Goal: Task Accomplishment & Management: Use online tool/utility

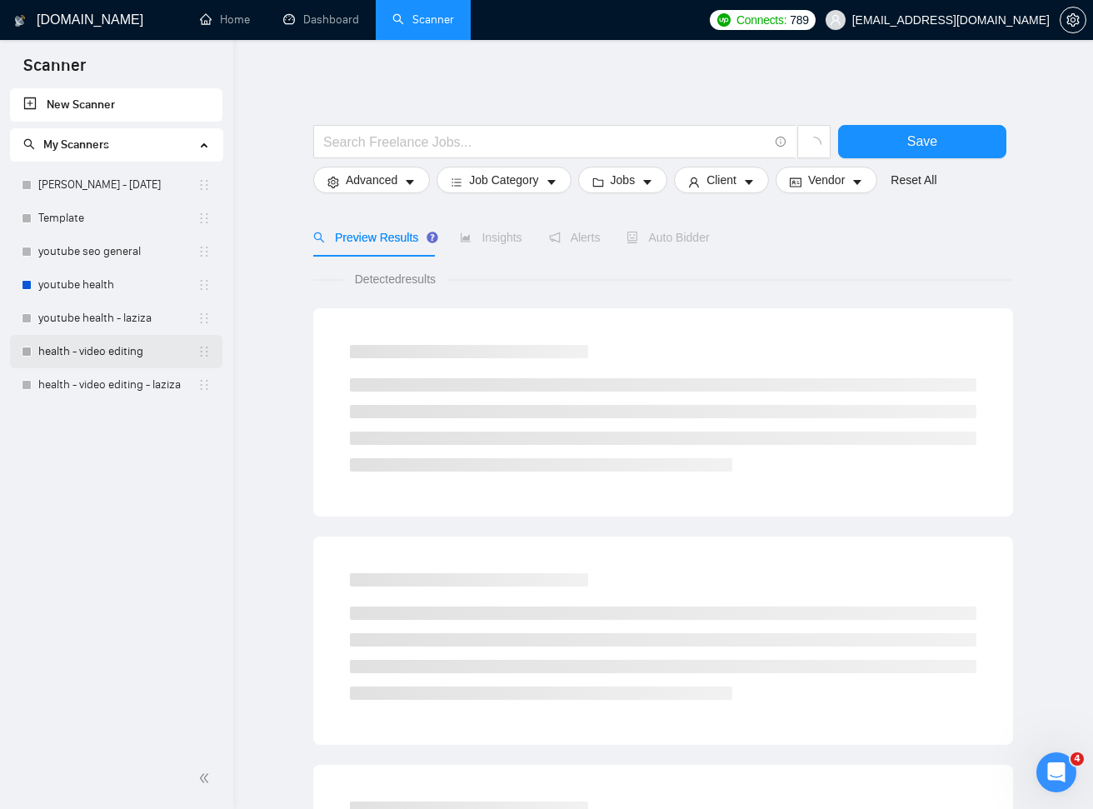
click at [119, 349] on link "health - video editing" at bounding box center [117, 351] width 159 height 33
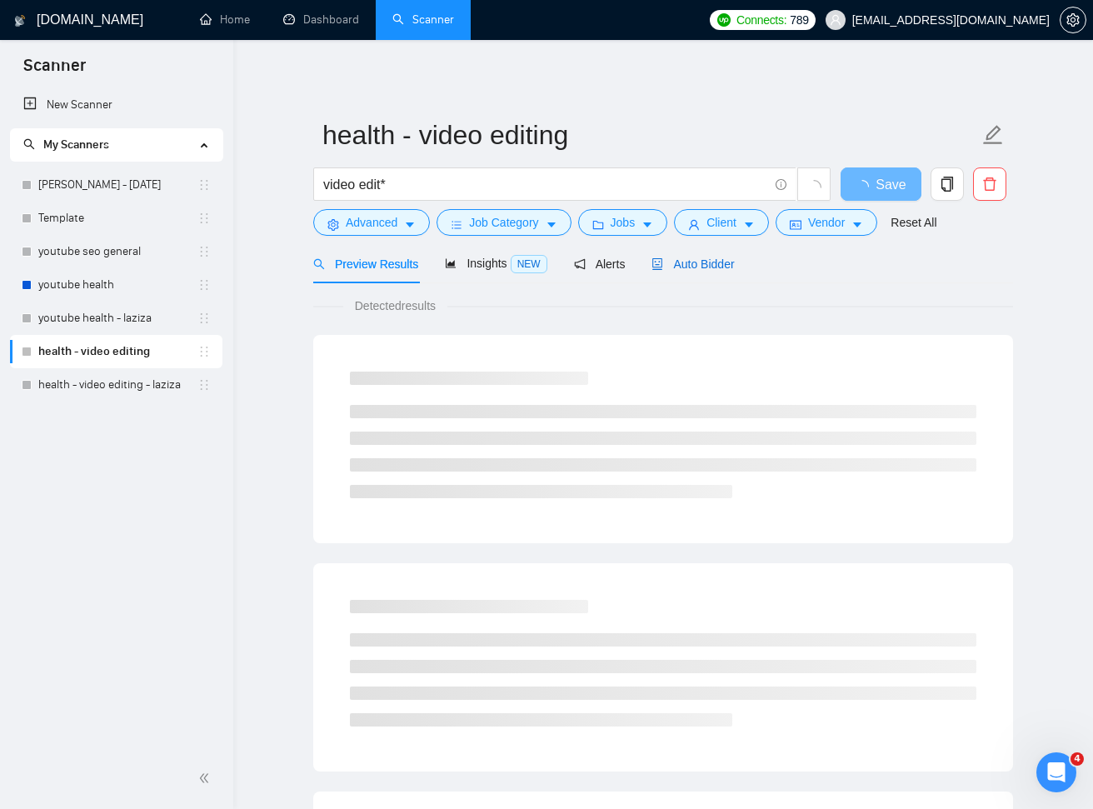
click at [690, 262] on span "Auto Bidder" at bounding box center [693, 263] width 82 height 13
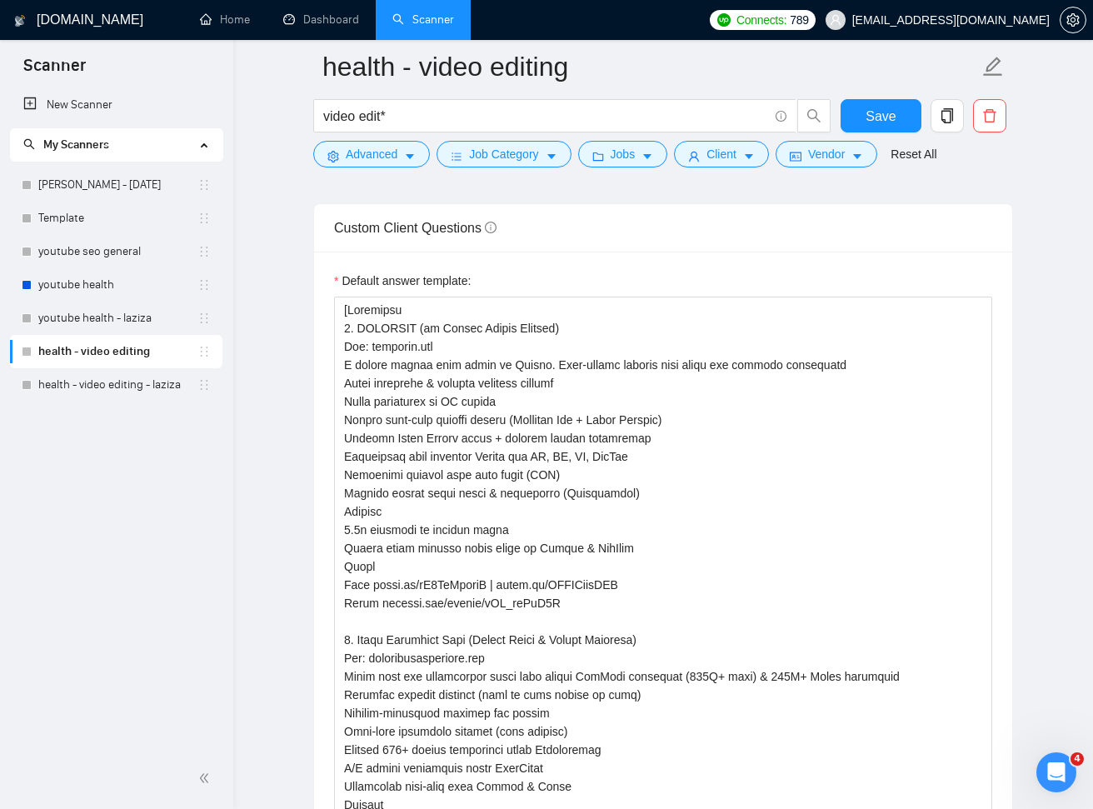
scroll to position [2341, 0]
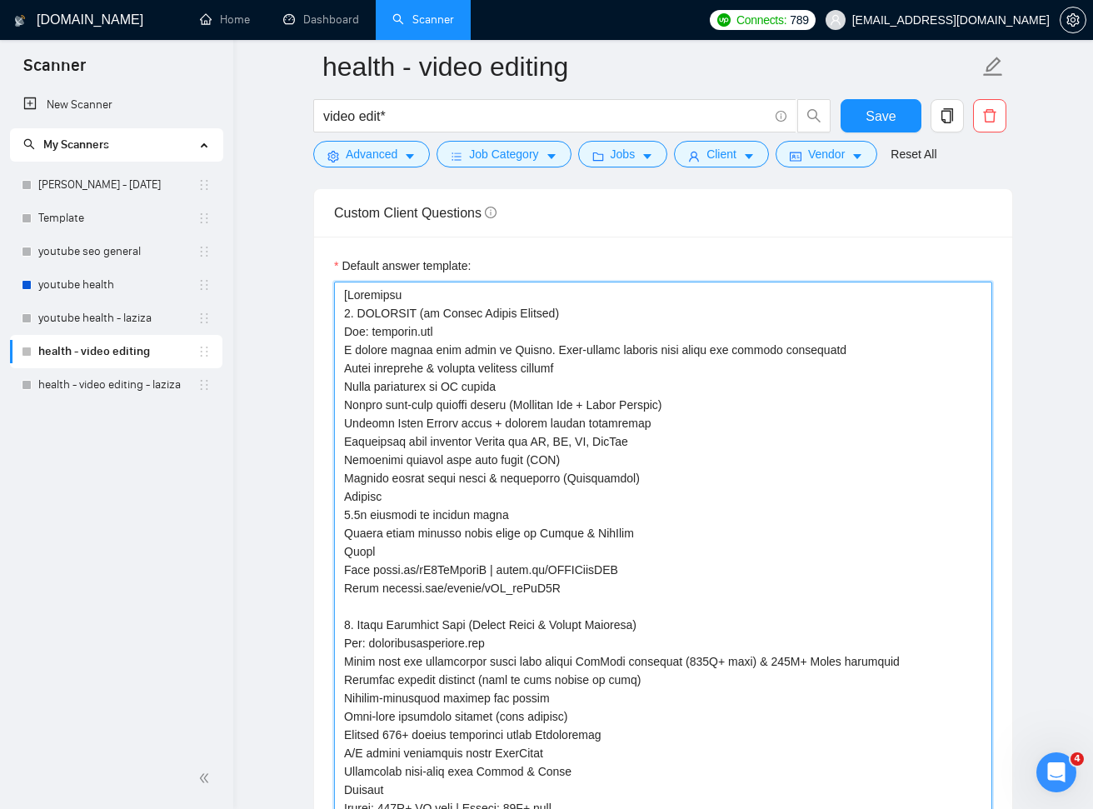
click at [931, 419] on textarea "Default answer template:" at bounding box center [663, 753] width 658 height 943
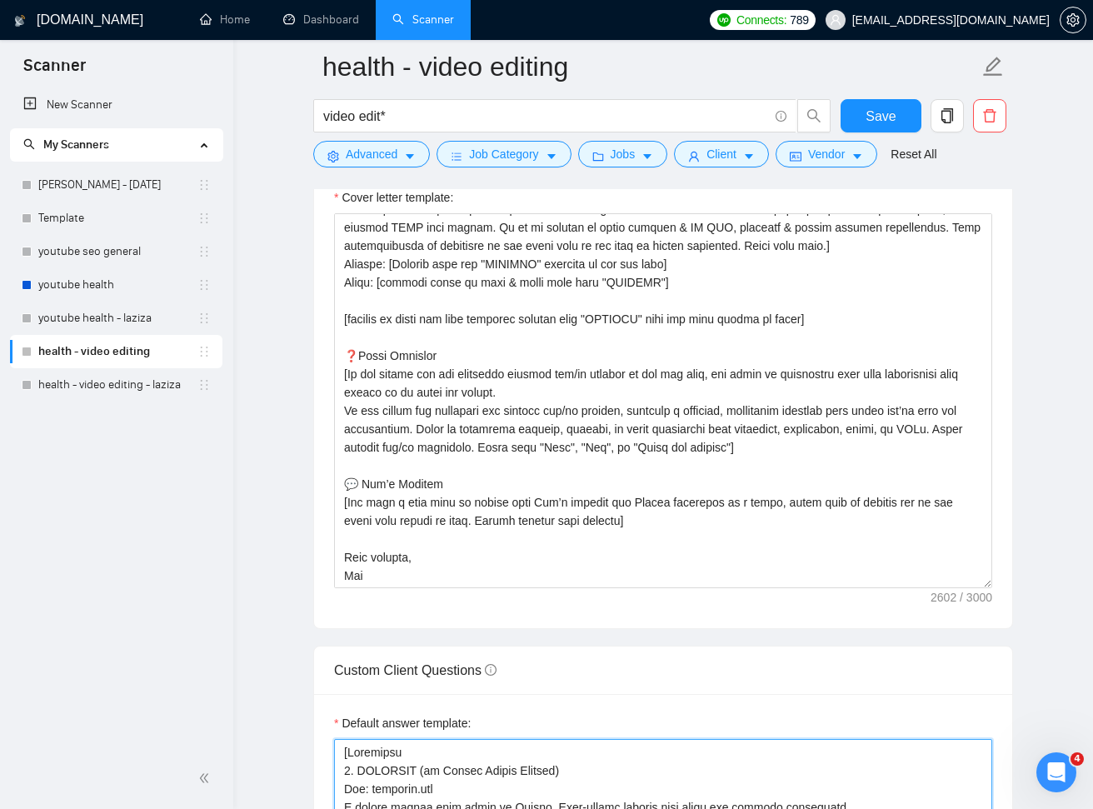
scroll to position [1852, 0]
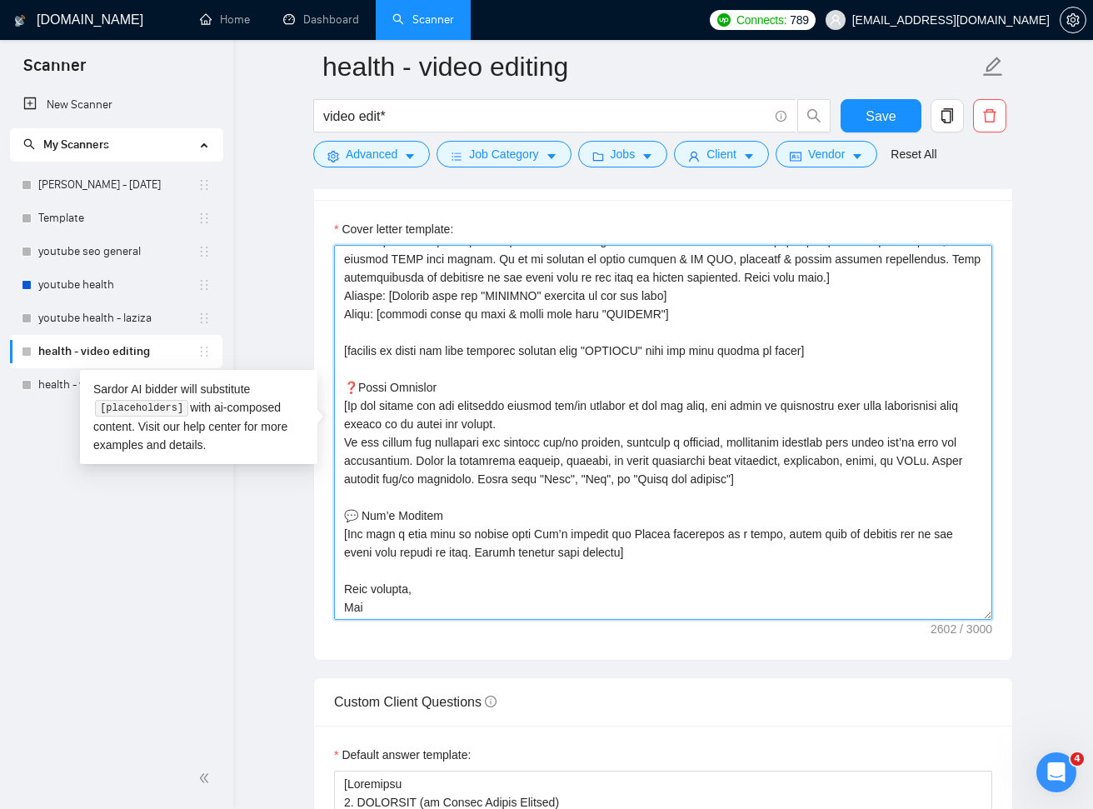
drag, startPoint x: 602, startPoint y: 310, endPoint x: 647, endPoint y: 312, distance: 44.2
click at [653, 312] on textarea "Cover letter template:" at bounding box center [663, 432] width 658 height 375
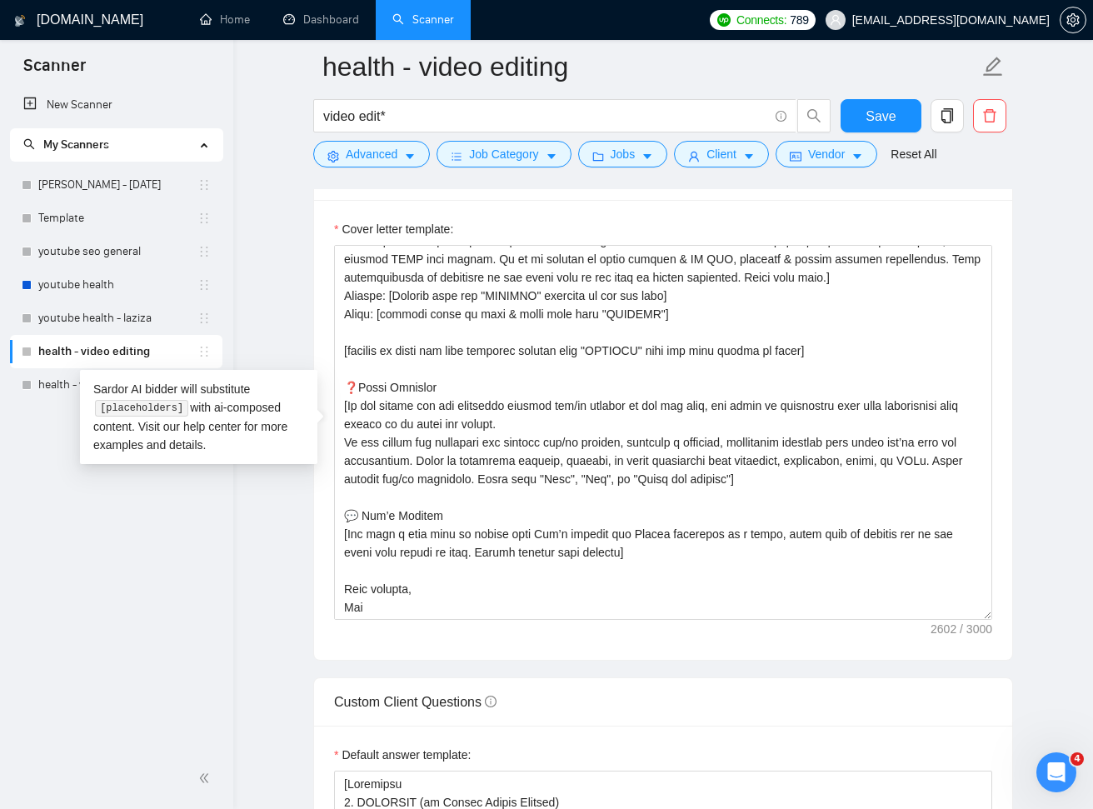
click at [1006, 425] on div "Cover letter template:" at bounding box center [663, 430] width 698 height 460
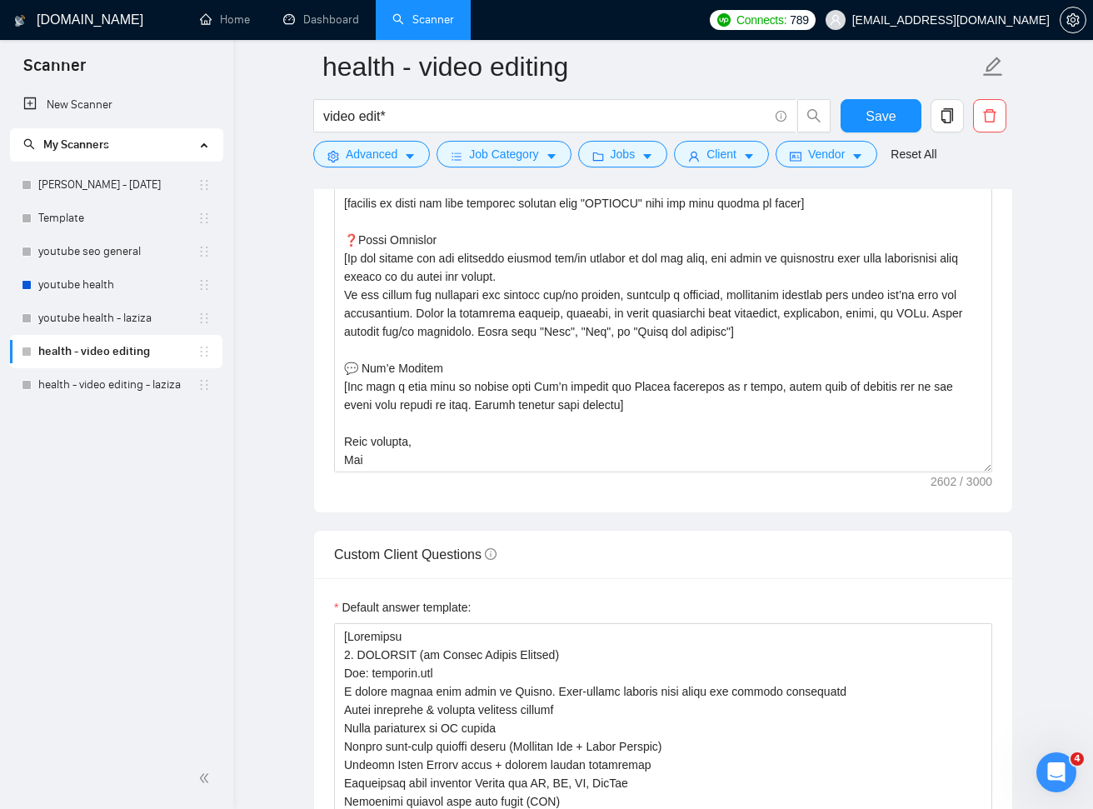
scroll to position [2043, 0]
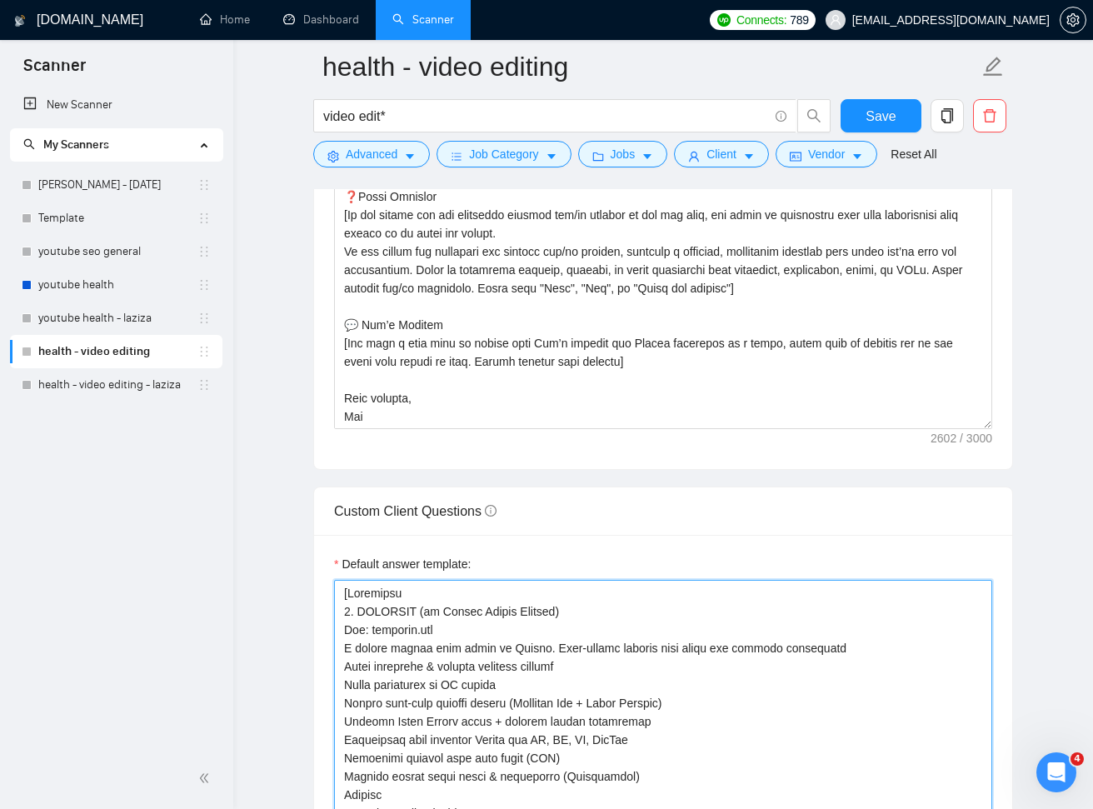
drag, startPoint x: 348, startPoint y: 587, endPoint x: 392, endPoint y: 588, distance: 43.3
paste textarea "RJPOOL"
type textarea "[PRJPOOL 1. OPTIFAST (by Nestlé Health Science) Web: optifast.com A global weig…"
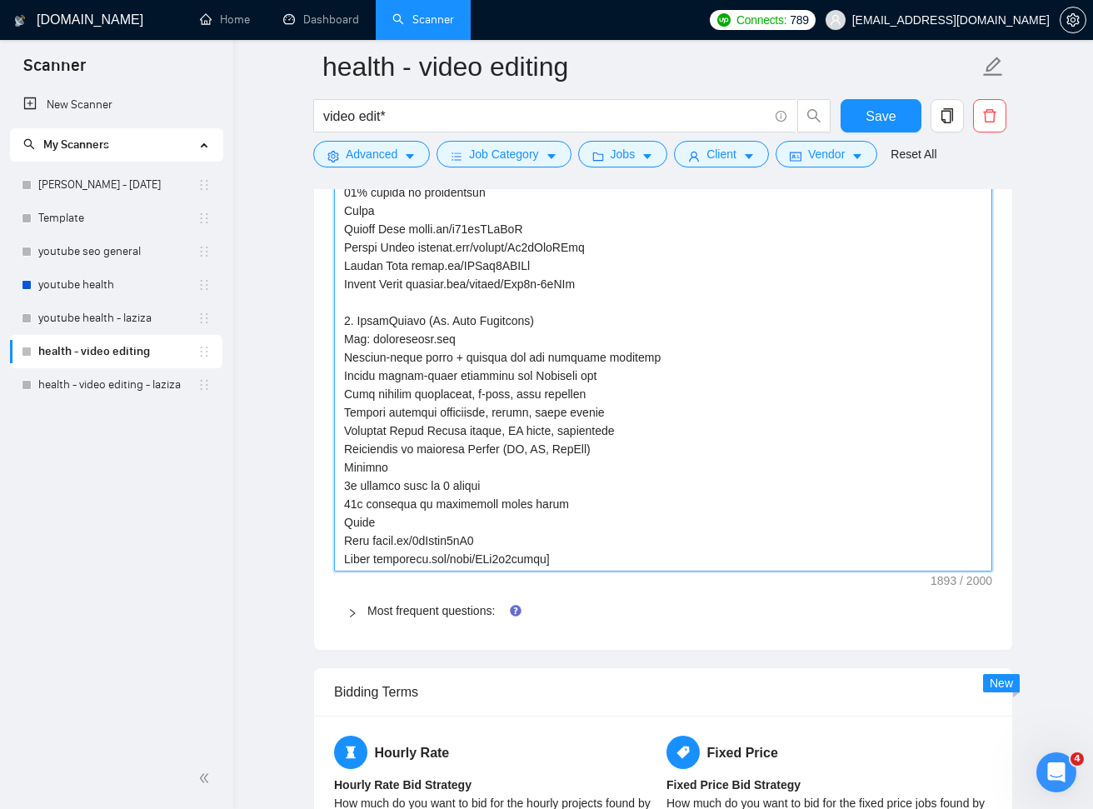
scroll to position [3010, 0]
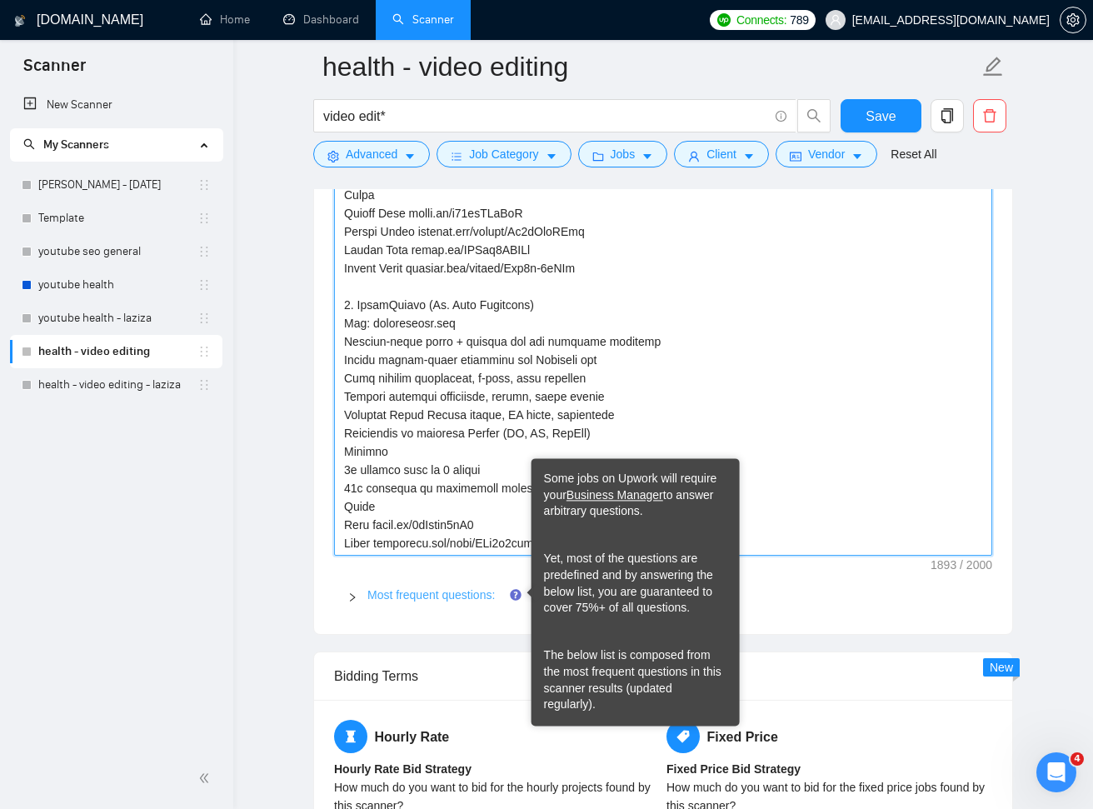
type textarea "[PRJPOOL: 1. OPTIFAST (by Nestlé Health Science) Web: optifast.com A global wei…"
click at [488, 588] on link "Most frequent questions:" at bounding box center [430, 594] width 127 height 13
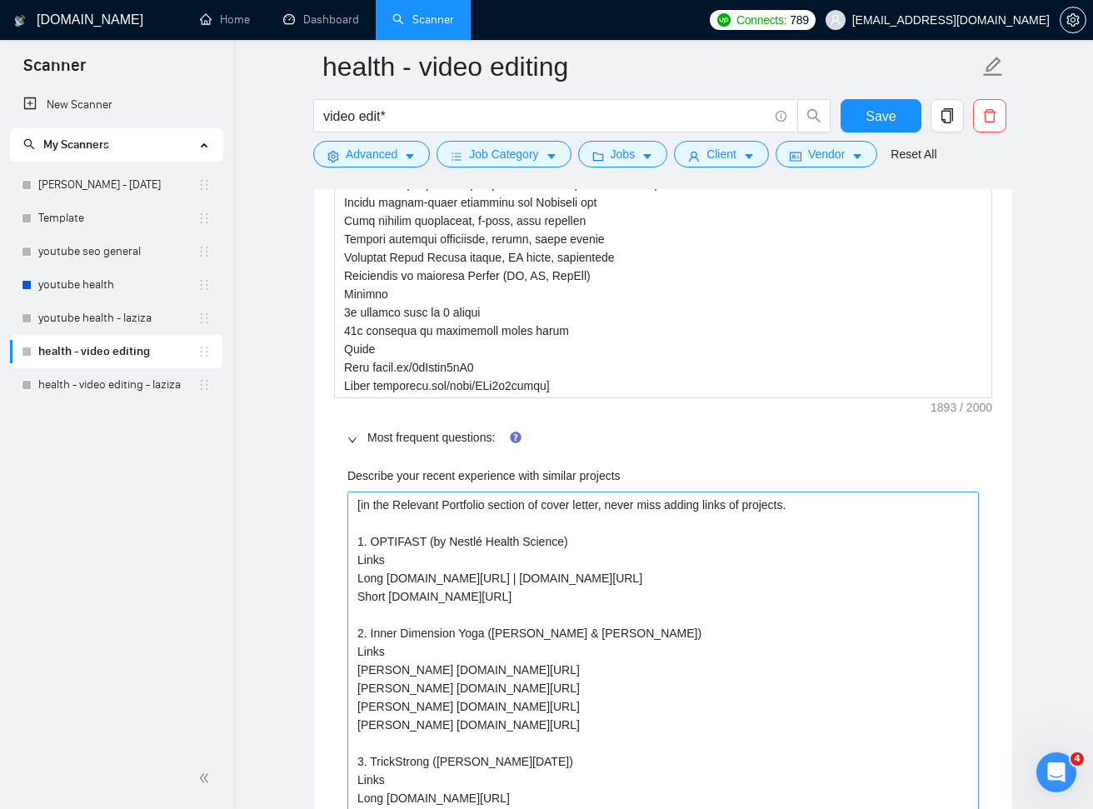
scroll to position [3168, 0]
click at [673, 657] on projects "[in the Relevant Portfolio section of cover letter, never miss adding links of …" at bounding box center [663, 660] width 632 height 338
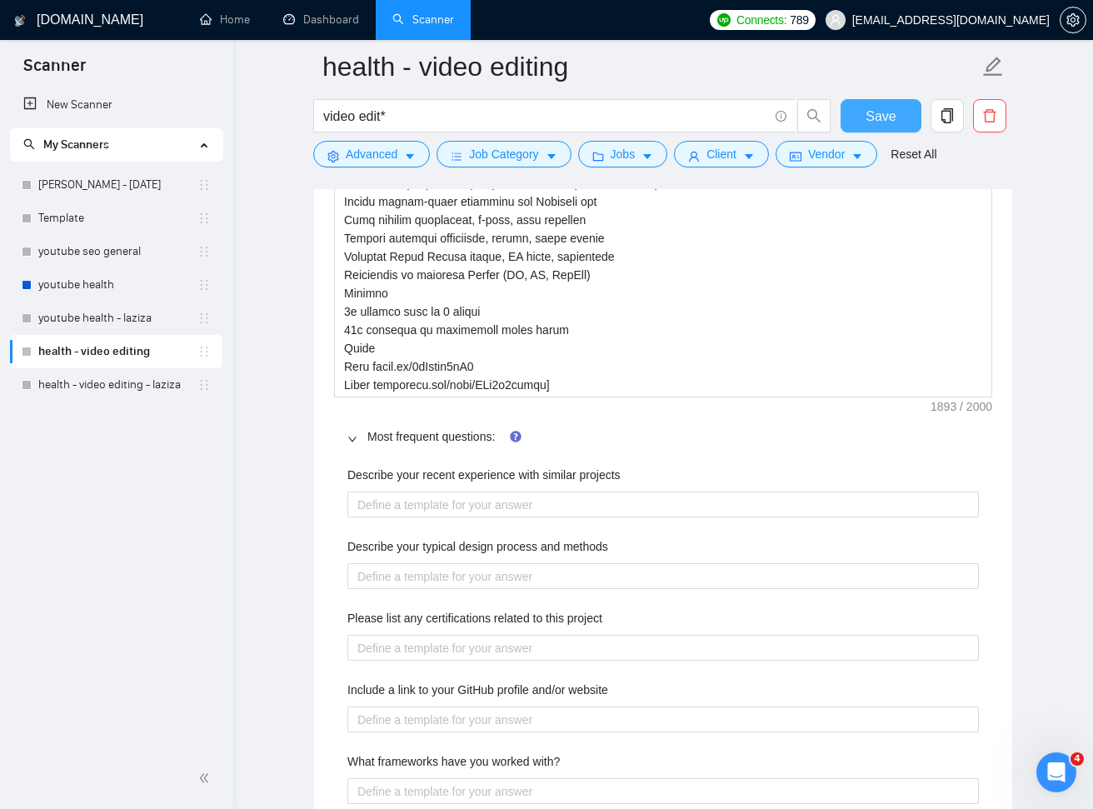
click at [880, 118] on span "Save" at bounding box center [881, 116] width 30 height 21
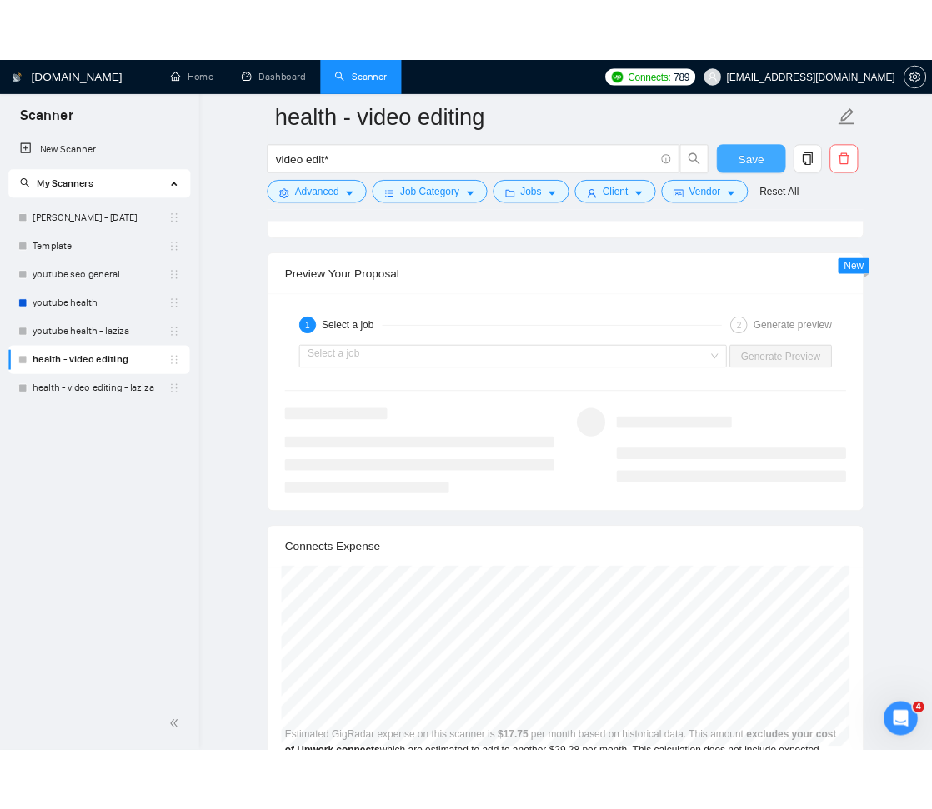
scroll to position [3919, 0]
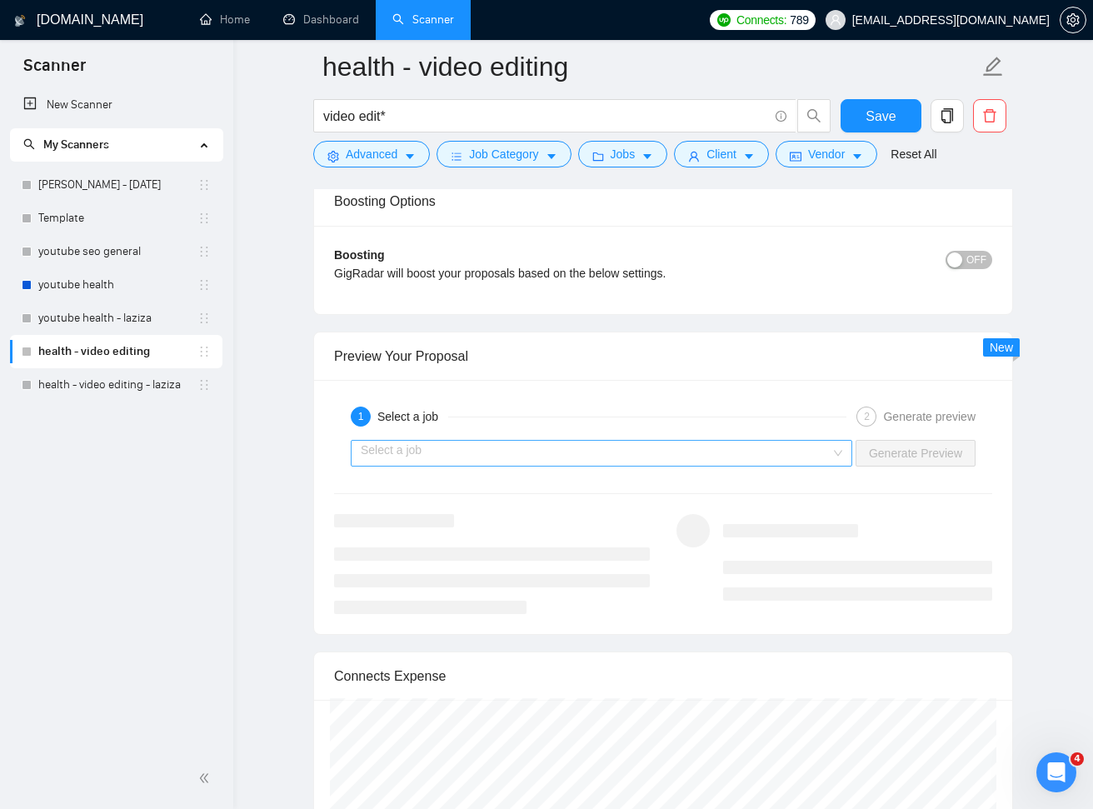
click at [780, 446] on input "search" at bounding box center [596, 453] width 470 height 25
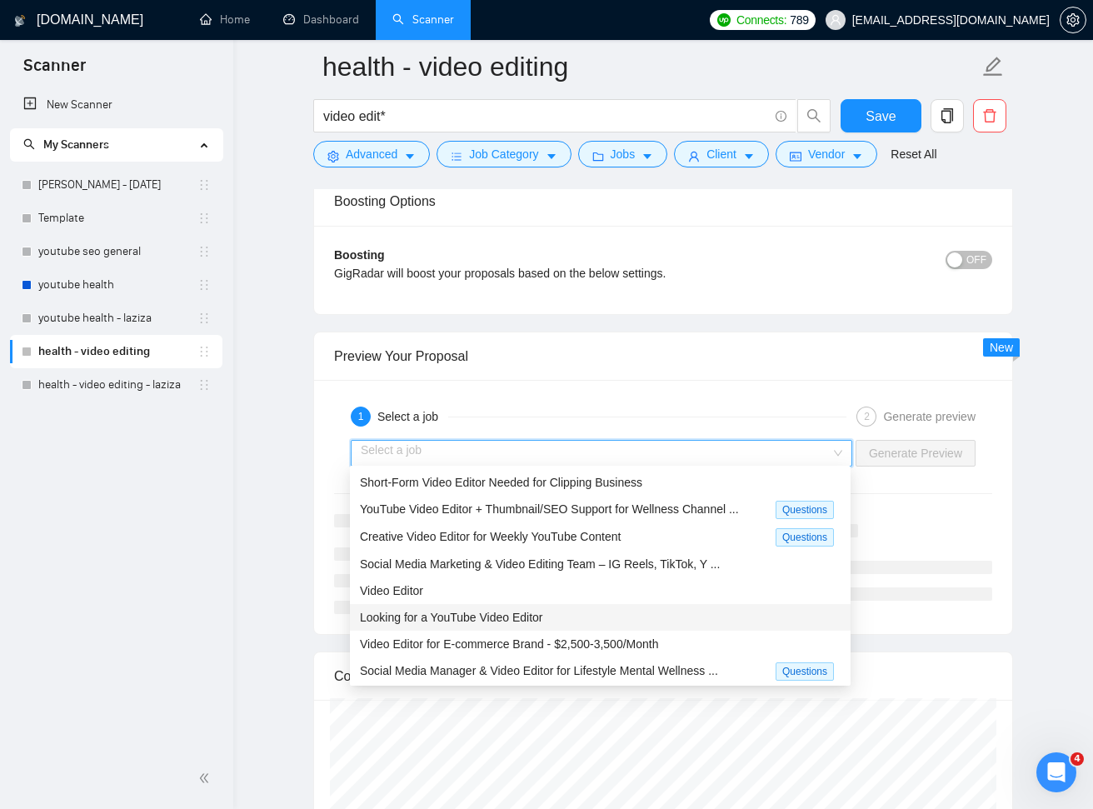
click at [551, 611] on div "Looking for a YouTube Video Editor" at bounding box center [600, 617] width 481 height 18
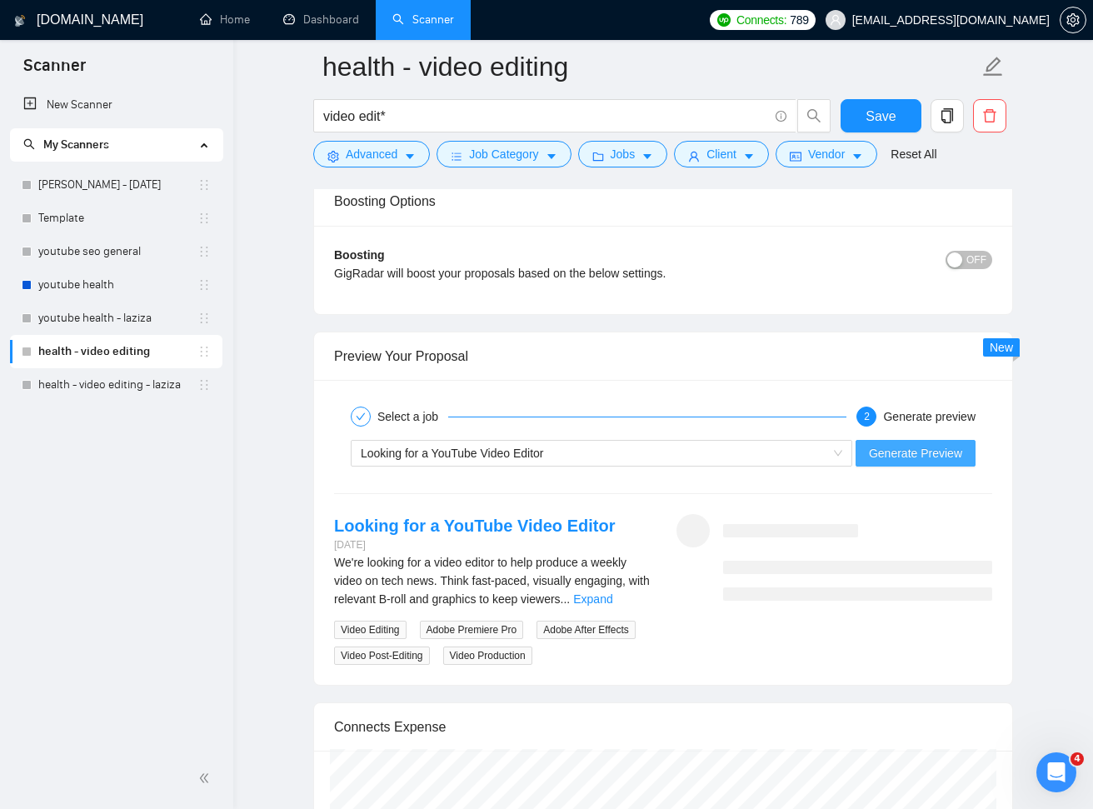
click at [885, 447] on span "Generate Preview" at bounding box center [915, 453] width 93 height 18
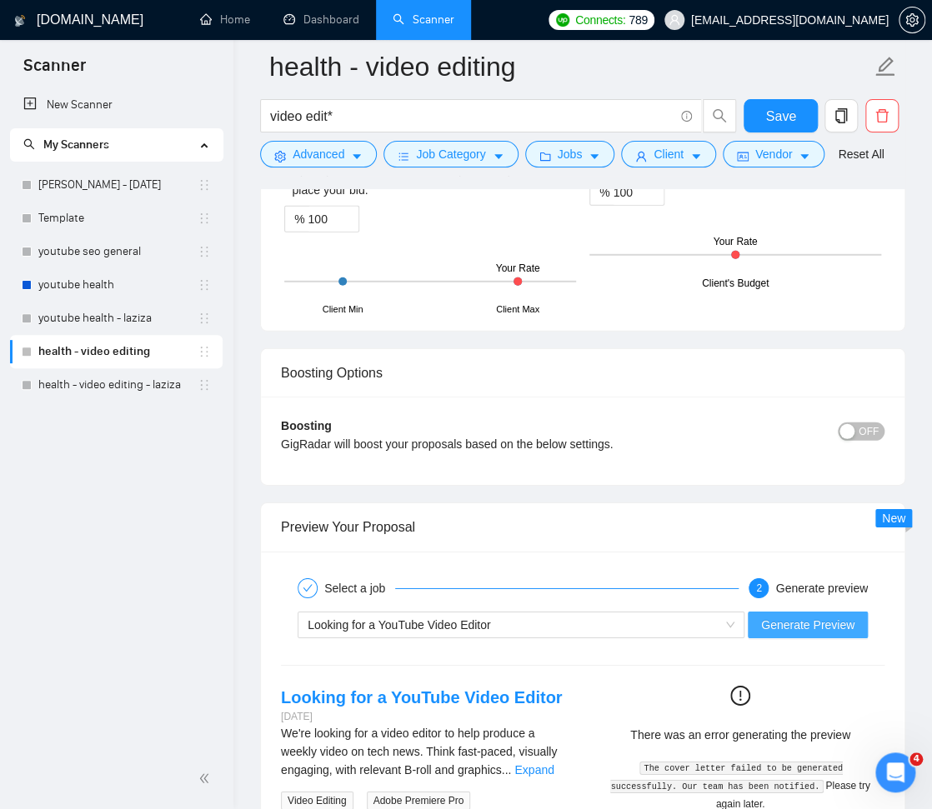
click at [800, 623] on span "Generate Preview" at bounding box center [807, 625] width 93 height 18
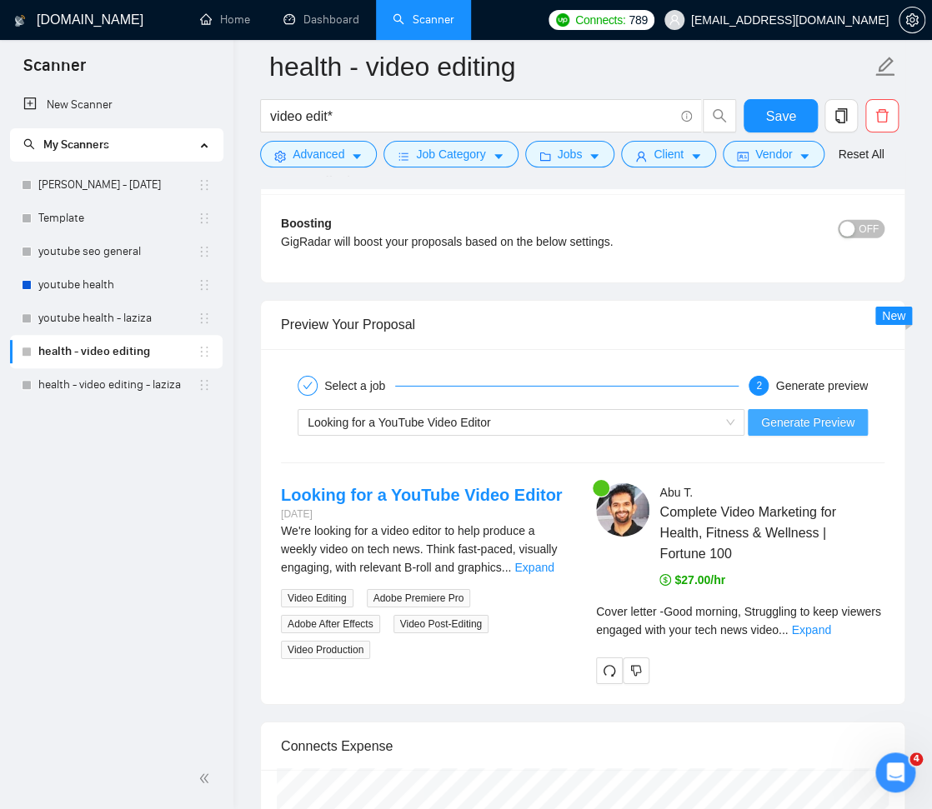
scroll to position [4345, 0]
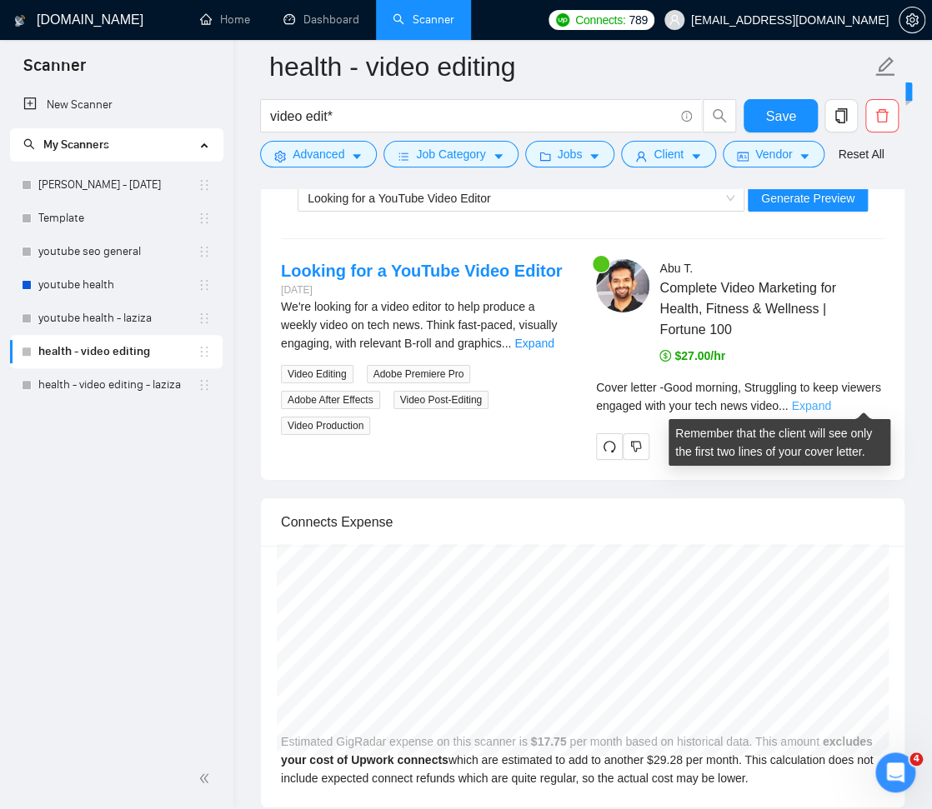
click at [830, 402] on link "Expand" at bounding box center [810, 405] width 39 height 13
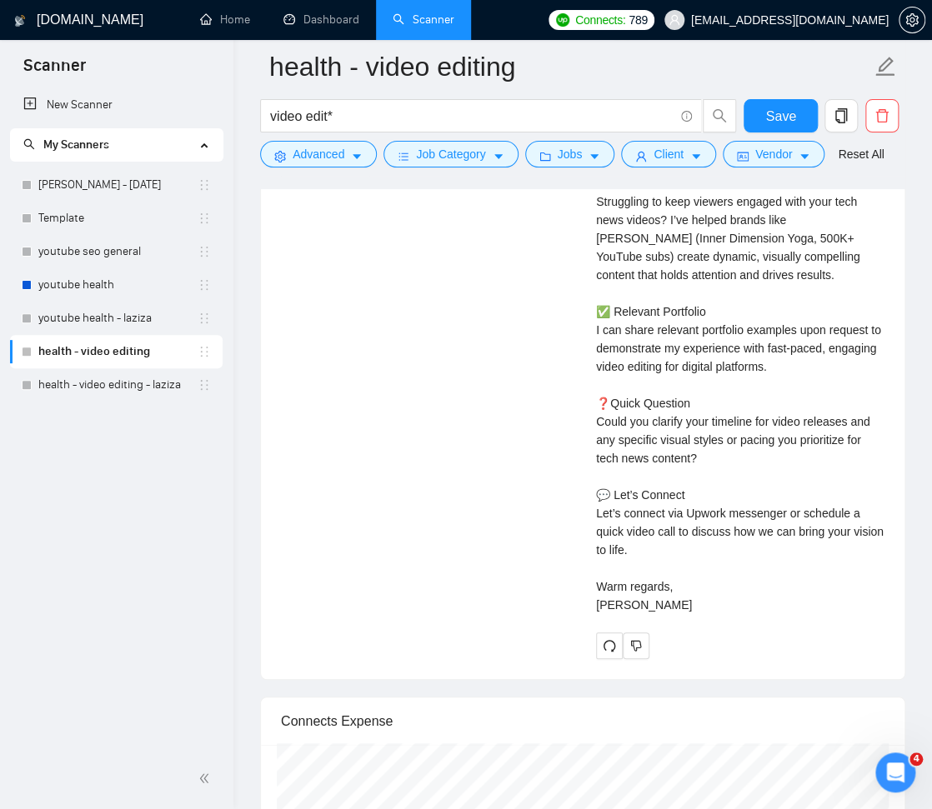
scroll to position [4670, 0]
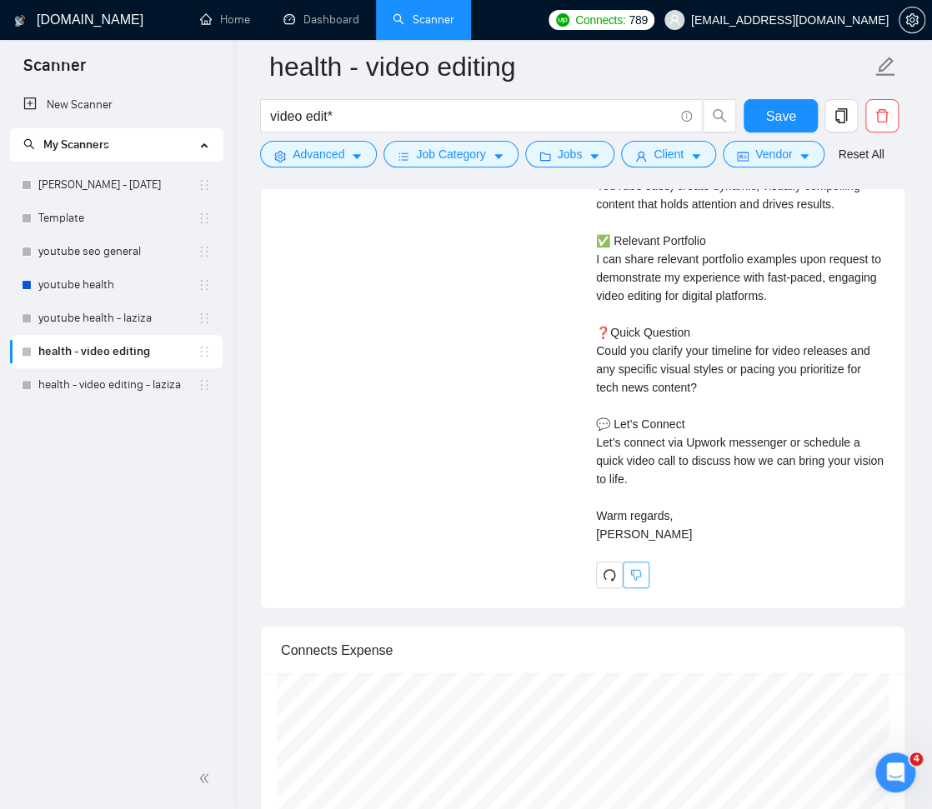
click at [642, 575] on button "button" at bounding box center [635, 575] width 27 height 27
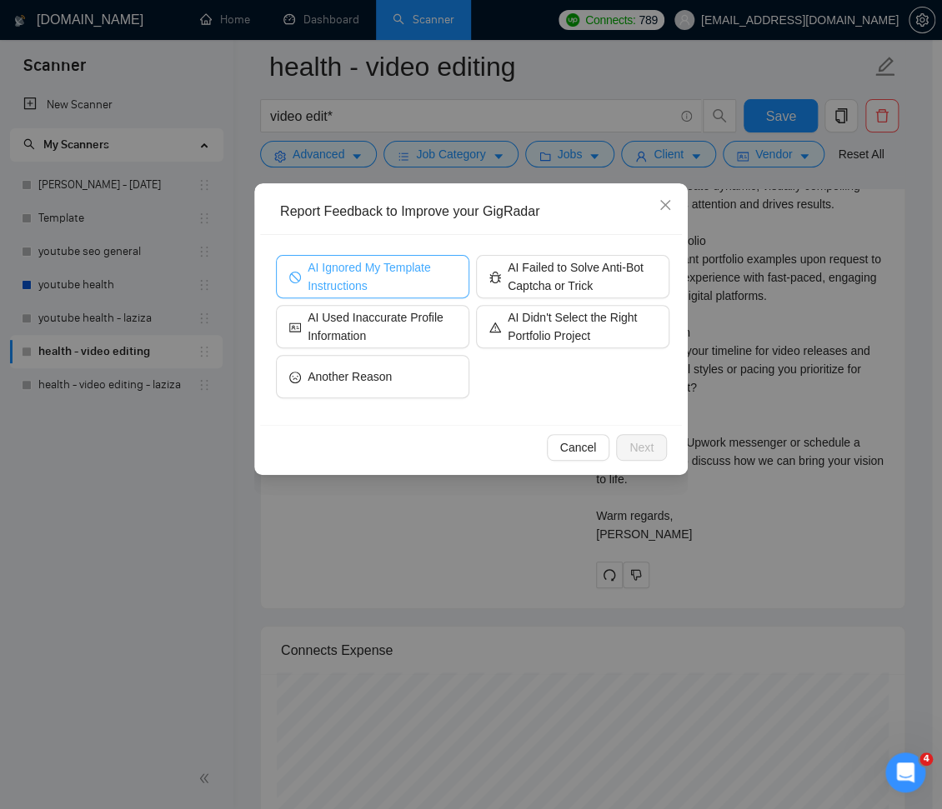
click at [408, 272] on span "AI Ignored My Template Instructions" at bounding box center [381, 276] width 148 height 37
click at [647, 446] on span "Next" at bounding box center [641, 447] width 24 height 18
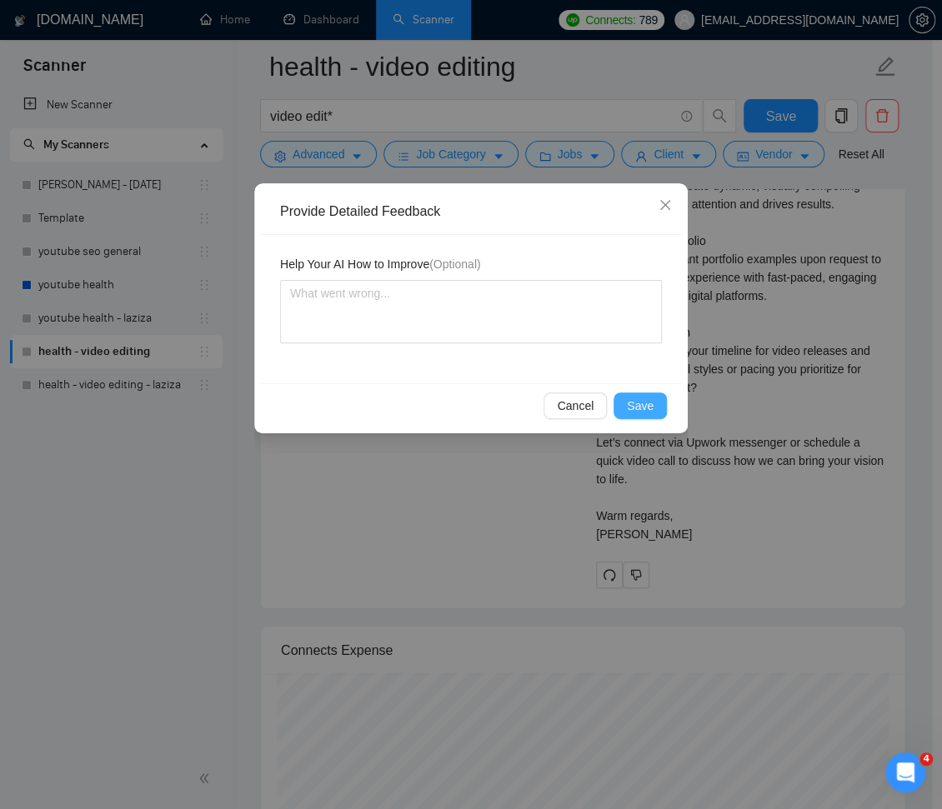
click at [635, 406] on span "Save" at bounding box center [640, 406] width 27 height 18
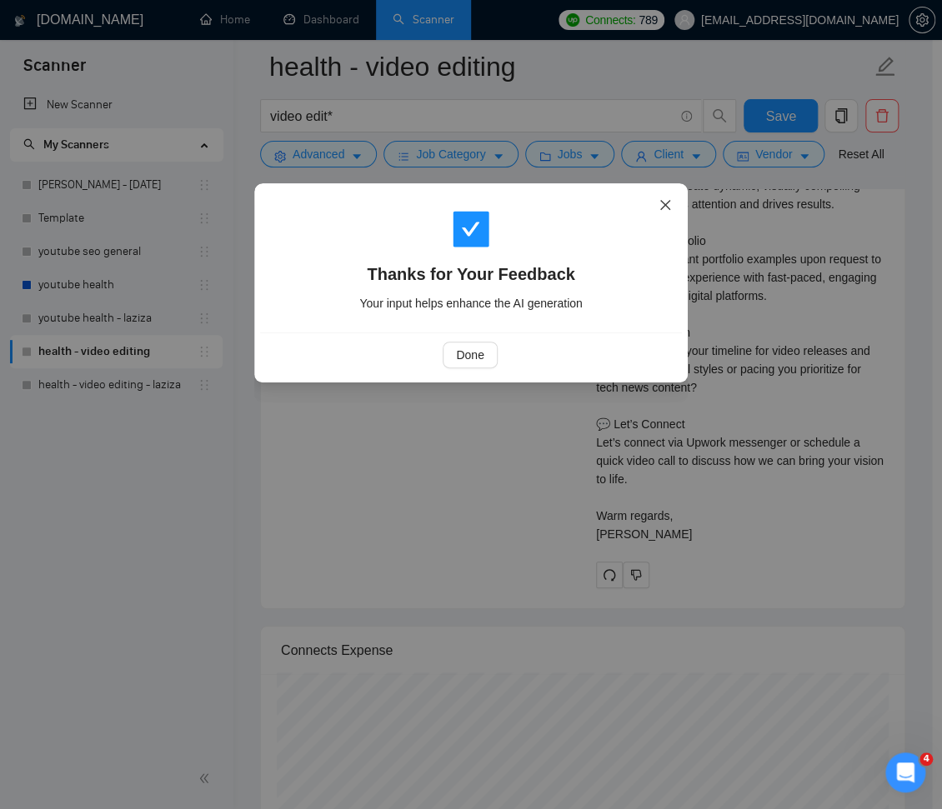
drag, startPoint x: 658, startPoint y: 199, endPoint x: 794, endPoint y: 397, distance: 240.4
click at [658, 200] on icon "close" at bounding box center [664, 204] width 13 height 13
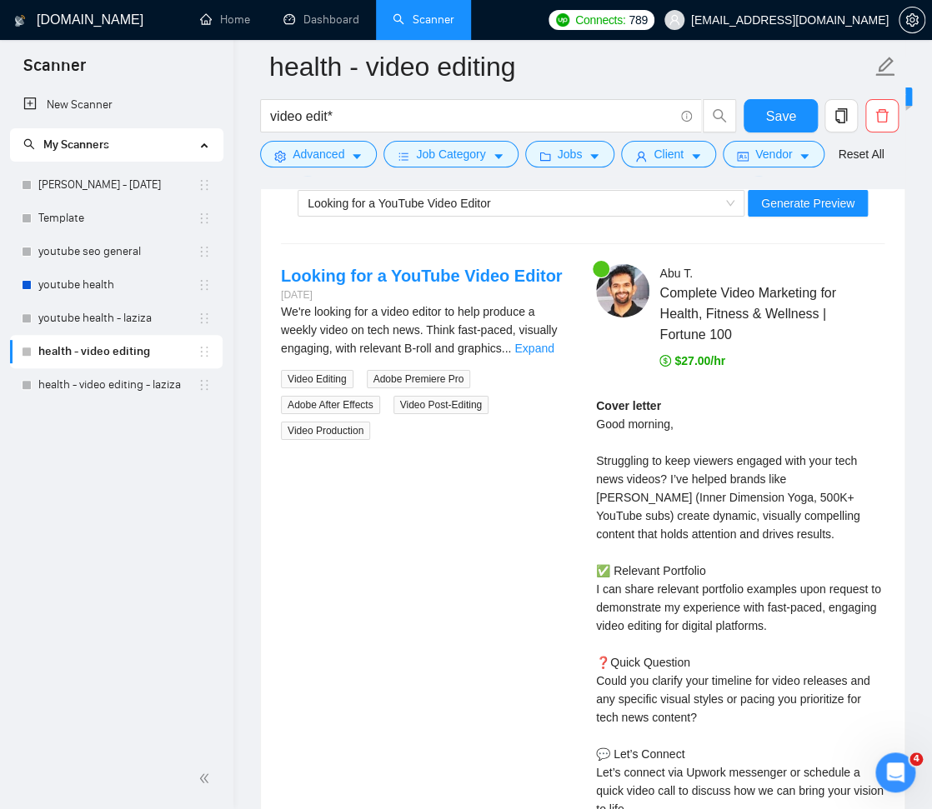
scroll to position [4236, 0]
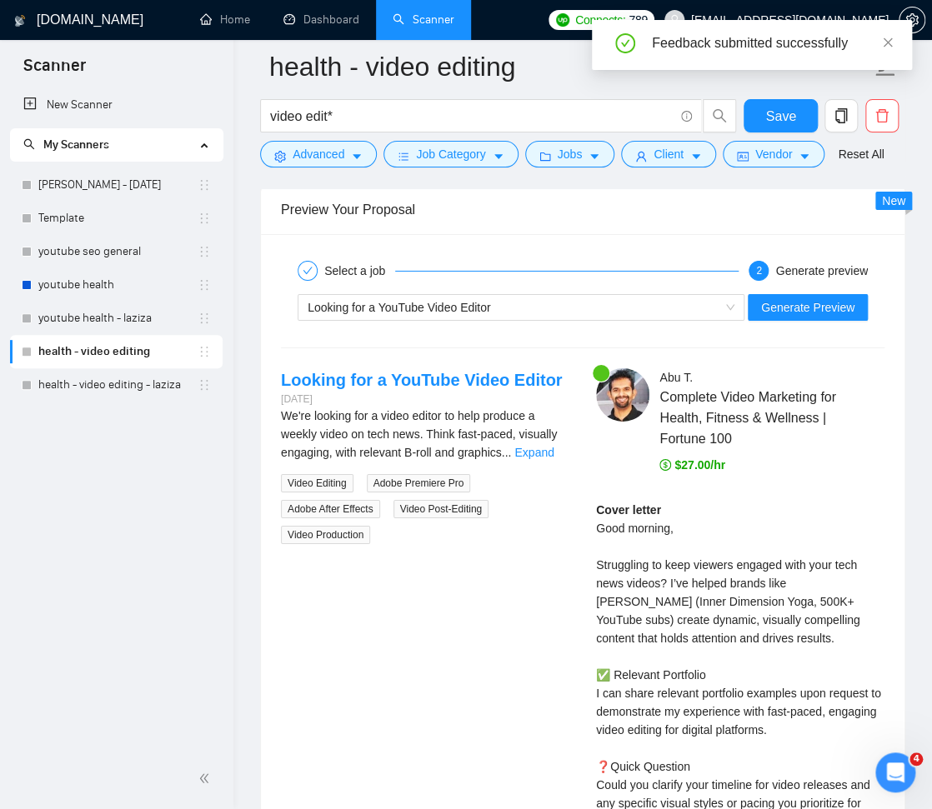
drag, startPoint x: 547, startPoint y: 447, endPoint x: 595, endPoint y: 482, distance: 59.0
click at [547, 447] on link "Expand" at bounding box center [533, 452] width 39 height 13
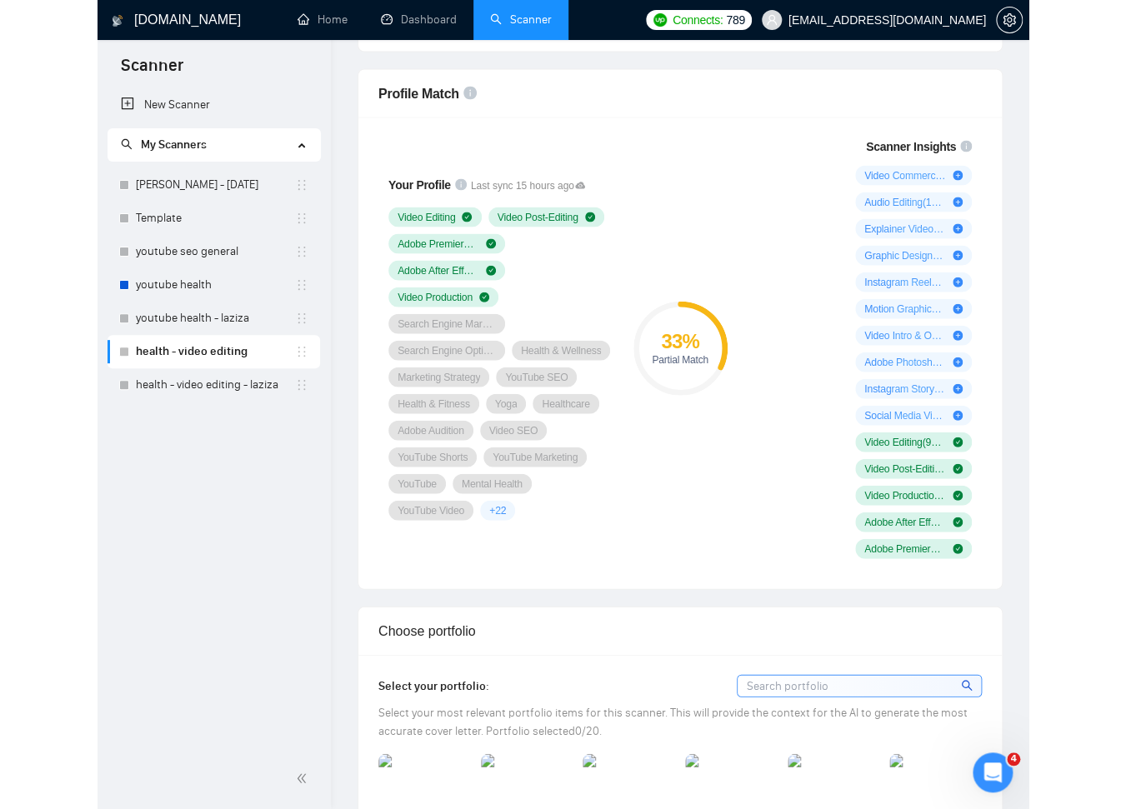
scroll to position [0, 0]
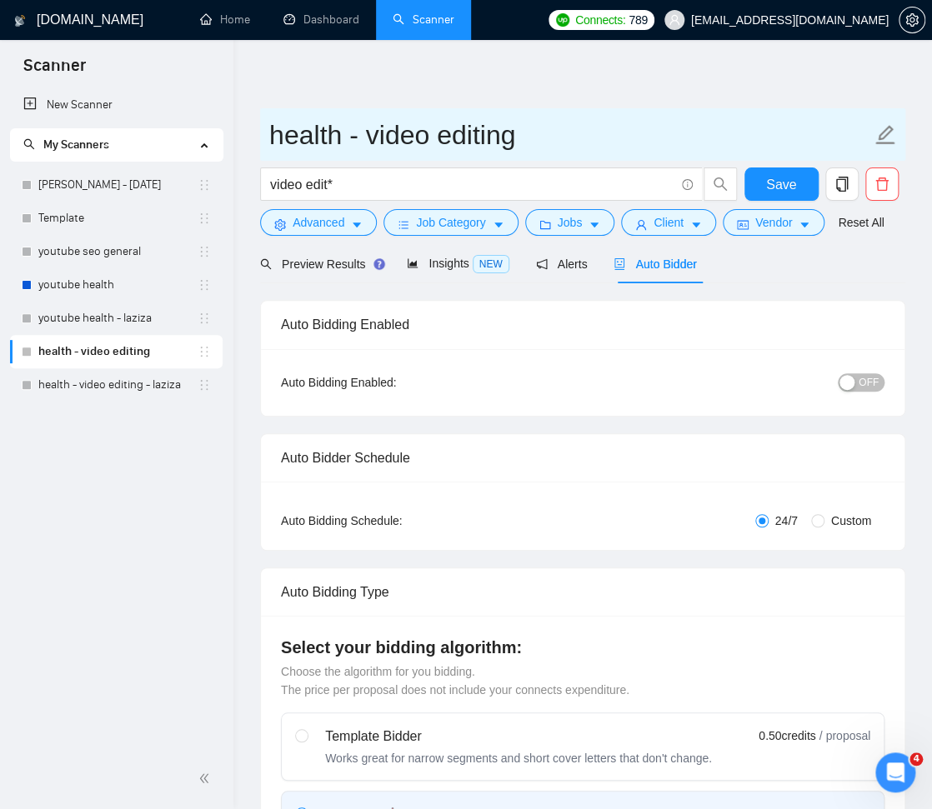
click at [886, 134] on icon "edit" at bounding box center [885, 134] width 19 height 19
type input "health - video editing - [PERSON_NAME]"
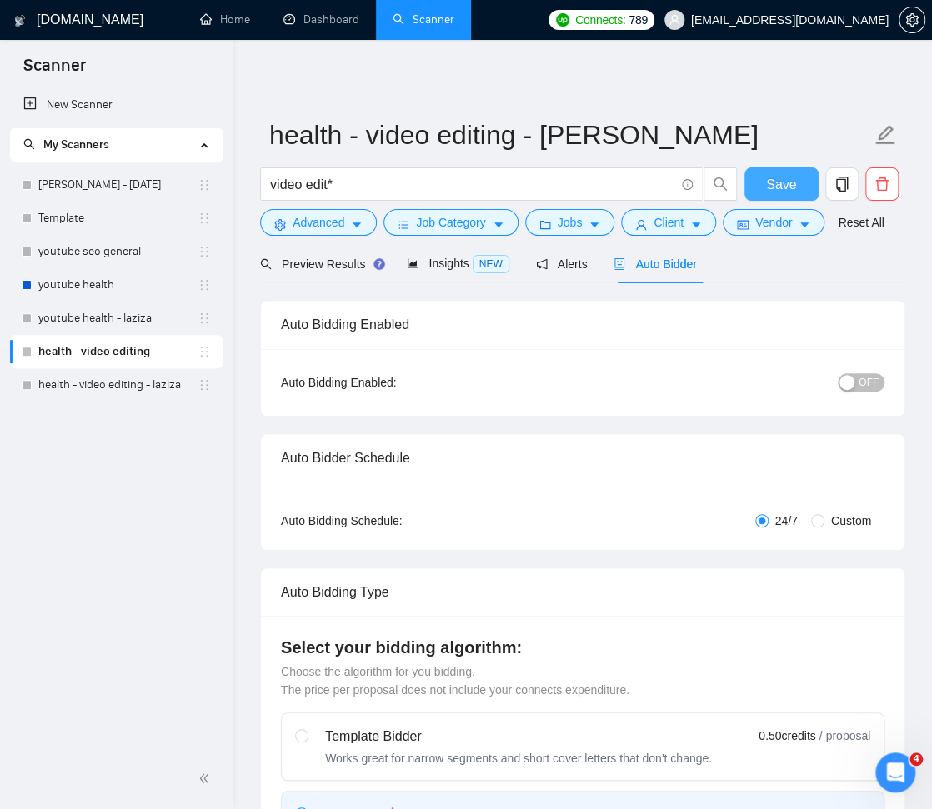
click at [790, 182] on span "Save" at bounding box center [781, 184] width 30 height 21
click at [847, 182] on icon "copy" at bounding box center [841, 184] width 15 height 15
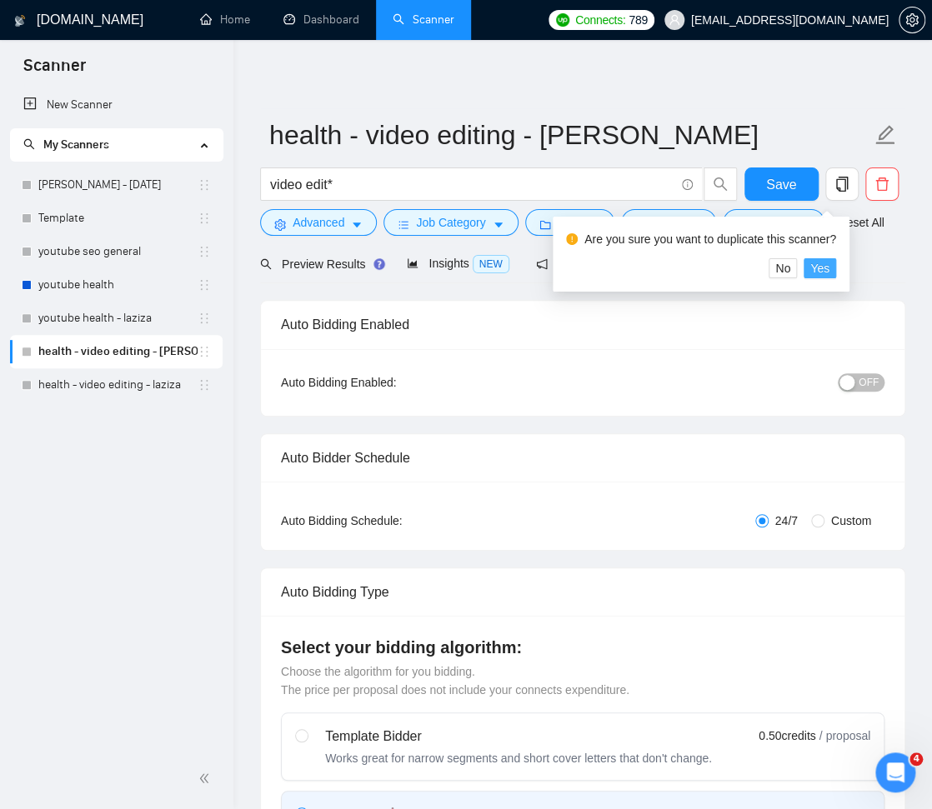
click at [829, 268] on span "Yes" at bounding box center [819, 268] width 19 height 18
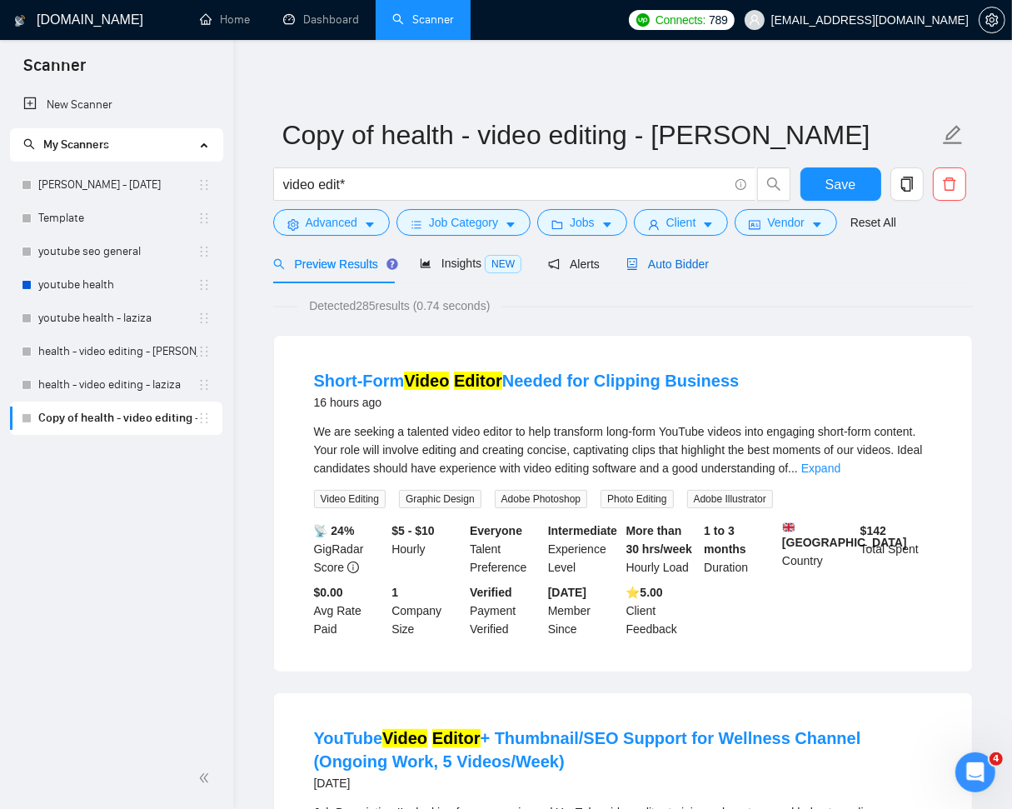
drag, startPoint x: 700, startPoint y: 256, endPoint x: 730, endPoint y: 272, distance: 34.3
click at [702, 257] on span "Auto Bidder" at bounding box center [668, 263] width 82 height 13
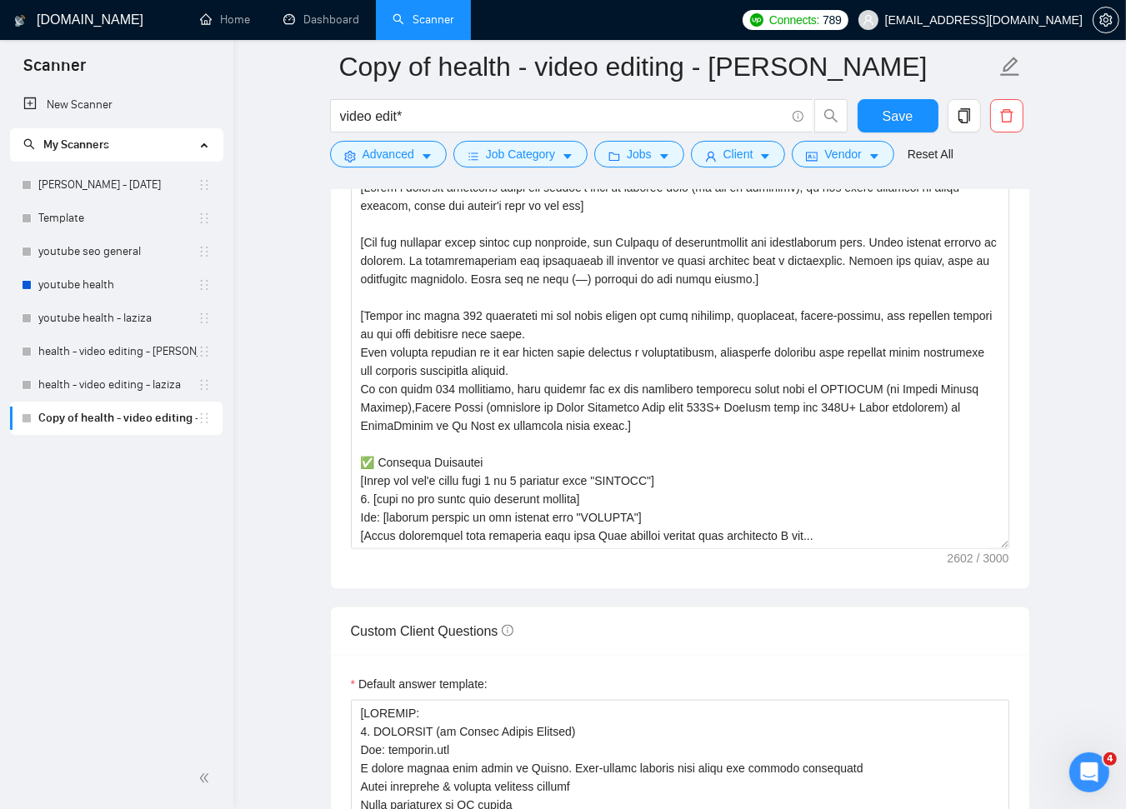
scroll to position [2010, 0]
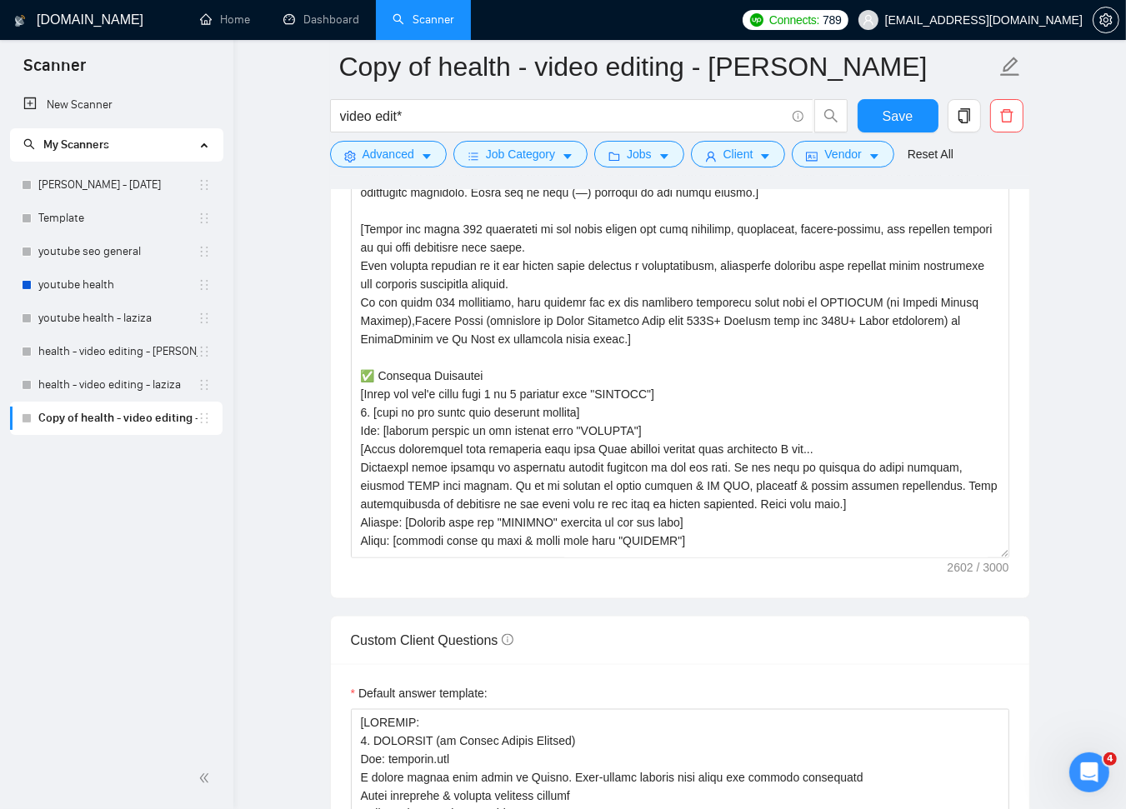
drag, startPoint x: 1004, startPoint y: 457, endPoint x: 1019, endPoint y: 610, distance: 153.2
click at [1020, 598] on div "Cover letter template:" at bounding box center [680, 320] width 698 height 556
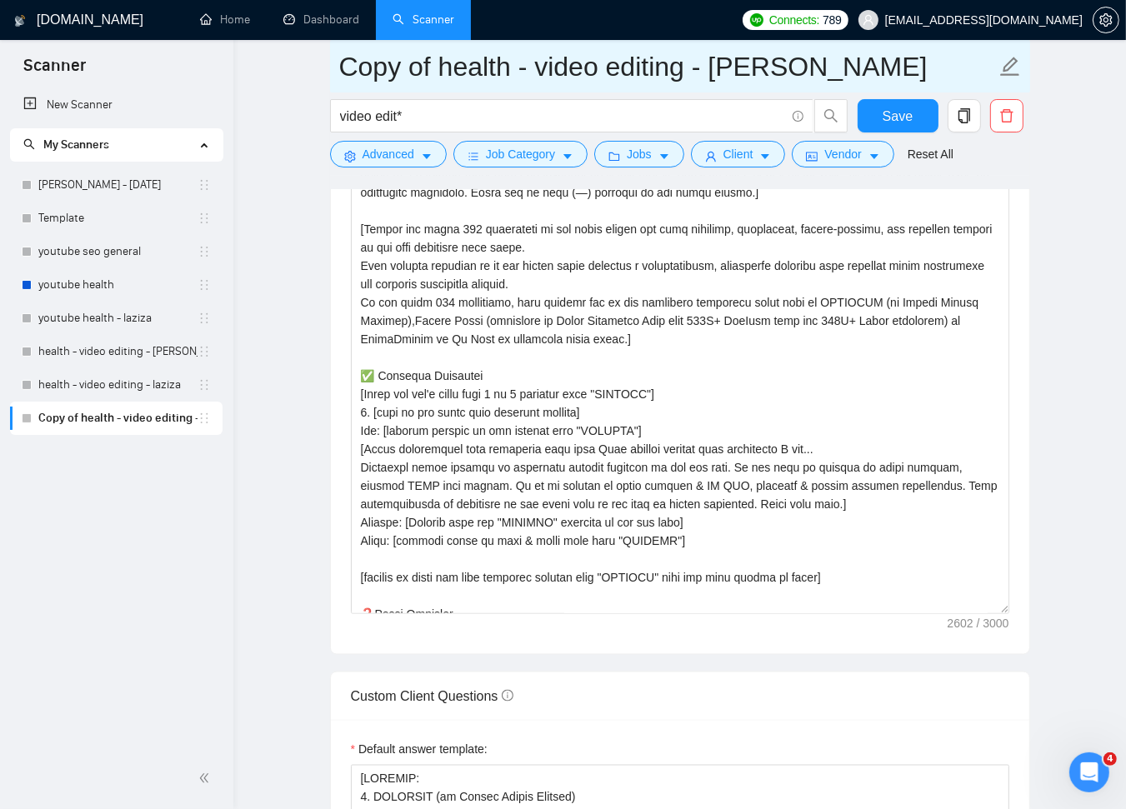
drag, startPoint x: 433, startPoint y: 68, endPoint x: 337, endPoint y: 73, distance: 96.8
click at [337, 73] on span "Copy of health - video editing - sardor" at bounding box center [680, 66] width 700 height 52
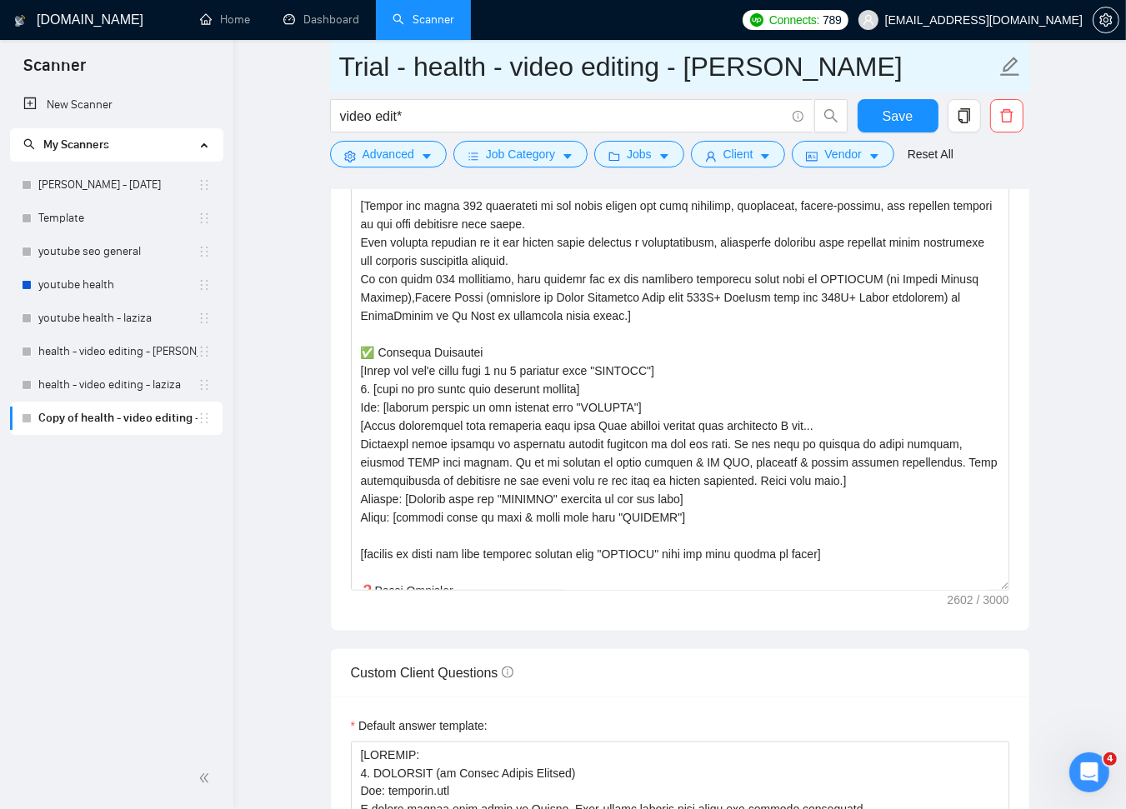
scroll to position [2190, 0]
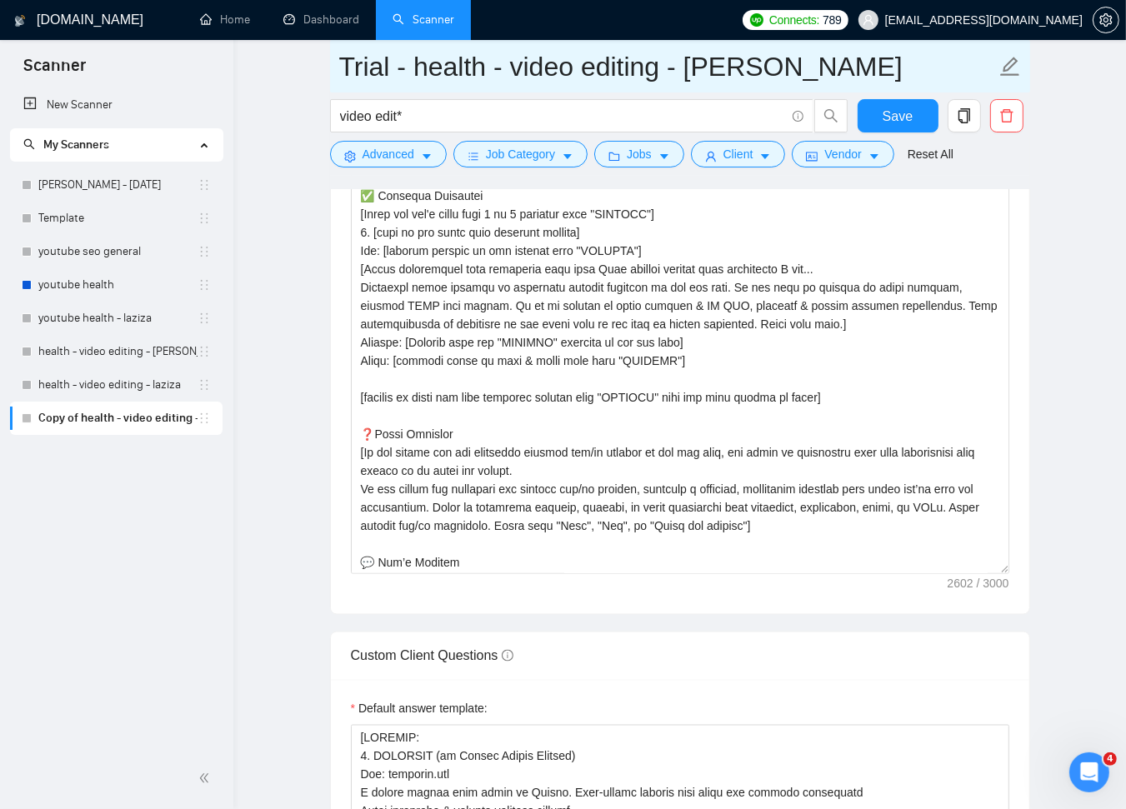
drag, startPoint x: 1006, startPoint y: 425, endPoint x: 1027, endPoint y: 564, distance: 140.8
click at [1027, 564] on div "Cover letter template:" at bounding box center [680, 239] width 698 height 752
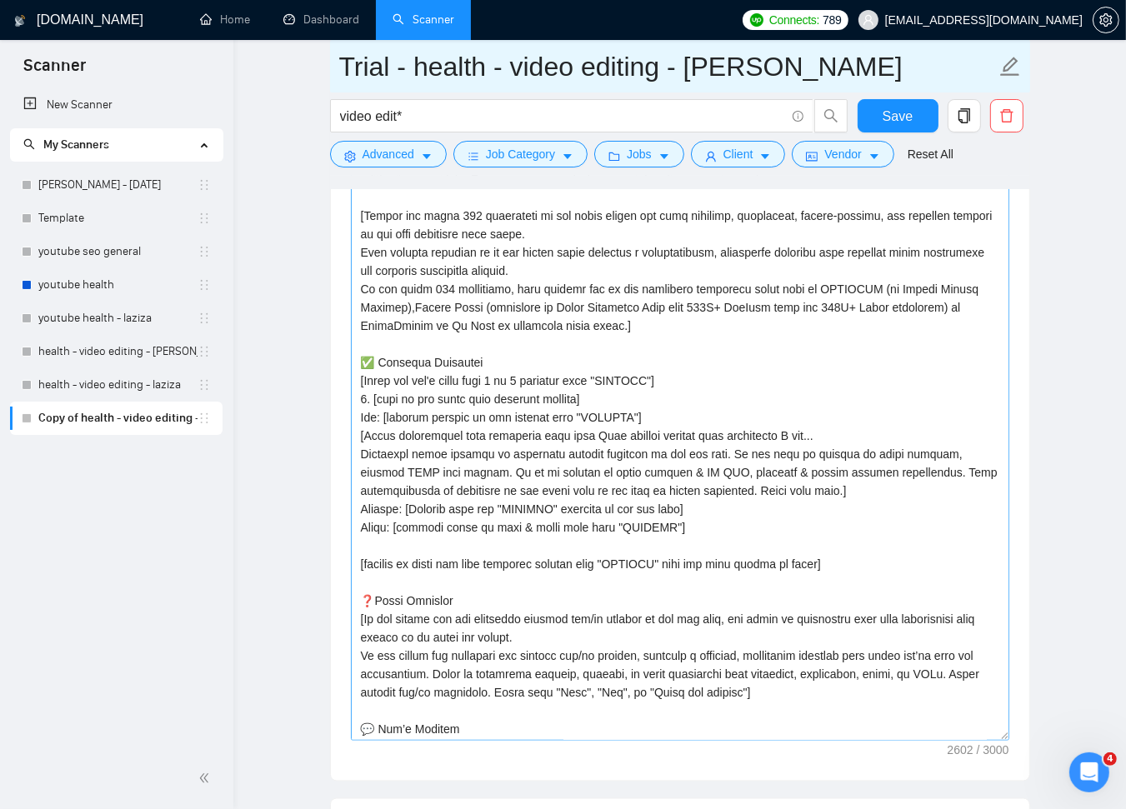
scroll to position [2000, 0]
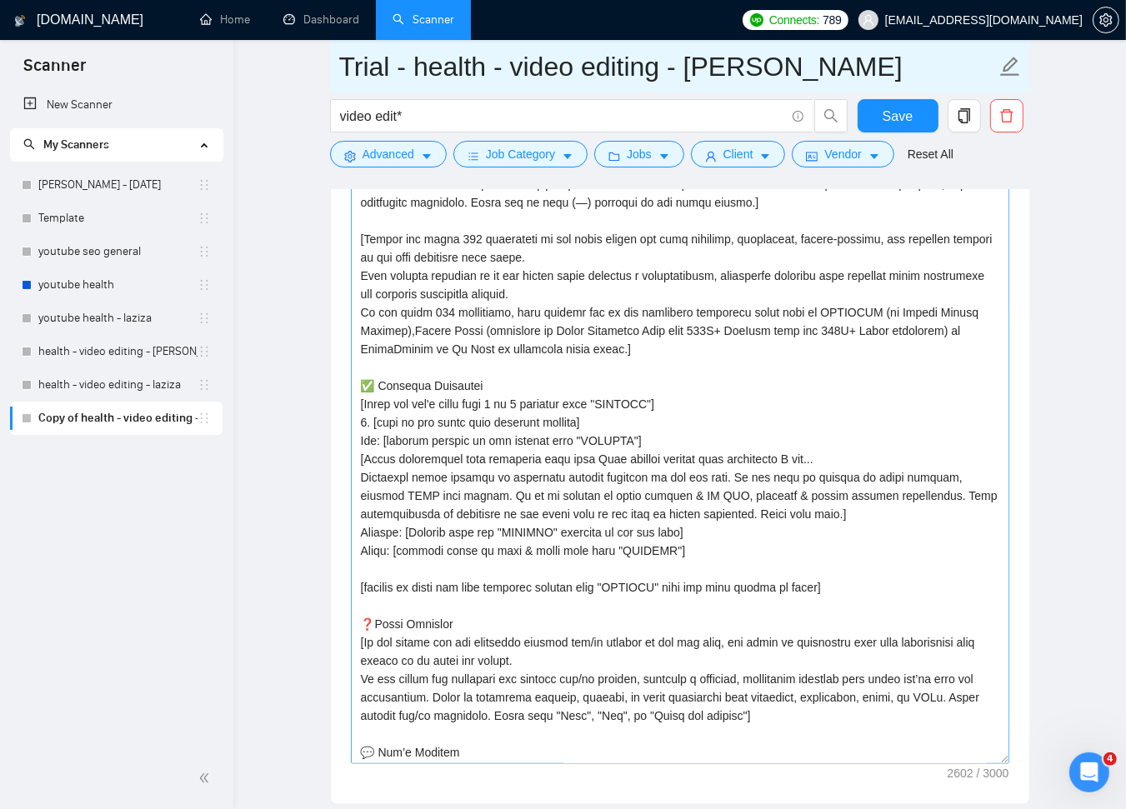
type input "Trial - health - video editing - [PERSON_NAME]"
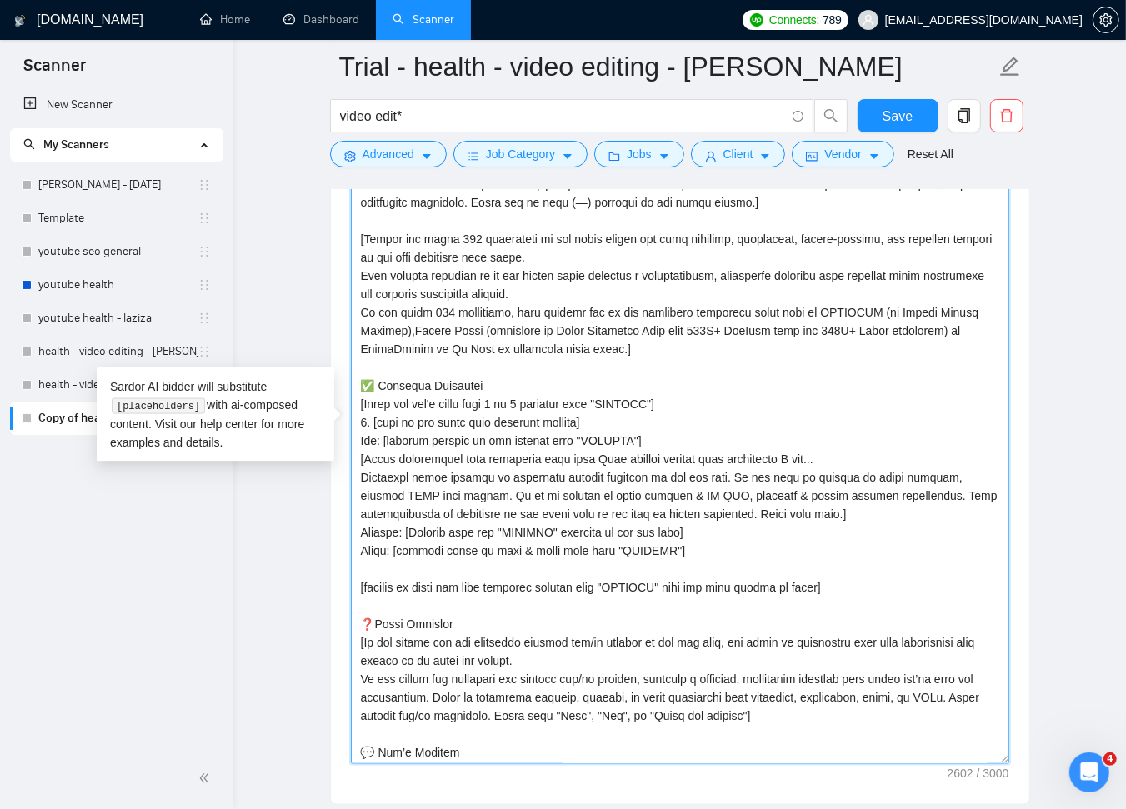
drag, startPoint x: 860, startPoint y: 582, endPoint x: 420, endPoint y: 425, distance: 467.3
click at [421, 425] on textarea "Cover letter template:" at bounding box center [680, 430] width 658 height 667
click at [767, 337] on textarea "Cover letter template:" at bounding box center [680, 430] width 658 height 667
click at [452, 458] on textarea "Cover letter template:" at bounding box center [680, 430] width 658 height 667
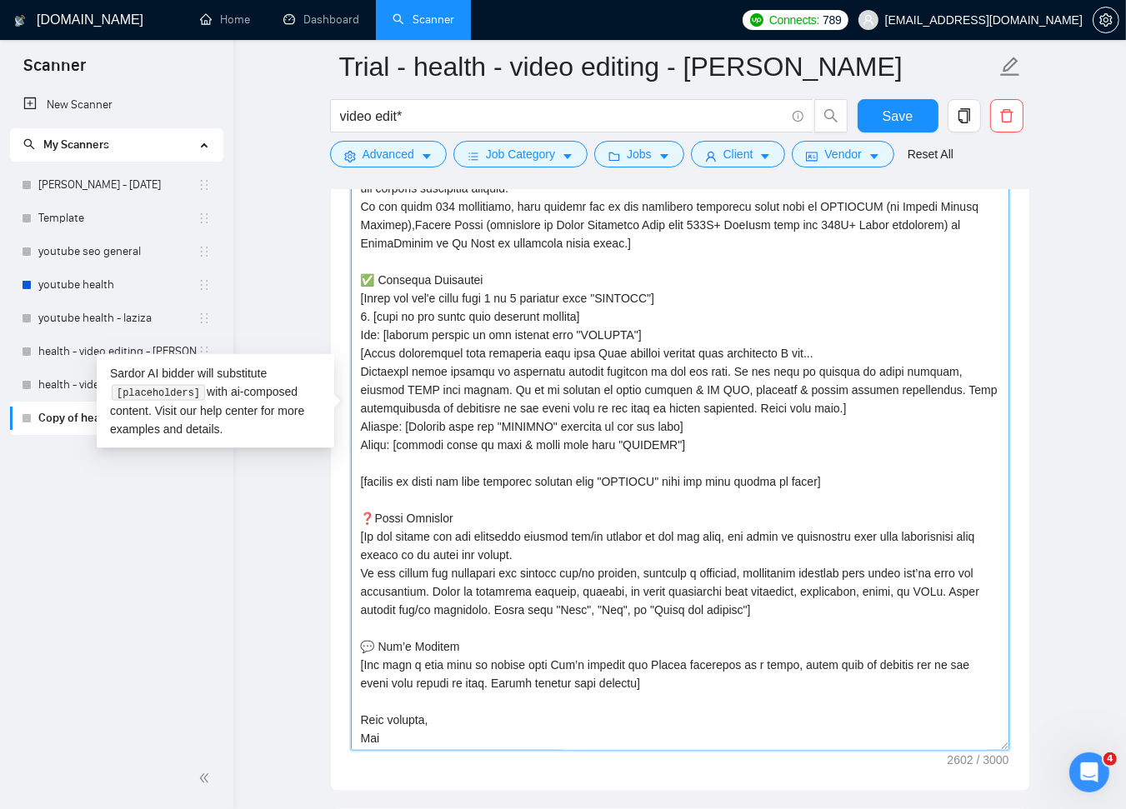
scroll to position [2018, 0]
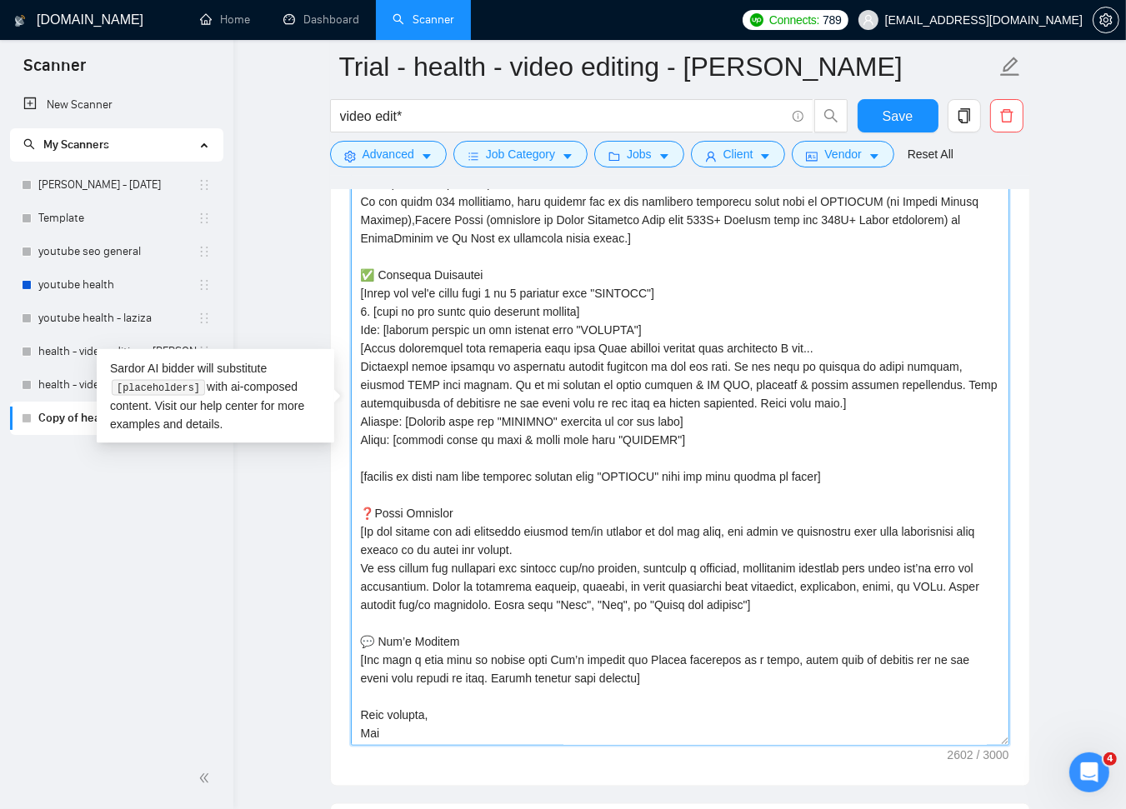
drag, startPoint x: 360, startPoint y: 565, endPoint x: 818, endPoint y: 605, distance: 460.0
click at [818, 605] on textarea "Cover letter template:" at bounding box center [680, 412] width 658 height 667
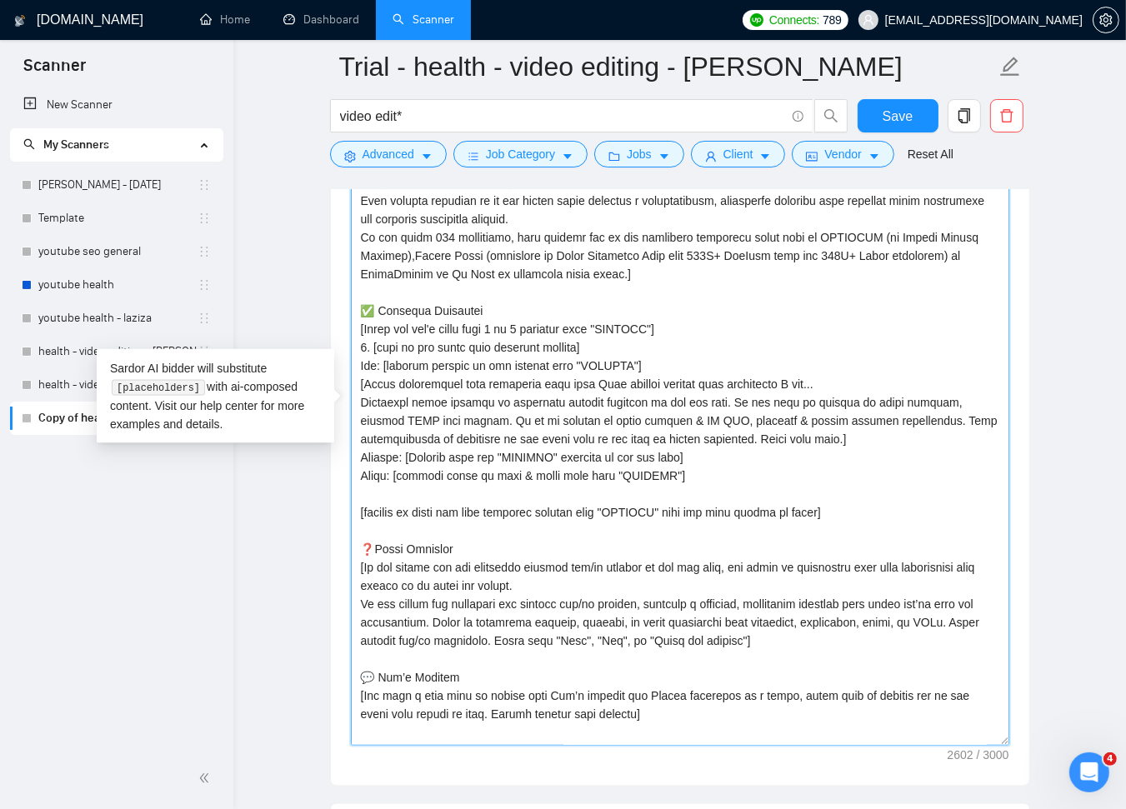
scroll to position [92, 0]
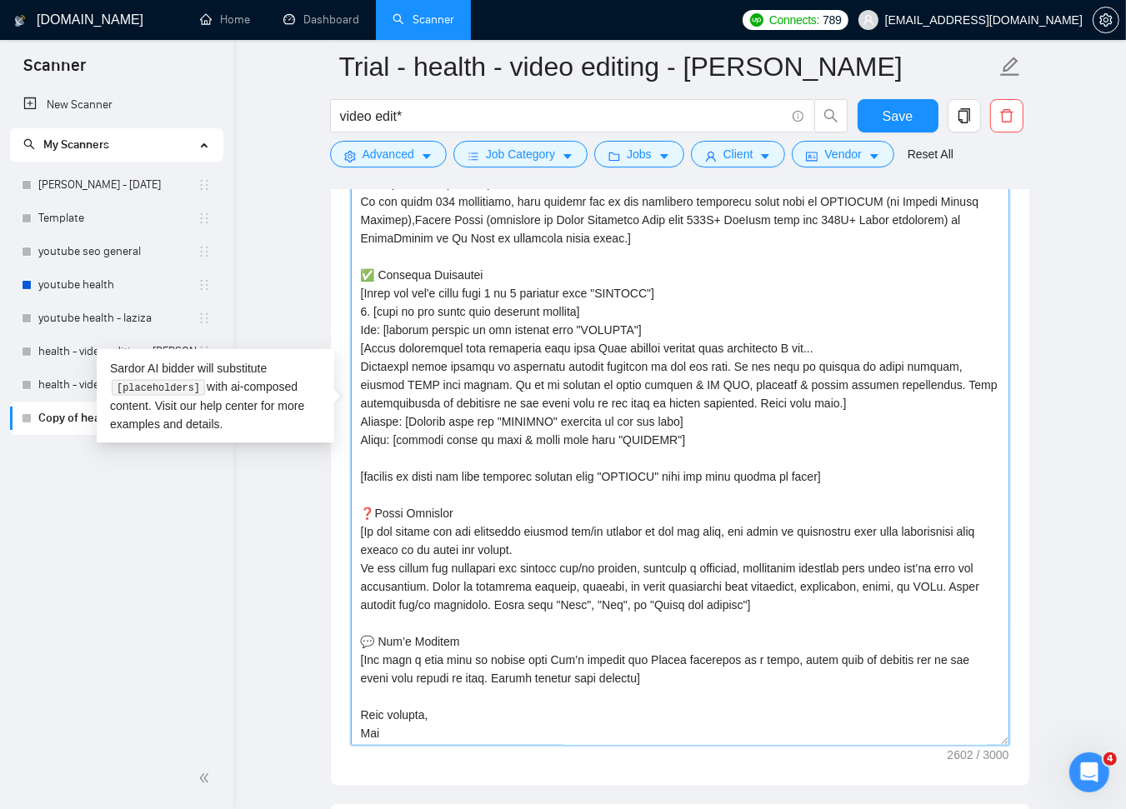
click at [485, 598] on textarea "Cover letter template:" at bounding box center [680, 412] width 658 height 667
click at [554, 545] on textarea "Cover letter template:" at bounding box center [680, 412] width 658 height 667
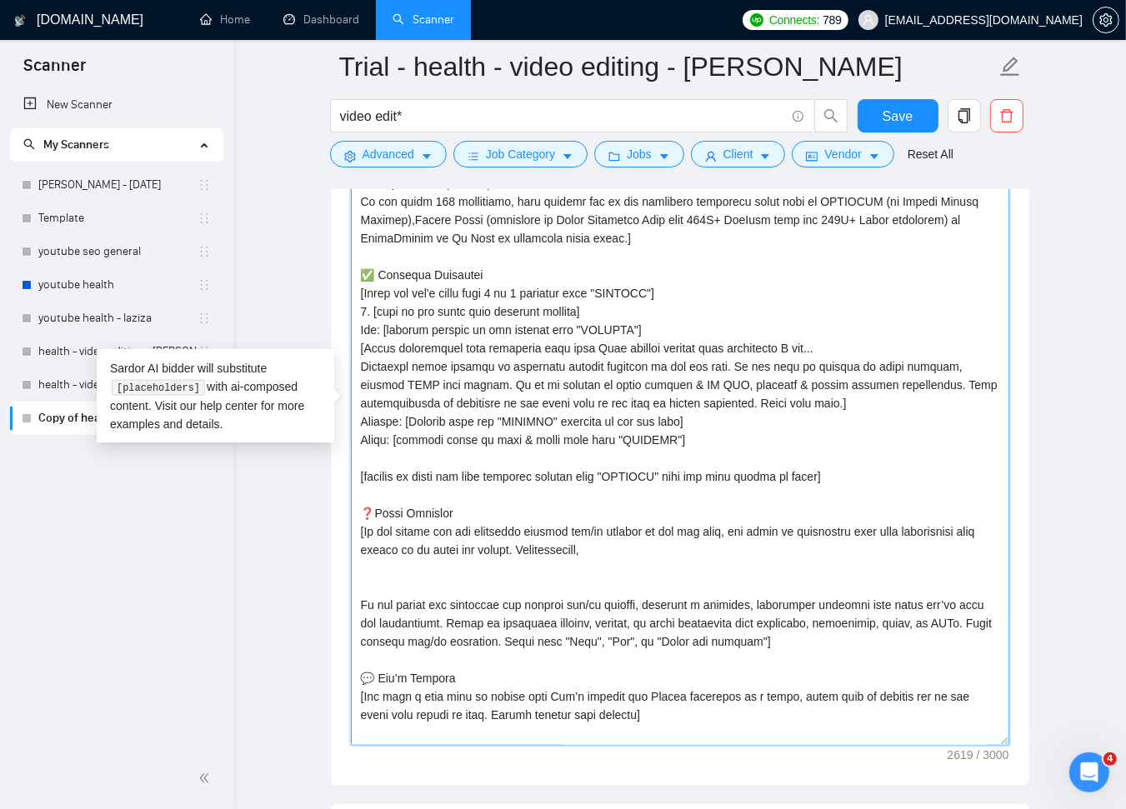
drag, startPoint x: 703, startPoint y: 603, endPoint x: 471, endPoint y: 622, distance: 233.3
click at [474, 622] on textarea "Cover letter template:" at bounding box center [680, 412] width 658 height 667
drag, startPoint x: 642, startPoint y: 618, endPoint x: 653, endPoint y: 612, distance: 13.0
click at [642, 618] on textarea "Cover letter template:" at bounding box center [680, 412] width 658 height 667
drag, startPoint x: 652, startPoint y: 604, endPoint x: 474, endPoint y: 624, distance: 179.4
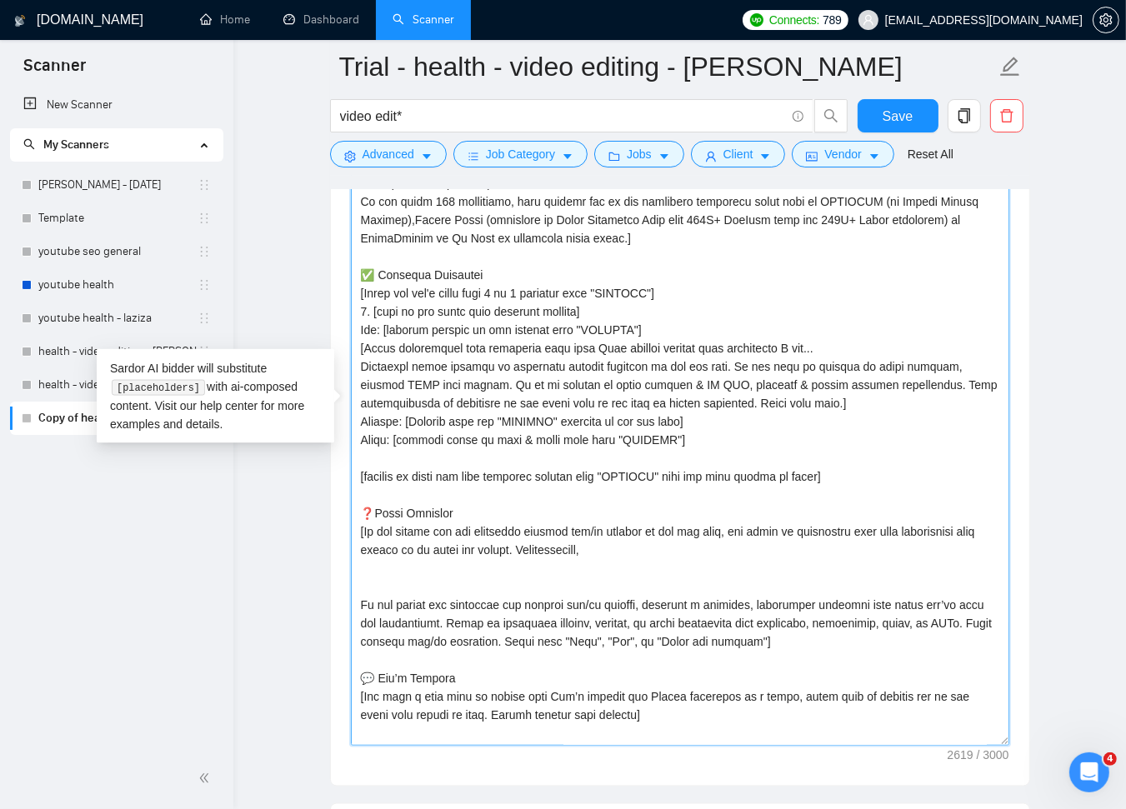
click at [474, 624] on textarea "Cover letter template:" at bounding box center [680, 412] width 658 height 667
click at [627, 547] on textarea "Cover letter template:" at bounding box center [680, 412] width 658 height 667
paste textarea "generate a specific, thoughtful question that shows you’ve read the description."
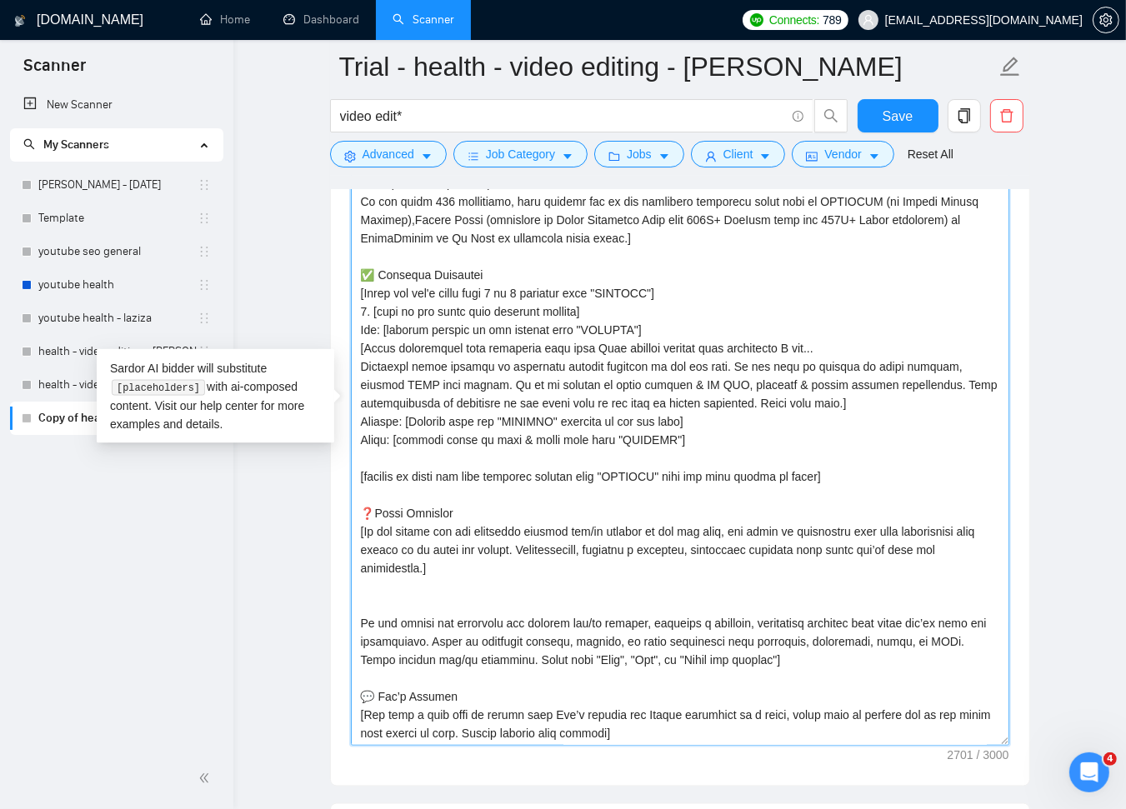
drag, startPoint x: 823, startPoint y: 657, endPoint x: 360, endPoint y: 596, distance: 467.4
click at [360, 596] on textarea "Cover letter template:" at bounding box center [680, 412] width 658 height 667
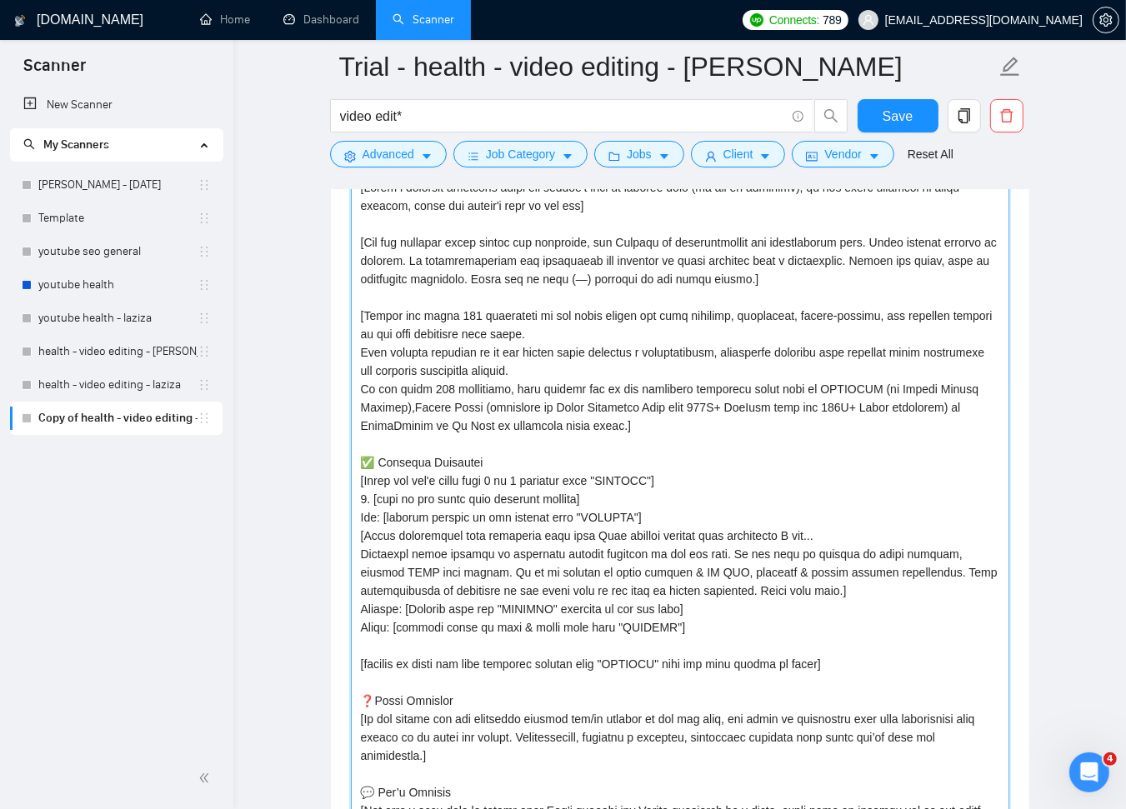
scroll to position [1920, 0]
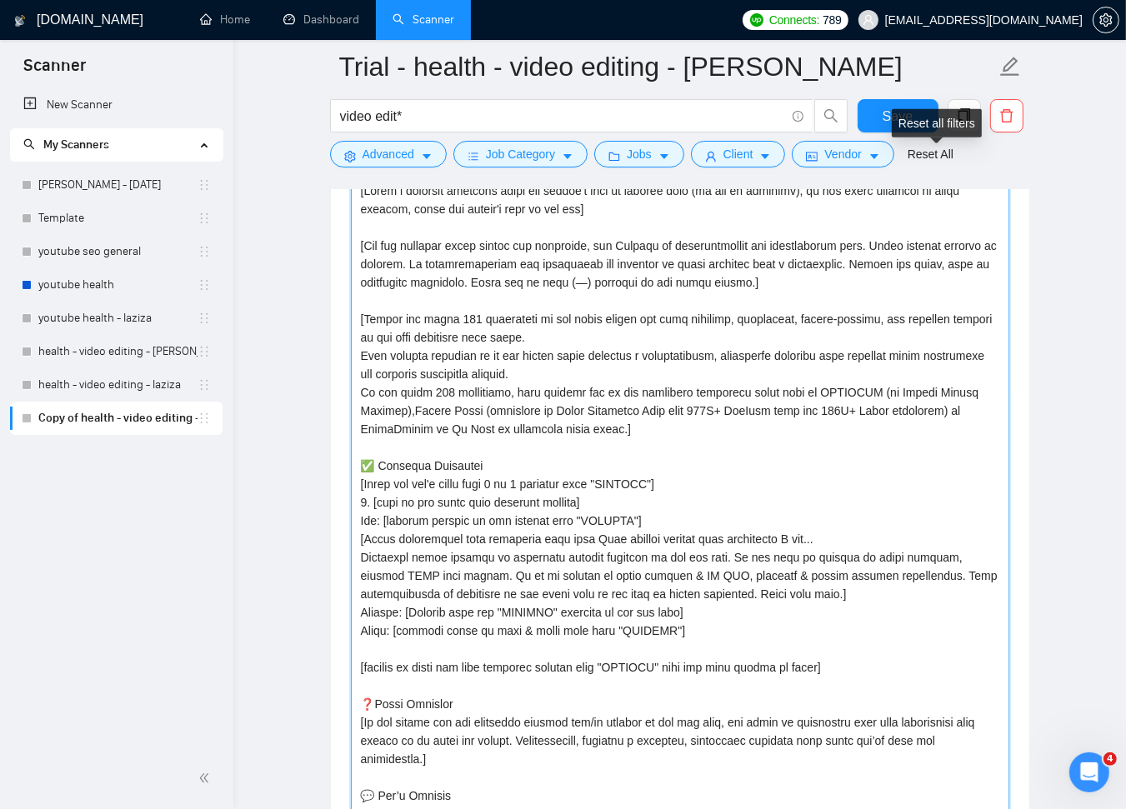
type textarea "[Write a personal greeting using the client's name or company name (if any is p…"
click at [912, 117] on div "Reset all filters" at bounding box center [937, 123] width 90 height 28
drag, startPoint x: 884, startPoint y: 109, endPoint x: 998, endPoint y: 201, distance: 146.4
click at [884, 109] on span "Save" at bounding box center [897, 116] width 30 height 21
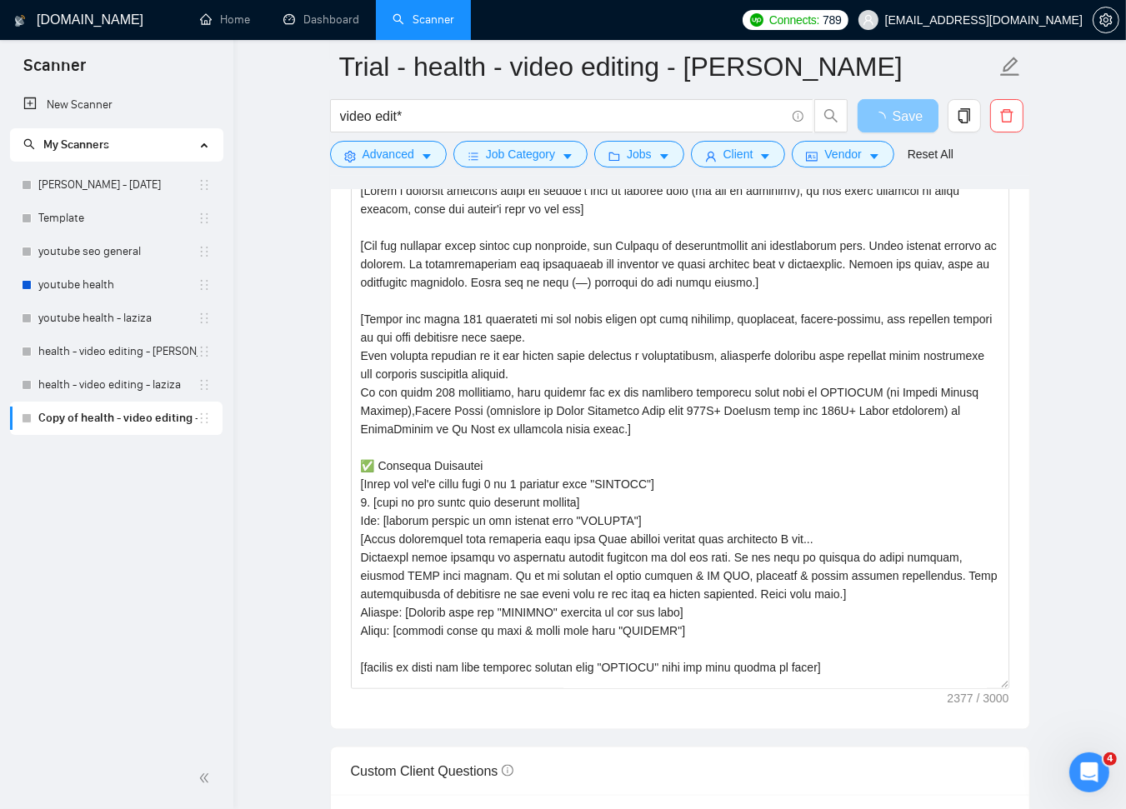
drag, startPoint x: 1002, startPoint y: 543, endPoint x: 1021, endPoint y: 719, distance: 176.9
click at [1021, 721] on div "Cover letter template:" at bounding box center [680, 430] width 698 height 597
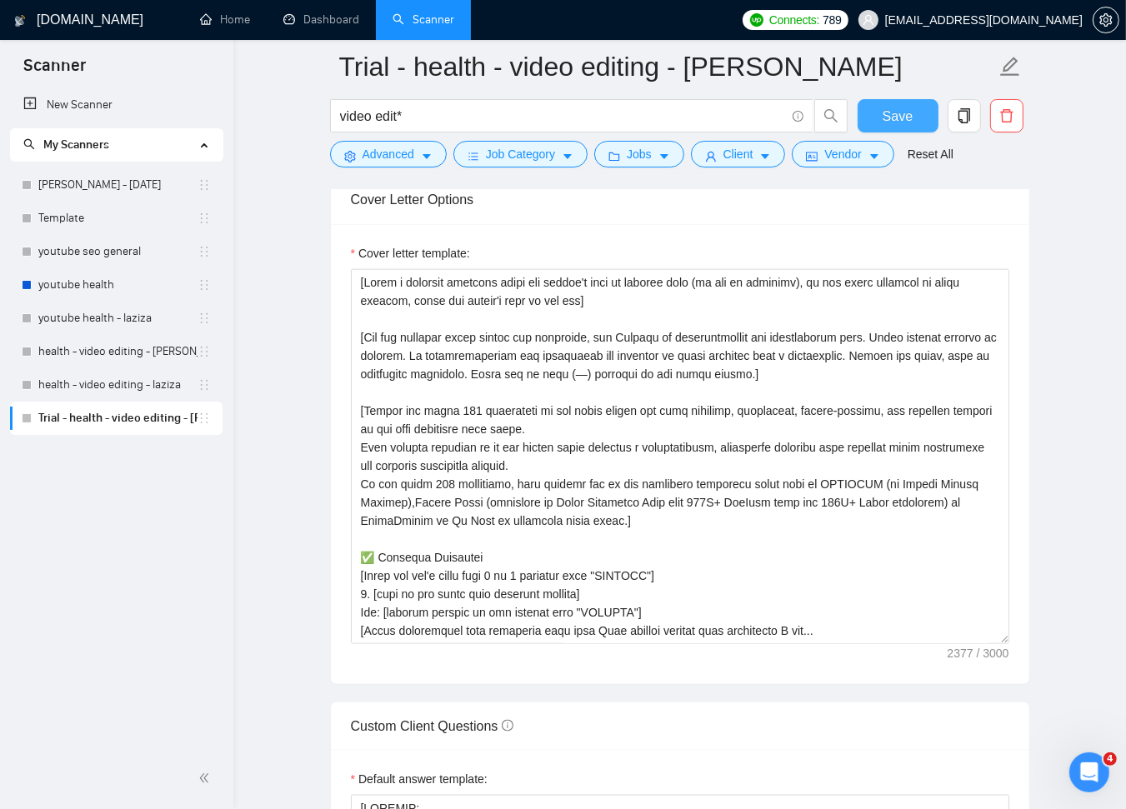
scroll to position [1921, 0]
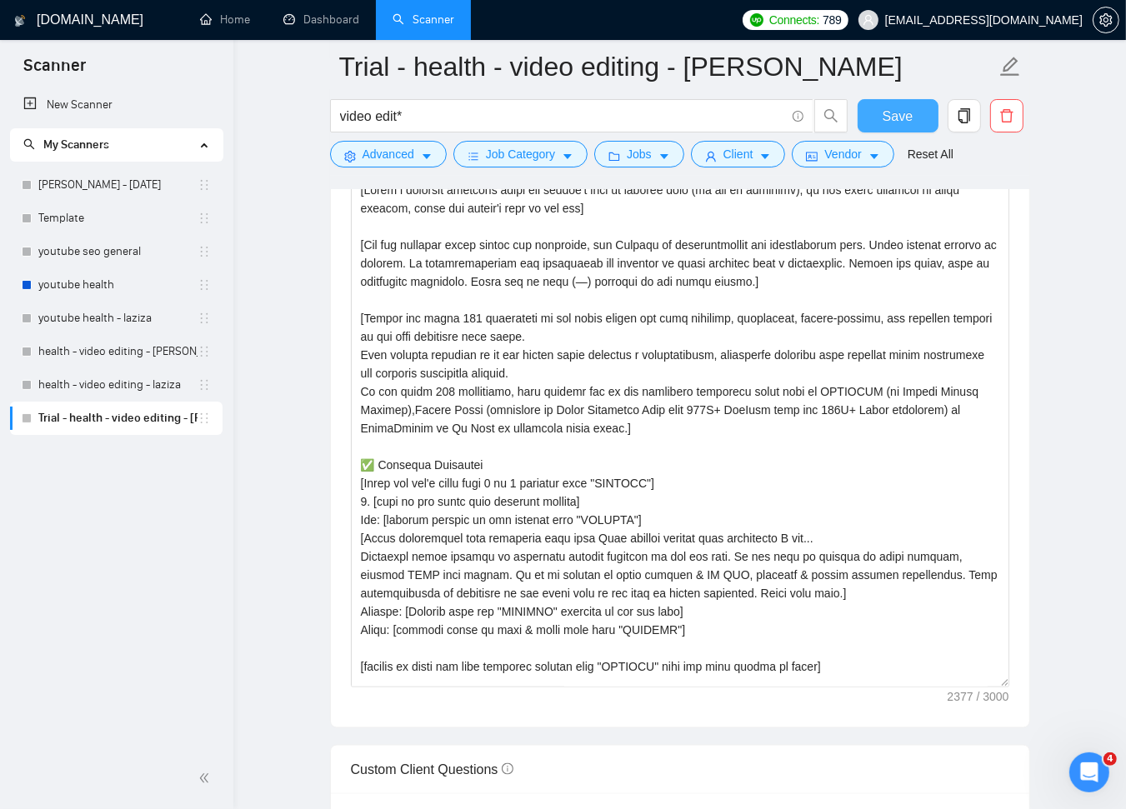
drag, startPoint x: 1002, startPoint y: 546, endPoint x: 1014, endPoint y: 708, distance: 163.0
click at [1014, 708] on div "Cover letter template:" at bounding box center [680, 430] width 698 height 596
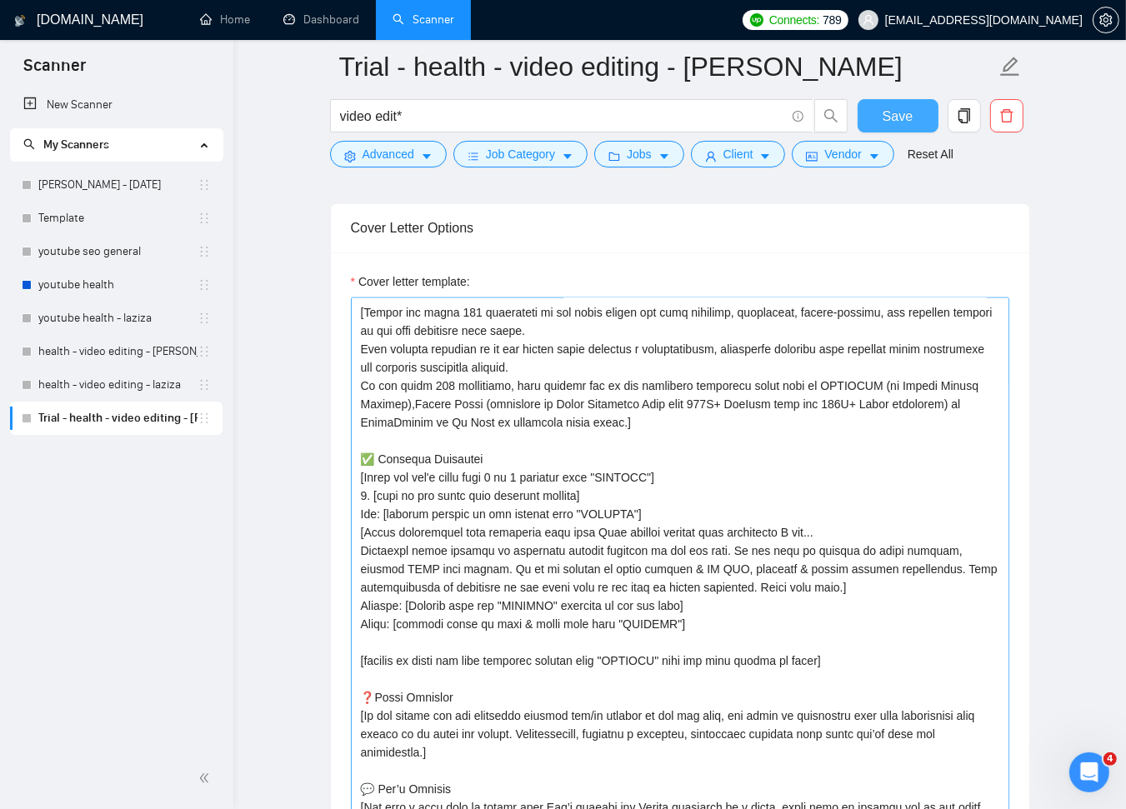
scroll to position [147, 0]
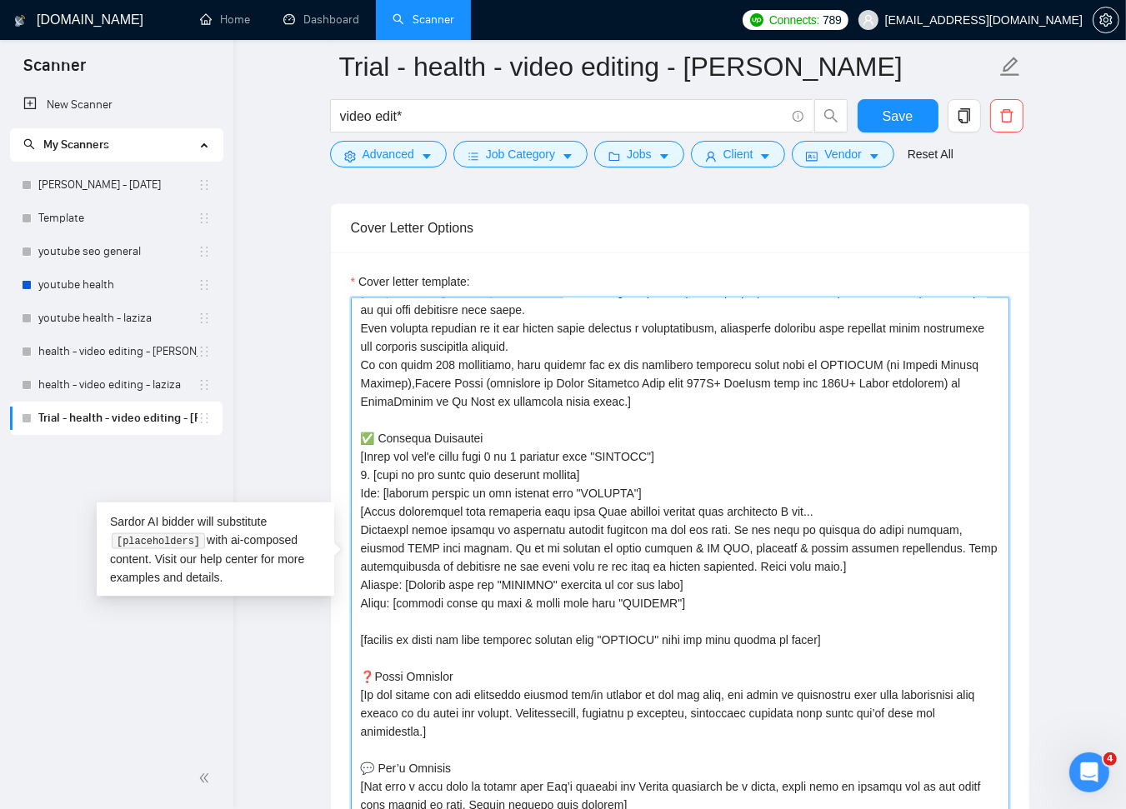
drag, startPoint x: 859, startPoint y: 637, endPoint x: 357, endPoint y: 456, distance: 534.3
click at [357, 456] on textarea "Cover letter template:" at bounding box center [680, 565] width 658 height 537
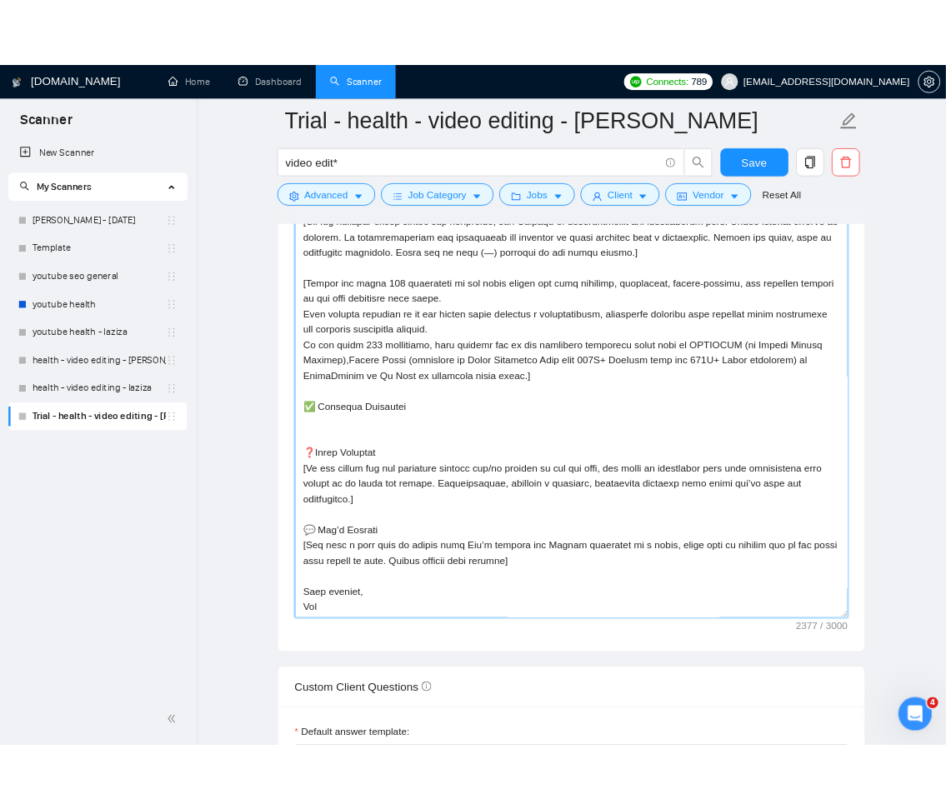
scroll to position [3, 0]
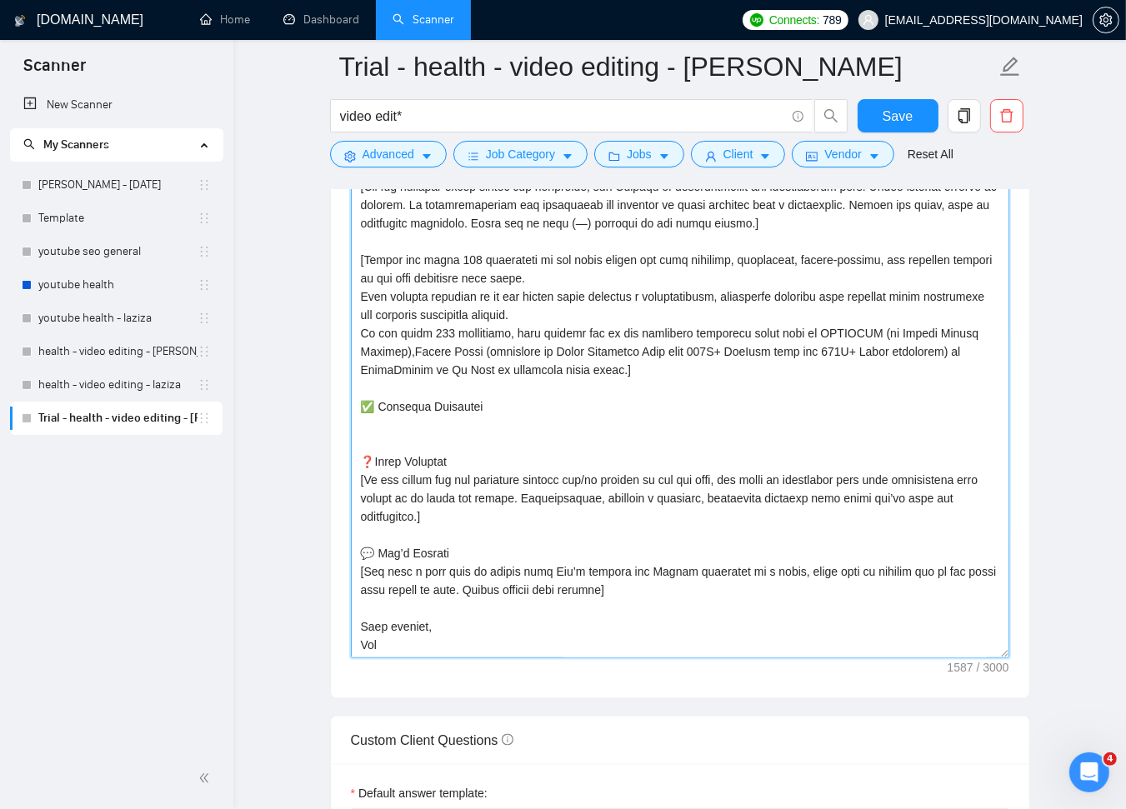
type textarea "[Write a personal greeting using the client's name or company name (if any is p…"
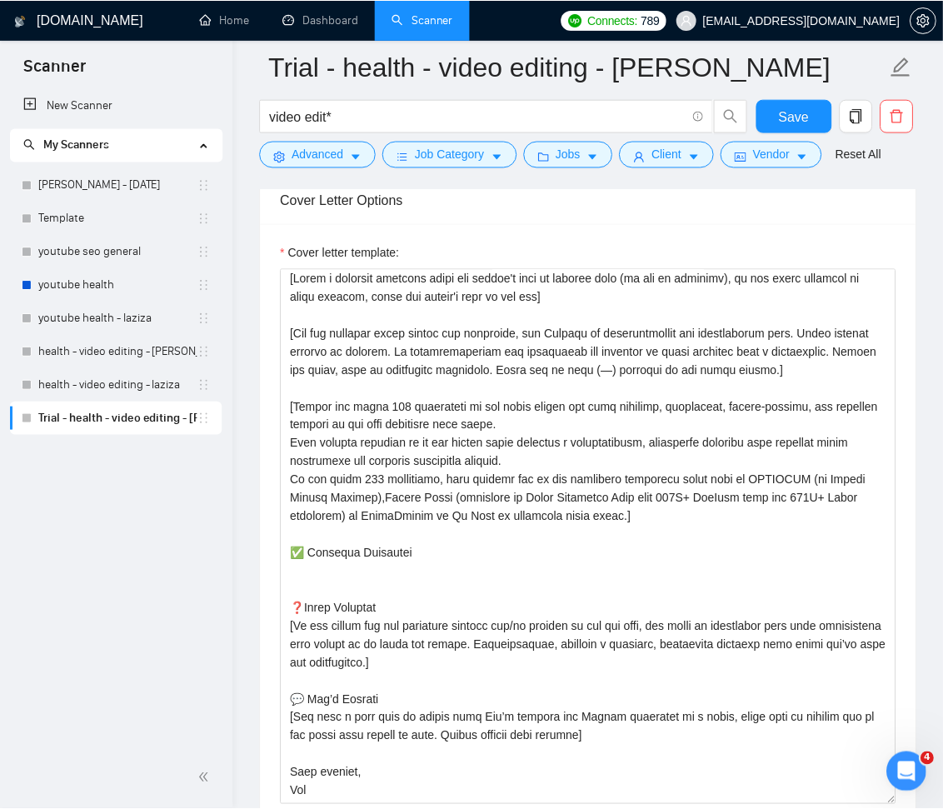
scroll to position [21, 0]
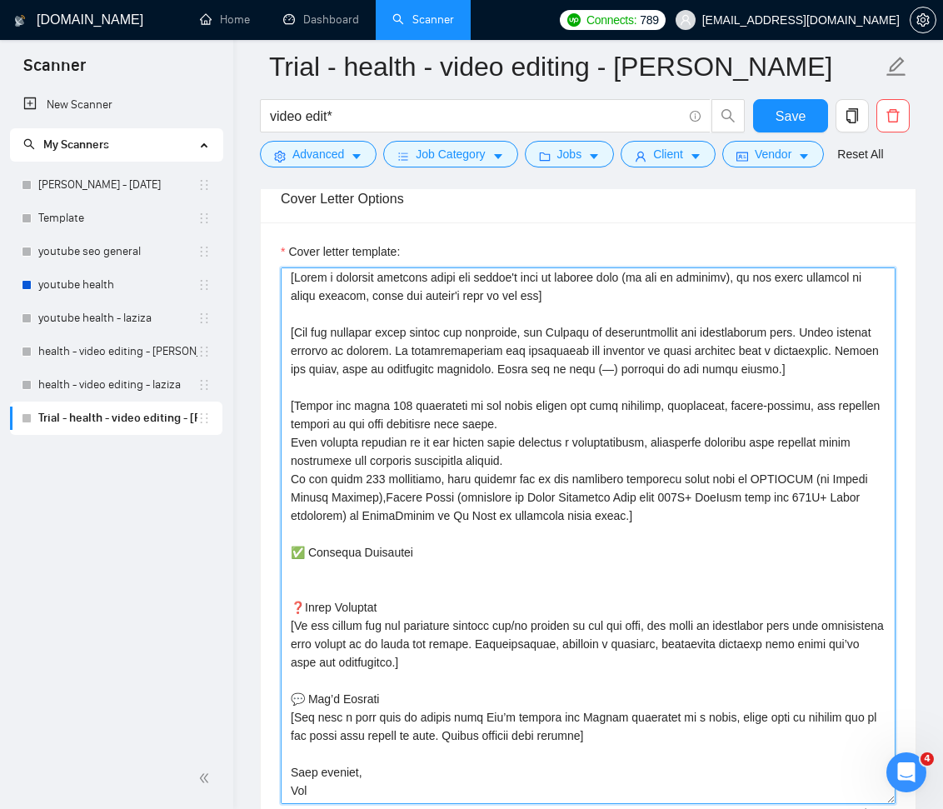
click at [492, 570] on textarea "Cover letter template:" at bounding box center [588, 535] width 615 height 537
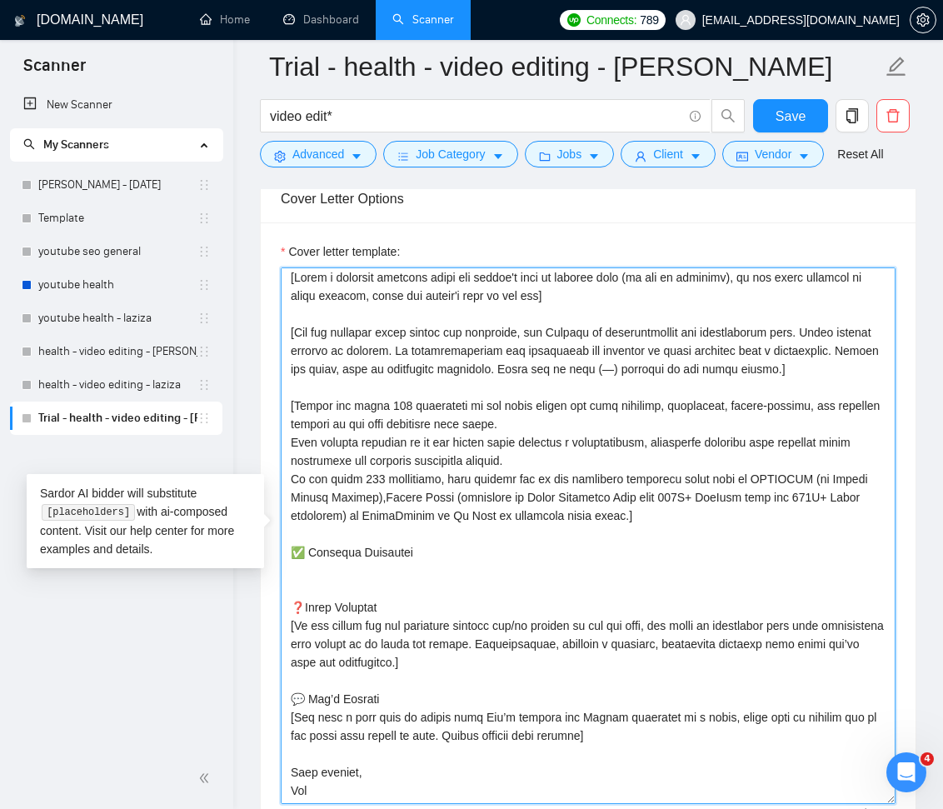
paste textarea "1. OPTIFAST (by Nestlé Health Science) Optifast.com [Start description with som…"
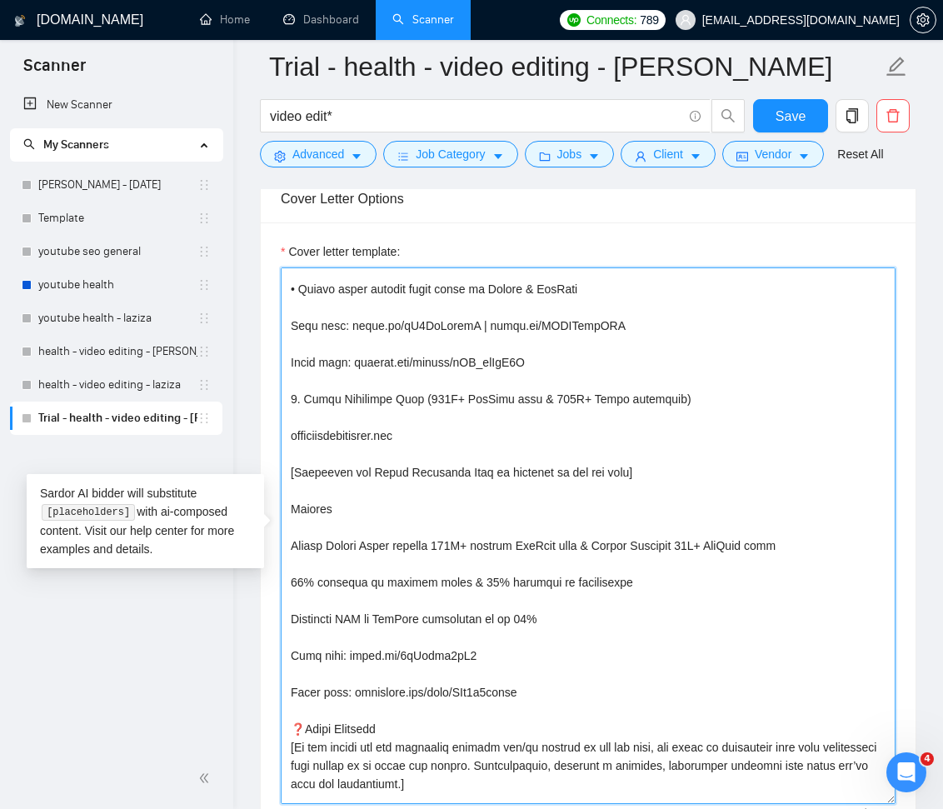
scroll to position [553, 0]
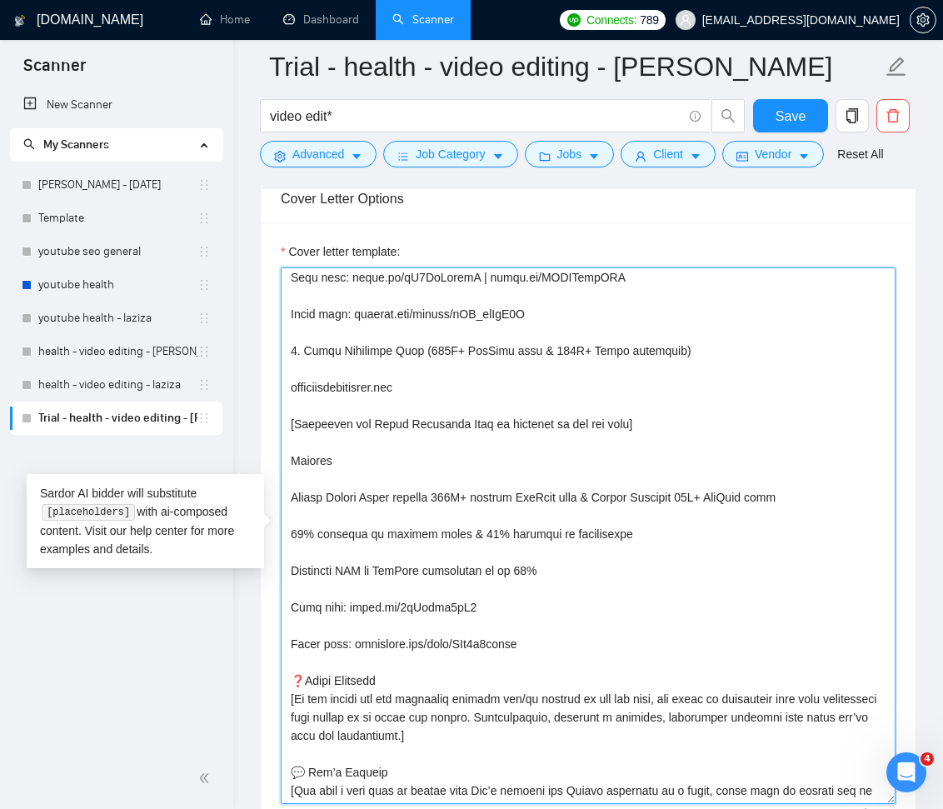
click at [512, 645] on textarea "Cover letter template:" at bounding box center [588, 535] width 615 height 537
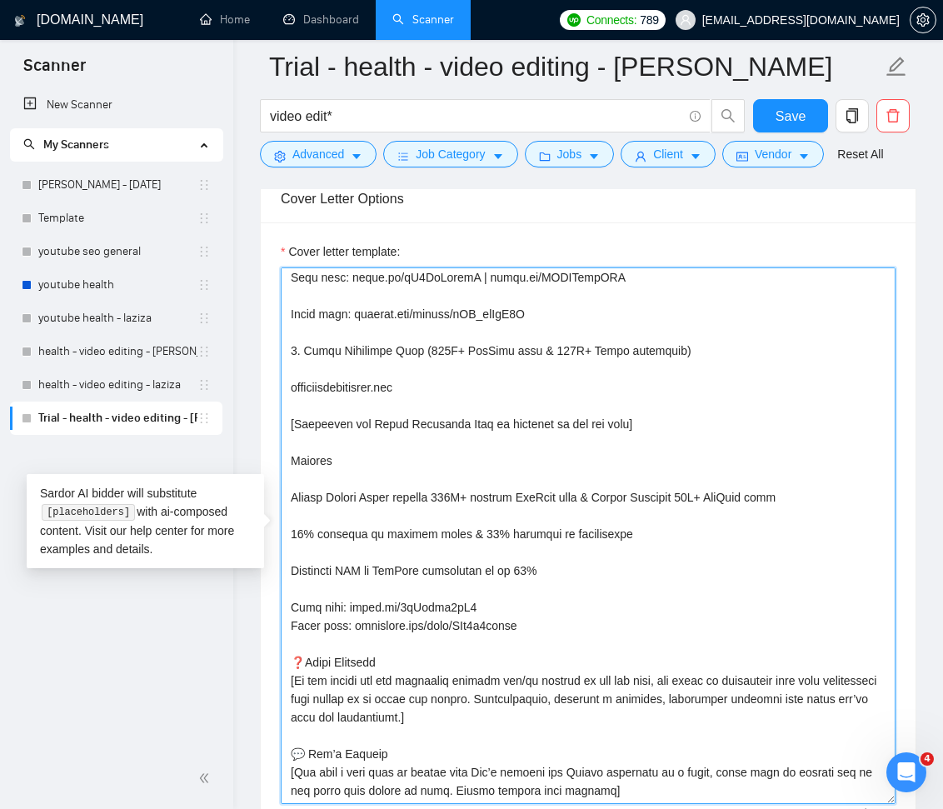
click at [482, 574] on textarea "Cover letter template:" at bounding box center [588, 535] width 615 height 537
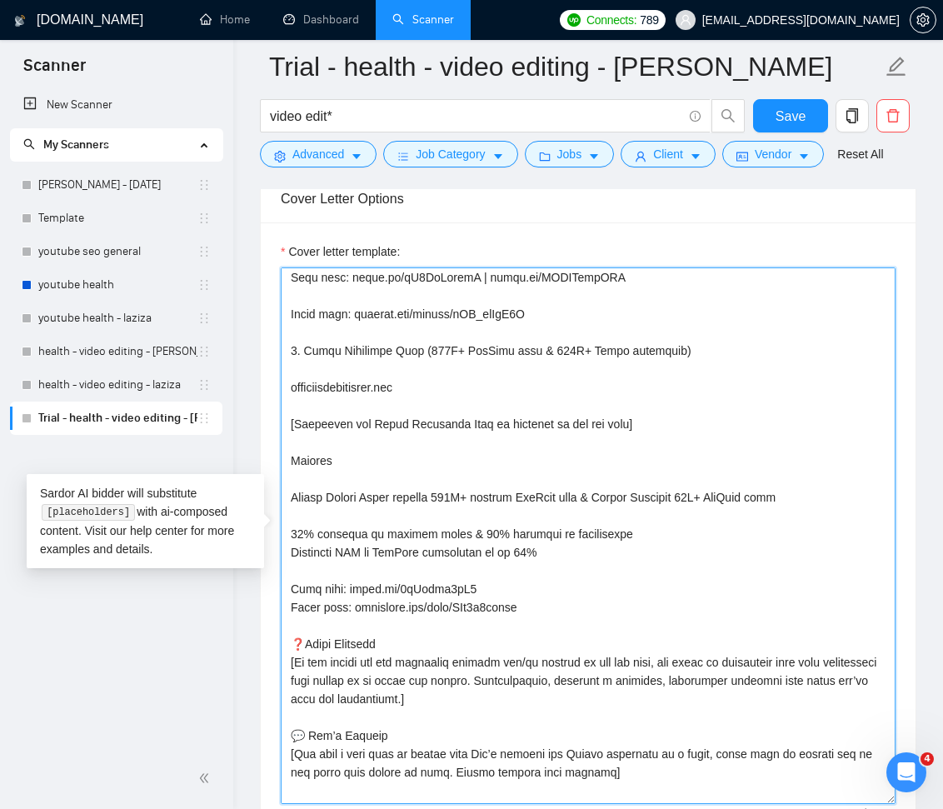
click at [469, 530] on textarea "Cover letter template:" at bounding box center [588, 535] width 615 height 537
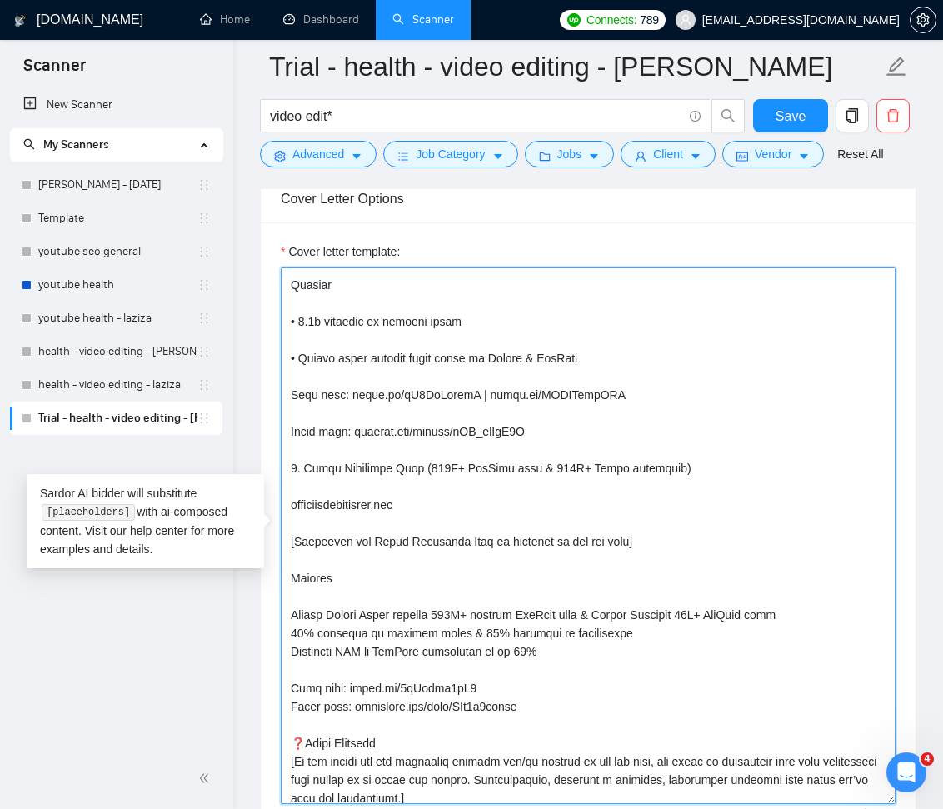
scroll to position [435, 0]
click at [447, 611] on textarea "Cover letter template:" at bounding box center [588, 535] width 615 height 537
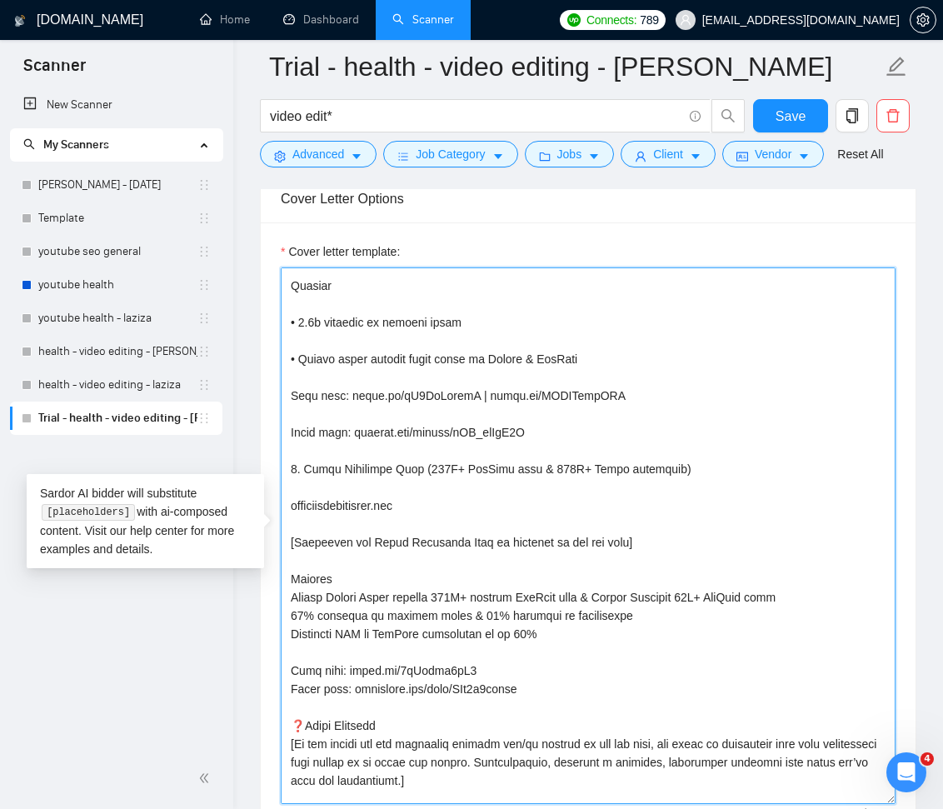
click at [423, 506] on textarea "Cover letter template:" at bounding box center [588, 535] width 615 height 537
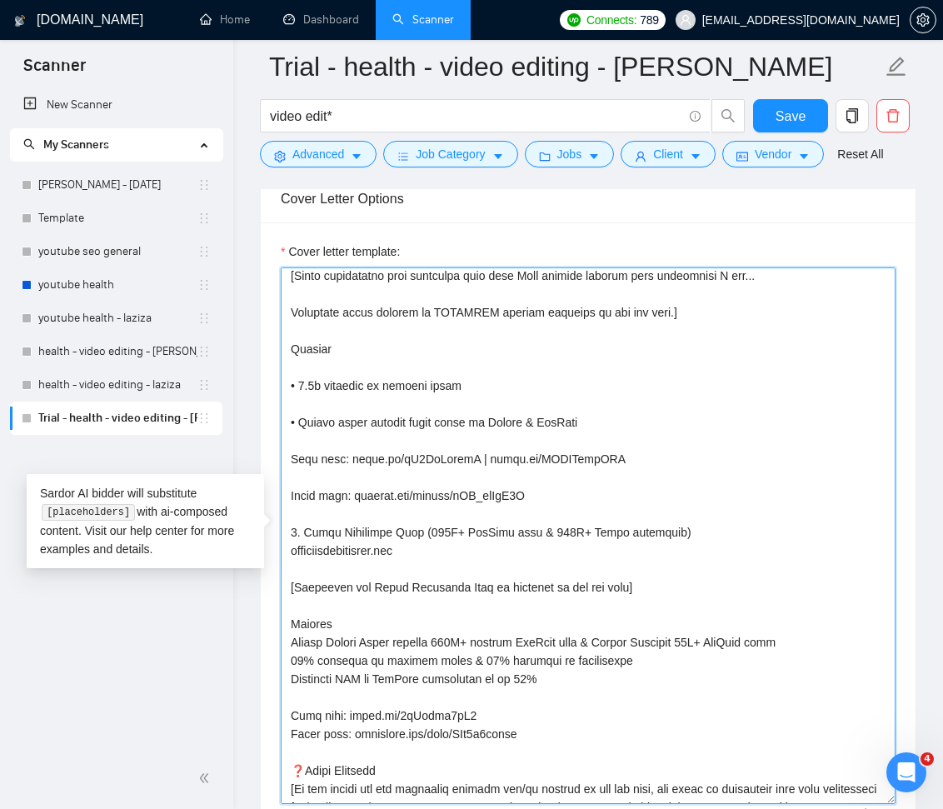
scroll to position [369, 0]
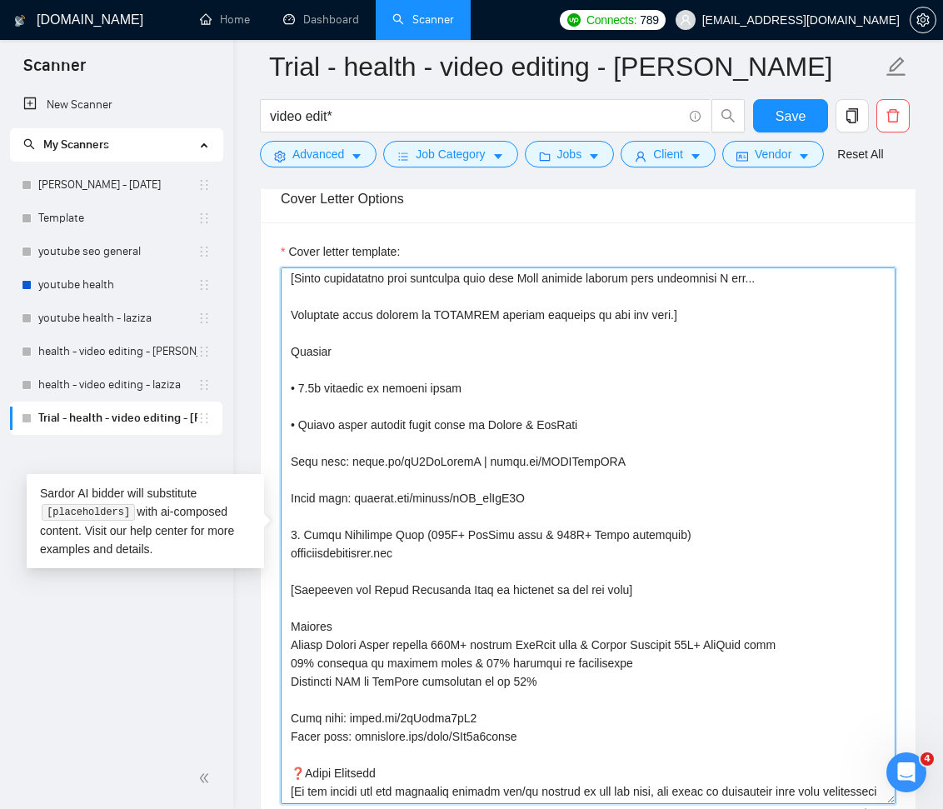
click at [481, 494] on textarea "Cover letter template:" at bounding box center [588, 535] width 615 height 537
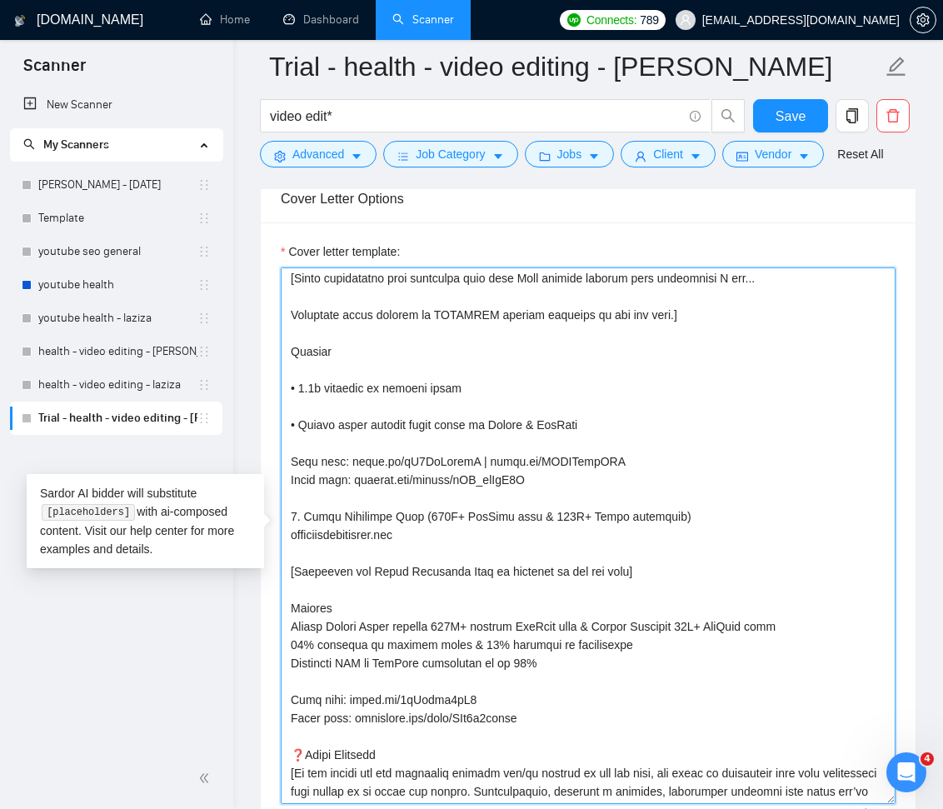
click at [444, 421] on textarea "Cover letter template:" at bounding box center [588, 535] width 615 height 537
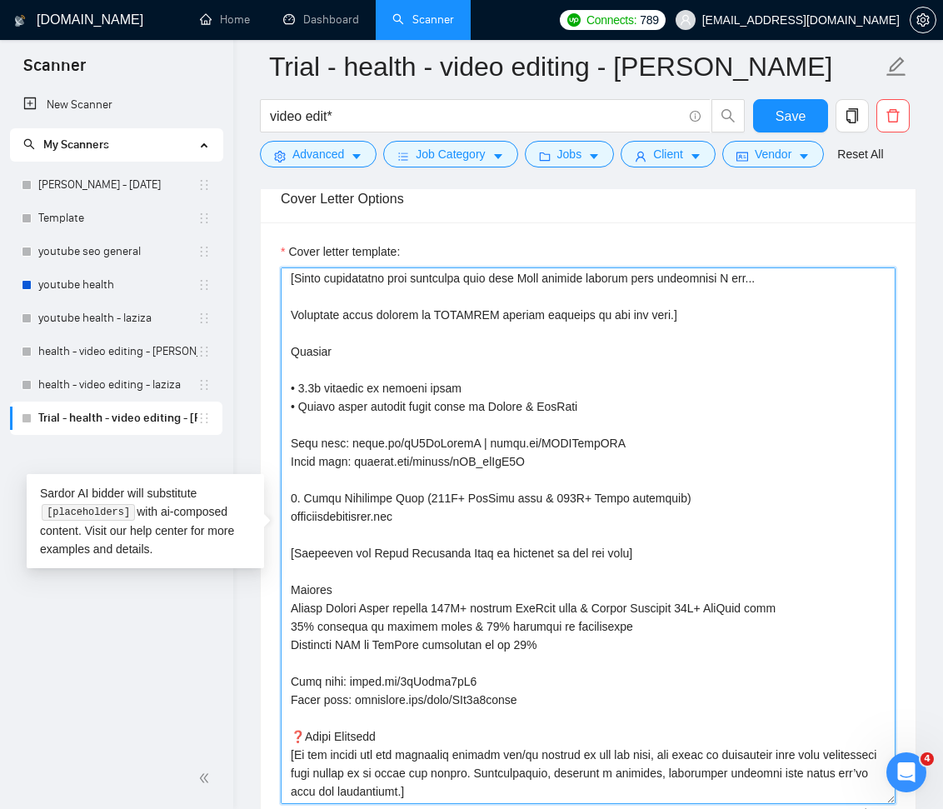
click at [432, 389] on textarea "Cover letter template:" at bounding box center [588, 535] width 615 height 537
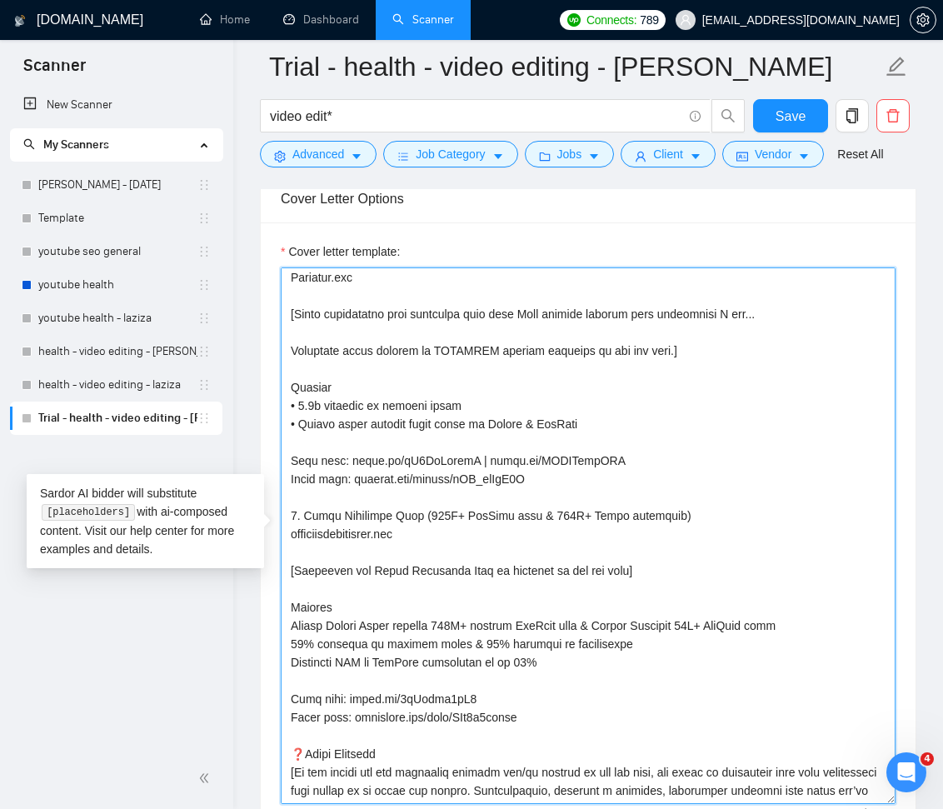
scroll to position [280, 0]
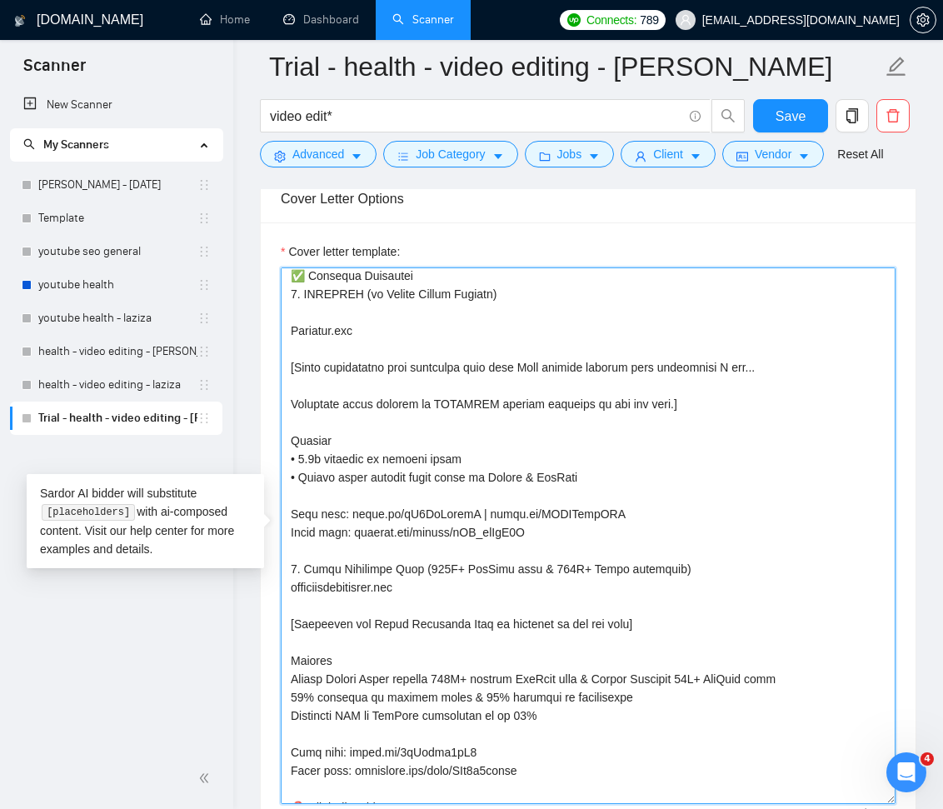
click at [484, 400] on textarea "Cover letter template:" at bounding box center [588, 535] width 615 height 537
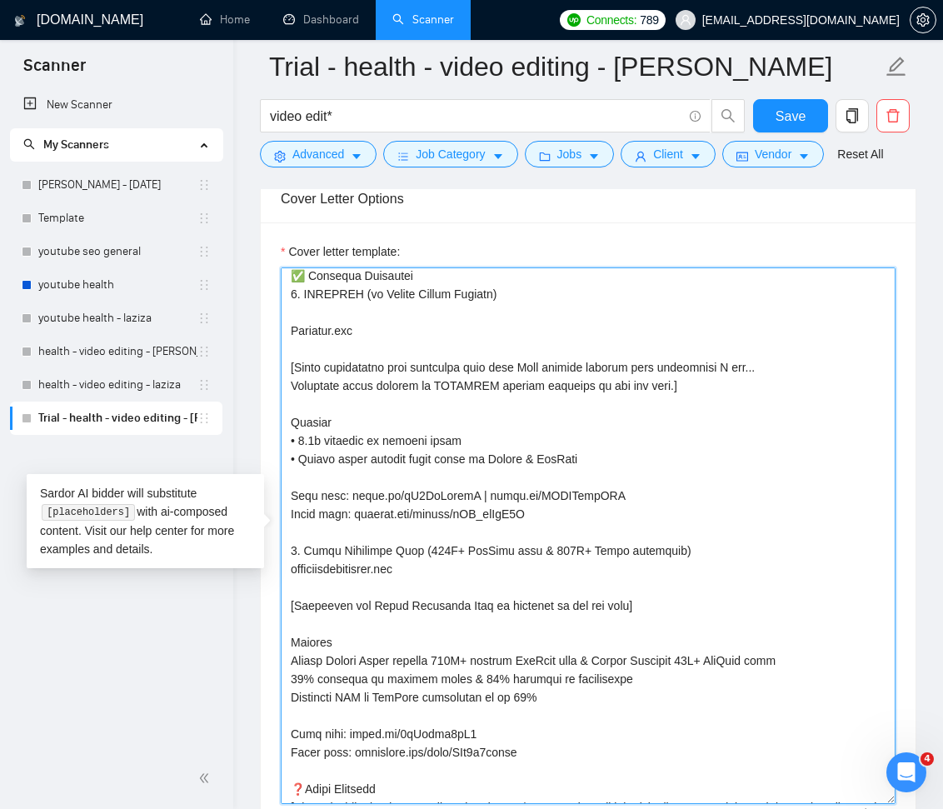
click at [458, 322] on textarea "Cover letter template:" at bounding box center [588, 535] width 615 height 537
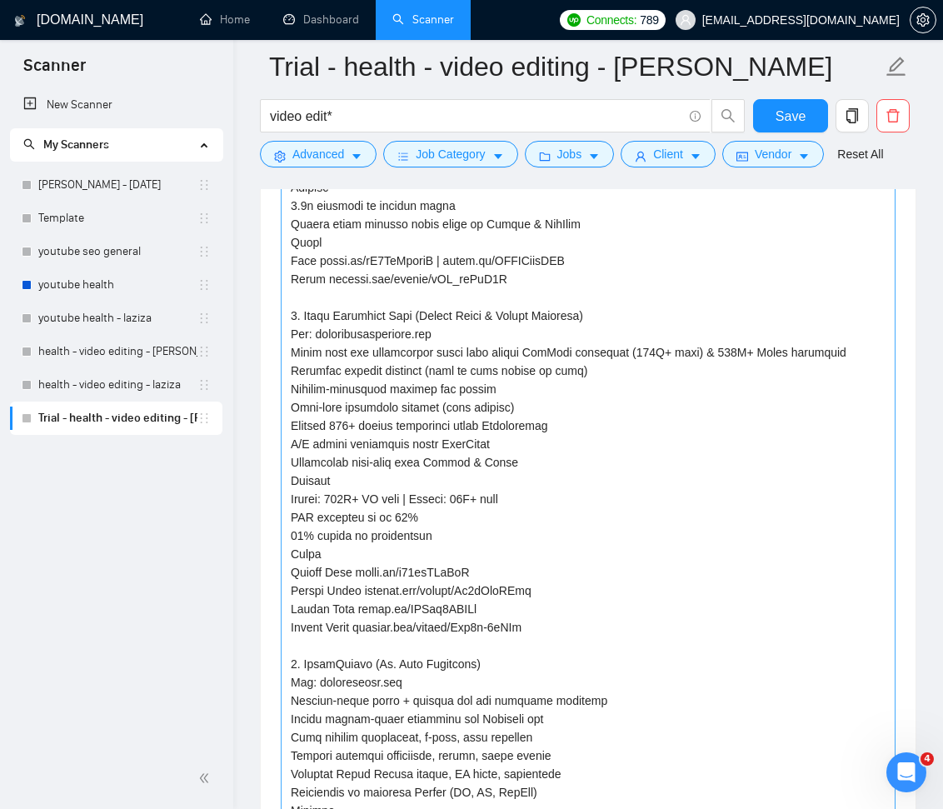
scroll to position [3049, 0]
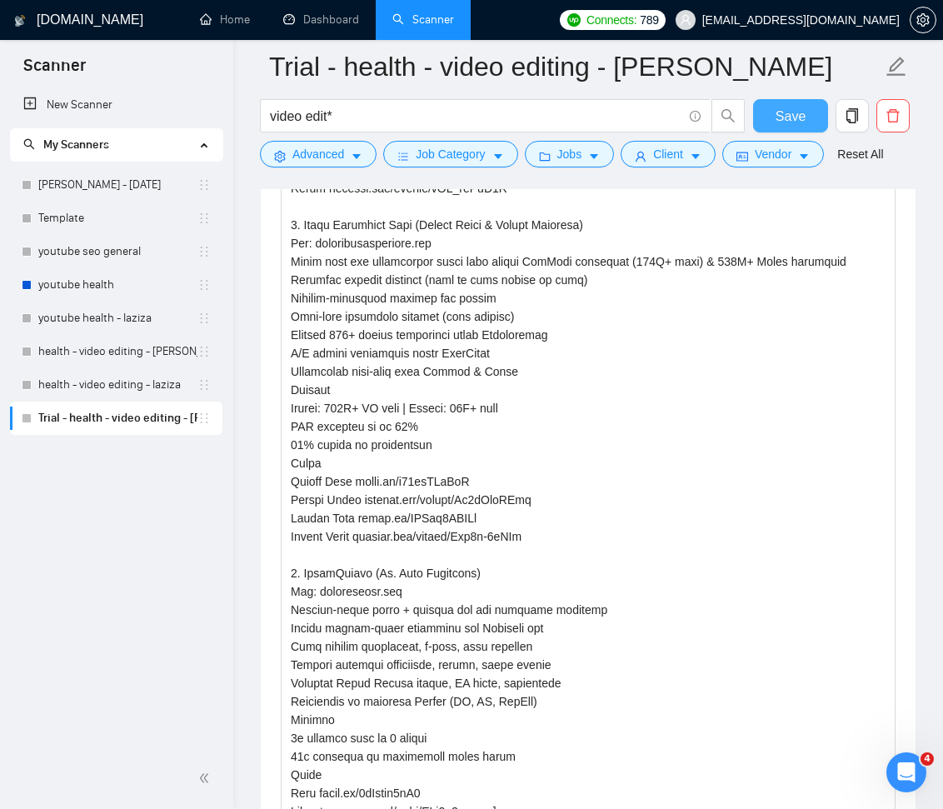
type textarea "[Write a personal greeting using the client's name or company name (if any is p…"
click at [789, 107] on span "Save" at bounding box center [791, 116] width 30 height 21
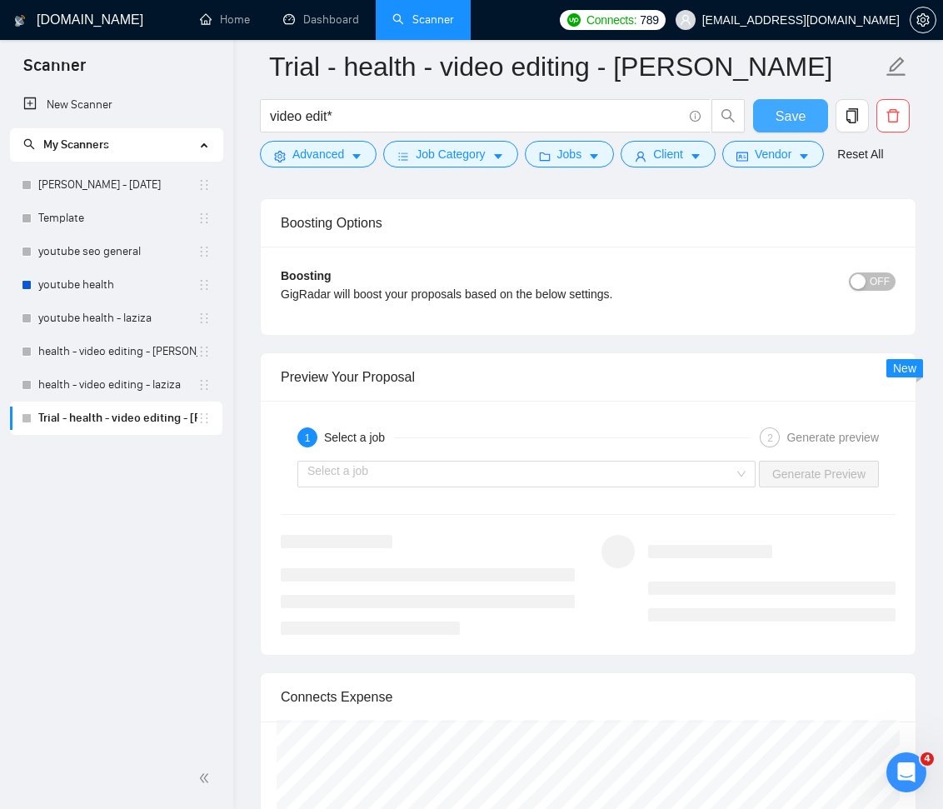
scroll to position [3980, 0]
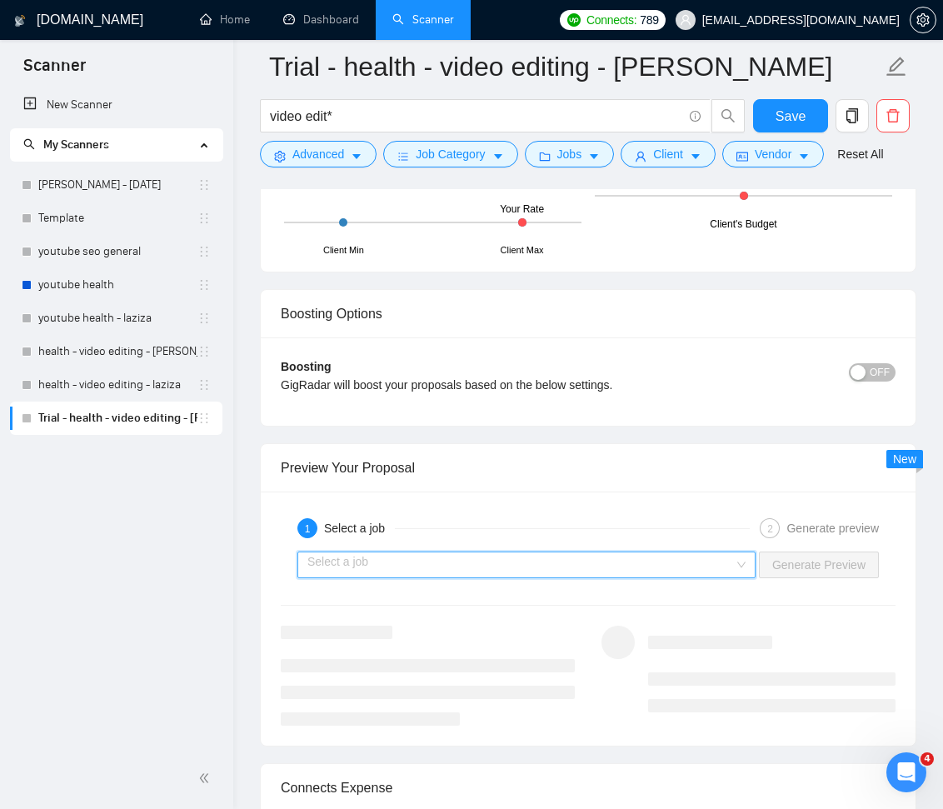
click at [697, 563] on input "search" at bounding box center [520, 564] width 427 height 25
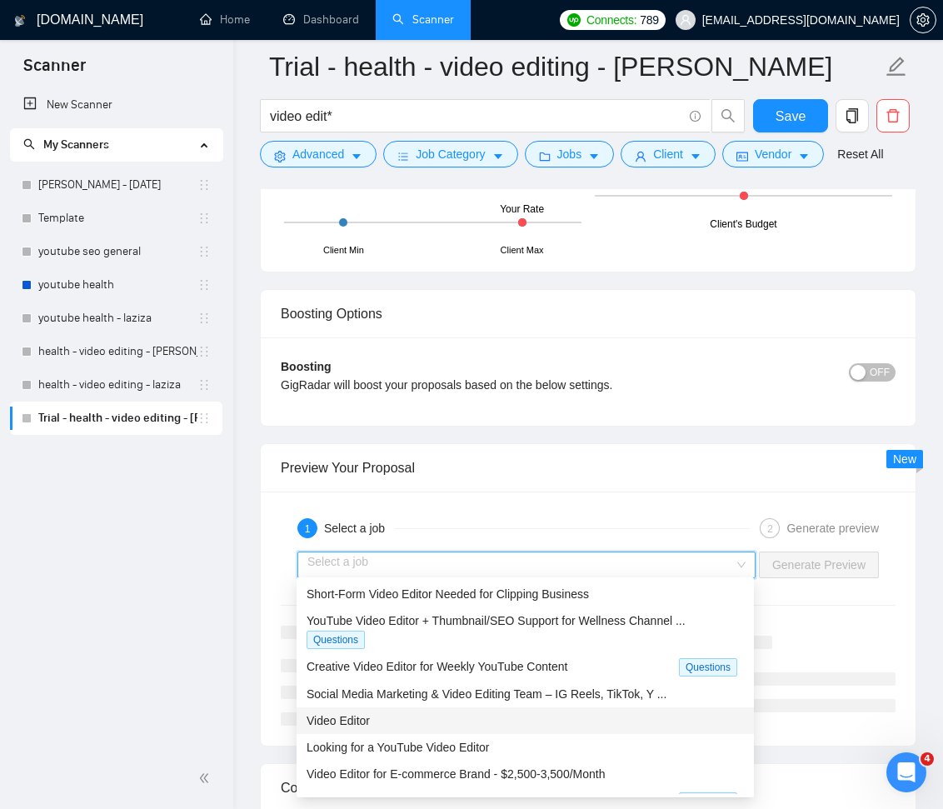
click at [513, 716] on div "Video Editor" at bounding box center [525, 721] width 437 height 18
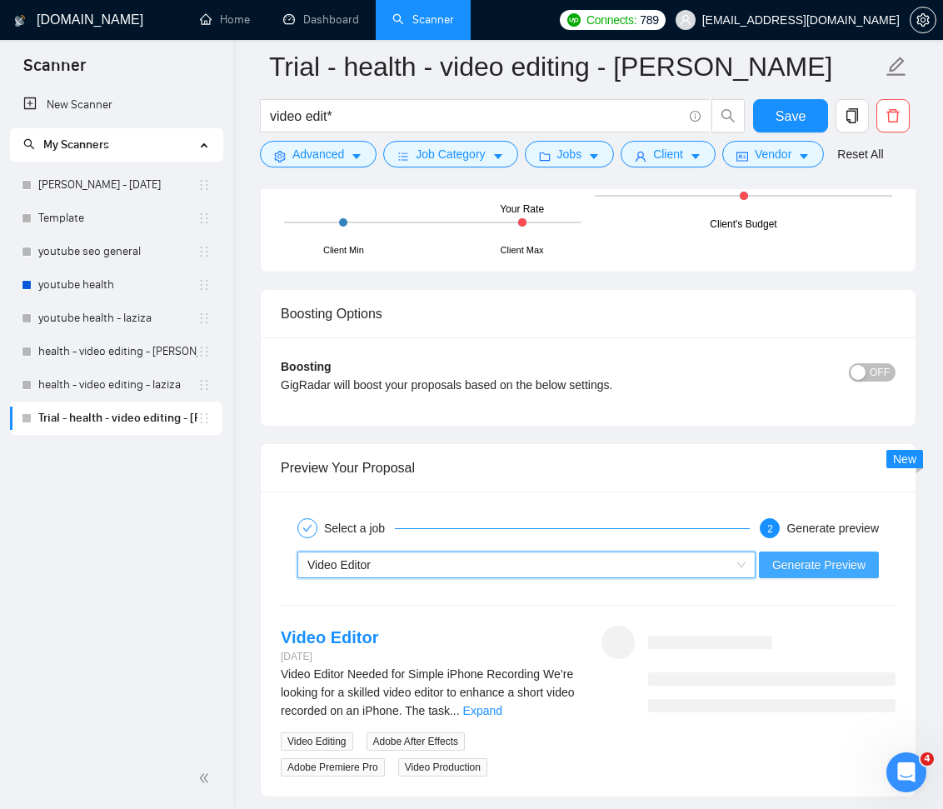
click at [798, 565] on span "Generate Preview" at bounding box center [818, 565] width 93 height 18
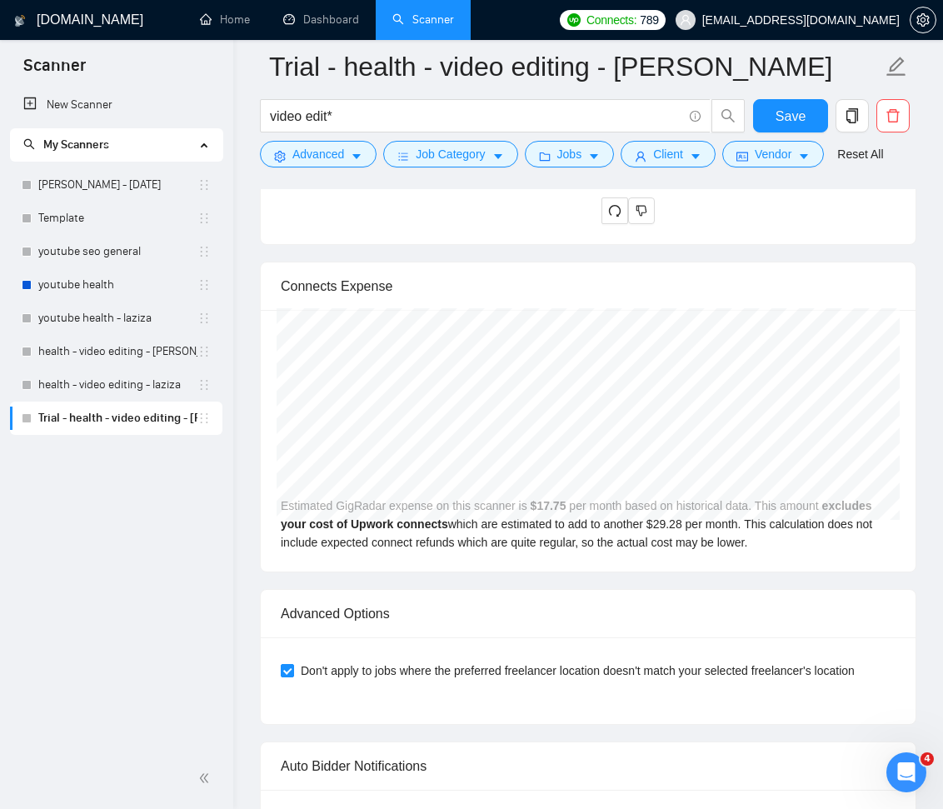
scroll to position [4316, 0]
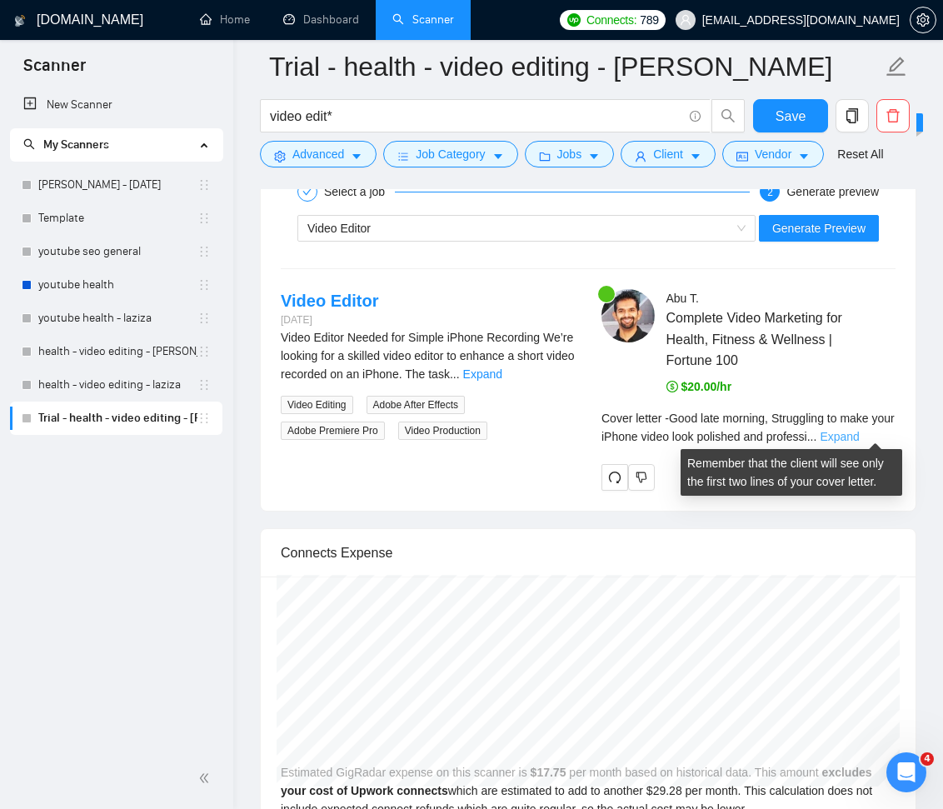
click at [859, 433] on link "Expand" at bounding box center [839, 436] width 39 height 13
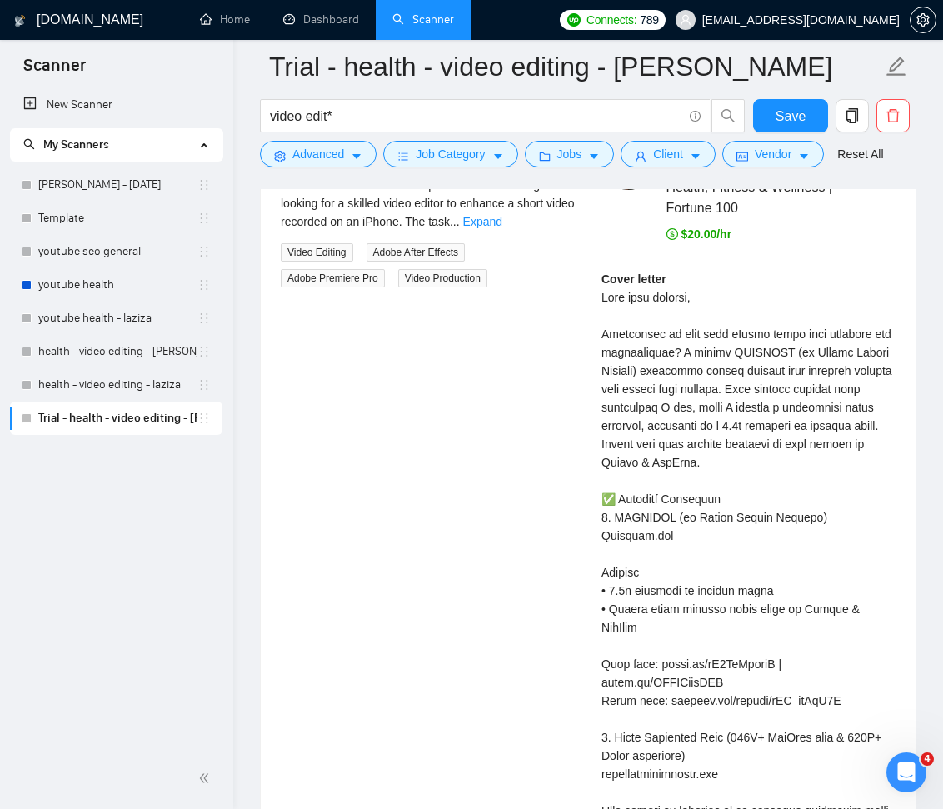
scroll to position [4625, 0]
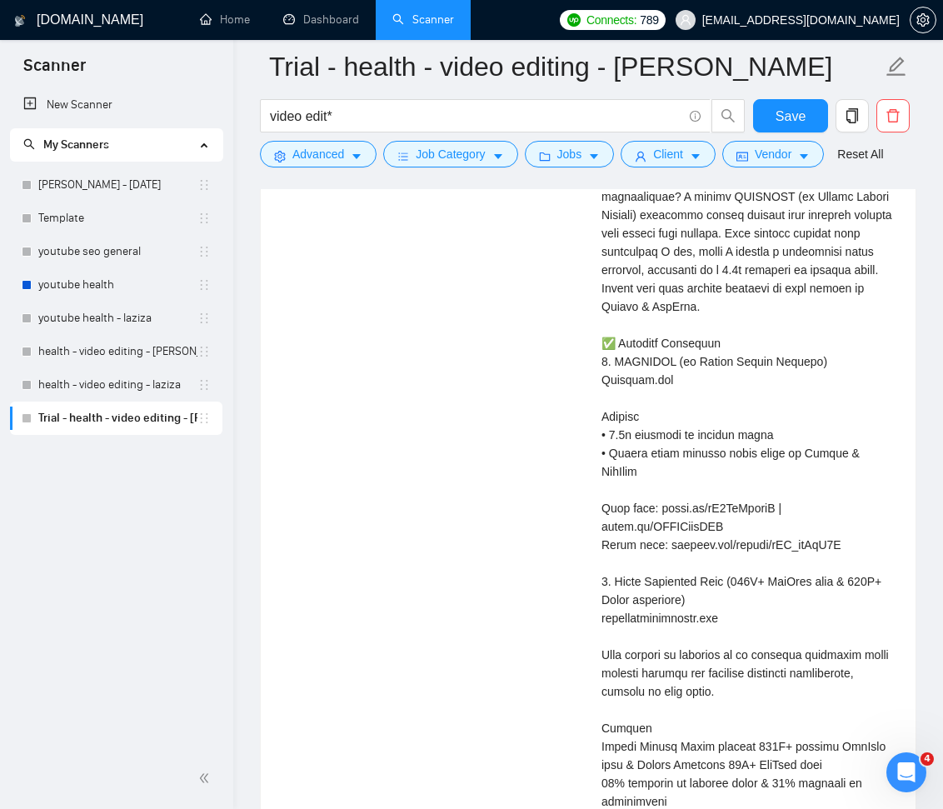
click at [726, 480] on div "Cover letter" at bounding box center [749, 609] width 294 height 990
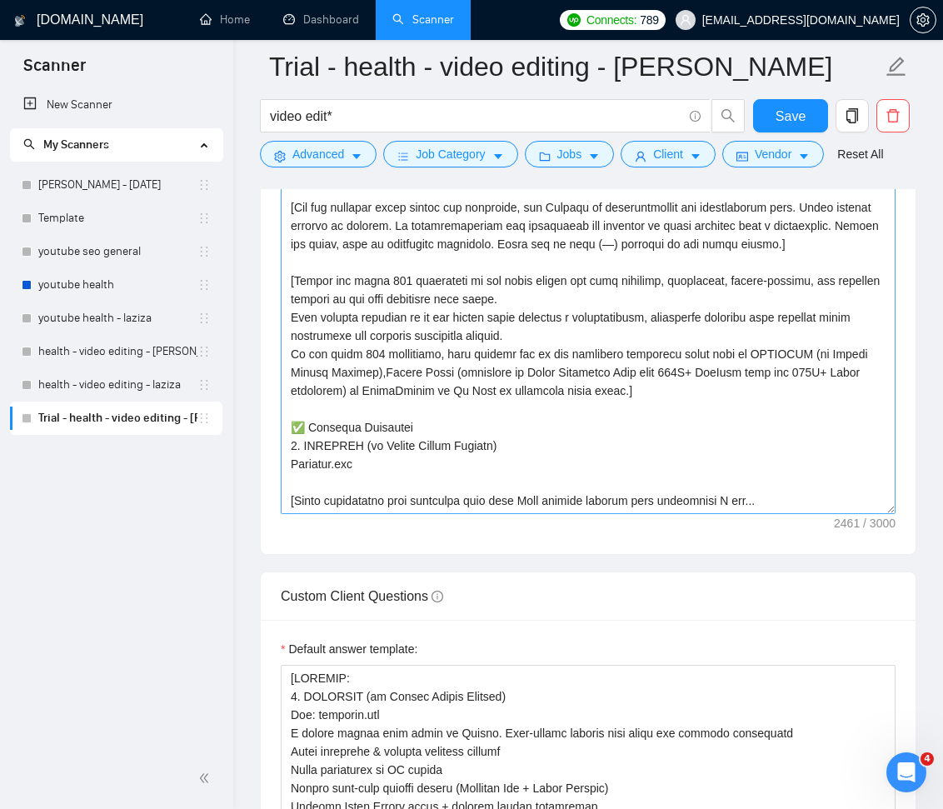
scroll to position [2171, 0]
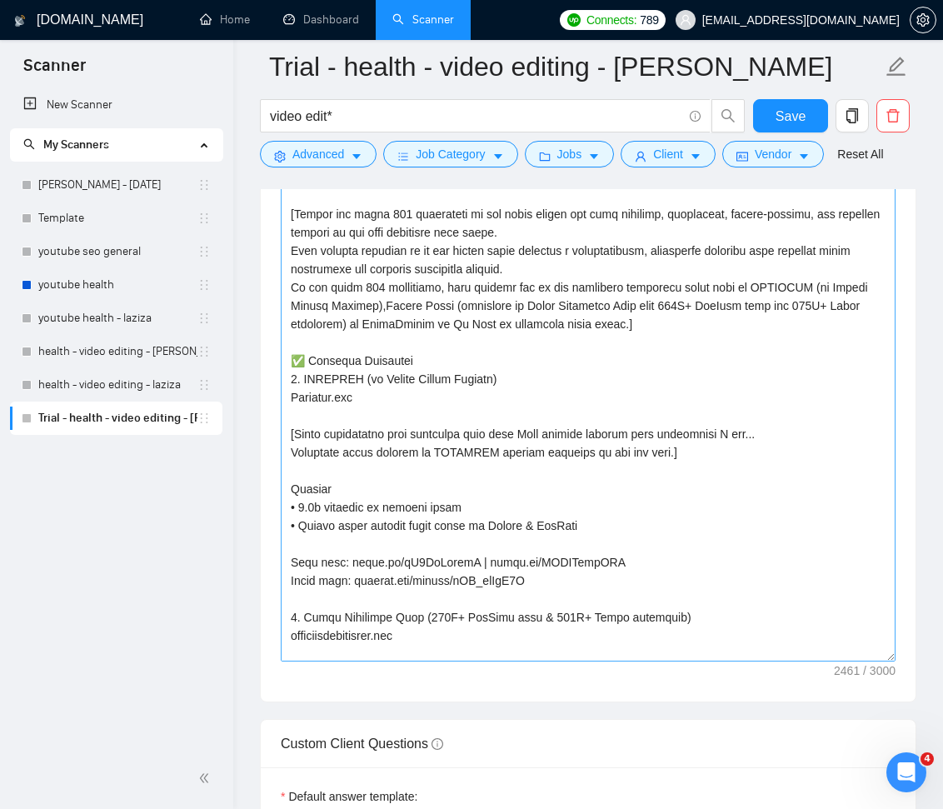
drag, startPoint x: 889, startPoint y: 441, endPoint x: 765, endPoint y: 615, distance: 213.9
click at [888, 656] on textarea "Cover letter template:" at bounding box center [588, 366] width 615 height 589
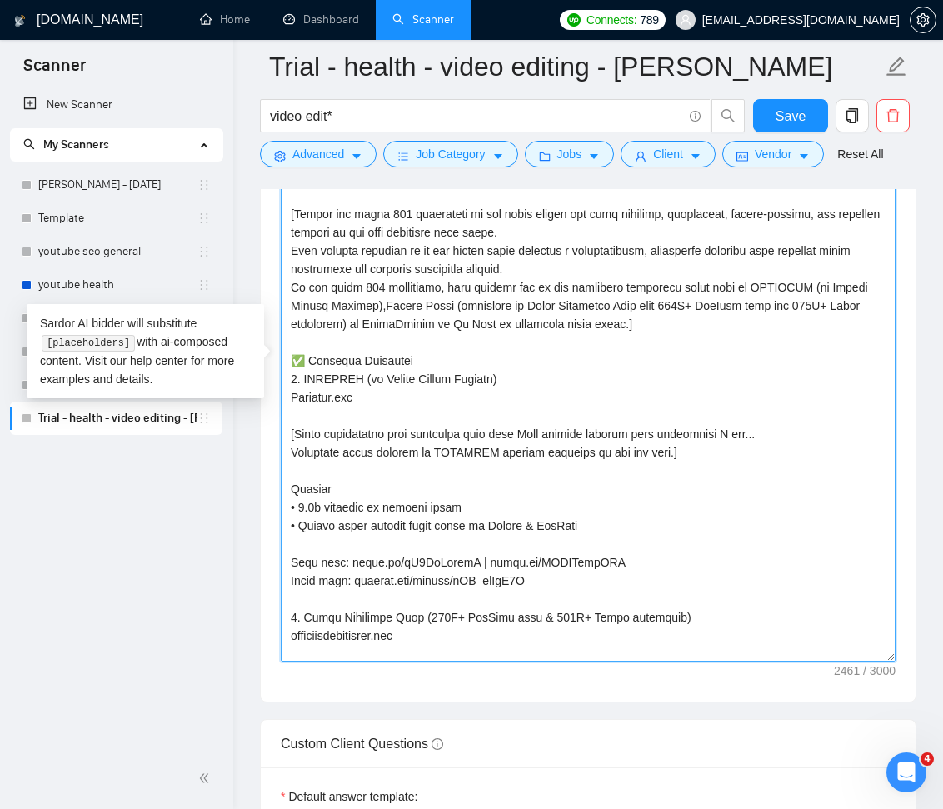
drag, startPoint x: 359, startPoint y: 394, endPoint x: 282, endPoint y: 389, distance: 76.8
click at [282, 389] on textarea "Cover letter template:" at bounding box center [588, 366] width 615 height 589
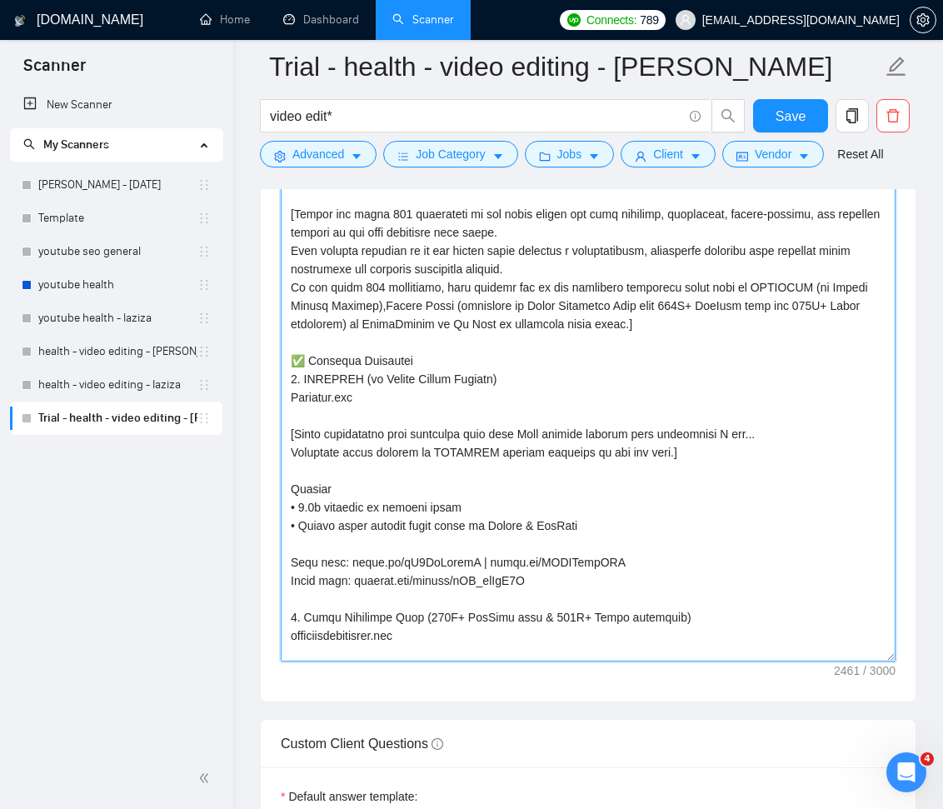
paste textarea "𝟭. 𝗢𝗣𝗧𝗜𝗙𝗔𝗦𝗧"
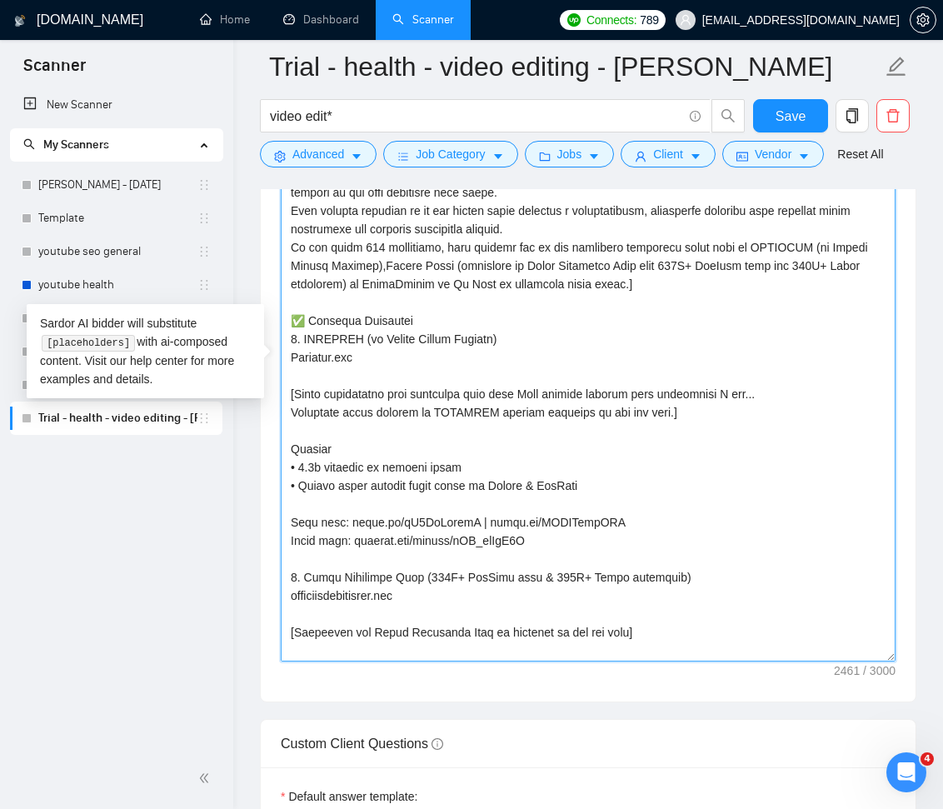
scroll to position [105, 0]
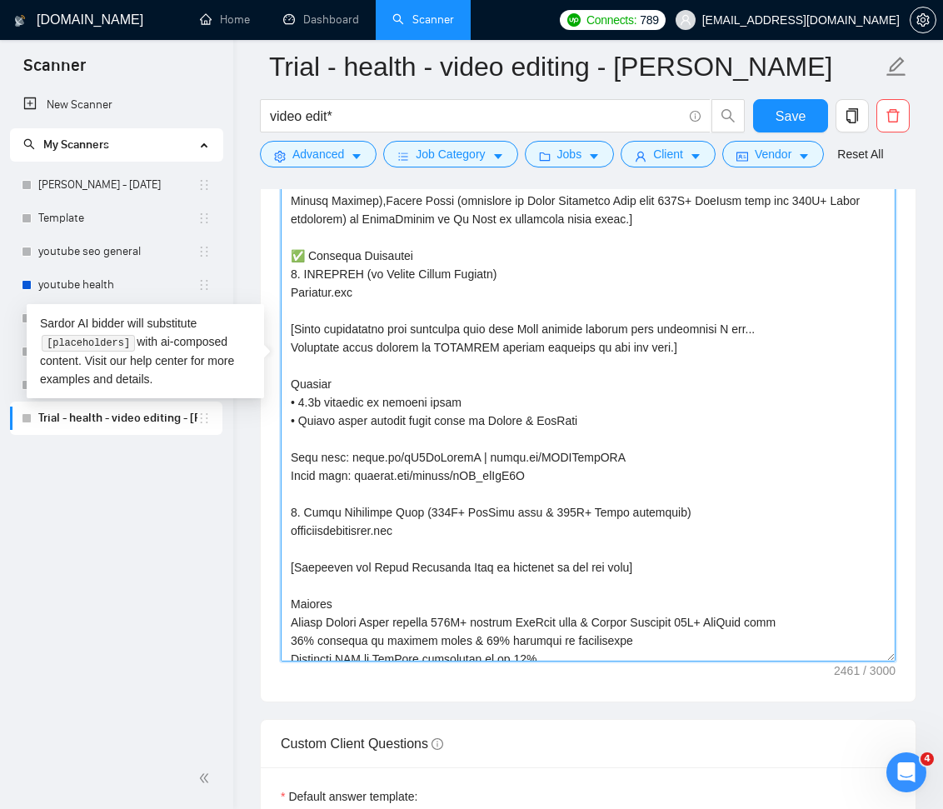
click at [422, 531] on textarea "Cover letter template:" at bounding box center [588, 366] width 615 height 589
drag, startPoint x: 421, startPoint y: 527, endPoint x: 292, endPoint y: 527, distance: 128.3
click at [288, 524] on textarea "Cover letter template:" at bounding box center [588, 366] width 615 height 589
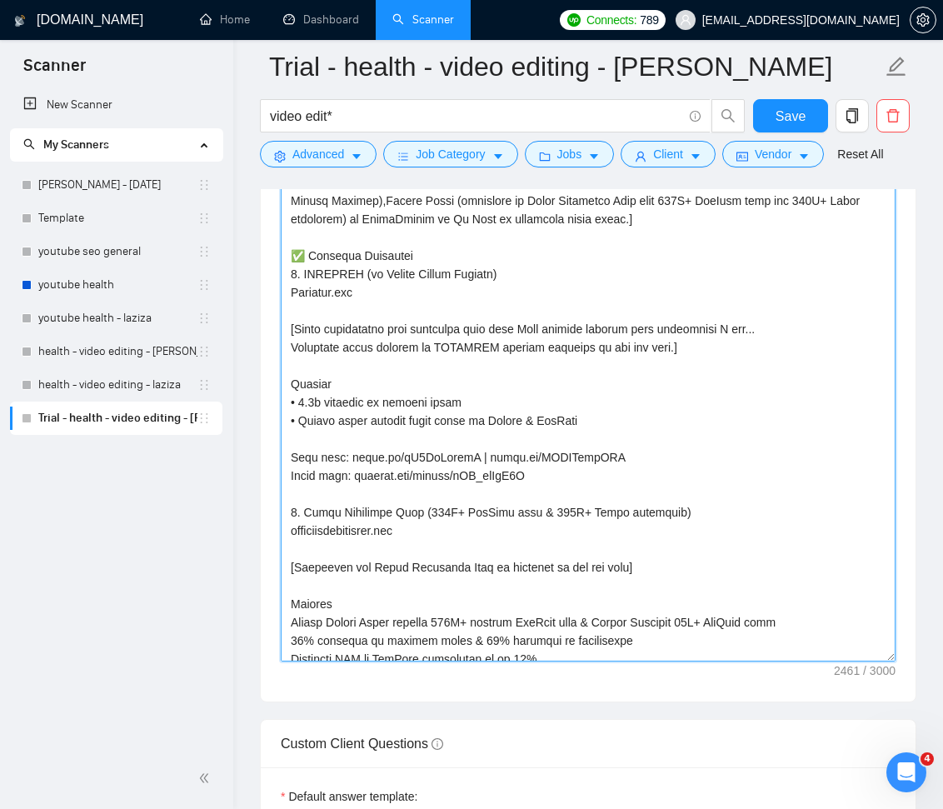
paste textarea "𝟮. 𝗜𝗻𝗻𝗲𝗿 𝗗𝗶𝗺𝗲𝗻𝘀𝗶𝗼𝗻 𝗬𝗼𝗴𝗮"
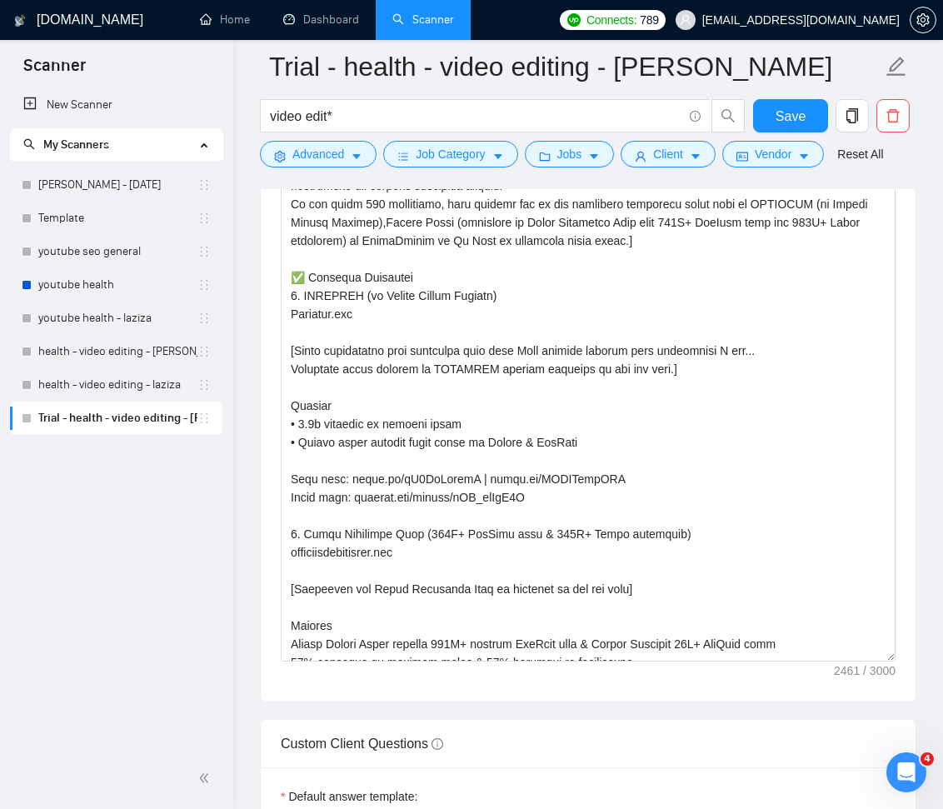
scroll to position [160, 0]
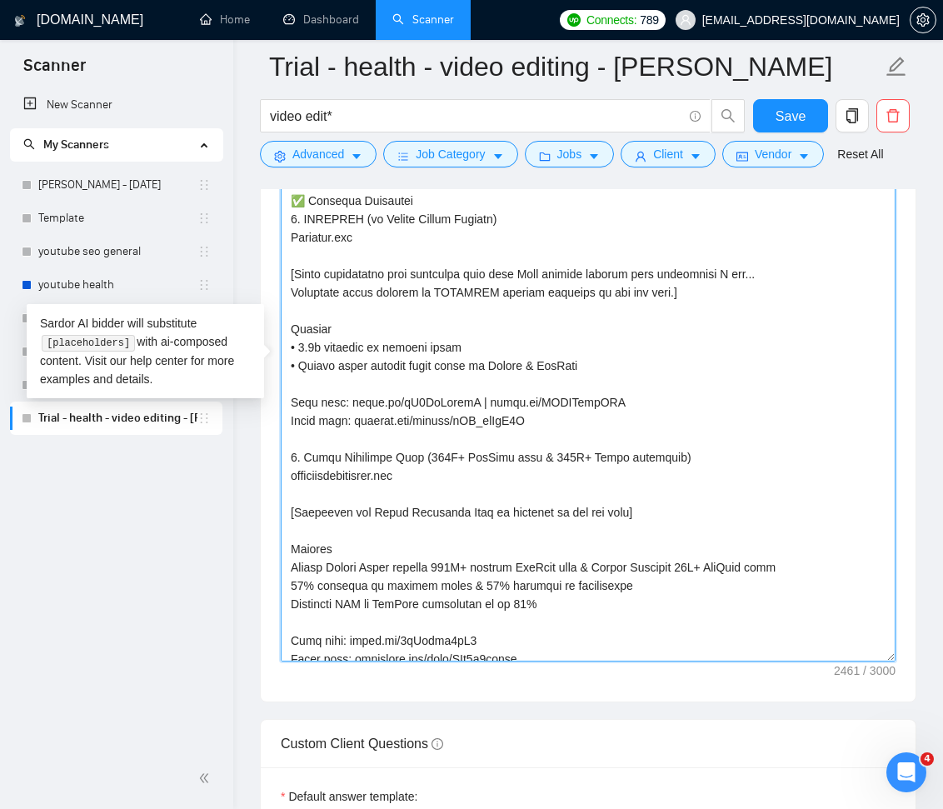
drag, startPoint x: 413, startPoint y: 472, endPoint x: 290, endPoint y: 477, distance: 123.4
click at [290, 477] on textarea "Cover letter template:" at bounding box center [588, 366] width 615 height 589
paste textarea "𝗡𝗘𝗥 𝗗𝗜𝗠𝗘𝗡𝗦𝗜𝗢𝗡 𝗬𝗢𝗚𝗔"
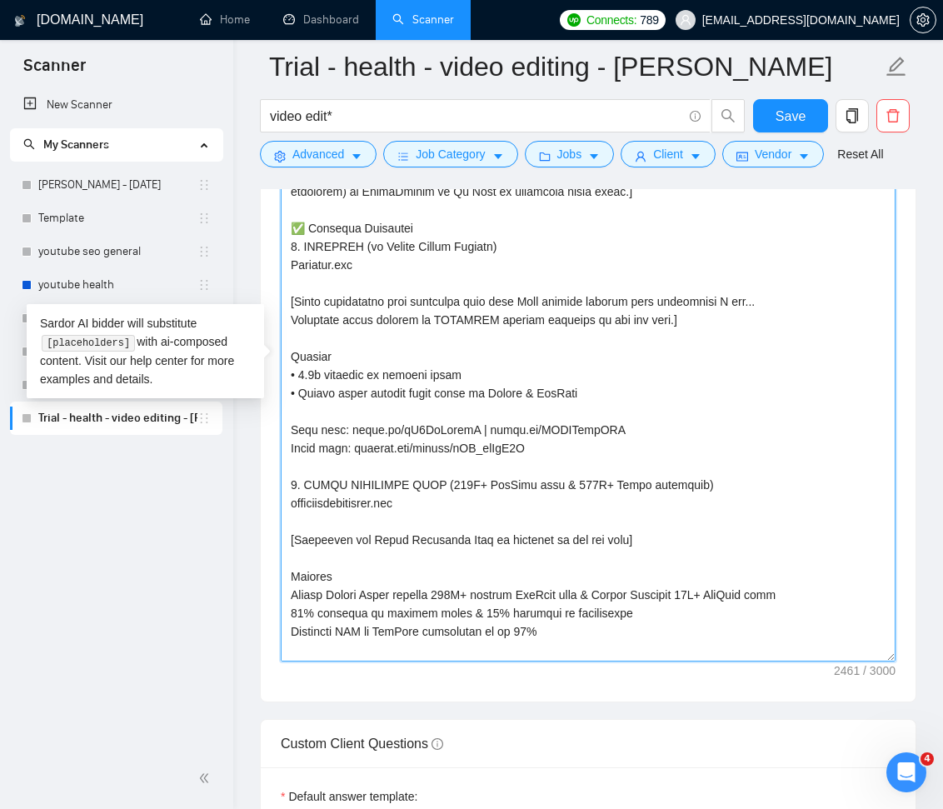
scroll to position [137, 0]
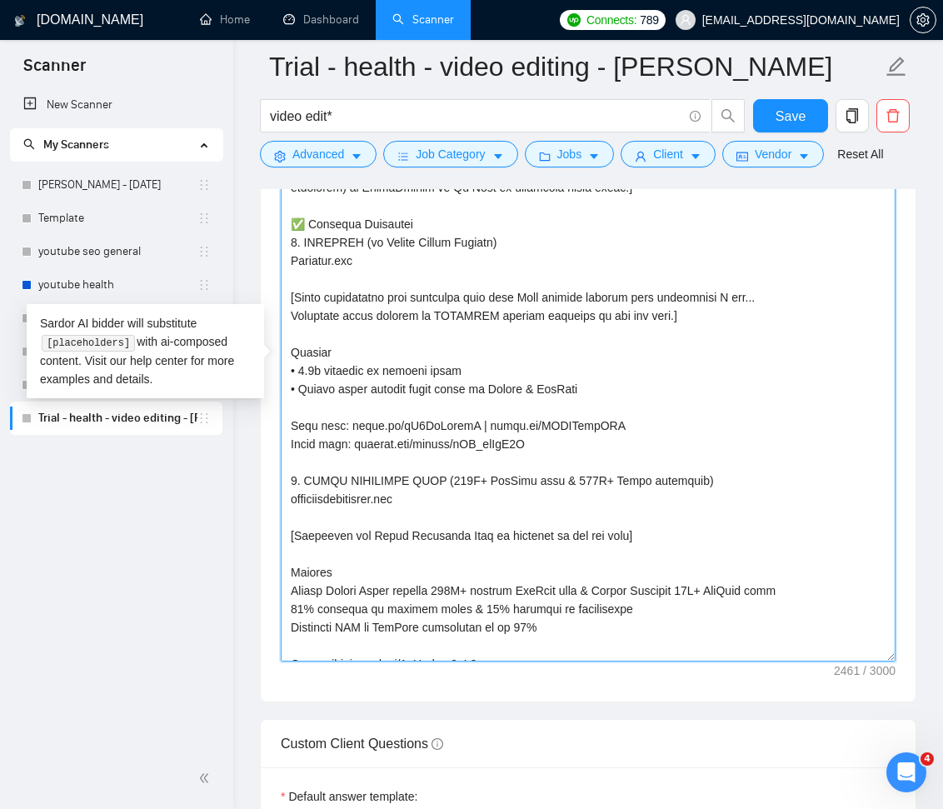
drag, startPoint x: 290, startPoint y: 553, endPoint x: 622, endPoint y: 562, distance: 331.7
click at [622, 562] on textarea "Cover letter template:" at bounding box center [588, 366] width 615 height 589
drag, startPoint x: 671, startPoint y: 329, endPoint x: 287, endPoint y: 313, distance: 383.6
click at [287, 313] on textarea "Cover letter template:" at bounding box center [588, 366] width 615 height 589
paste textarea "Highlight how Inner Dimension Yoga is relevant to the job post]"
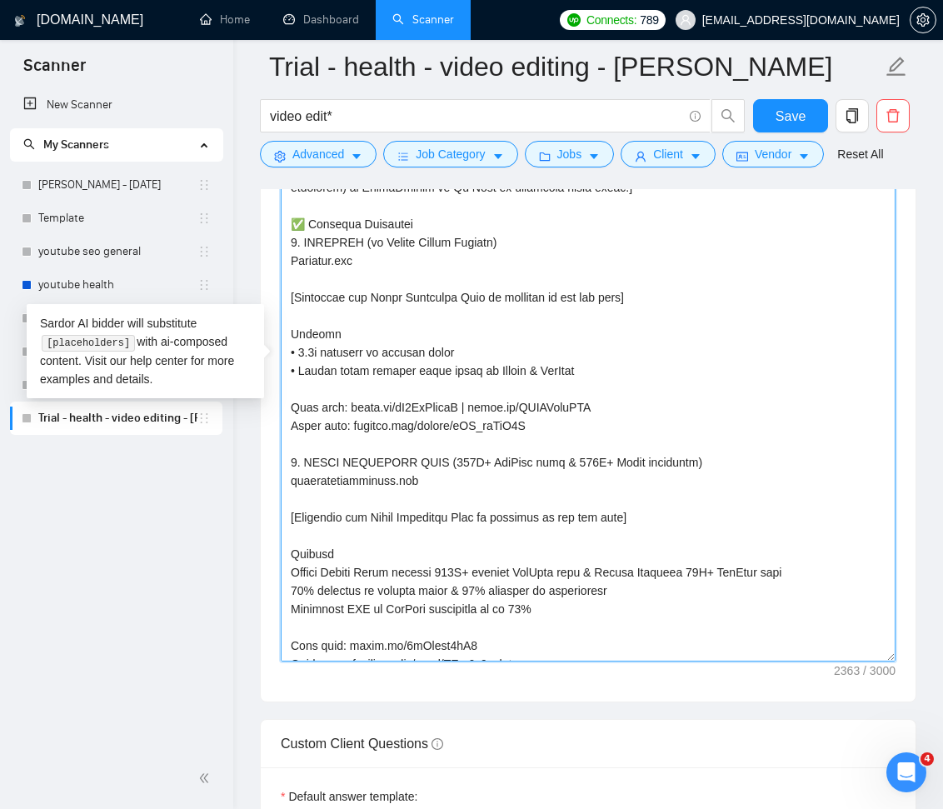
click at [296, 277] on textarea "Cover letter template:" at bounding box center [588, 366] width 615 height 589
click at [348, 317] on textarea "Cover letter template:" at bounding box center [588, 366] width 615 height 589
click at [289, 351] on textarea "Cover letter template:" at bounding box center [588, 366] width 615 height 589
paste textarea "👉"
click at [291, 572] on textarea "Cover letter template:" at bounding box center [588, 366] width 615 height 589
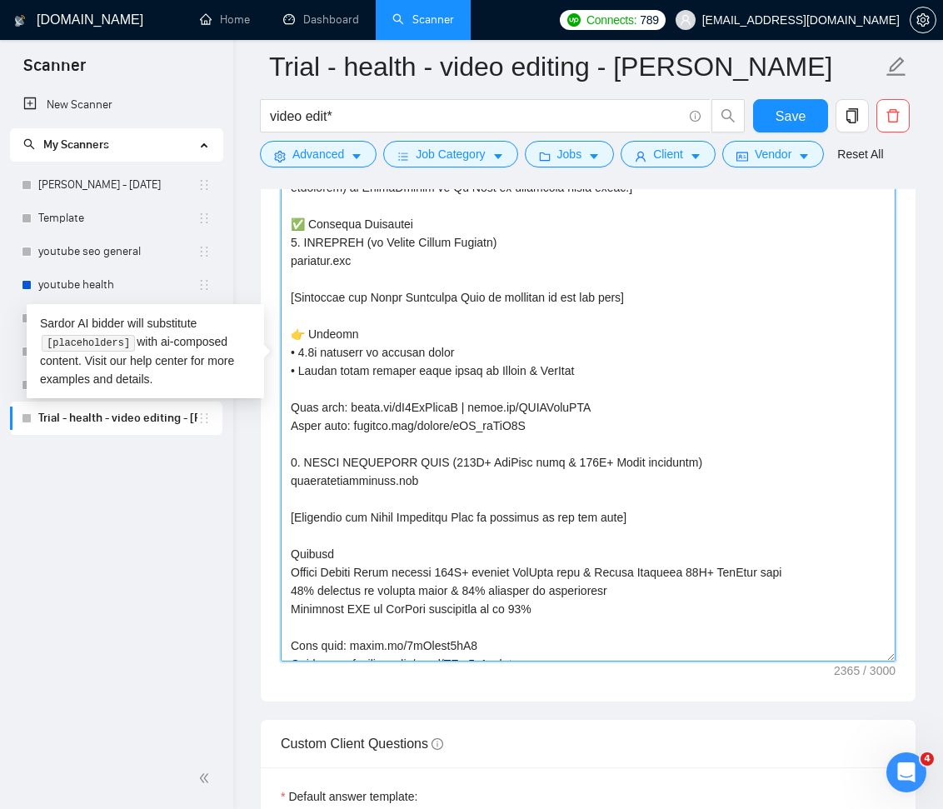
paste textarea "👉"
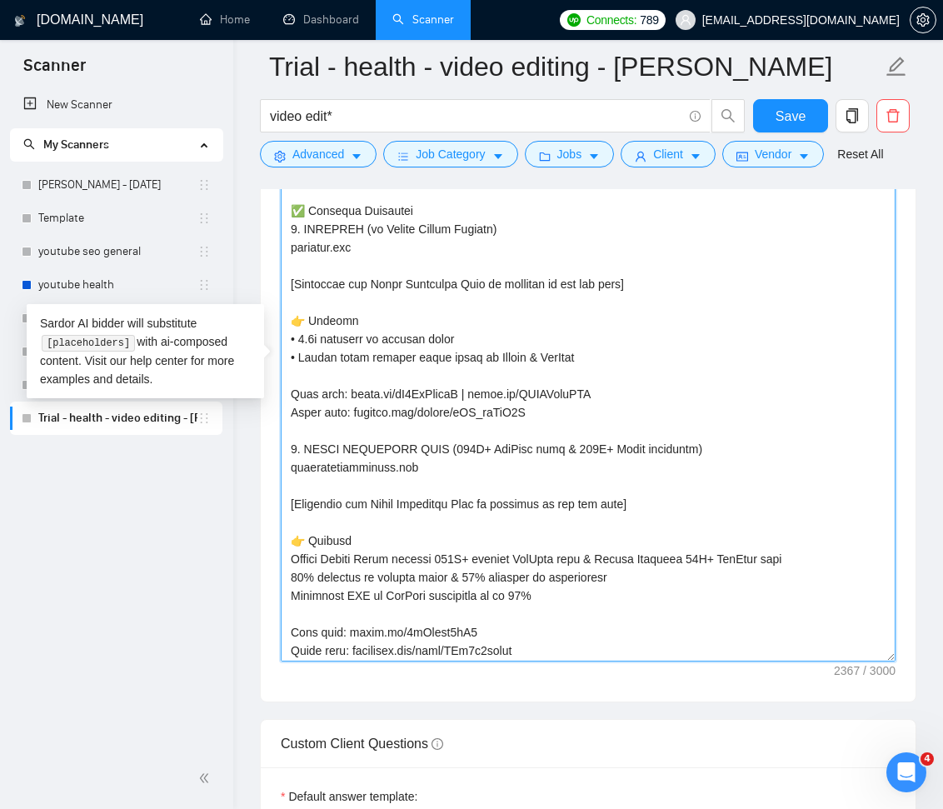
scroll to position [154, 0]
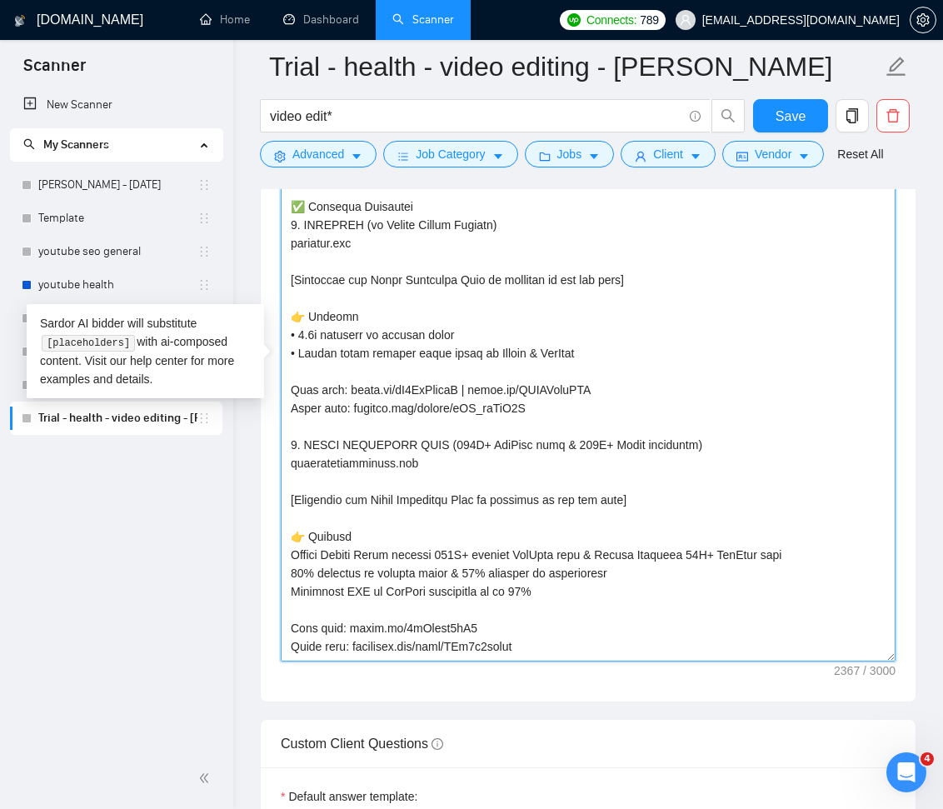
click at [298, 352] on textarea "Cover letter template:" at bounding box center [588, 366] width 615 height 589
drag, startPoint x: 288, startPoint y: 568, endPoint x: 351, endPoint y: 608, distance: 74.2
click at [289, 569] on textarea "Cover letter template:" at bounding box center [588, 366] width 615 height 589
click at [691, 504] on textarea "Cover letter template:" at bounding box center [588, 366] width 615 height 589
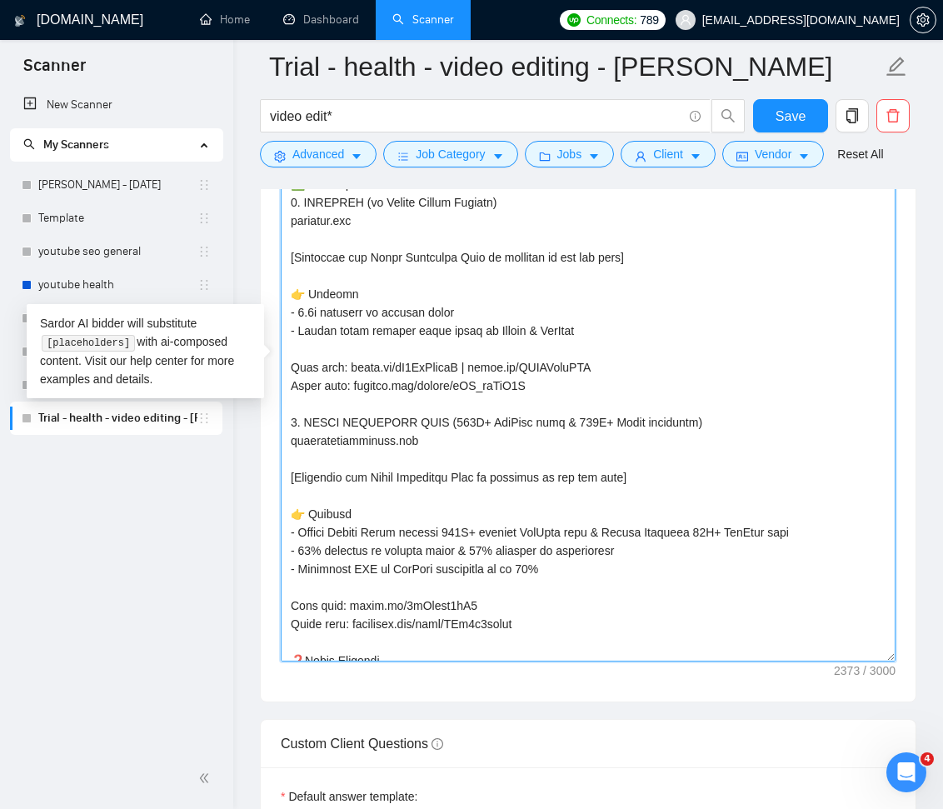
scroll to position [172, 0]
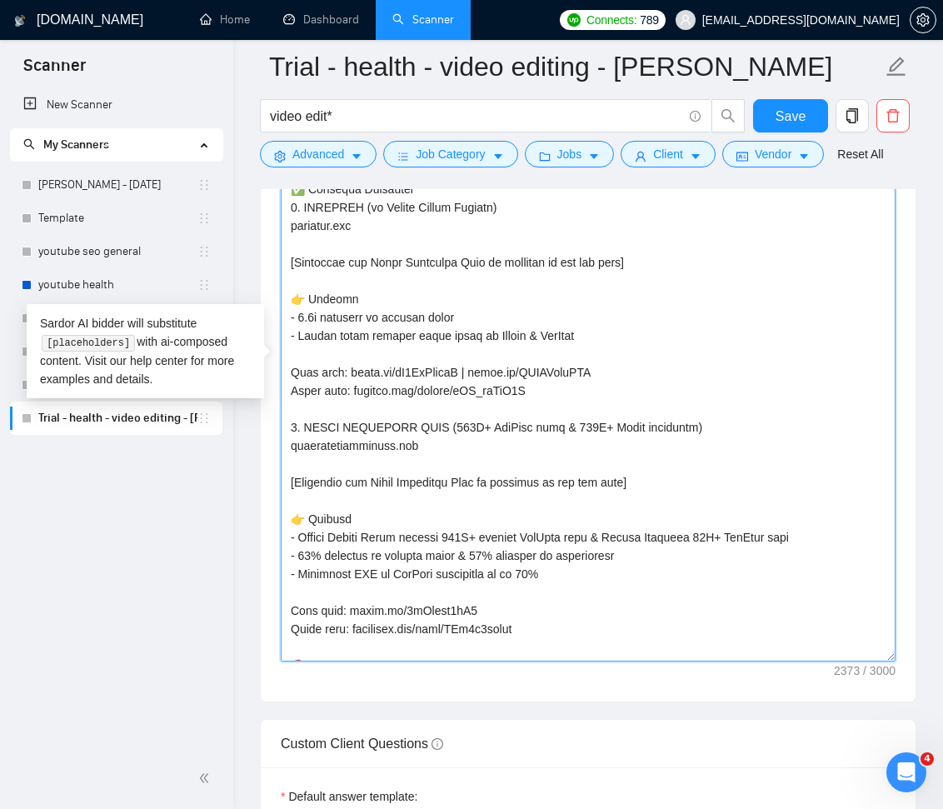
drag, startPoint x: 295, startPoint y: 275, endPoint x: 418, endPoint y: 324, distance: 132.8
click at [295, 276] on textarea "Cover letter template:" at bounding box center [588, 366] width 615 height 589
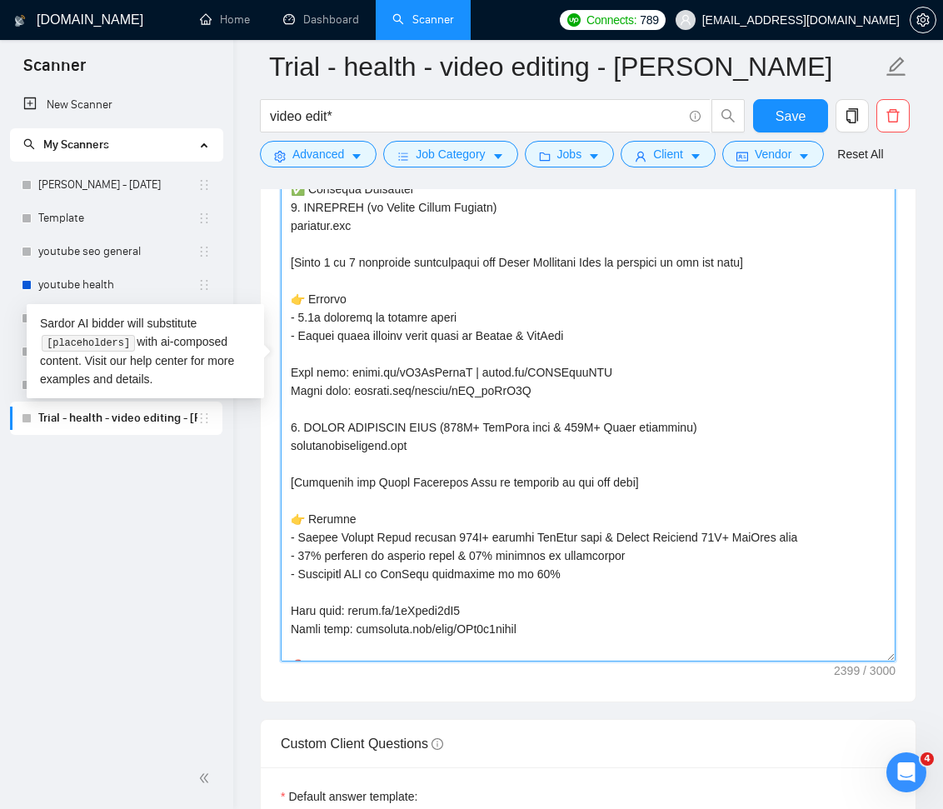
drag, startPoint x: 510, startPoint y: 275, endPoint x: 627, endPoint y: 277, distance: 117.5
click at [627, 277] on textarea "Cover letter template:" at bounding box center [588, 366] width 615 height 589
click at [518, 497] on textarea "Cover letter template:" at bounding box center [588, 366] width 615 height 589
drag, startPoint x: 289, startPoint y: 277, endPoint x: 508, endPoint y: 282, distance: 219.2
click at [508, 282] on textarea "Cover letter template:" at bounding box center [588, 366] width 615 height 589
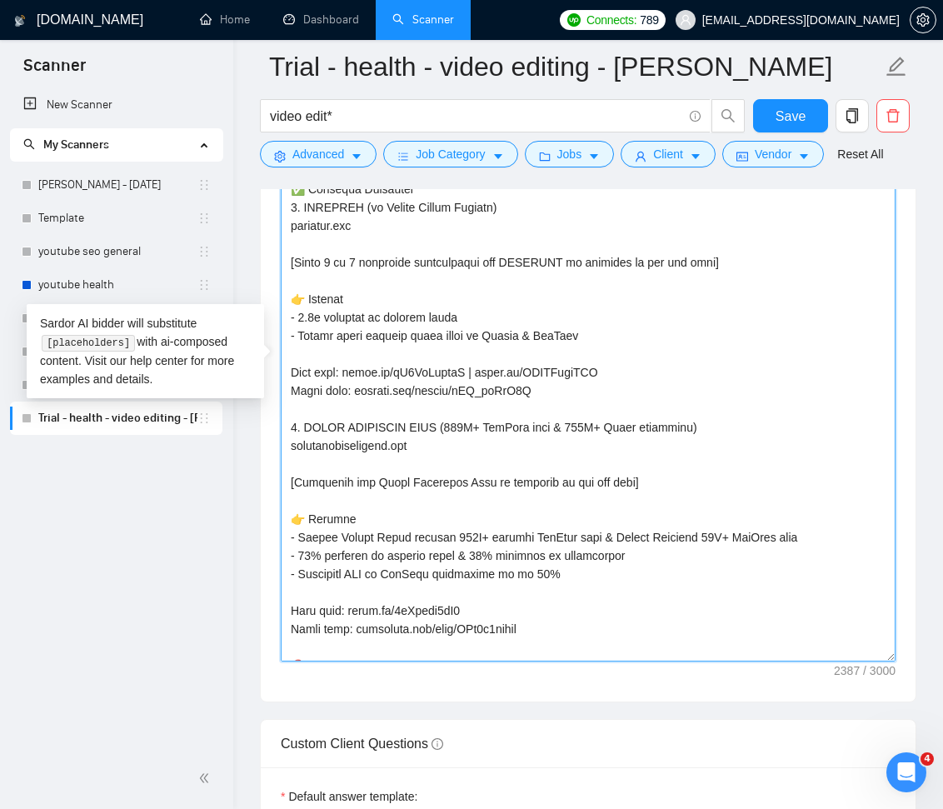
drag, startPoint x: 369, startPoint y: 498, endPoint x: 291, endPoint y: 502, distance: 78.4
click at [291, 502] on textarea "Cover letter template:" at bounding box center [588, 366] width 615 height 589
paste textarea "Write 2 to 3 sentences highlighting"
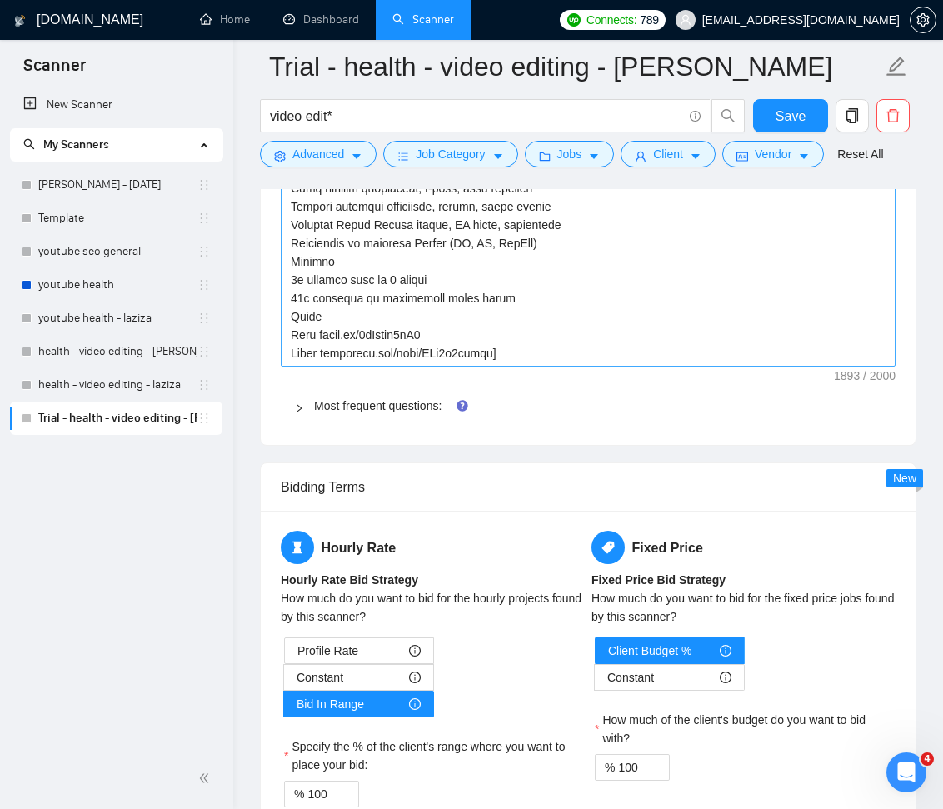
scroll to position [3625, 0]
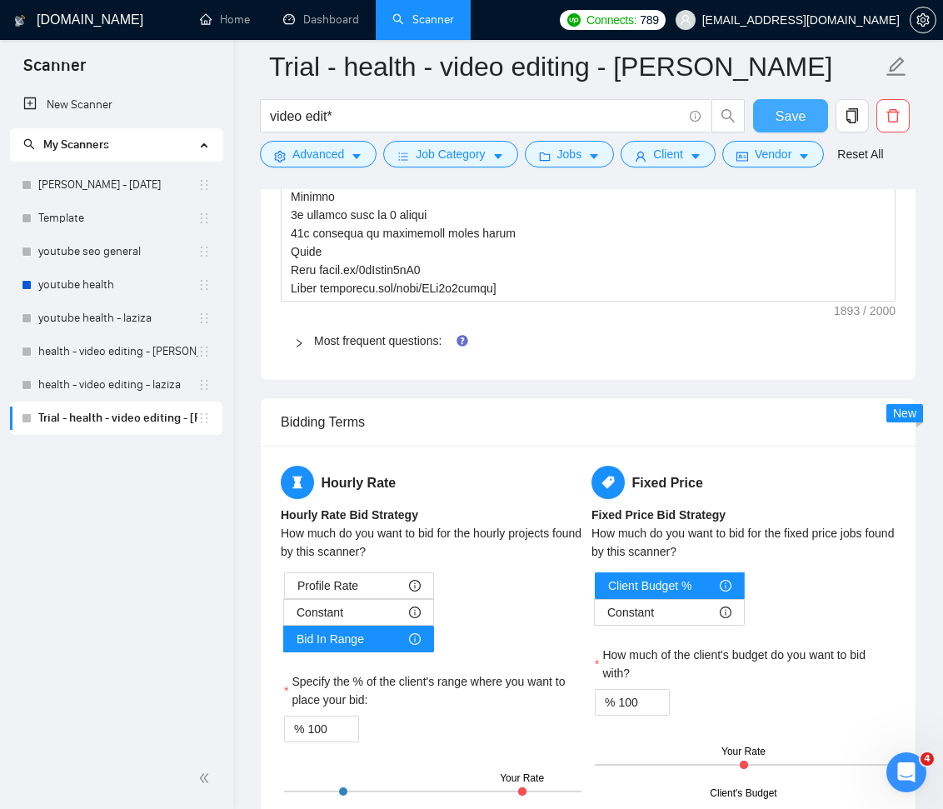
type textarea "[Write a personal greeting using the client's name or company name (if any is p…"
drag, startPoint x: 797, startPoint y: 121, endPoint x: 917, endPoint y: 217, distance: 154.1
click at [797, 121] on span "Save" at bounding box center [791, 116] width 30 height 21
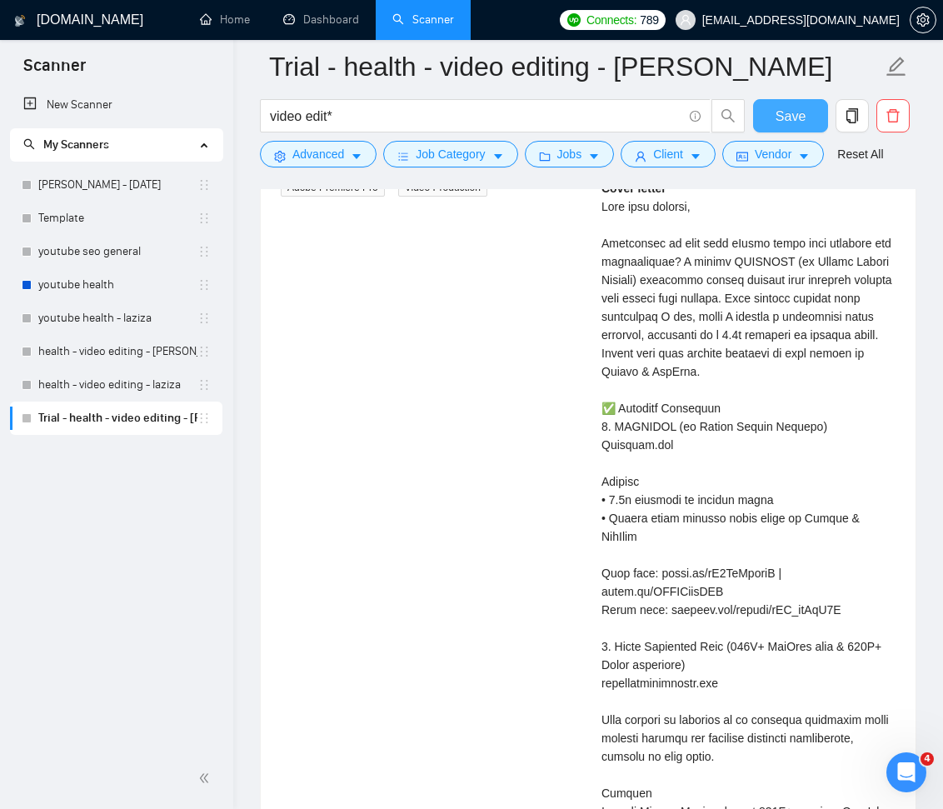
scroll to position [4137, 0]
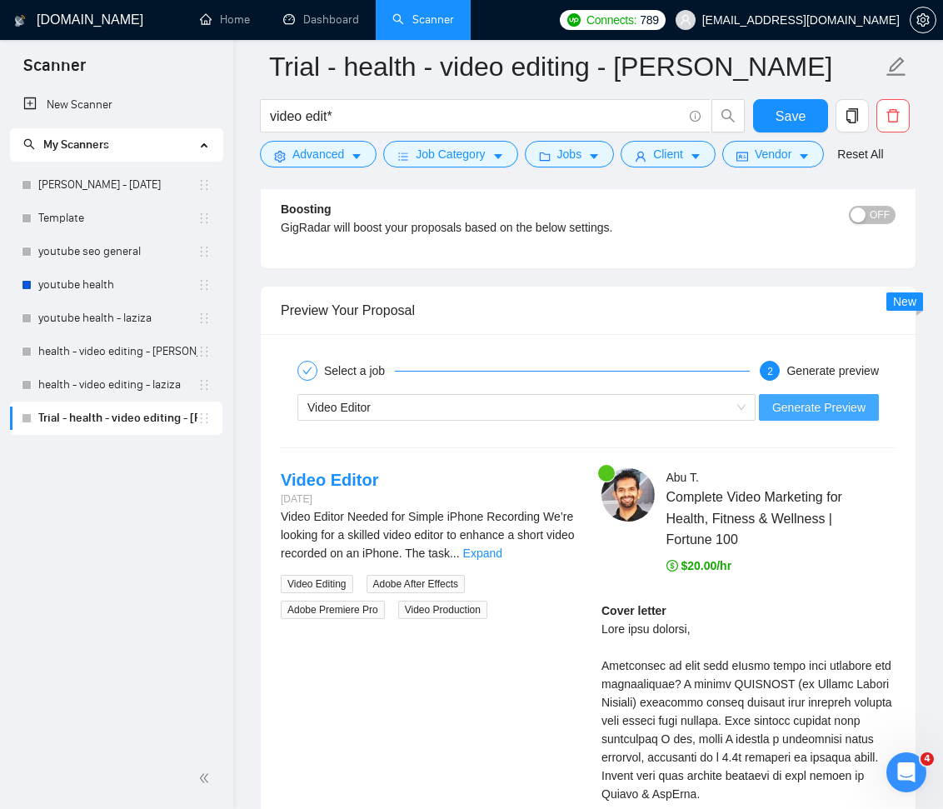
click at [827, 407] on span "Generate Preview" at bounding box center [818, 407] width 93 height 18
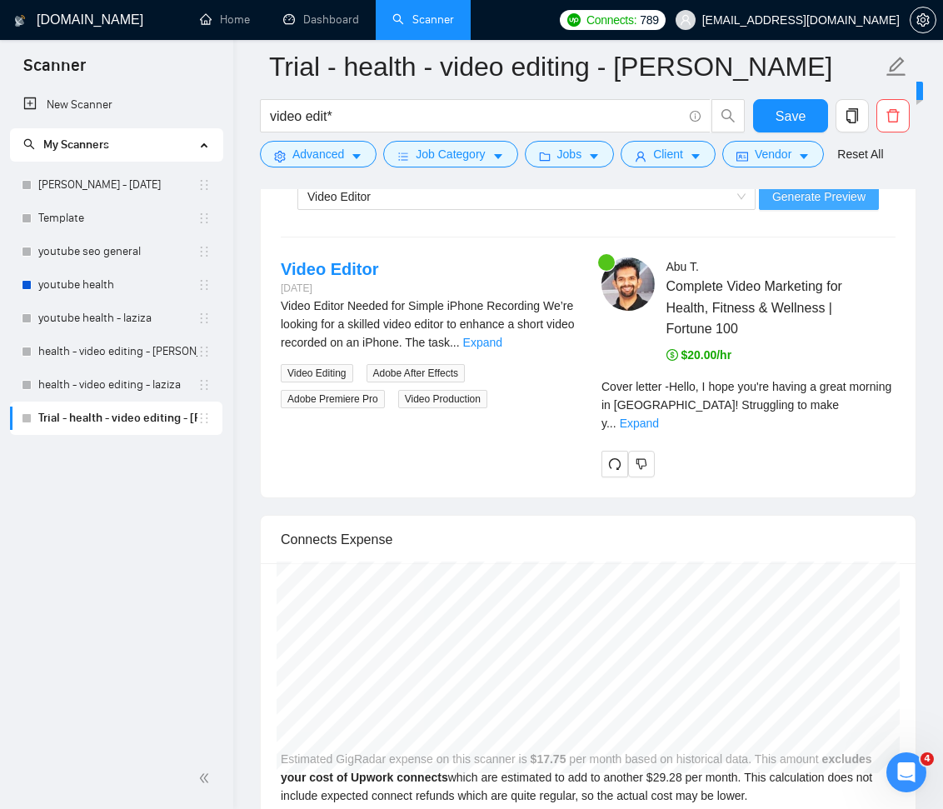
scroll to position [4370, 0]
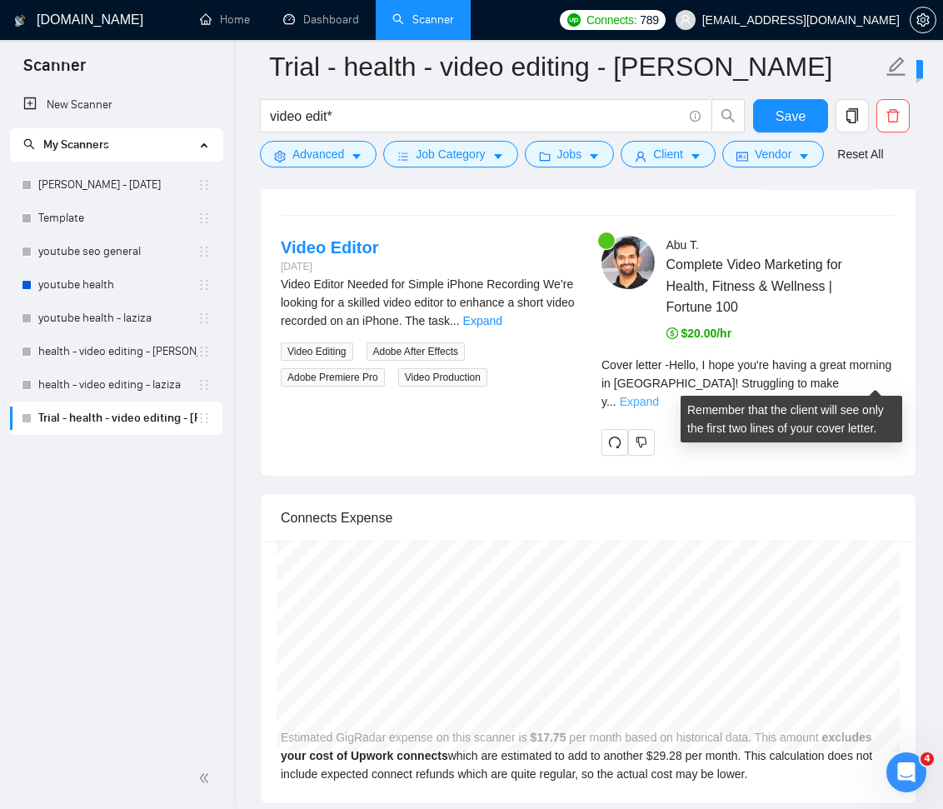
click at [659, 395] on link "Expand" at bounding box center [639, 401] width 39 height 13
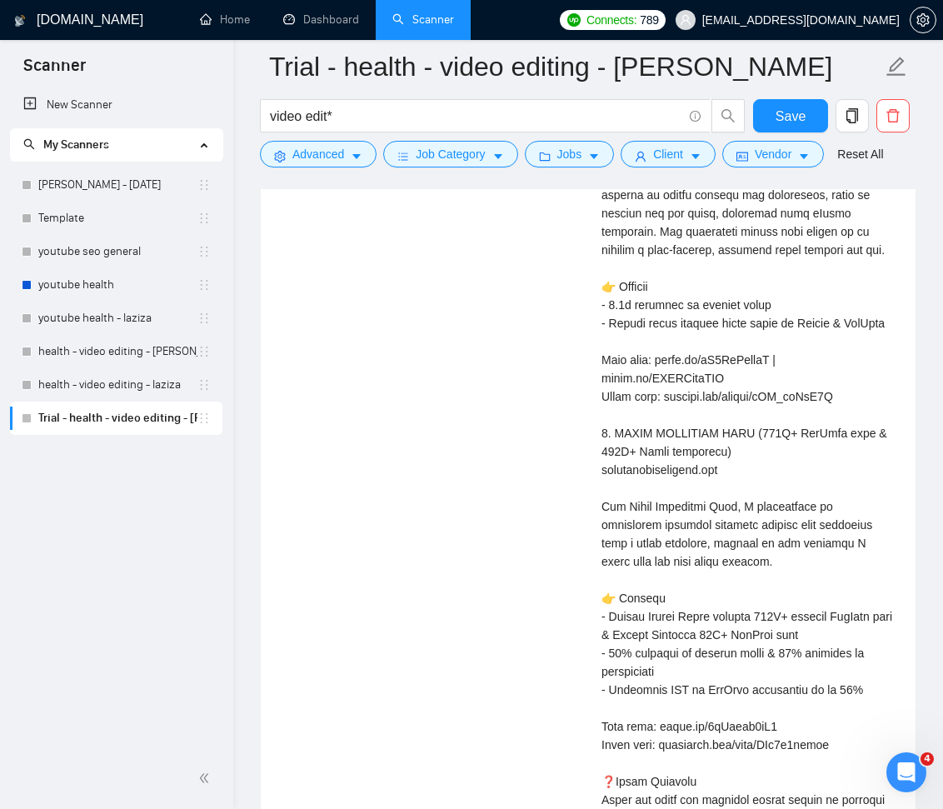
scroll to position [4923, 0]
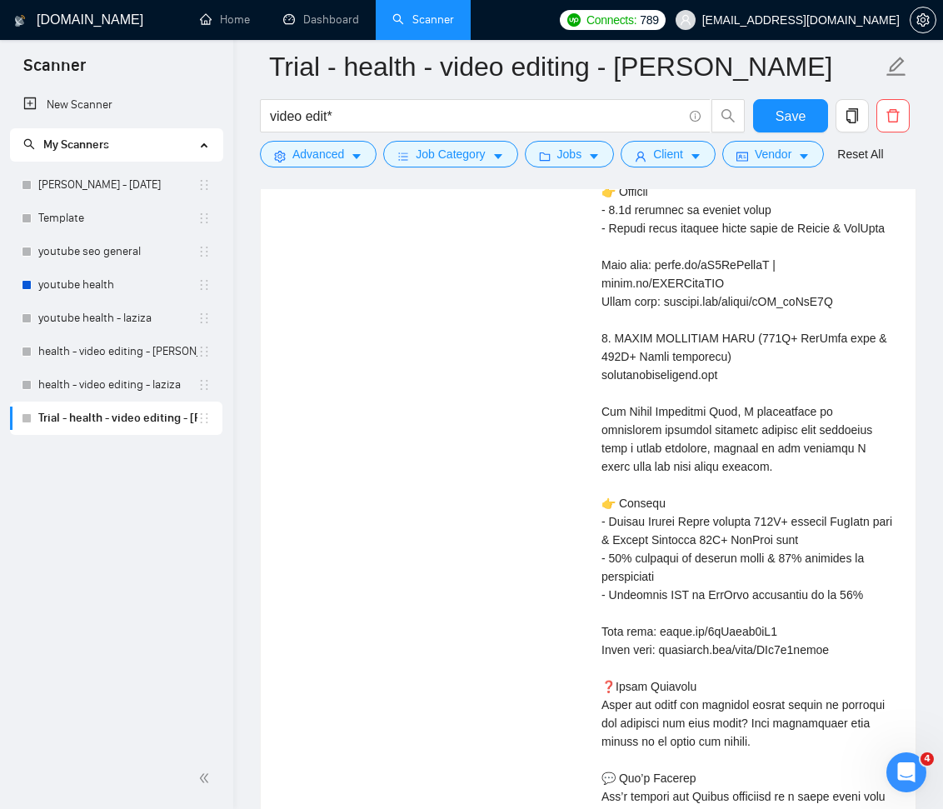
click at [773, 297] on div "Cover letter" at bounding box center [749, 347] width 294 height 1063
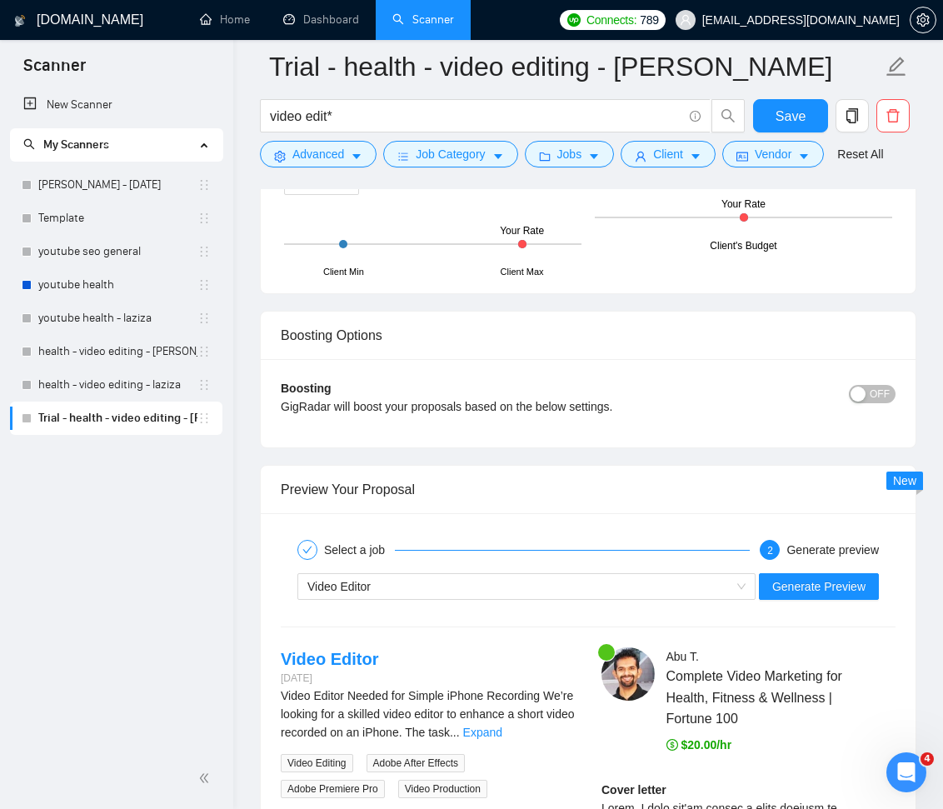
scroll to position [3960, 0]
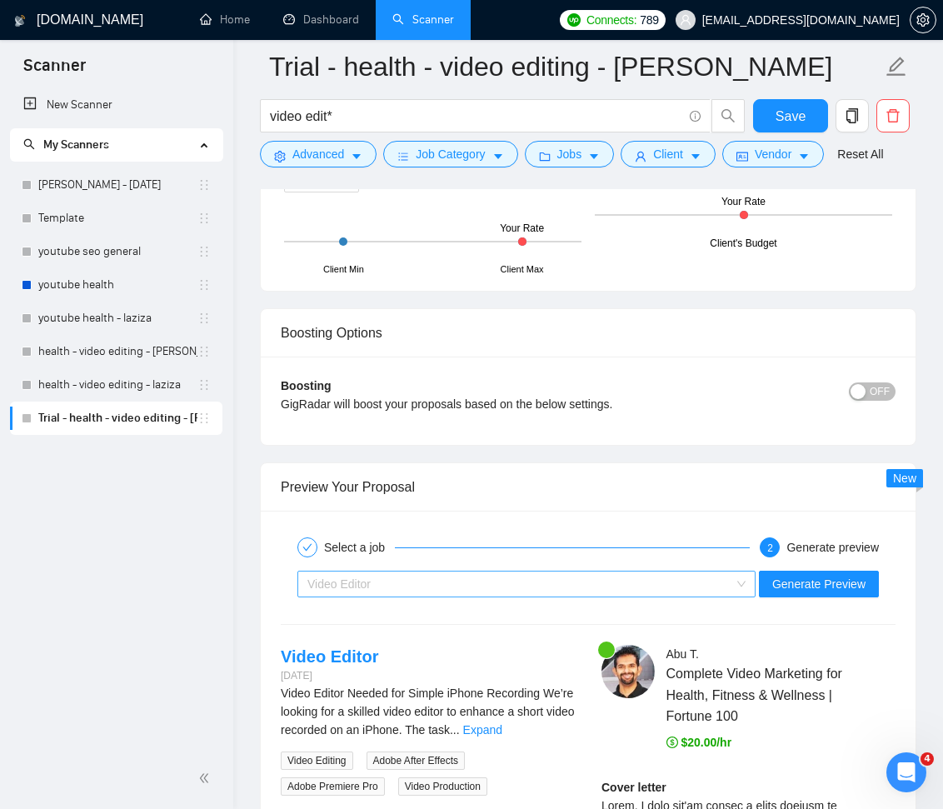
click at [627, 577] on div "Video Editor" at bounding box center [518, 584] width 423 height 25
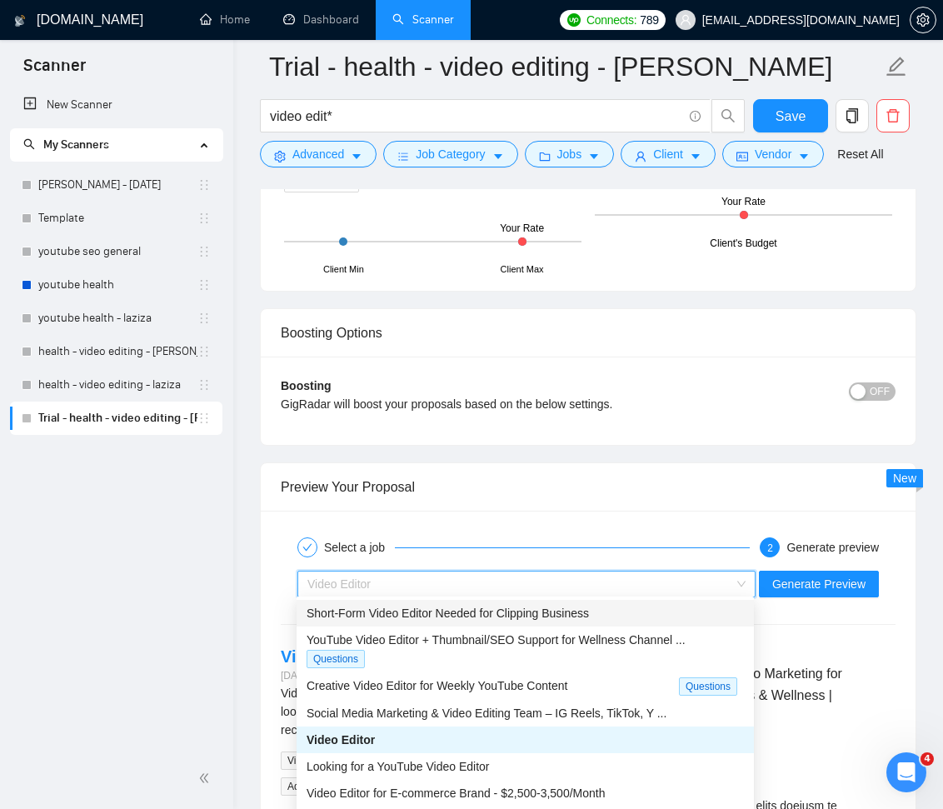
click at [583, 615] on span "Short-Form Video Editor Needed for Clipping Business" at bounding box center [448, 613] width 282 height 13
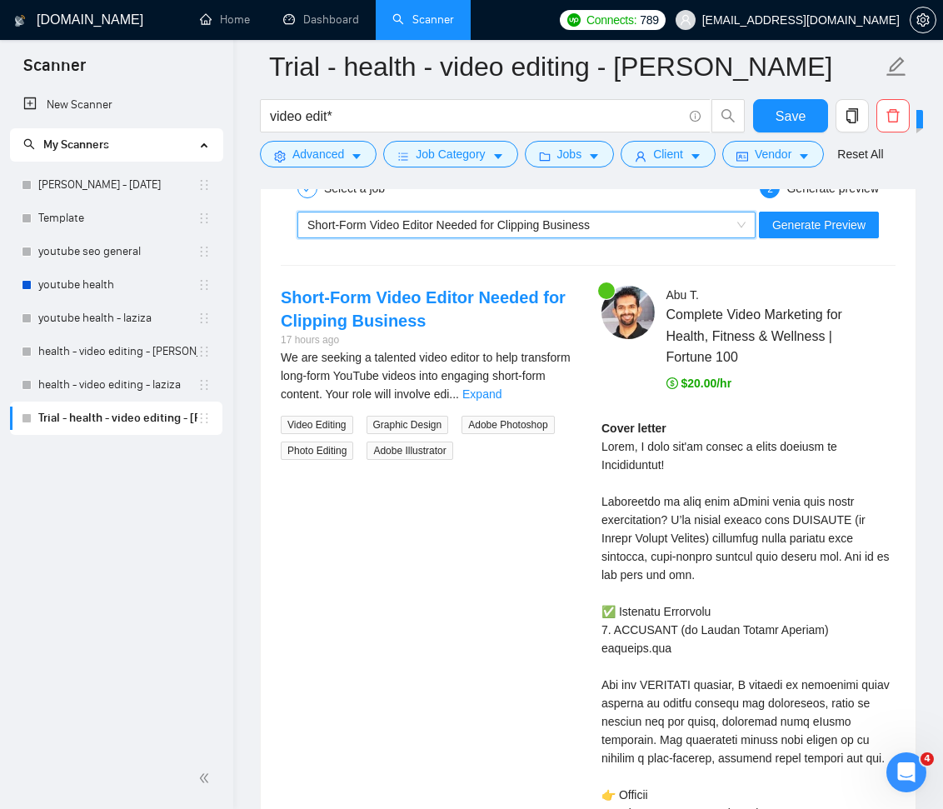
scroll to position [4317, 0]
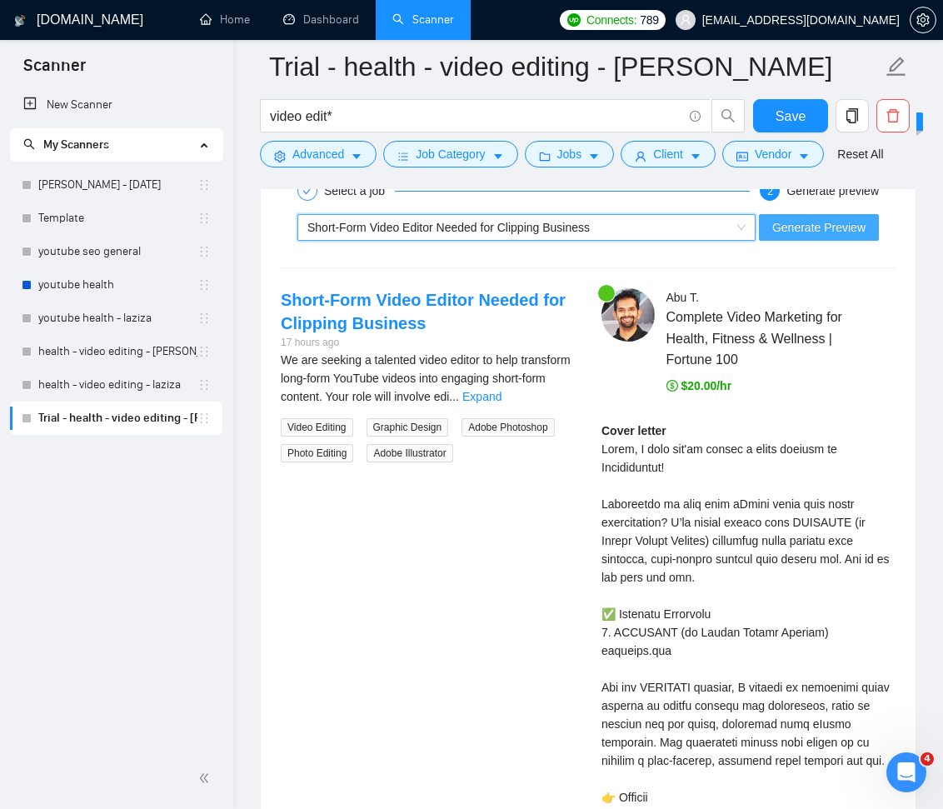
click at [803, 224] on span "Generate Preview" at bounding box center [818, 227] width 93 height 18
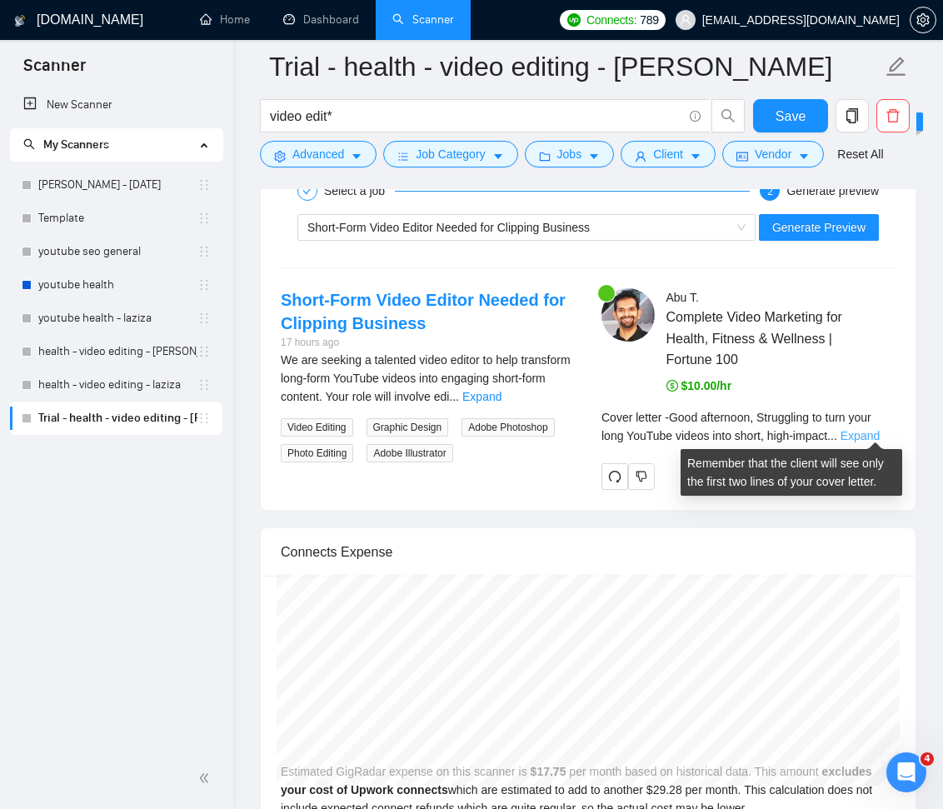
click at [877, 435] on link "Expand" at bounding box center [860, 435] width 39 height 13
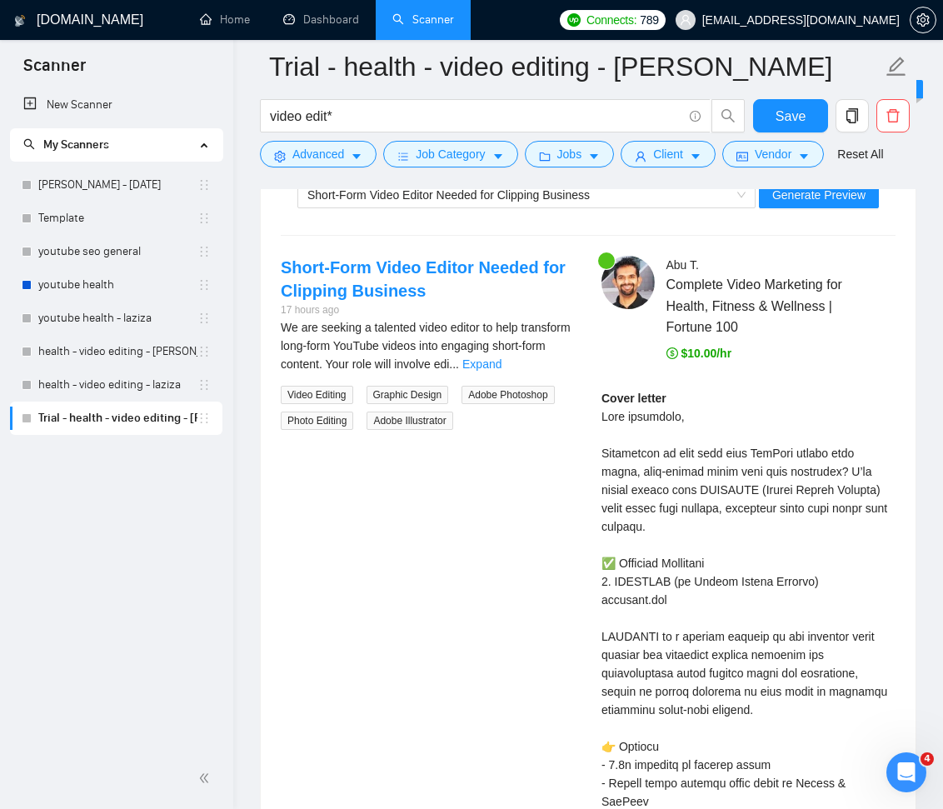
scroll to position [4400, 0]
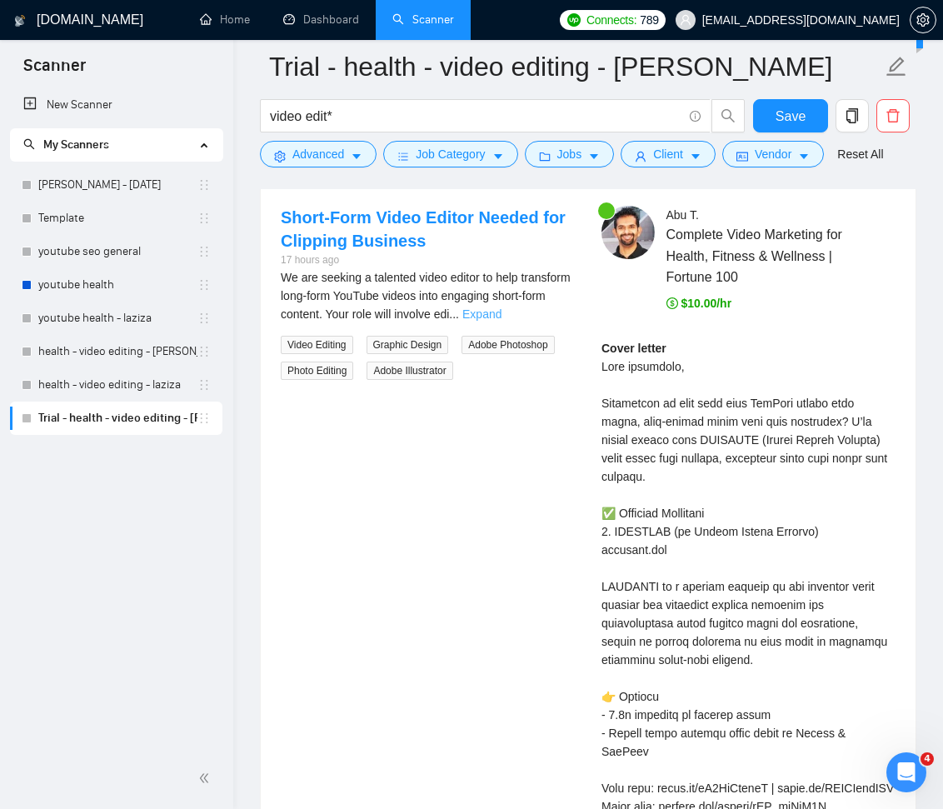
click at [502, 311] on link "Expand" at bounding box center [481, 313] width 39 height 13
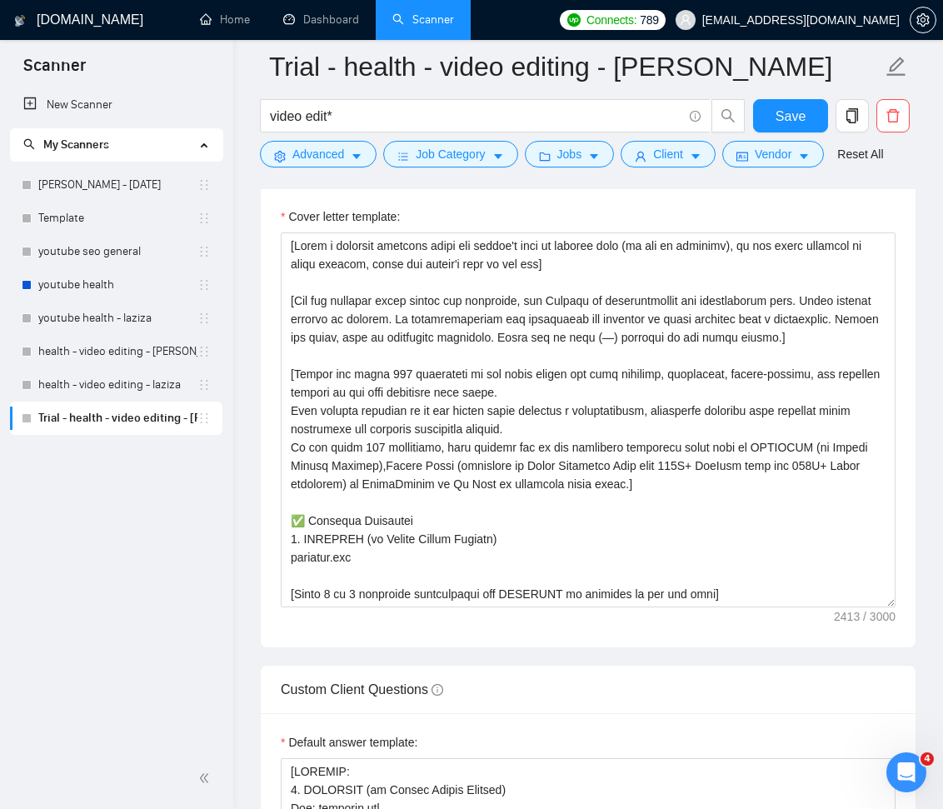
scroll to position [2053, 0]
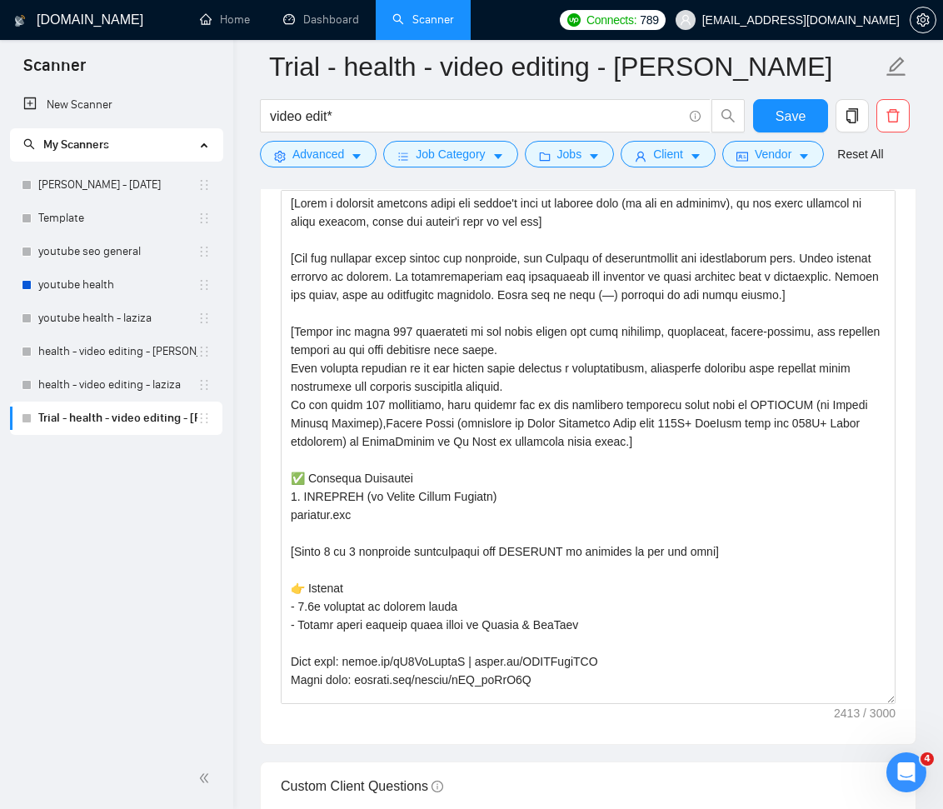
drag, startPoint x: 888, startPoint y: 557, endPoint x: 897, endPoint y: 697, distance: 140.3
click at [897, 697] on div "Cover letter template:" at bounding box center [588, 444] width 655 height 599
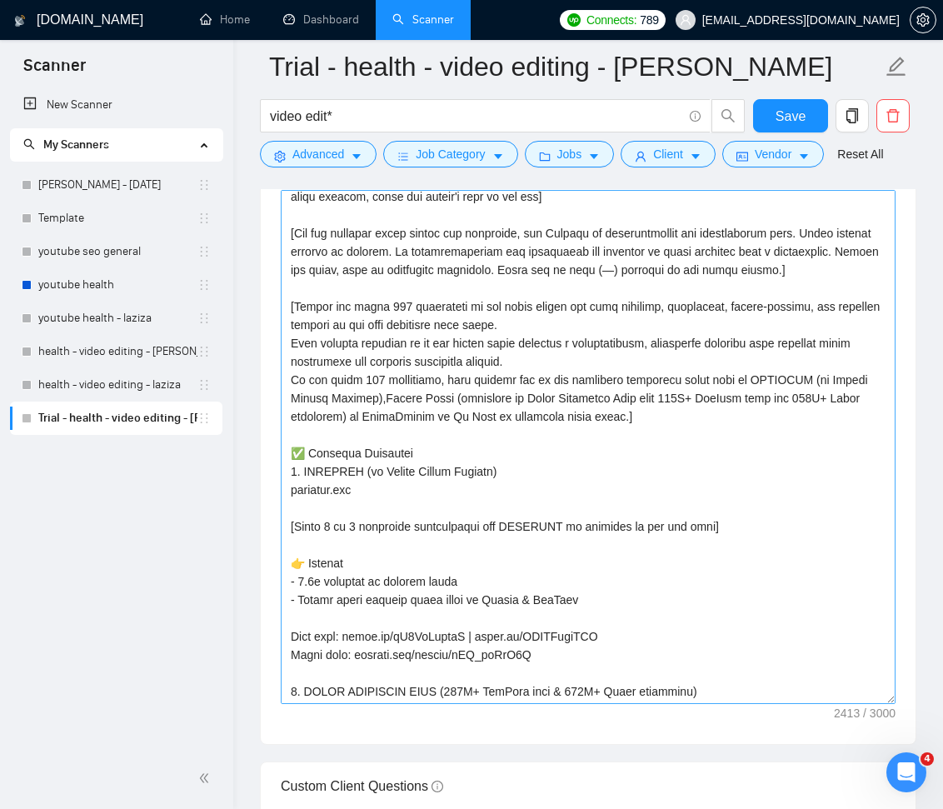
scroll to position [80, 0]
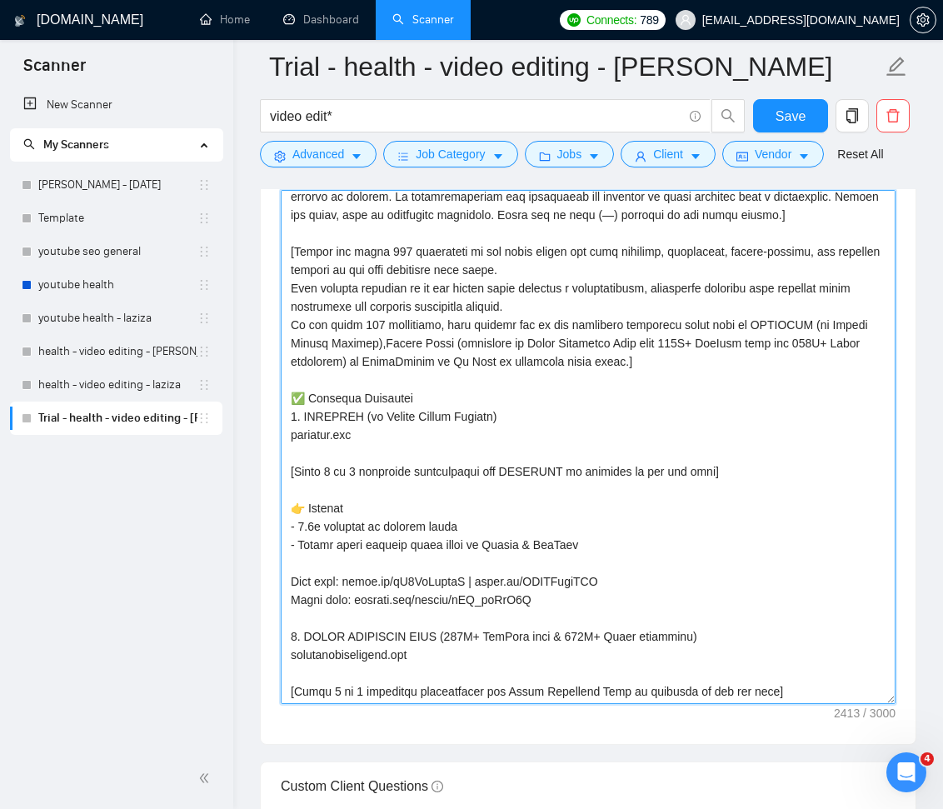
drag, startPoint x: 298, startPoint y: 539, endPoint x: 332, endPoint y: 560, distance: 40.0
click at [298, 540] on textarea "Cover letter template:" at bounding box center [588, 447] width 615 height 514
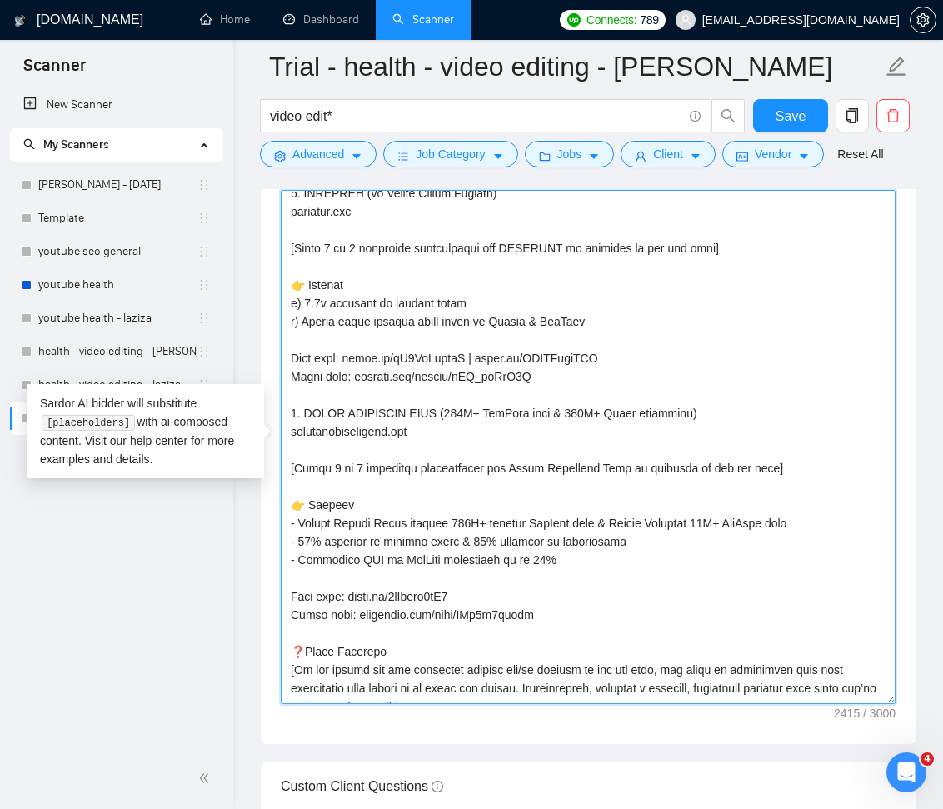
scroll to position [303, 0]
click at [298, 537] on textarea "Cover letter template:" at bounding box center [588, 447] width 615 height 514
click at [648, 556] on textarea "Cover letter template:" at bounding box center [588, 447] width 615 height 514
drag, startPoint x: 476, startPoint y: 558, endPoint x: 497, endPoint y: 562, distance: 21.2
click at [479, 558] on textarea "Cover letter template:" at bounding box center [588, 447] width 615 height 514
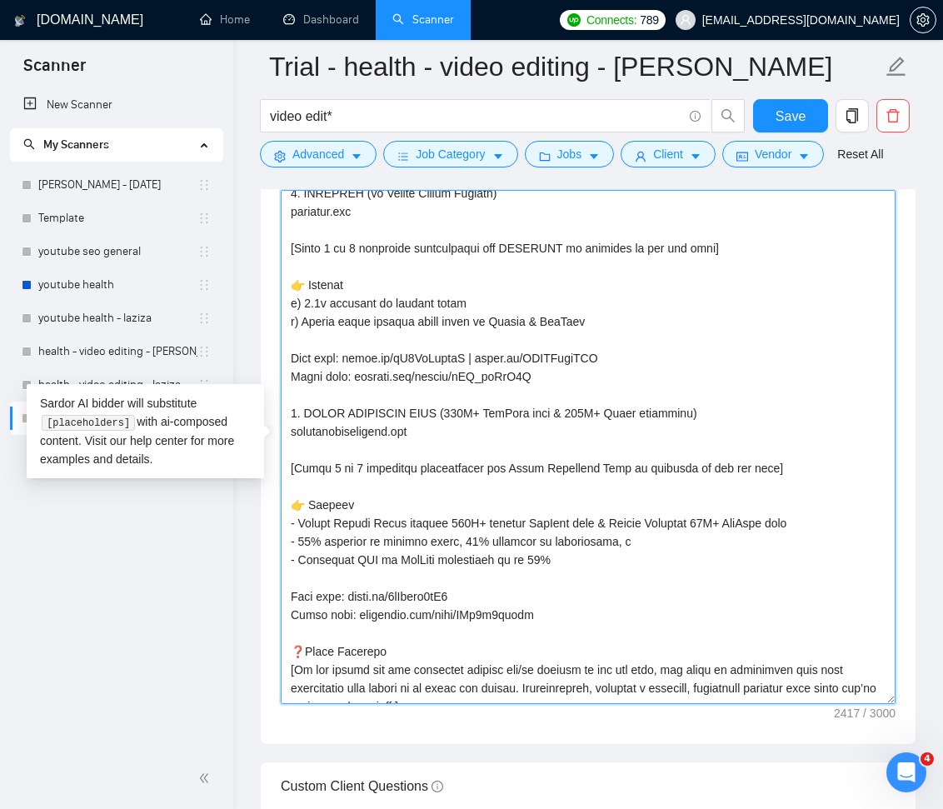
click at [635, 558] on textarea "Cover letter template:" at bounding box center [588, 447] width 615 height 514
drag, startPoint x: 353, startPoint y: 574, endPoint x: 502, endPoint y: 575, distance: 148.3
click at [502, 575] on textarea "Cover letter template:" at bounding box center [588, 447] width 615 height 514
click at [771, 554] on textarea "Cover letter template:" at bounding box center [588, 447] width 615 height 514
paste textarea "CTR of YouTube thumbnails"
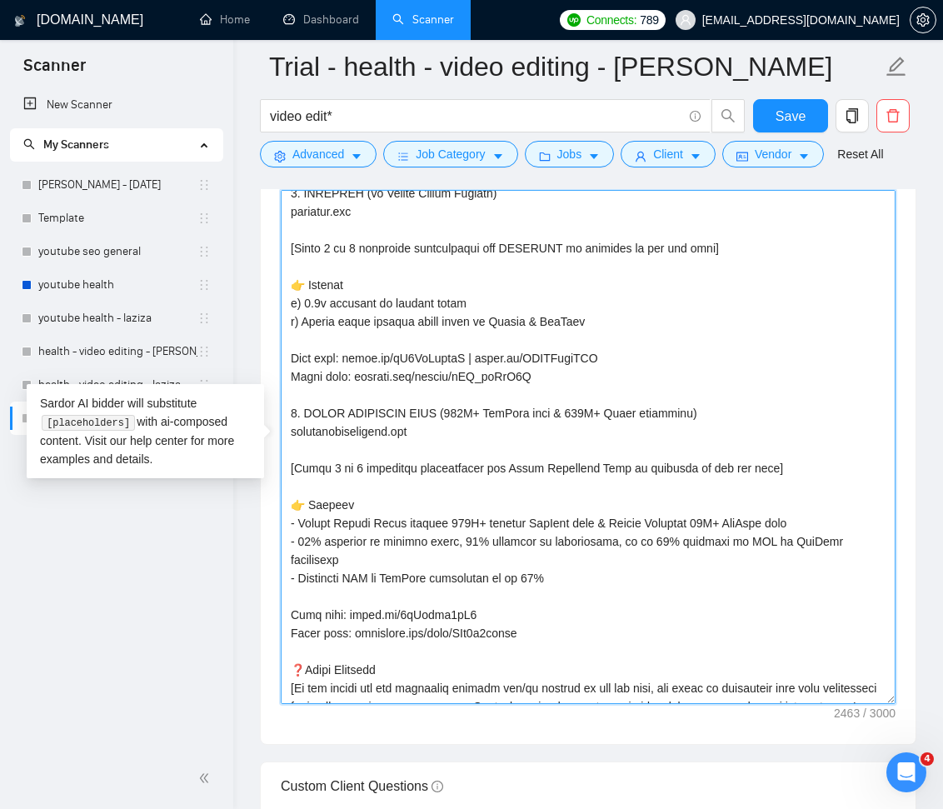
drag, startPoint x: 567, startPoint y: 590, endPoint x: 284, endPoint y: 597, distance: 283.4
click at [283, 596] on textarea "Cover letter template:" at bounding box center [588, 447] width 615 height 514
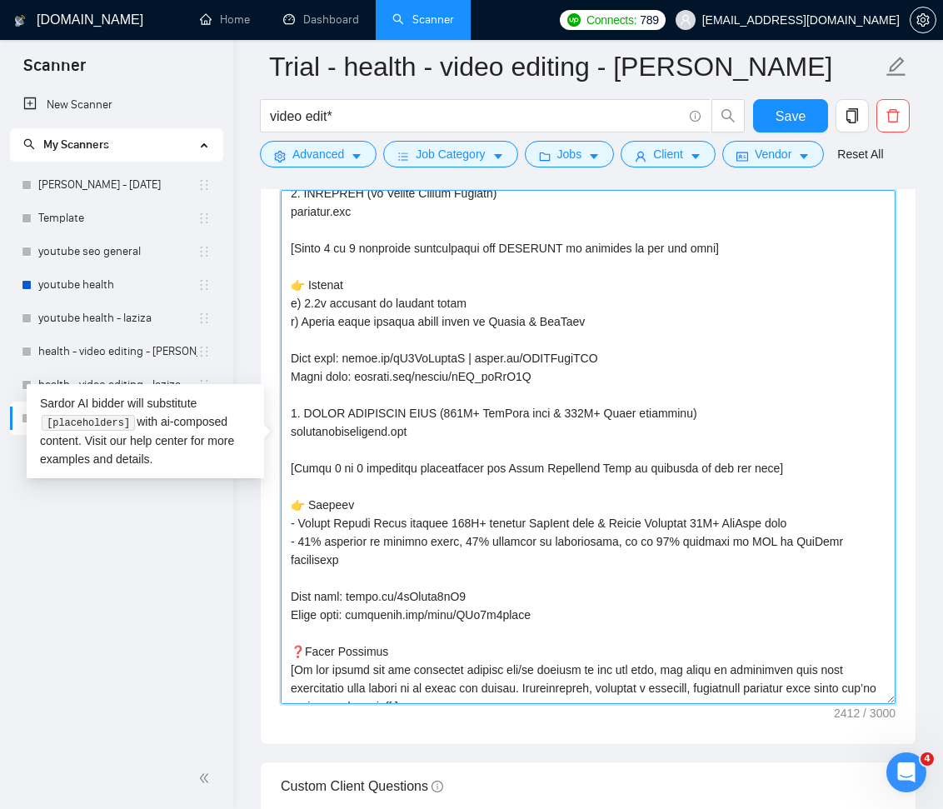
click at [300, 539] on textarea "Cover letter template:" at bounding box center [588, 447] width 615 height 514
drag, startPoint x: 476, startPoint y: 372, endPoint x: 626, endPoint y: 387, distance: 150.7
click at [602, 371] on textarea "Cover letter template:" at bounding box center [588, 447] width 615 height 514
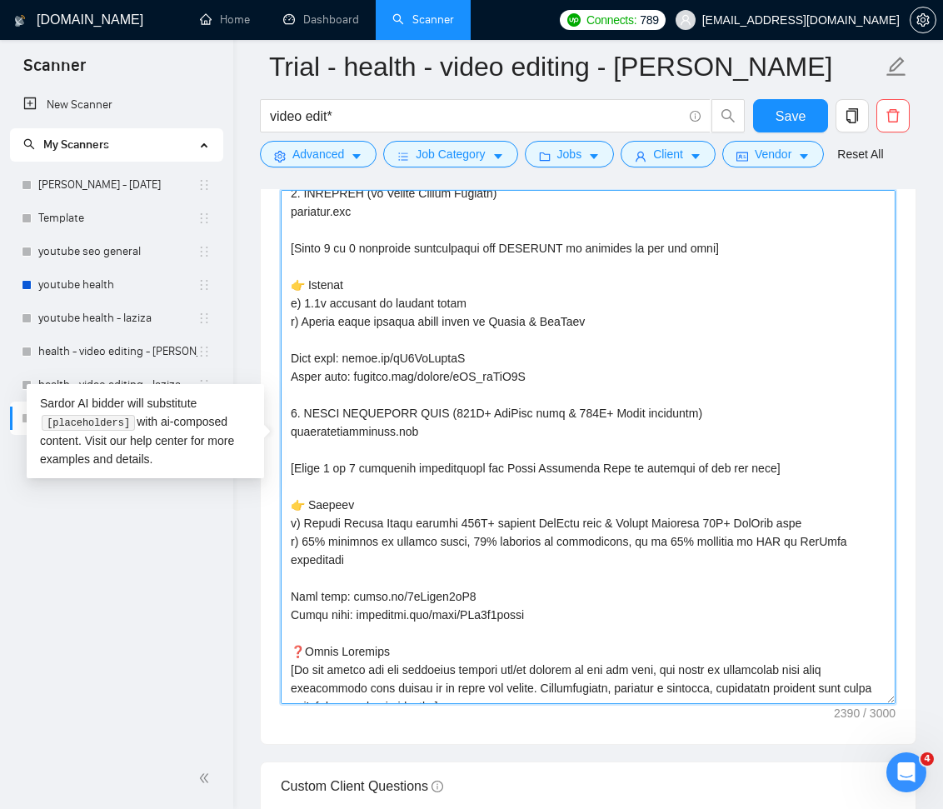
click at [289, 372] on textarea "Cover letter template:" at bounding box center [588, 447] width 615 height 514
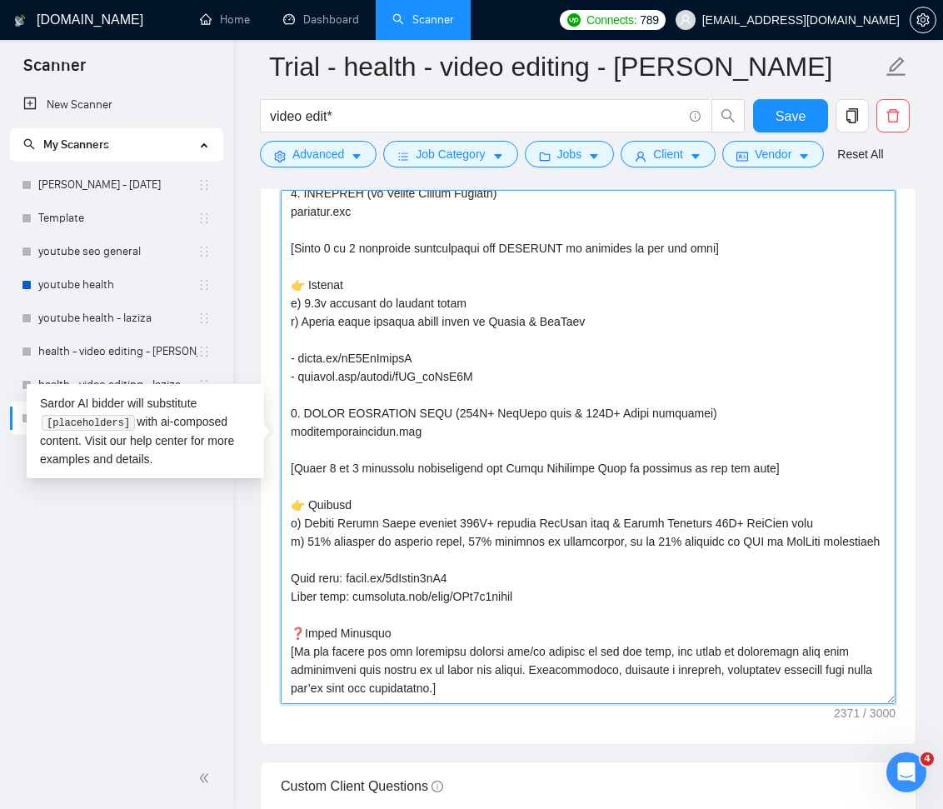
drag, startPoint x: 352, startPoint y: 610, endPoint x: 292, endPoint y: 612, distance: 60.9
click at [292, 612] on textarea "Cover letter template:" at bounding box center [588, 447] width 615 height 514
drag, startPoint x: 351, startPoint y: 628, endPoint x: 286, endPoint y: 631, distance: 65.0
click at [286, 631] on textarea "Cover letter template:" at bounding box center [588, 447] width 615 height 514
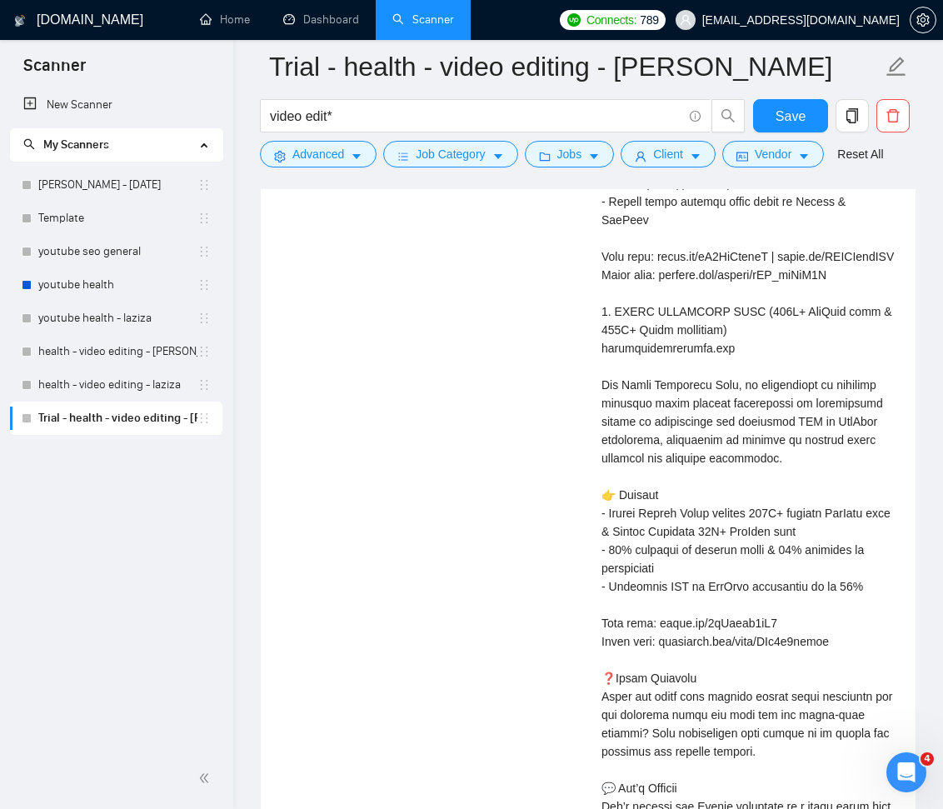
scroll to position [5309, 0]
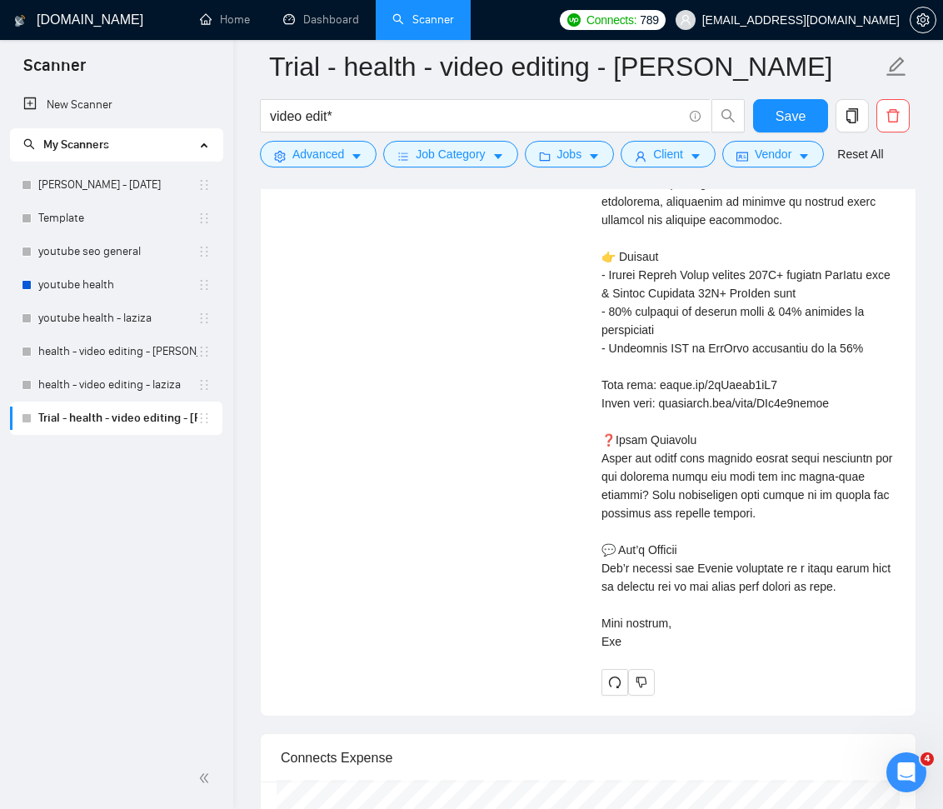
drag, startPoint x: 876, startPoint y: 584, endPoint x: 596, endPoint y: 567, distance: 280.5
click at [597, 567] on div "Abu T . Complete Video Marketing for Health, Fitness & Wellness | Fortune 100 $…" at bounding box center [748, 65] width 321 height 1259
copy div "ger or a quick video call to discuss how we can bring your vision to life. Warm…"
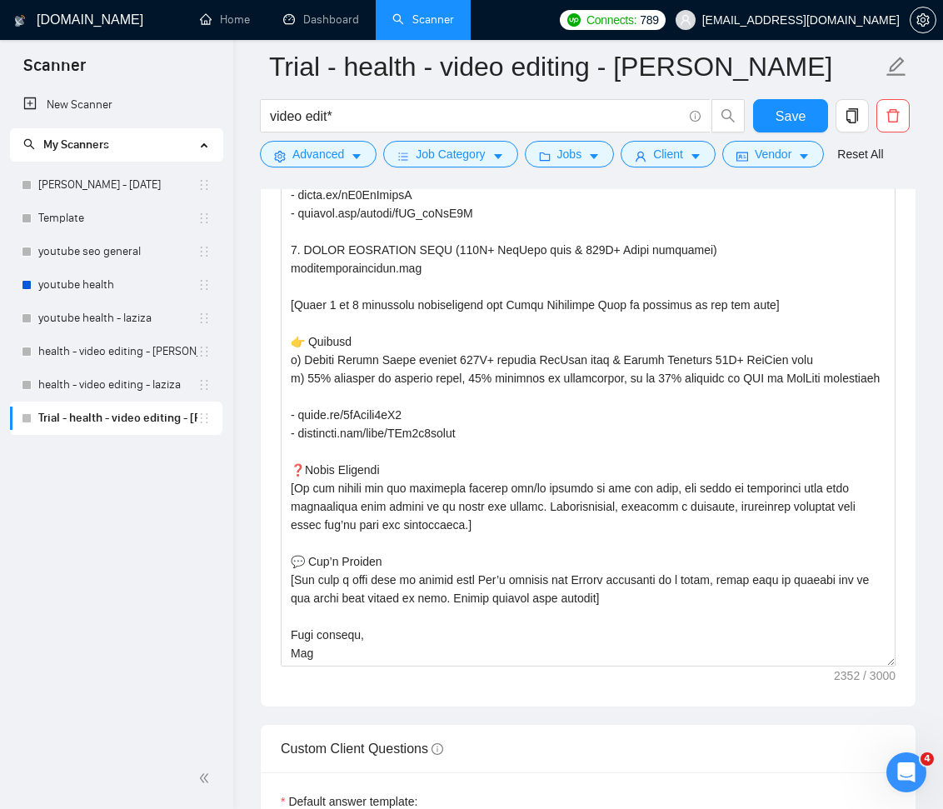
scroll to position [2093, 0]
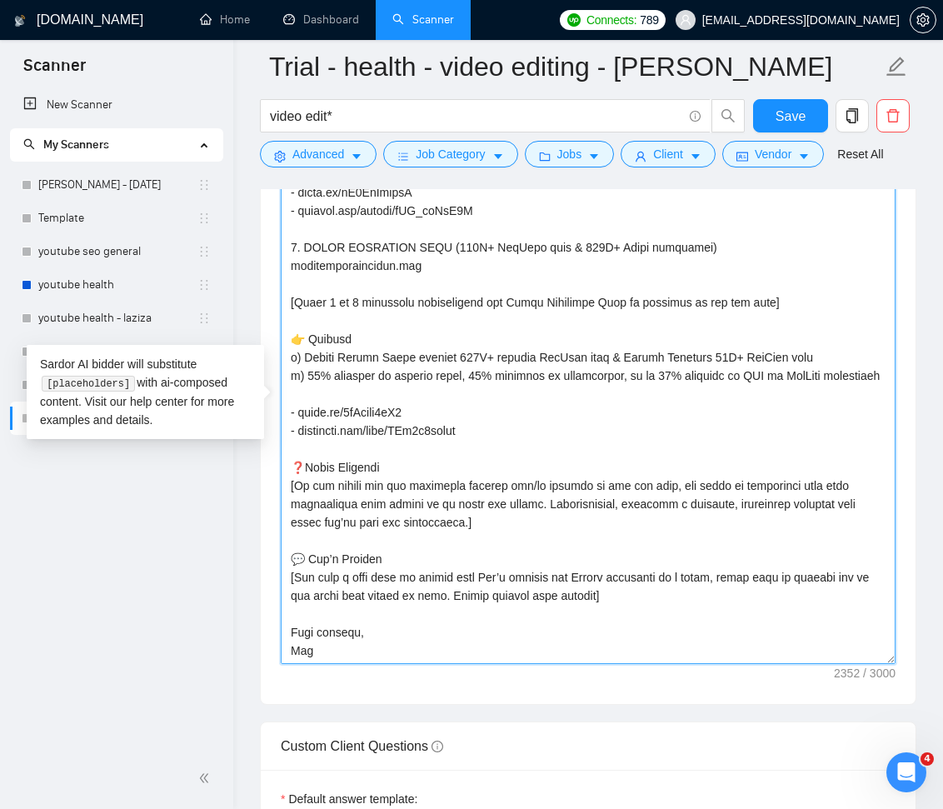
drag, startPoint x: 622, startPoint y: 595, endPoint x: 289, endPoint y: 577, distance: 333.8
click at [287, 577] on textarea "Cover letter template:" at bounding box center [588, 407] width 615 height 514
paste textarea "Let’s connect via Upwork messenger or a quick video call to discuss how we can …"
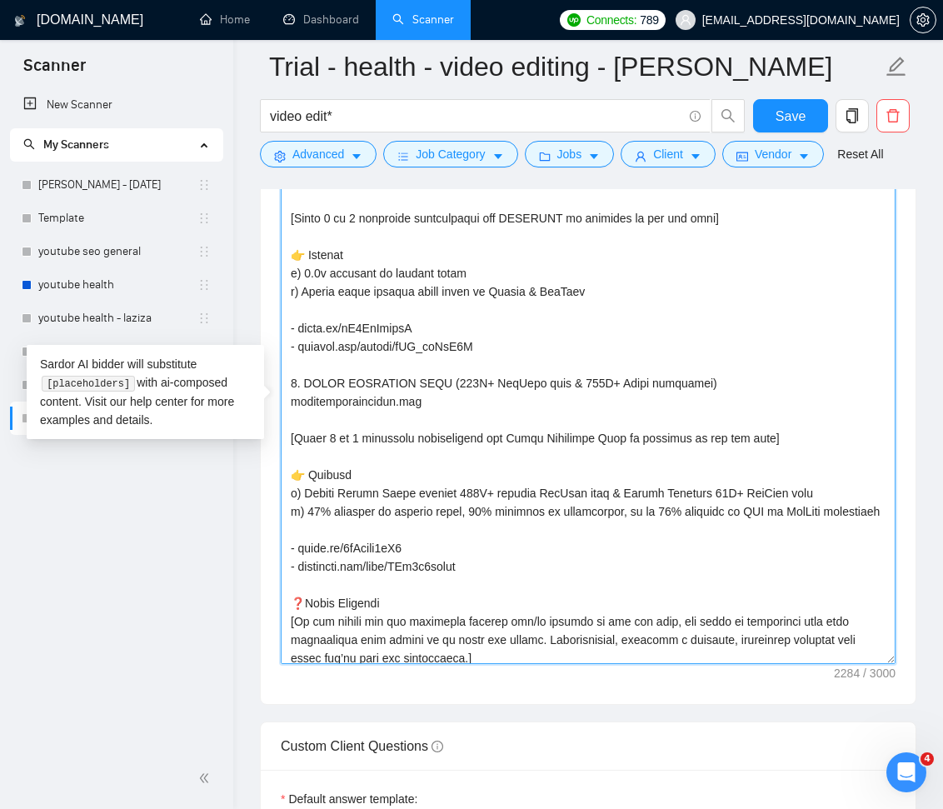
scroll to position [331, 0]
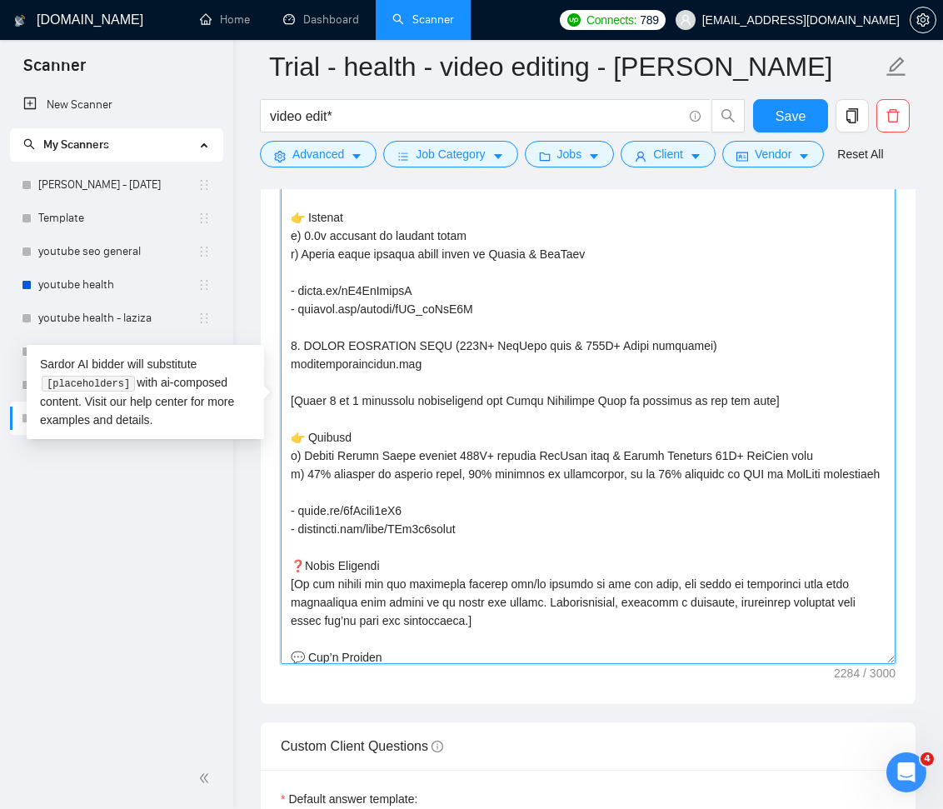
click at [492, 559] on textarea "Cover letter template:" at bounding box center [588, 407] width 615 height 514
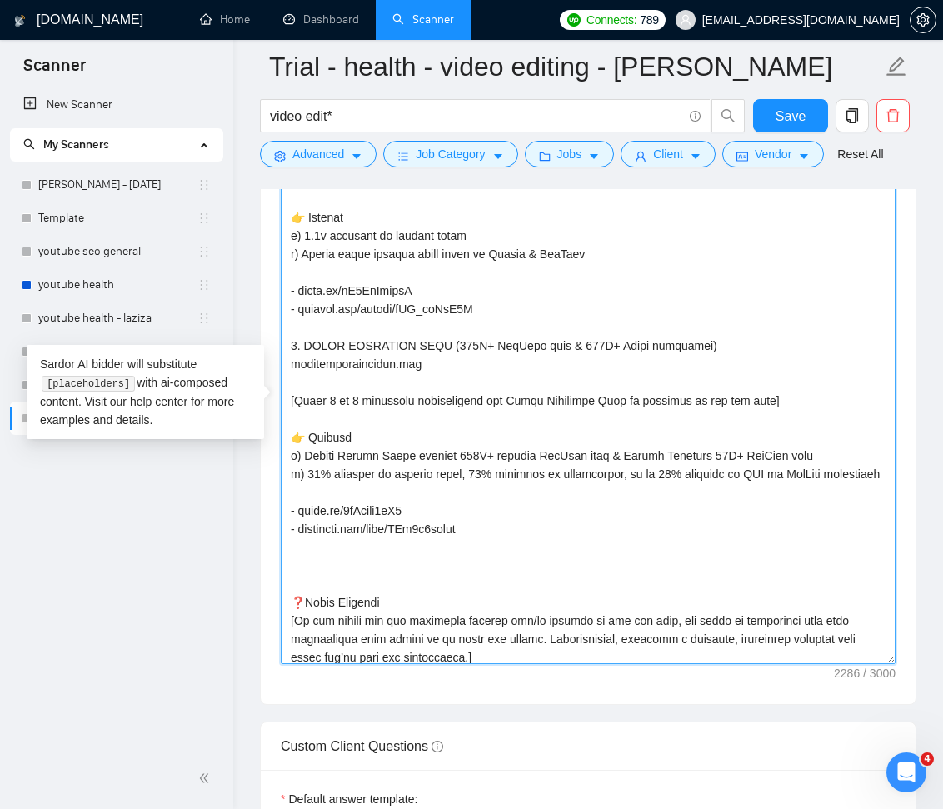
paste textarea "3. TrickStrong (Dr. Neil Toussaint) trickstrong.com"
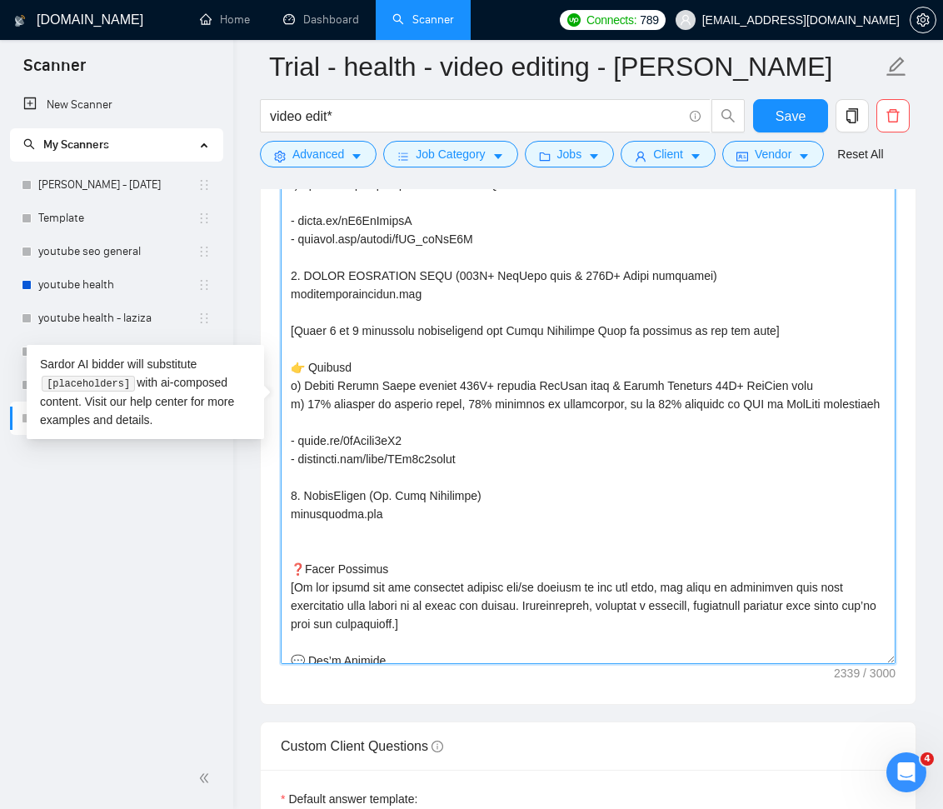
scroll to position [402, 0]
drag, startPoint x: 772, startPoint y: 348, endPoint x: 287, endPoint y: 344, distance: 485.8
click at [287, 344] on textarea "Cover letter template:" at bounding box center [588, 407] width 615 height 514
click at [447, 570] on textarea "Cover letter template:" at bounding box center [588, 407] width 615 height 514
paste textarea "[Write 2 to 3 sentences highlighting how Inner Dimension Yoga is relevant to th…"
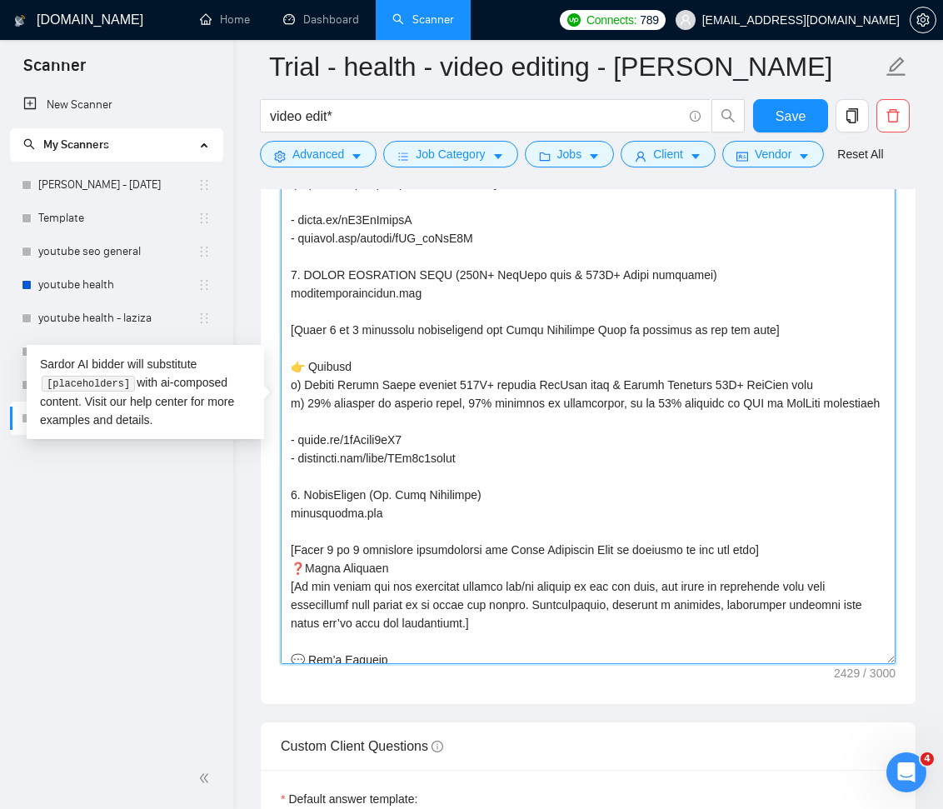
click at [778, 581] on textarea "Cover letter template:" at bounding box center [588, 407] width 615 height 514
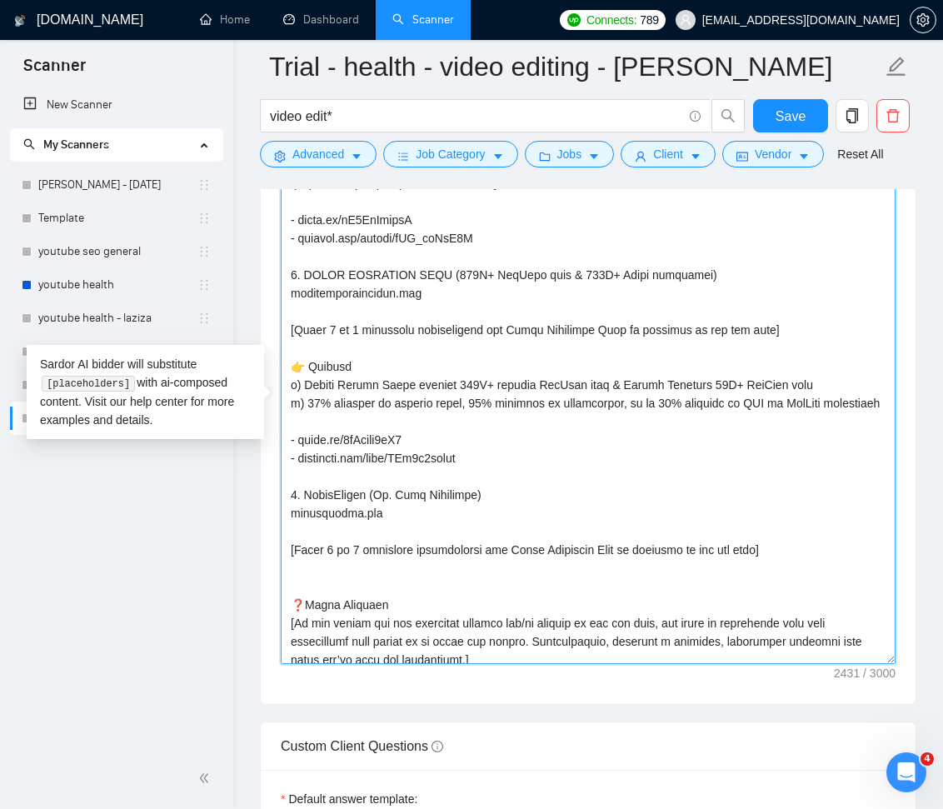
paste textarea "Result • 2x organic subs in 6 months • 10x increase in individual video views S…"
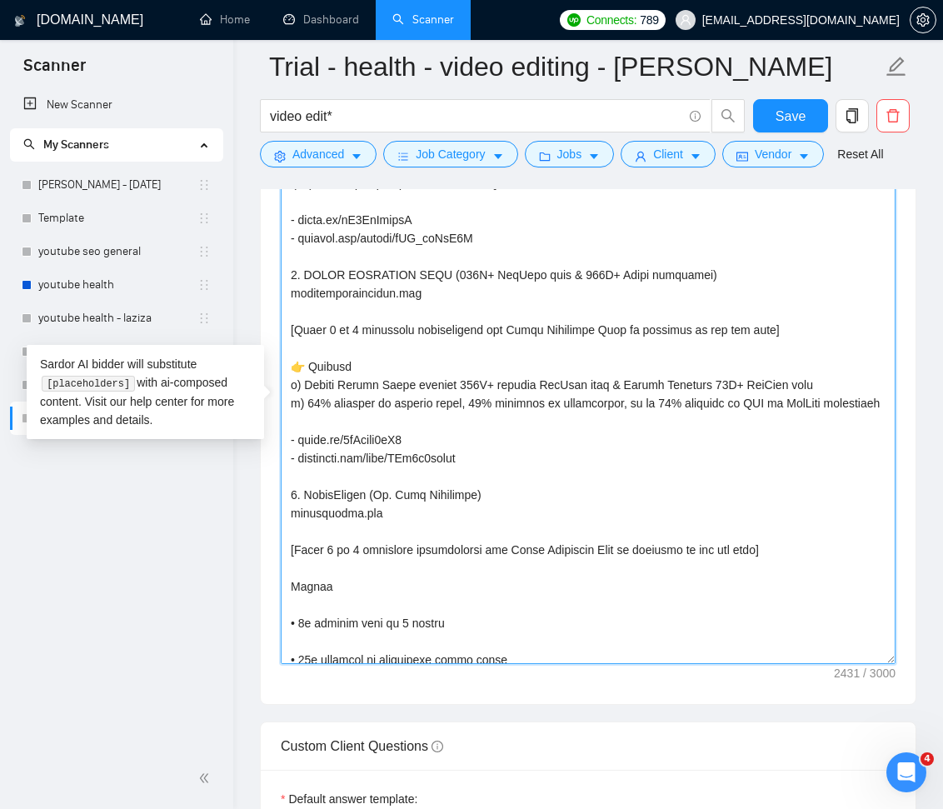
scroll to position [551, 0]
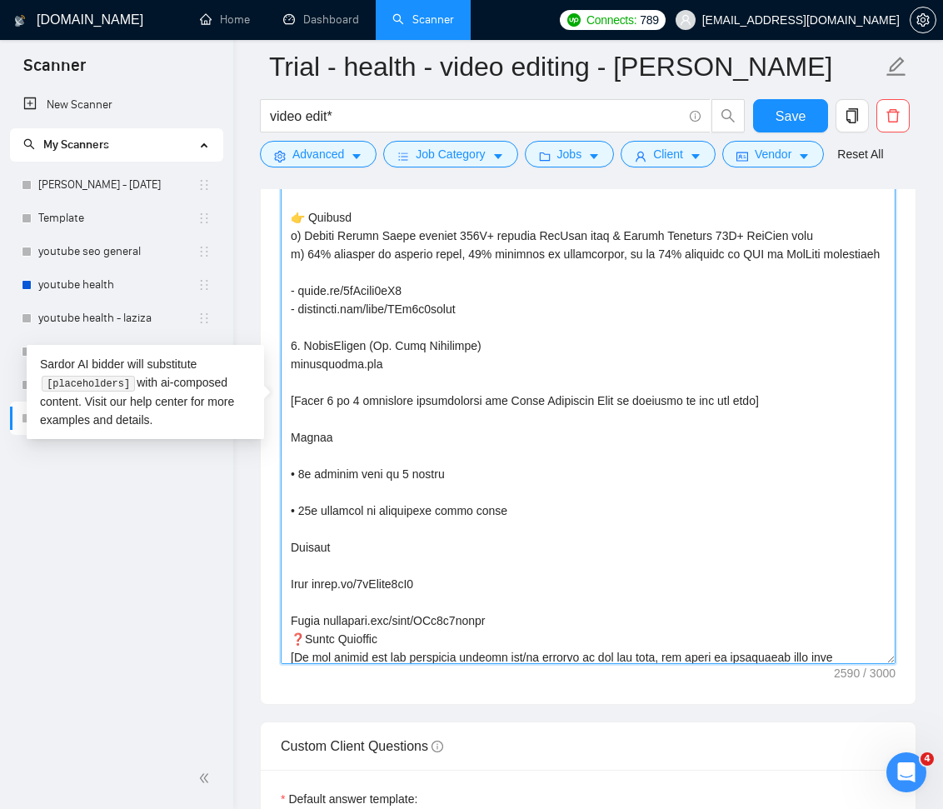
drag, startPoint x: 307, startPoint y: 234, endPoint x: 287, endPoint y: 235, distance: 19.2
click at [287, 235] on textarea "Cover letter template:" at bounding box center [588, 407] width 615 height 514
drag, startPoint x: 355, startPoint y: 232, endPoint x: 278, endPoint y: 232, distance: 76.7
click at [279, 232] on div "Cover letter template:" at bounding box center [588, 404] width 655 height 599
drag, startPoint x: 328, startPoint y: 472, endPoint x: 279, endPoint y: 473, distance: 49.2
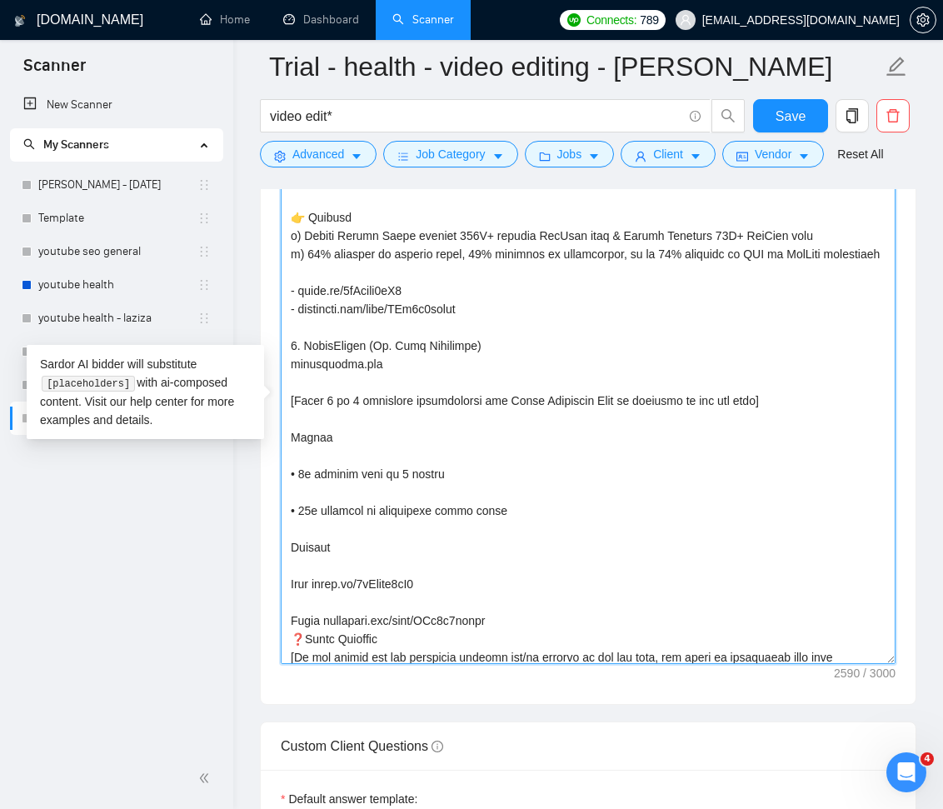
click at [278, 473] on div "Cover letter template:" at bounding box center [588, 404] width 655 height 599
paste textarea "👉 Results"
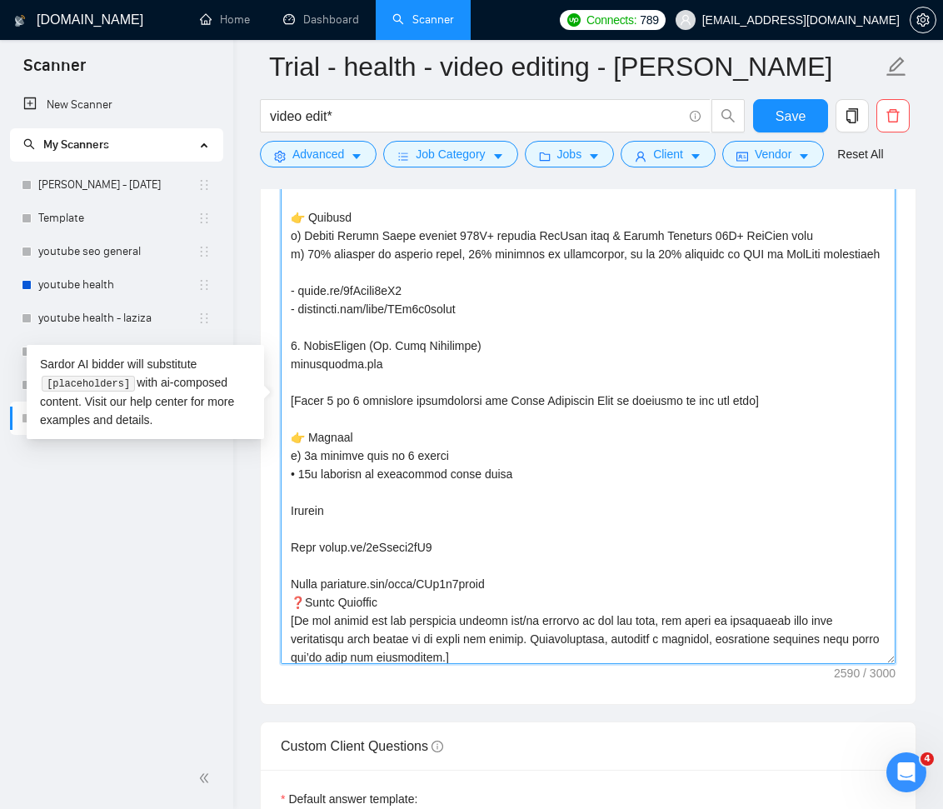
click at [302, 511] on textarea "Cover letter template:" at bounding box center [588, 407] width 615 height 514
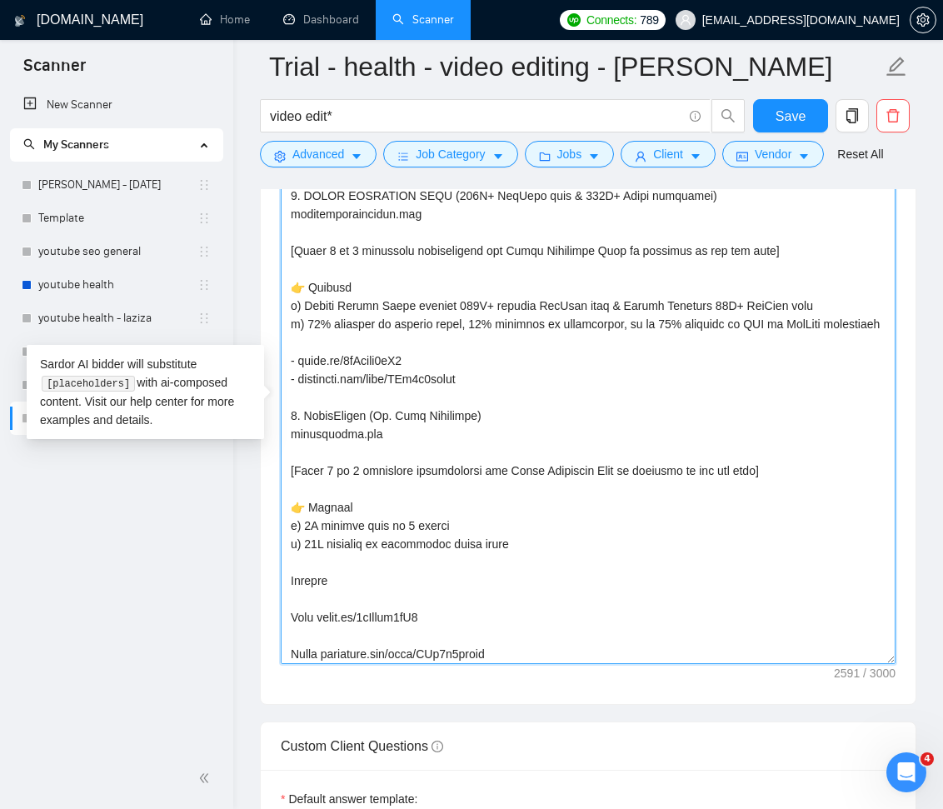
scroll to position [497, 0]
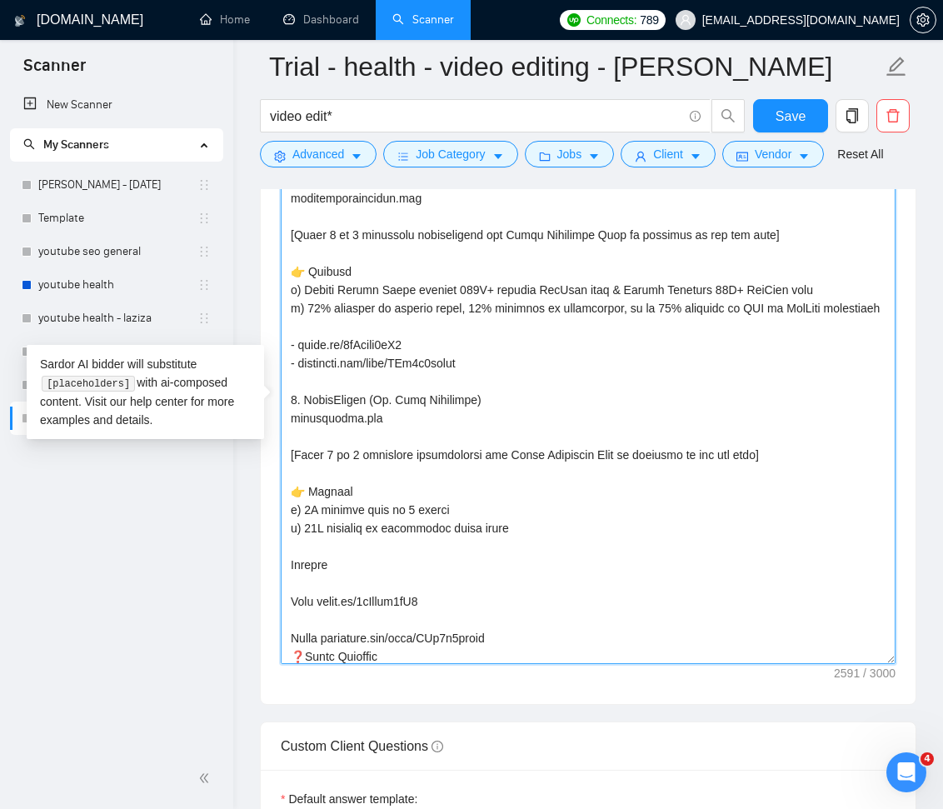
drag, startPoint x: 318, startPoint y: 542, endPoint x: 362, endPoint y: 577, distance: 55.2
click at [318, 542] on textarea "Cover letter template:" at bounding box center [588, 407] width 615 height 514
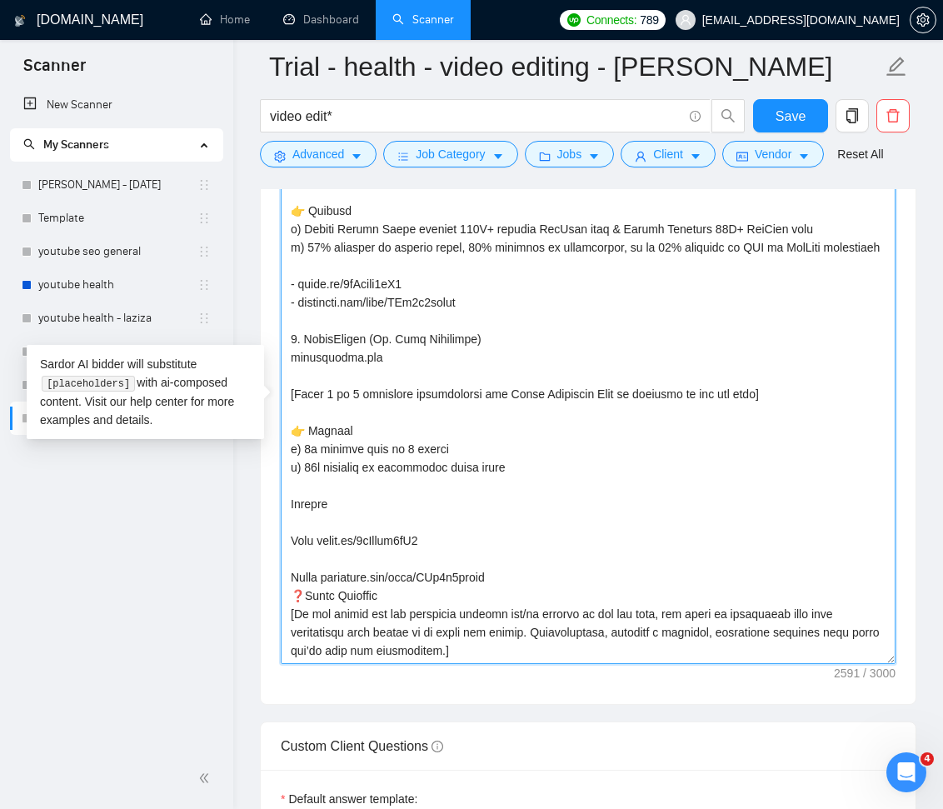
scroll to position [611, 0]
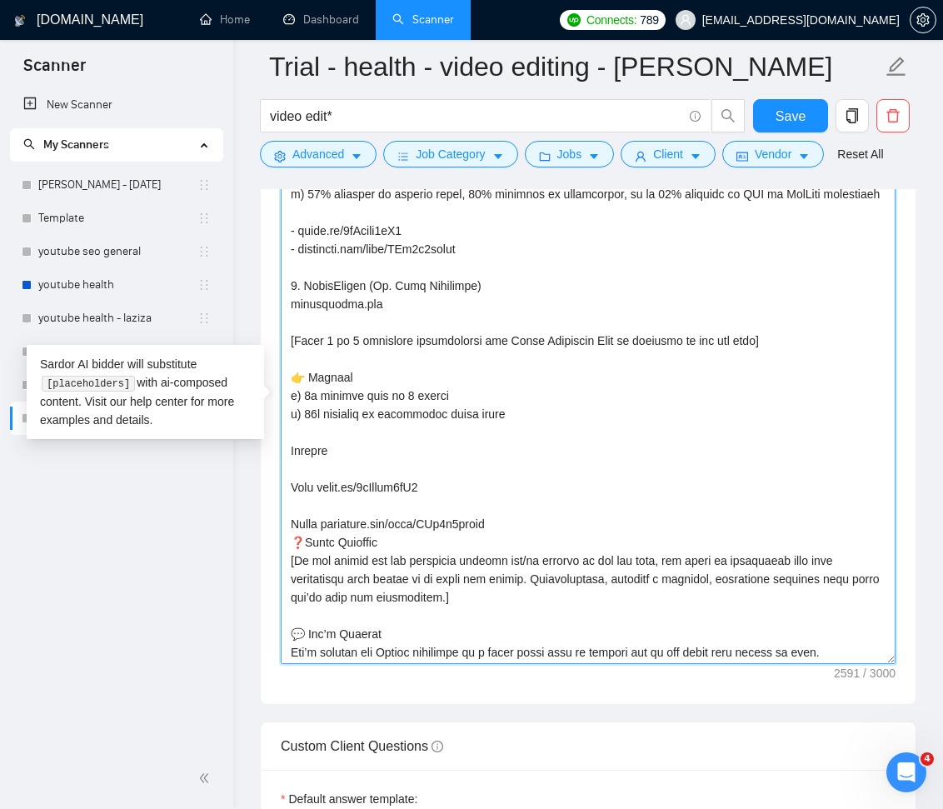
drag, startPoint x: 340, startPoint y: 484, endPoint x: 278, endPoint y: 483, distance: 61.7
click at [279, 482] on div "Cover letter template:" at bounding box center [588, 404] width 655 height 599
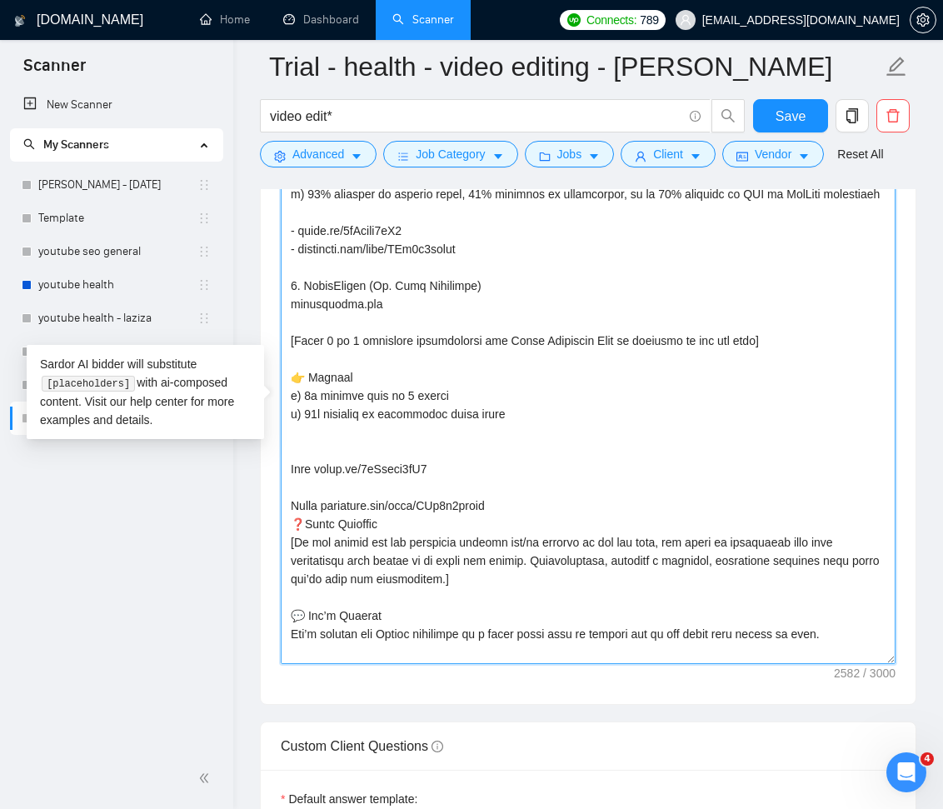
drag, startPoint x: 317, startPoint y: 501, endPoint x: 312, endPoint y: 517, distance: 16.6
click at [287, 502] on textarea "Cover letter template:" at bounding box center [588, 407] width 615 height 514
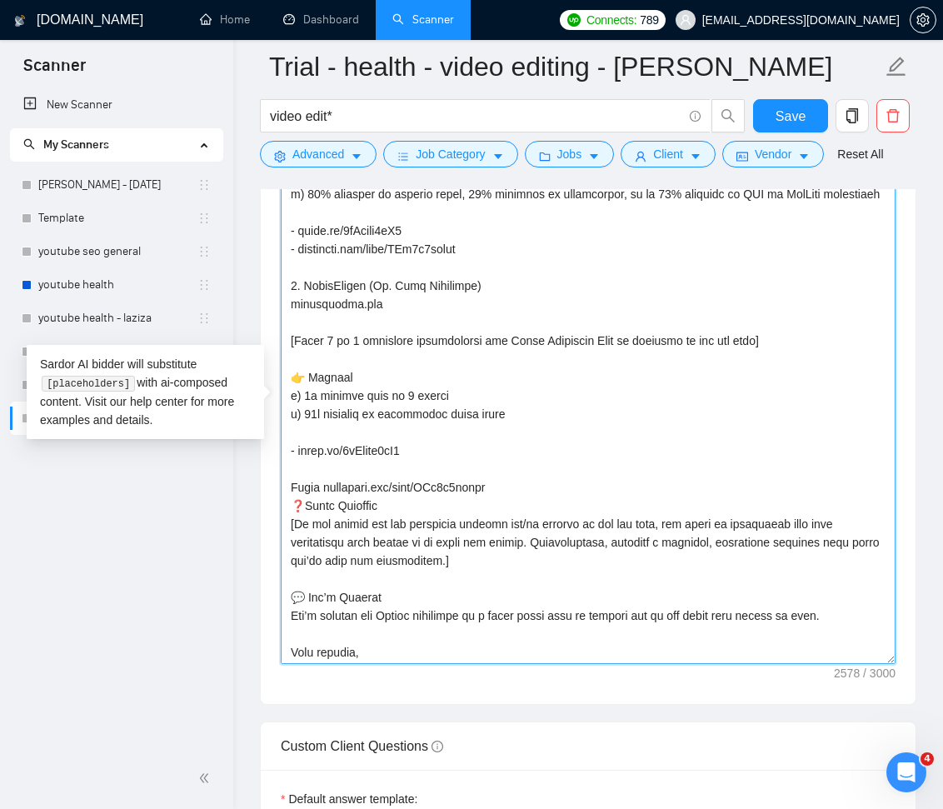
drag, startPoint x: 320, startPoint y: 522, endPoint x: 280, endPoint y: 521, distance: 40.0
click at [281, 521] on textarea "Cover letter template:" at bounding box center [588, 407] width 615 height 514
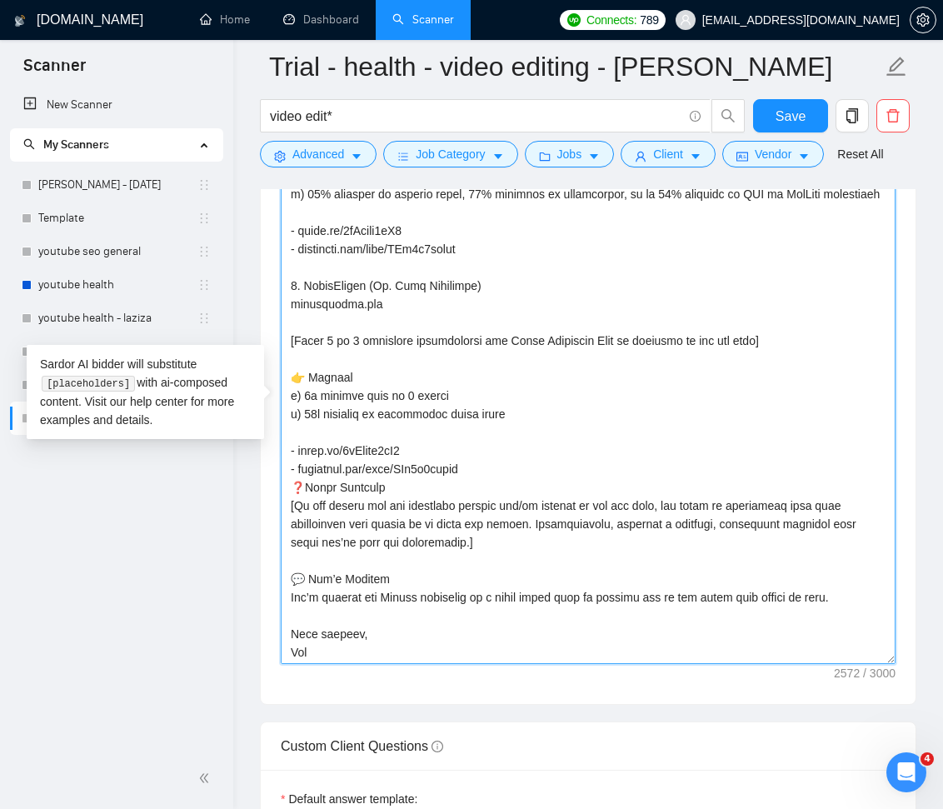
click at [486, 508] on textarea "Cover letter template:" at bounding box center [588, 407] width 615 height 514
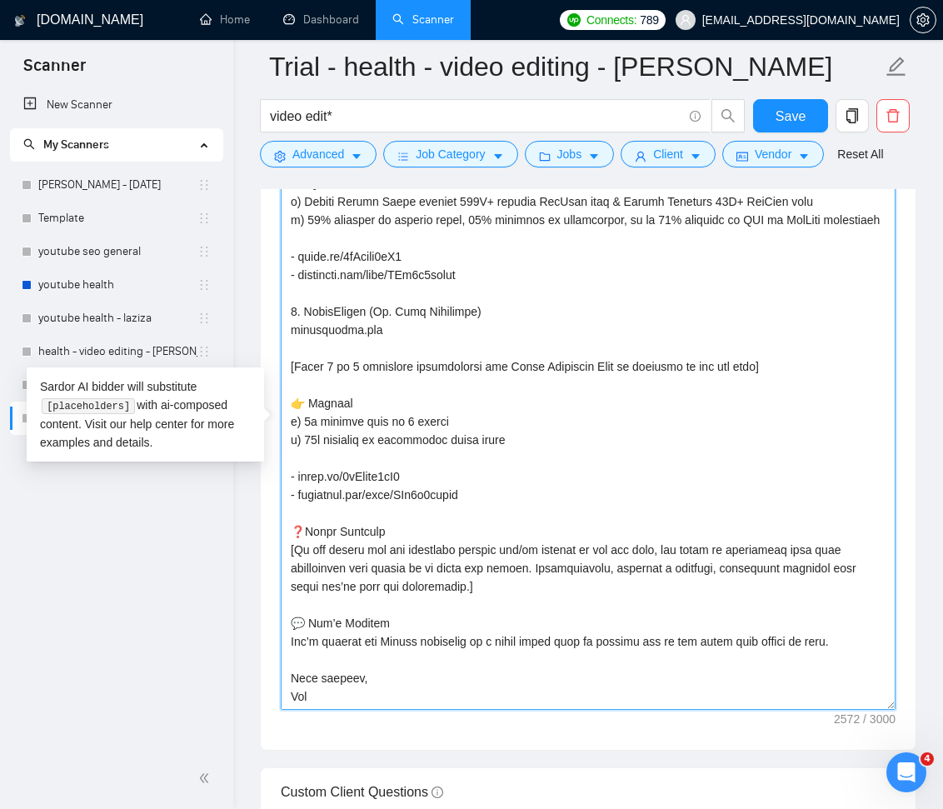
drag, startPoint x: 890, startPoint y: 659, endPoint x: 896, endPoint y: 718, distance: 59.4
click at [892, 709] on textarea "Cover letter template:" at bounding box center [588, 430] width 615 height 560
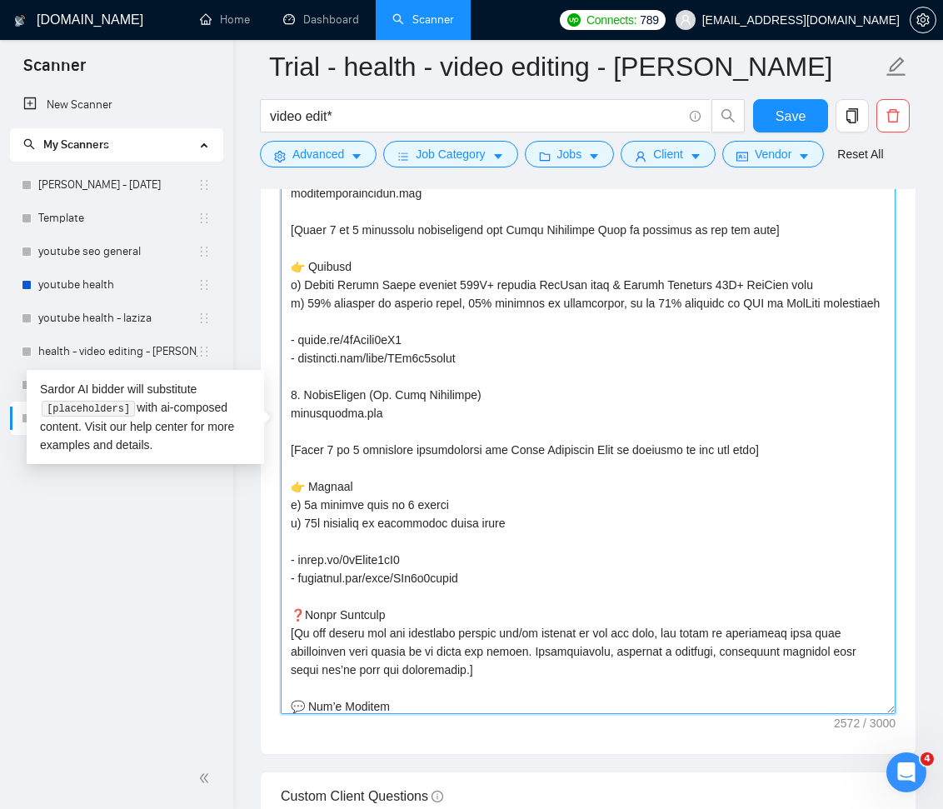
scroll to position [491, 0]
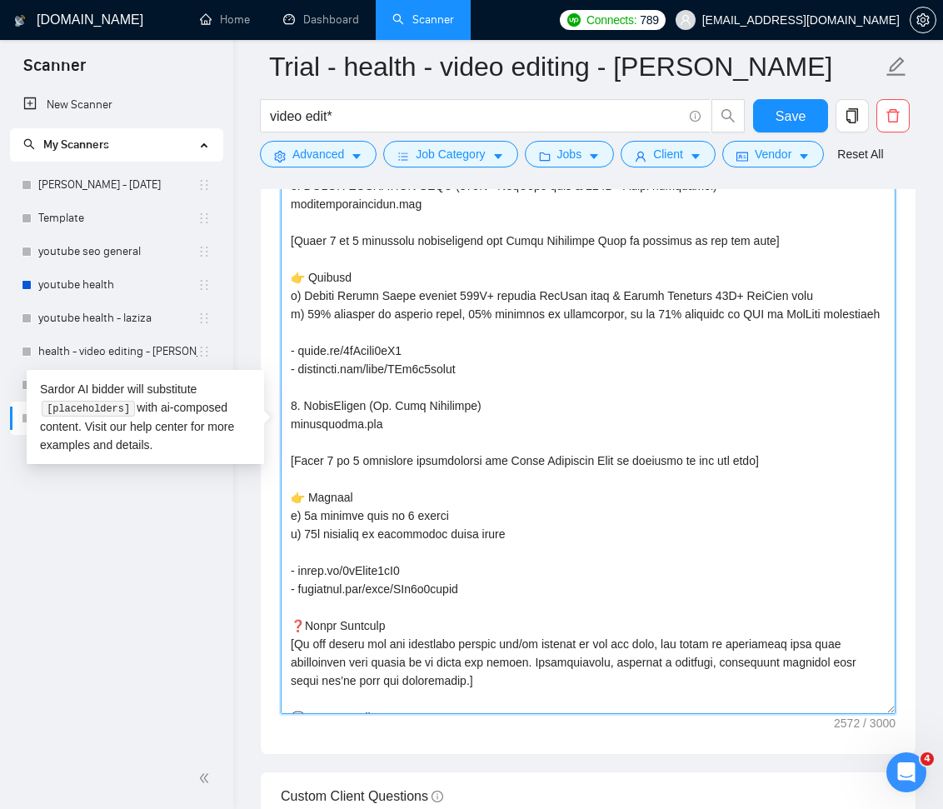
drag, startPoint x: 367, startPoint y: 439, endPoint x: 280, endPoint y: 440, distance: 86.7
click at [281, 440] on textarea "Cover letter template:" at bounding box center [588, 432] width 615 height 564
click at [317, 439] on textarea "Cover letter template:" at bounding box center [588, 432] width 615 height 564
drag, startPoint x: 306, startPoint y: 442, endPoint x: 364, endPoint y: 442, distance: 58.3
click at [364, 442] on textarea "Cover letter template:" at bounding box center [588, 432] width 615 height 564
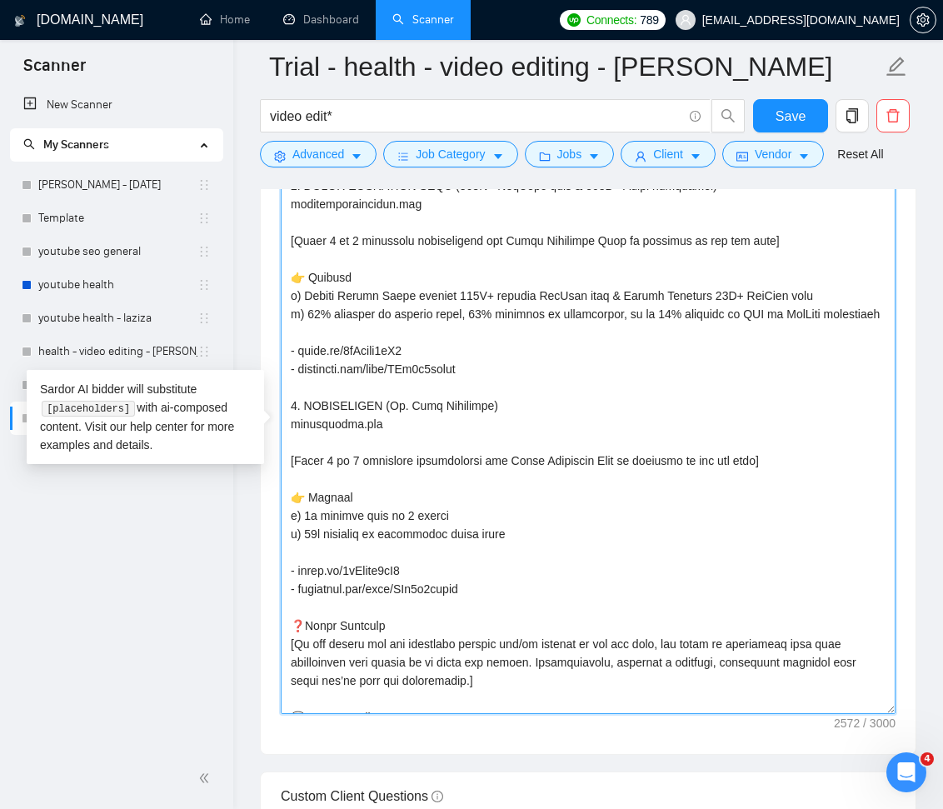
drag, startPoint x: 384, startPoint y: 437, endPoint x: 291, endPoint y: 440, distance: 93.4
click at [291, 440] on textarea "Cover letter template:" at bounding box center [588, 432] width 615 height 564
paste textarea "𝟯. 𝗧𝗥𝗜𝗖𝗞𝗦𝗧𝗥𝗢𝗡𝗚"
click at [455, 476] on textarea "Cover letter template:" at bounding box center [588, 432] width 615 height 564
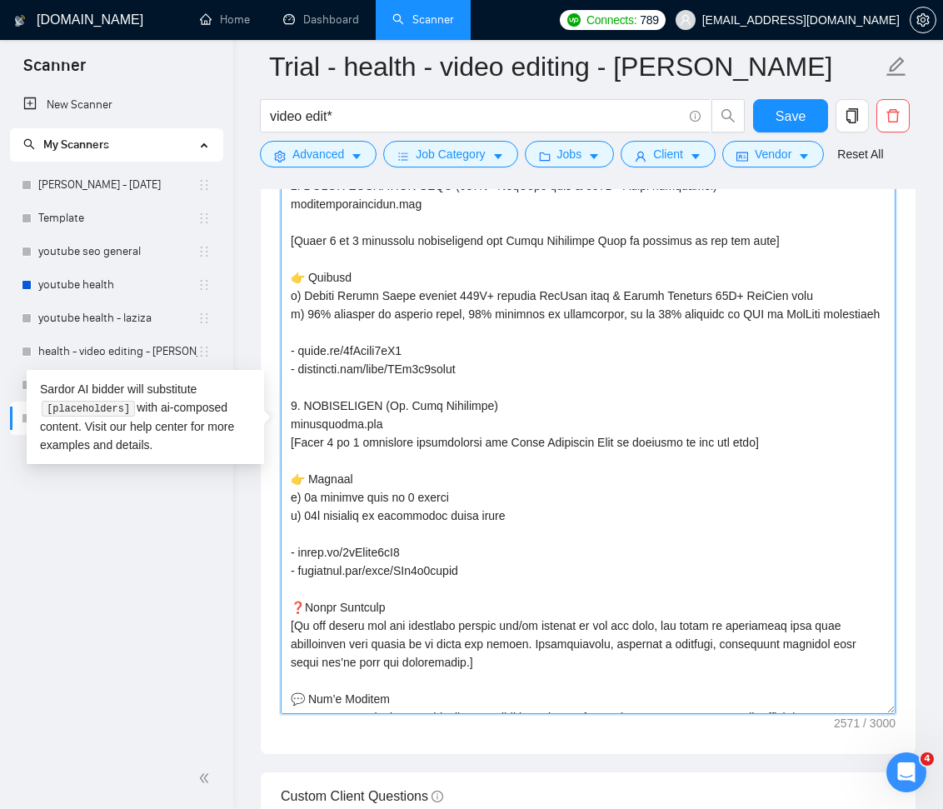
click at [415, 237] on textarea "Cover letter template:" at bounding box center [588, 432] width 615 height 564
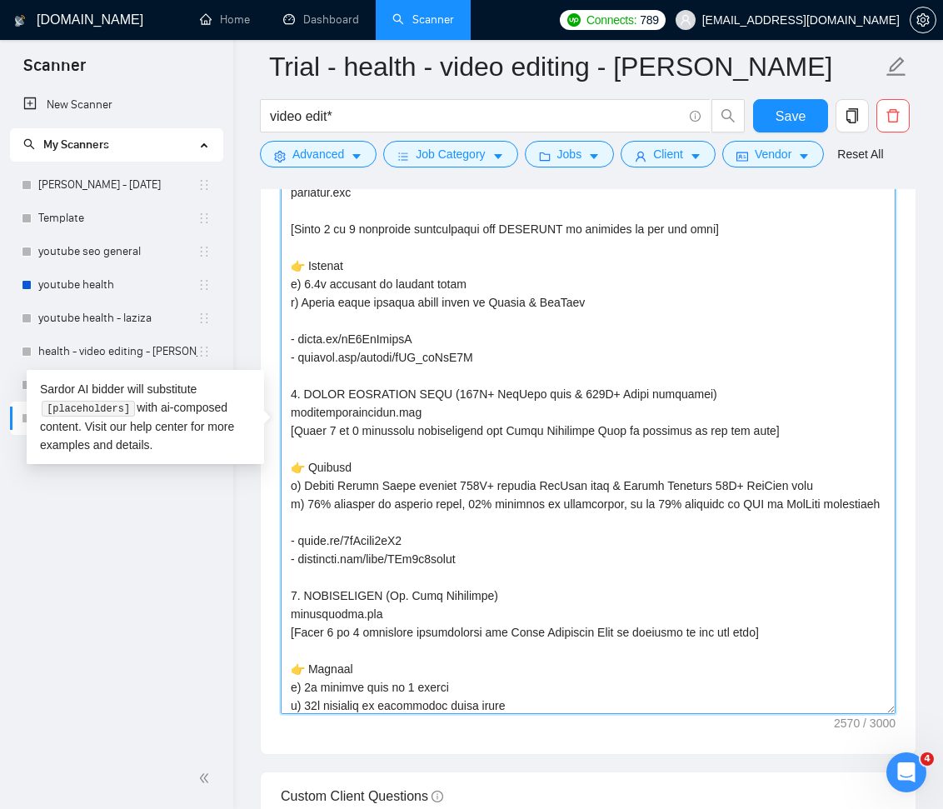
scroll to position [270, 0]
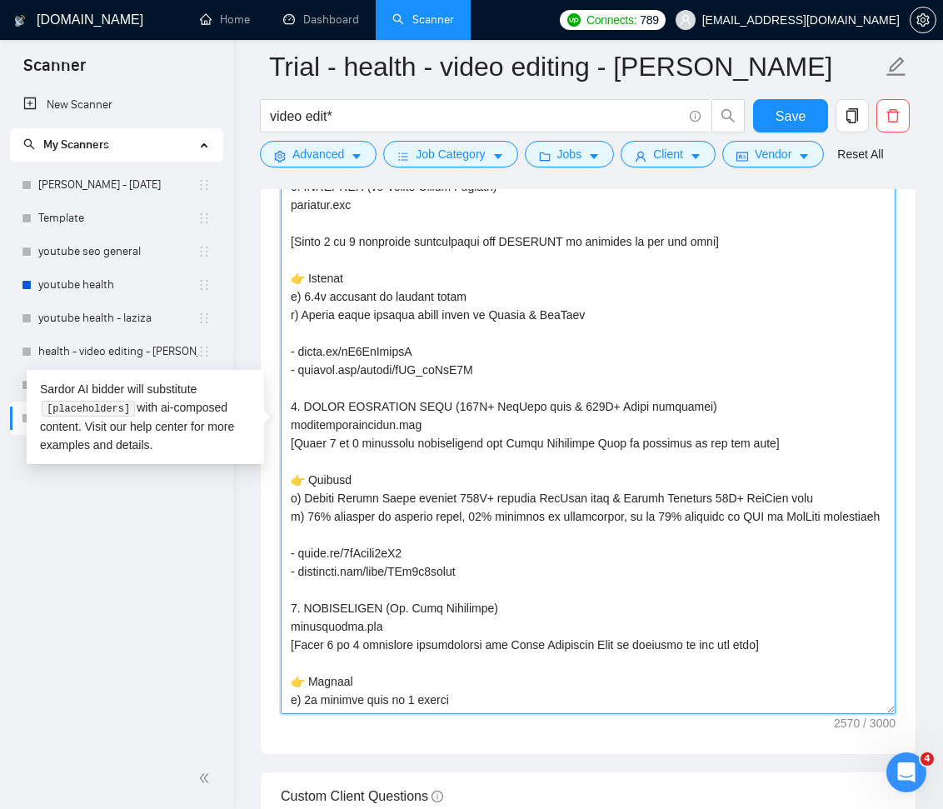
click at [432, 238] on textarea "Cover letter template:" at bounding box center [588, 432] width 615 height 564
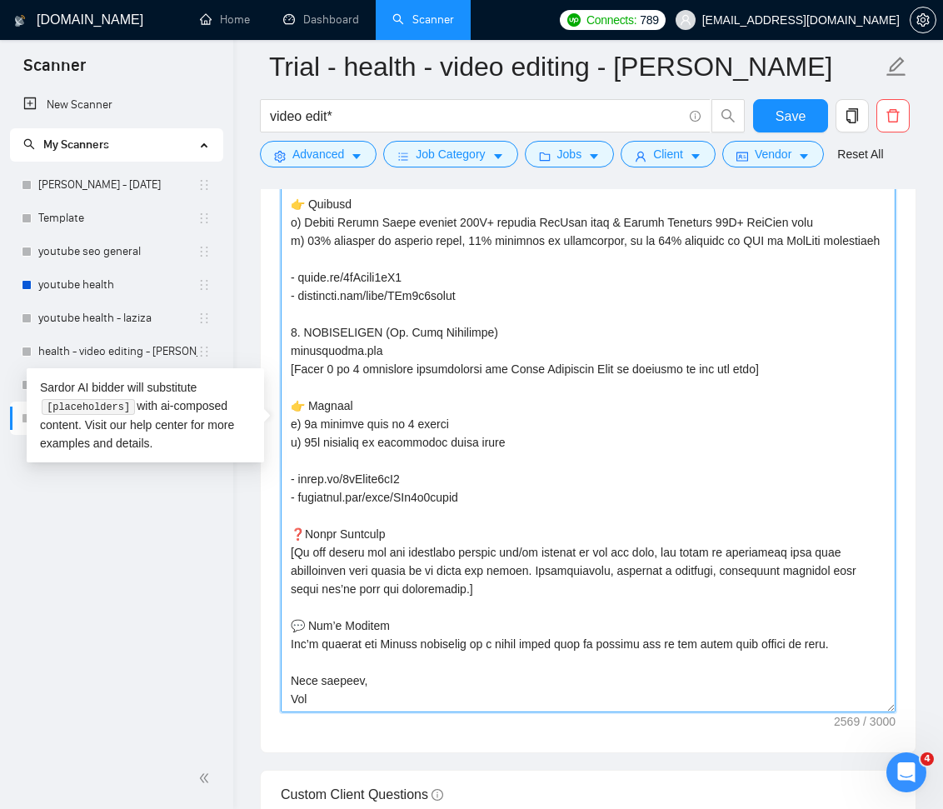
scroll to position [2096, 0]
type textarea "[Write a personal greeting using the client's name or company name (if any is p…"
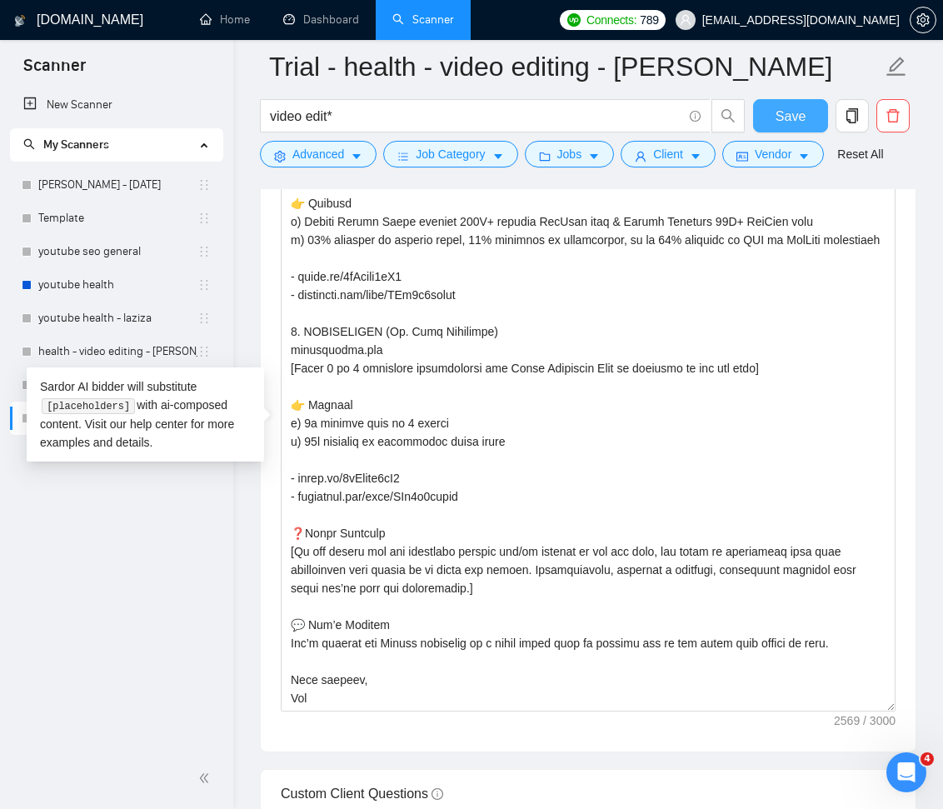
drag, startPoint x: 807, startPoint y: 109, endPoint x: 858, endPoint y: 165, distance: 75.5
click at [808, 110] on button "Save" at bounding box center [791, 115] width 76 height 33
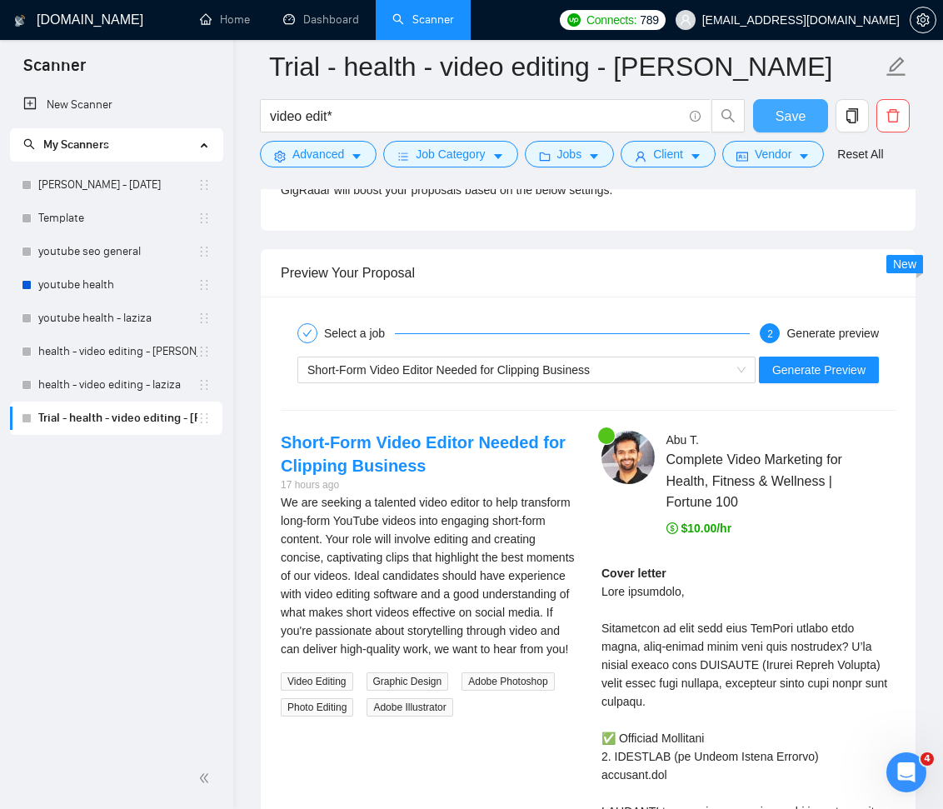
scroll to position [4245, 0]
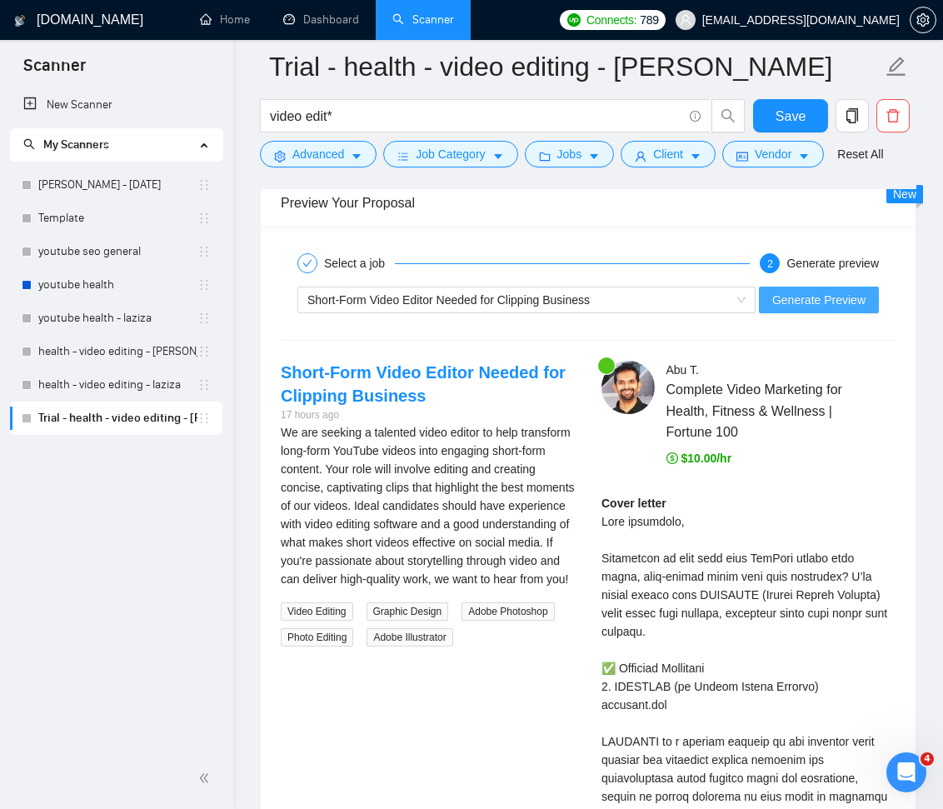
click at [818, 294] on span "Generate Preview" at bounding box center [818, 300] width 93 height 18
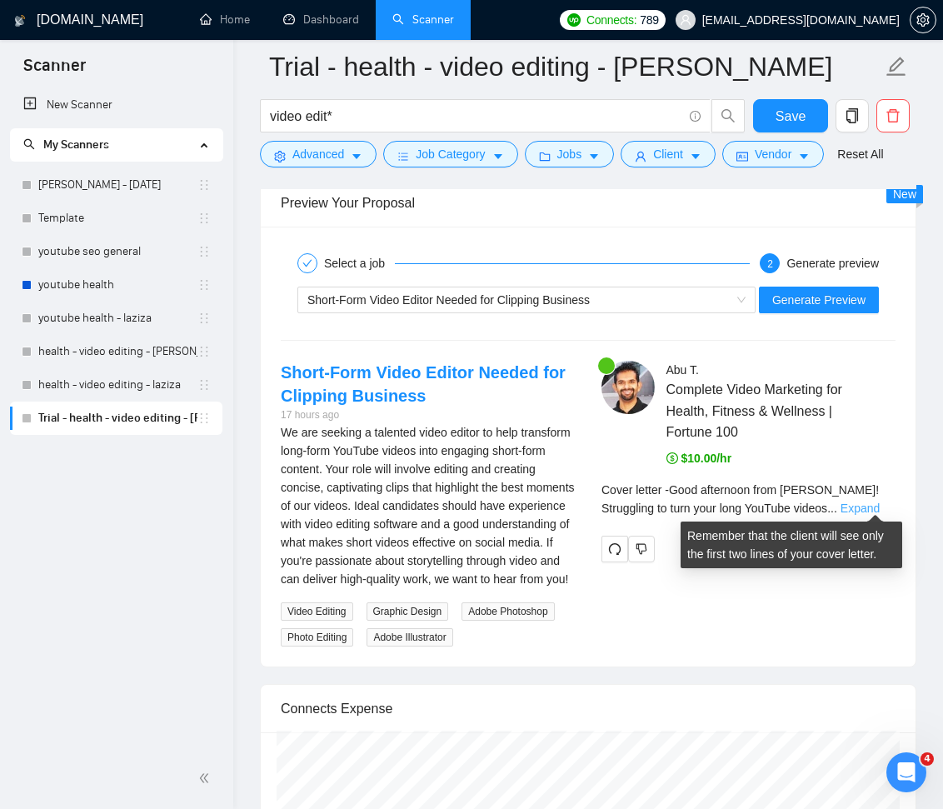
click at [859, 504] on link "Expand" at bounding box center [860, 508] width 39 height 13
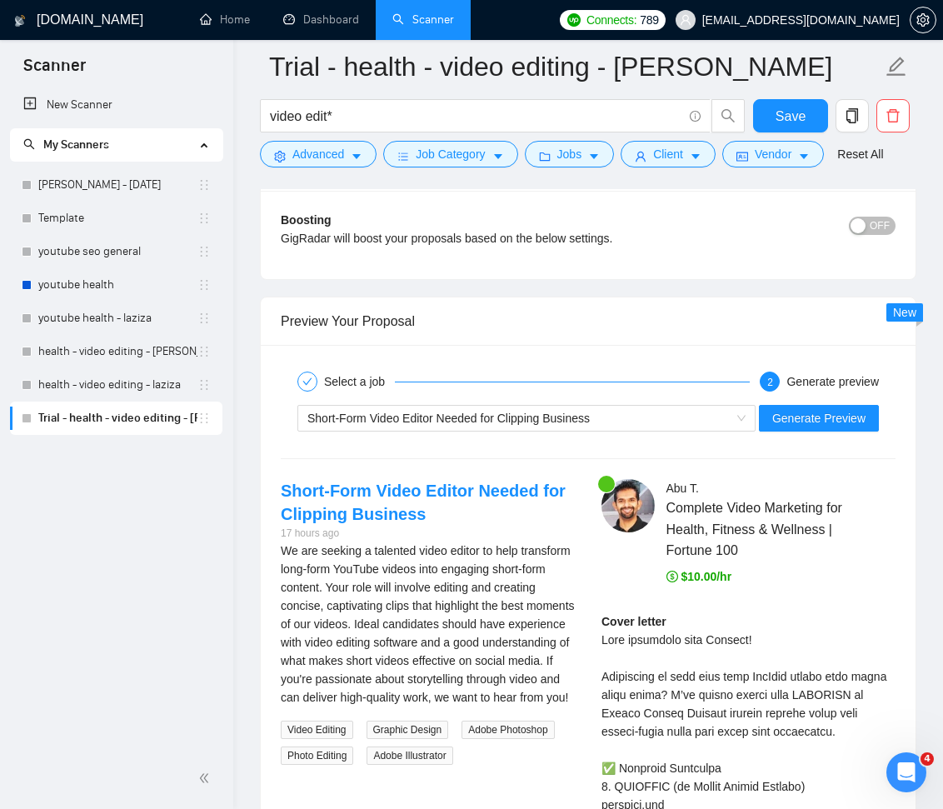
scroll to position [4190, 0]
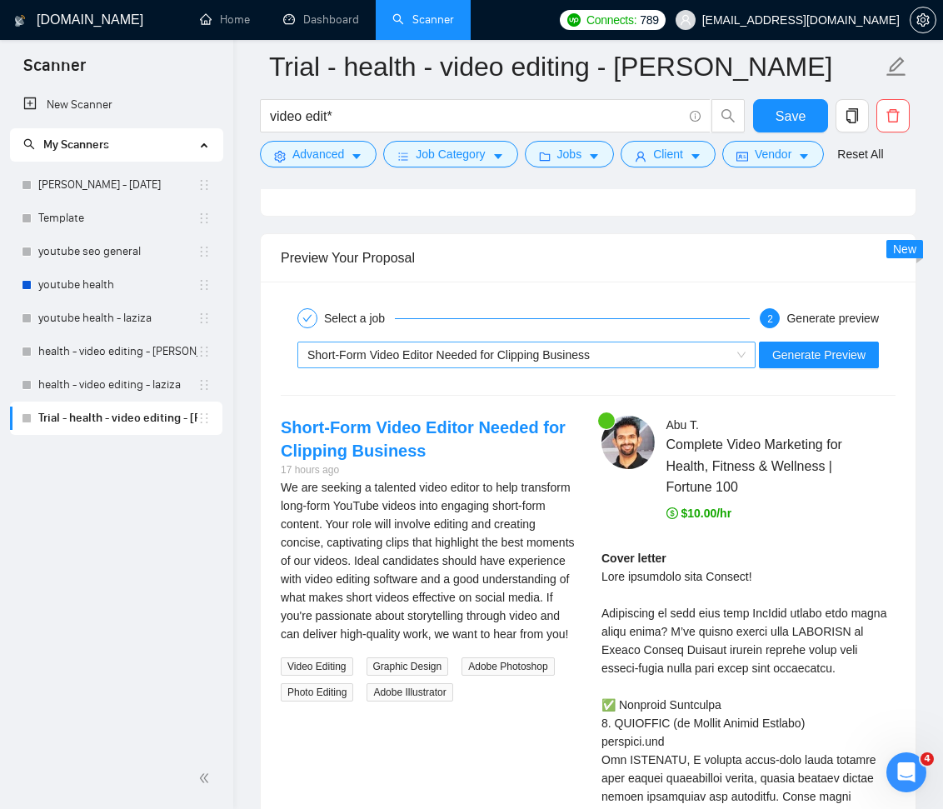
click at [723, 354] on div "Short-Form Video Editor Needed for Clipping Business" at bounding box center [518, 354] width 423 height 25
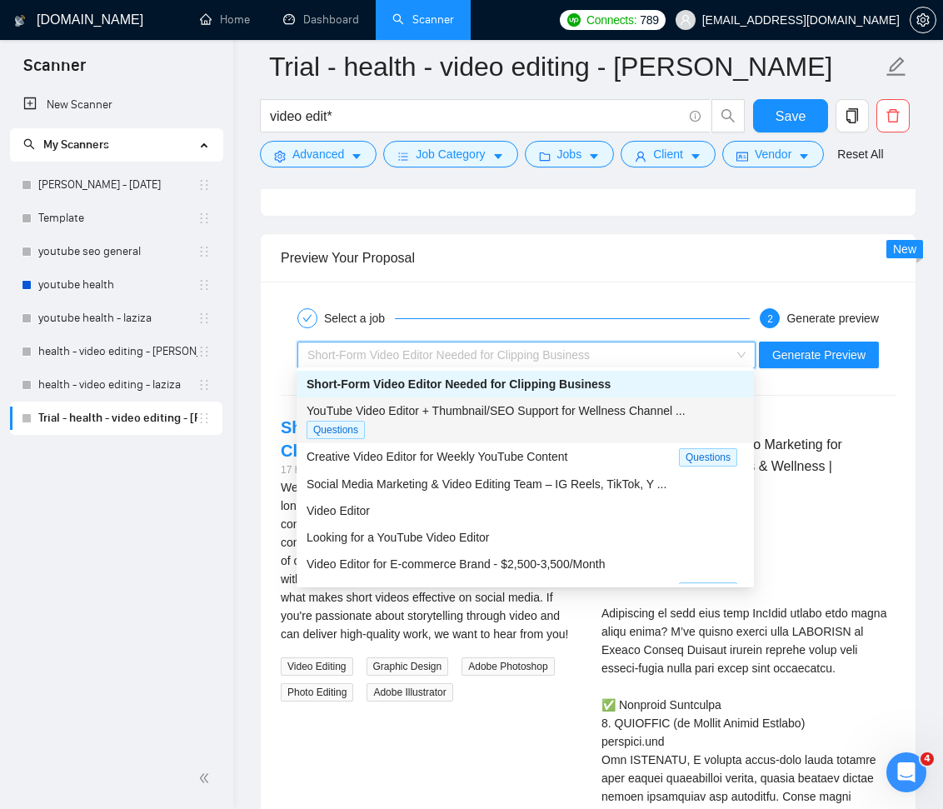
click at [648, 406] on span "YouTube Video Editor + Thumbnail/SEO Support for Wellness Channel ..." at bounding box center [496, 410] width 379 height 13
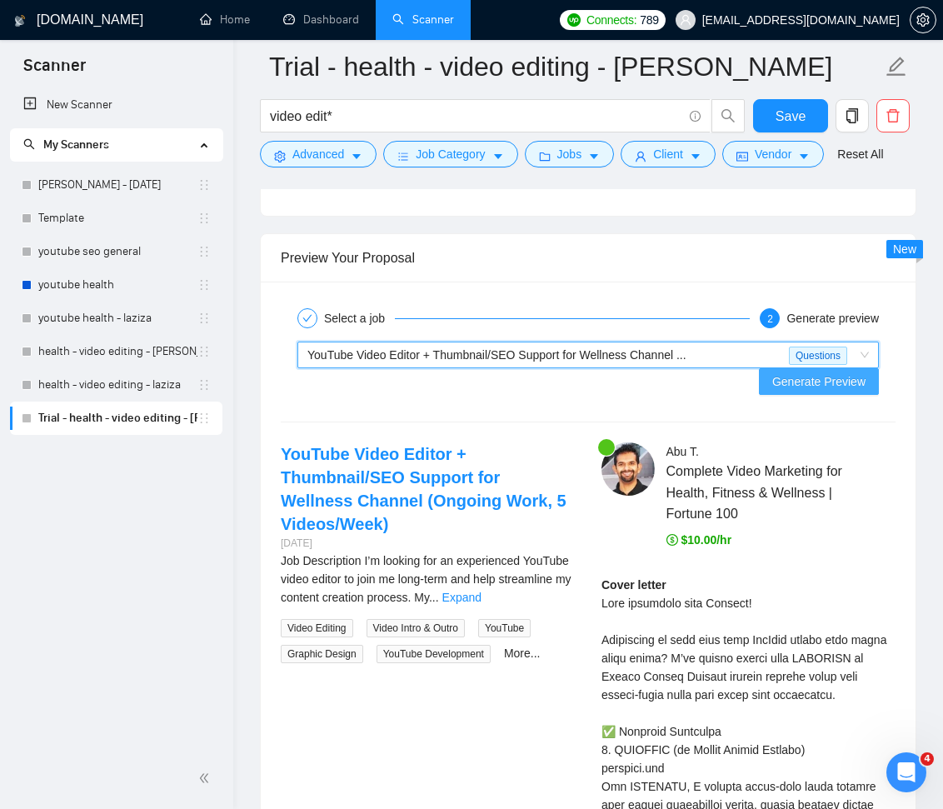
click at [802, 384] on span "Generate Preview" at bounding box center [818, 381] width 93 height 18
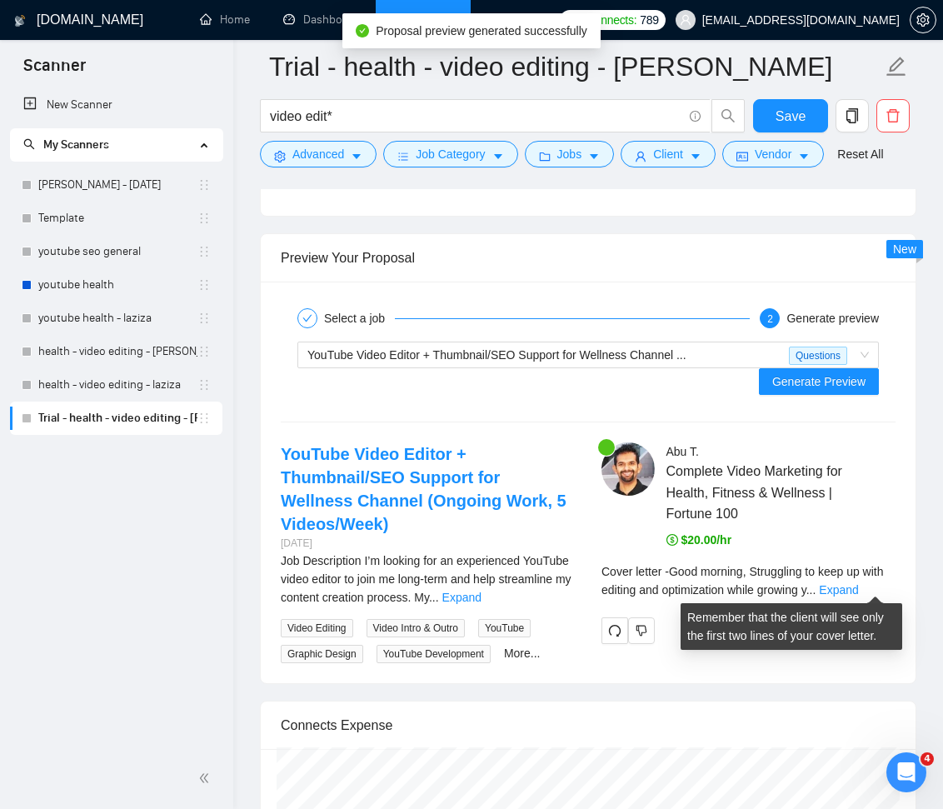
click at [858, 585] on link "Expand" at bounding box center [838, 589] width 39 height 13
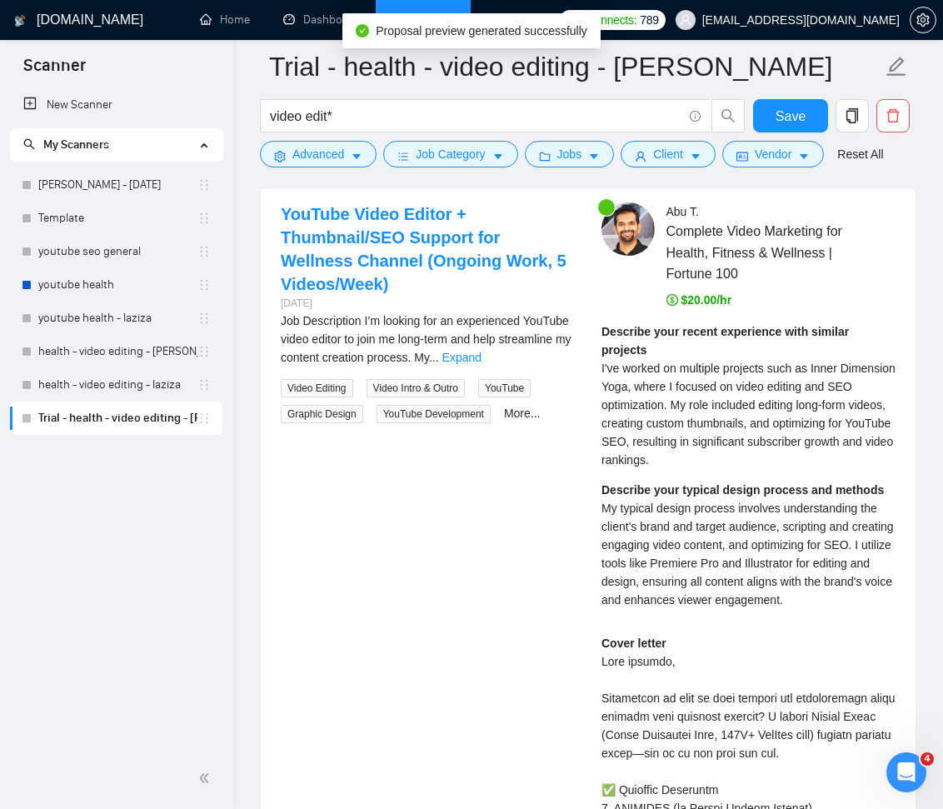
scroll to position [4433, 0]
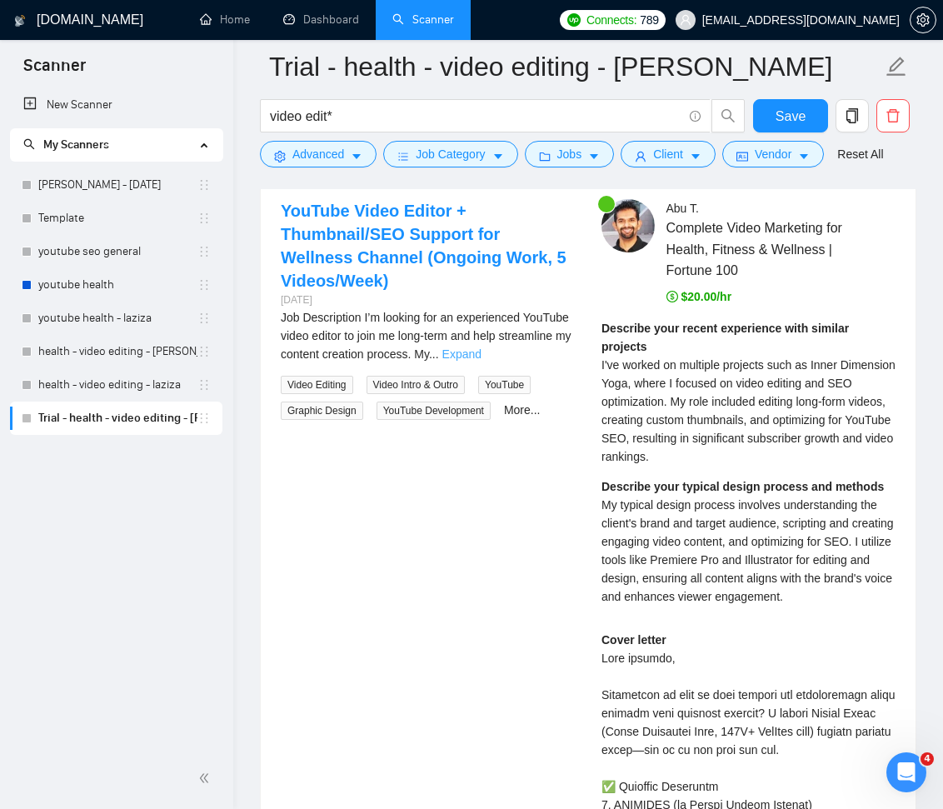
click at [482, 347] on link "Expand" at bounding box center [461, 353] width 39 height 13
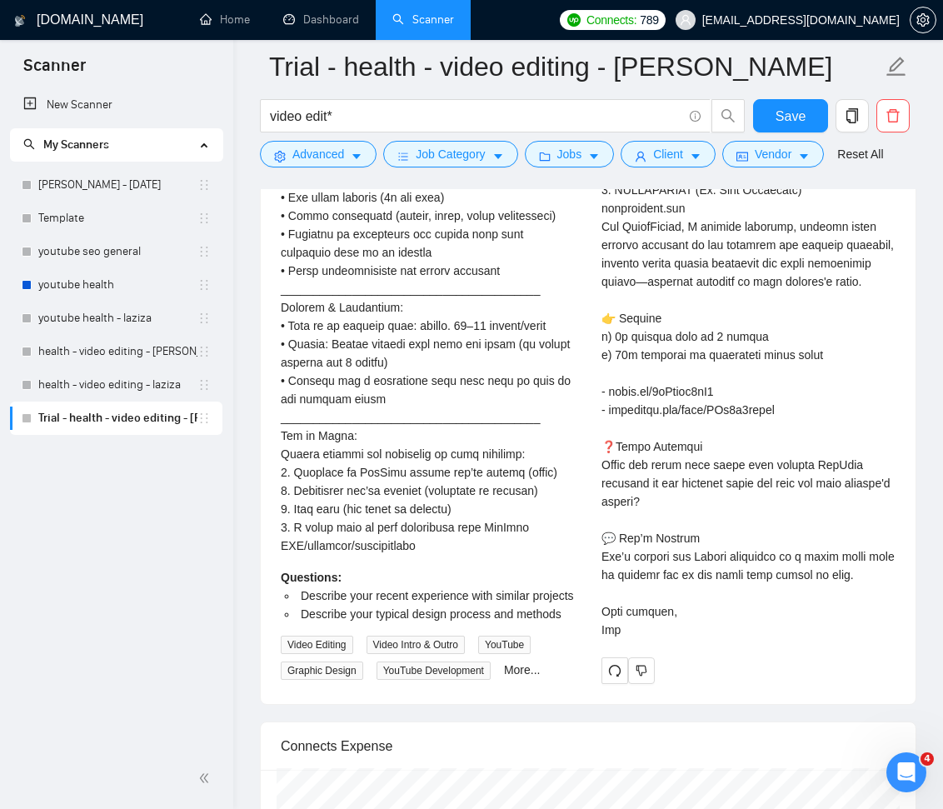
scroll to position [5674, 0]
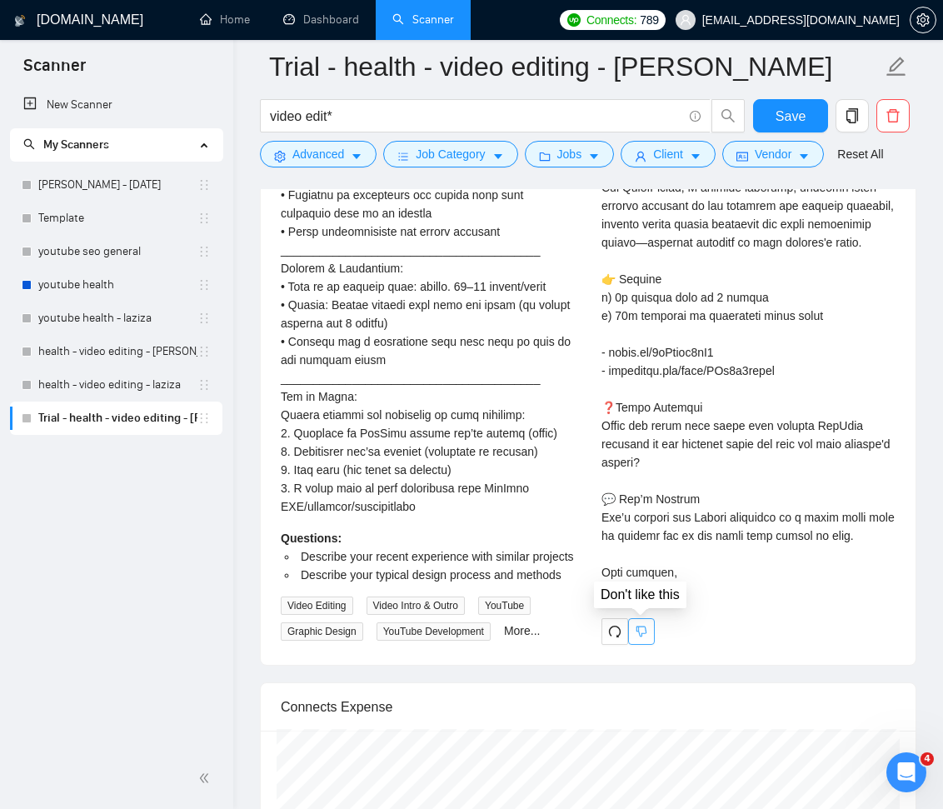
click at [646, 626] on icon "dislike" at bounding box center [642, 631] width 11 height 11
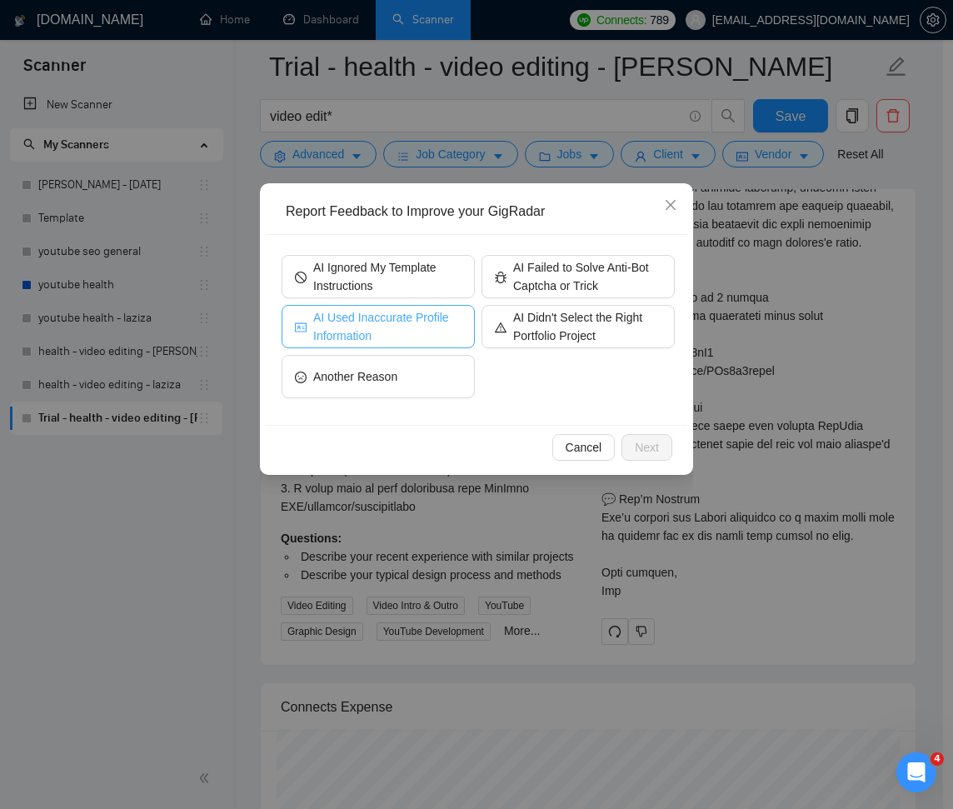
click at [423, 313] on span "AI Used Inaccurate Profile Information" at bounding box center [387, 326] width 148 height 37
click at [636, 447] on span "Next" at bounding box center [647, 447] width 24 height 18
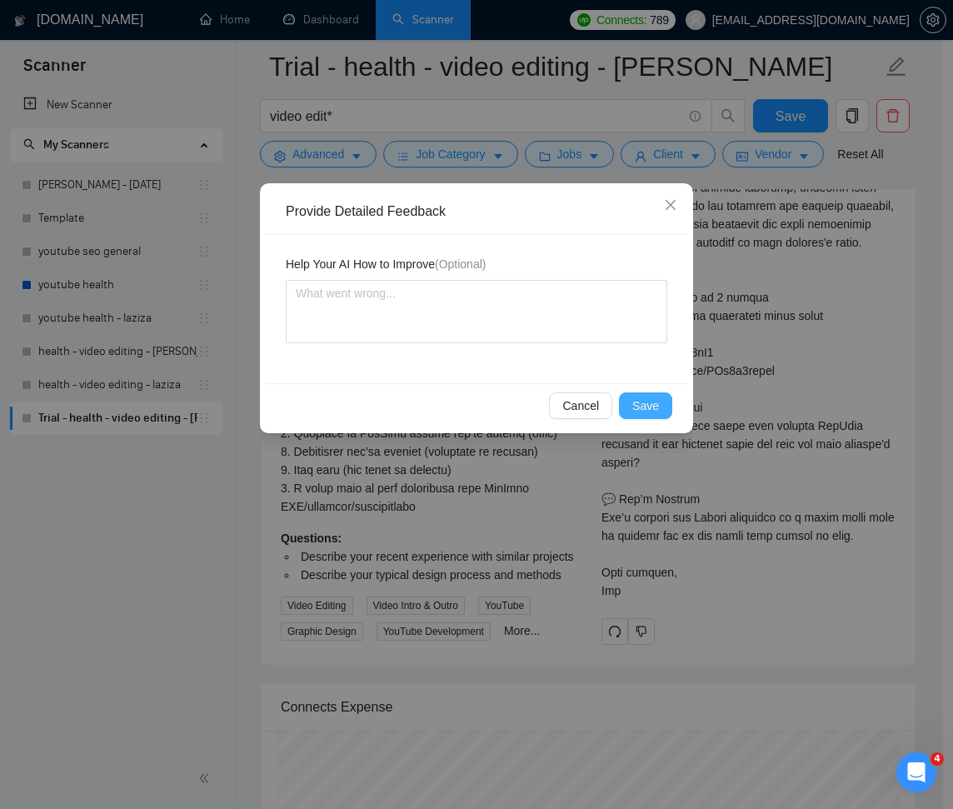
click at [642, 405] on span "Save" at bounding box center [645, 406] width 27 height 18
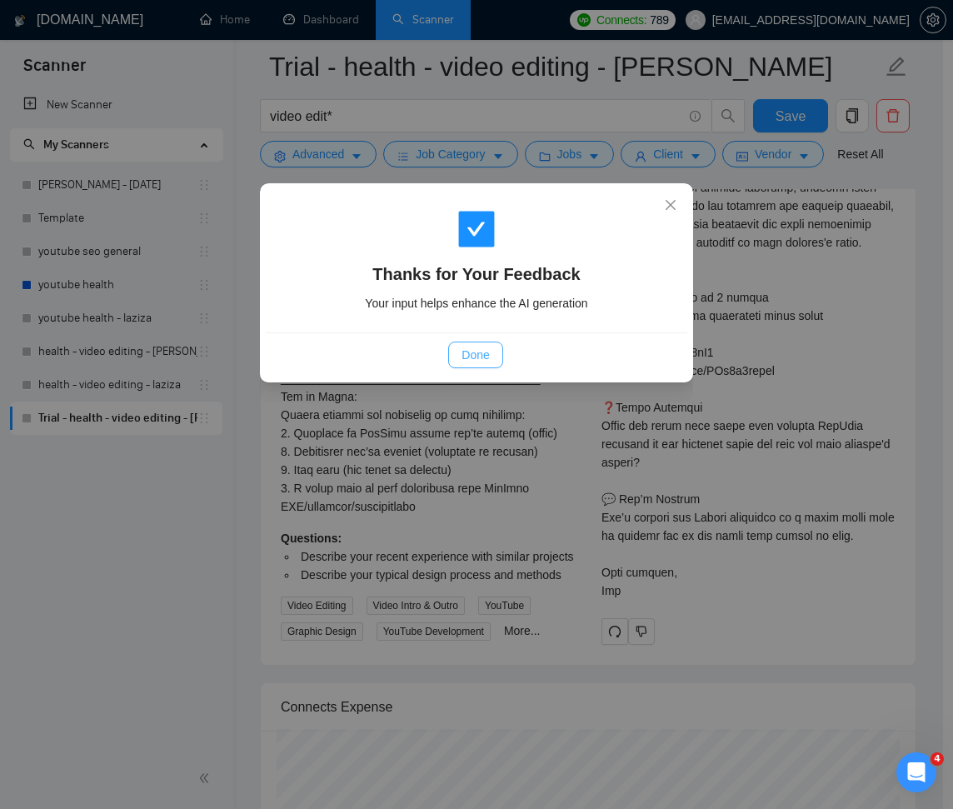
click at [474, 352] on span "Done" at bounding box center [475, 355] width 27 height 18
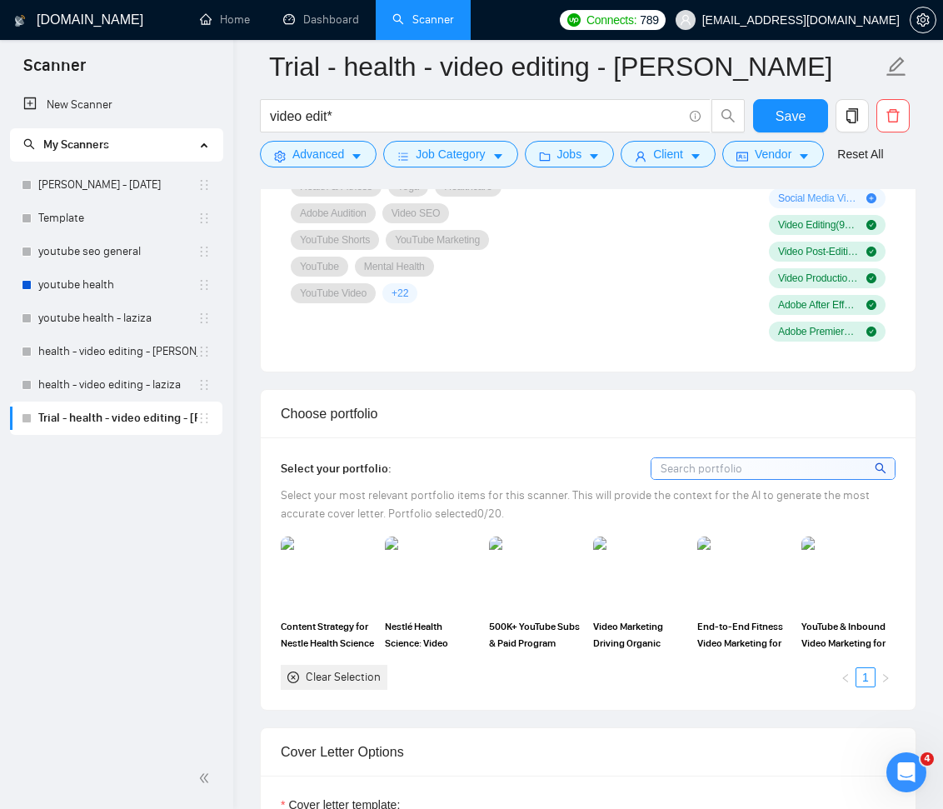
scroll to position [1422, 0]
click at [317, 556] on img at bounding box center [327, 575] width 91 height 72
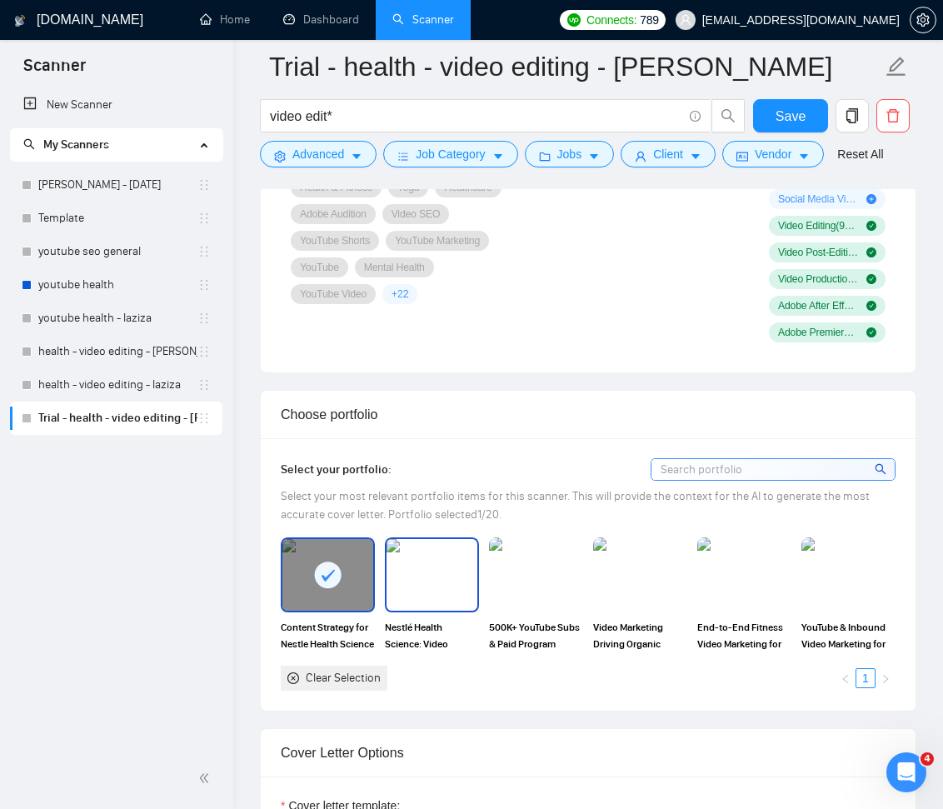
click at [412, 560] on img at bounding box center [432, 575] width 91 height 72
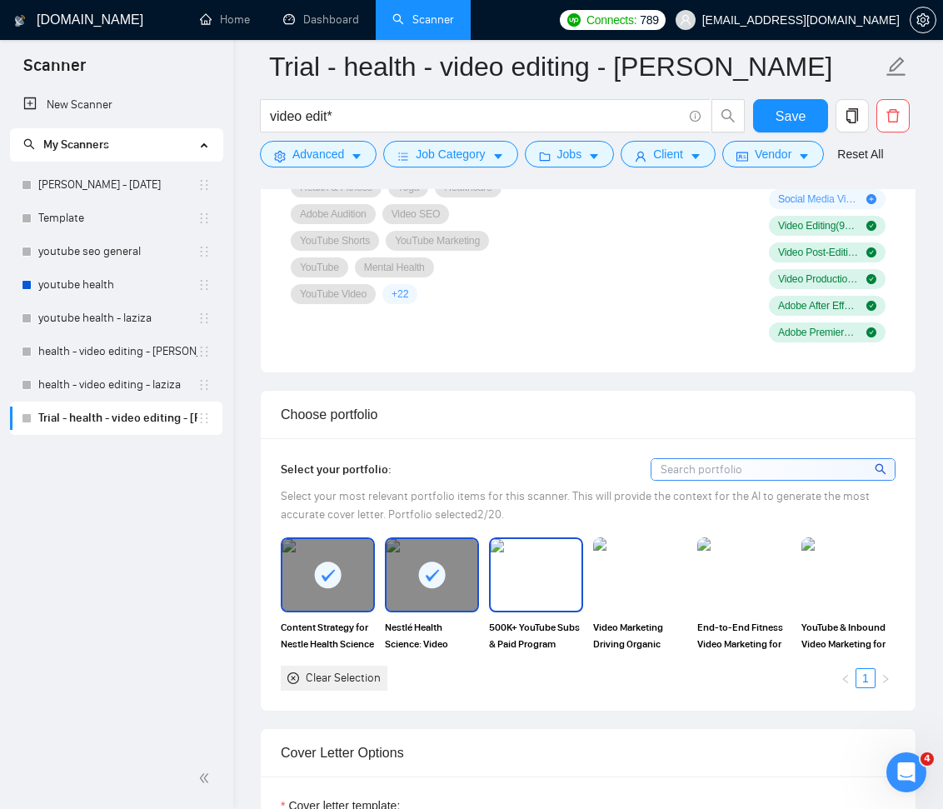
click at [543, 564] on img at bounding box center [536, 575] width 91 height 72
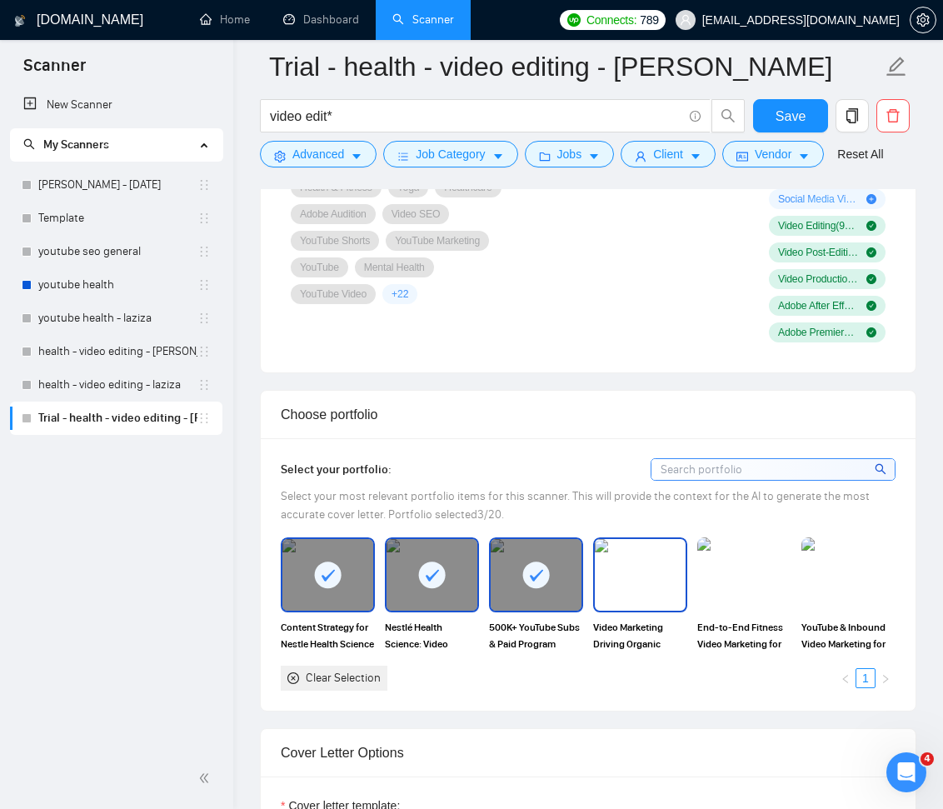
click at [630, 566] on img at bounding box center [640, 575] width 91 height 72
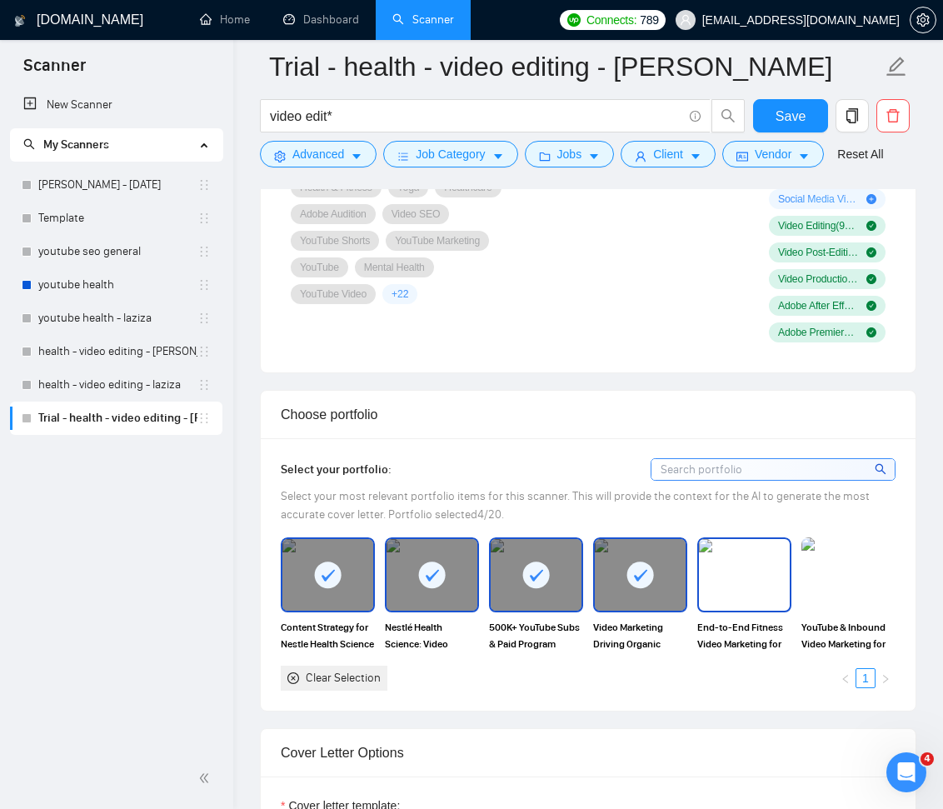
click at [752, 571] on img at bounding box center [744, 575] width 91 height 72
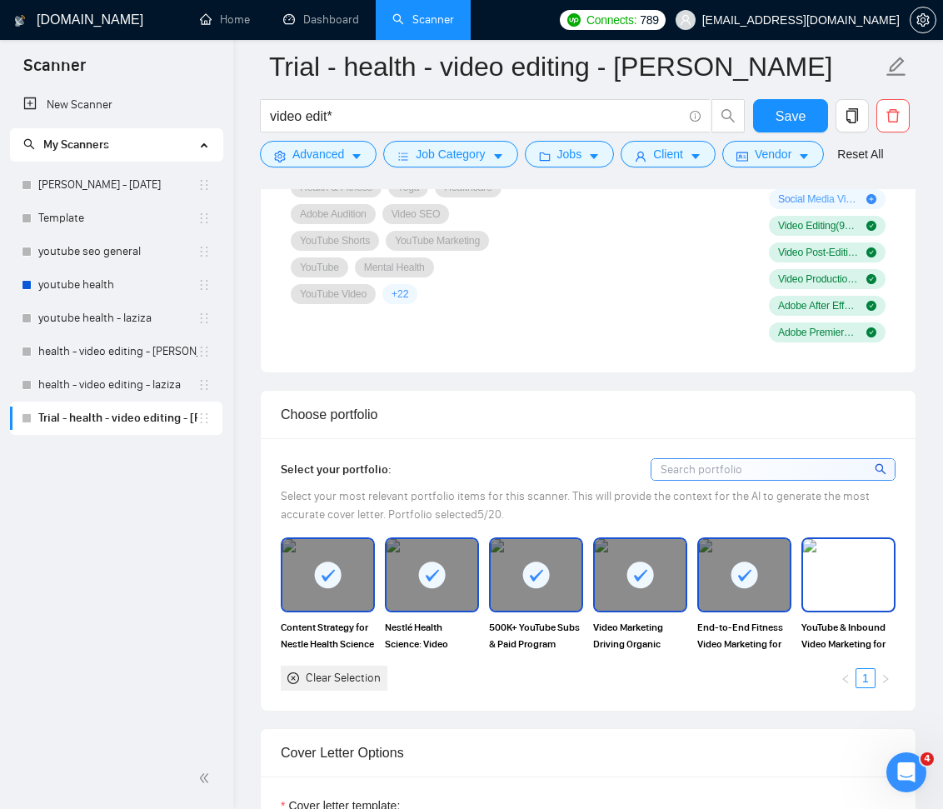
click at [845, 569] on img at bounding box center [848, 575] width 91 height 72
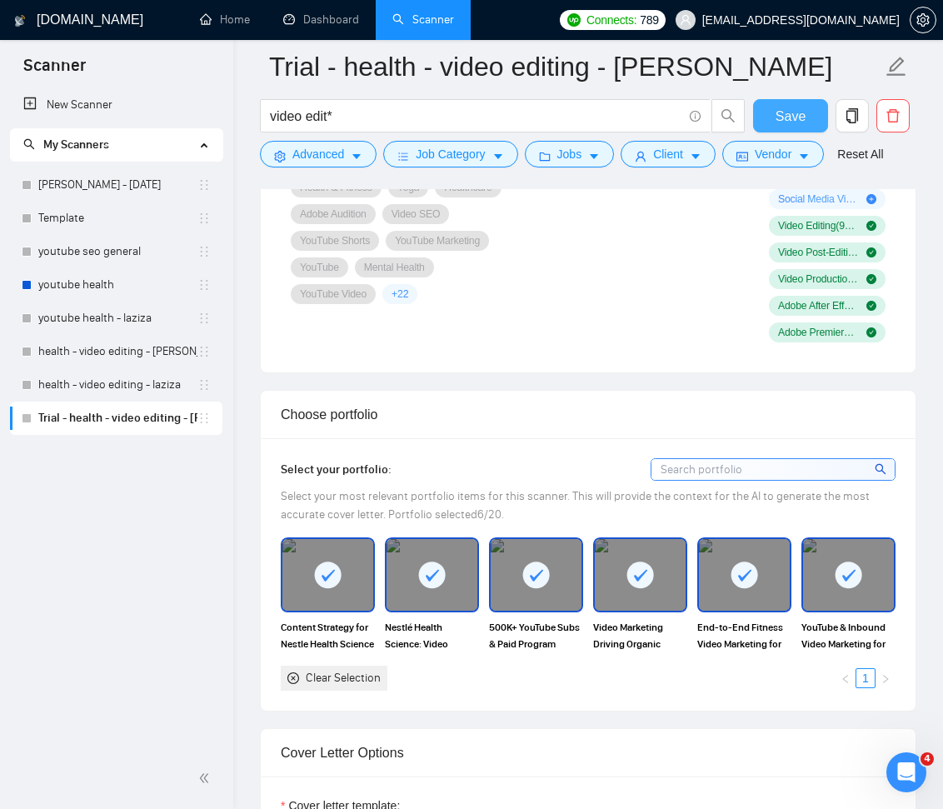
click at [800, 122] on span "Save" at bounding box center [791, 116] width 30 height 21
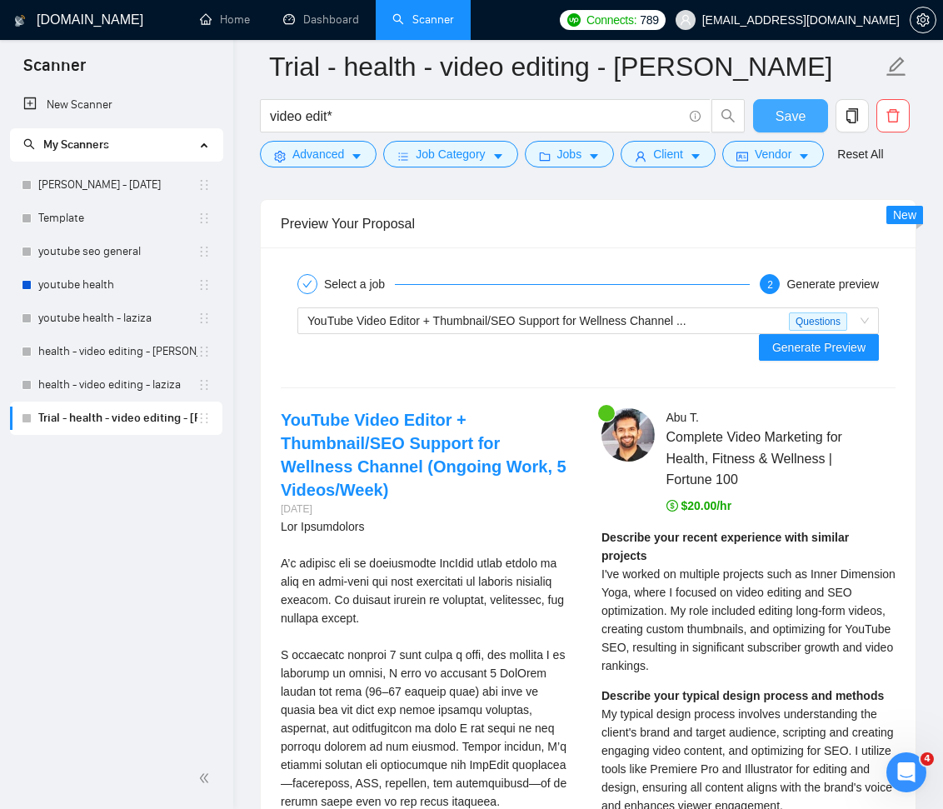
scroll to position [4223, 0]
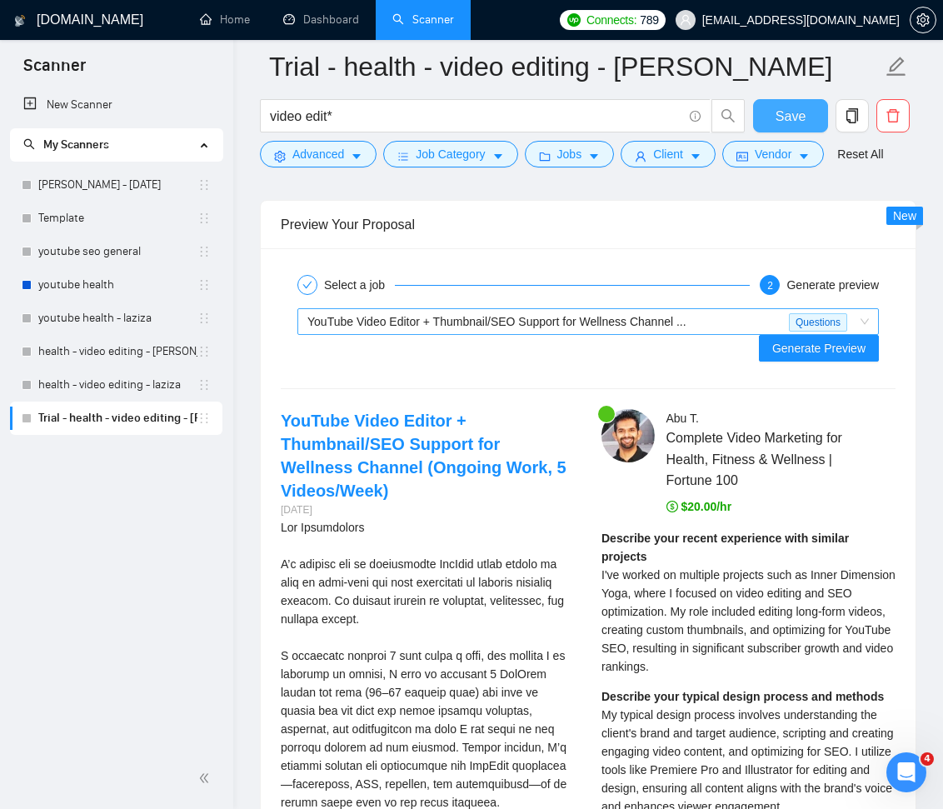
click at [626, 317] on span "YouTube Video Editor + Thumbnail/SEO Support for Wellness Channel ..." at bounding box center [496, 321] width 379 height 13
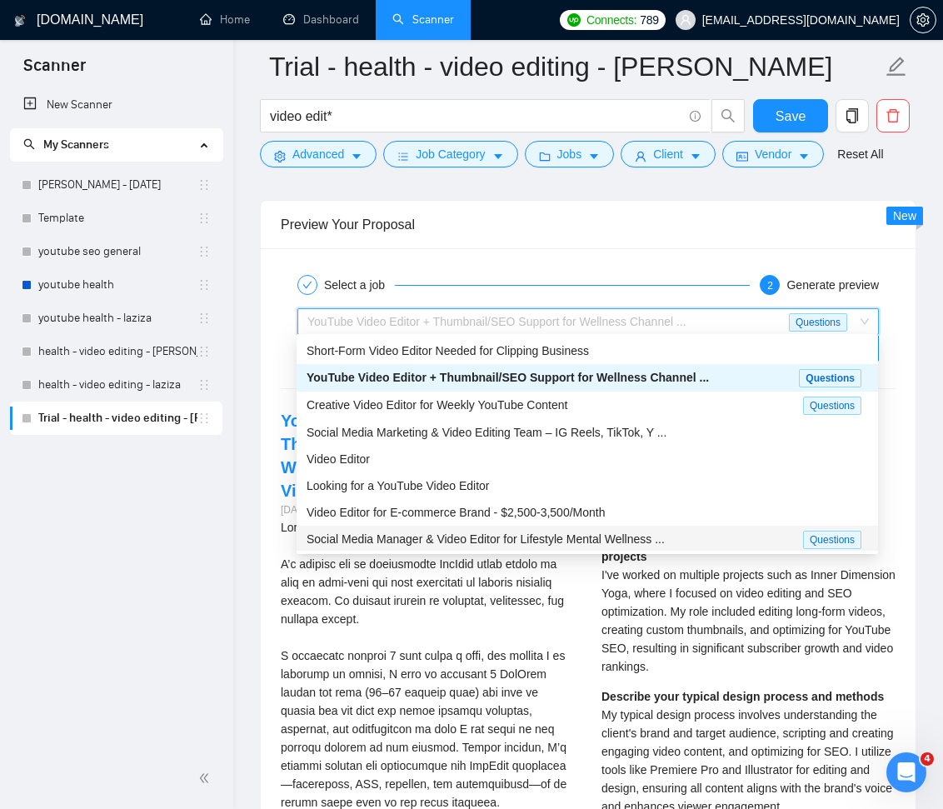
click at [528, 536] on span "Social Media Manager & Video Editor for Lifestyle Mental Wellness ..." at bounding box center [486, 538] width 358 height 13
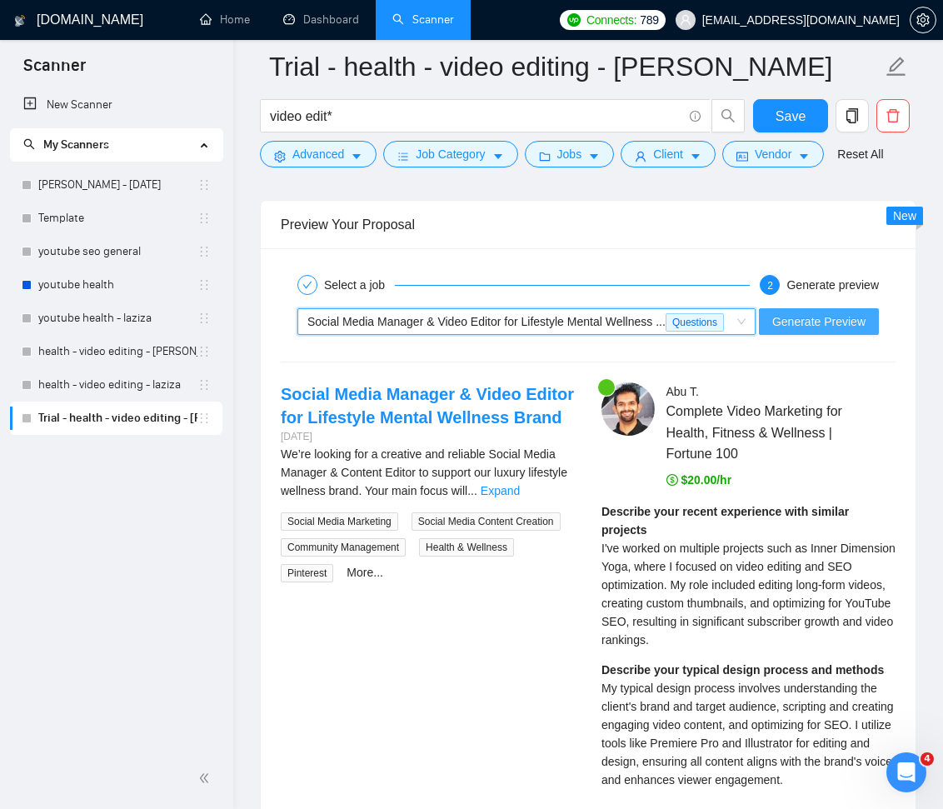
click at [857, 331] on span "Generate Preview" at bounding box center [818, 321] width 93 height 18
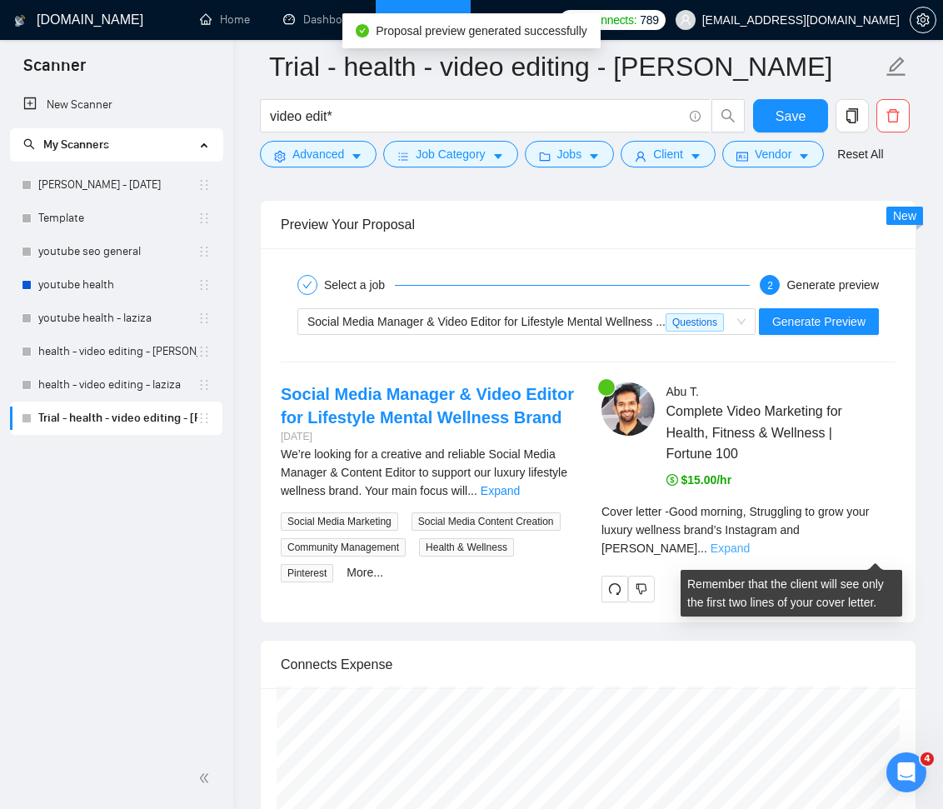
click at [750, 552] on link "Expand" at bounding box center [730, 548] width 39 height 13
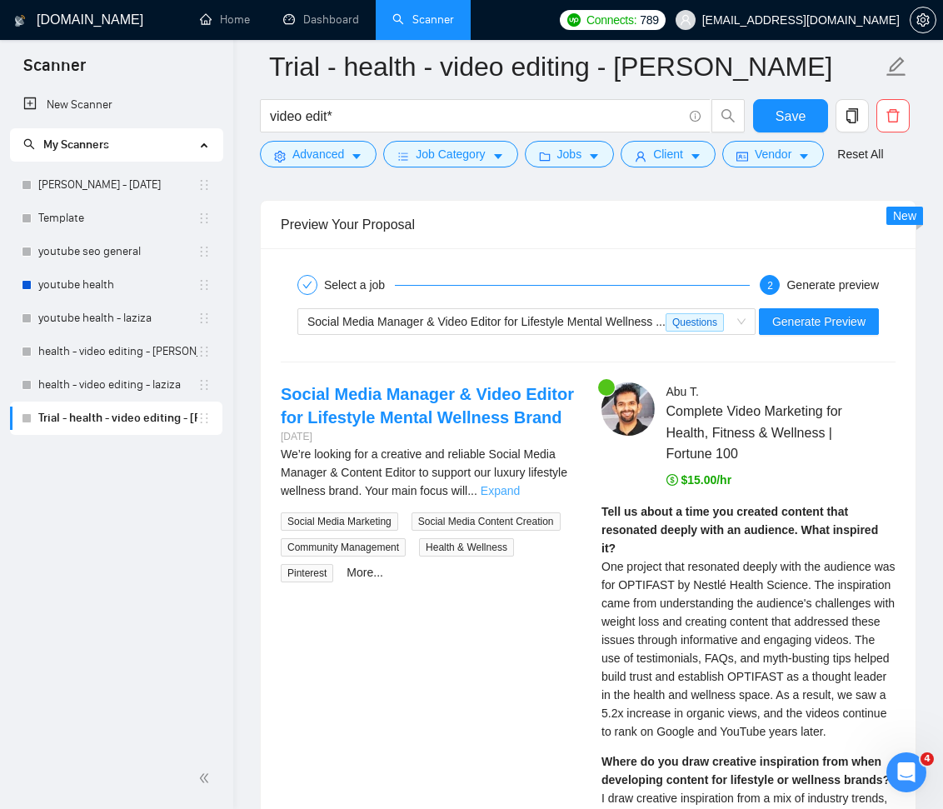
click at [520, 497] on link "Expand" at bounding box center [500, 490] width 39 height 13
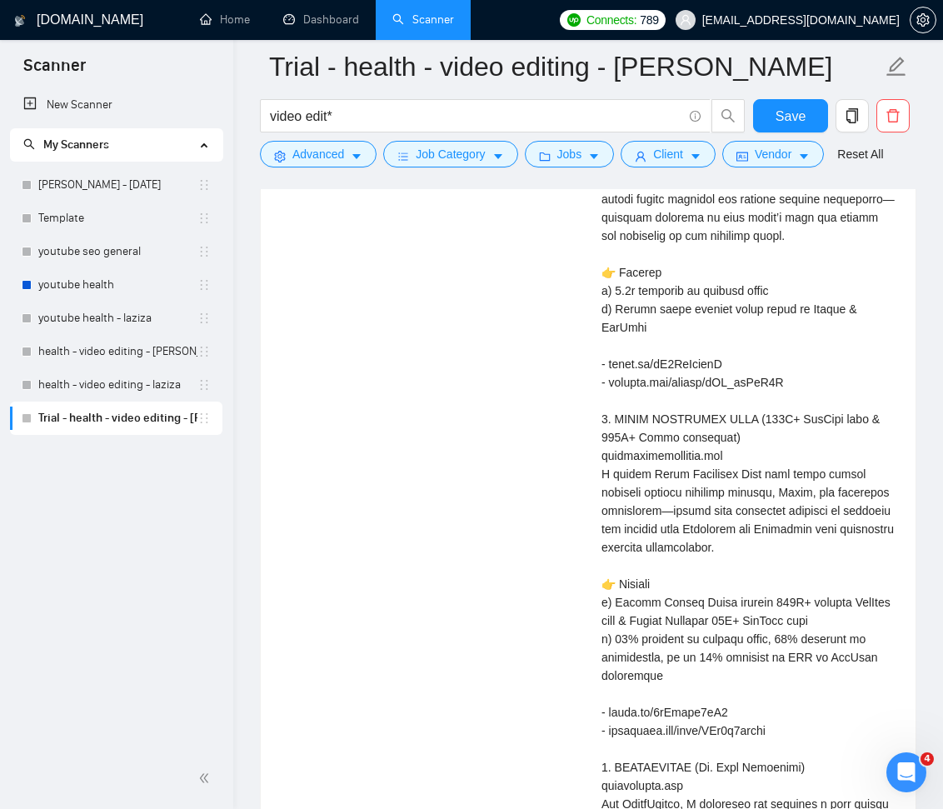
scroll to position [5269, 0]
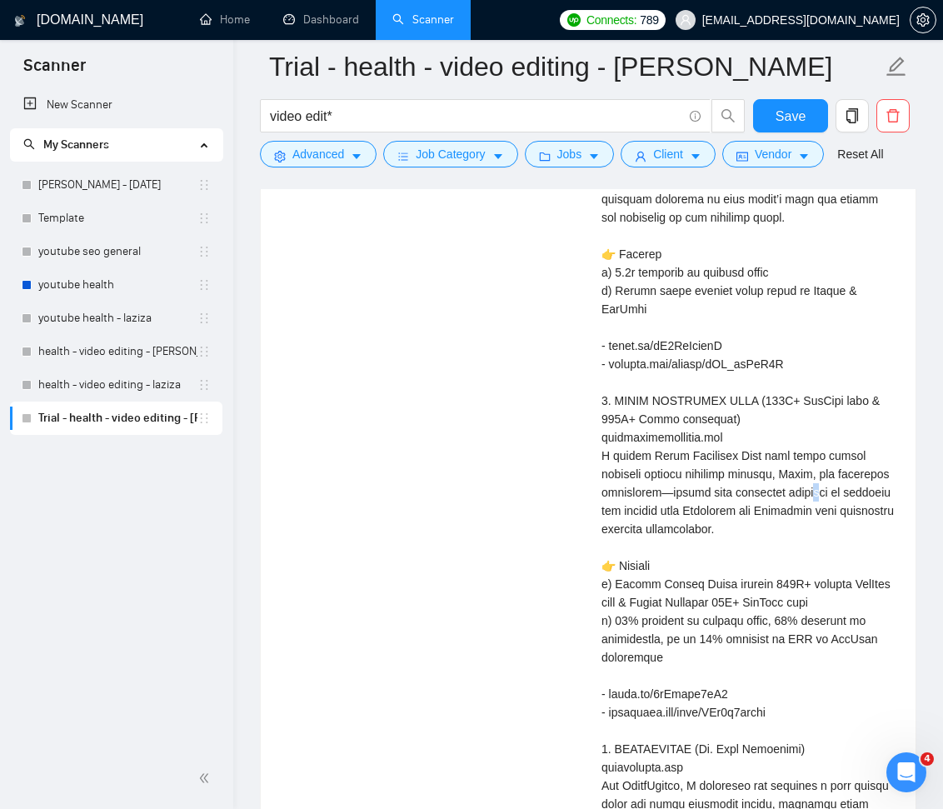
click at [741, 513] on div "Cover letter" at bounding box center [749, 566] width 294 height 1302
copy div "l"
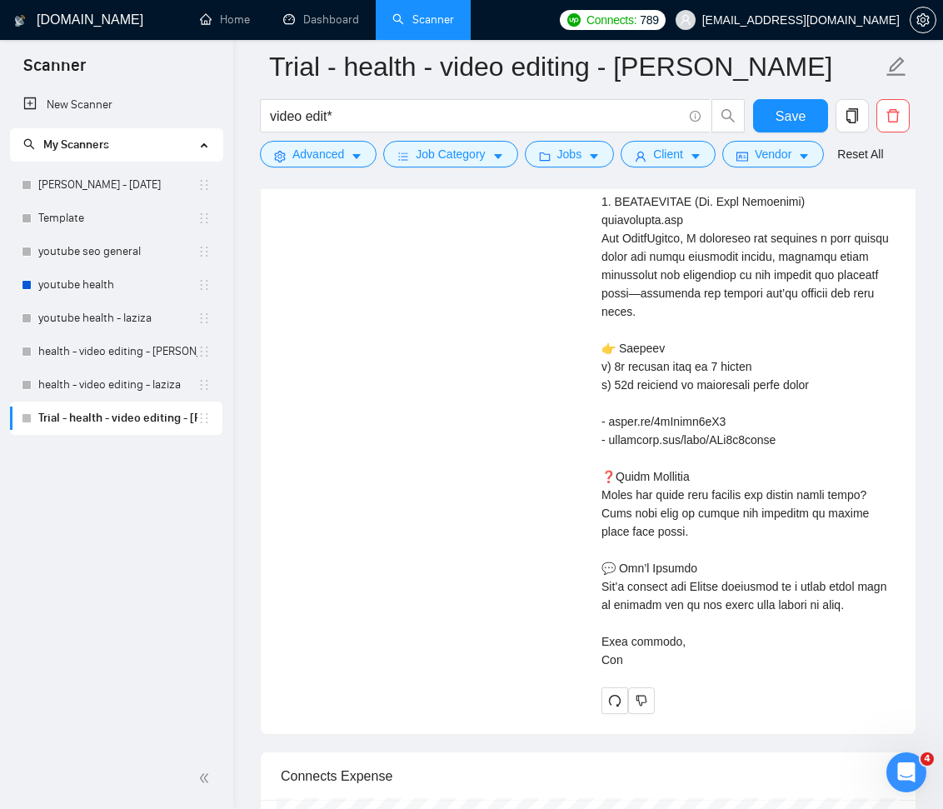
scroll to position [5911, 0]
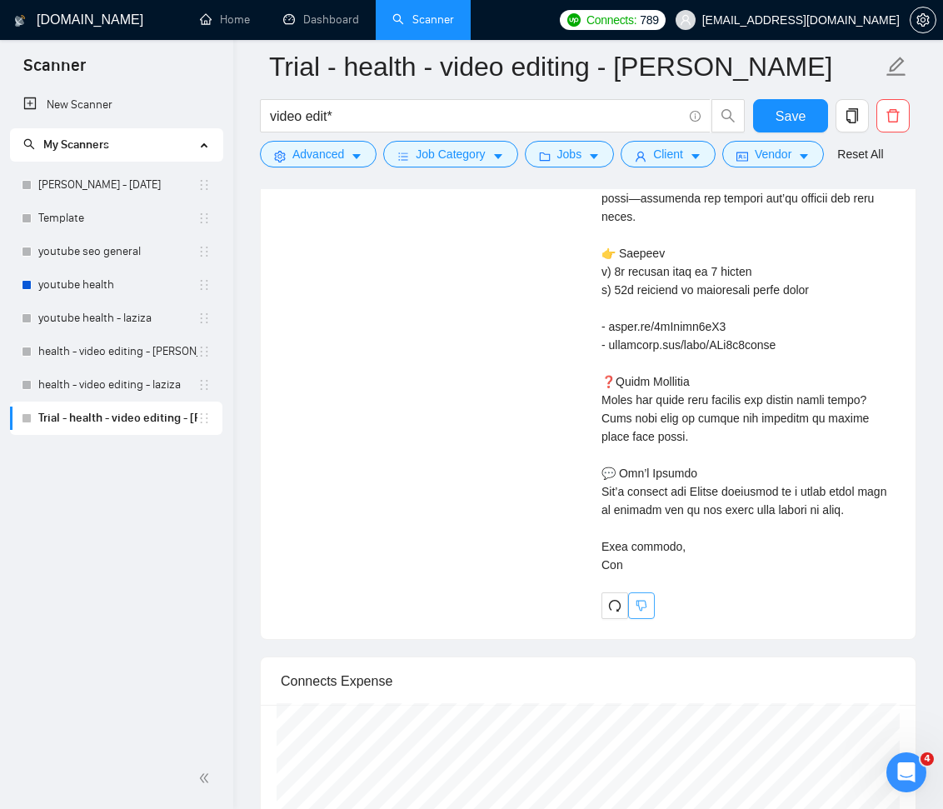
click at [649, 619] on button "button" at bounding box center [641, 605] width 27 height 27
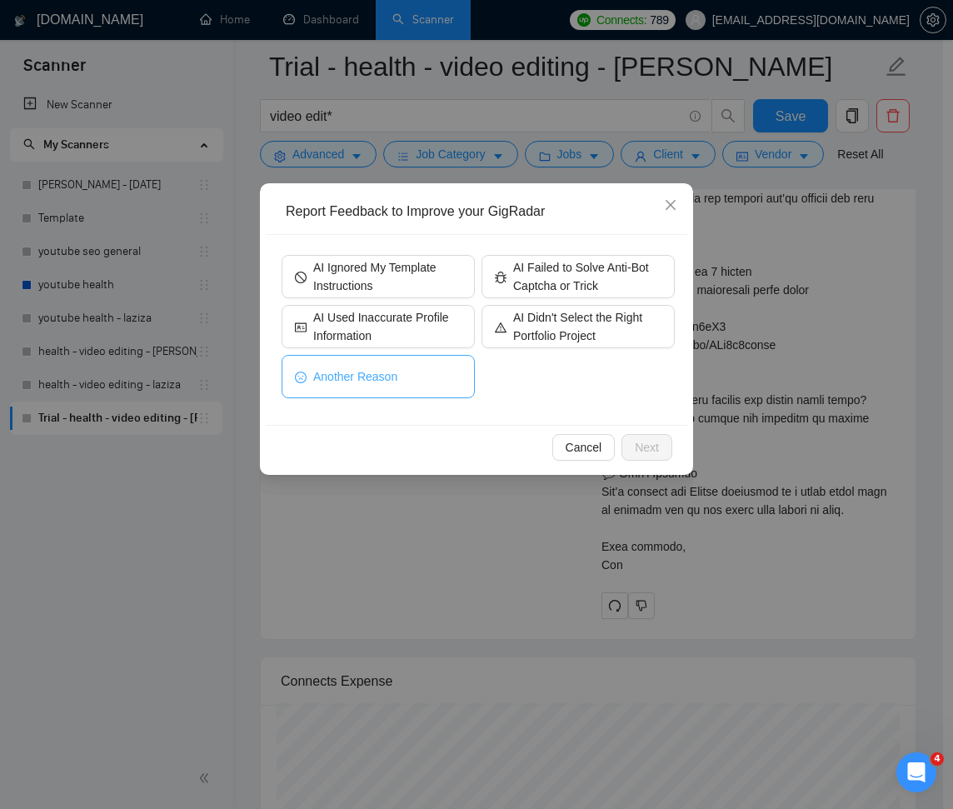
click at [427, 379] on button "Another Reason" at bounding box center [378, 376] width 193 height 43
click at [650, 447] on span "Next" at bounding box center [647, 447] width 24 height 18
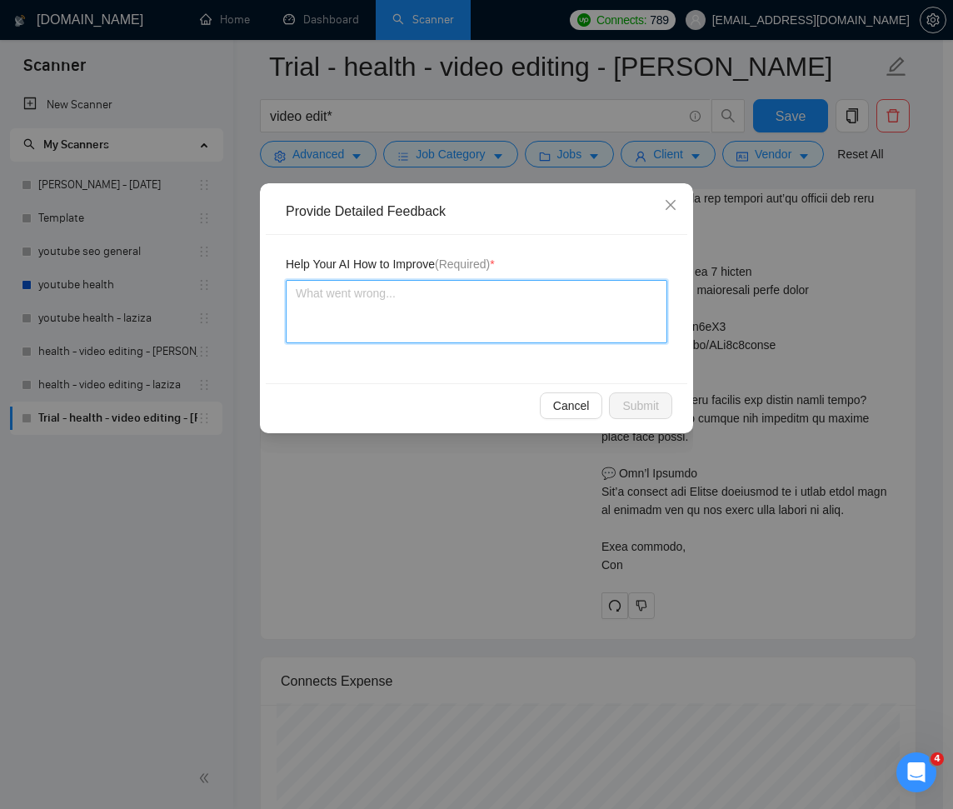
click at [527, 314] on textarea at bounding box center [477, 311] width 382 height 63
type textarea "u"
type textarea "us"
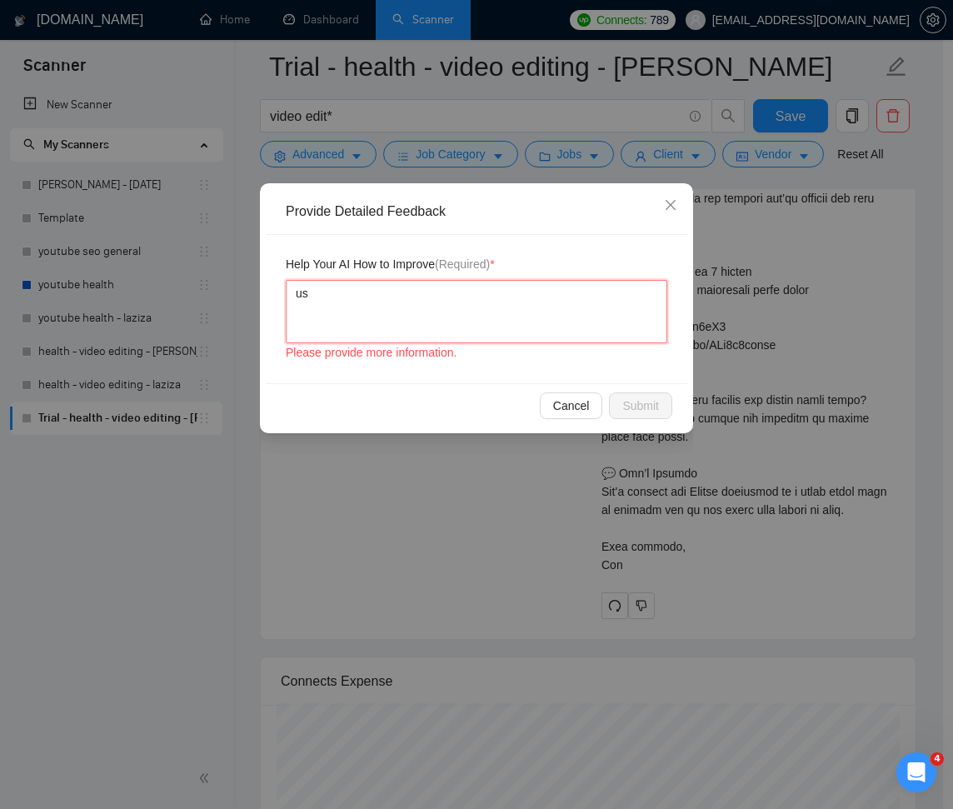
type textarea "use"
type textarea "usei"
type textarea "usein"
type textarea "useing"
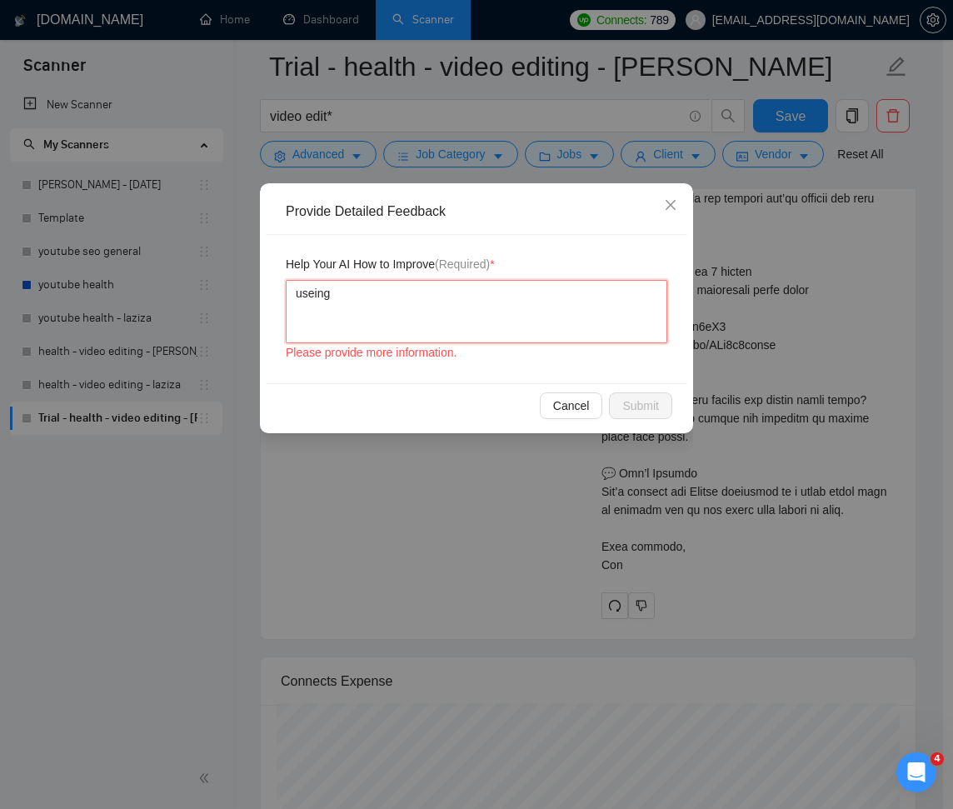
type textarea "useing"
type textarea "usein"
type textarea "usei"
type textarea "use"
type textarea "us"
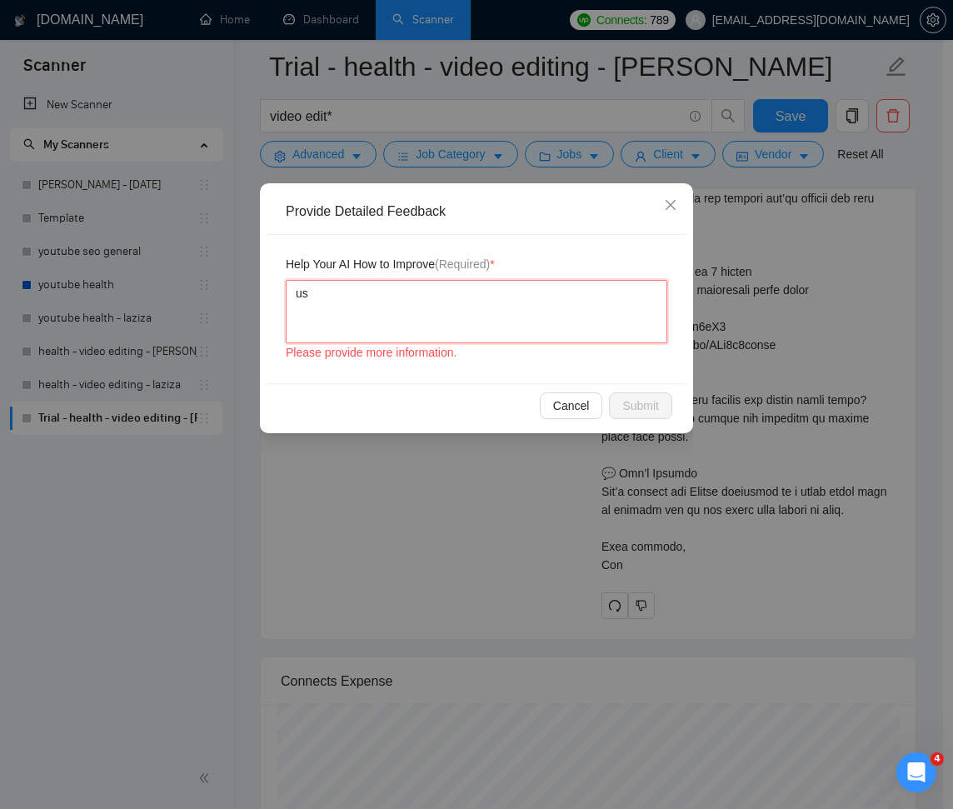
type textarea "usi"
type textarea "usin"
type textarea "using"
type textarea "using e"
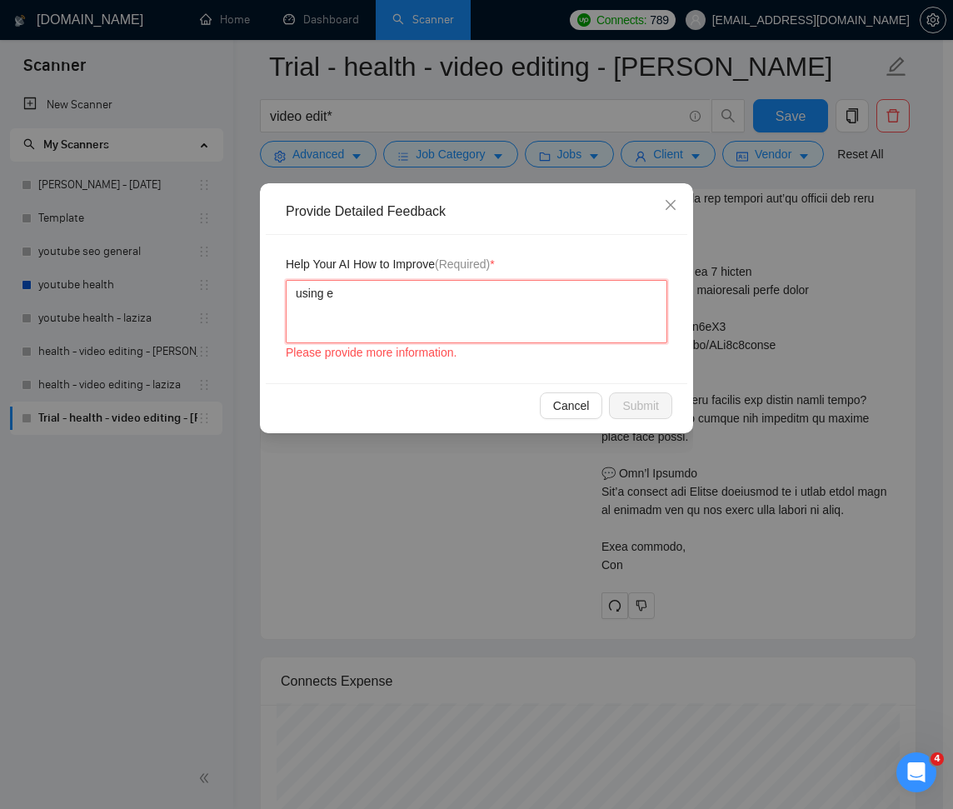
type textarea "using em"
type textarea "using em d"
type textarea "using em da"
type textarea "using em das"
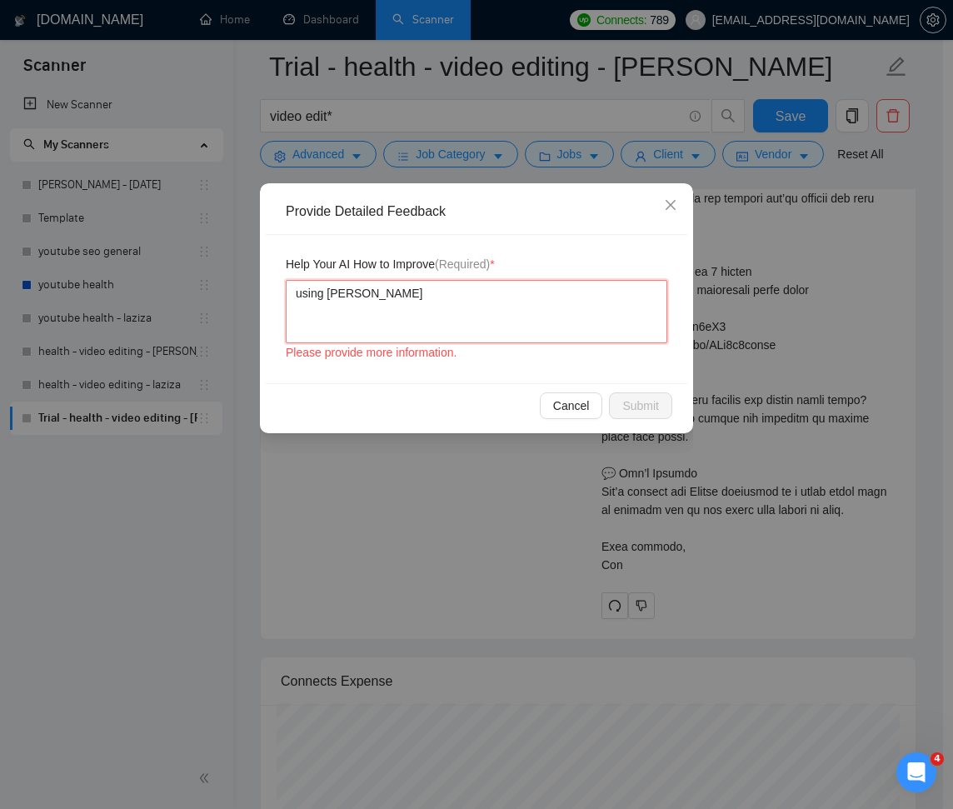
type textarea "using em dash"
paste textarea "—"
type textarea "using em dash —"
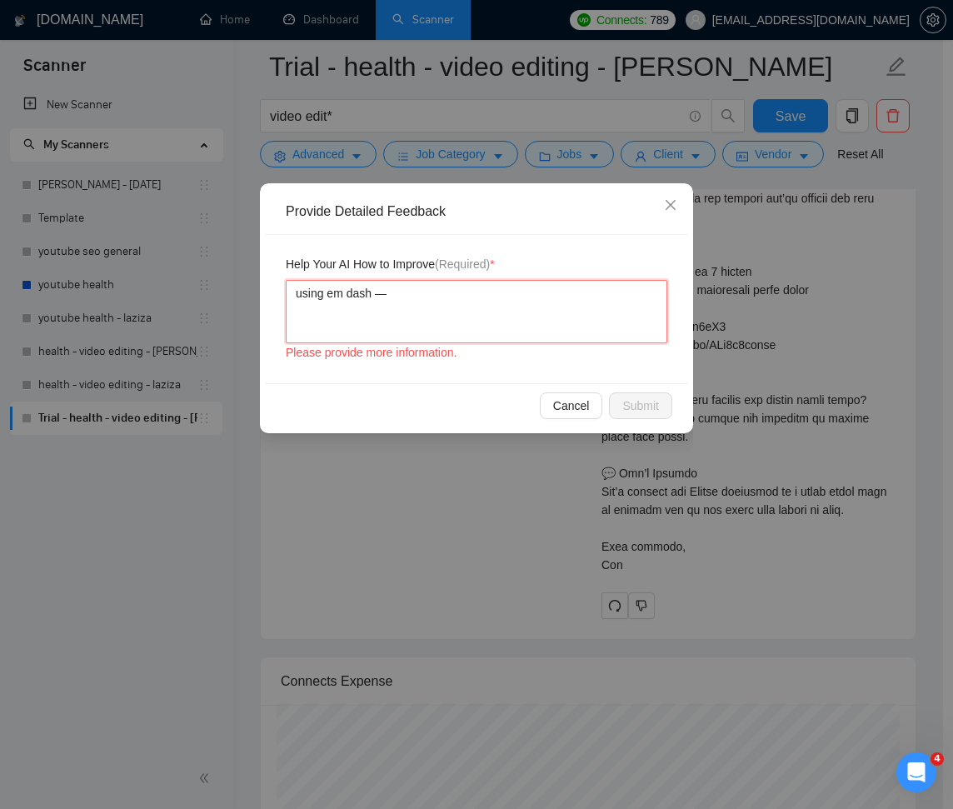
type textarea "using em dash — w"
type textarea "using em dash — wh"
type textarea "using em dash — whi"
type textarea "using em dash — whil"
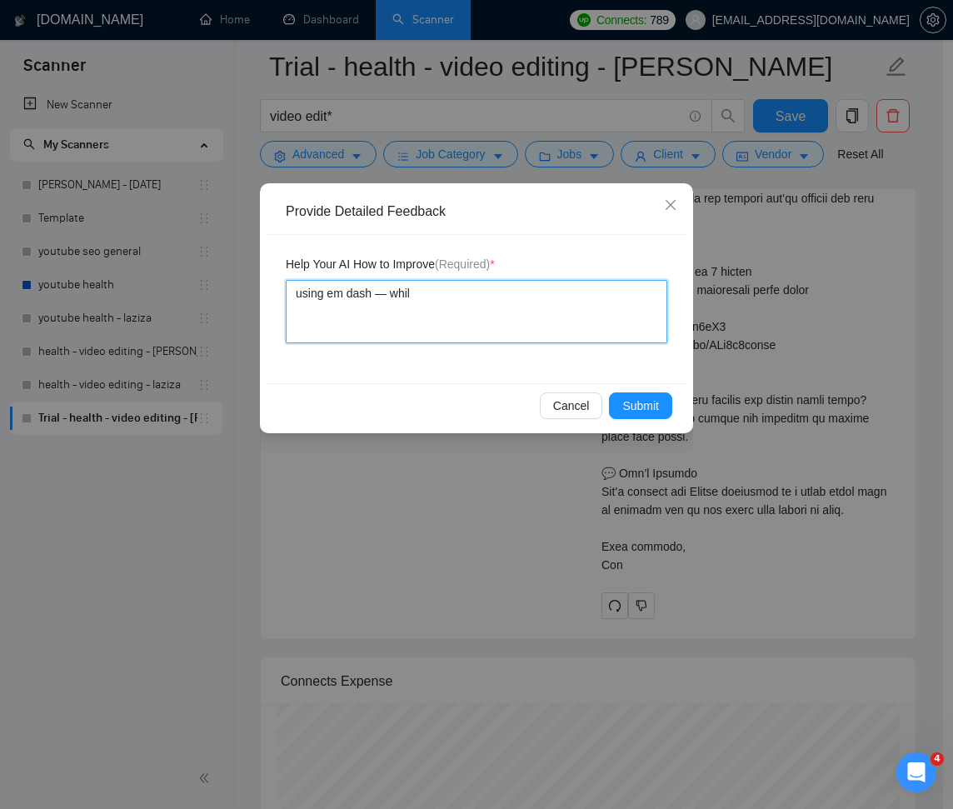
type textarea "using em dash — while"
type textarea "using em dash — while i"
type textarea "using em dash — while i h"
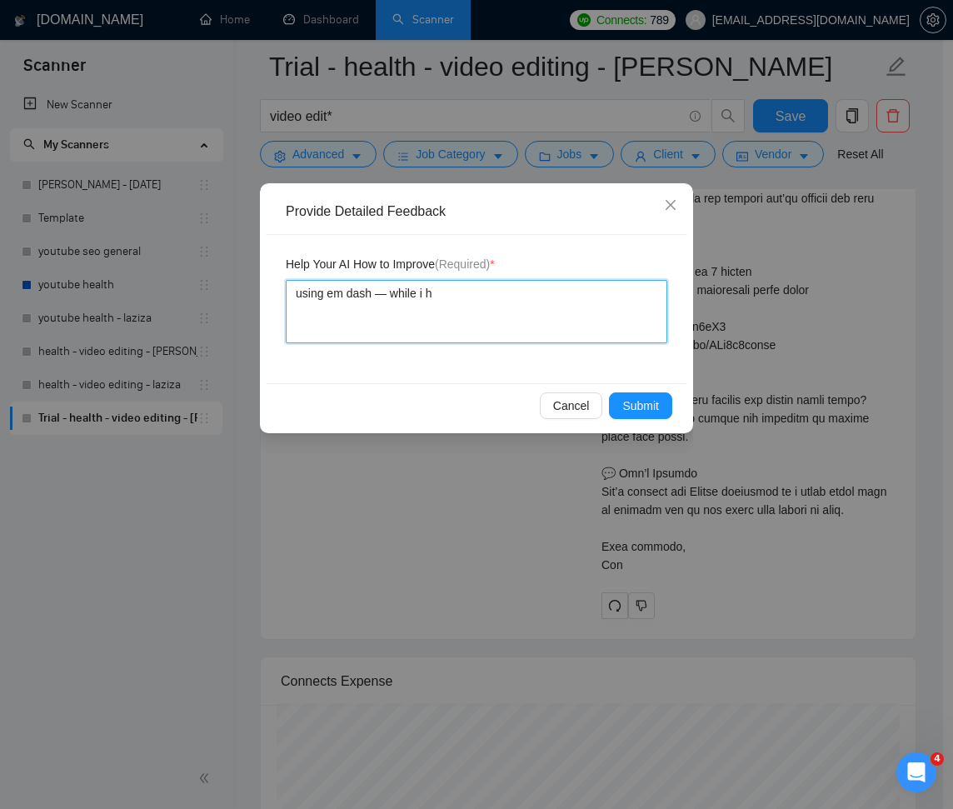
type textarea "using em dash — while i ha"
type textarea "using em dash — while i hae"
type textarea "using em dash — while i ha"
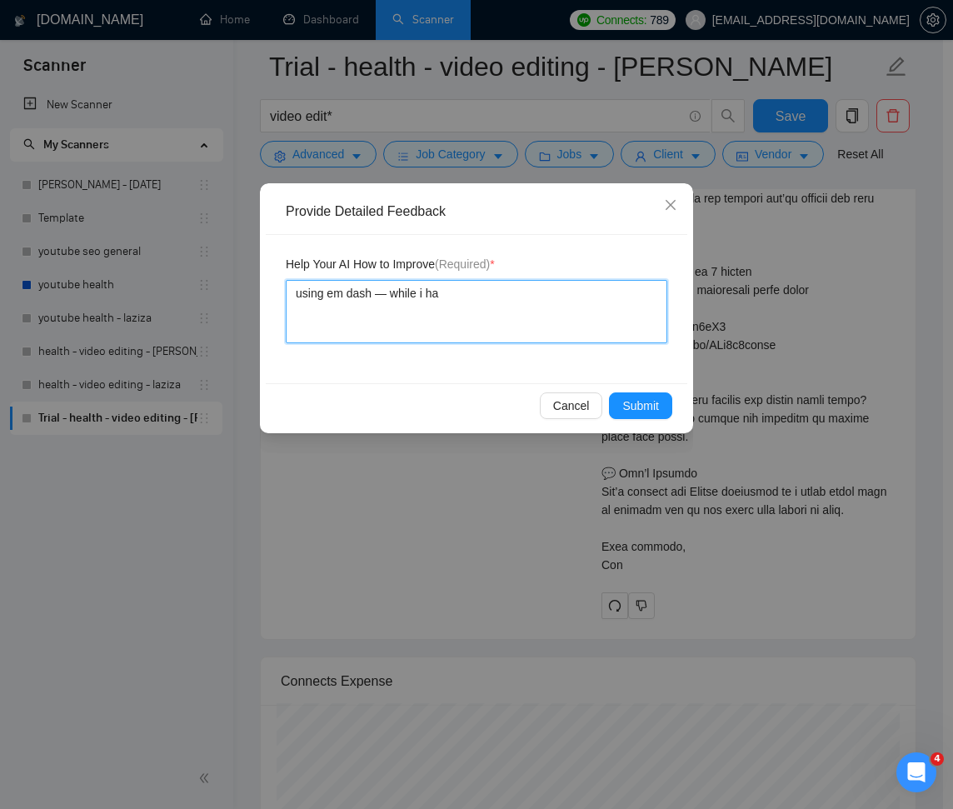
type textarea "using em dash — while i h"
type textarea "using em dash — while i"
type textarea "using em dash — while"
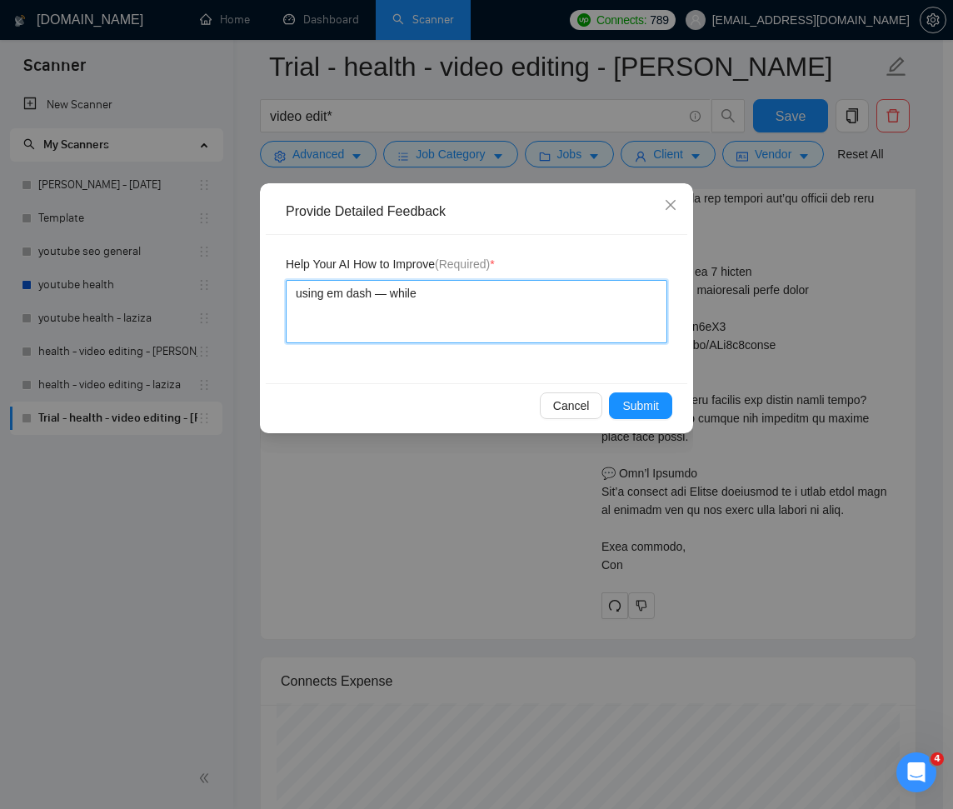
type textarea "using em dash — whil"
type textarea "using em dash — whi"
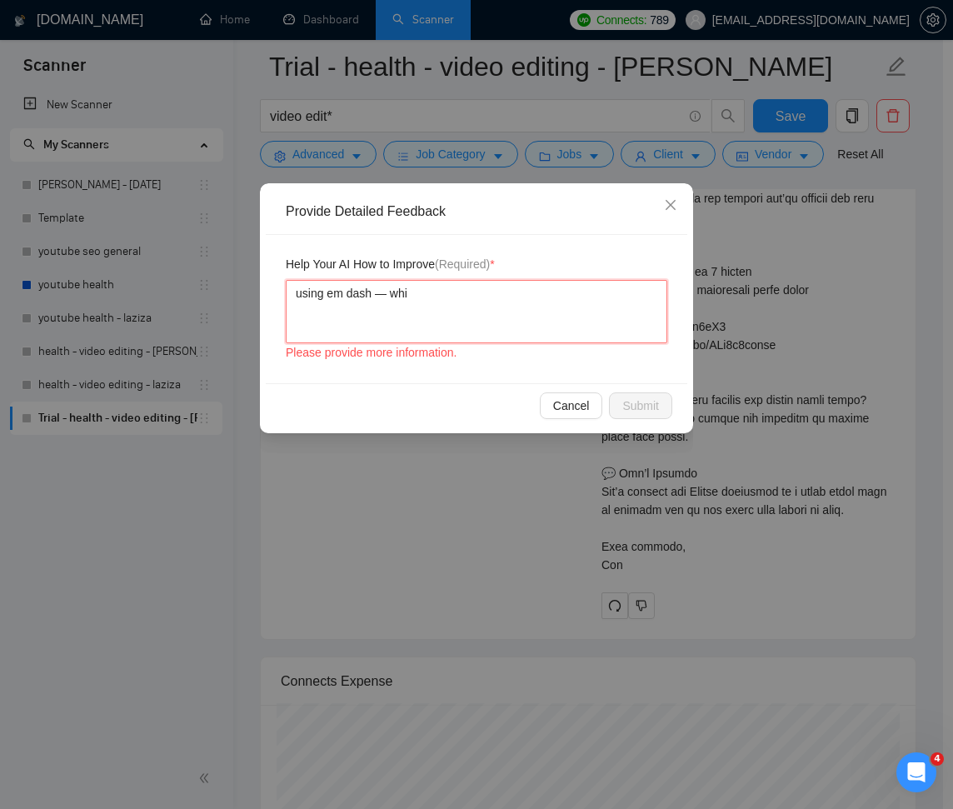
type textarea "using em dash — wh"
type textarea "using em dash — w"
type textarea "using em dash —"
type textarea "using em dash —)"
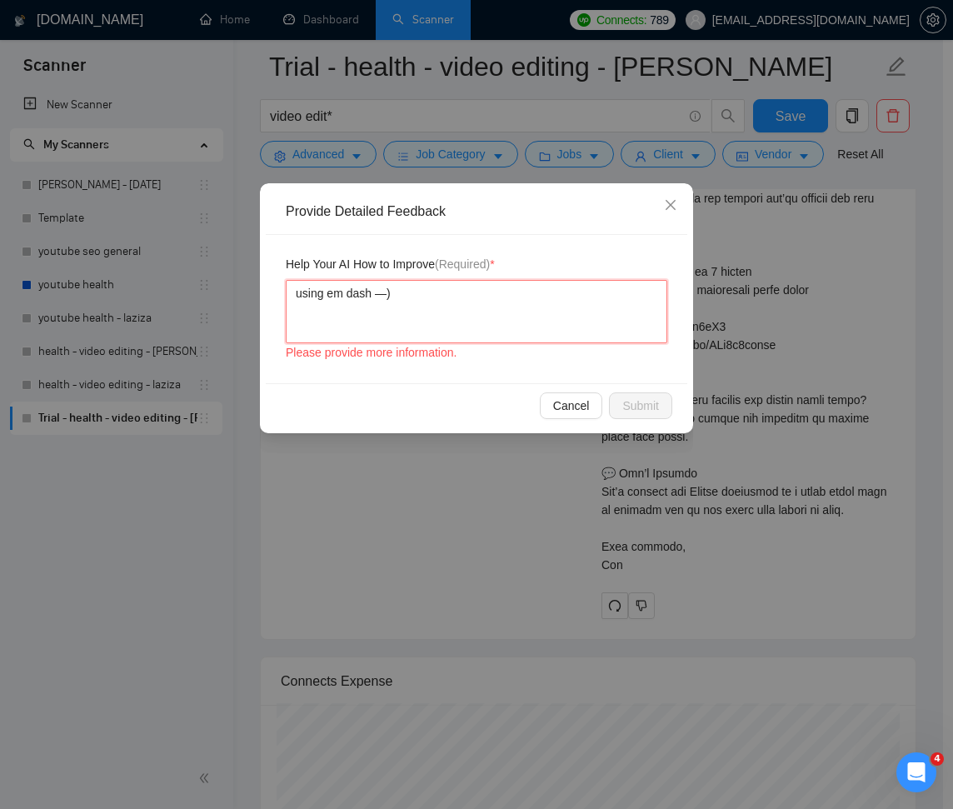
type textarea "using em dash (—)"
type textarea "using em dash (—) w"
type textarea "using em dash (—) whl"
type textarea "using em dash (—) whli"
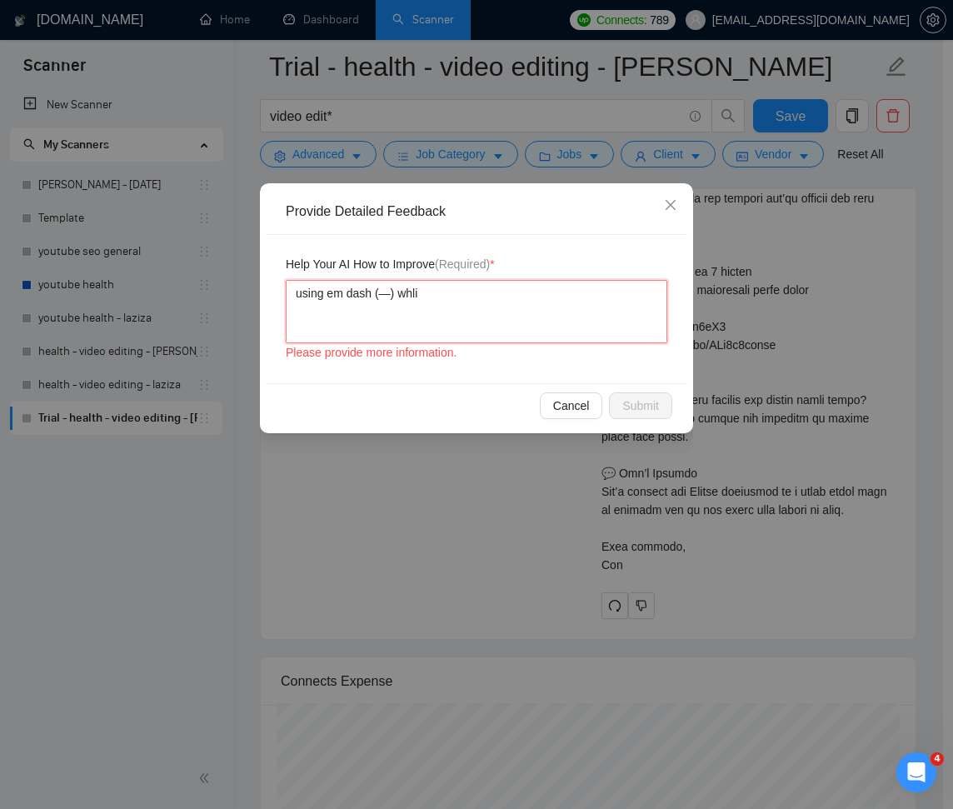
type textarea "using em dash (—) whlie"
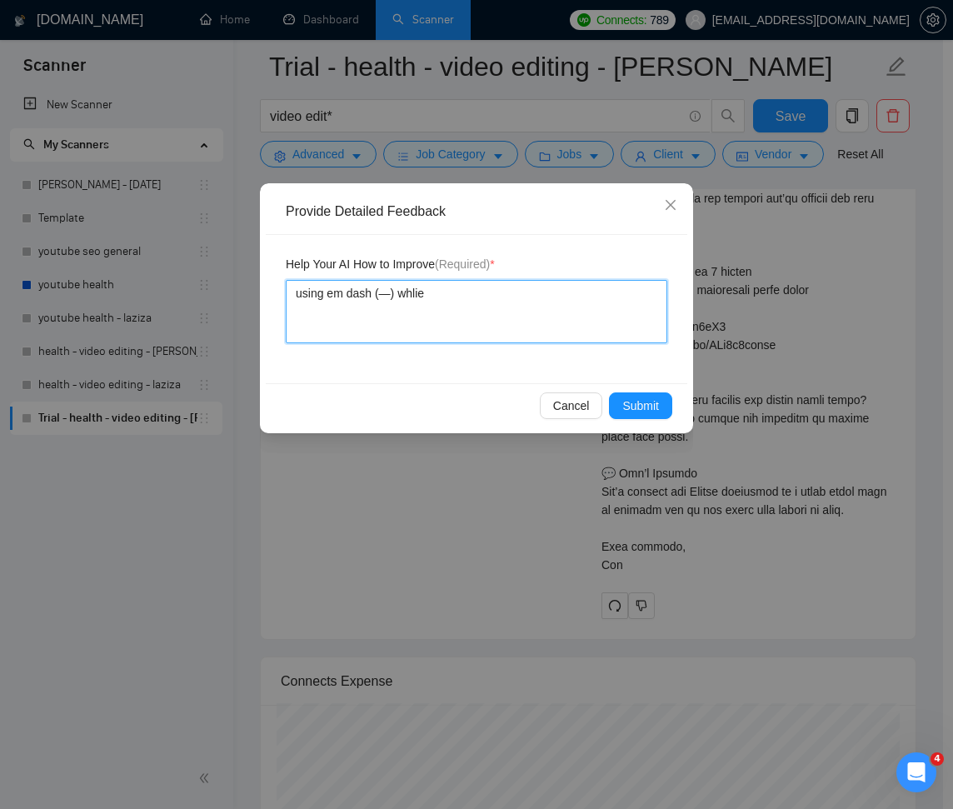
type textarea "using em dash (—) whlie"
type textarea "using em dash (—) whlie i"
type textarea "using em dash (—) whlie"
type textarea "using em dash (—) whli"
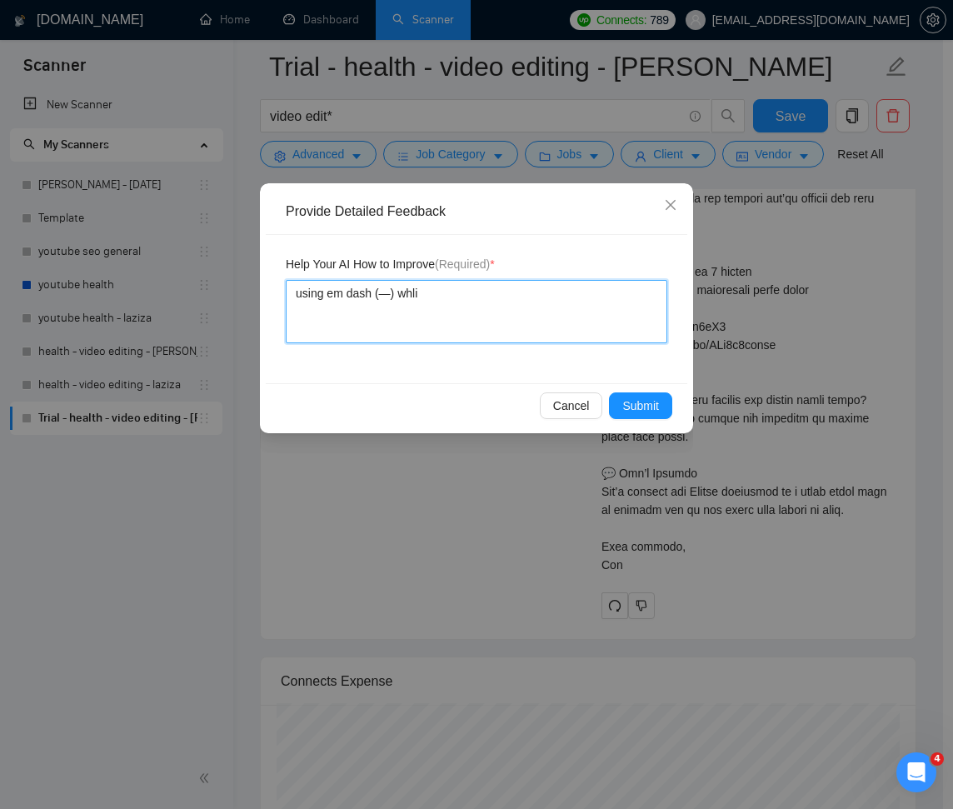
type textarea "using em dash (—) whl"
type textarea "using em dash (—) wh"
type textarea "using em dash (—) whi"
type textarea "using em dash (—) whie"
type textarea "using em dash (—) whiel"
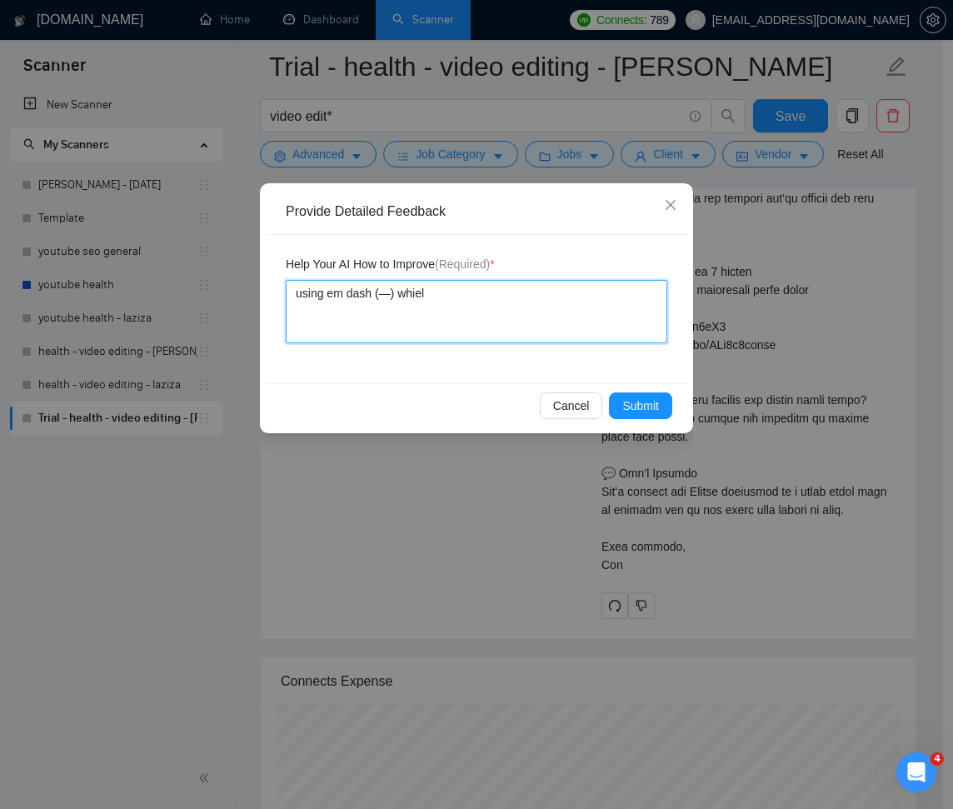
type textarea "using em dash (—) whiel"
type textarea "using em dash (—) whie"
type textarea "using em dash (—) whi"
type textarea "using em dash (—) whil"
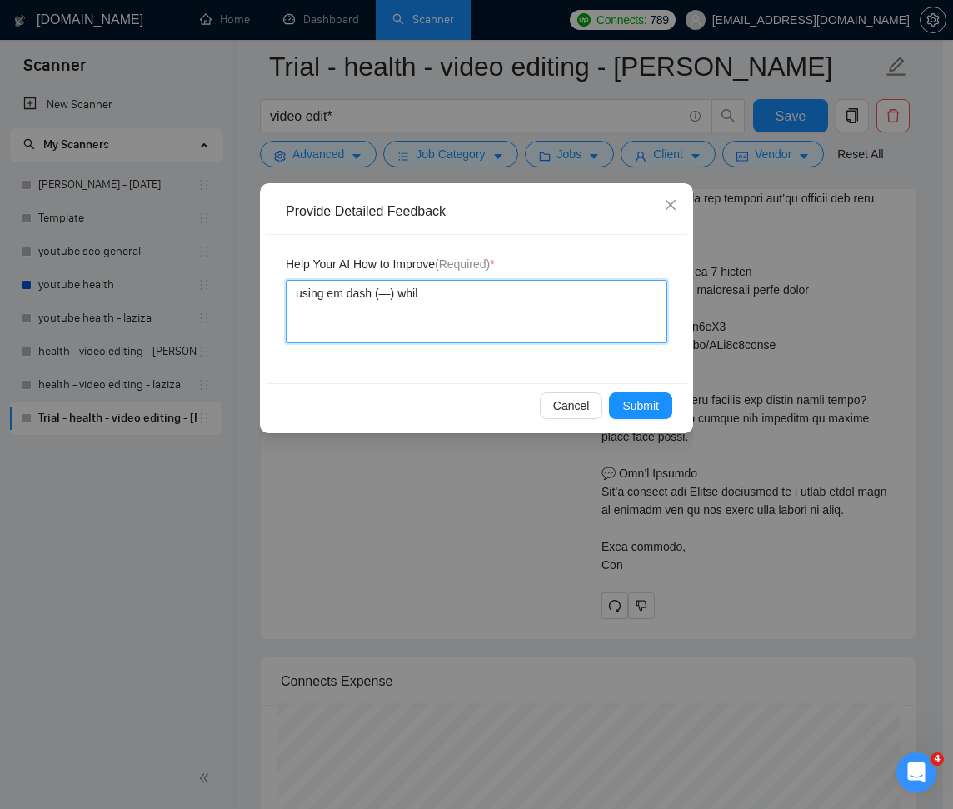
type textarea "using em dash (—) while"
type textarea "using em dash (—) while i"
type textarea "using em dash (—) while in"
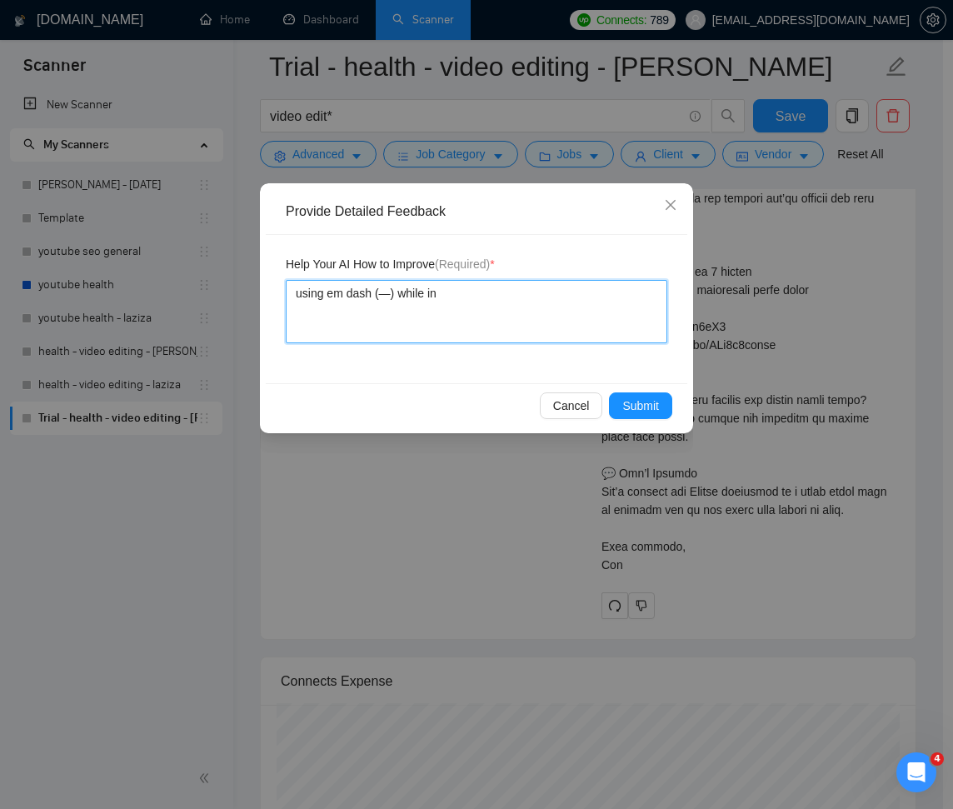
type textarea "using em dash (—) while in i"
type textarea "using em dash (—) while in in"
type textarea "using em dash (—) while in ins"
type textarea "using em dash (—) while in inst"
type textarea "using em dash (—) while in instr"
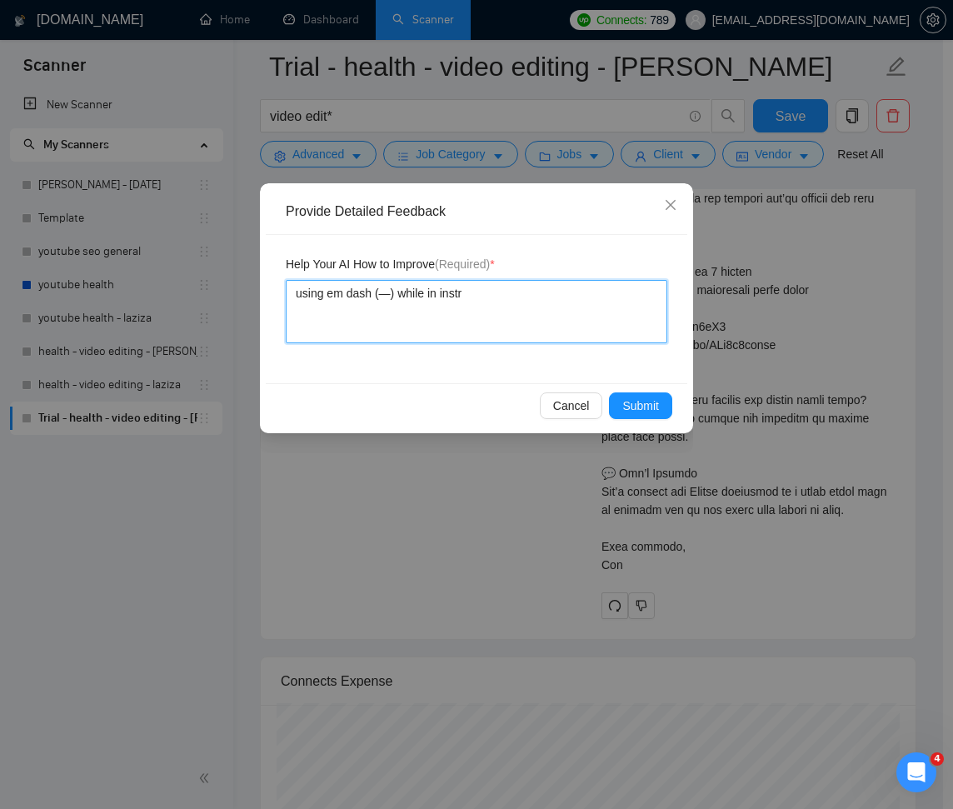
type textarea "using em dash (—) while in instru"
type textarea "using em dash (—) while in instruc"
type textarea "using em dash (—) while in instruct"
type textarea "using em dash (—) while in instructi"
type textarea "using em dash (—) while in instructio"
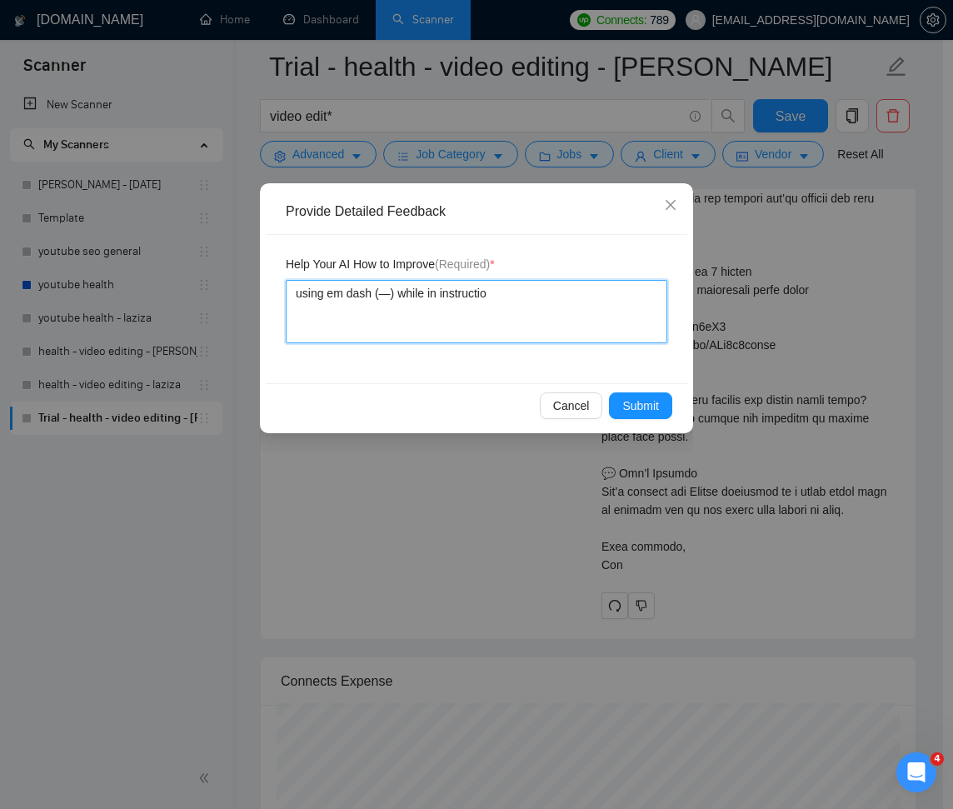
type textarea "using em dash (—) while in instructioi"
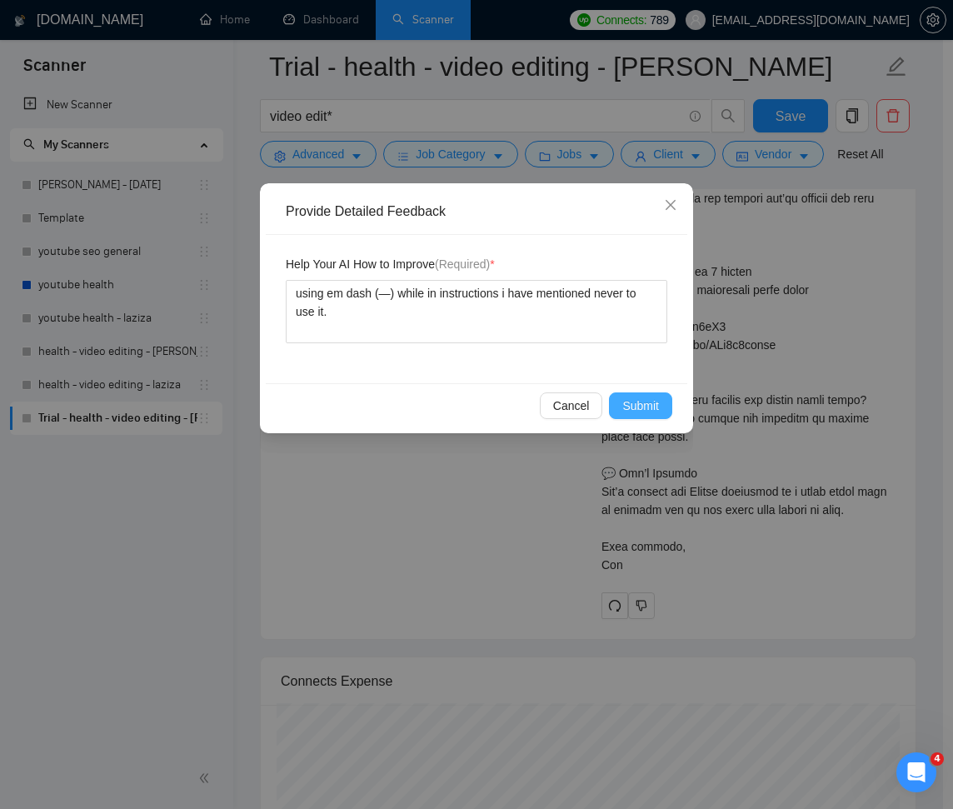
click at [653, 400] on span "Submit" at bounding box center [640, 406] width 37 height 18
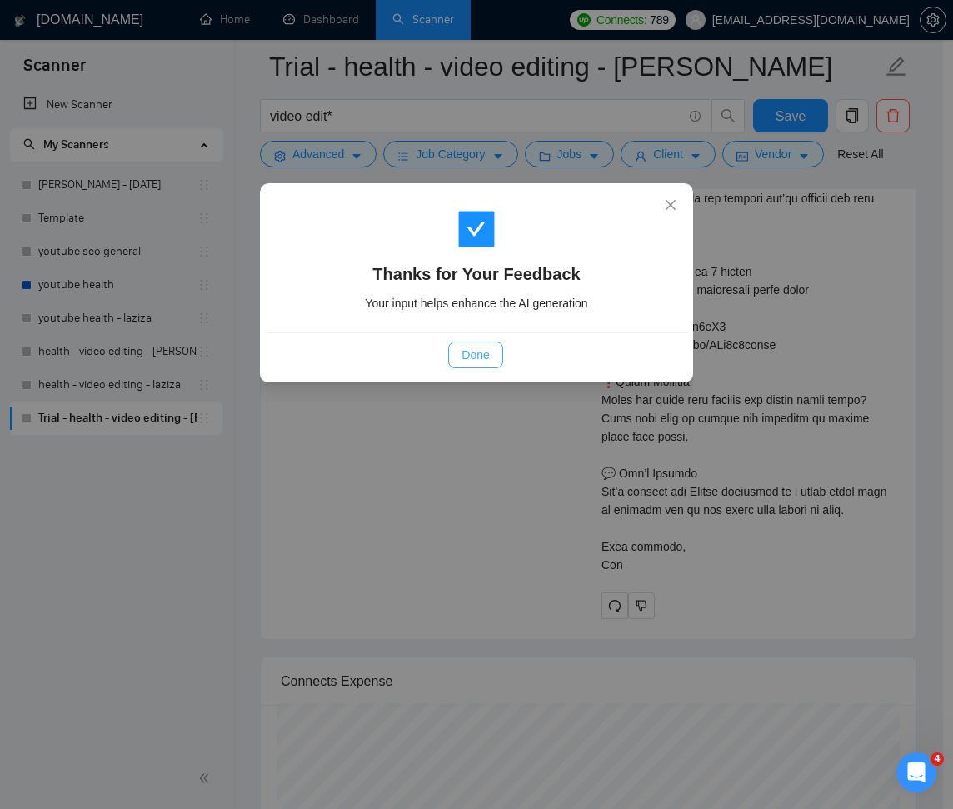
click at [471, 354] on span "Done" at bounding box center [475, 355] width 27 height 18
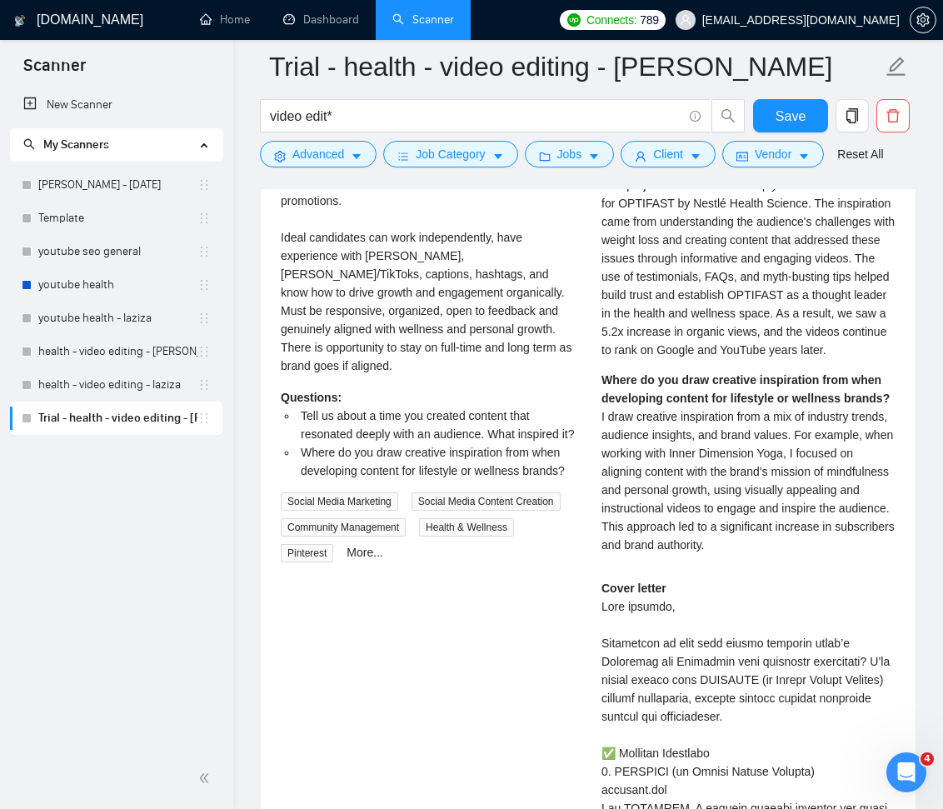
scroll to position [4183, 0]
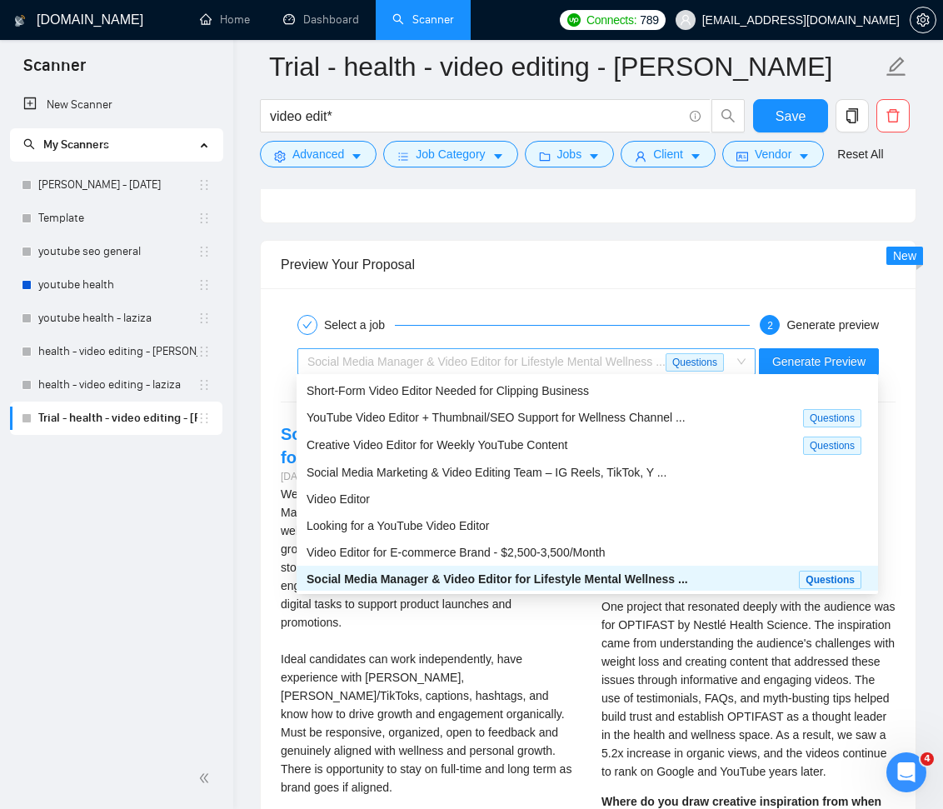
click at [666, 362] on div "Social Media Manager & Video Editor for Lifestyle Mental Wellness ..." at bounding box center [486, 361] width 358 height 25
click at [642, 387] on div "Short-Form Video Editor Needed for Clipping Business" at bounding box center [588, 391] width 562 height 18
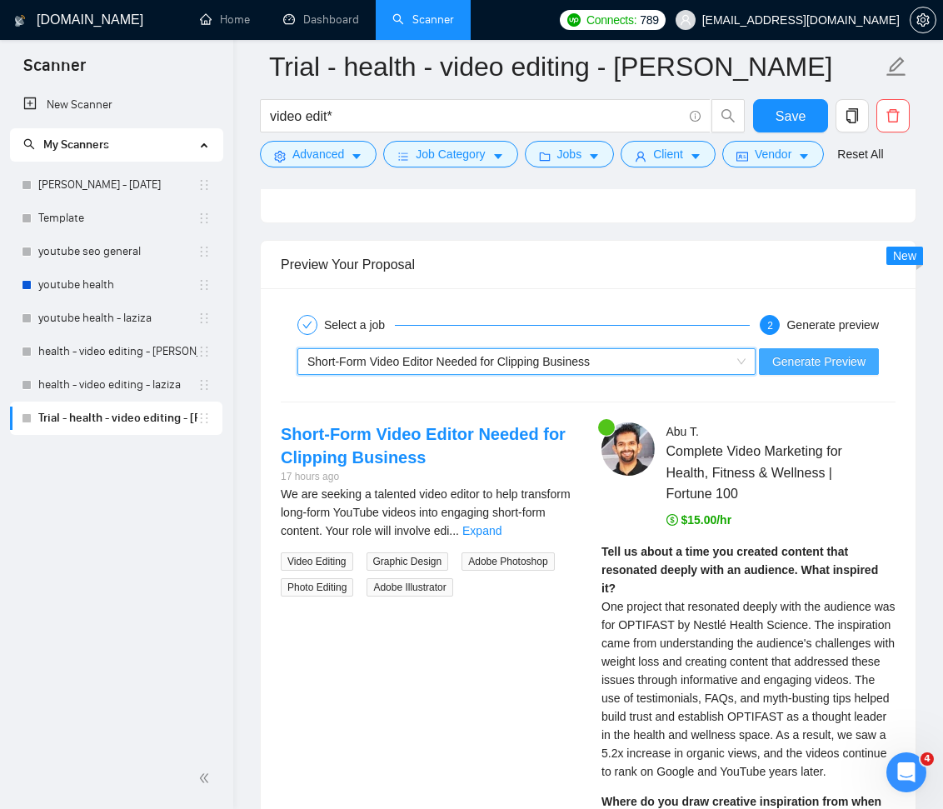
click at [798, 363] on span "Generate Preview" at bounding box center [818, 361] width 93 height 18
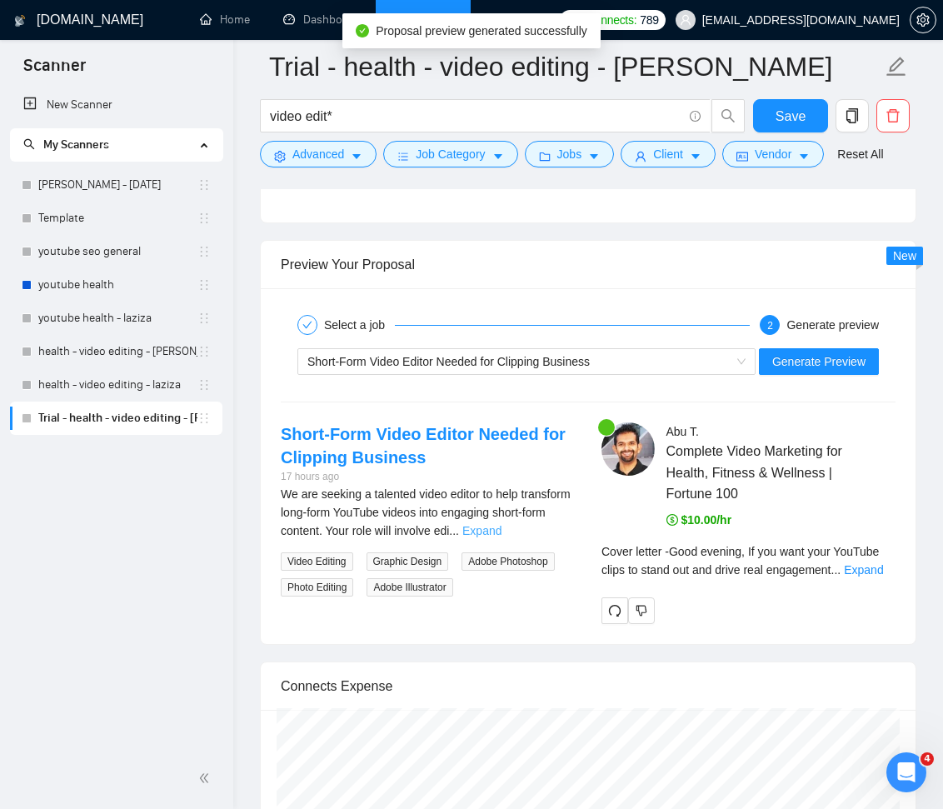
click at [502, 528] on link "Expand" at bounding box center [481, 530] width 39 height 13
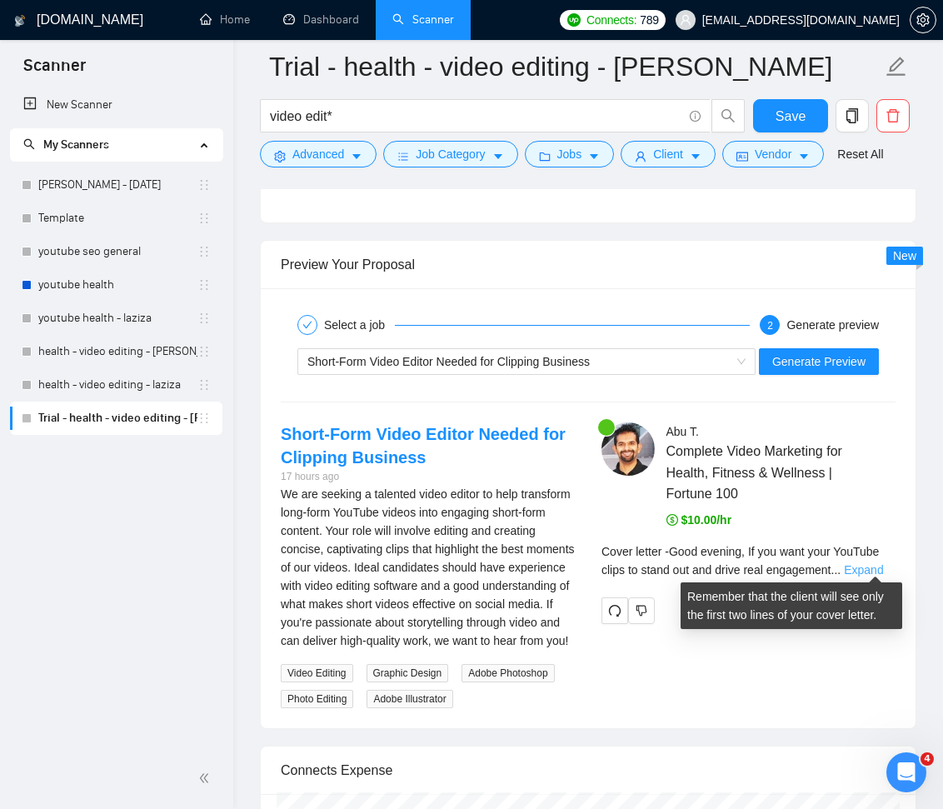
click at [873, 567] on link "Expand" at bounding box center [863, 569] width 39 height 13
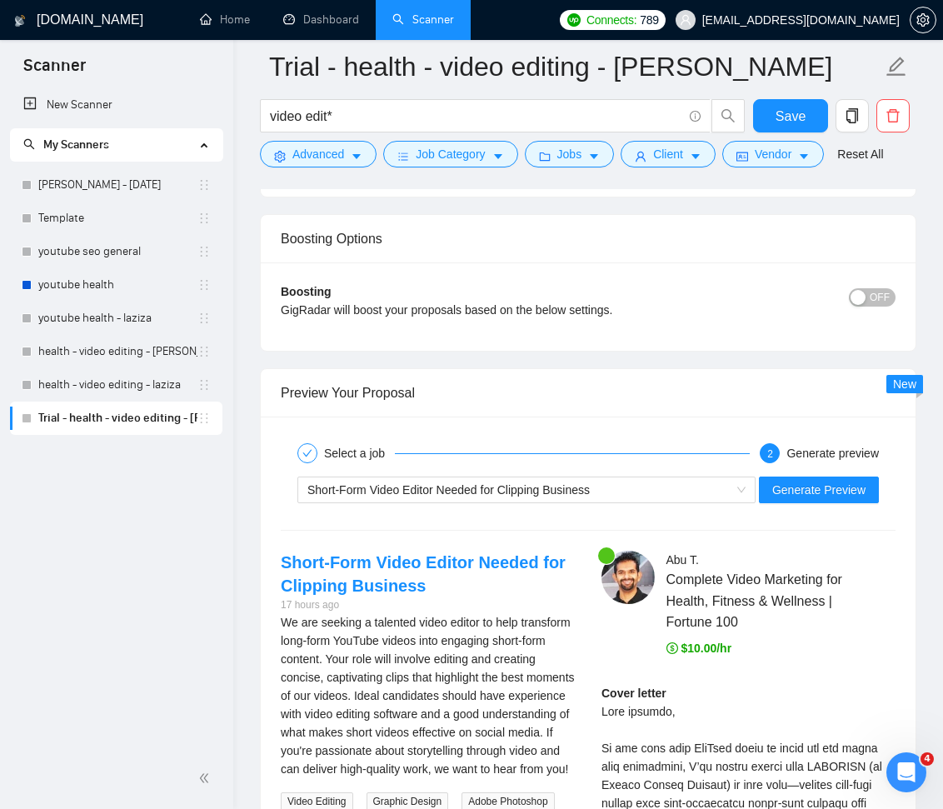
scroll to position [4190, 0]
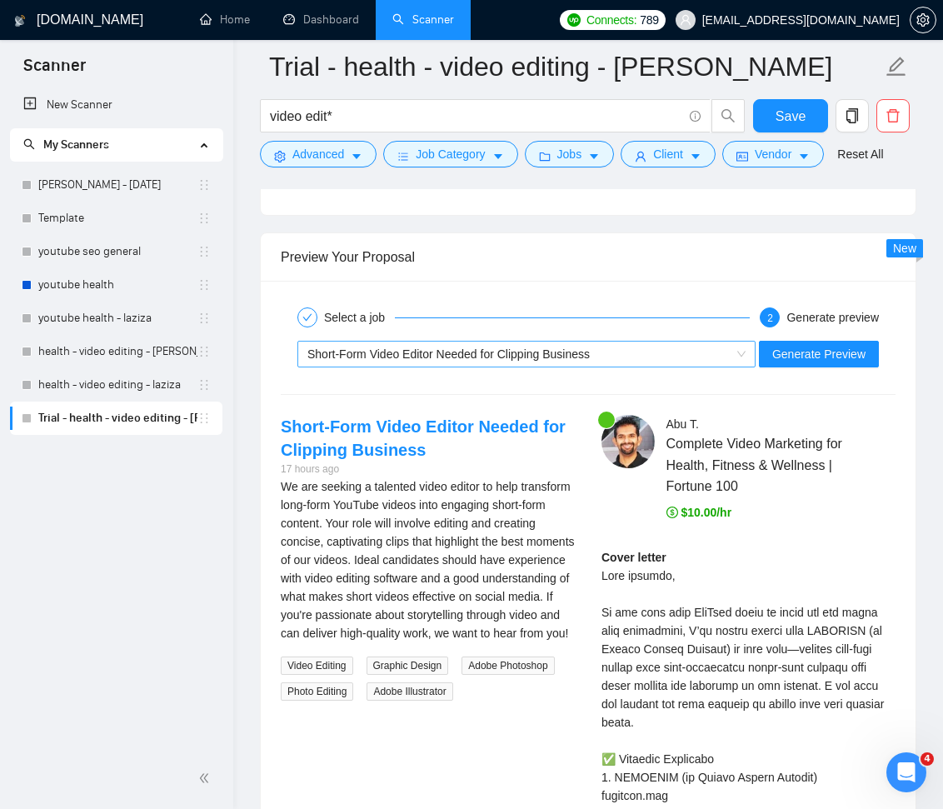
click at [623, 352] on div "Short-Form Video Editor Needed for Clipping Business" at bounding box center [518, 354] width 423 height 25
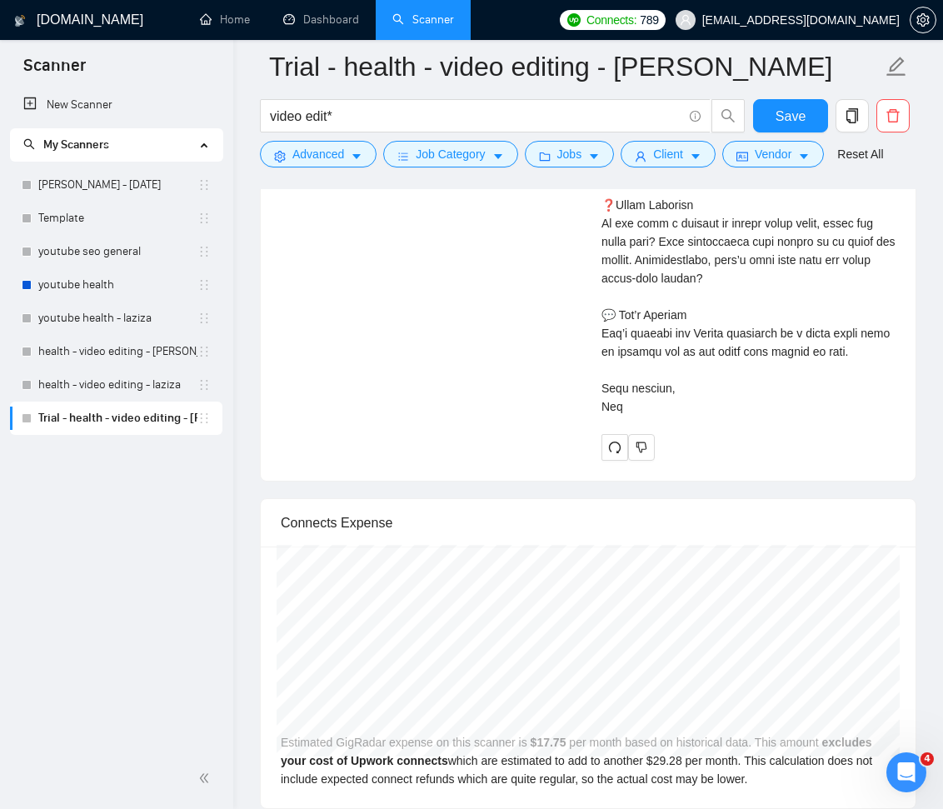
scroll to position [5600, 0]
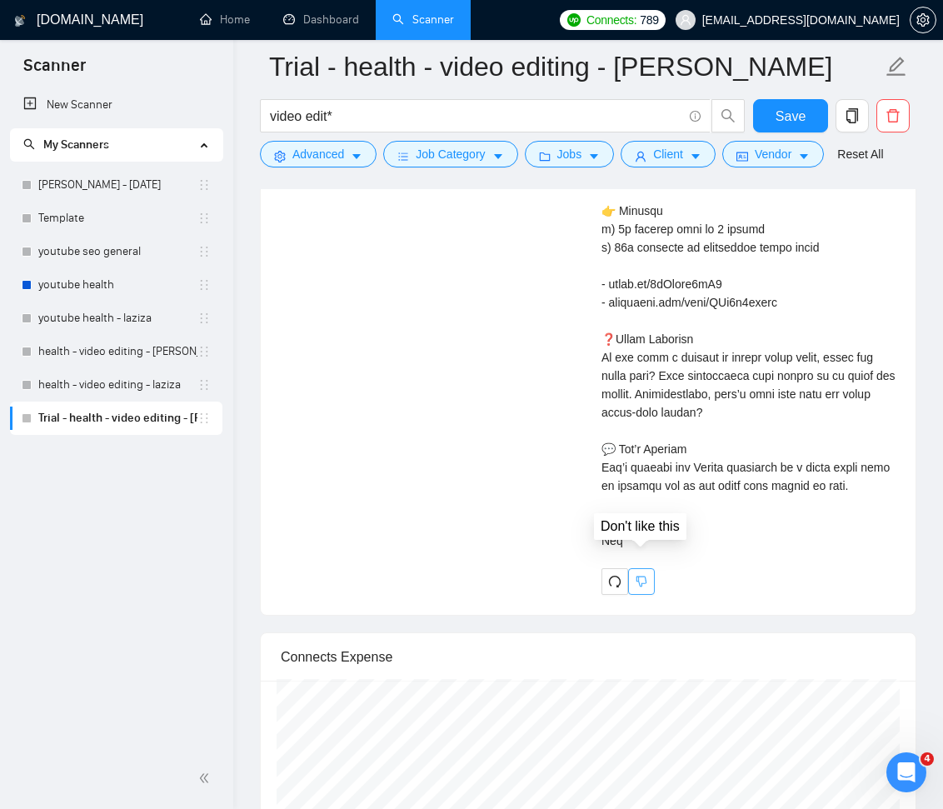
click at [647, 575] on icon "dislike" at bounding box center [642, 581] width 12 height 13
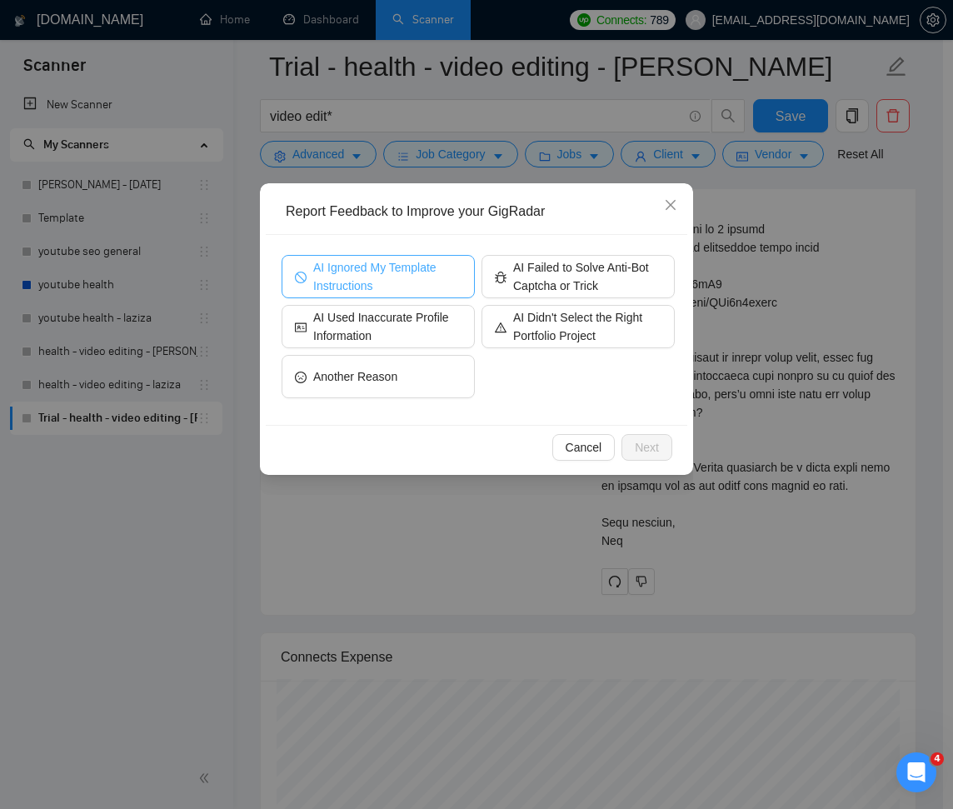
click at [387, 264] on span "AI Ignored My Template Instructions" at bounding box center [387, 276] width 148 height 37
click at [656, 453] on span "Next" at bounding box center [647, 447] width 24 height 18
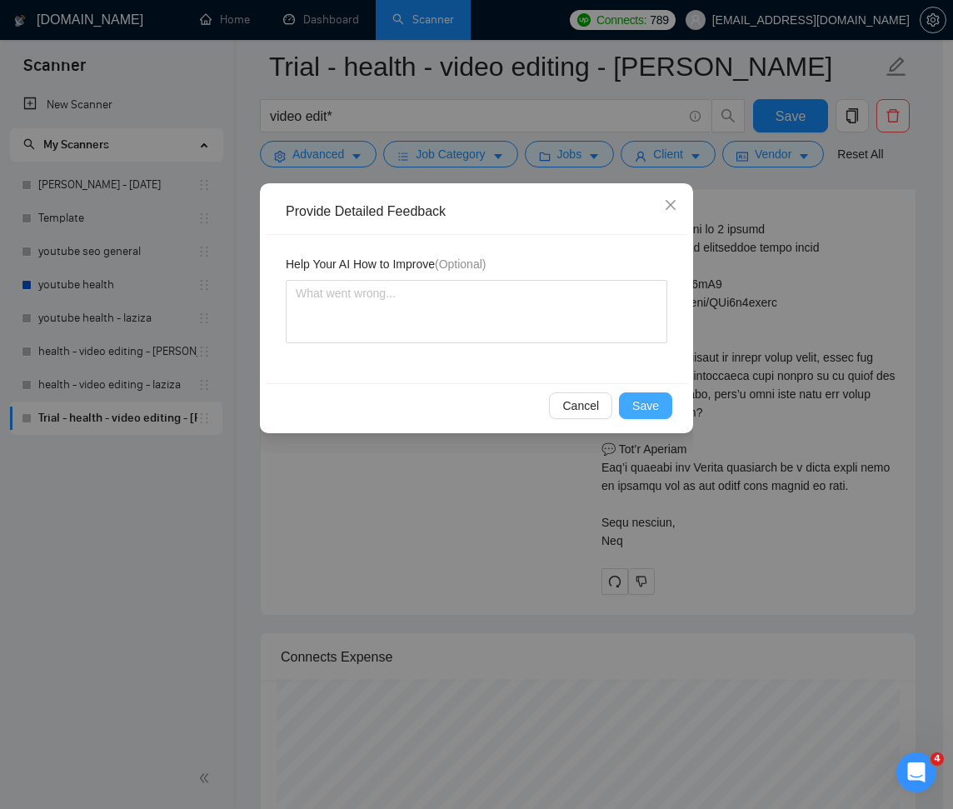
click at [657, 406] on span "Save" at bounding box center [645, 406] width 27 height 18
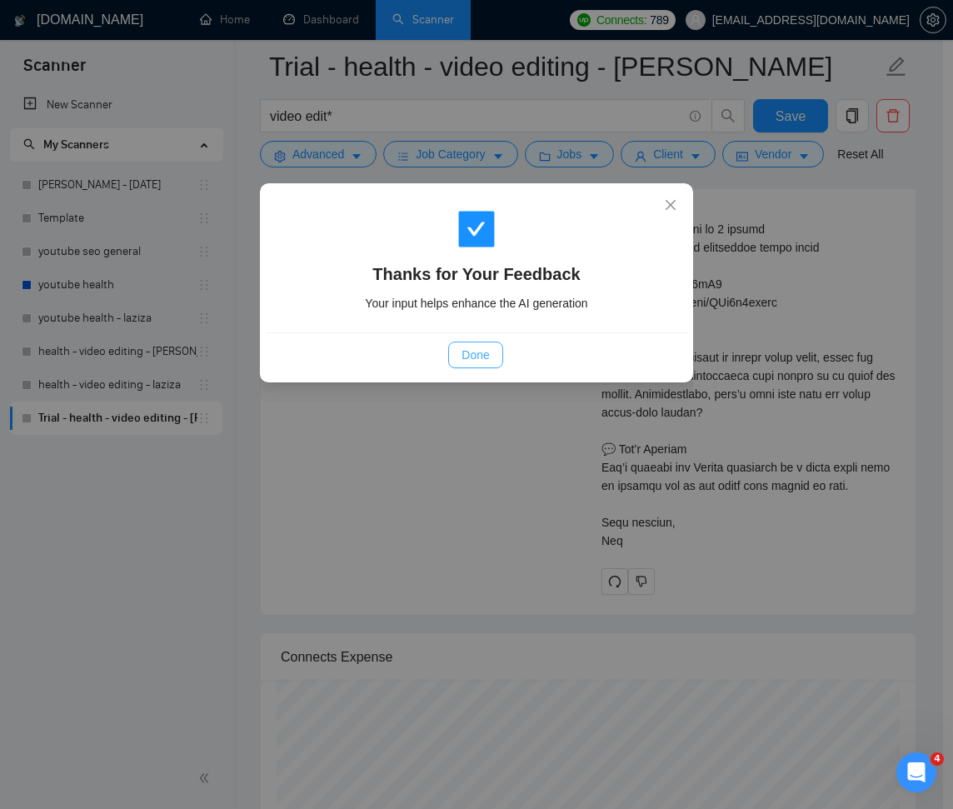
drag, startPoint x: 470, startPoint y: 358, endPoint x: 837, endPoint y: 482, distance: 386.8
click at [471, 358] on span "Done" at bounding box center [475, 355] width 27 height 18
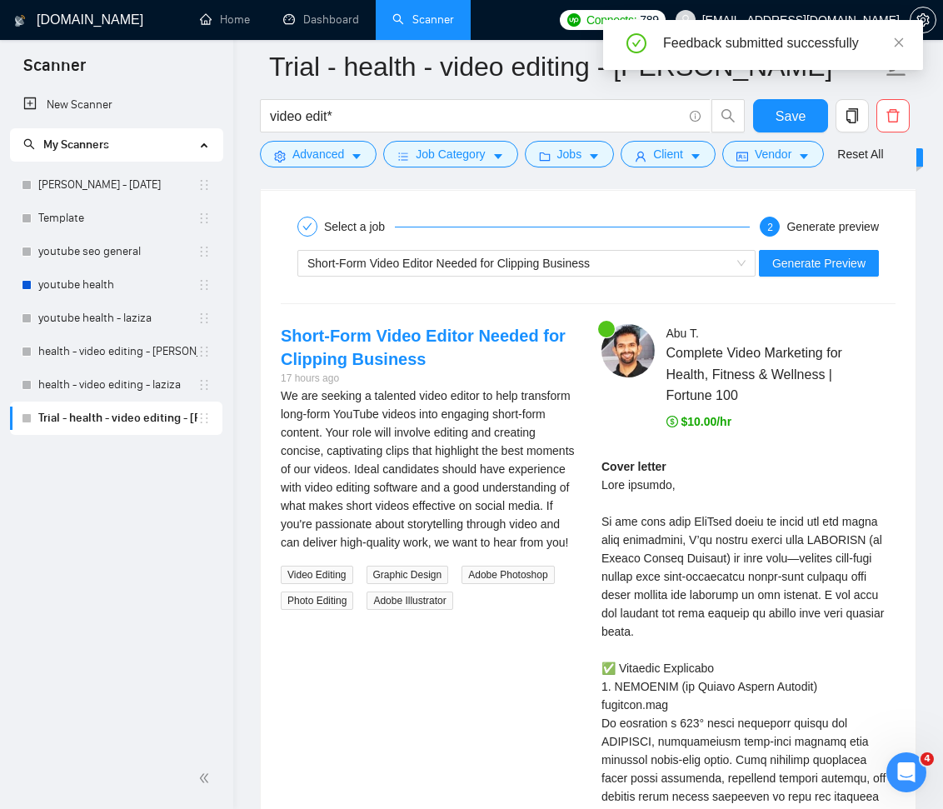
scroll to position [4324, 0]
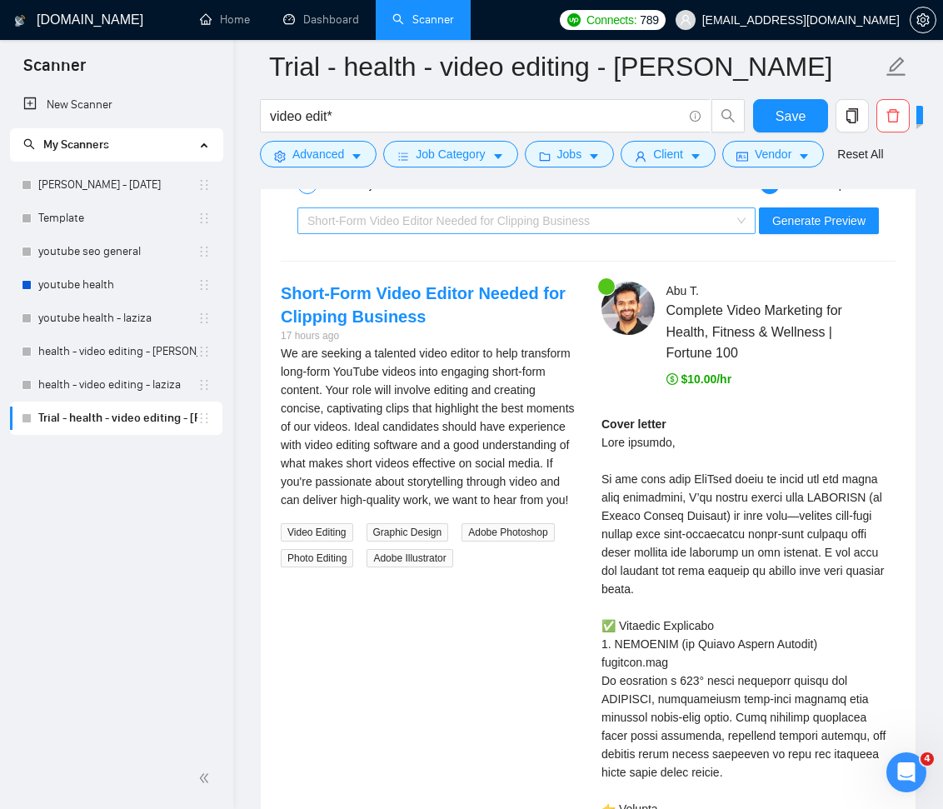
click at [568, 216] on span "Short-Form Video Editor Needed for Clipping Business" at bounding box center [448, 220] width 282 height 13
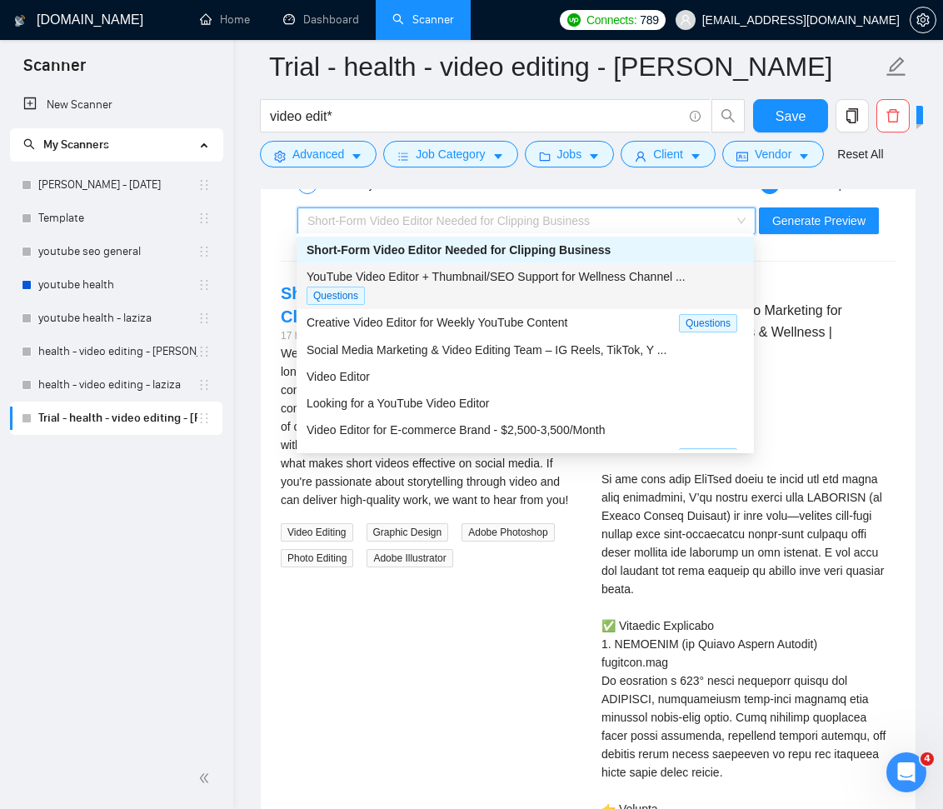
click at [547, 270] on span "YouTube Video Editor + Thumbnail/SEO Support for Wellness Channel ..." at bounding box center [496, 276] width 379 height 13
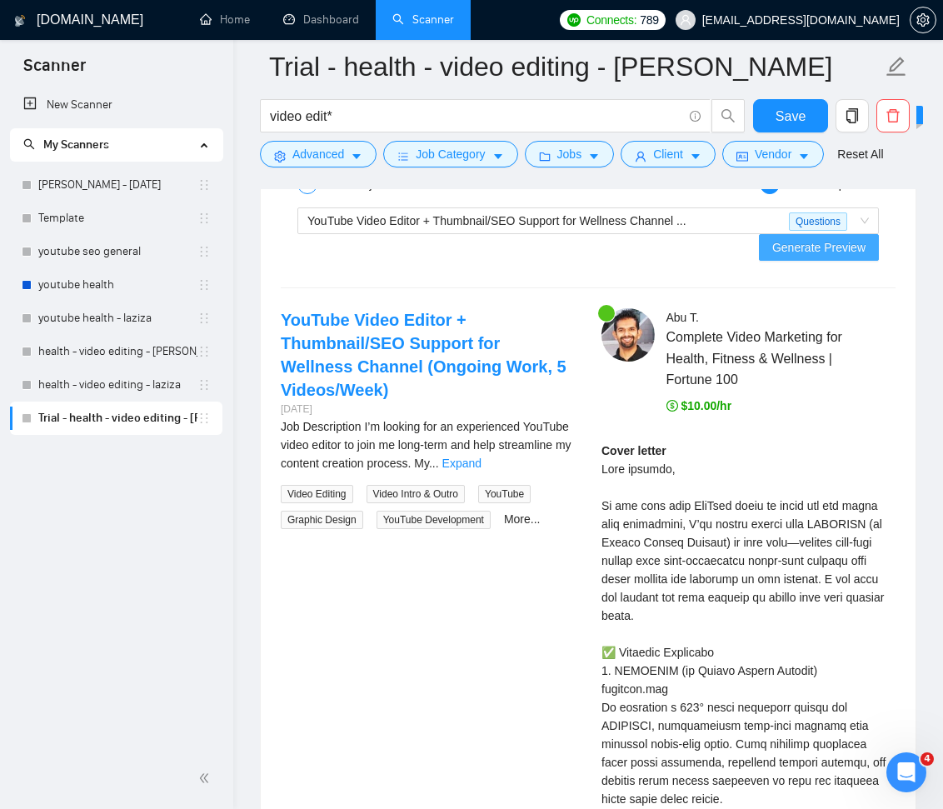
click at [788, 247] on span "Generate Preview" at bounding box center [818, 247] width 93 height 18
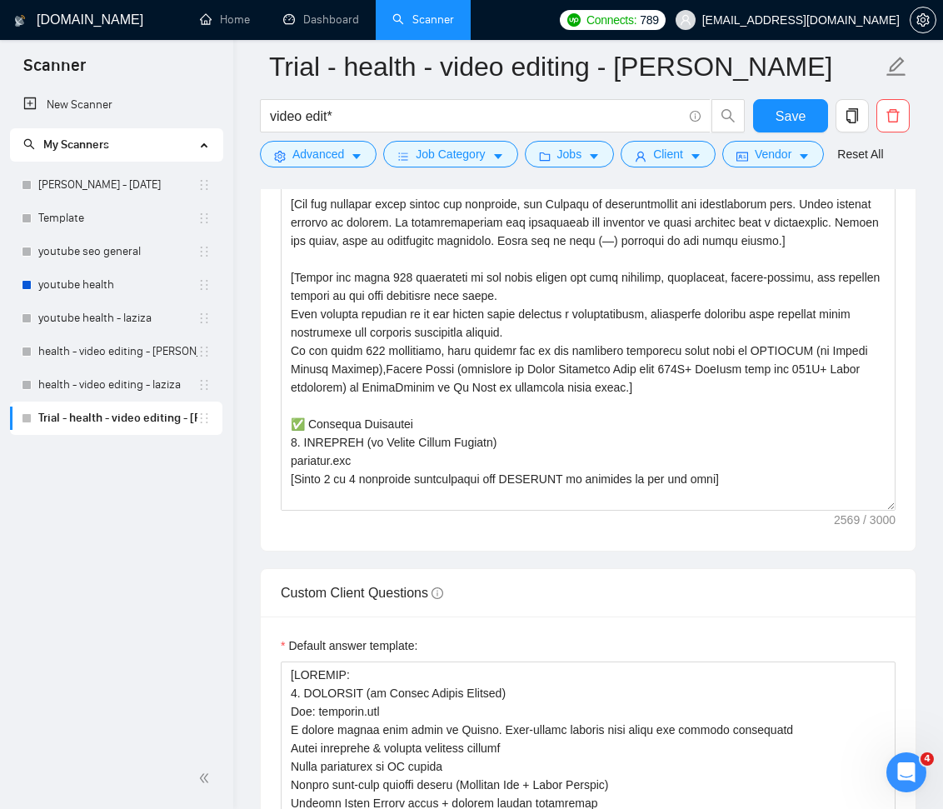
scroll to position [2150, 0]
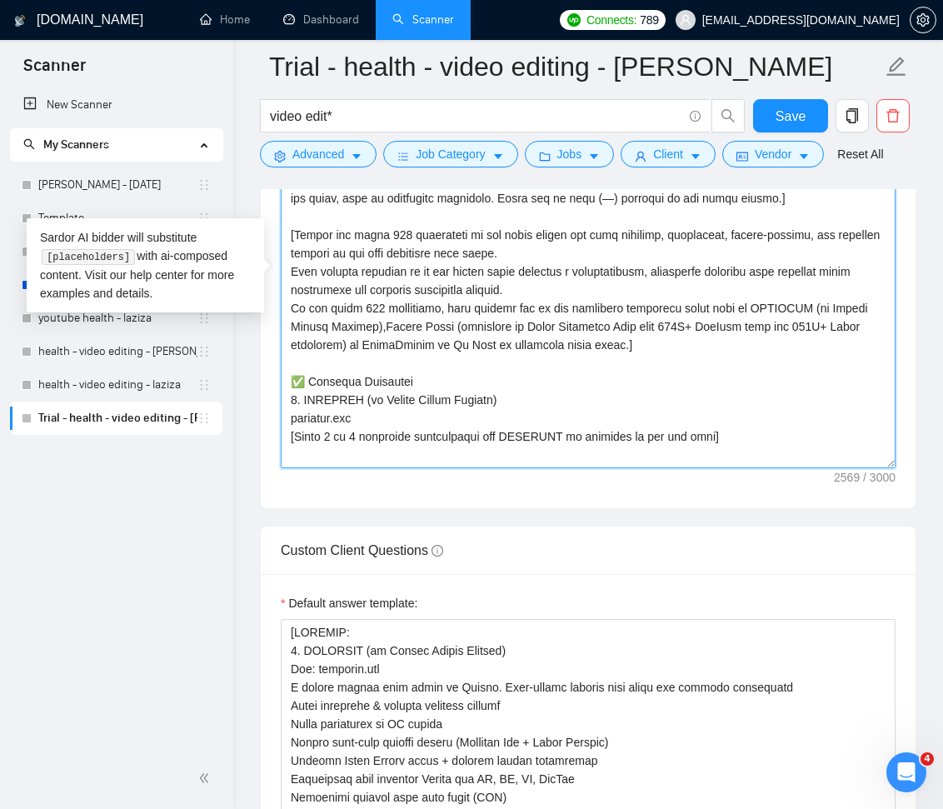
drag, startPoint x: 891, startPoint y: 464, endPoint x: 883, endPoint y: 491, distance: 27.7
click at [883, 494] on div "Cover letter template:" at bounding box center [588, 278] width 655 height 460
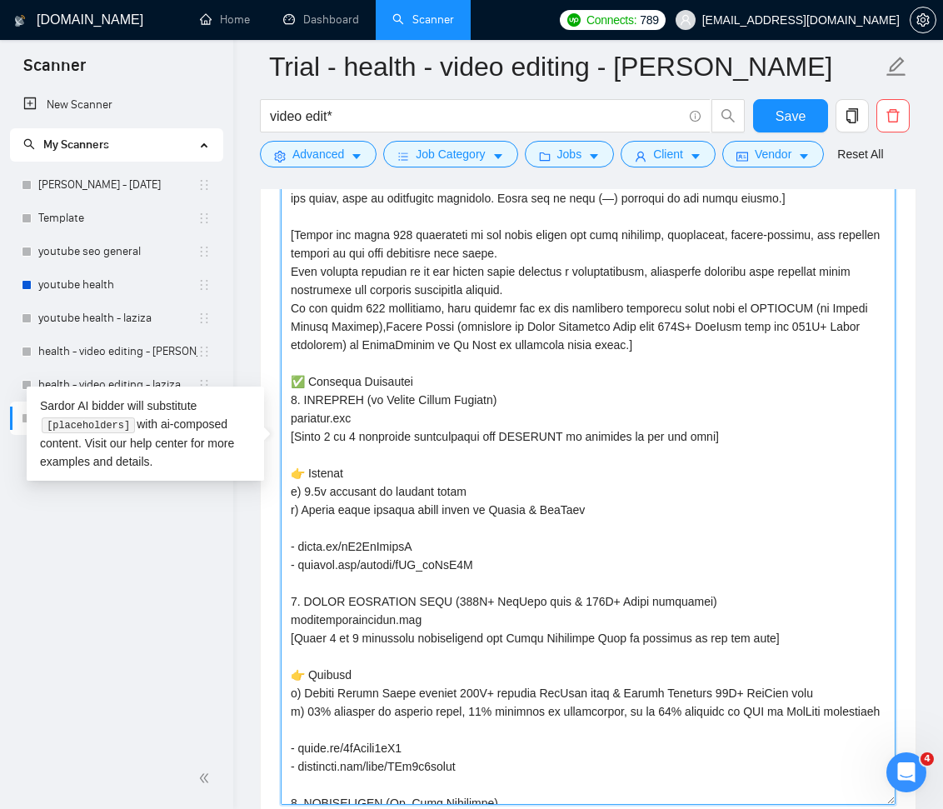
drag, startPoint x: 886, startPoint y: 462, endPoint x: 868, endPoint y: 822, distance: 360.4
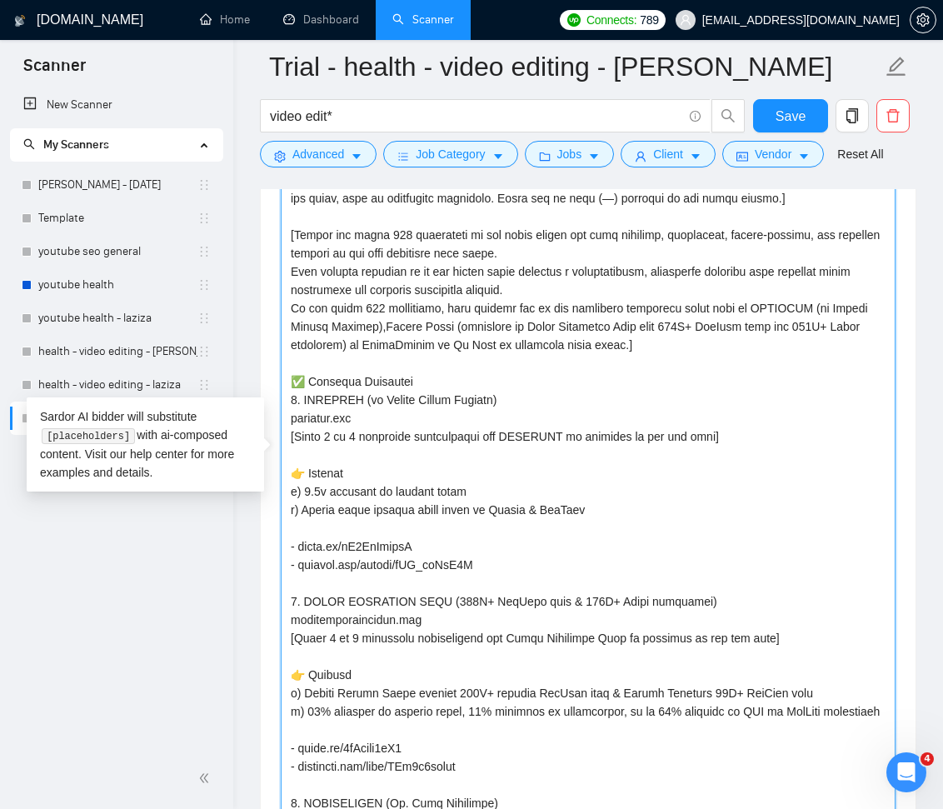
click at [762, 495] on textarea "Cover letter template:" at bounding box center [588, 459] width 615 height 733
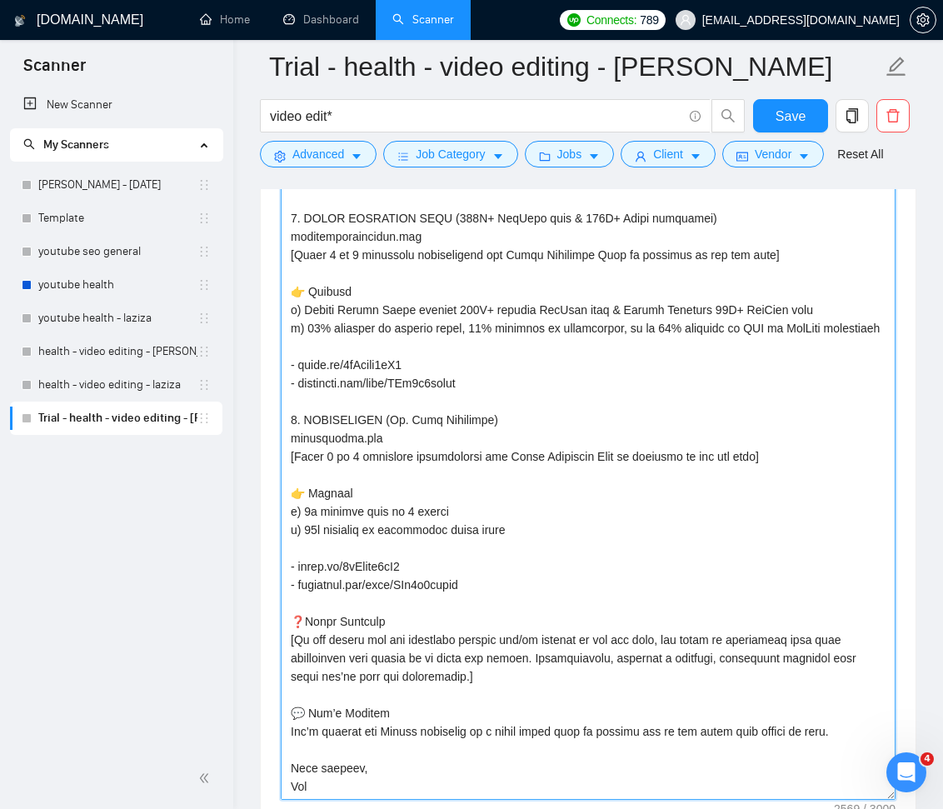
scroll to position [2349, 0]
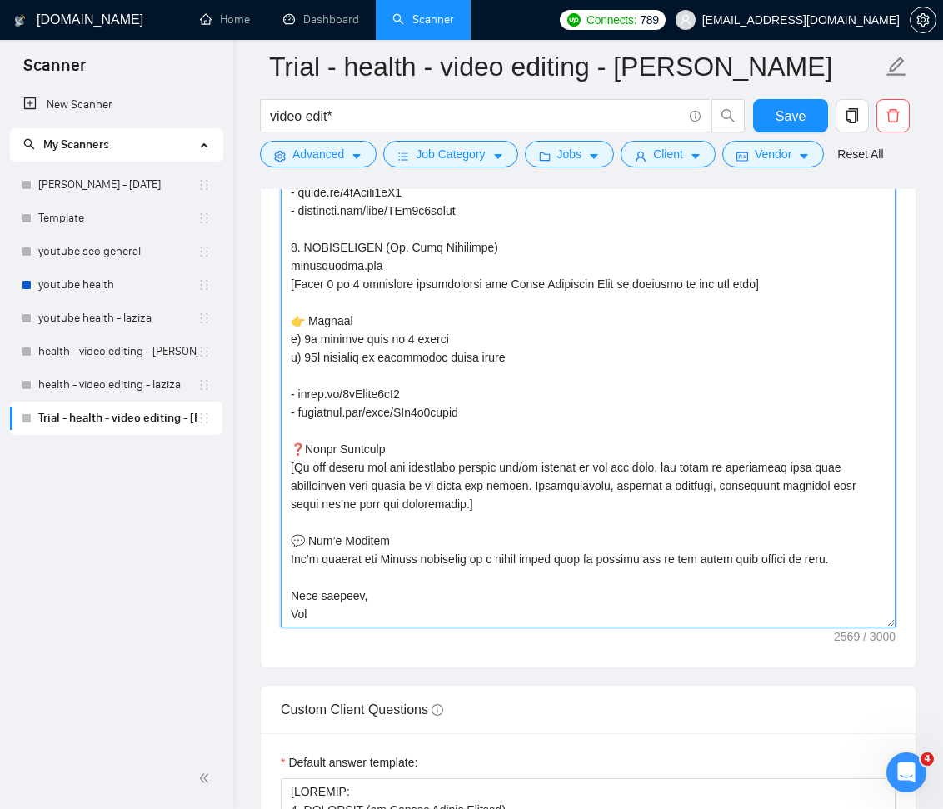
drag, startPoint x: 537, startPoint y: 483, endPoint x: 602, endPoint y: 482, distance: 65.0
click at [602, 482] on textarea "Cover letter template:" at bounding box center [588, 260] width 615 height 733
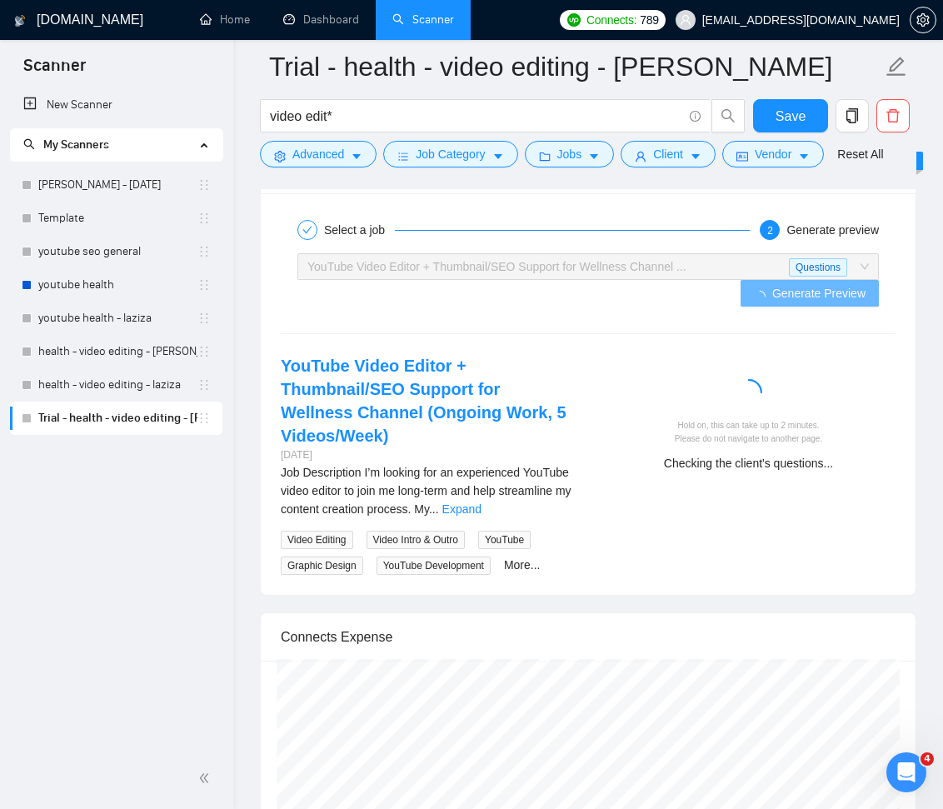
scroll to position [4750, 0]
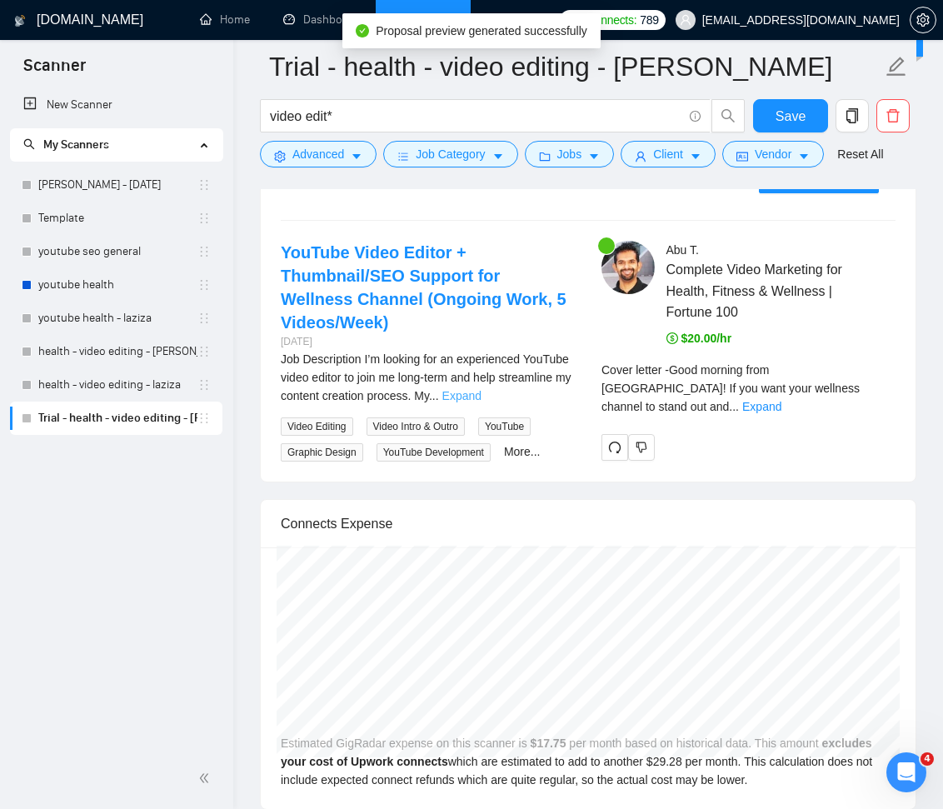
click at [482, 396] on link "Expand" at bounding box center [461, 395] width 39 height 13
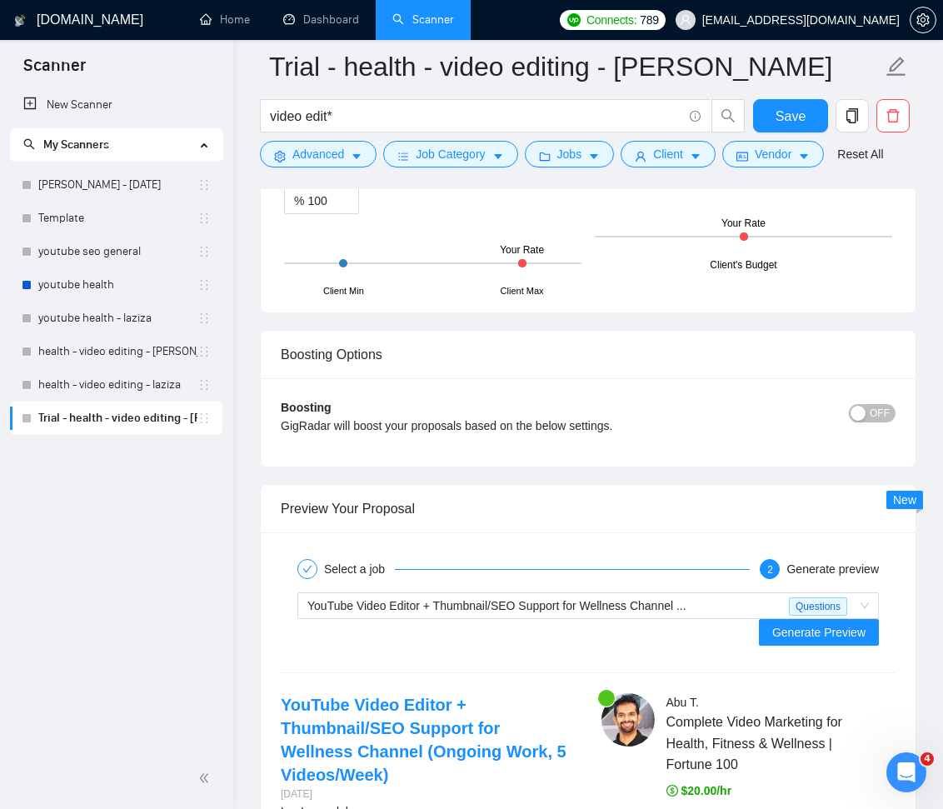
scroll to position [4545, 0]
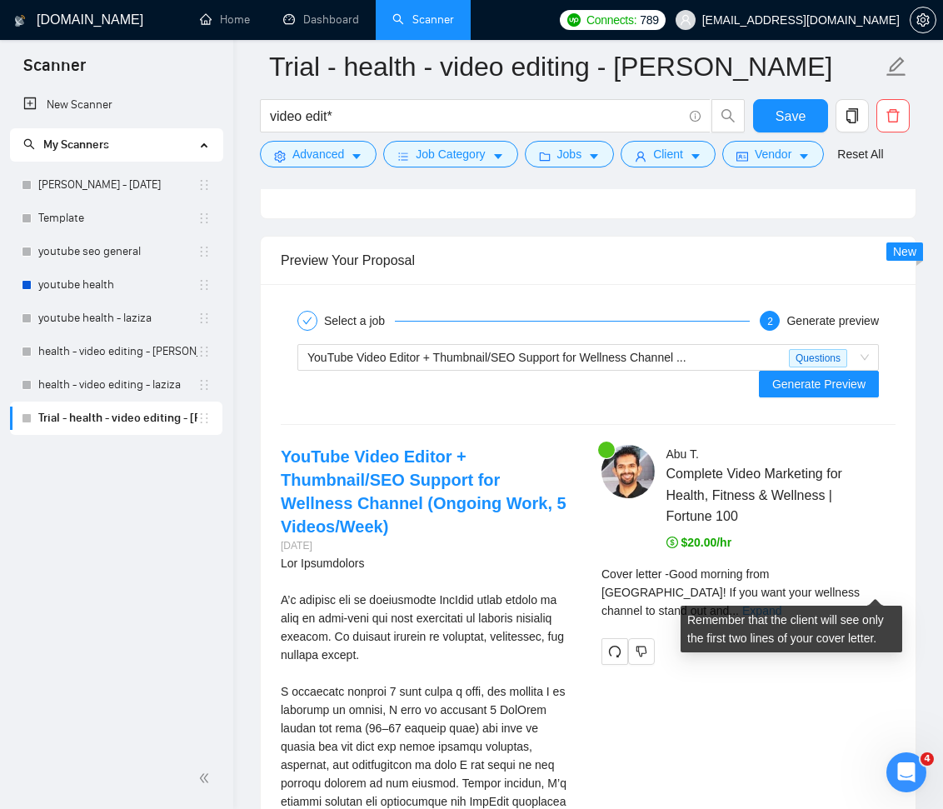
click at [782, 604] on link "Expand" at bounding box center [761, 610] width 39 height 13
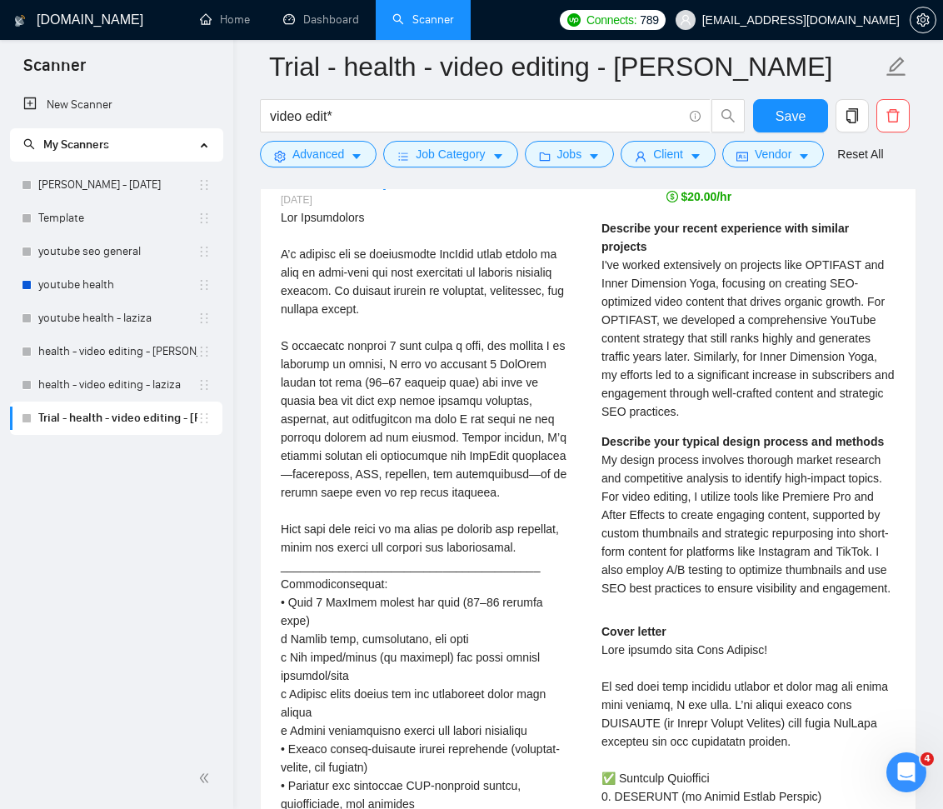
scroll to position [4761, 0]
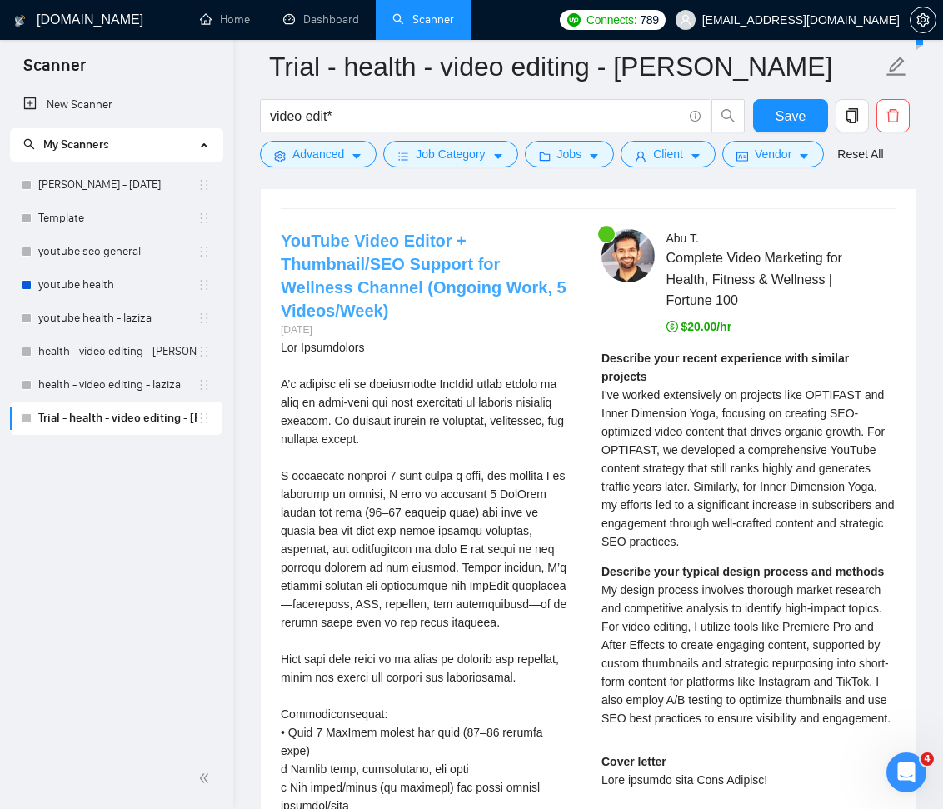
click at [422, 232] on link "YouTube Video Editor + Thumbnail/SEO Support for Wellness Channel (Ongoing Work…" at bounding box center [424, 276] width 286 height 88
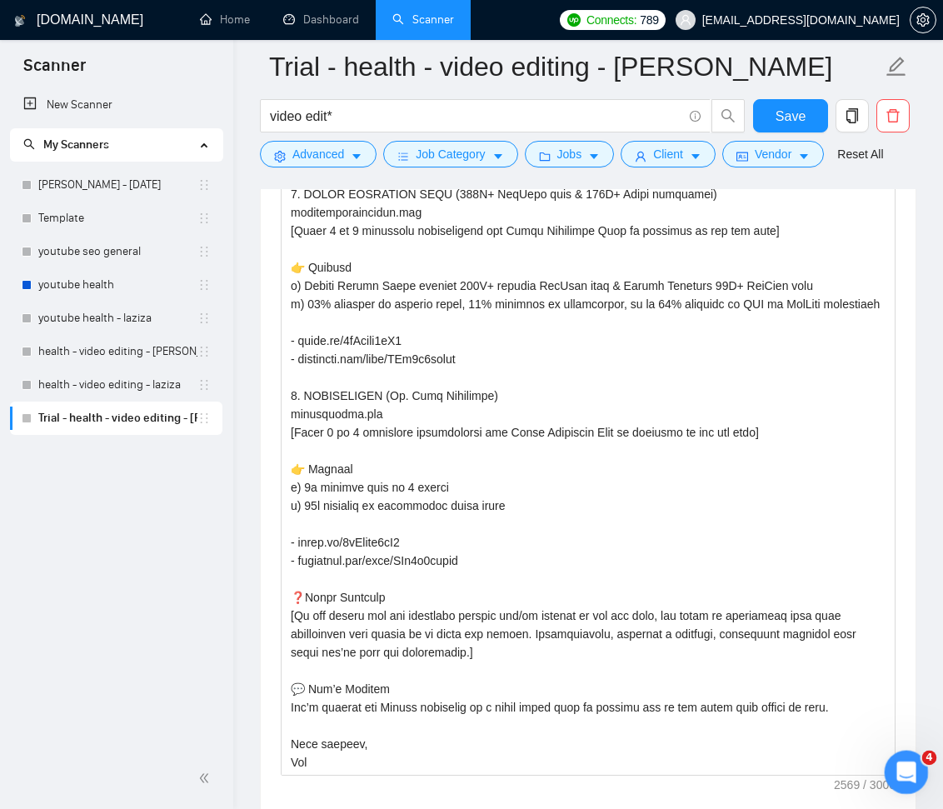
scroll to position [164, 0]
drag, startPoint x: 1776, startPoint y: 1292, endPoint x: 889, endPoint y: 765, distance: 1031.2
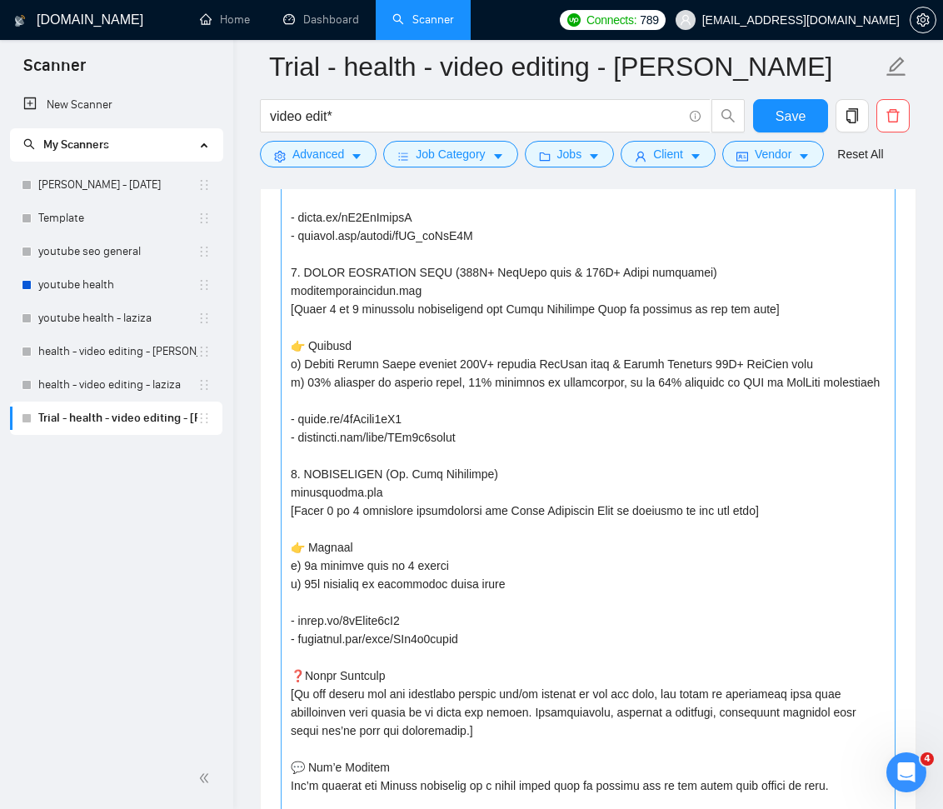
scroll to position [2441, 0]
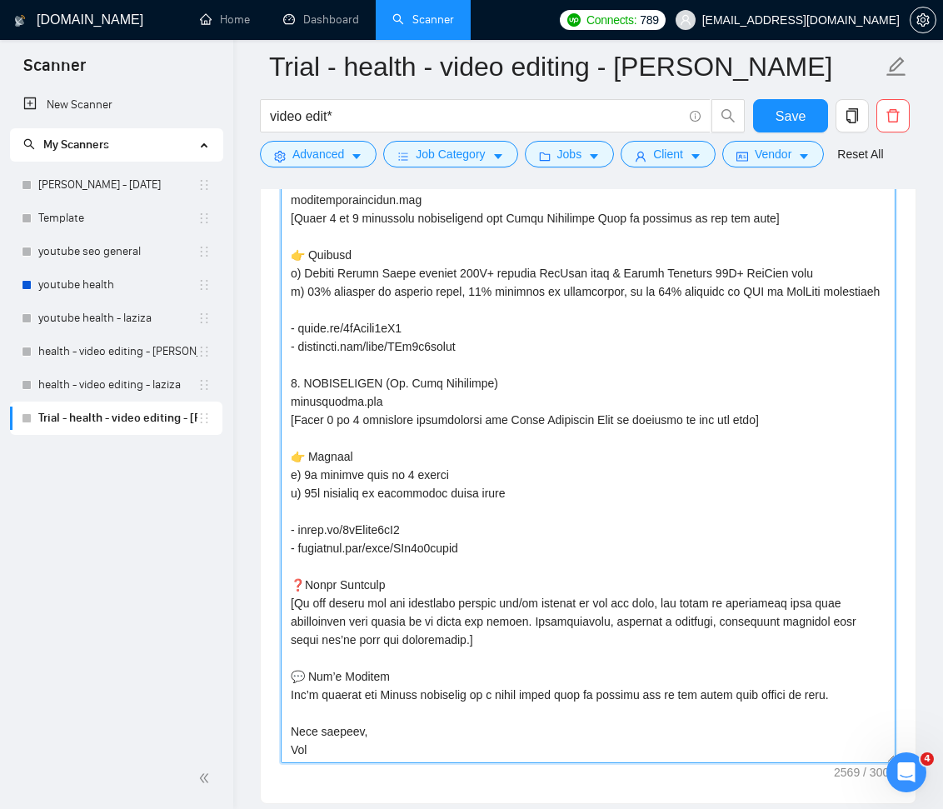
click at [594, 618] on div "Cover letter template:" at bounding box center [588, 281] width 655 height 1046
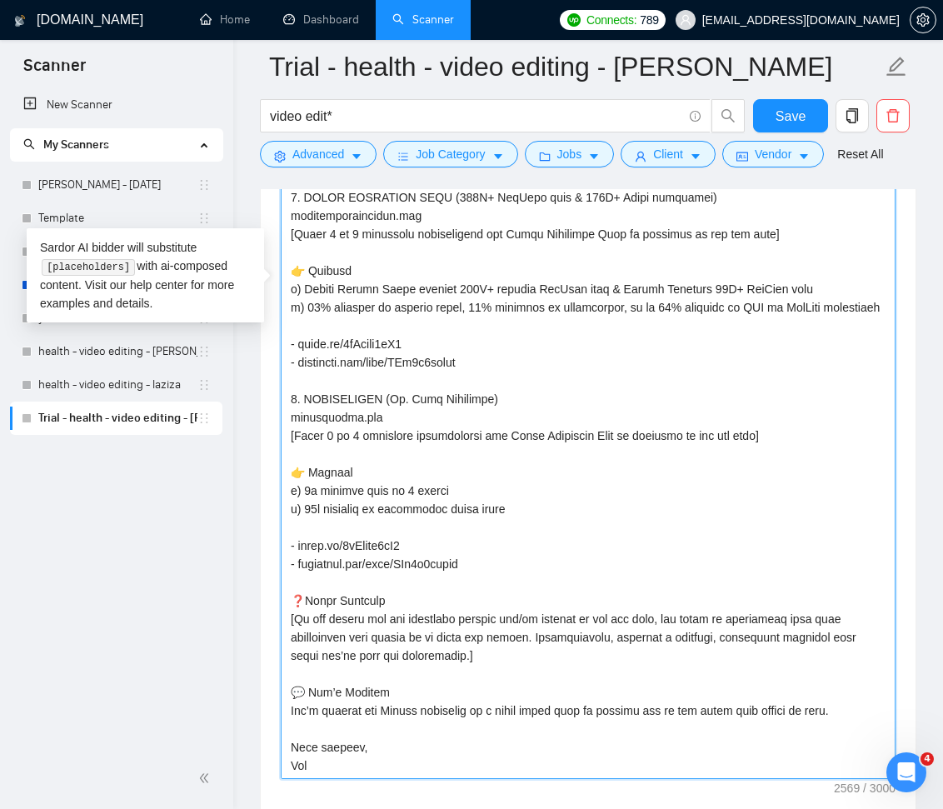
scroll to position [113, 0]
drag, startPoint x: 890, startPoint y: 607, endPoint x: 864, endPoint y: 810, distance: 204.1
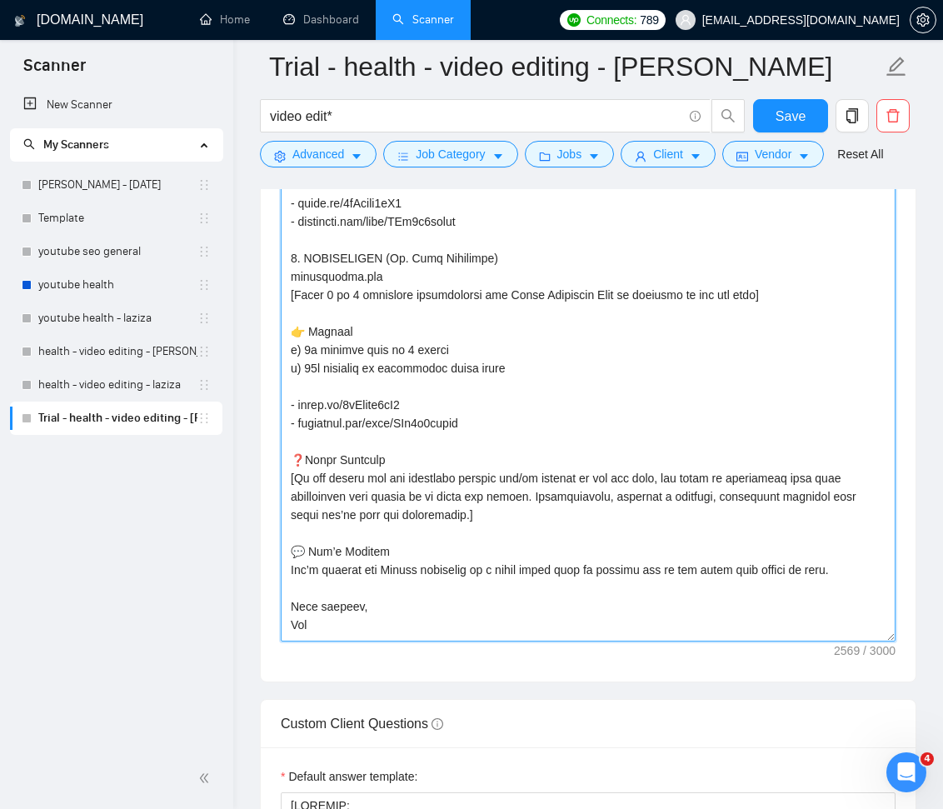
scroll to position [9, 0]
drag, startPoint x: 893, startPoint y: 552, endPoint x: 851, endPoint y: 649, distance: 105.6
click at [887, 642] on textarea "Cover letter template:" at bounding box center [588, 94] width 615 height 1093
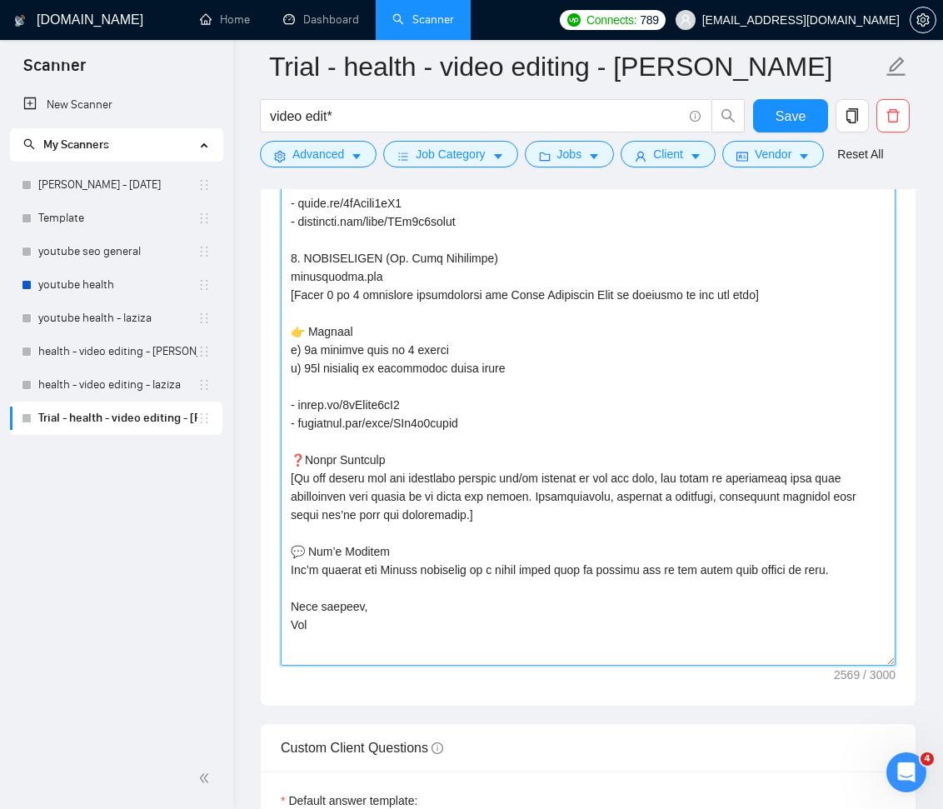
drag, startPoint x: 540, startPoint y: 524, endPoint x: 603, endPoint y: 521, distance: 63.4
click at [603, 521] on textarea "Cover letter template:" at bounding box center [588, 106] width 615 height 1117
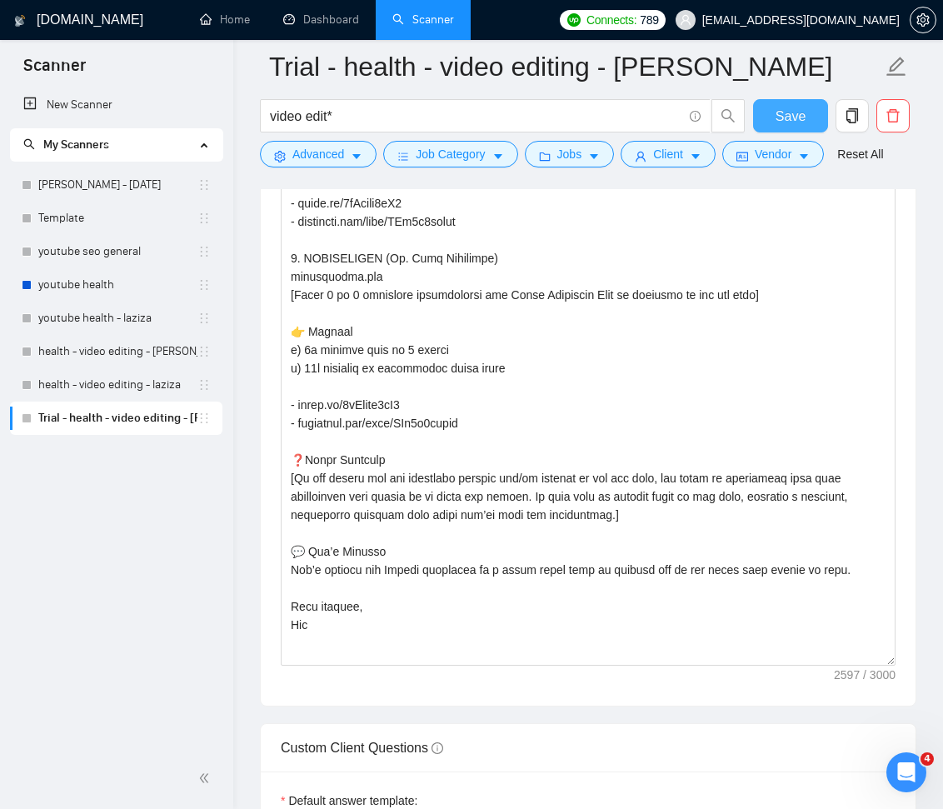
click at [784, 120] on span "Save" at bounding box center [791, 116] width 30 height 21
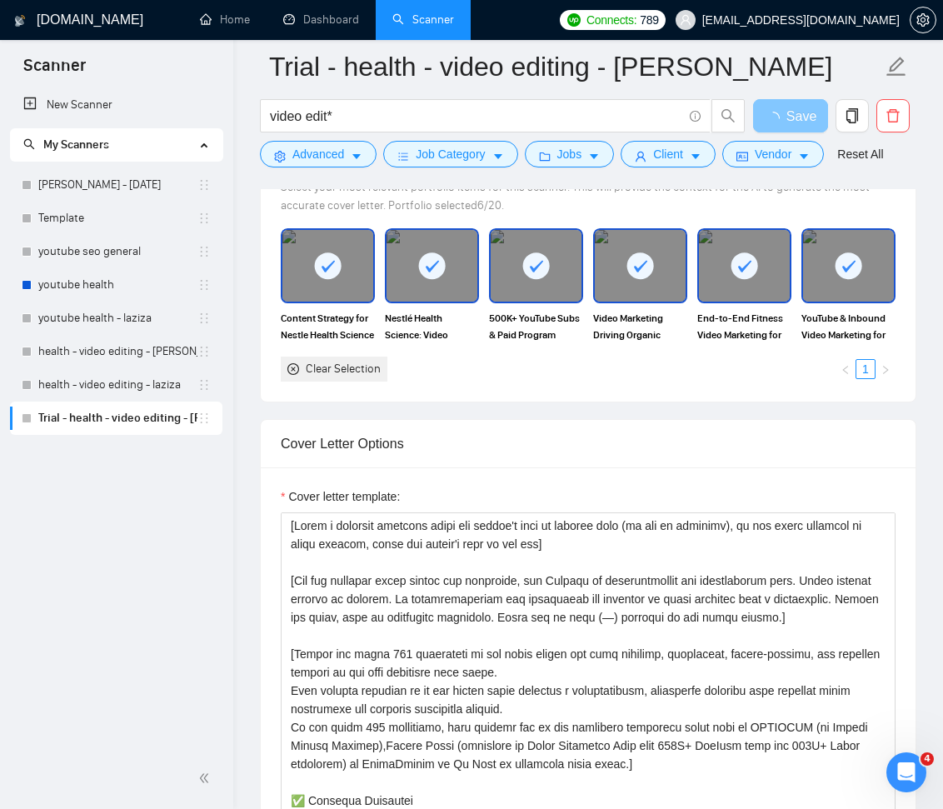
scroll to position [2023, 0]
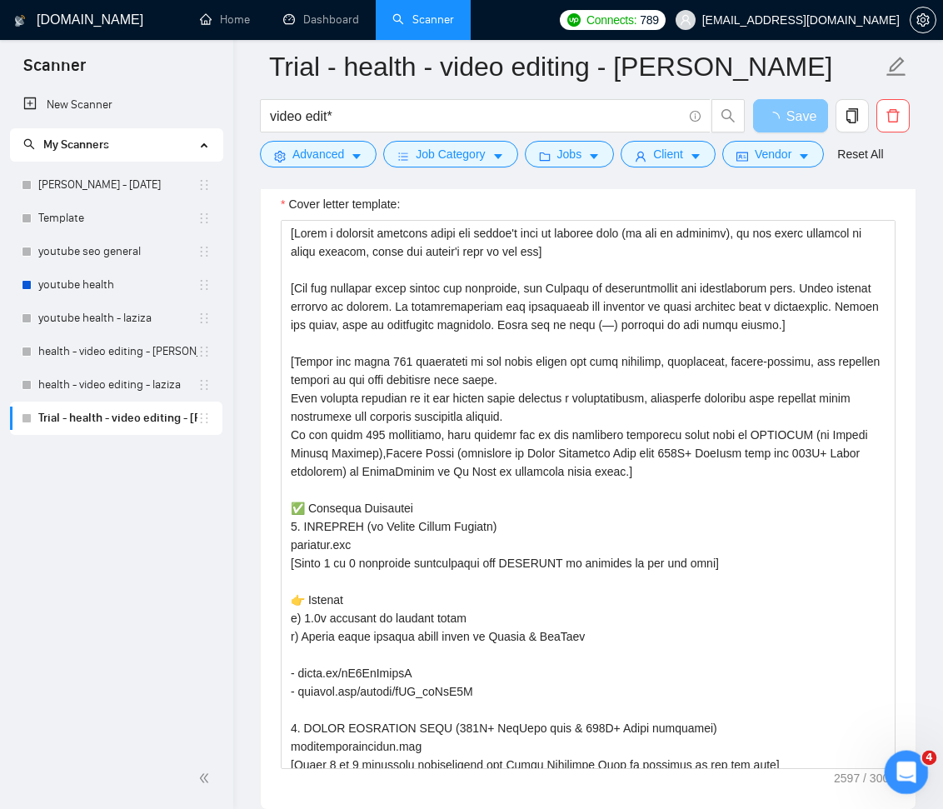
drag, startPoint x: 1772, startPoint y: 1338, endPoint x: 894, endPoint y: 767, distance: 1046.7
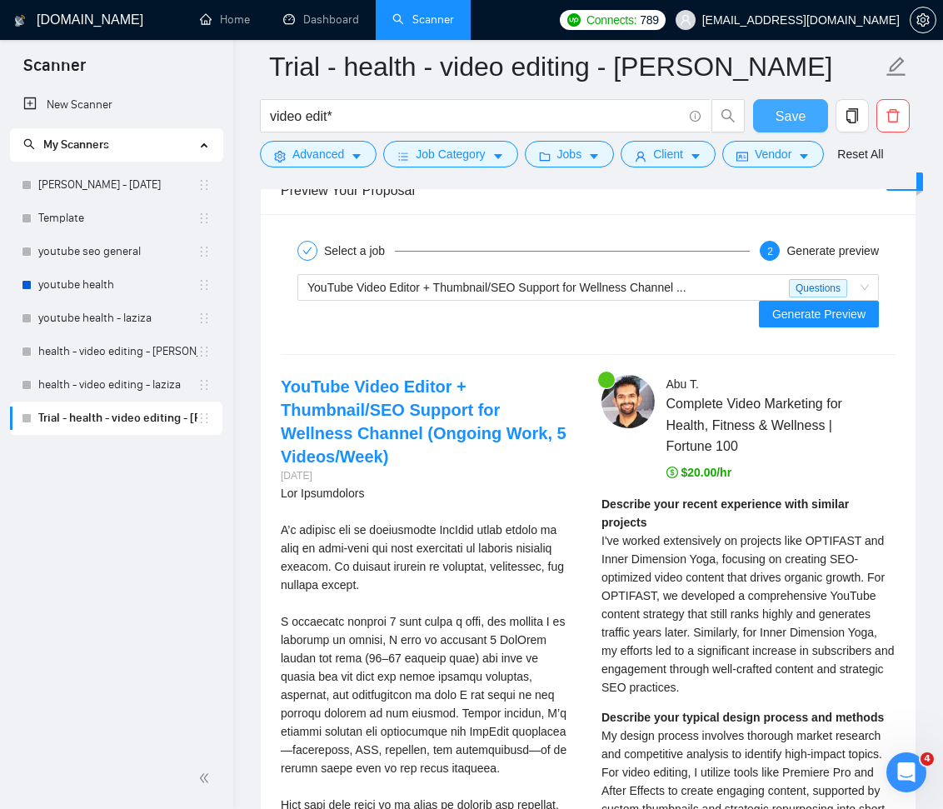
scroll to position [4268, 0]
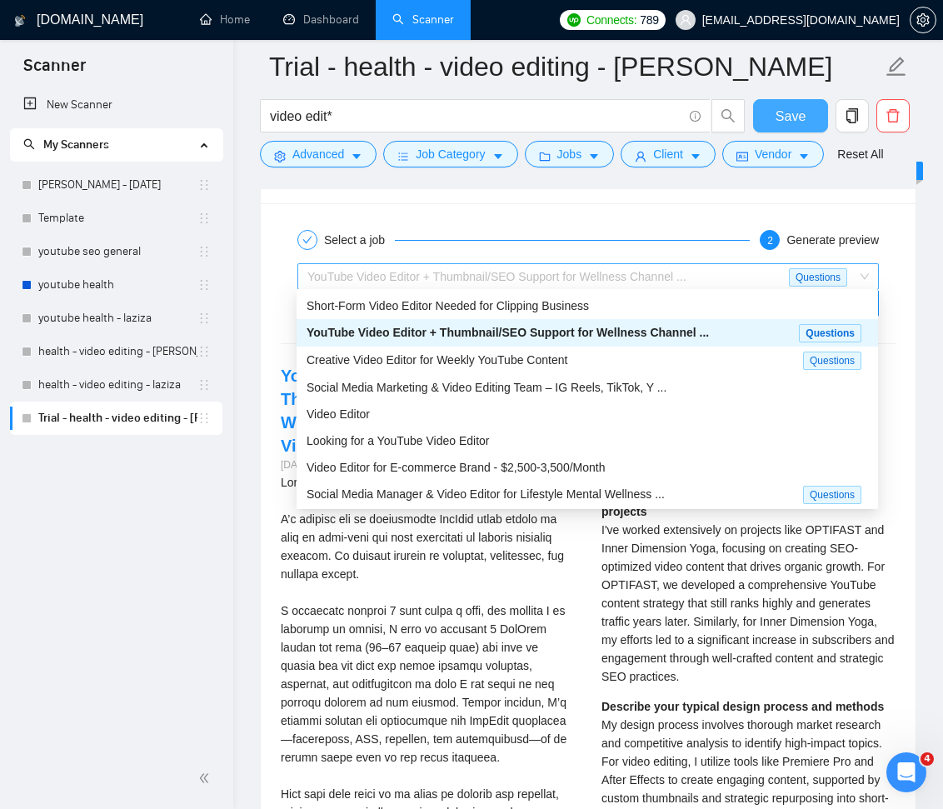
click at [703, 271] on div "YouTube Video Editor + Thumbnail/SEO Support for Wellness Channel ..." at bounding box center [548, 276] width 482 height 25
click at [620, 351] on div "Creative Video Editor for Weekly YouTube Content" at bounding box center [555, 360] width 497 height 19
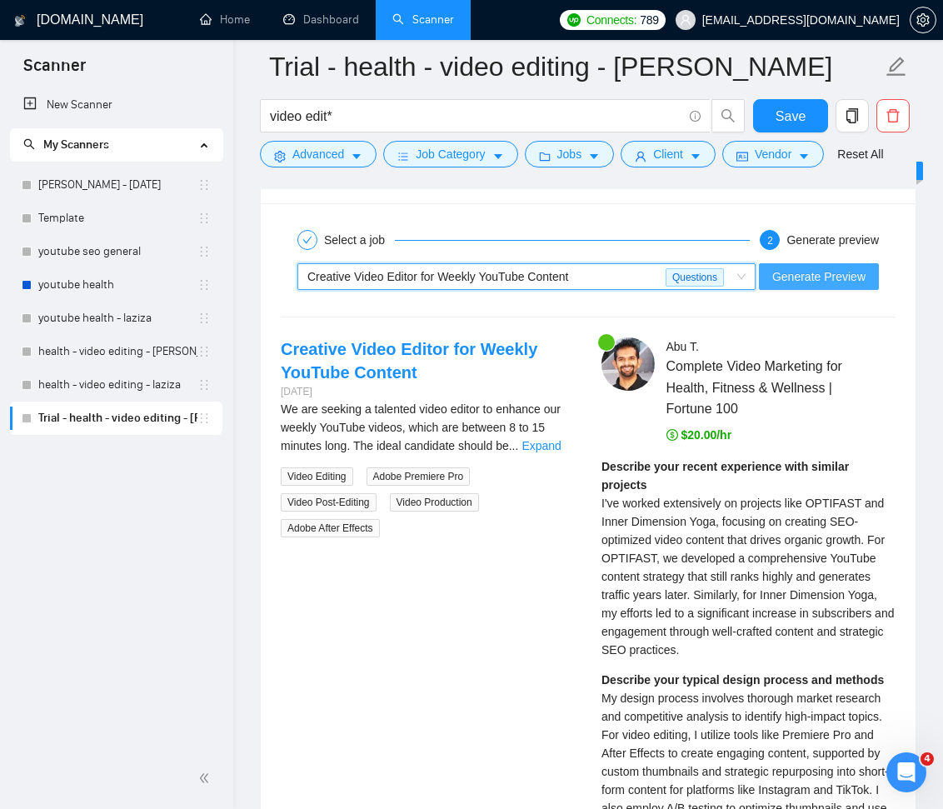
click at [819, 282] on button "Generate Preview" at bounding box center [819, 276] width 120 height 27
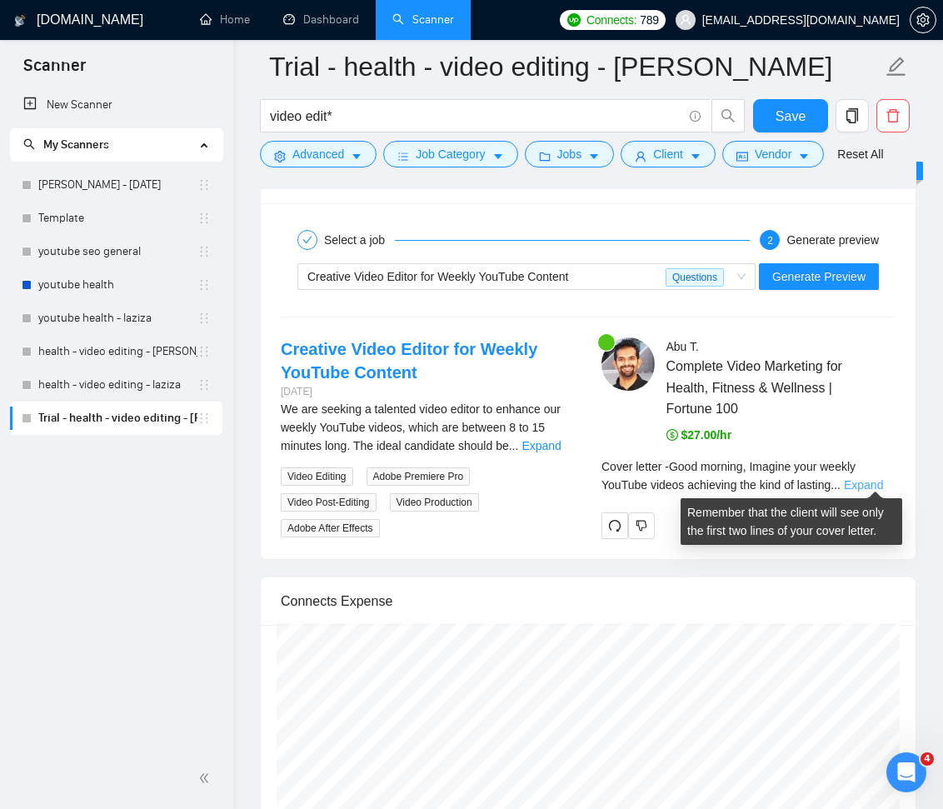
click at [879, 480] on link "Expand" at bounding box center [863, 484] width 39 height 13
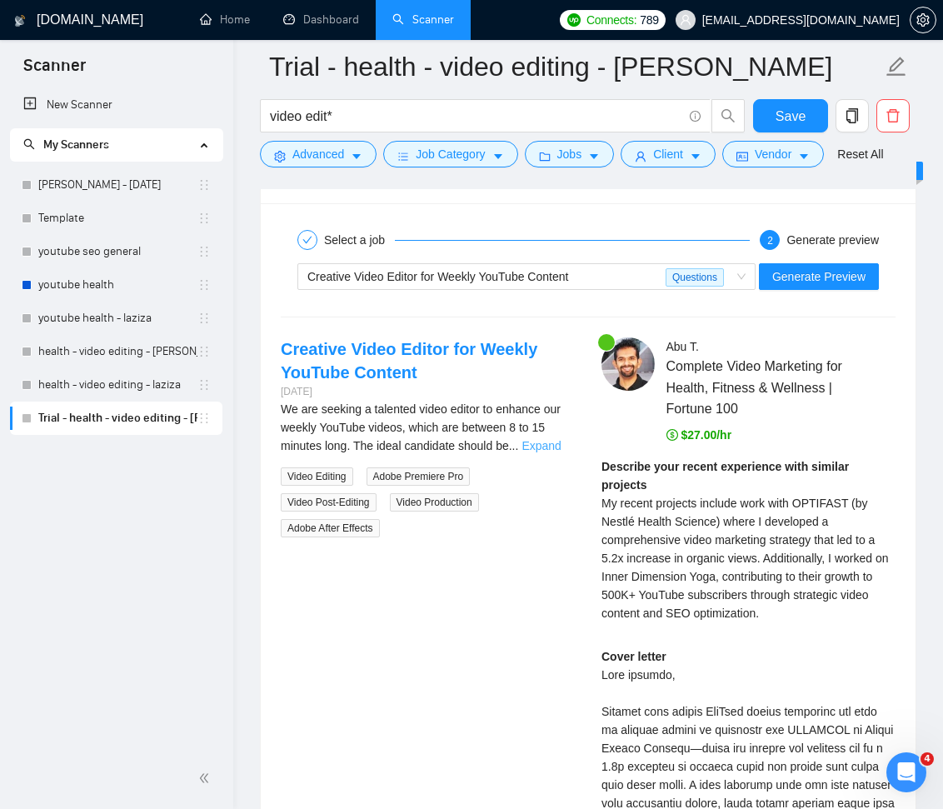
click at [551, 445] on link "Expand" at bounding box center [541, 445] width 39 height 13
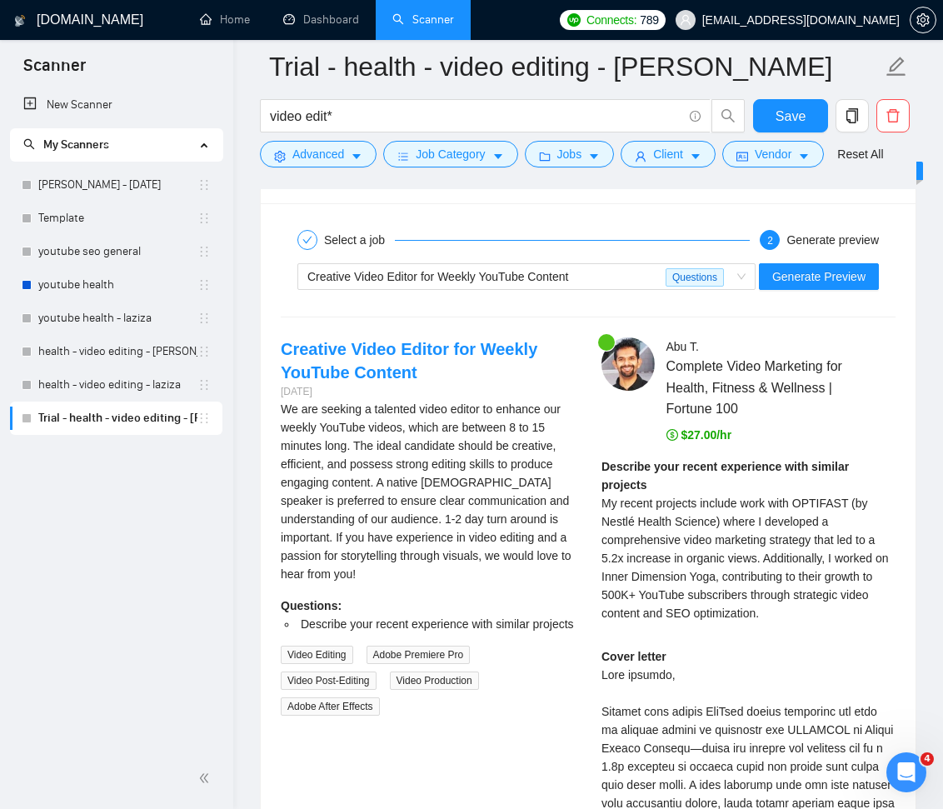
click at [501, 551] on div "We are seeking a talented video editor to enhance our weekly YouTube videos, wh…" at bounding box center [428, 491] width 294 height 183
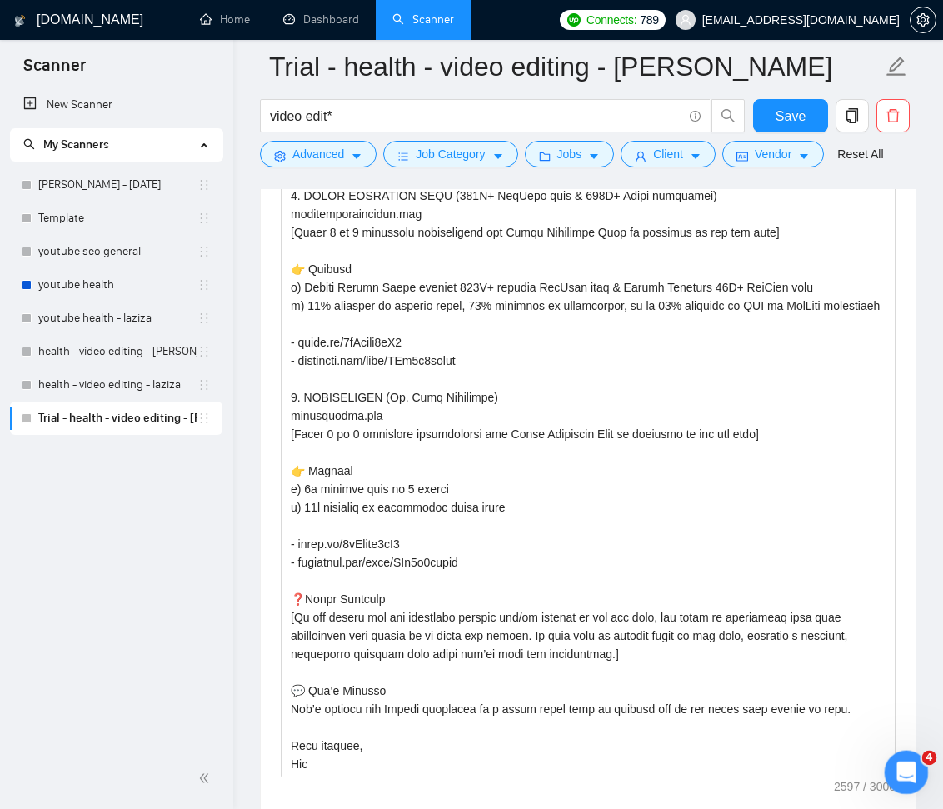
scroll to position [444, 0]
drag, startPoint x: 1776, startPoint y: 1235, endPoint x: 892, endPoint y: 763, distance: 1002.0
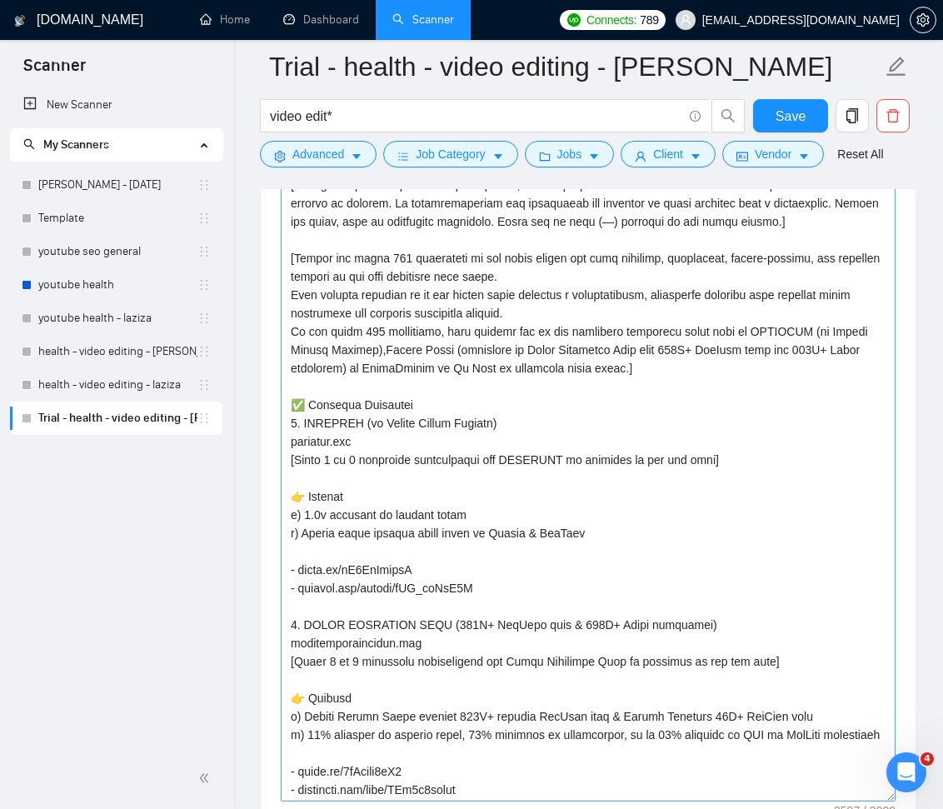
scroll to position [0, 0]
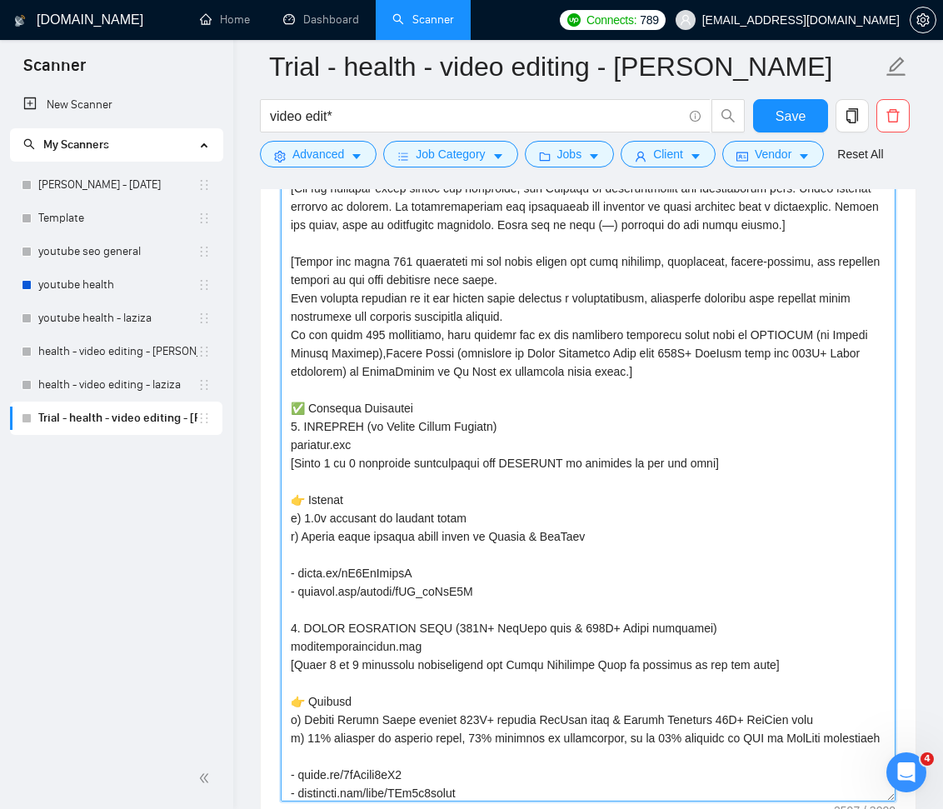
click at [636, 220] on textarea "Cover letter template:" at bounding box center [588, 461] width 615 height 682
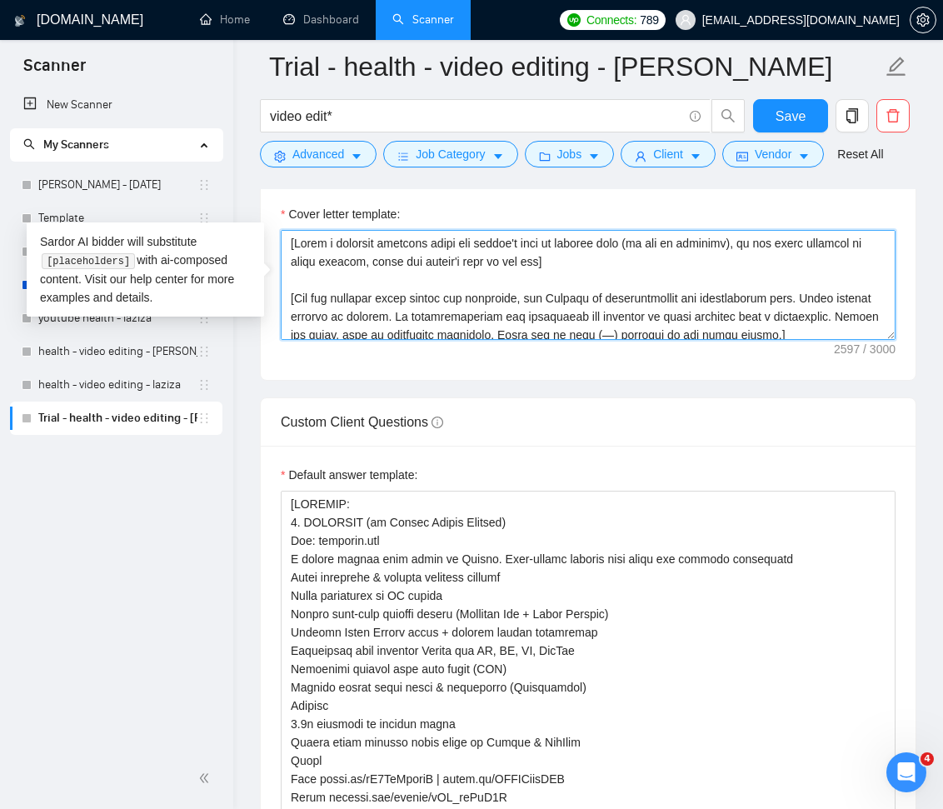
scroll to position [1911, 0]
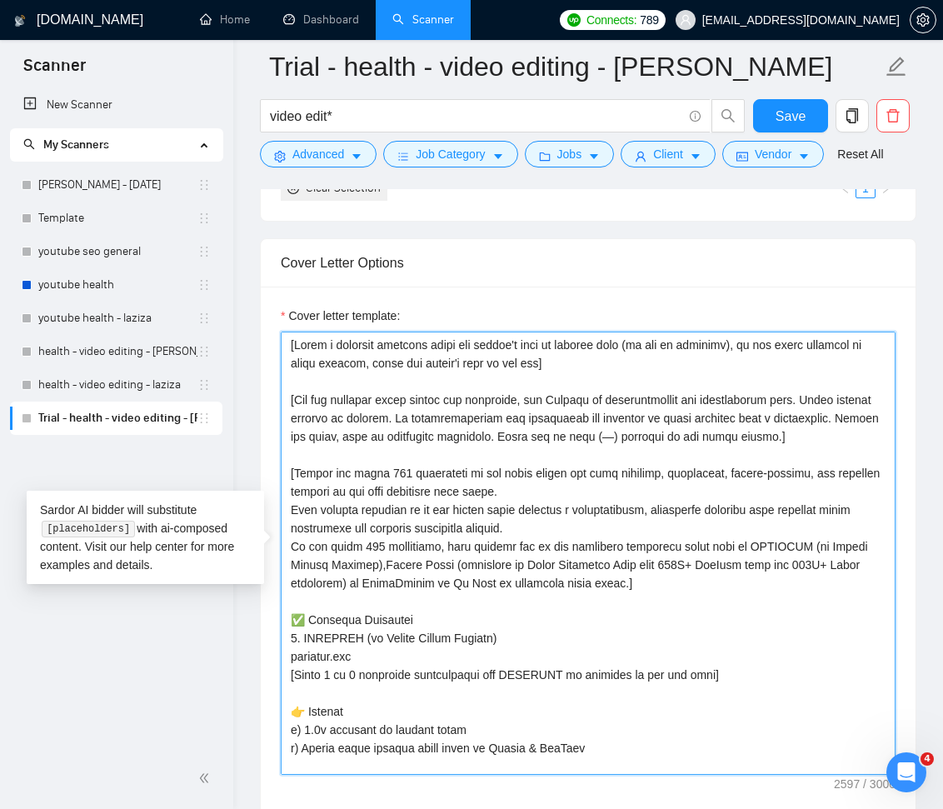
drag, startPoint x: 894, startPoint y: 435, endPoint x: 871, endPoint y: 779, distance: 344.9
click at [872, 775] on textarea "Cover letter template:" at bounding box center [588, 553] width 615 height 443
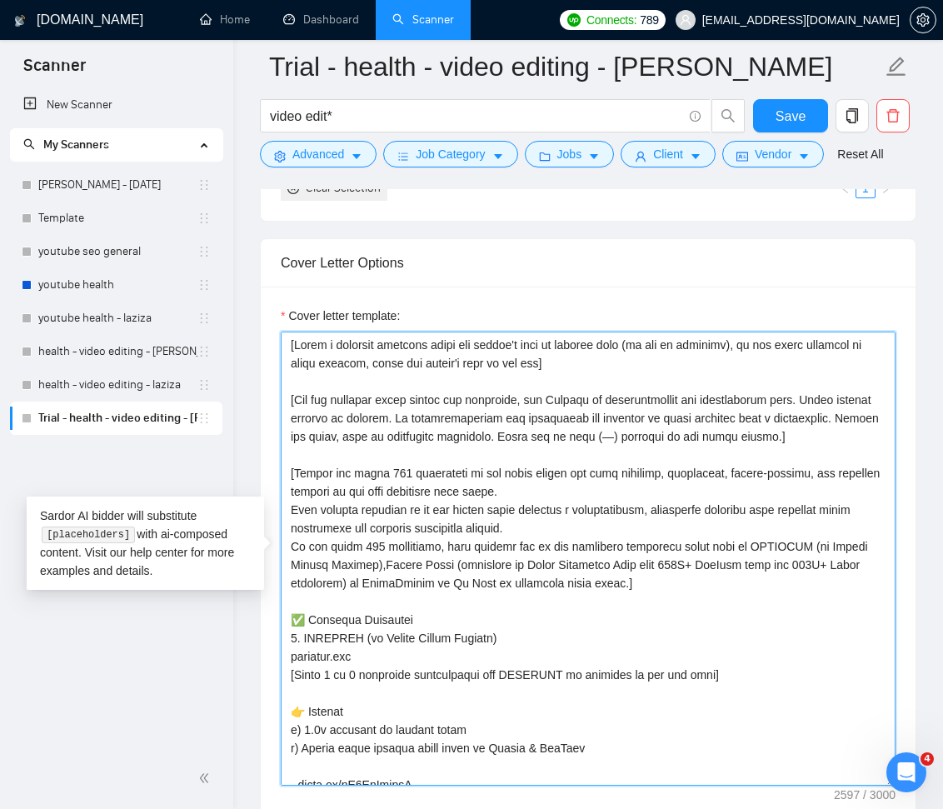
drag, startPoint x: 627, startPoint y: 430, endPoint x: 322, endPoint y: 452, distance: 306.6
click at [322, 452] on textarea "Cover letter template:" at bounding box center [588, 559] width 615 height 454
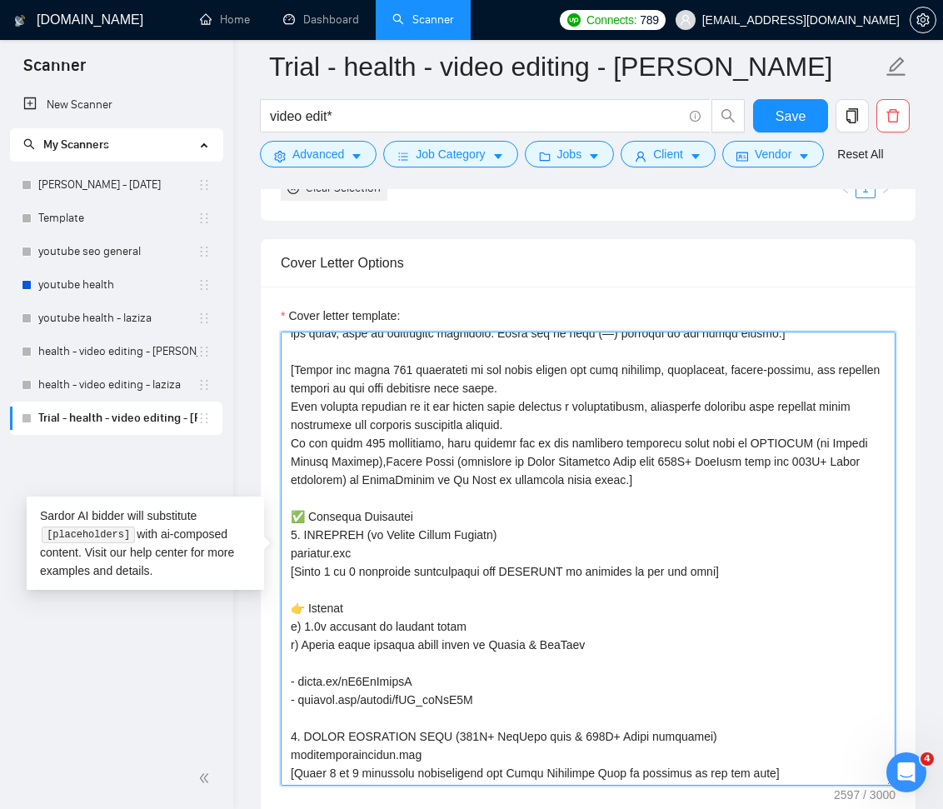
scroll to position [103, 0]
click at [705, 590] on textarea "Cover letter template:" at bounding box center [588, 559] width 615 height 454
paste textarea "Never use em dash (—) anywhere in the cover letter."
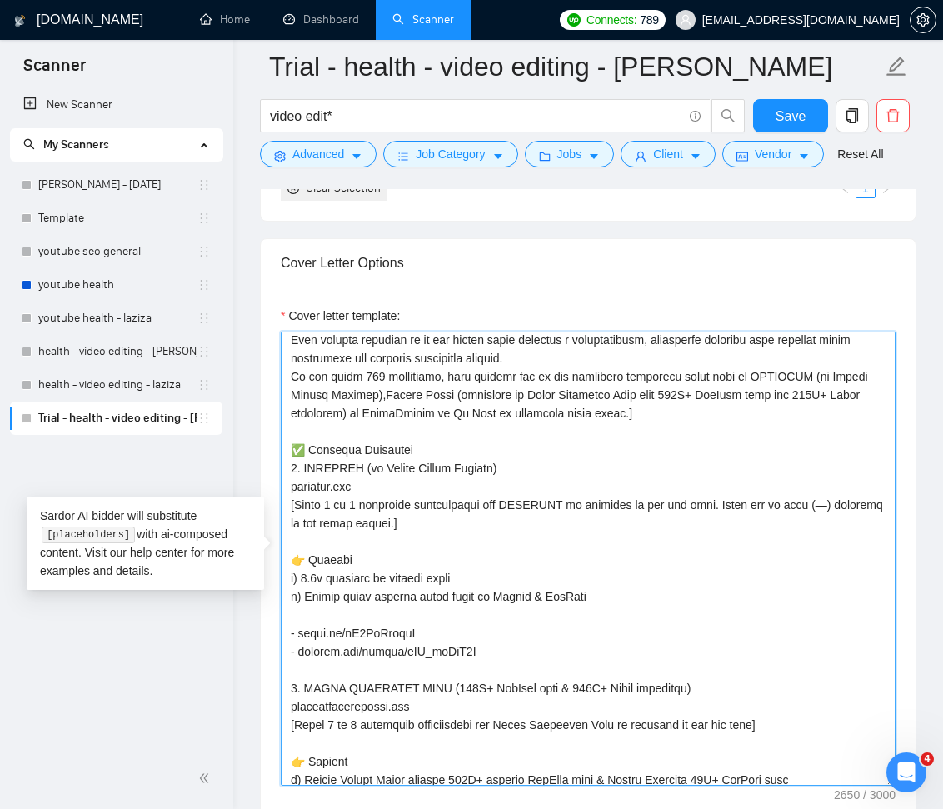
scroll to position [210, 0]
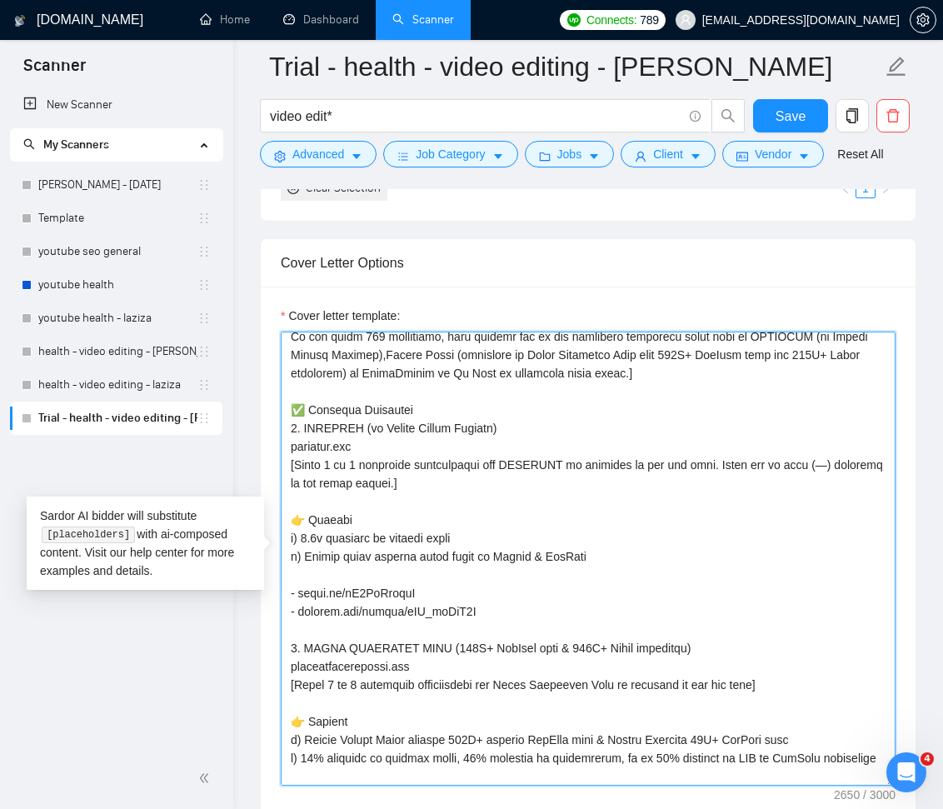
drag, startPoint x: 766, startPoint y: 702, endPoint x: 801, endPoint y: 719, distance: 38.8
click at [767, 702] on textarea "Cover letter template:" at bounding box center [588, 559] width 615 height 454
paste textarea "Never use em dash (—) anywhere in the cover letter."
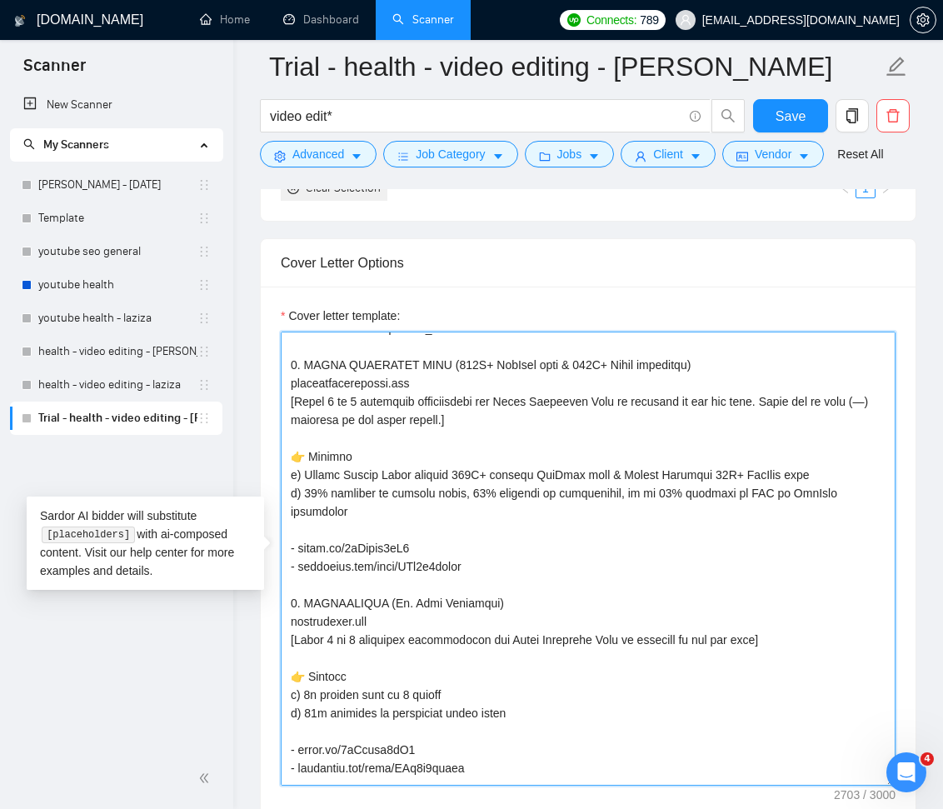
scroll to position [497, 0]
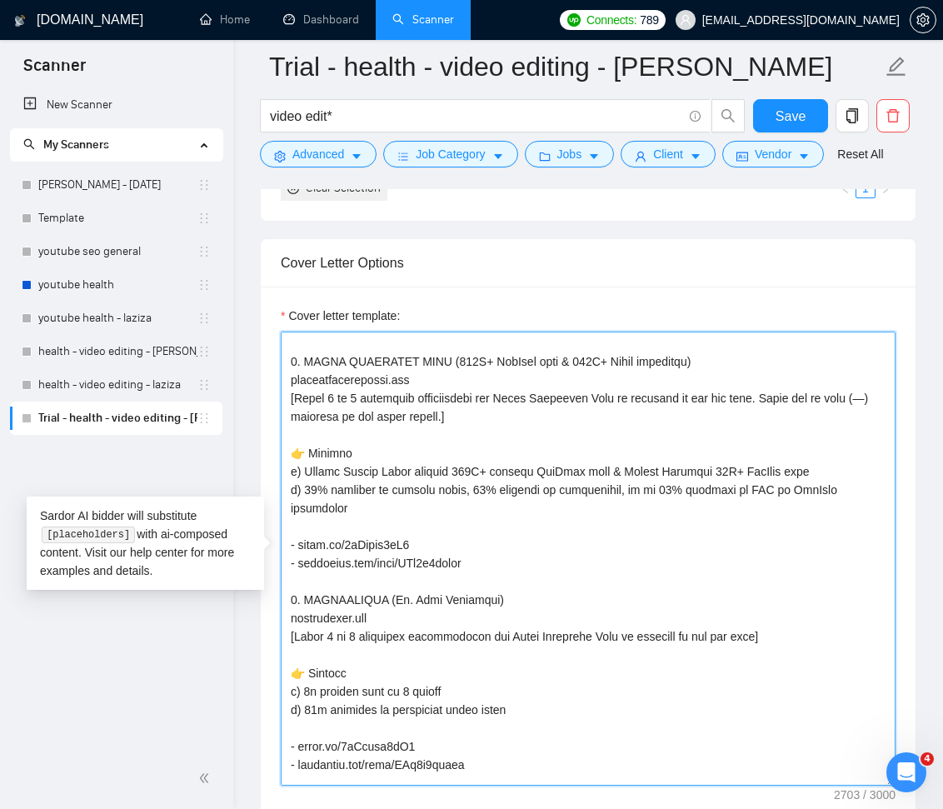
drag, startPoint x: 767, startPoint y: 652, endPoint x: 802, endPoint y: 681, distance: 46.2
click at [767, 654] on textarea "Cover letter template:" at bounding box center [588, 559] width 615 height 454
paste textarea "Never use em dash (—) anywhere in the cover letter."
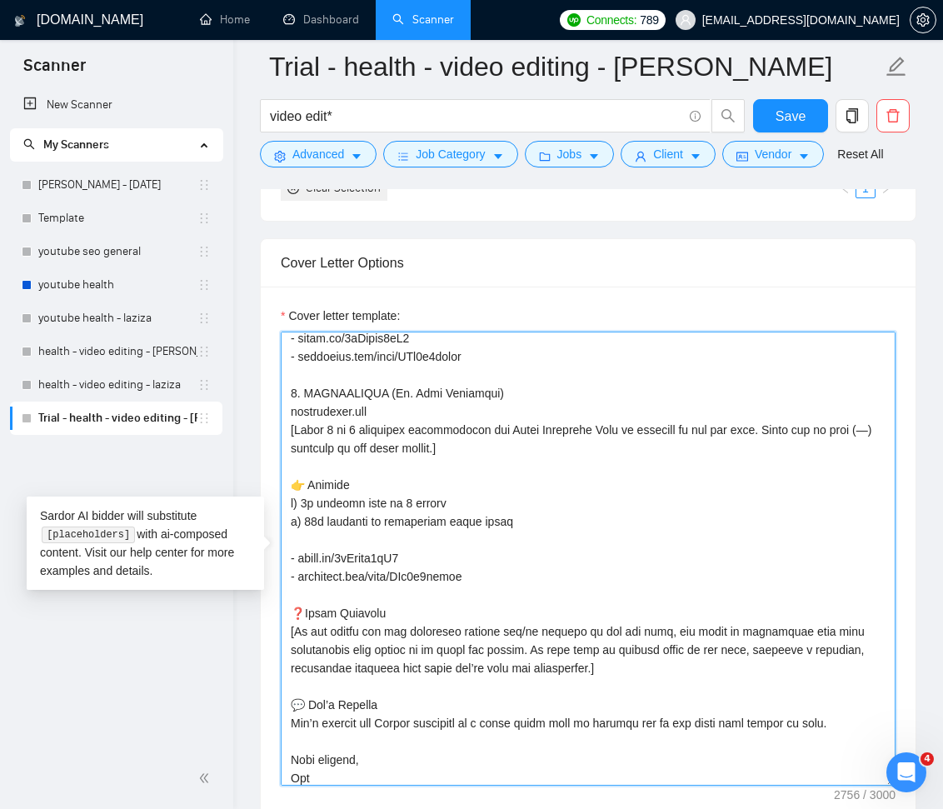
scroll to position [727, 0]
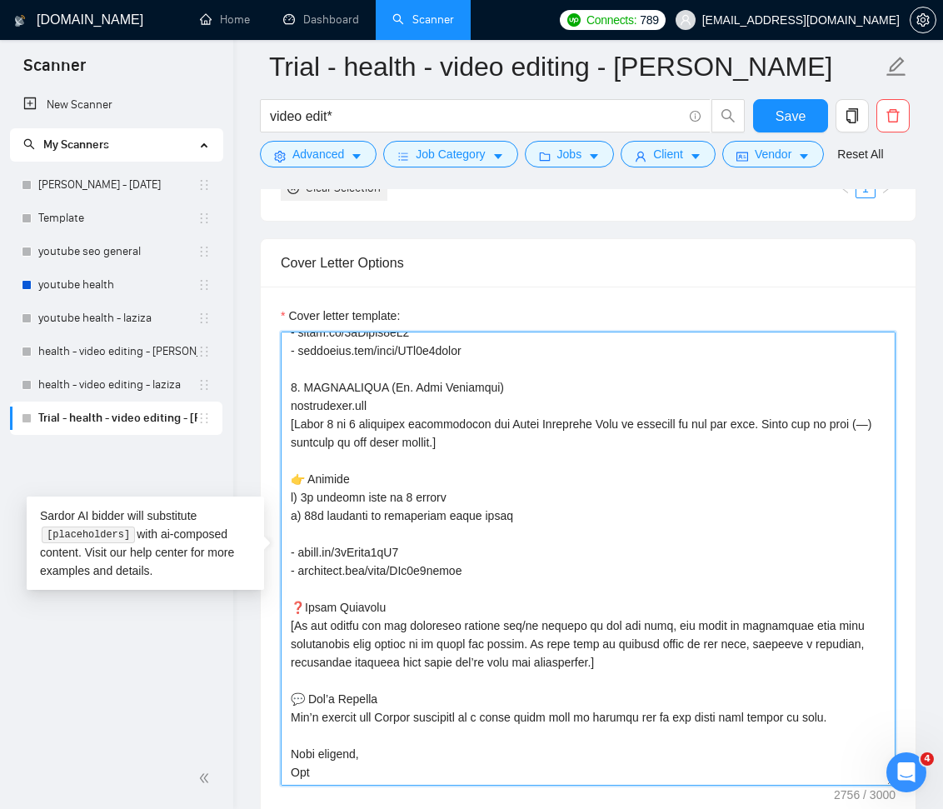
click at [609, 662] on textarea "Cover letter template:" at bounding box center [588, 559] width 615 height 454
paste textarea "Never use em dash (—) anywhere in the cover letter."
click at [611, 661] on textarea "Cover letter template:" at bounding box center [588, 559] width 615 height 454
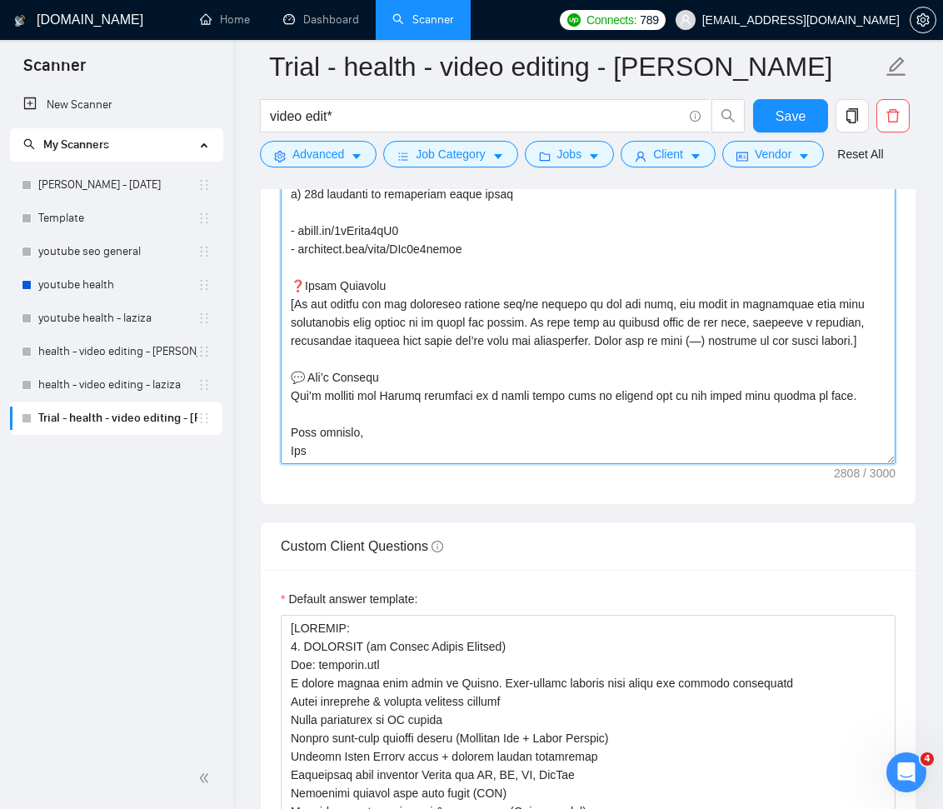
scroll to position [2313, 0]
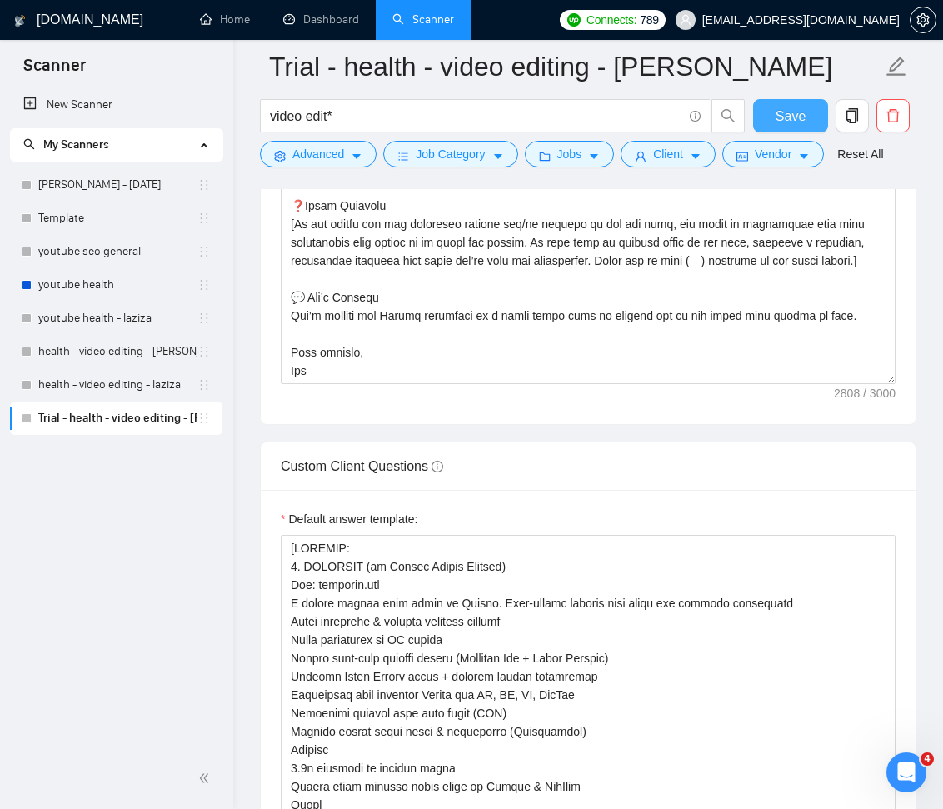
drag, startPoint x: 796, startPoint y: 117, endPoint x: 900, endPoint y: 217, distance: 144.4
click at [796, 117] on span "Save" at bounding box center [791, 116] width 30 height 21
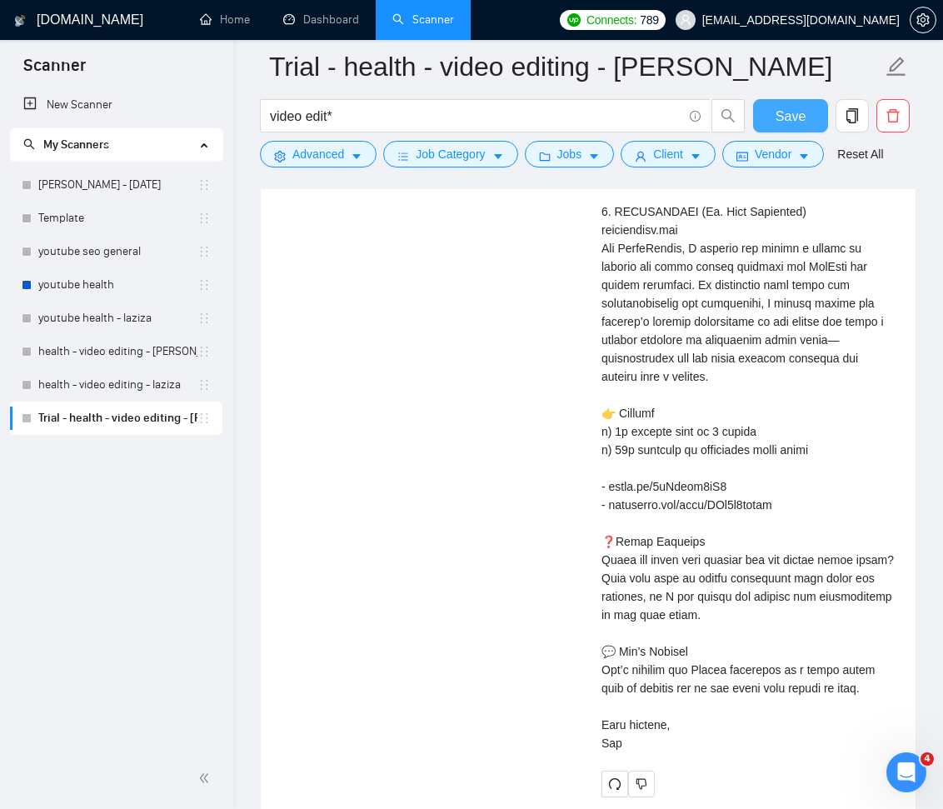
scroll to position [5923, 0]
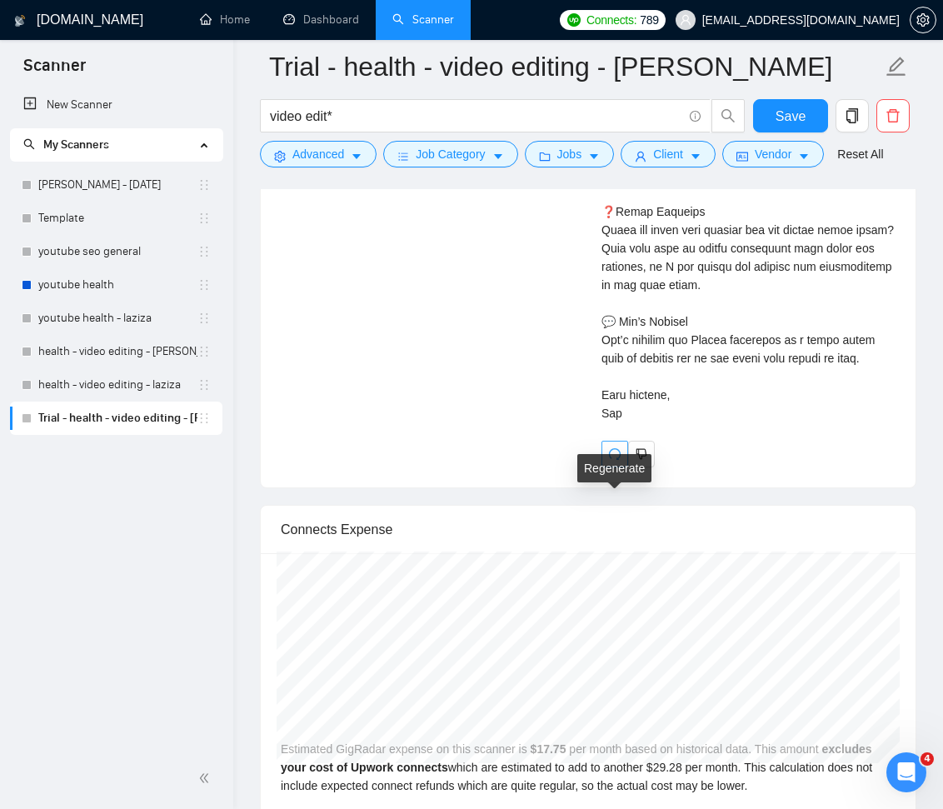
click at [615, 461] on icon "redo" at bounding box center [614, 453] width 13 height 13
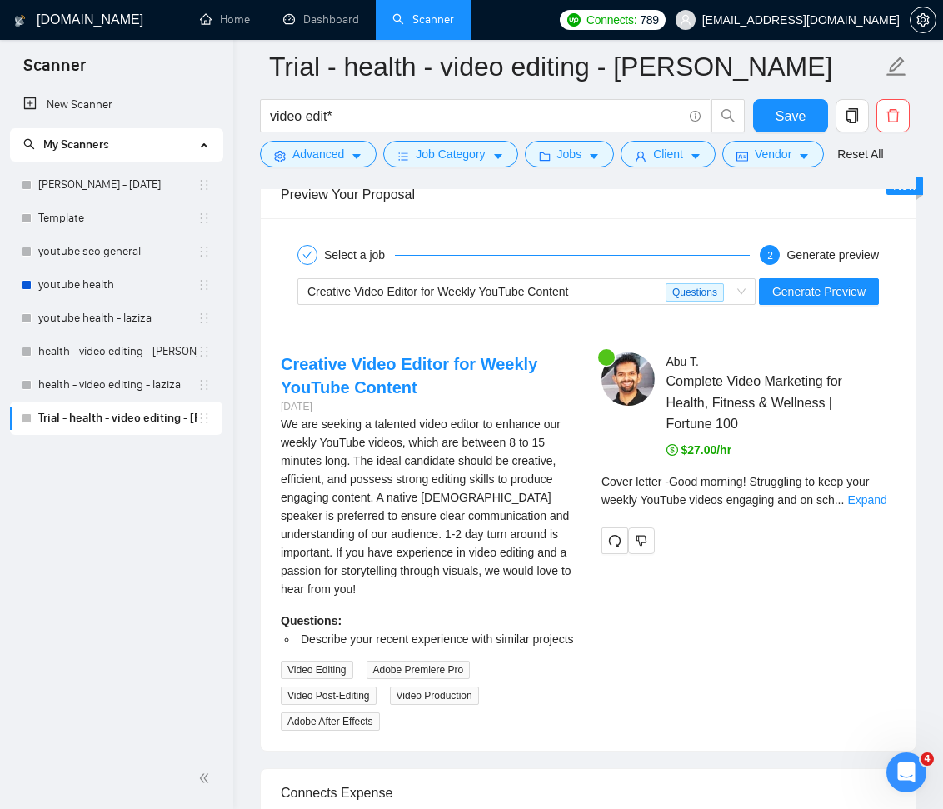
scroll to position [4259, 0]
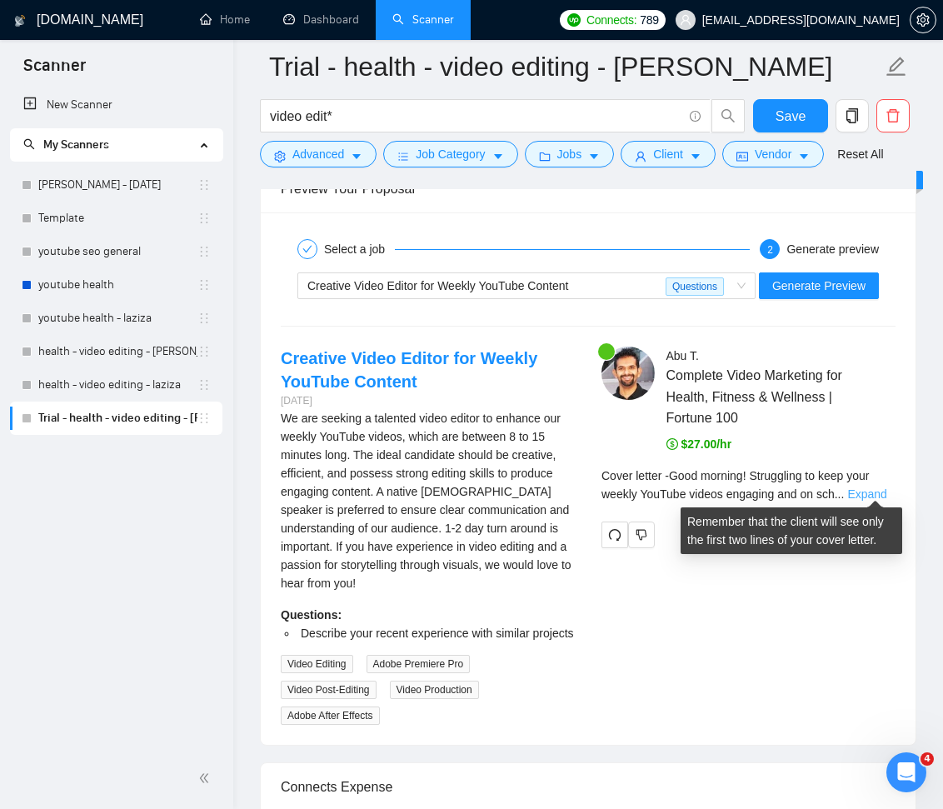
click at [882, 489] on link "Expand" at bounding box center [866, 493] width 39 height 13
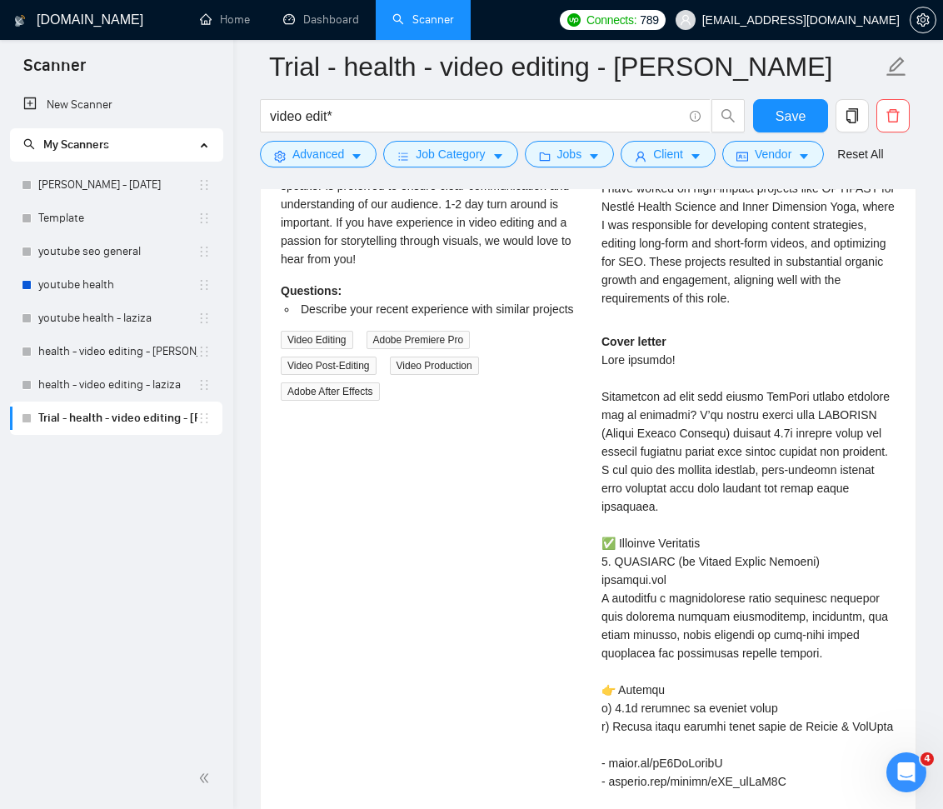
scroll to position [4245, 0]
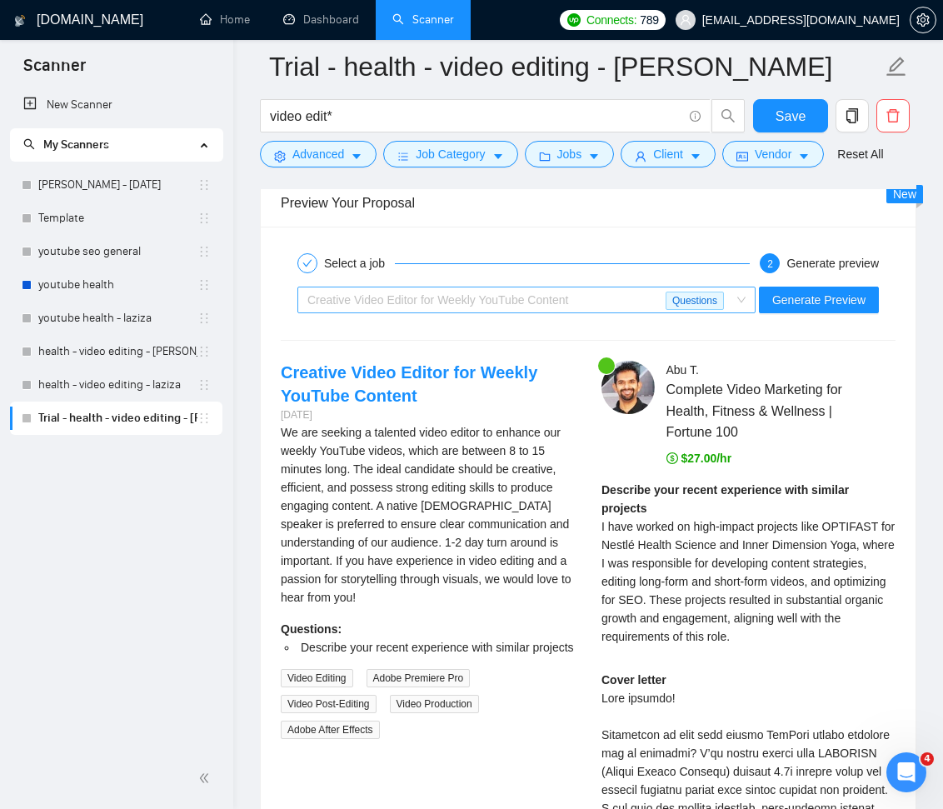
click at [593, 305] on div "Creative Video Editor for Weekly YouTube Content" at bounding box center [486, 299] width 358 height 25
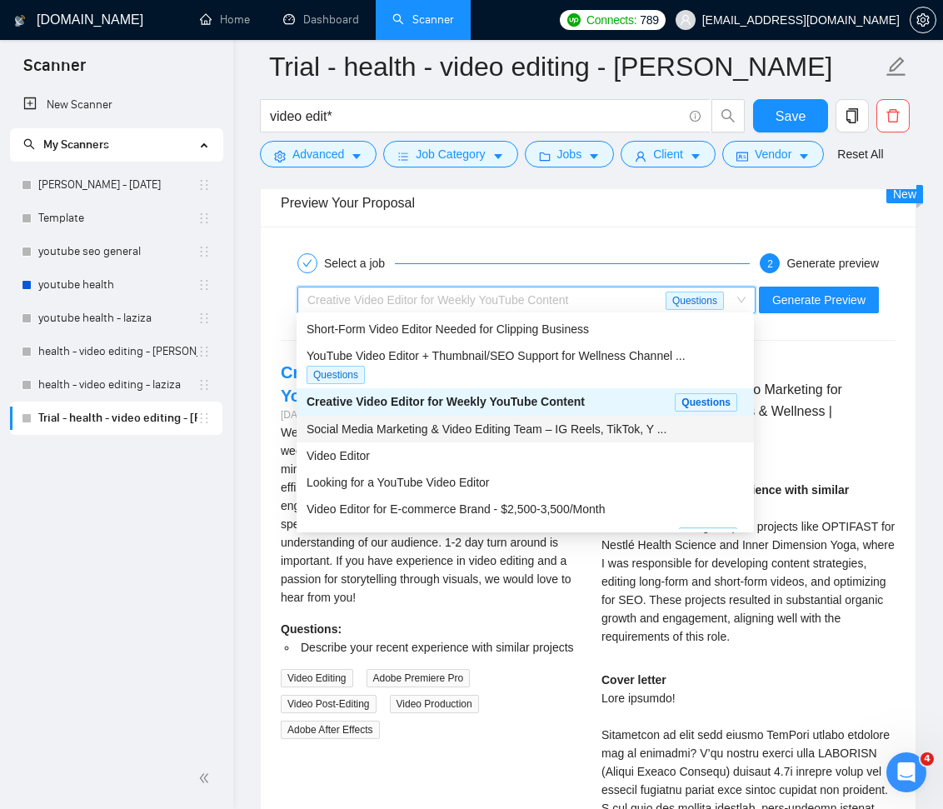
click at [568, 426] on span "Social Media Marketing & Video Editing Team – IG Reels, TikTok, Y ..." at bounding box center [487, 428] width 360 height 13
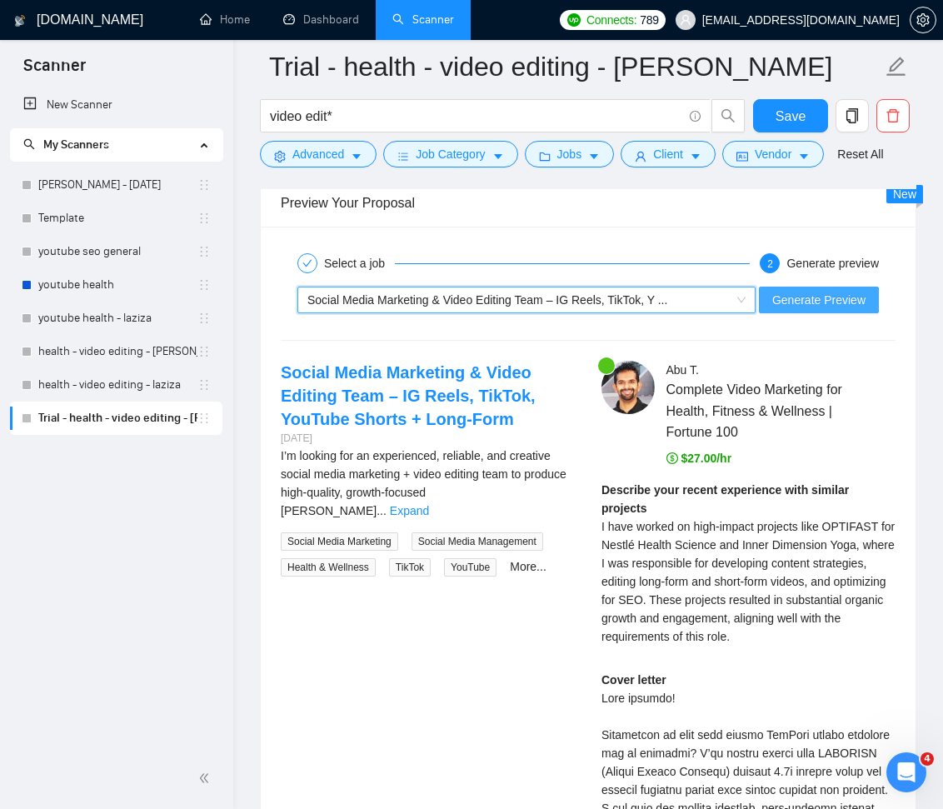
click at [841, 303] on span "Generate Preview" at bounding box center [818, 300] width 93 height 18
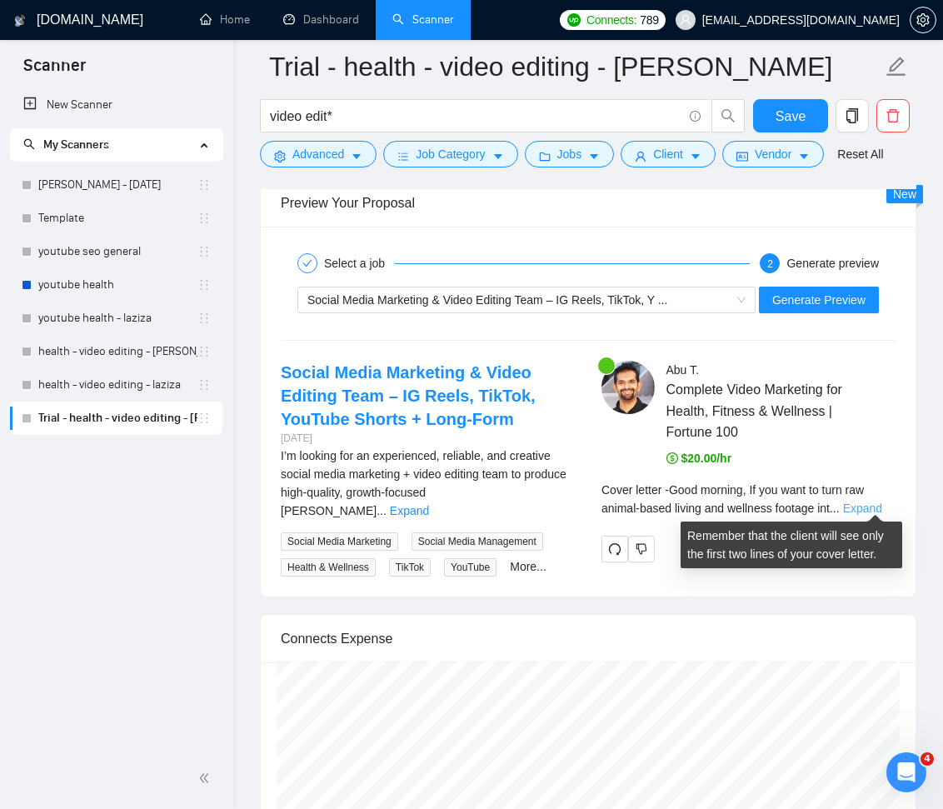
click at [871, 502] on link "Expand" at bounding box center [862, 508] width 39 height 13
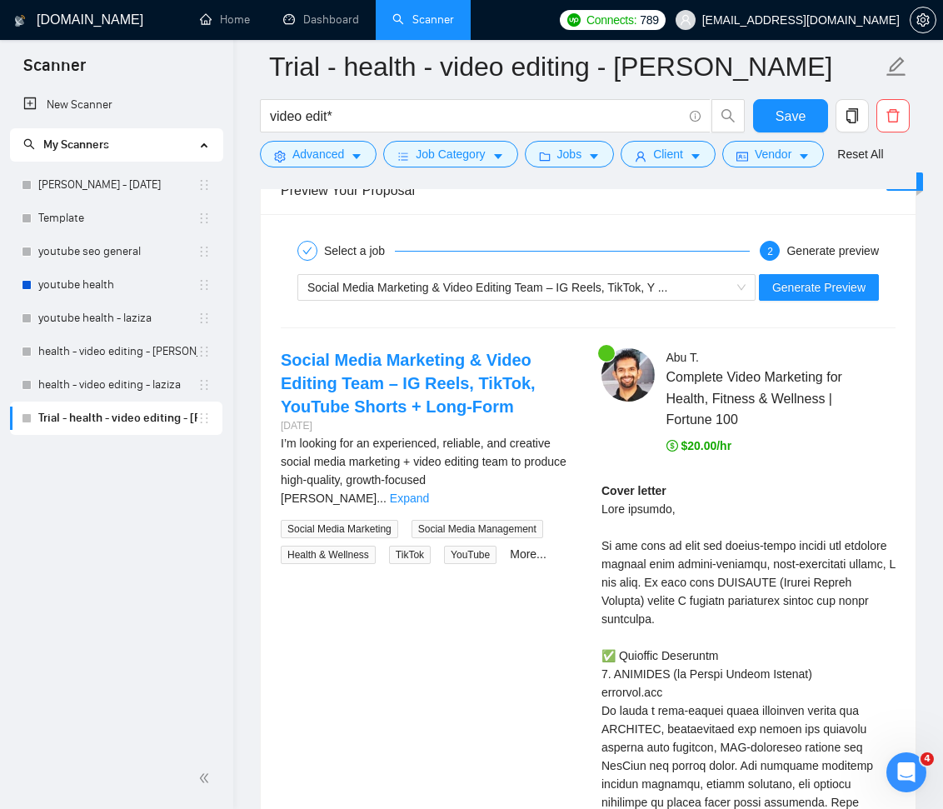
scroll to position [4262, 0]
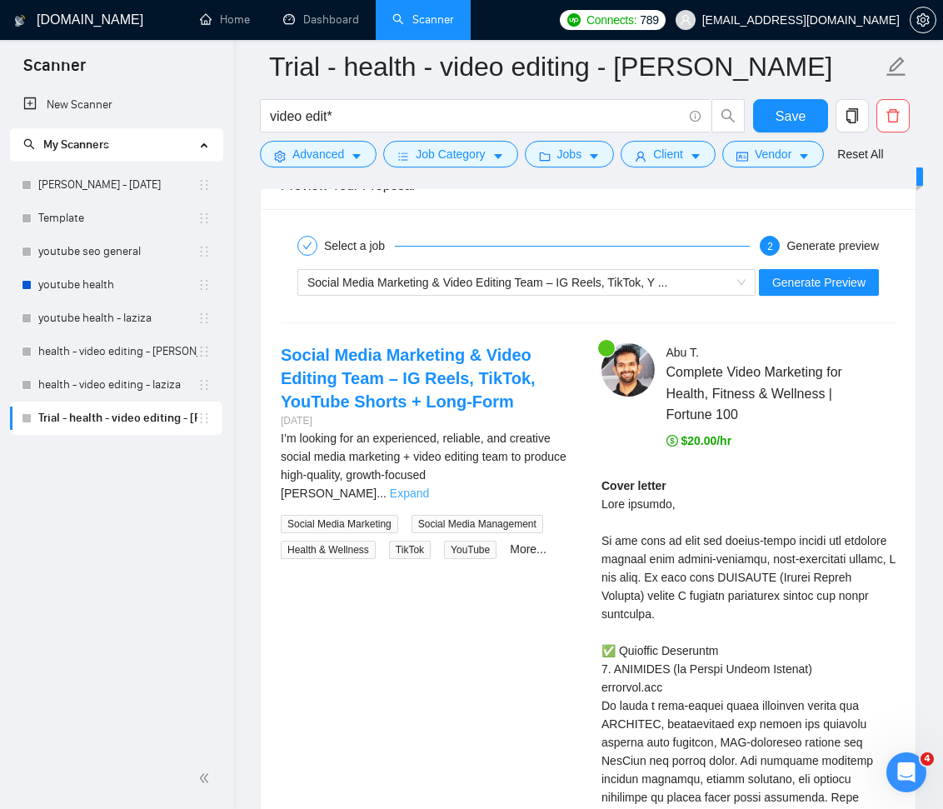
click at [429, 487] on link "Expand" at bounding box center [409, 493] width 39 height 13
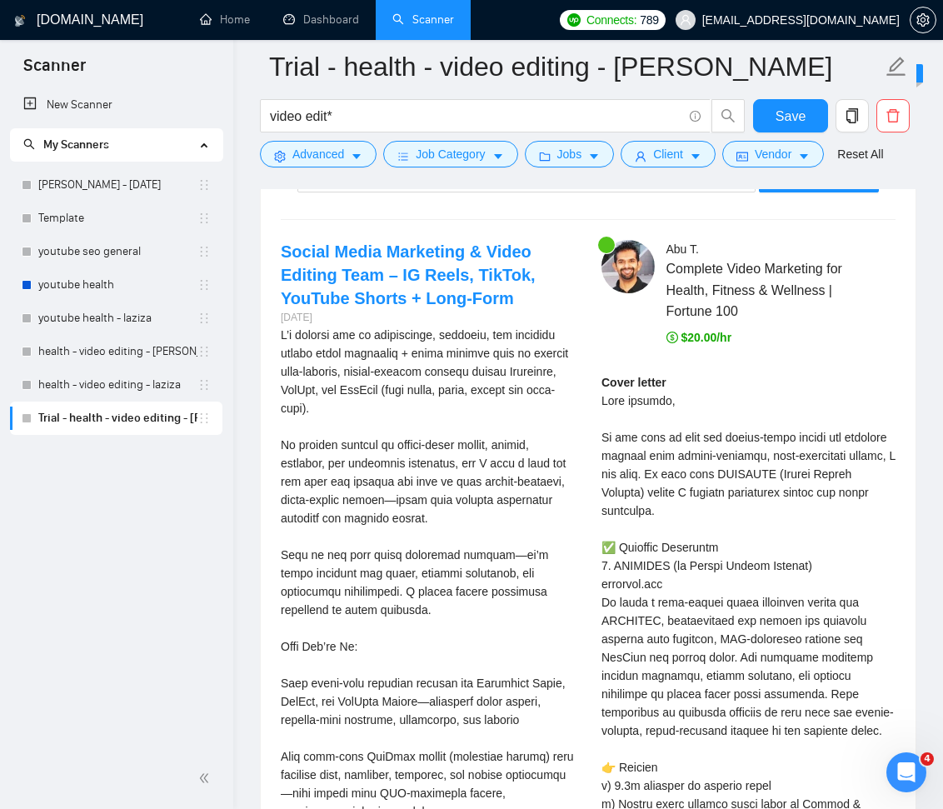
scroll to position [4410, 0]
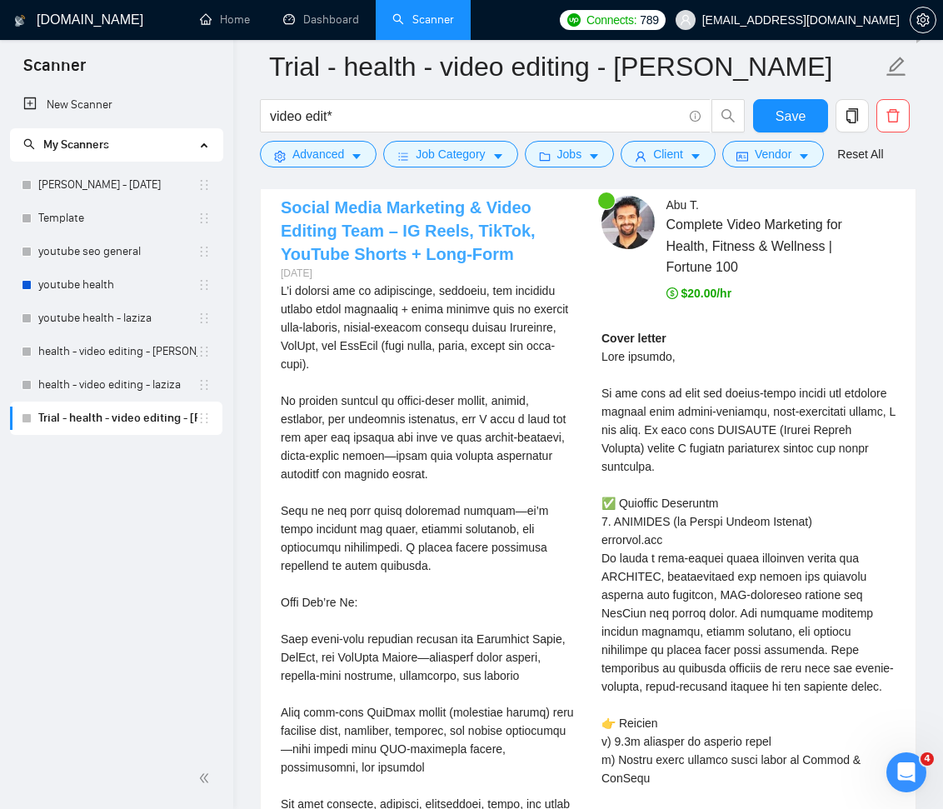
click at [332, 206] on link "Social Media Marketing & Video Editing Team – IG Reels, TikTok, YouTube Shorts …" at bounding box center [408, 230] width 255 height 65
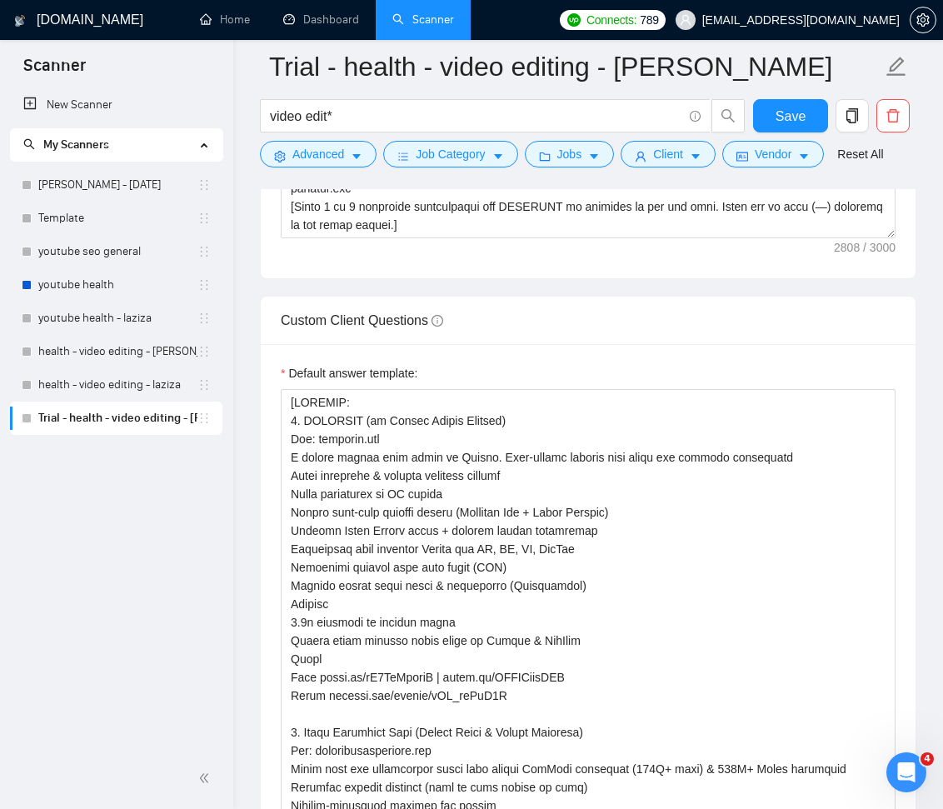
scroll to position [740, 0]
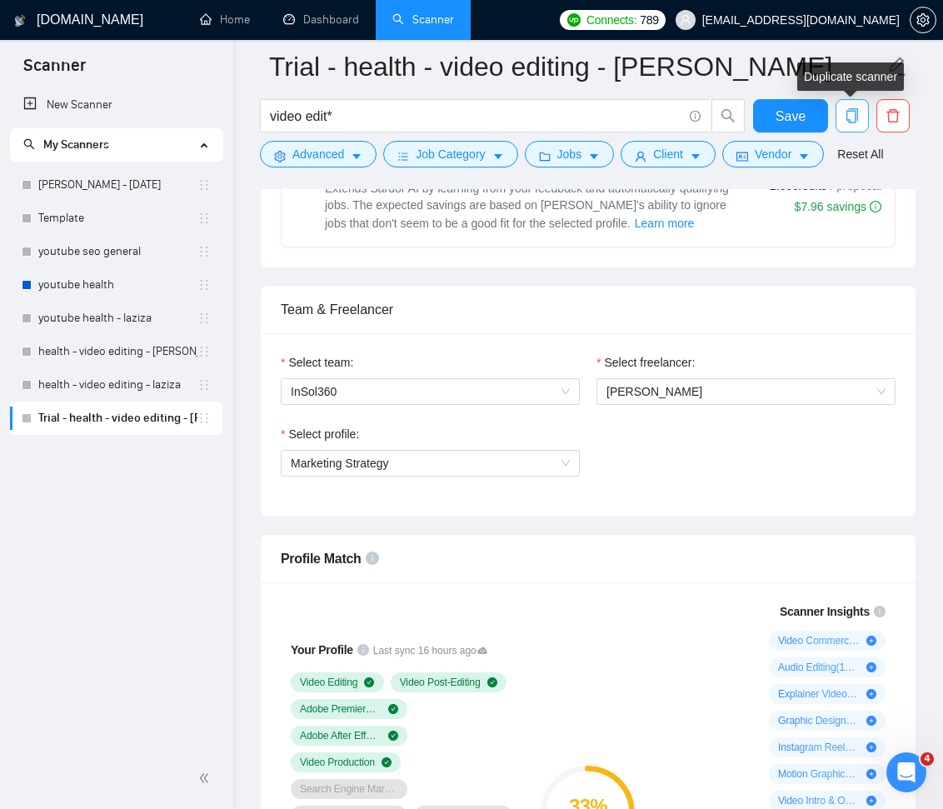
click at [852, 114] on icon "copy" at bounding box center [852, 115] width 15 height 15
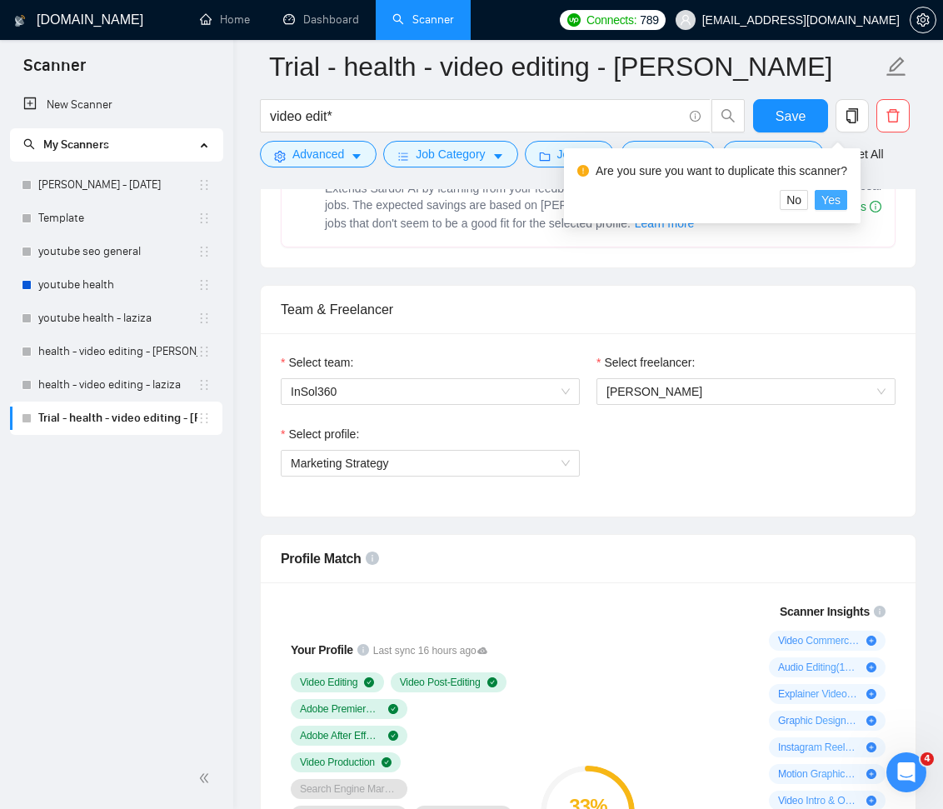
click at [837, 198] on span "Yes" at bounding box center [831, 200] width 19 height 18
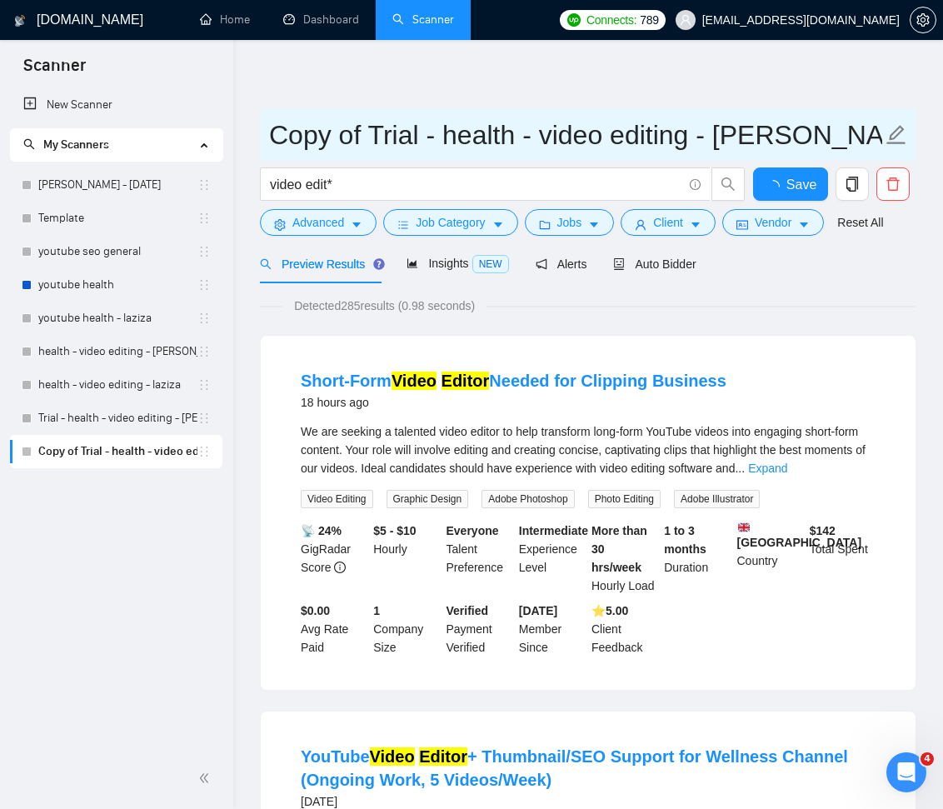
drag, startPoint x: 368, startPoint y: 135, endPoint x: 248, endPoint y: 142, distance: 120.2
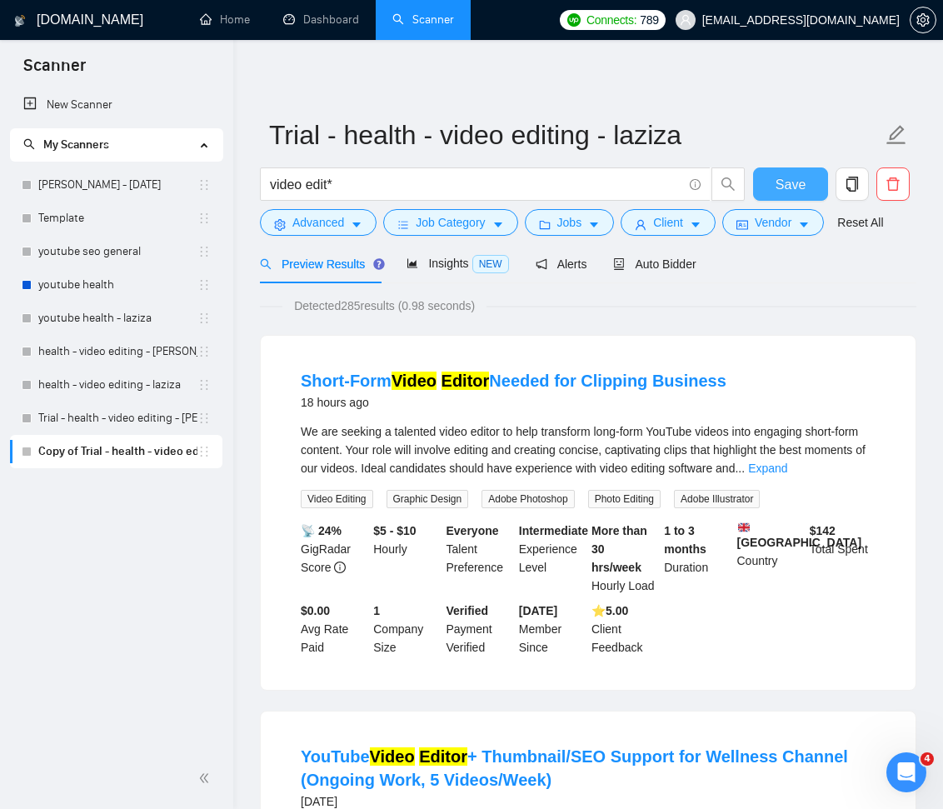
drag, startPoint x: 802, startPoint y: 188, endPoint x: 910, endPoint y: 247, distance: 122.3
click at [804, 190] on span "Save" at bounding box center [791, 184] width 30 height 21
click at [662, 269] on span "Auto Bidder" at bounding box center [654, 263] width 82 height 13
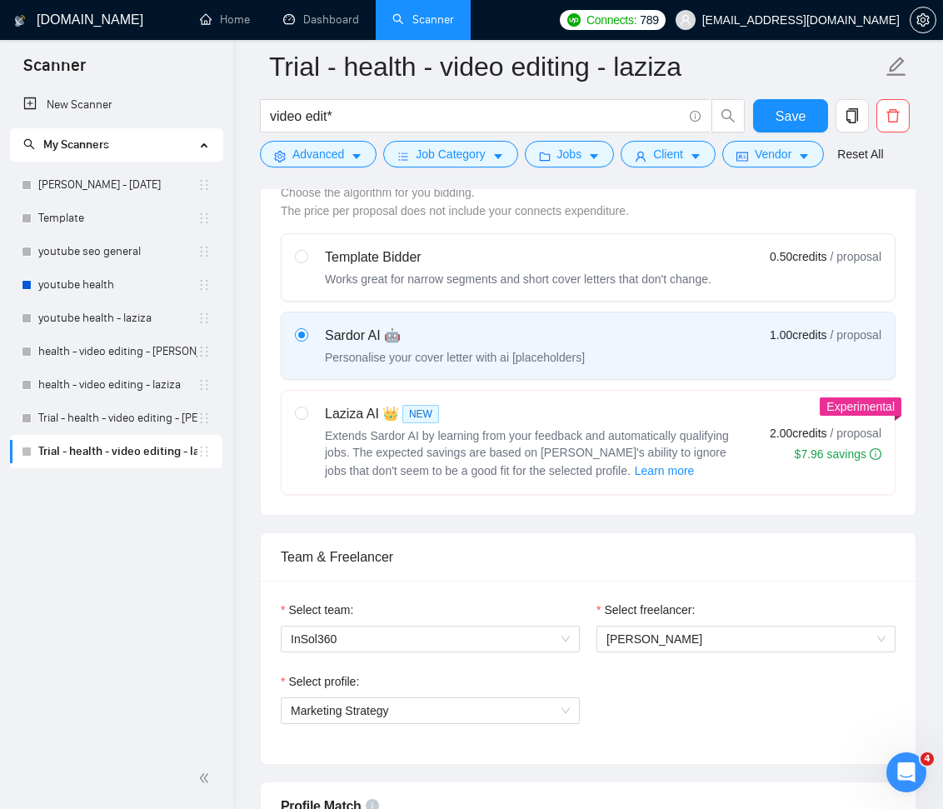
scroll to position [559, 0]
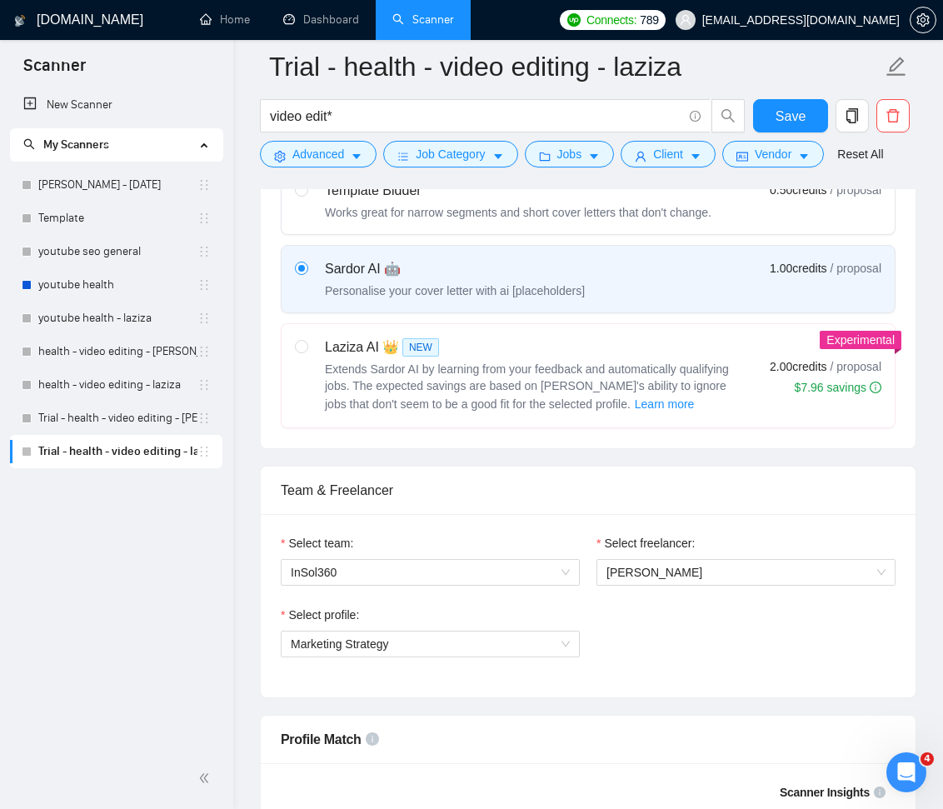
drag, startPoint x: 559, startPoint y: 390, endPoint x: 903, endPoint y: 447, distance: 348.8
click at [560, 390] on div "Extends Sardor AI by learning from your feedback and automatically qualifying j…" at bounding box center [533, 387] width 417 height 53
click at [307, 352] on input "radio" at bounding box center [301, 346] width 12 height 12
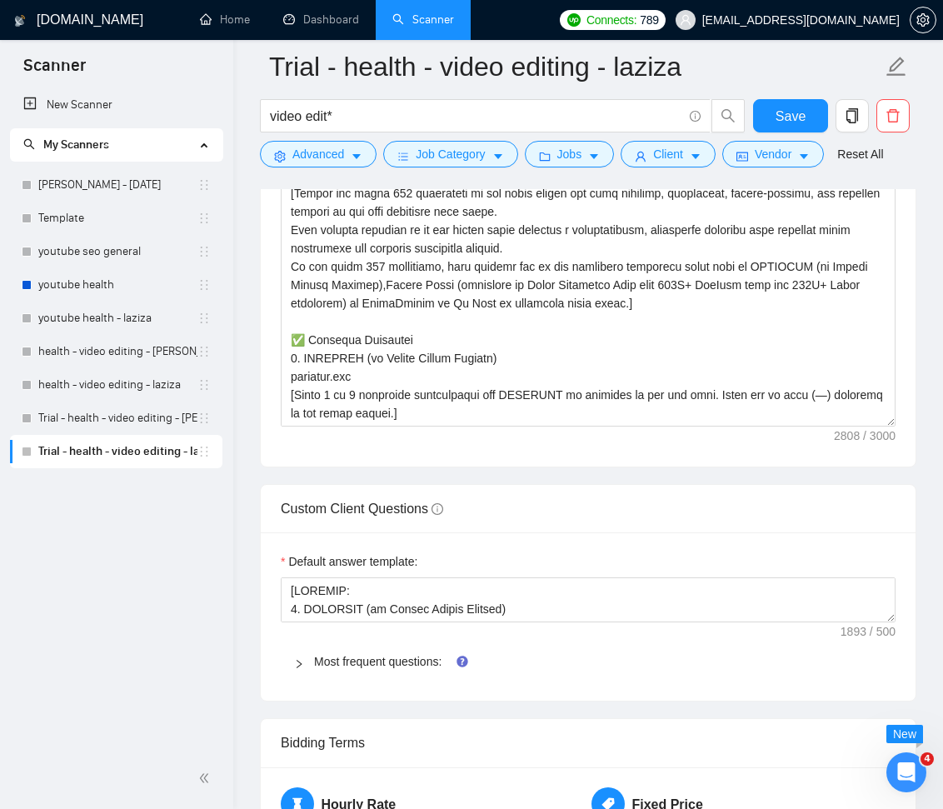
scroll to position [2233, 0]
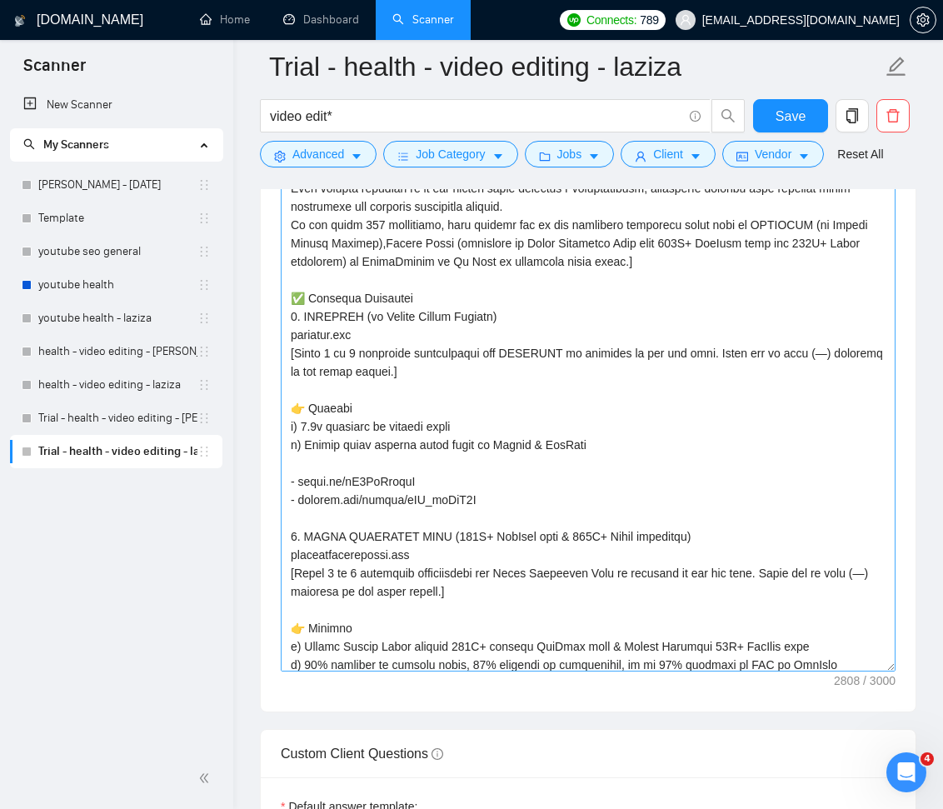
drag, startPoint x: 892, startPoint y: 376, endPoint x: 893, endPoint y: 664, distance: 288.3
click at [893, 664] on textarea "Cover letter template:" at bounding box center [588, 341] width 615 height 662
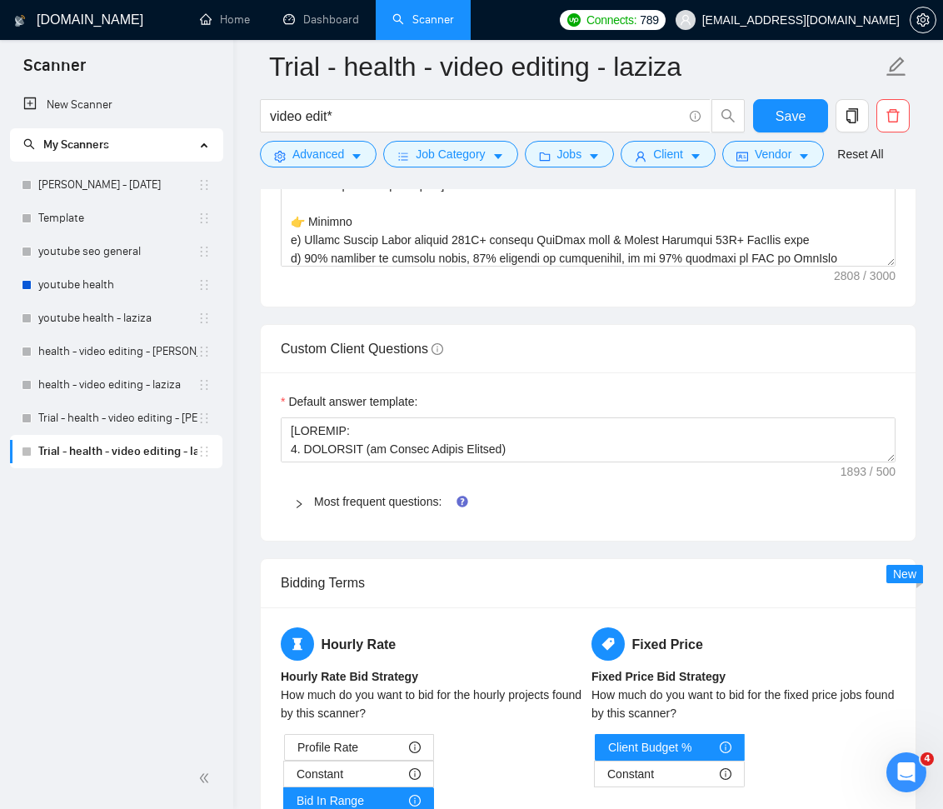
scroll to position [2702, 0]
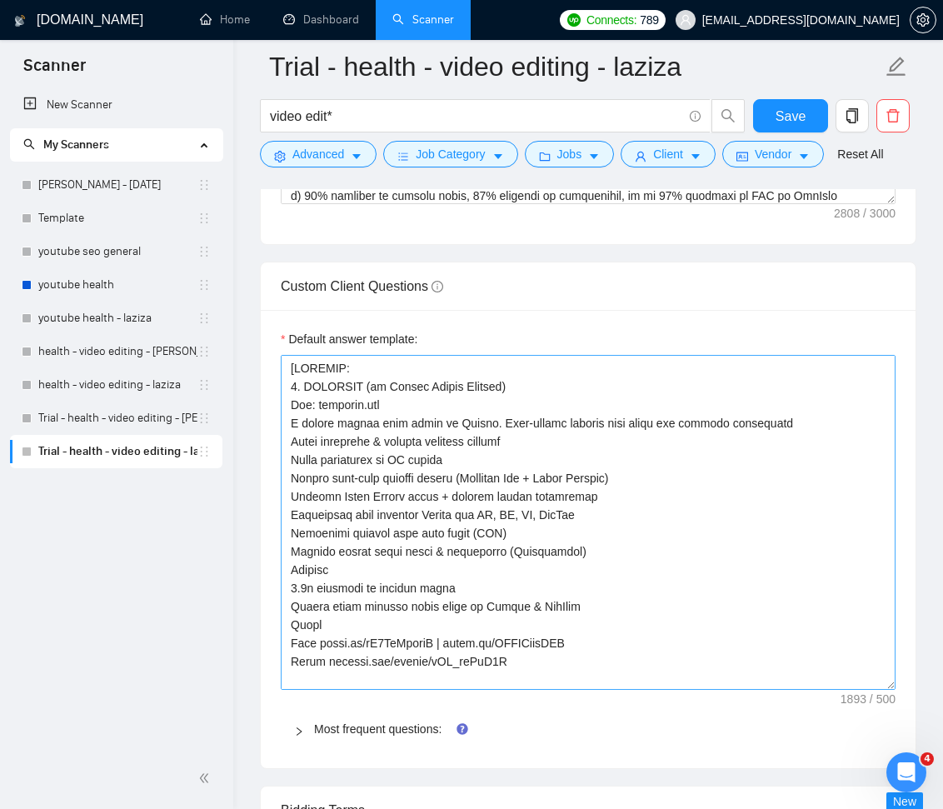
drag, startPoint x: 892, startPoint y: 394, endPoint x: 890, endPoint y: 721, distance: 326.6
click at [890, 690] on textarea "Default answer template:" at bounding box center [588, 522] width 615 height 335
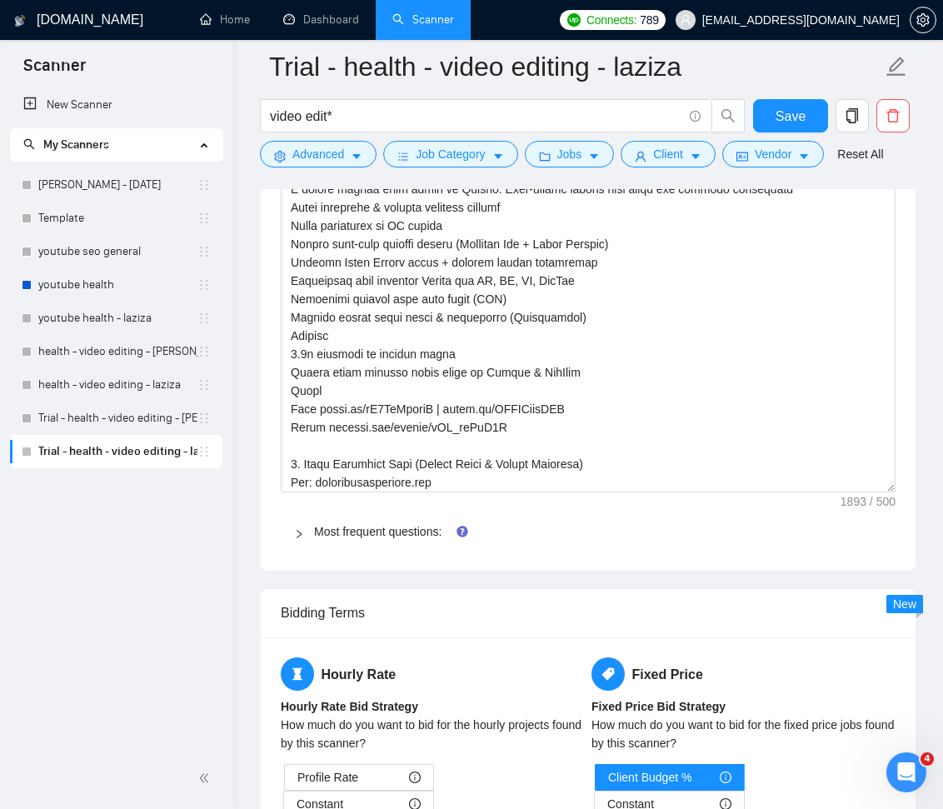
scroll to position [3042, 0]
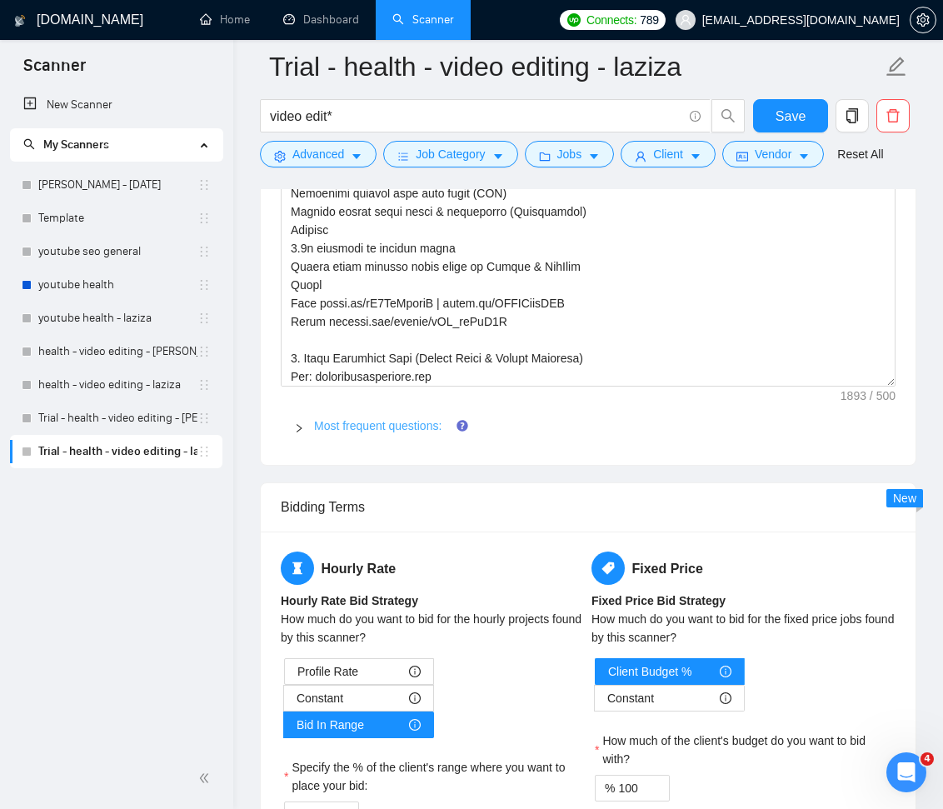
click at [435, 428] on link "Most frequent questions:" at bounding box center [377, 425] width 127 height 13
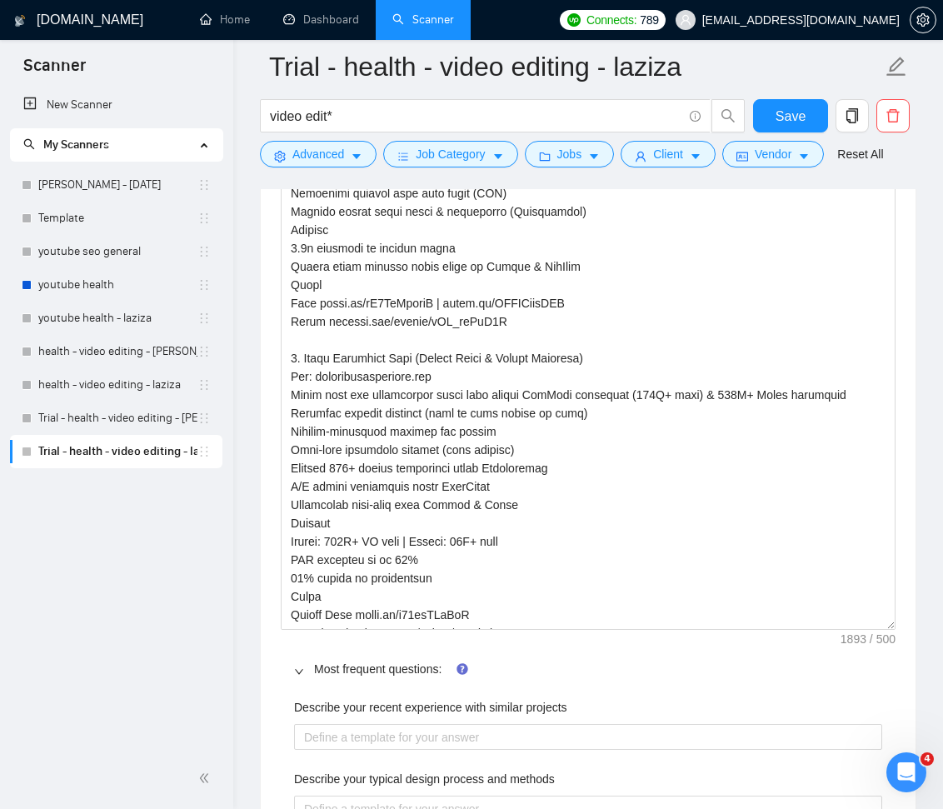
drag, startPoint x: 892, startPoint y: 377, endPoint x: 919, endPoint y: 622, distance: 245.6
click at [919, 622] on div "GigRadar.io Home Dashboard Scanner Connects: 789 Abu.Turab@insol360.com Trial -…" at bounding box center [588, 199] width 710 height 6482
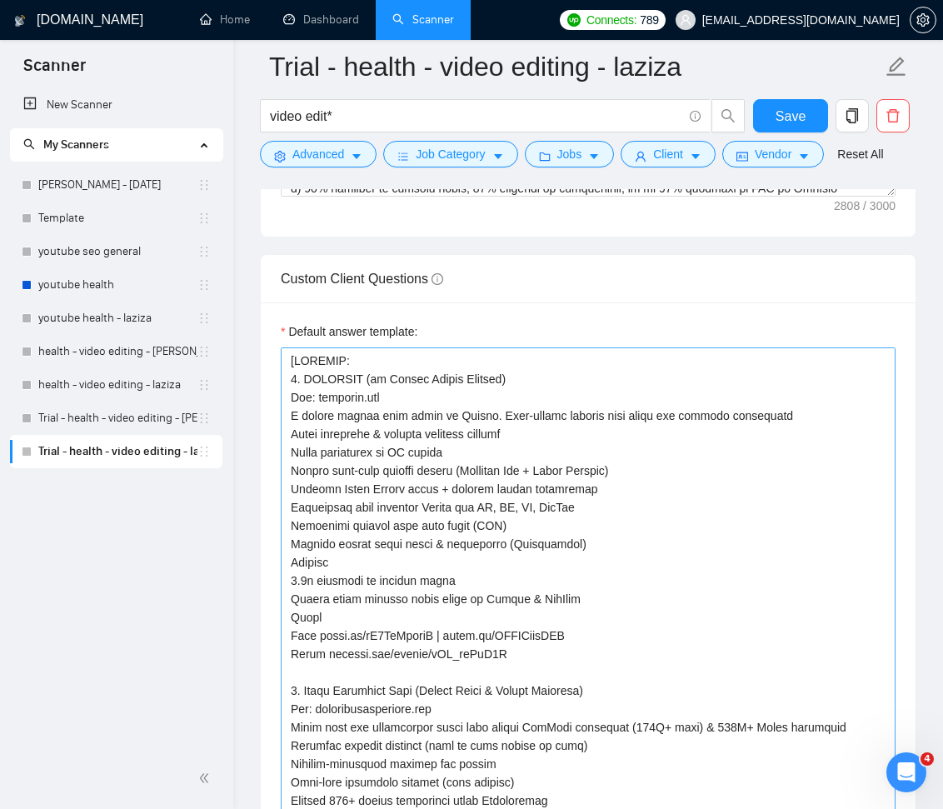
scroll to position [2766, 0]
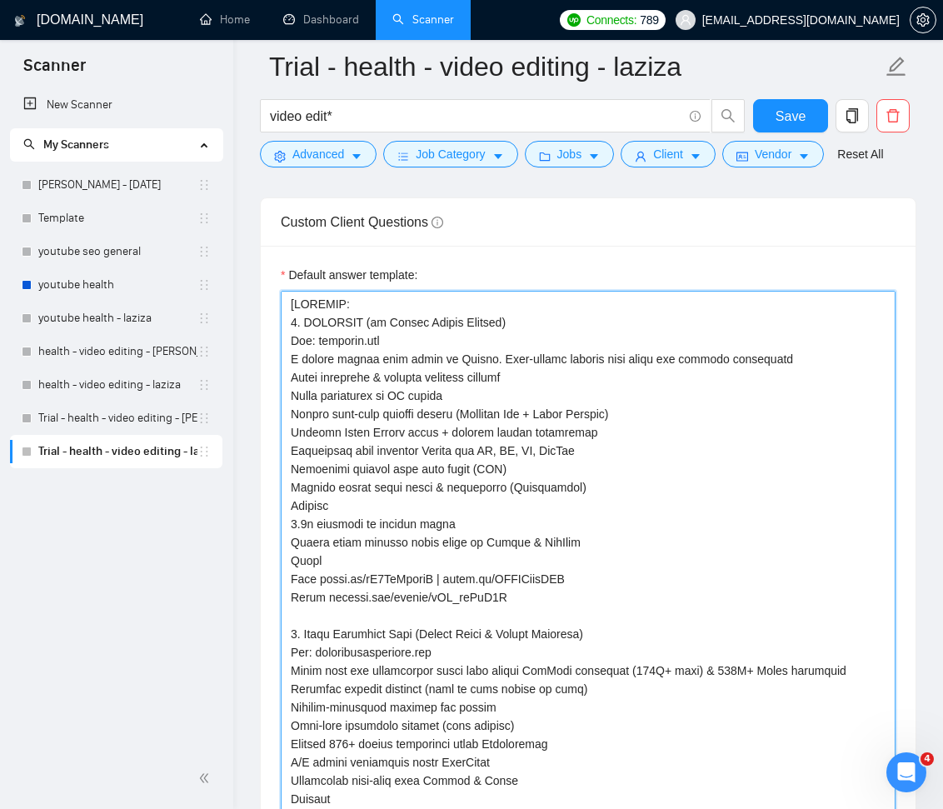
click at [676, 434] on textarea "Default answer template:" at bounding box center [588, 598] width 615 height 615
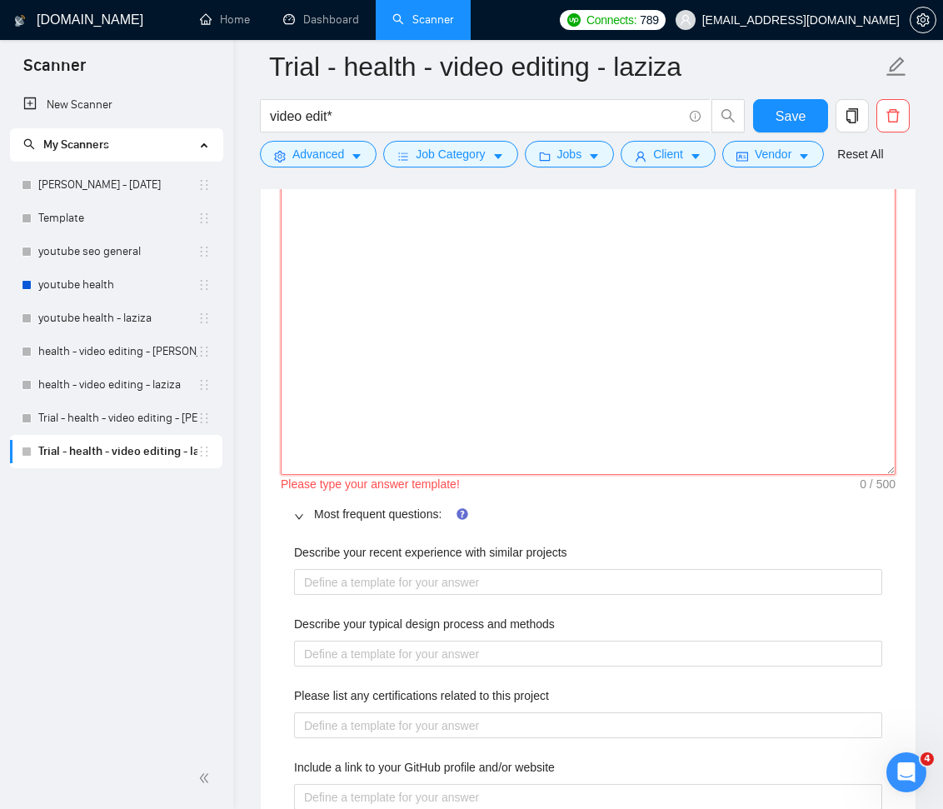
scroll to position [3258, 0]
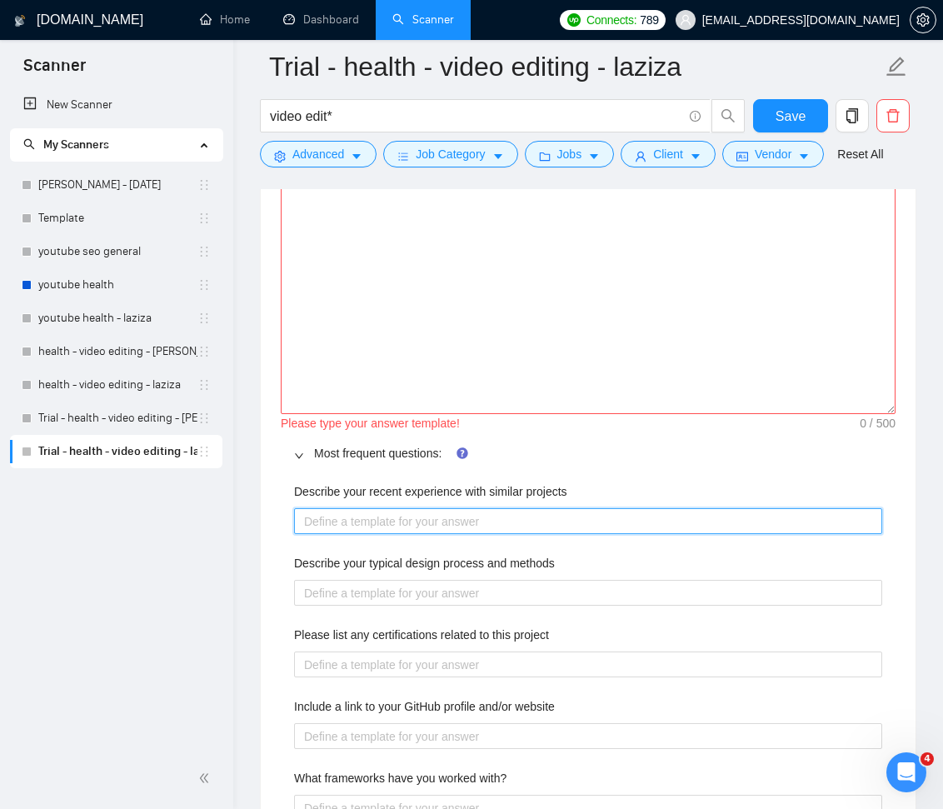
click at [548, 518] on projects "Describe your recent experience with similar projects" at bounding box center [588, 521] width 588 height 27
paste projects "[PRJPOOL: 1. OPTIFAST (by Nestlé Health Science) Web: optifast.com A global wei…"
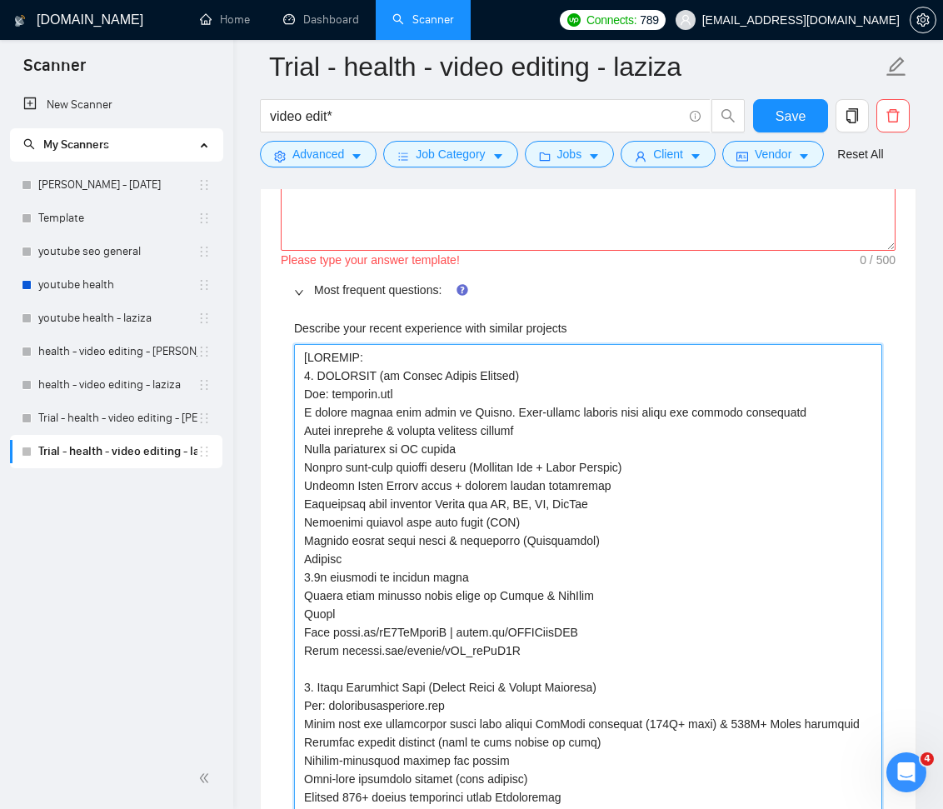
scroll to position [3423, 0]
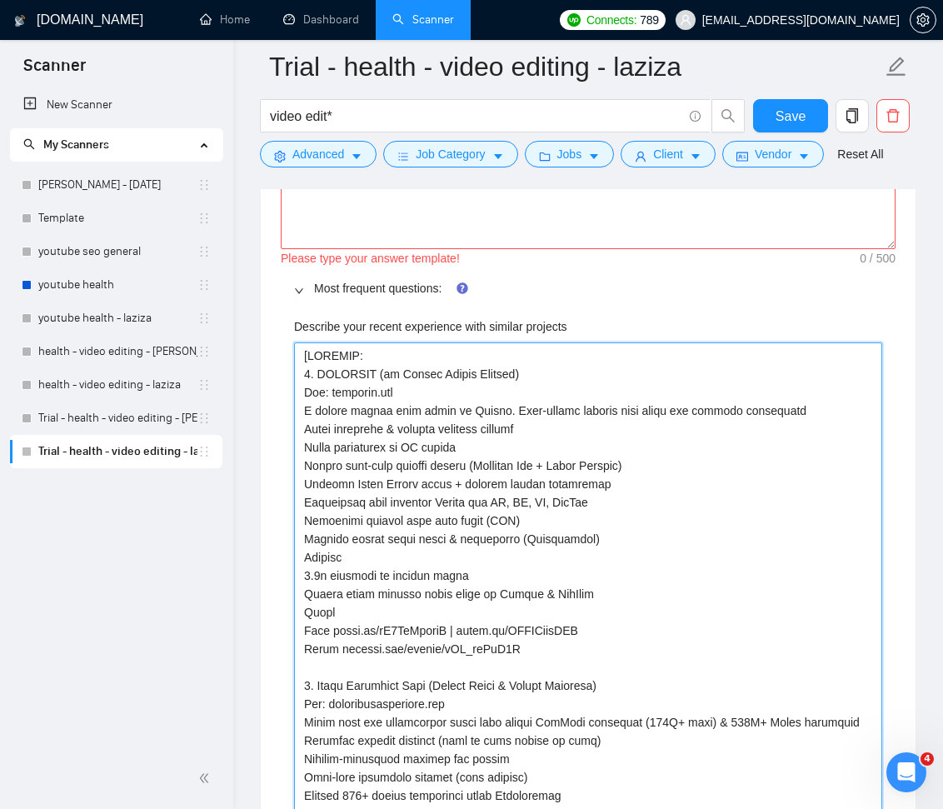
drag, startPoint x: 522, startPoint y: 648, endPoint x: 304, endPoint y: 355, distance: 365.6
click at [302, 355] on projects "Describe your recent experience with similar projects" at bounding box center [588, 813] width 588 height 943
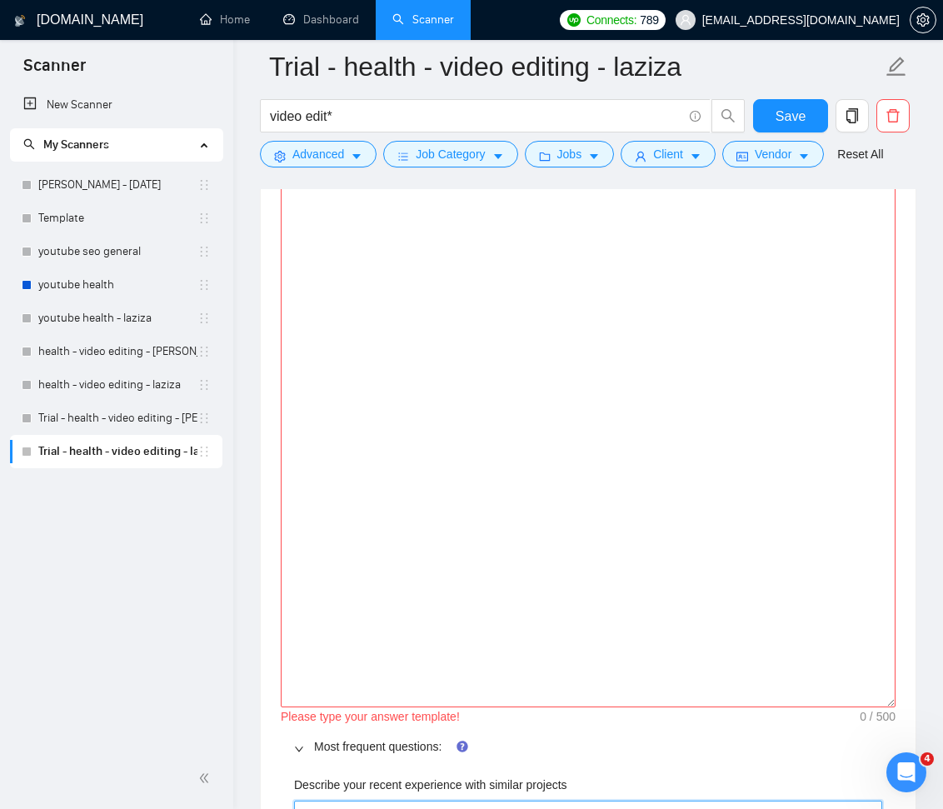
scroll to position [2706, 0]
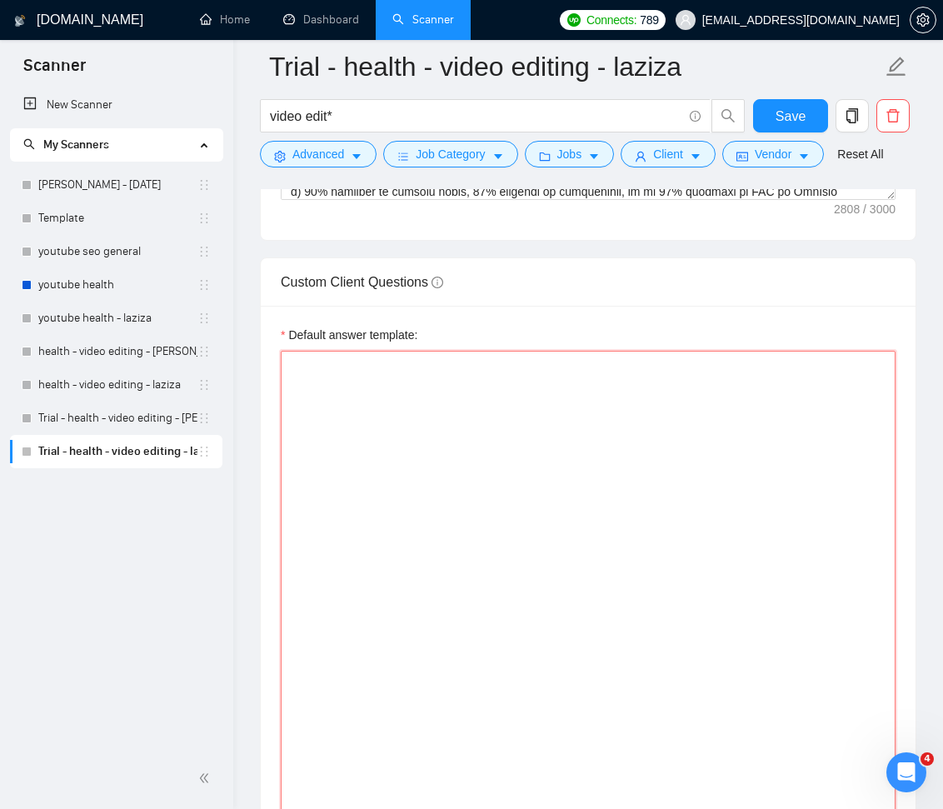
click at [482, 401] on textarea "Default answer template:" at bounding box center [588, 658] width 615 height 615
paste textarea "[PRJPOOL: 1. OPTIFAST (by Nestlé Health Science) Web: optifast.com A global wei…"
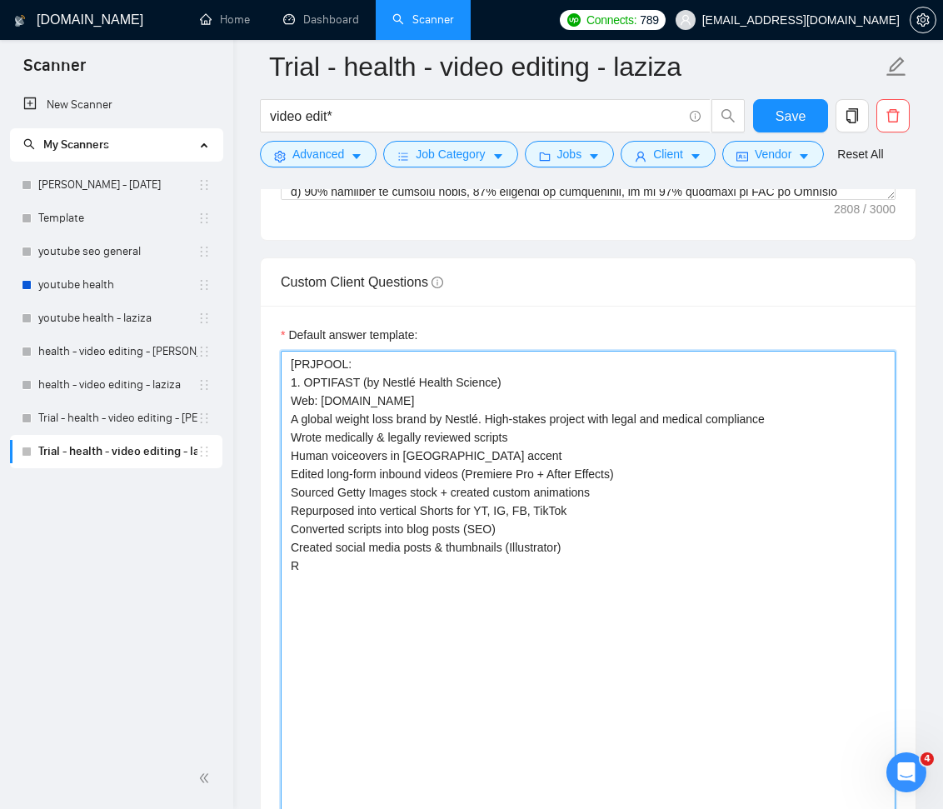
drag, startPoint x: 302, startPoint y: 567, endPoint x: 286, endPoint y: 359, distance: 208.9
click at [282, 355] on textarea "[PRJPOOL: 1. OPTIFAST (by Nestlé Health Science) Web: optifast.com A global wei…" at bounding box center [588, 658] width 615 height 615
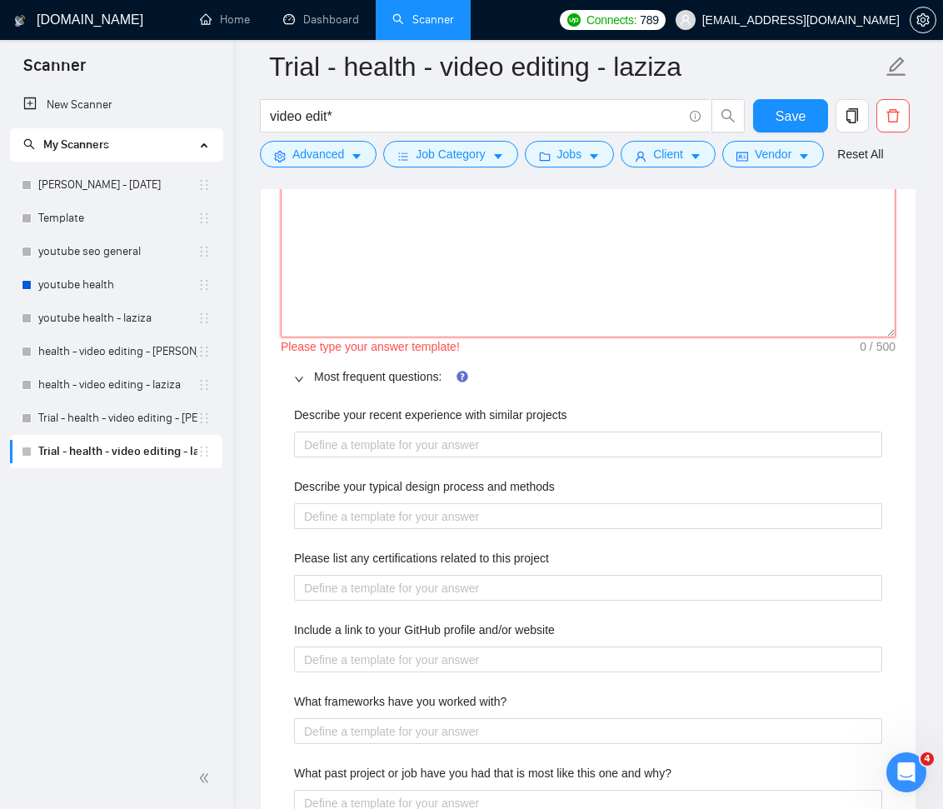
scroll to position [3471, 0]
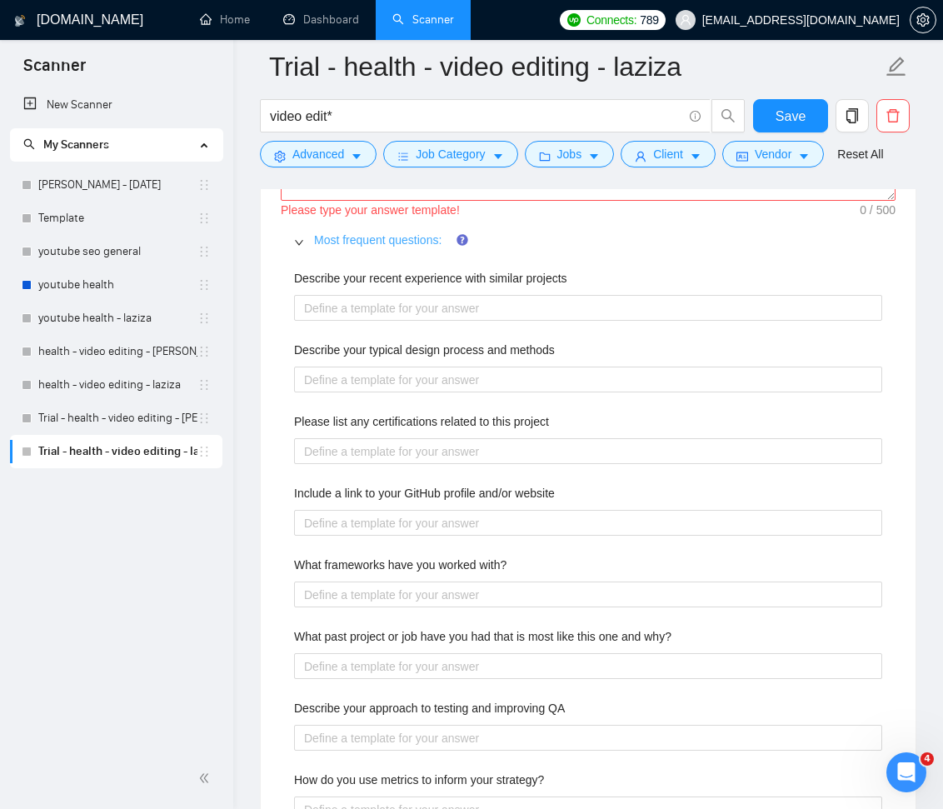
click at [401, 241] on link "Most frequent questions:" at bounding box center [377, 239] width 127 height 13
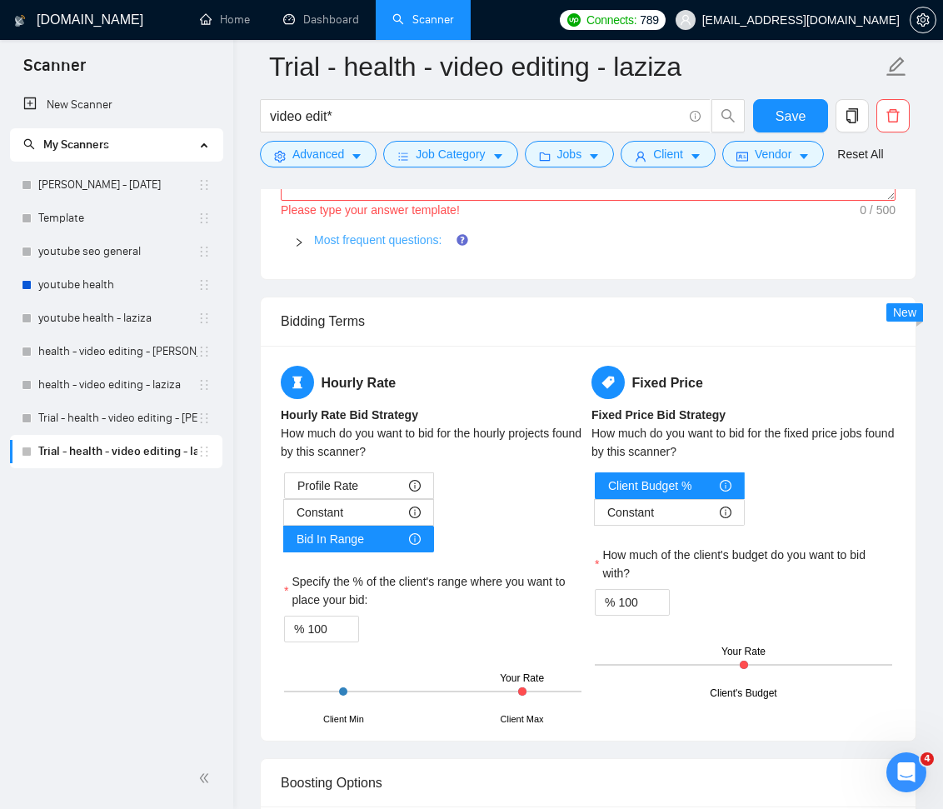
click at [401, 241] on link "Most frequent questions:" at bounding box center [377, 239] width 127 height 13
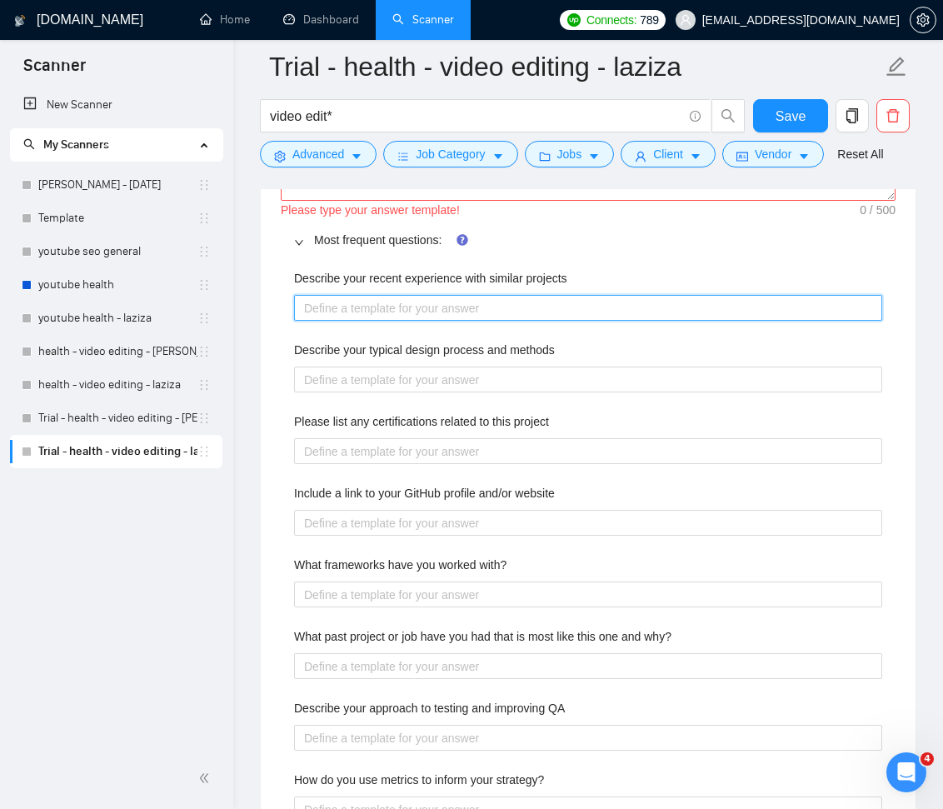
click at [378, 306] on projects "Describe your recent experience with similar projects" at bounding box center [588, 308] width 588 height 27
paste projects "[PRJPOOL: 1. OPTIFAST (by Nestlé Health Science) Web: optifast.com A global wei…"
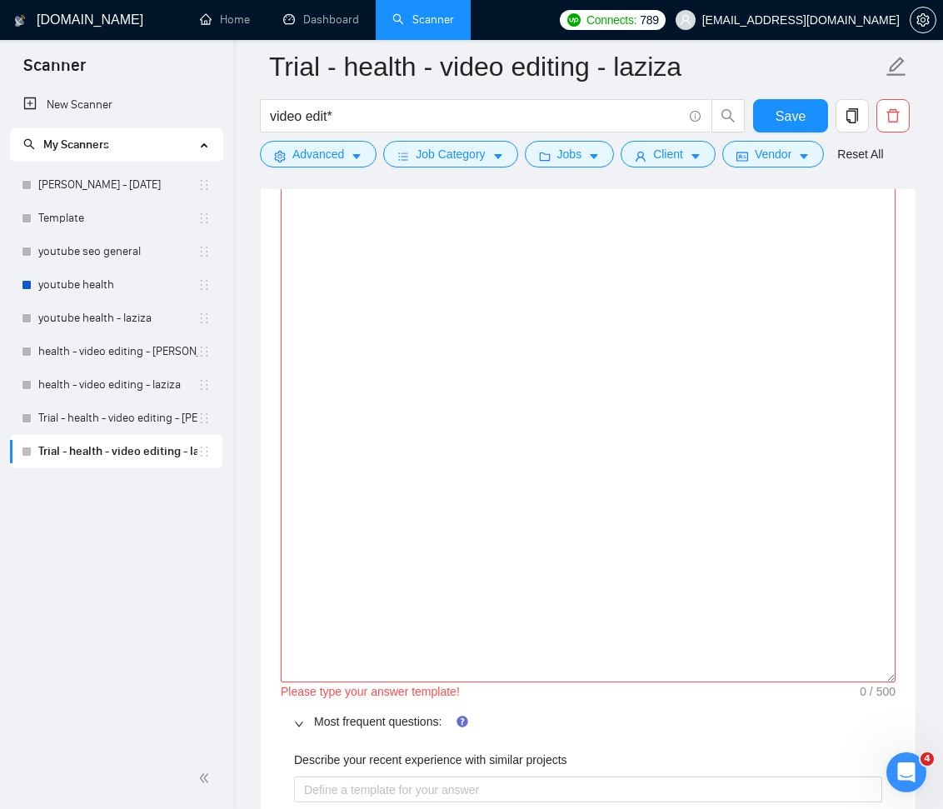
scroll to position [2713, 0]
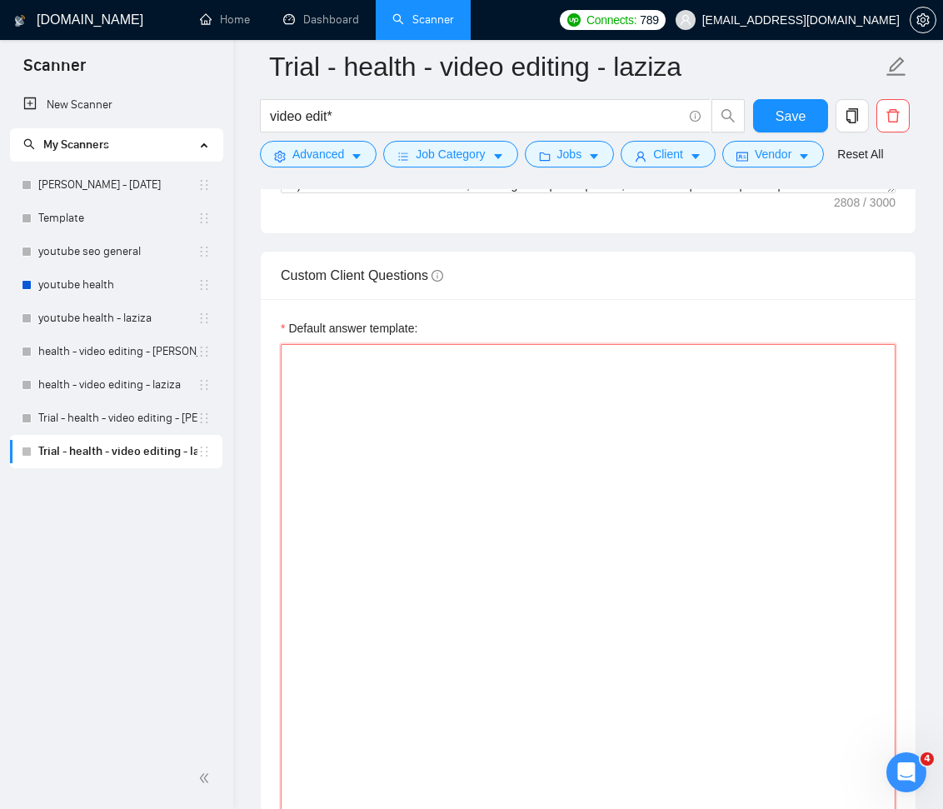
click at [483, 442] on textarea "Default answer template:" at bounding box center [588, 651] width 615 height 615
paste textarea "[PRJPOOL: 1. OPTIFAST (by Nestlé Health Science) Web: optifast.com A global wei…"
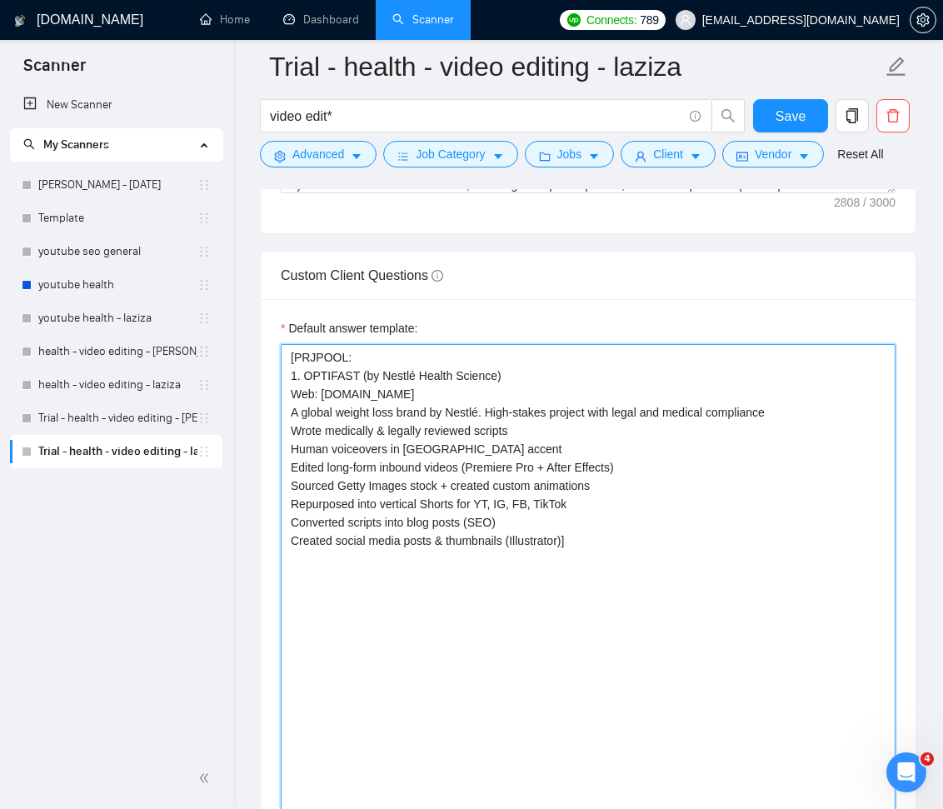
drag, startPoint x: 392, startPoint y: 395, endPoint x: 277, endPoint y: 395, distance: 115.0
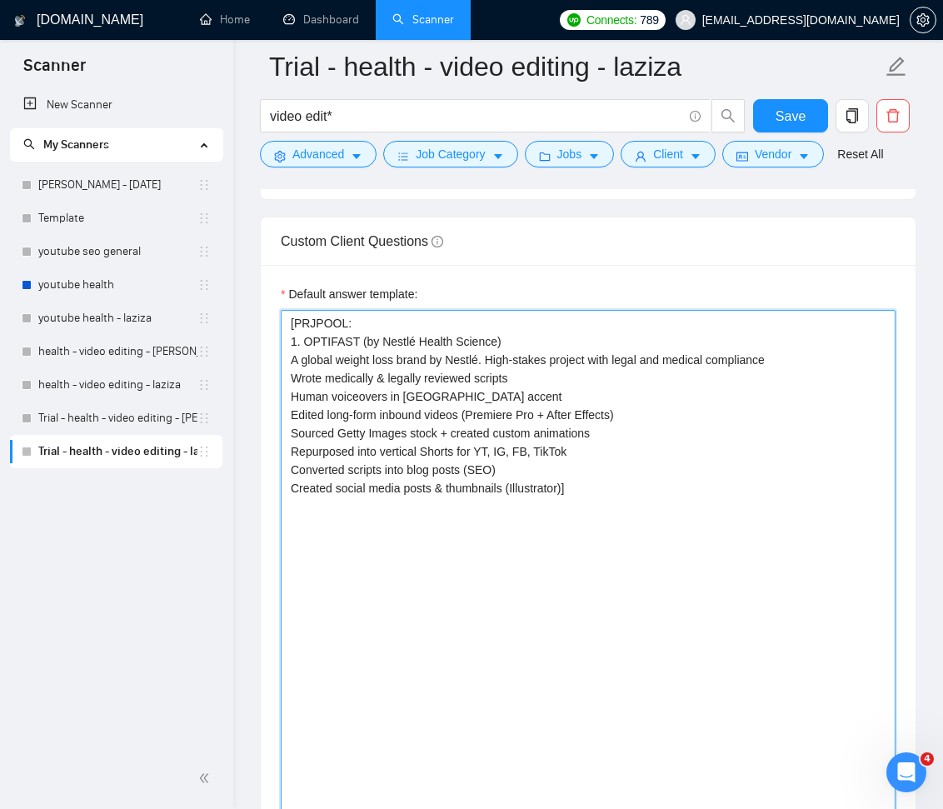
scroll to position [3150, 0]
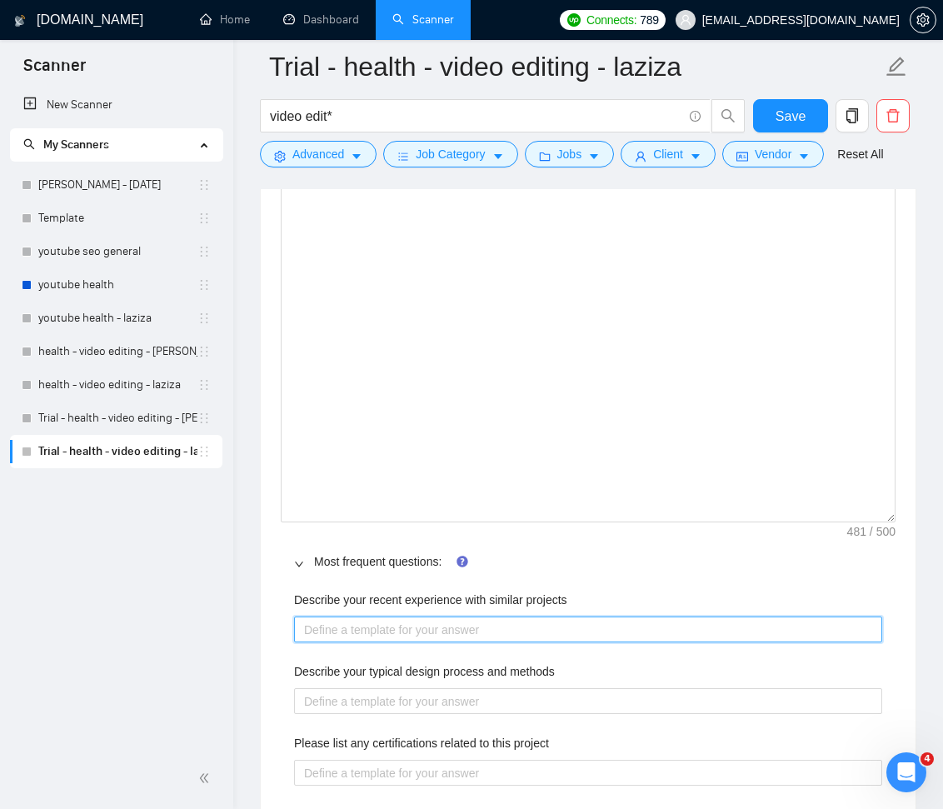
click at [525, 626] on projects "Describe your recent experience with similar projects" at bounding box center [588, 630] width 588 height 27
paste projects "Results 5.2x increase in organic views Videos still ranking years later on Goog…"
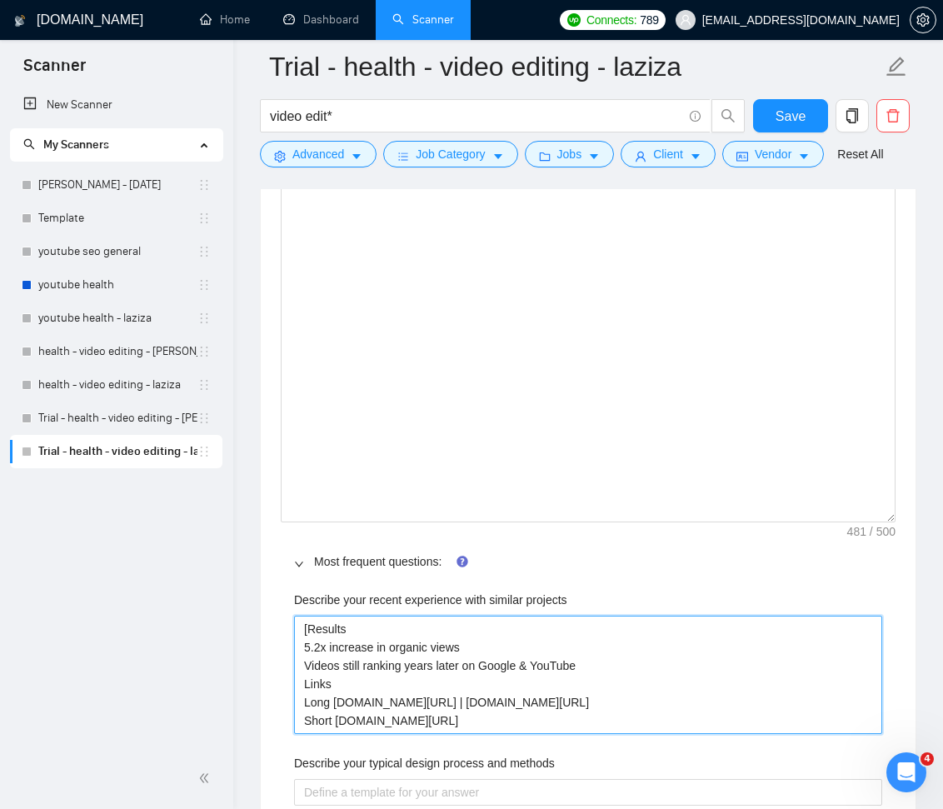
click at [432, 629] on projects "[Results 5.2x increase in organic views Videos still ranking years later on Goo…" at bounding box center [588, 675] width 588 height 118
click at [539, 717] on projects "[Results (of OPTIFAST project) 5.2x increase in organic views Videos still rank…" at bounding box center [588, 675] width 588 height 118
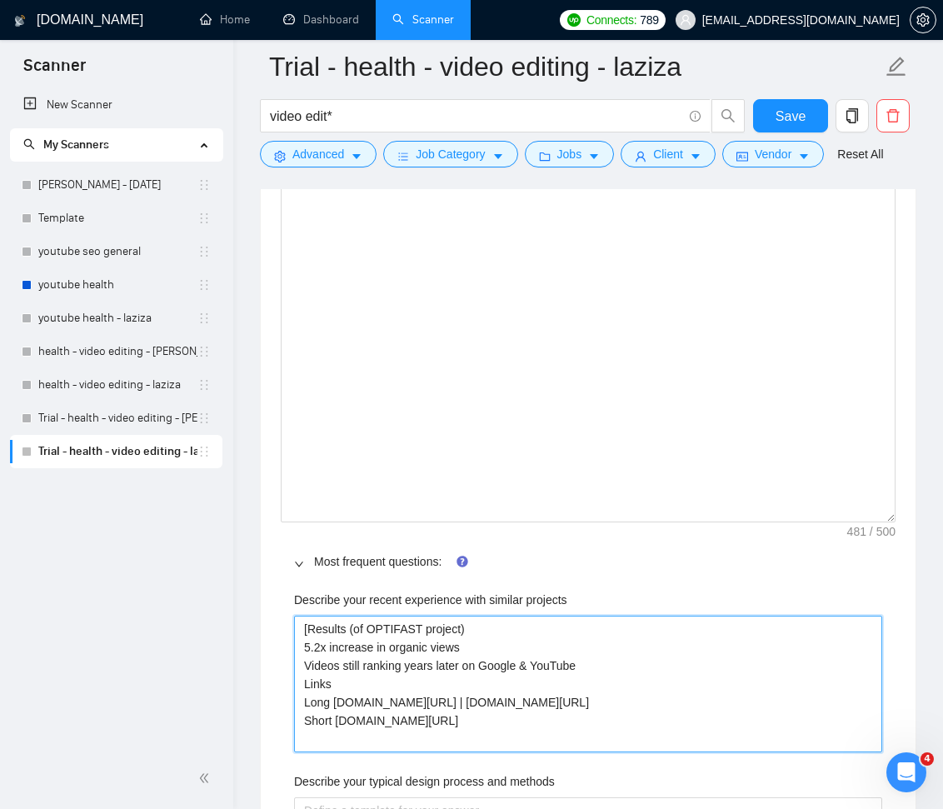
paste projects "2. Inner Dimension Yoga (Travis Eliot & Lauren Eckstrom) Web: innerdimensionyog…"
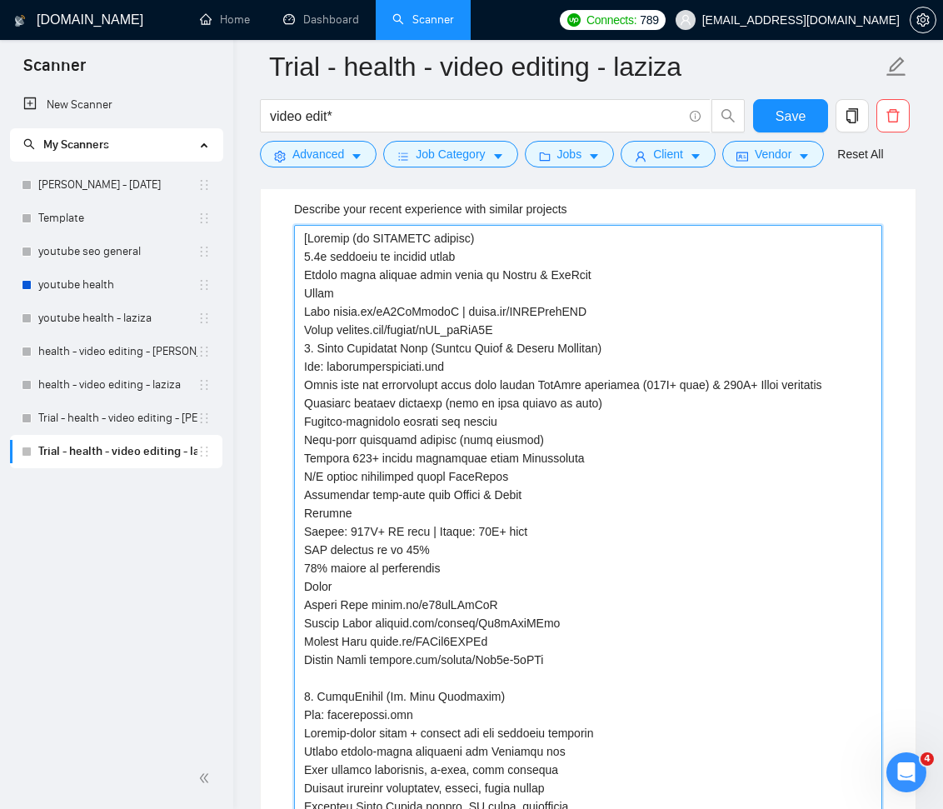
scroll to position [3534, 0]
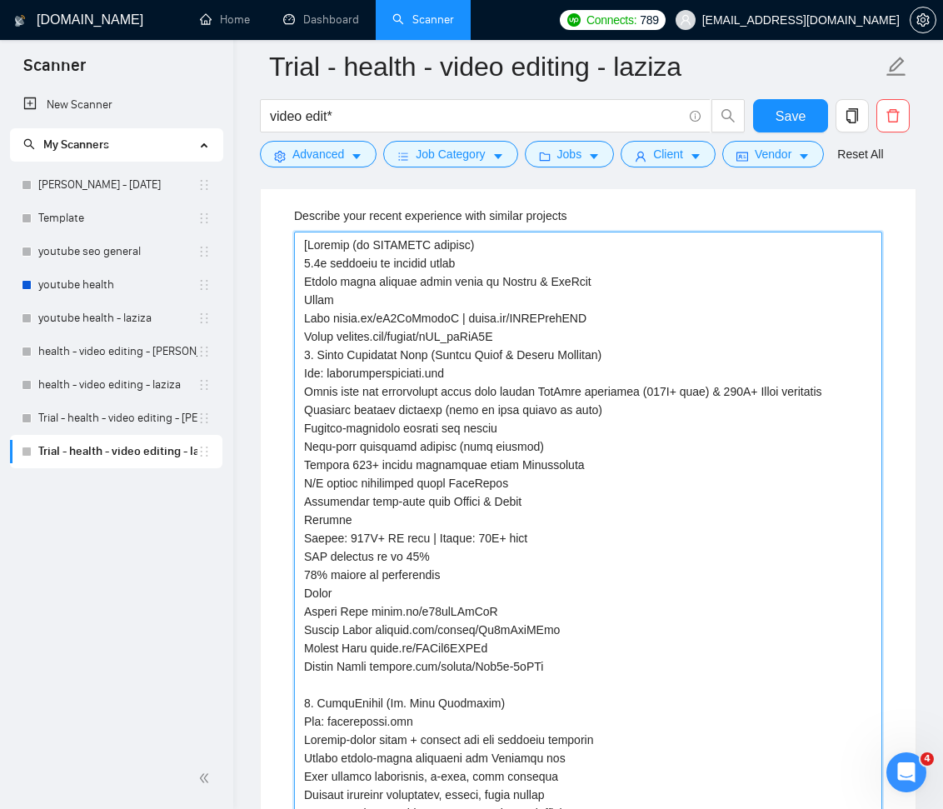
click at [532, 330] on projects "Describe your recent experience with similar projects" at bounding box center [588, 593] width 588 height 723
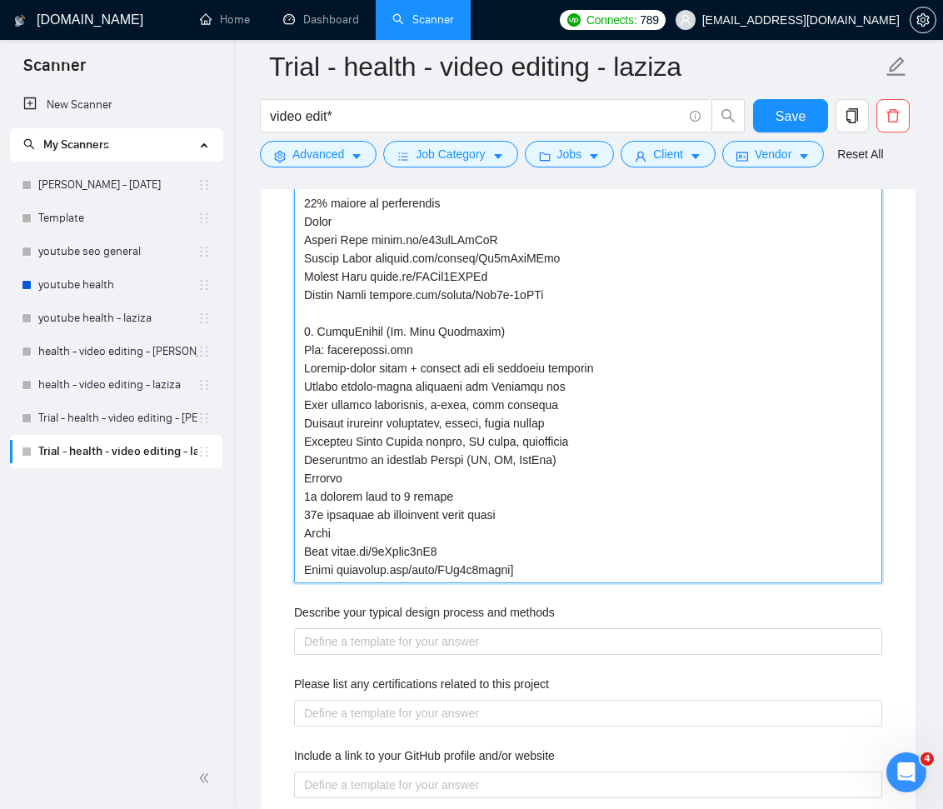
scroll to position [2854, 0]
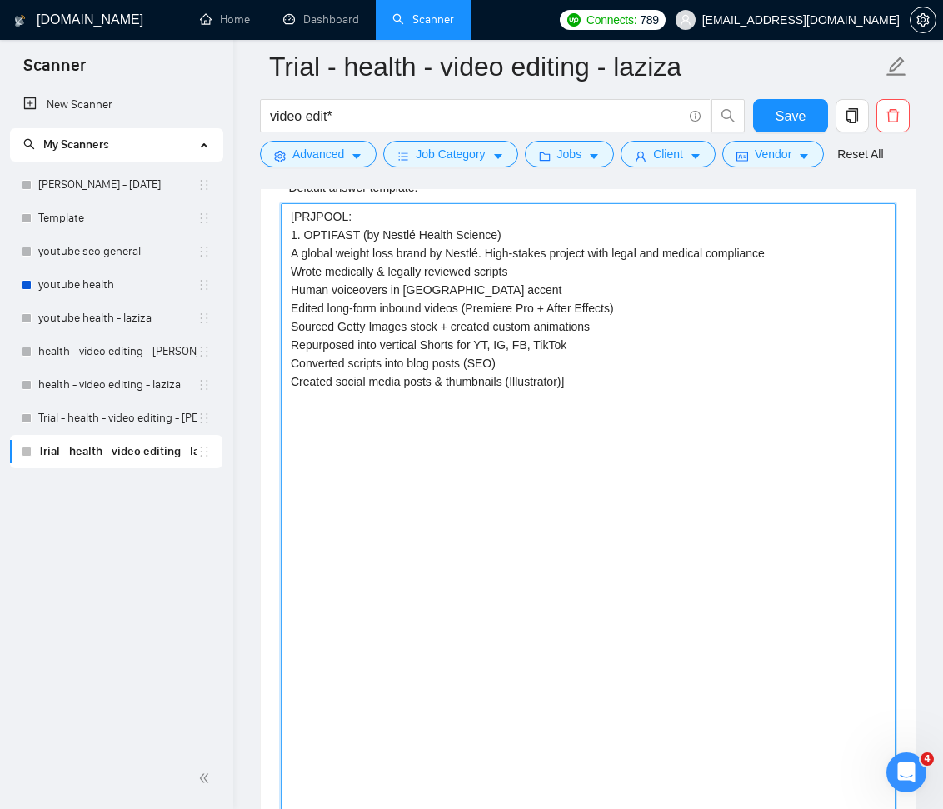
drag, startPoint x: 307, startPoint y: 212, endPoint x: 339, endPoint y: 215, distance: 31.8
click at [347, 213] on textarea "[PRJPOOL: 1. OPTIFAST (by Nestlé Health Science) A global weight loss brand by …" at bounding box center [588, 510] width 615 height 615
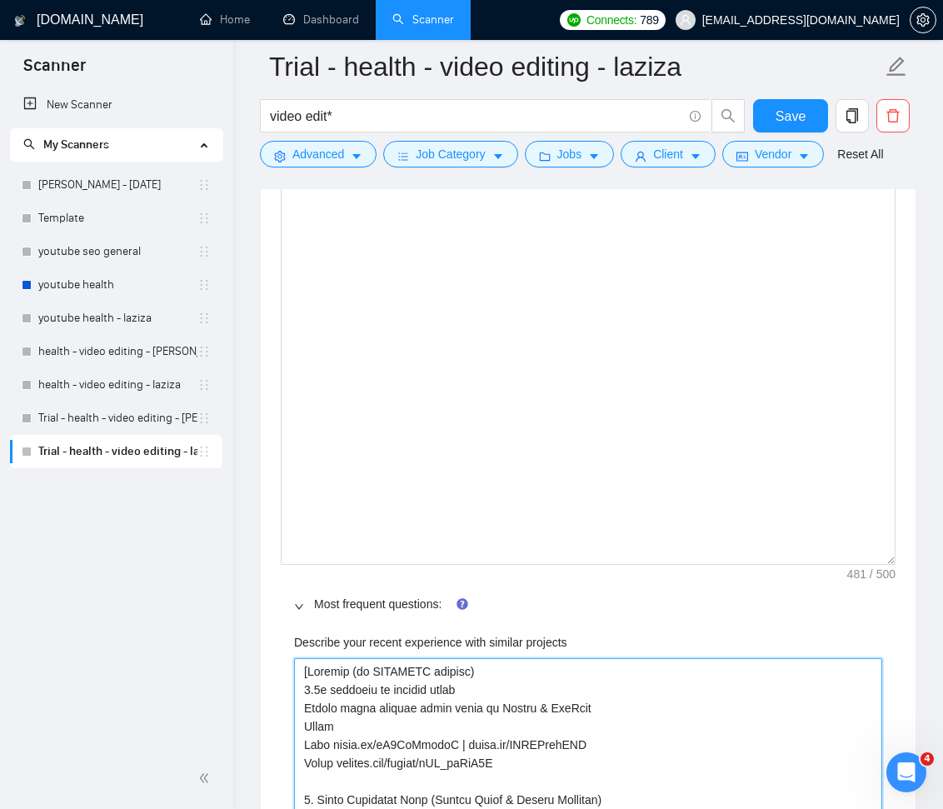
drag, startPoint x: 308, startPoint y: 669, endPoint x: 344, endPoint y: 685, distance: 39.2
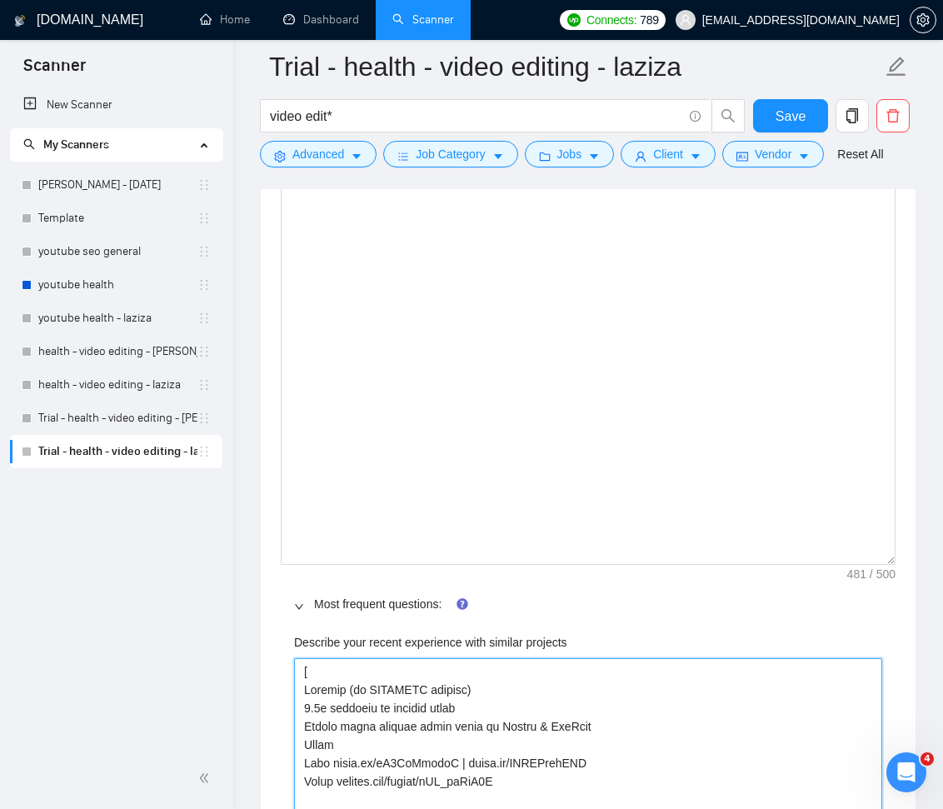
paste projects "PRJPOOL"
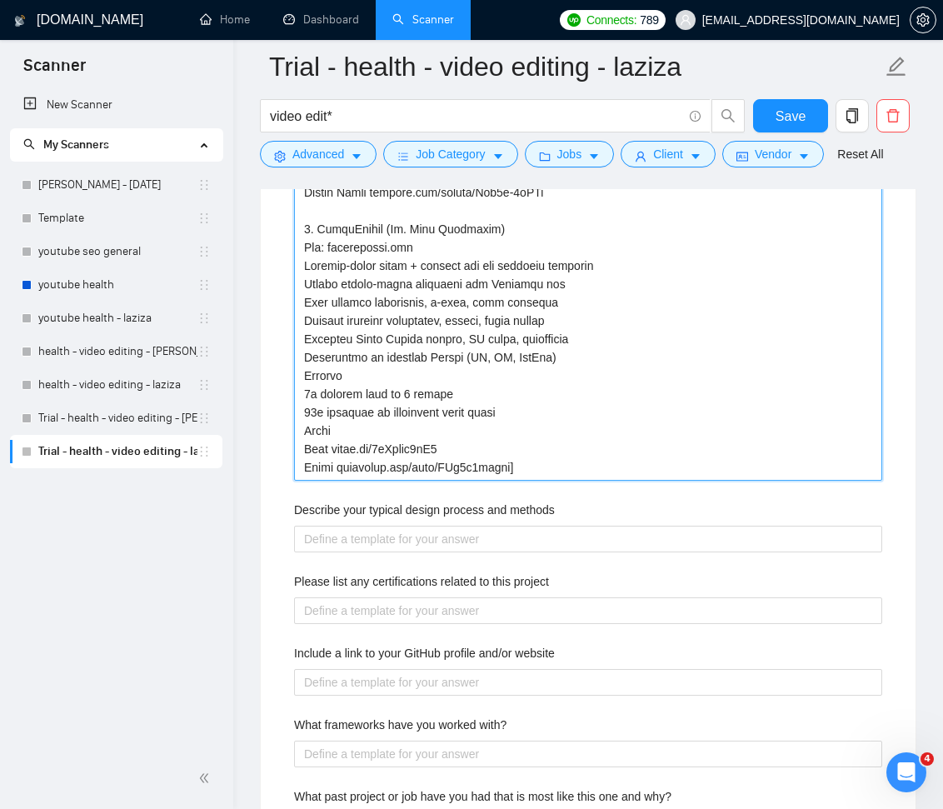
scroll to position [4084, 0]
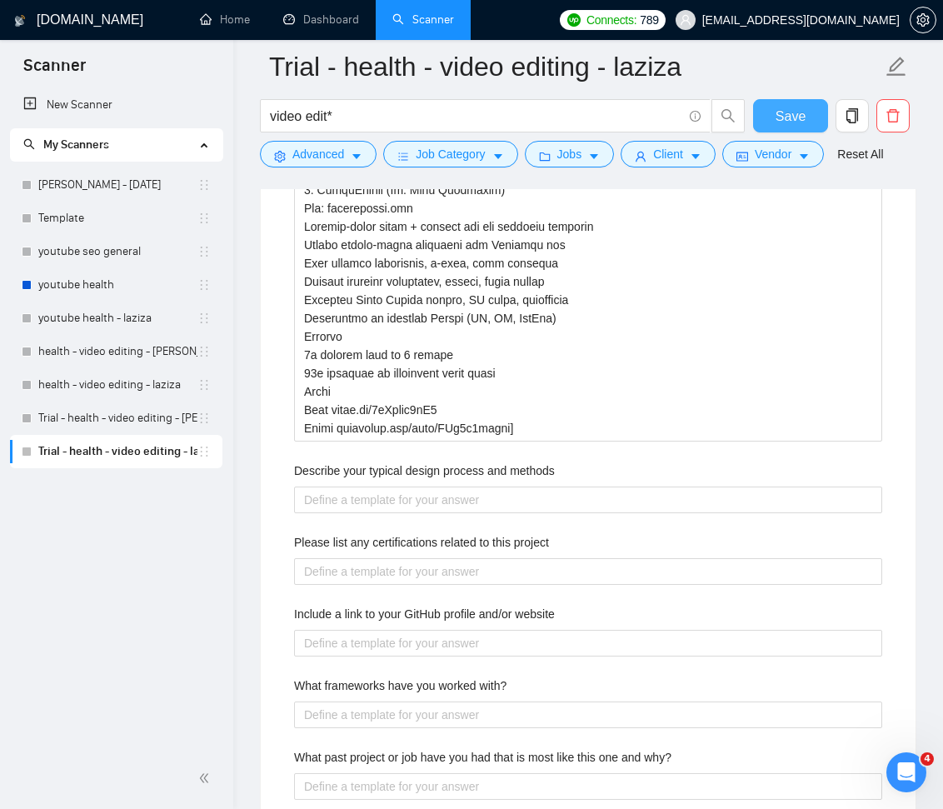
click at [799, 126] on span "Save" at bounding box center [791, 116] width 30 height 21
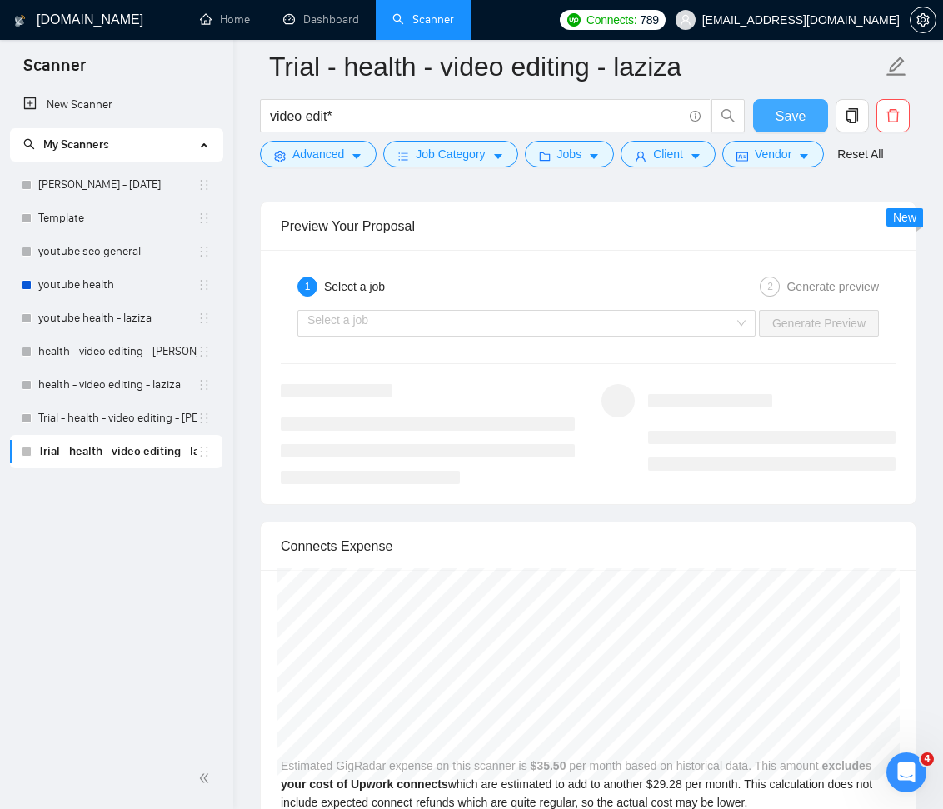
scroll to position [3338, 0]
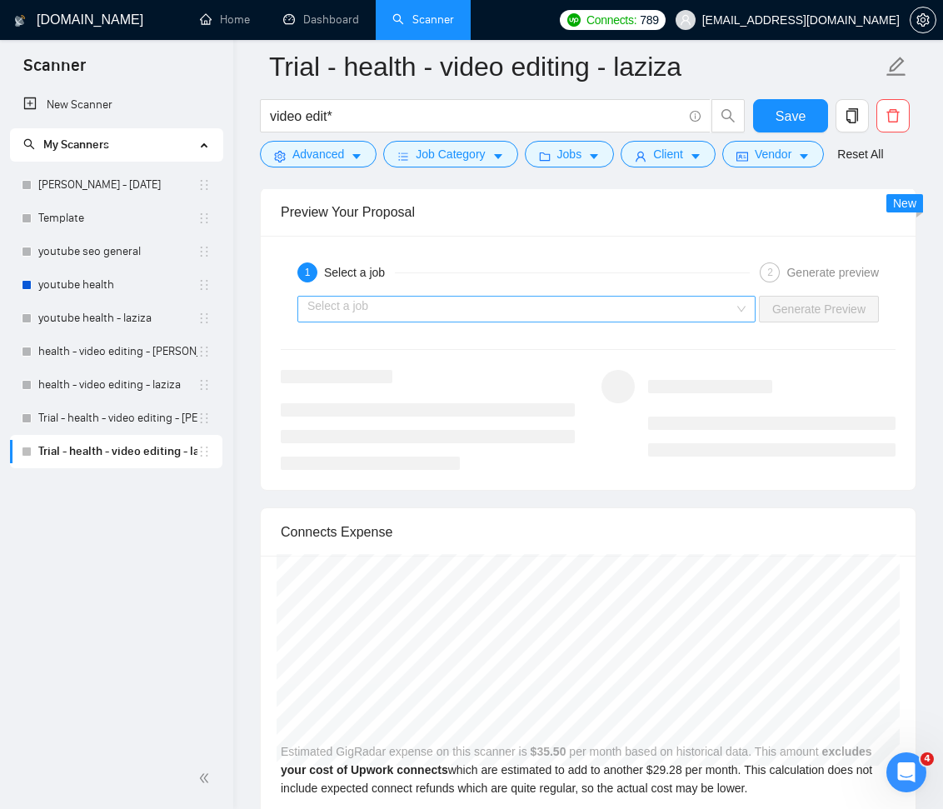
click at [689, 308] on input "search" at bounding box center [520, 309] width 427 height 25
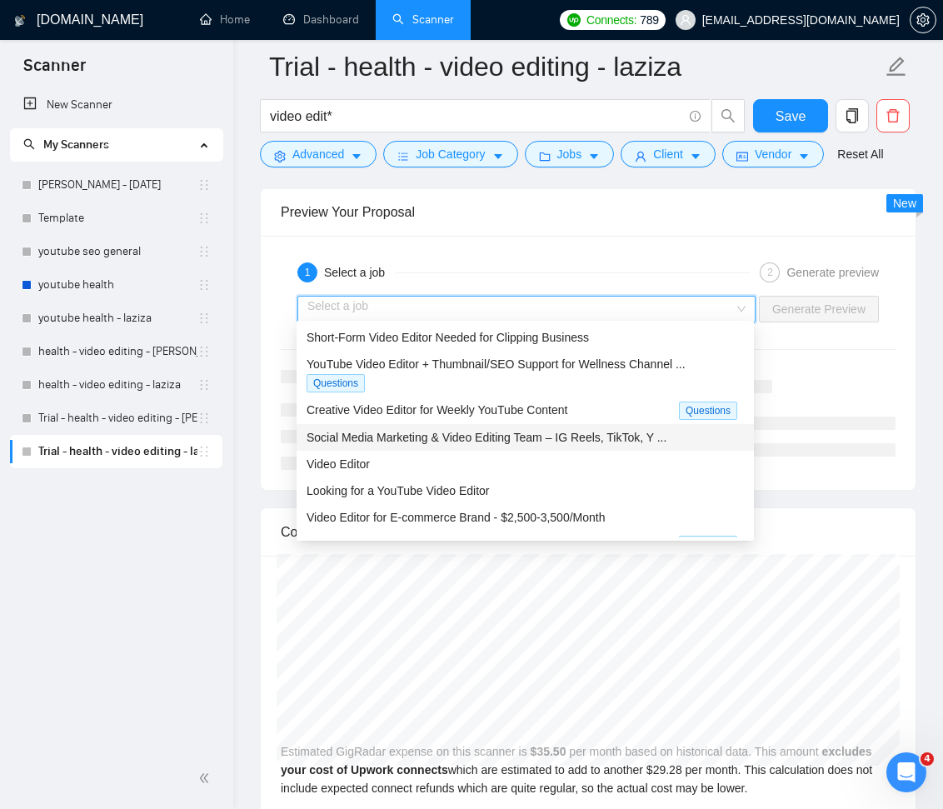
click at [566, 443] on div "Social Media Marketing & Video Editing Team – IG Reels, TikTok, Y ..." at bounding box center [525, 437] width 437 height 18
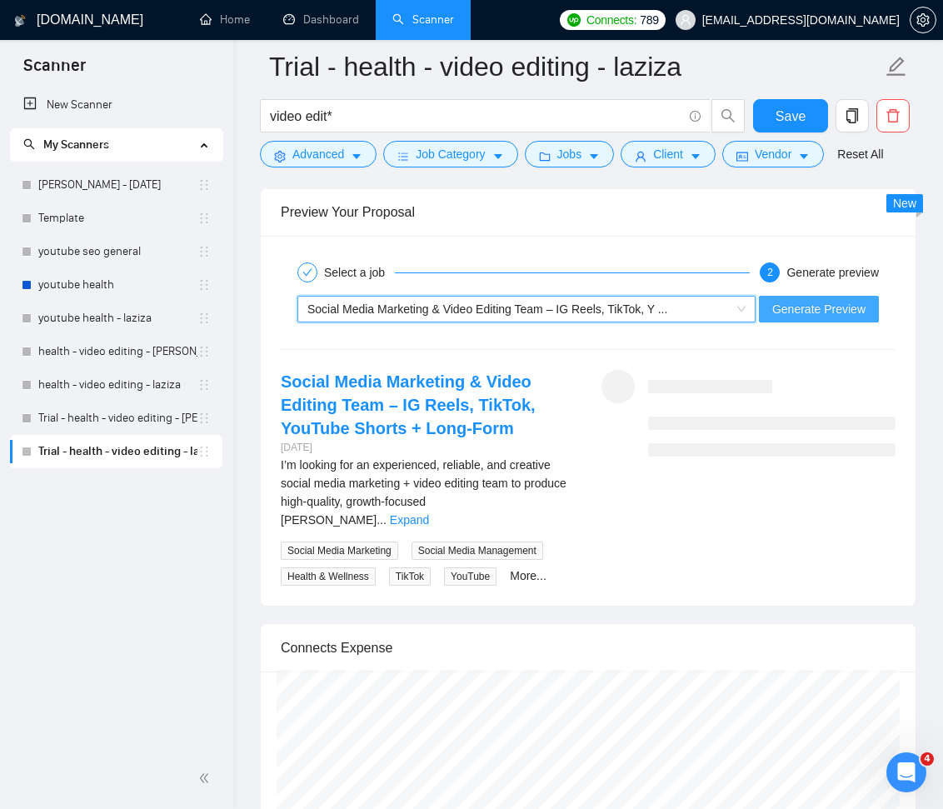
click at [836, 312] on span "Generate Preview" at bounding box center [818, 309] width 93 height 18
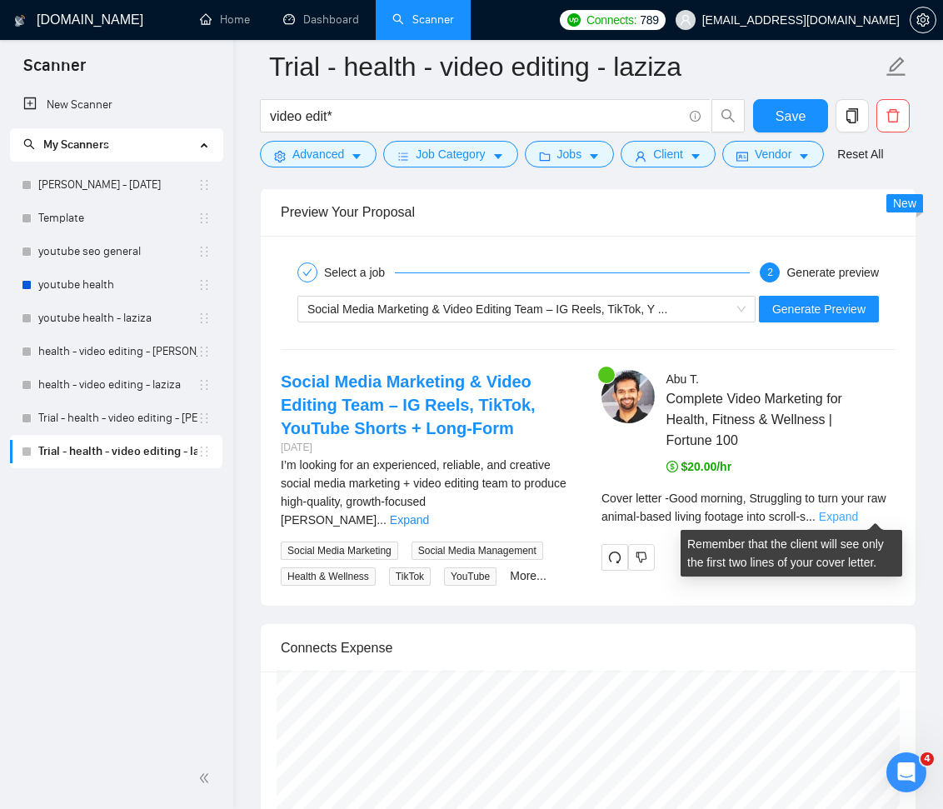
click at [858, 516] on link "Expand" at bounding box center [838, 516] width 39 height 13
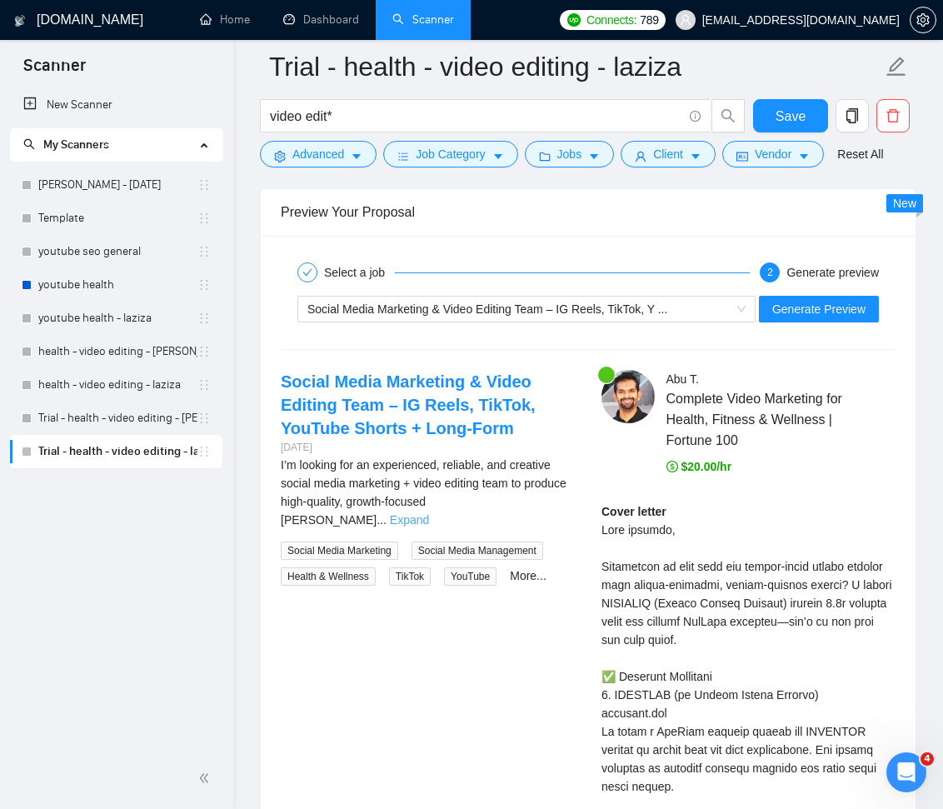
click at [429, 513] on link "Expand" at bounding box center [409, 519] width 39 height 13
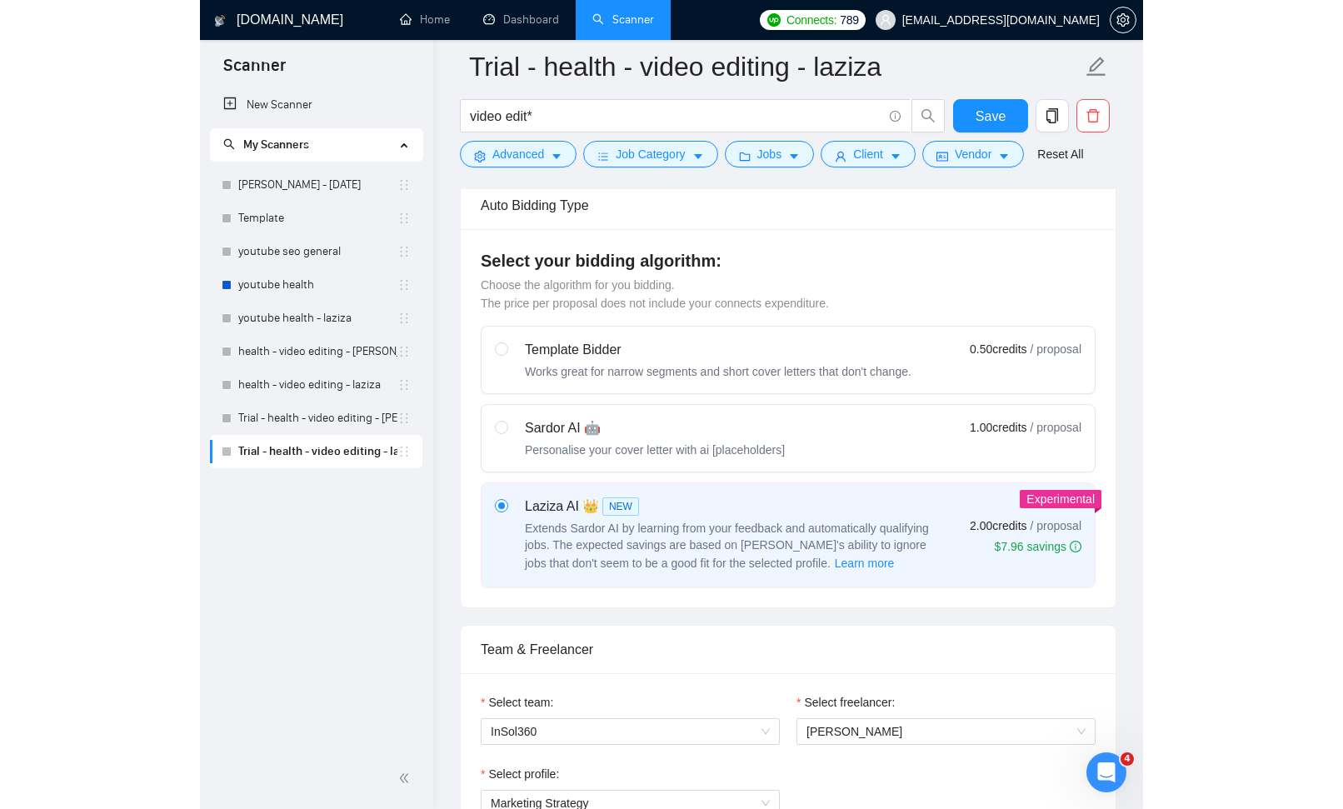
scroll to position [0, 0]
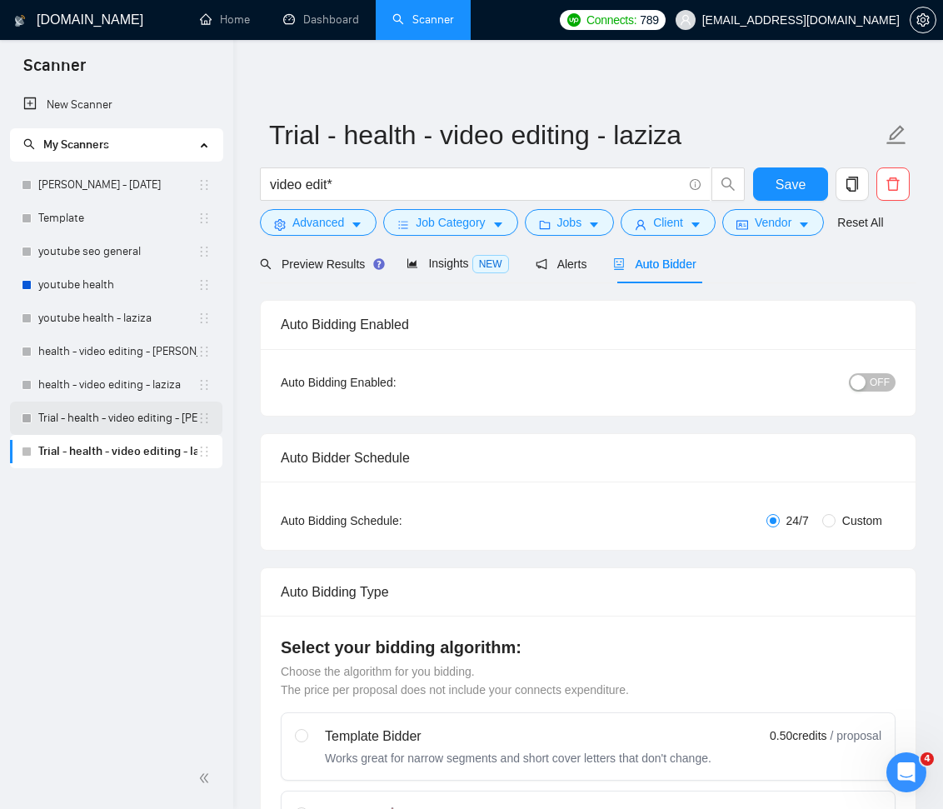
click at [142, 422] on link "Trial - health - video editing - [PERSON_NAME]" at bounding box center [117, 418] width 159 height 33
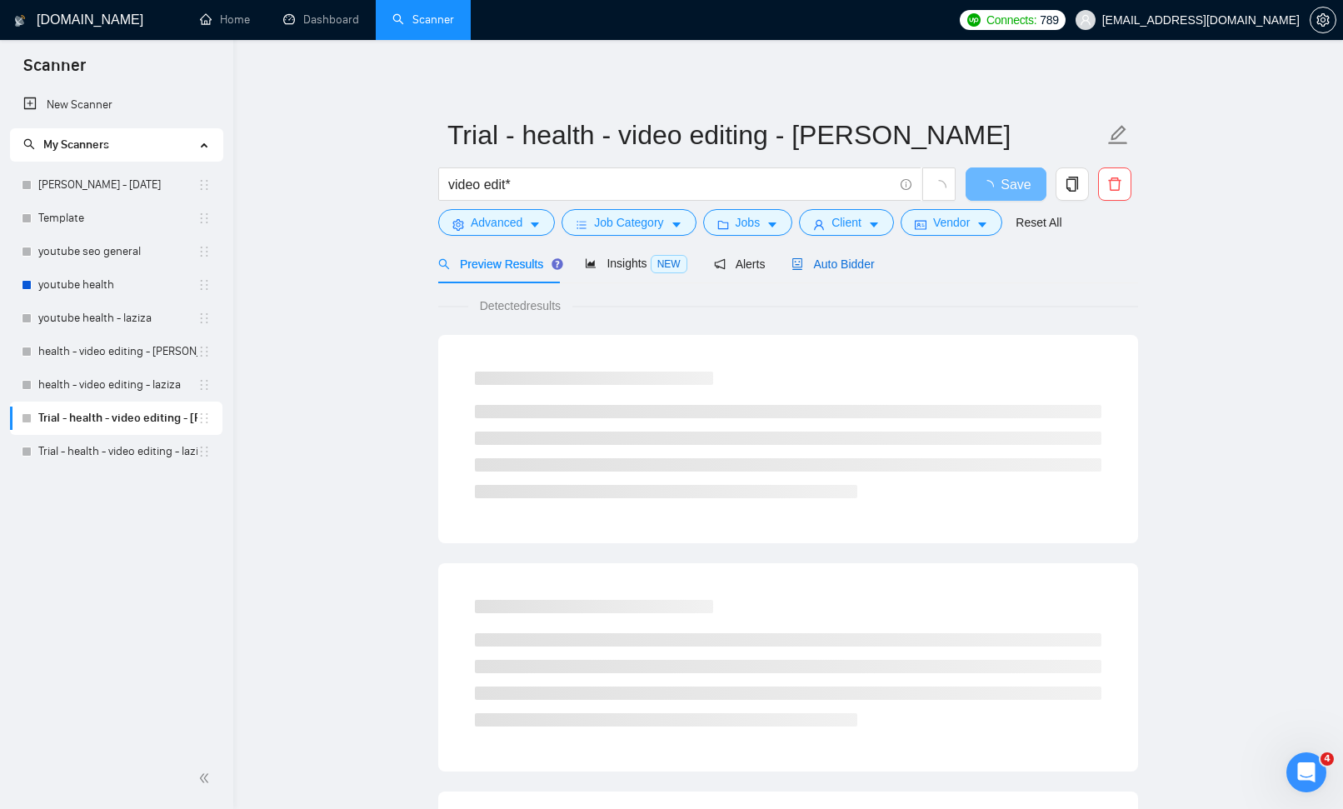
click at [862, 258] on span "Auto Bidder" at bounding box center [833, 263] width 82 height 13
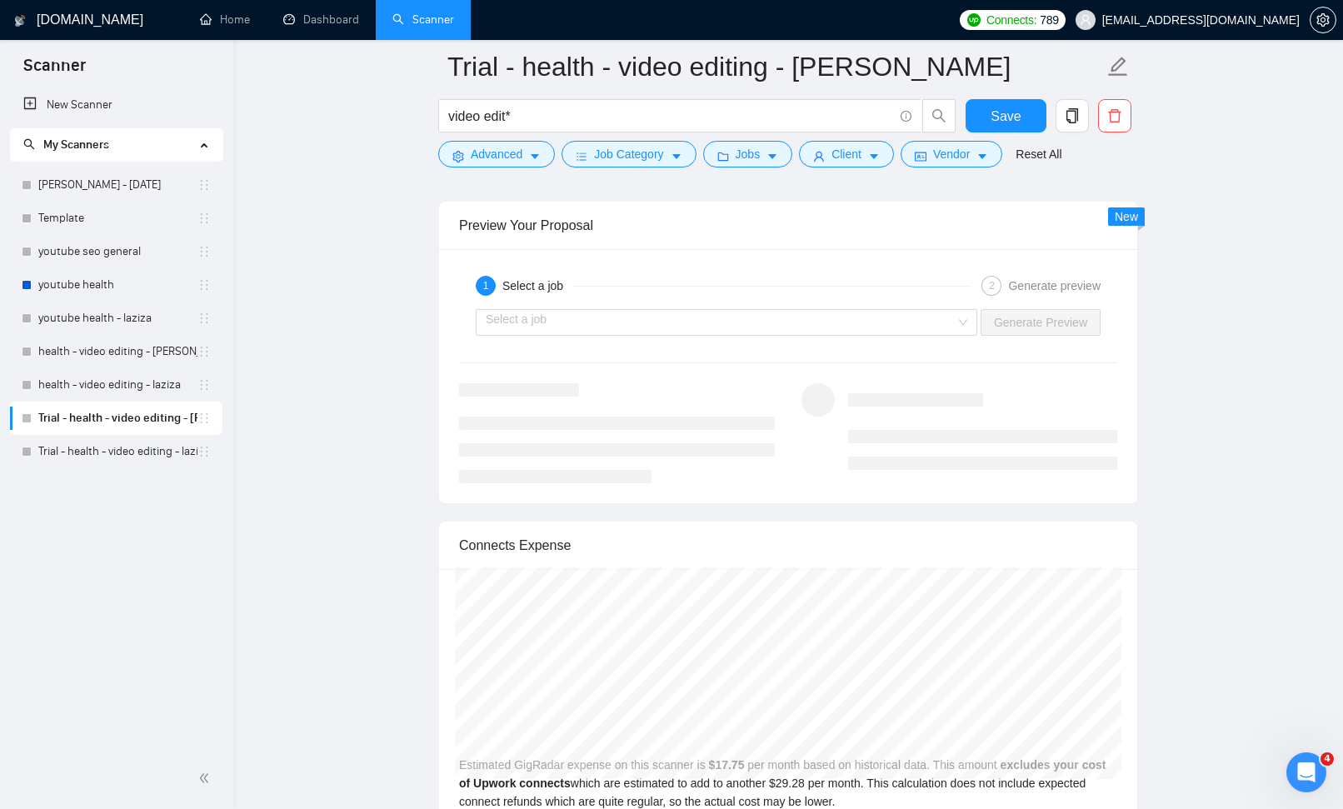
scroll to position [4047, 0]
click at [870, 321] on input "search" at bounding box center [721, 324] width 470 height 25
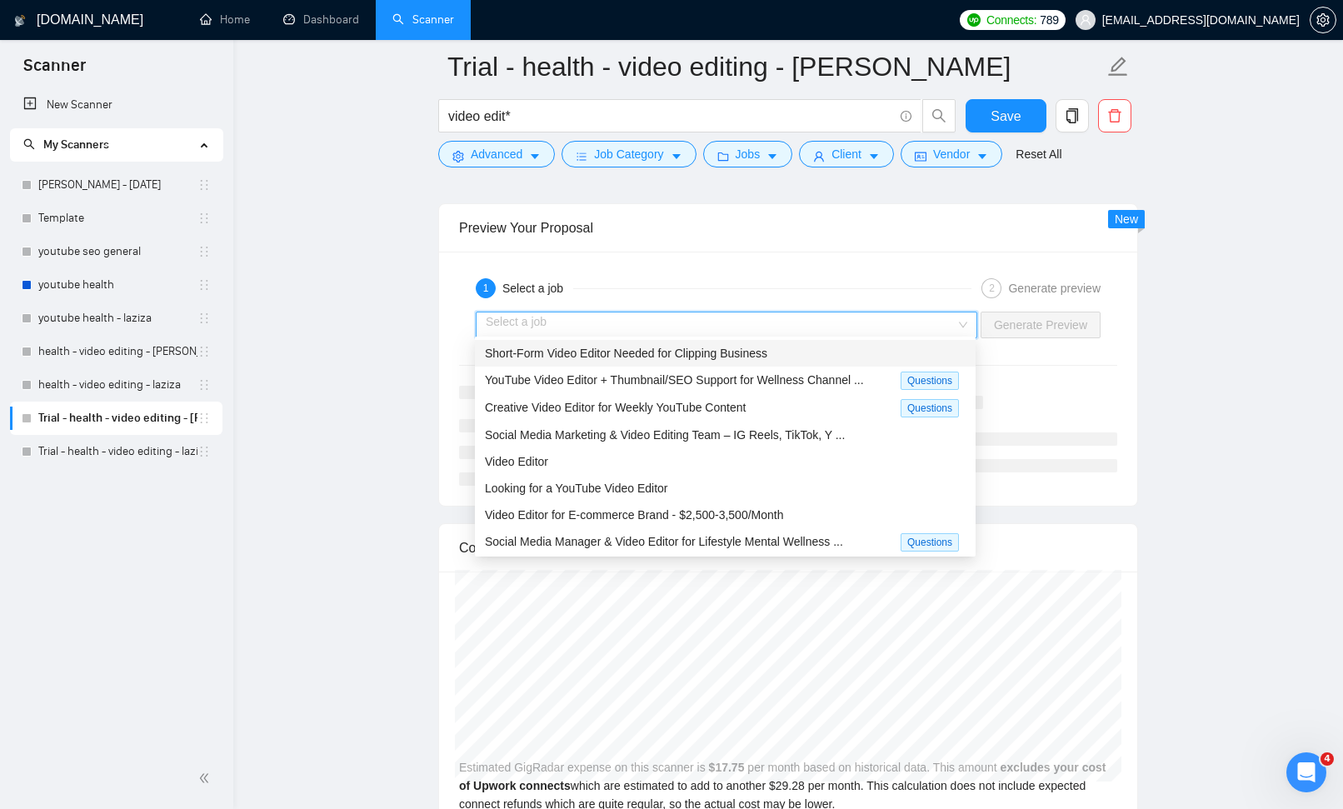
click at [747, 348] on span "Short-Form Video Editor Needed for Clipping Business" at bounding box center [626, 353] width 282 height 13
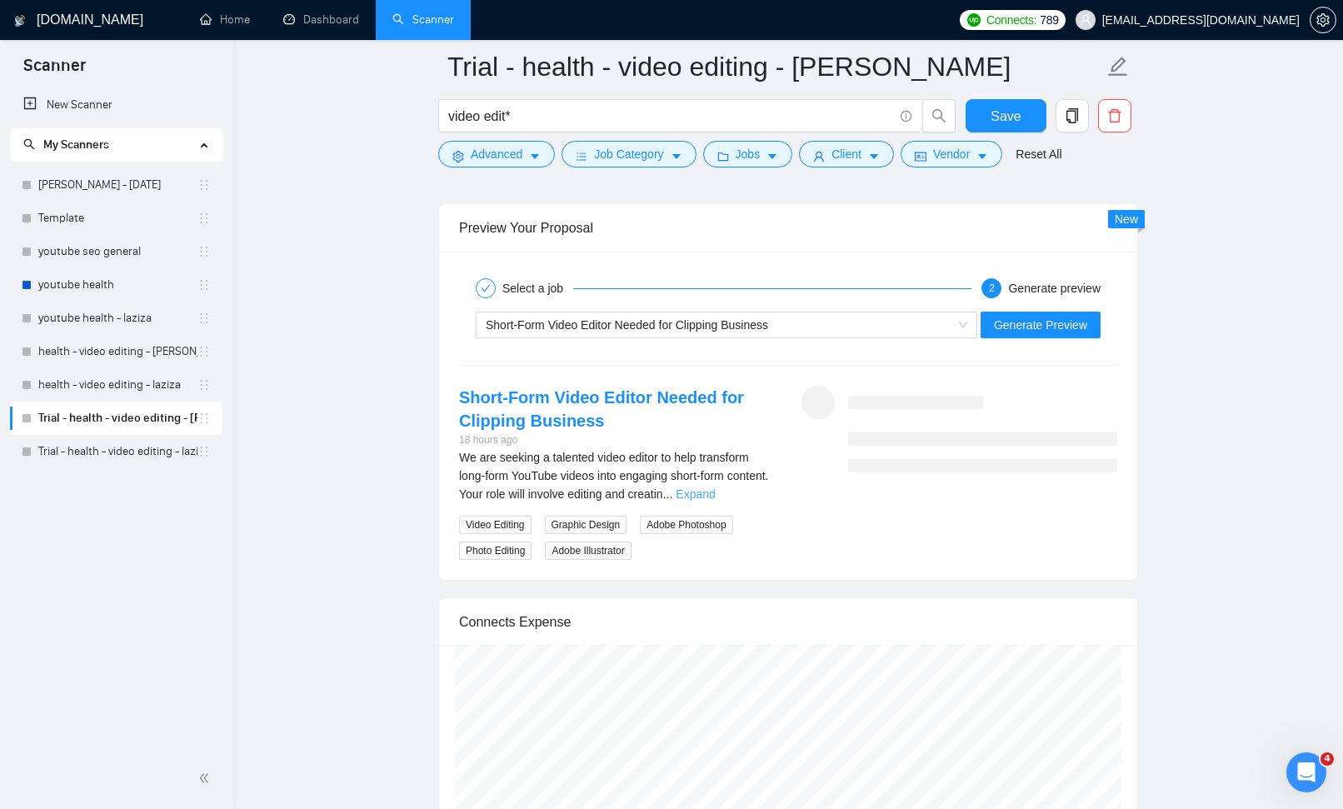
click at [715, 491] on link "Expand" at bounding box center [695, 493] width 39 height 13
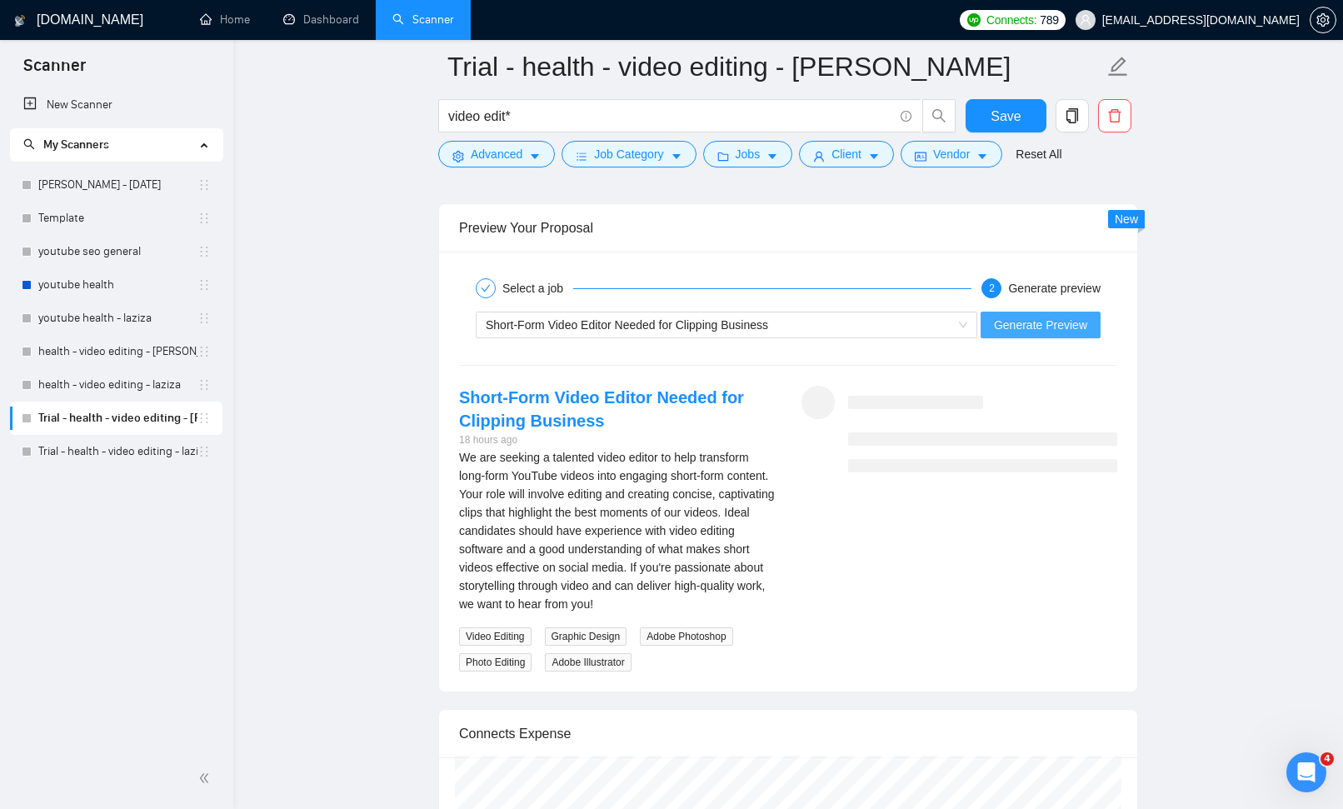
click at [1008, 320] on span "Generate Preview" at bounding box center [1040, 325] width 93 height 18
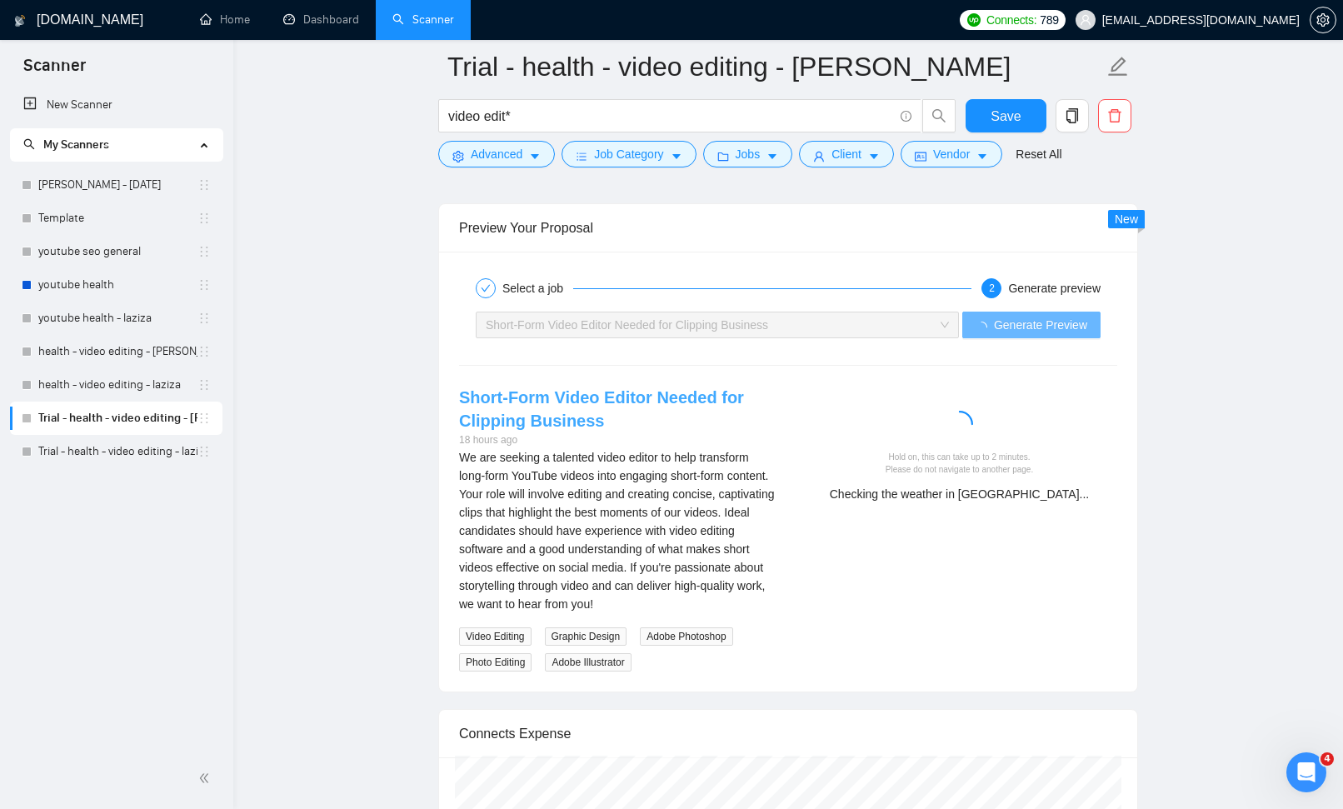
click at [507, 392] on link "Short-Form Video Editor Needed for Clipping Business" at bounding box center [601, 409] width 285 height 42
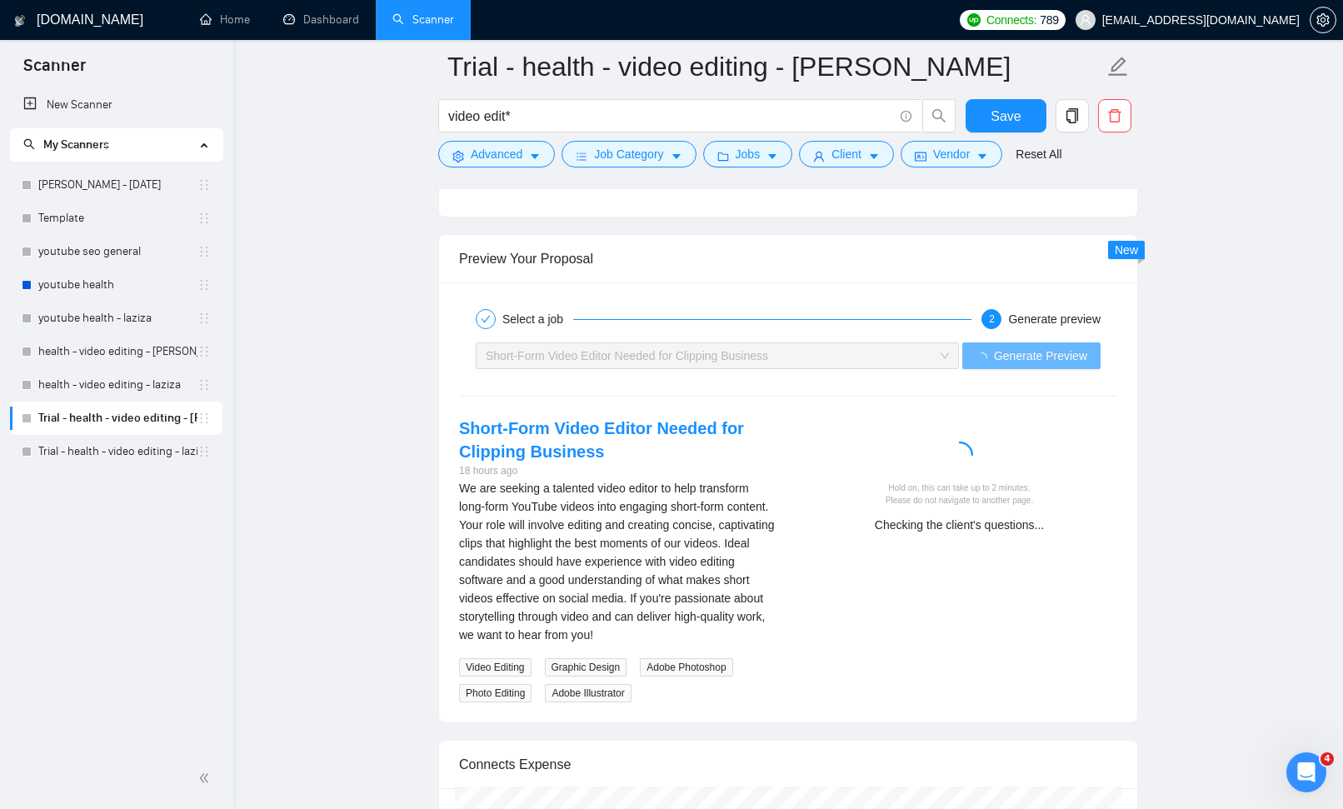
scroll to position [4019, 0]
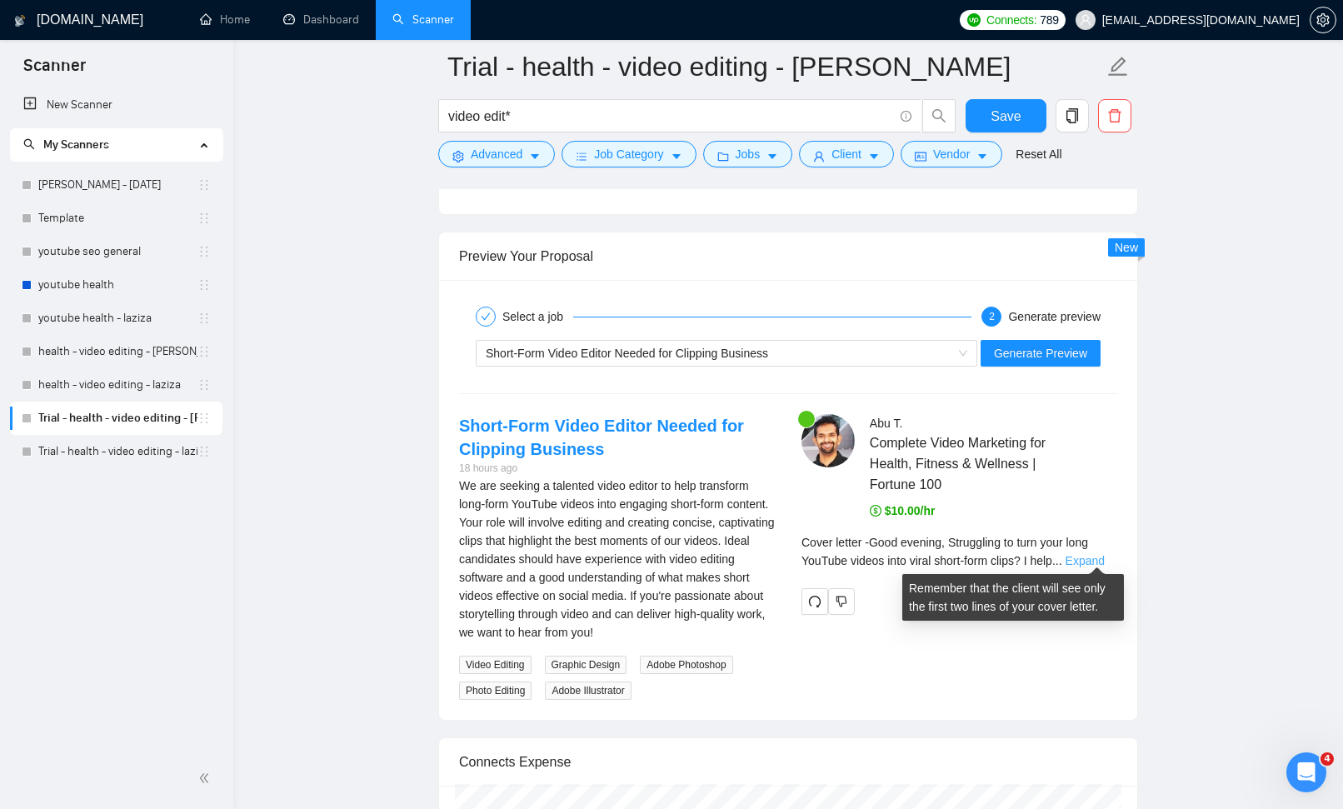
click at [1092, 556] on link "Expand" at bounding box center [1085, 560] width 39 height 13
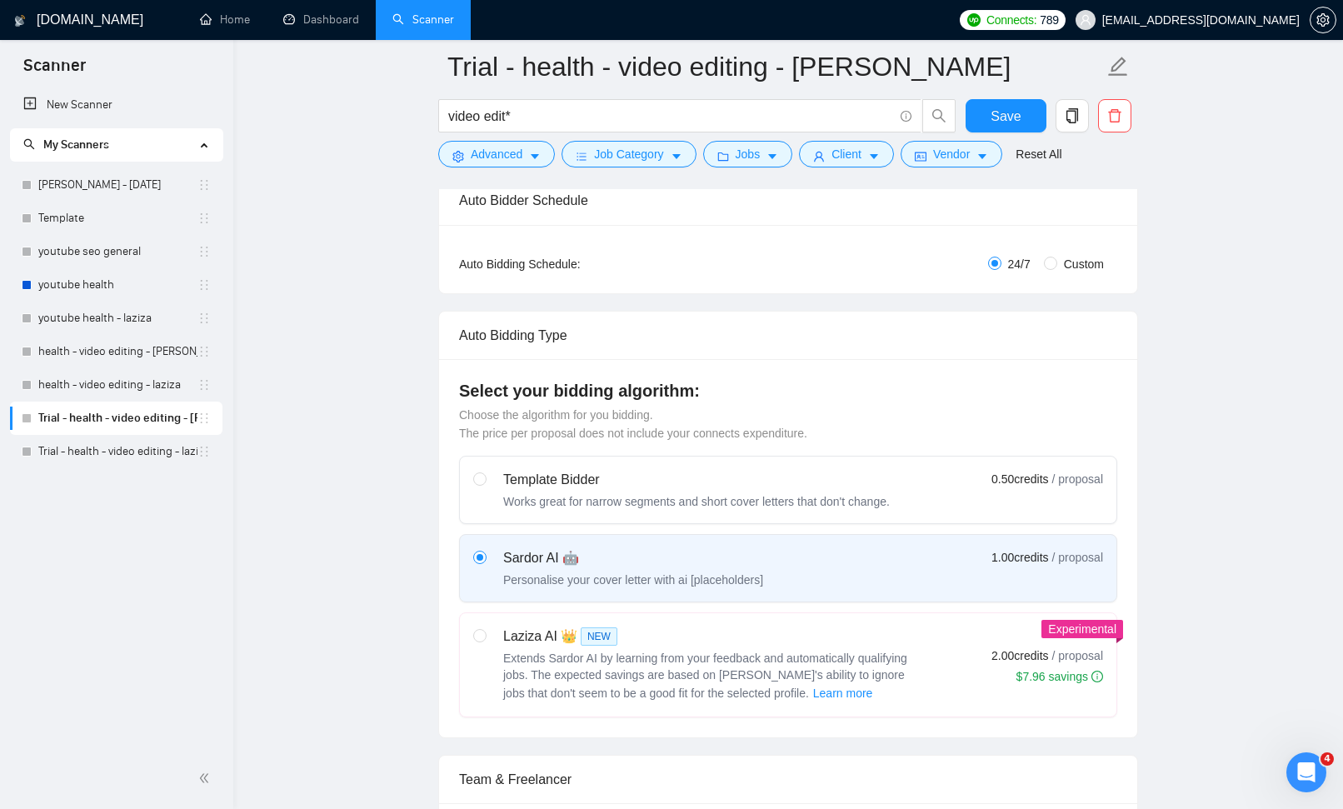
scroll to position [0, 0]
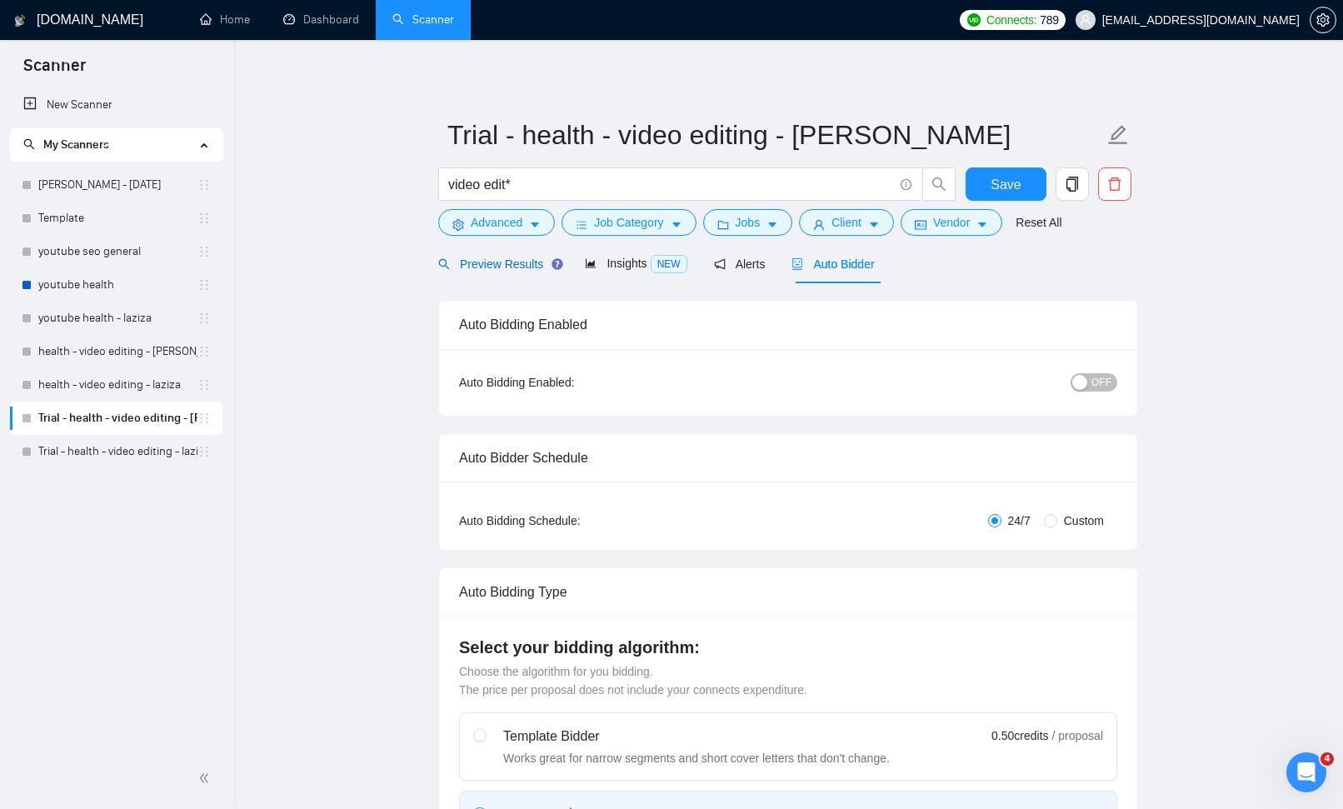
click at [509, 271] on div "Preview Results" at bounding box center [498, 264] width 120 height 18
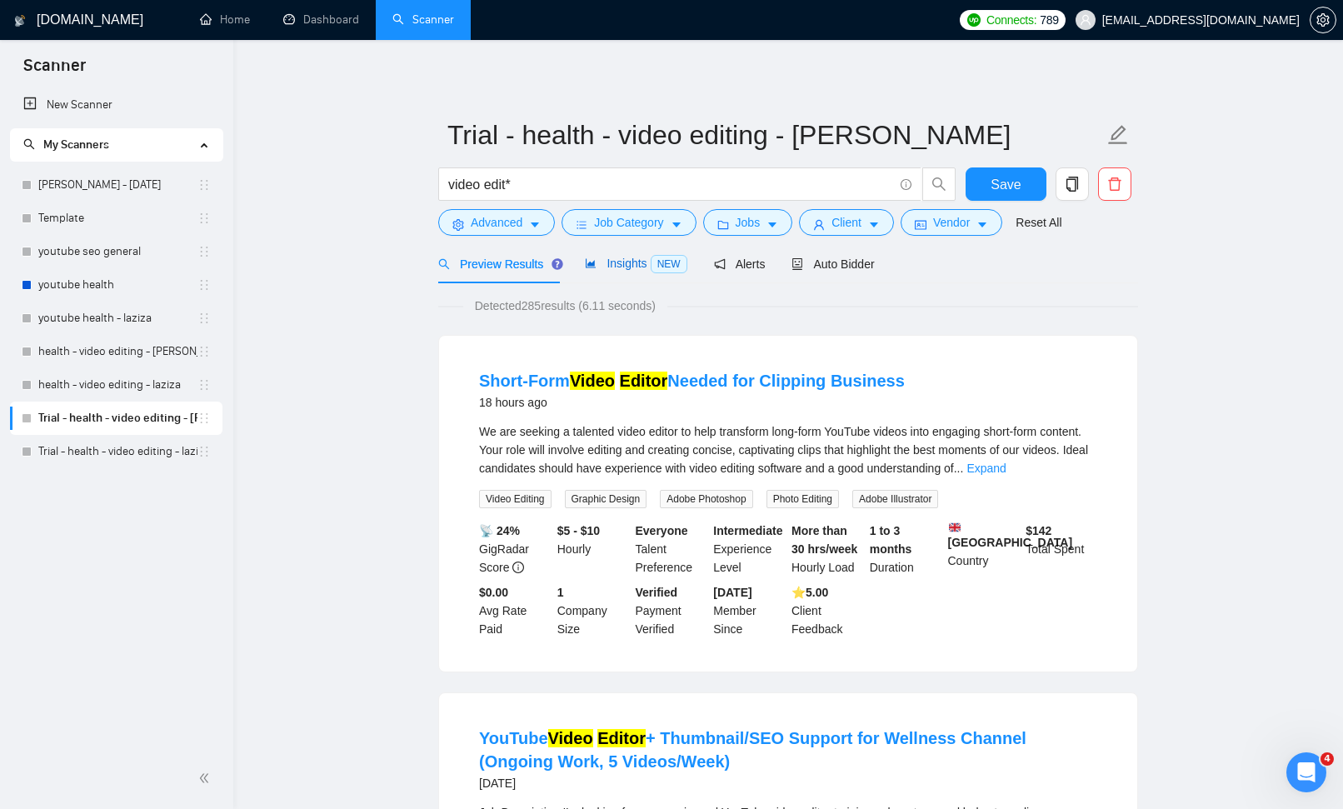
click at [602, 263] on span "Insights NEW" at bounding box center [636, 263] width 102 height 13
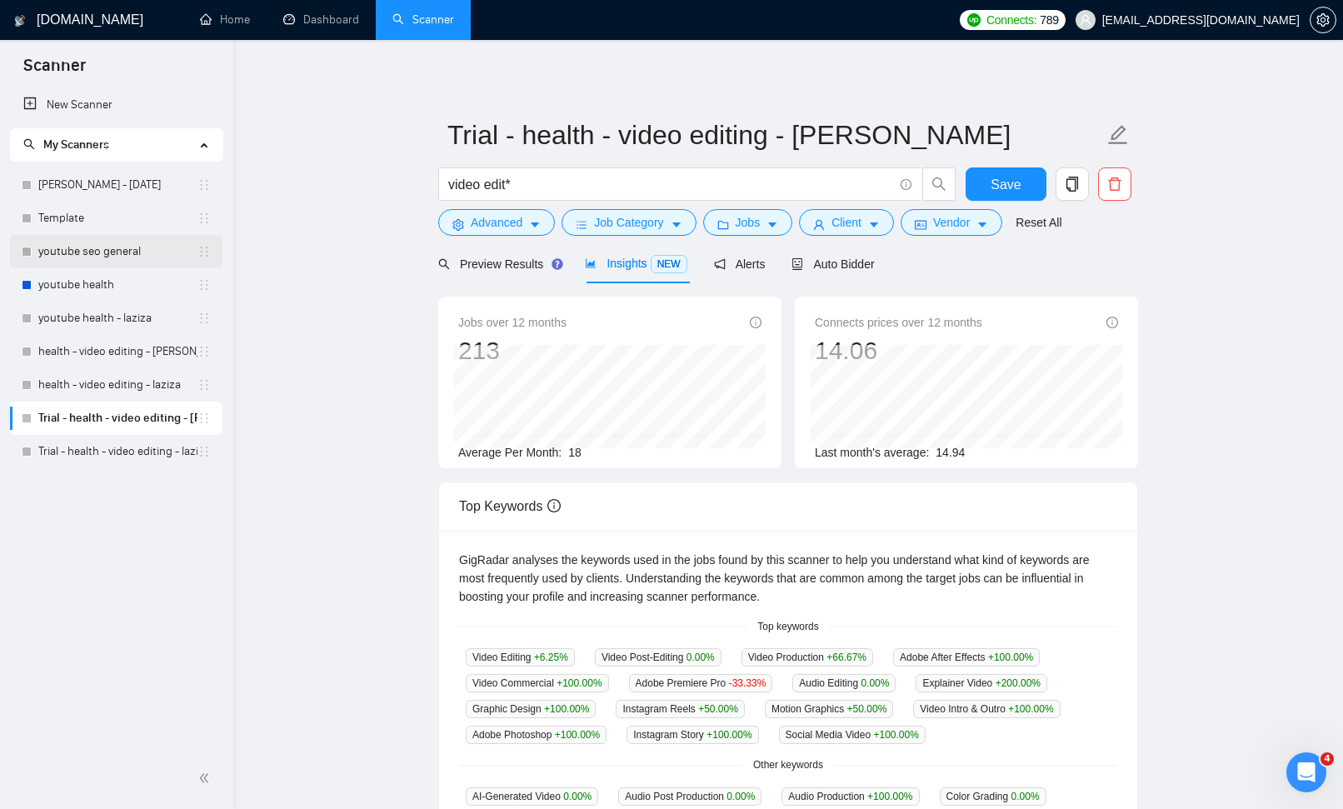
click at [67, 254] on link "youtube seo general" at bounding box center [117, 251] width 159 height 33
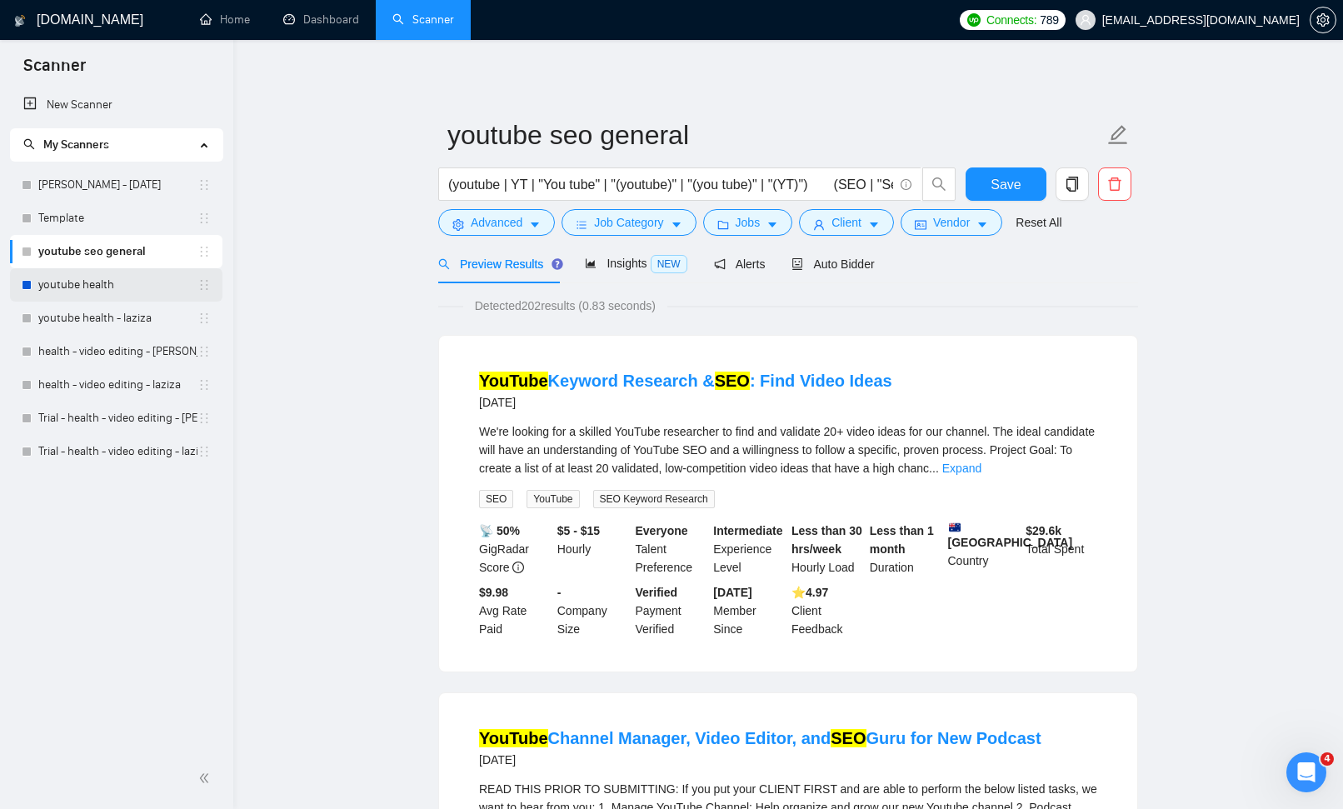
click at [107, 282] on link "youtube health" at bounding box center [117, 284] width 159 height 33
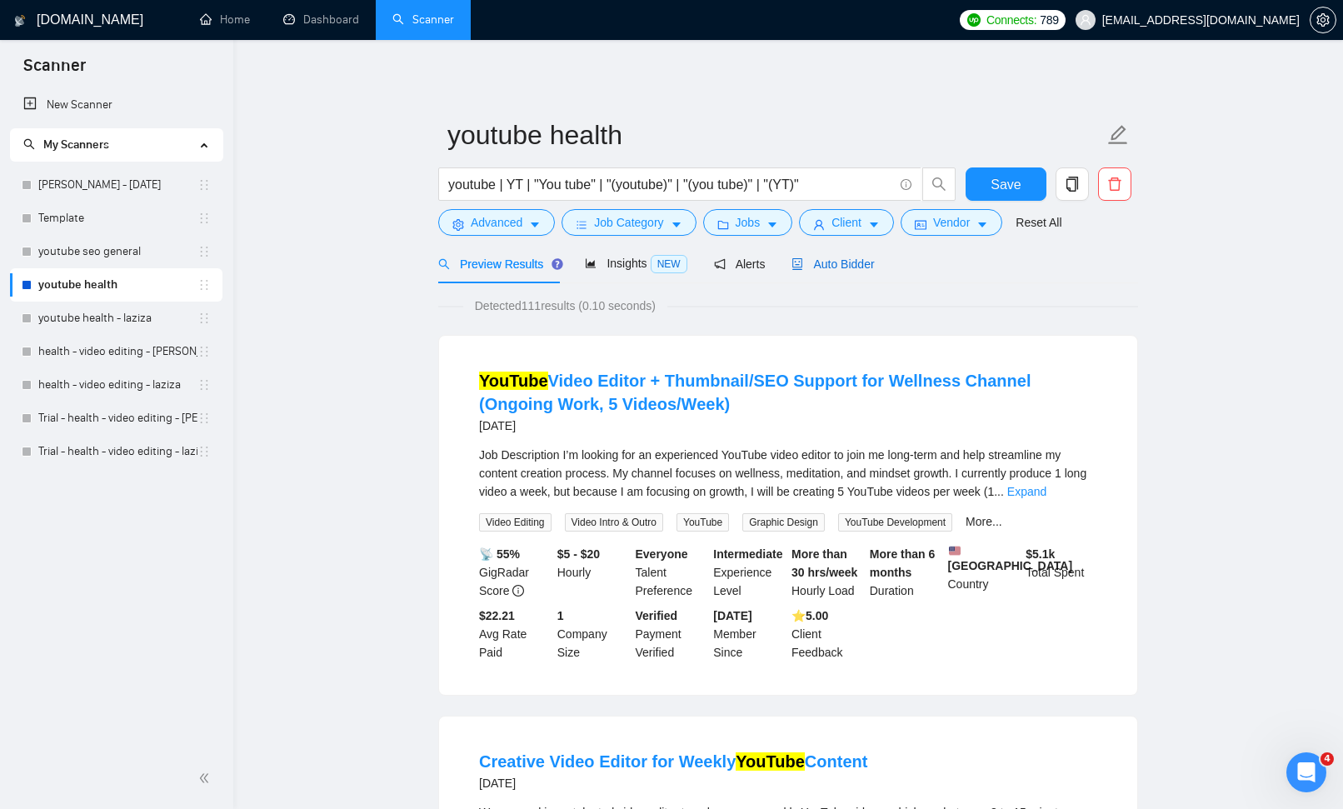
click at [862, 260] on span "Auto Bidder" at bounding box center [833, 263] width 82 height 13
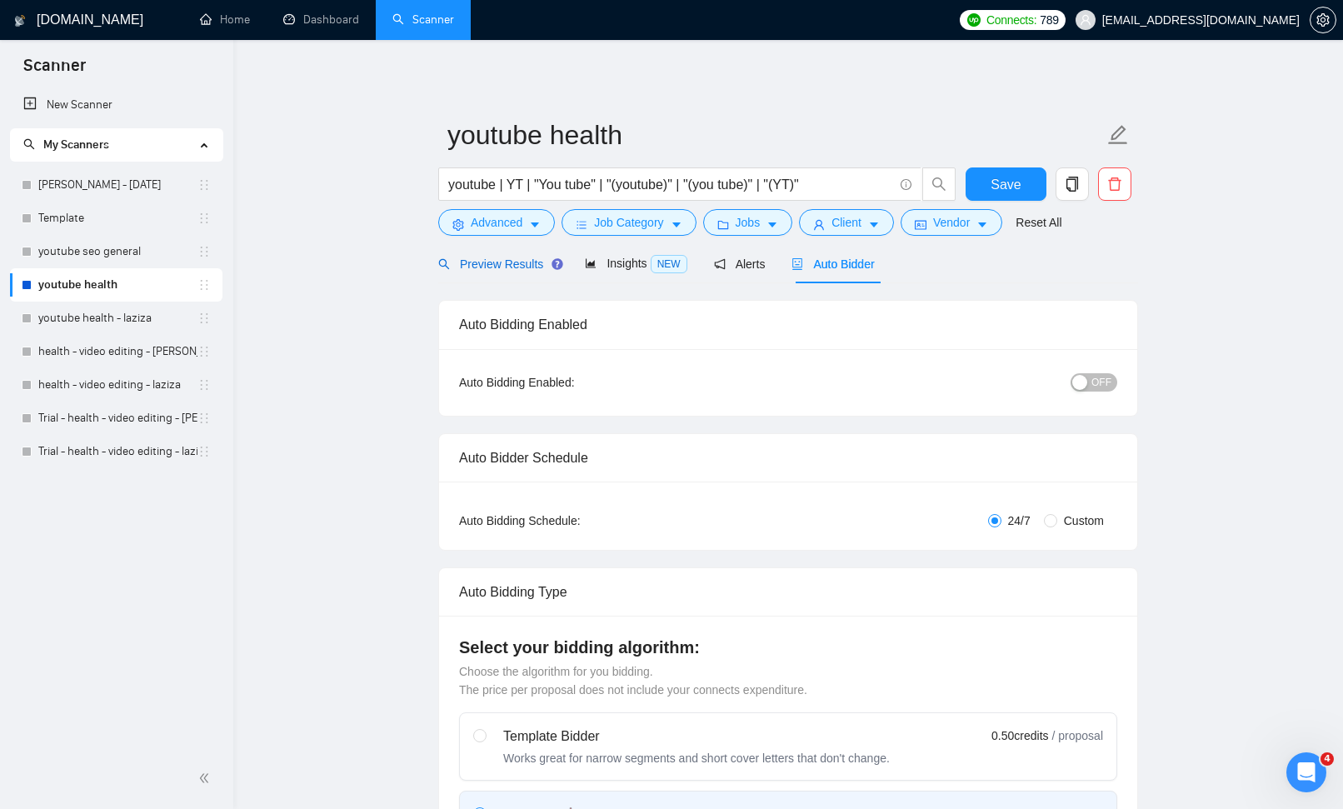
click at [507, 260] on span "Preview Results" at bounding box center [498, 263] width 120 height 13
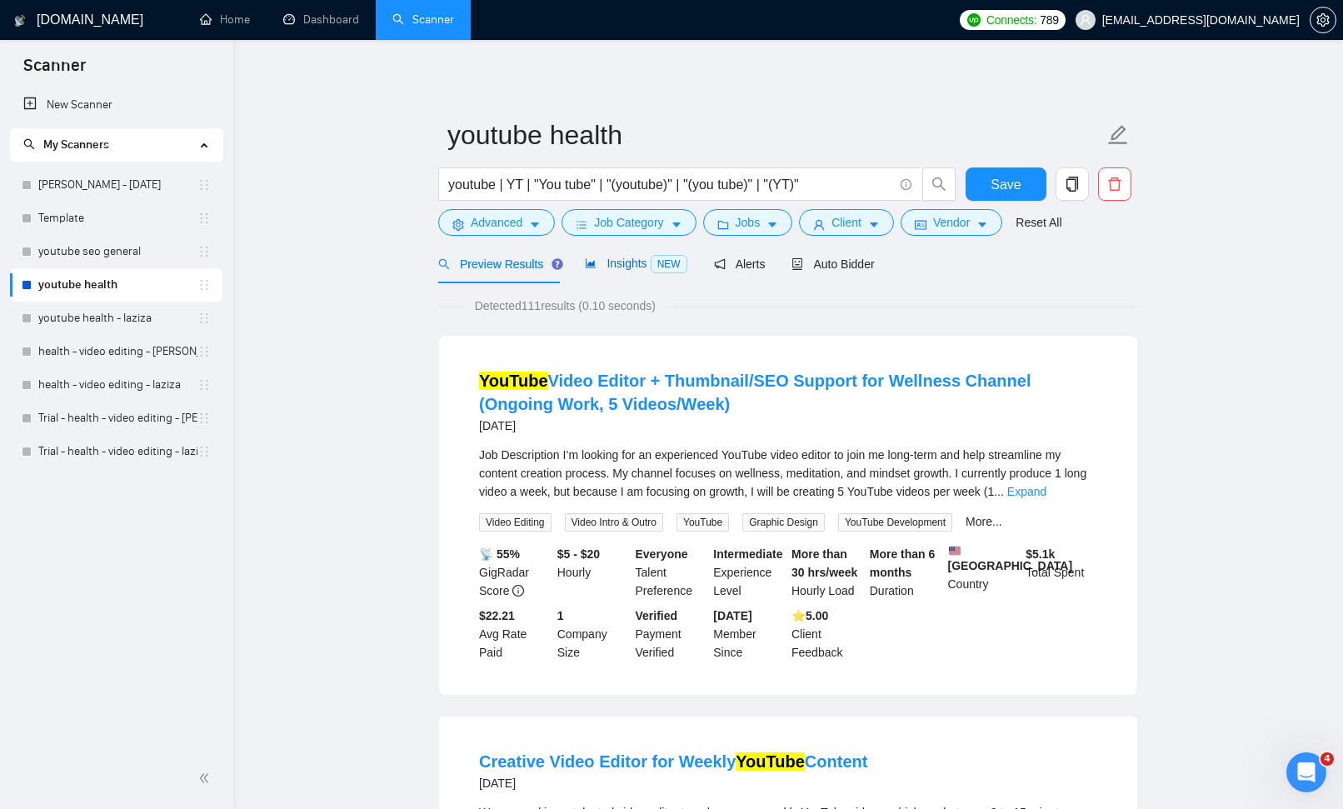
click at [607, 255] on div "Insights NEW" at bounding box center [636, 263] width 102 height 19
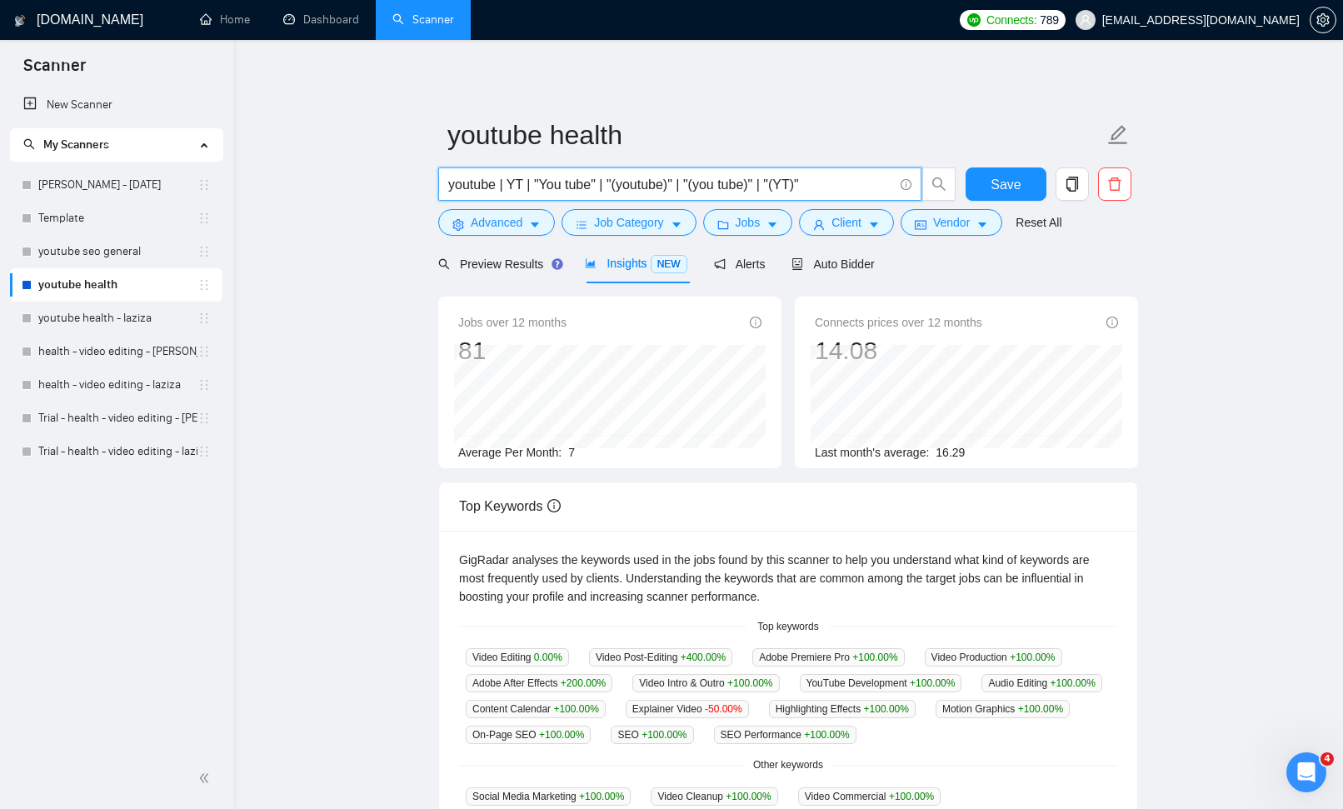
click at [844, 187] on input "youtube | YT | "You tube" | "(youtube)" | "(you tube)" | "(YT)"" at bounding box center [670, 184] width 445 height 21
click at [508, 261] on span "Preview Results" at bounding box center [498, 263] width 120 height 13
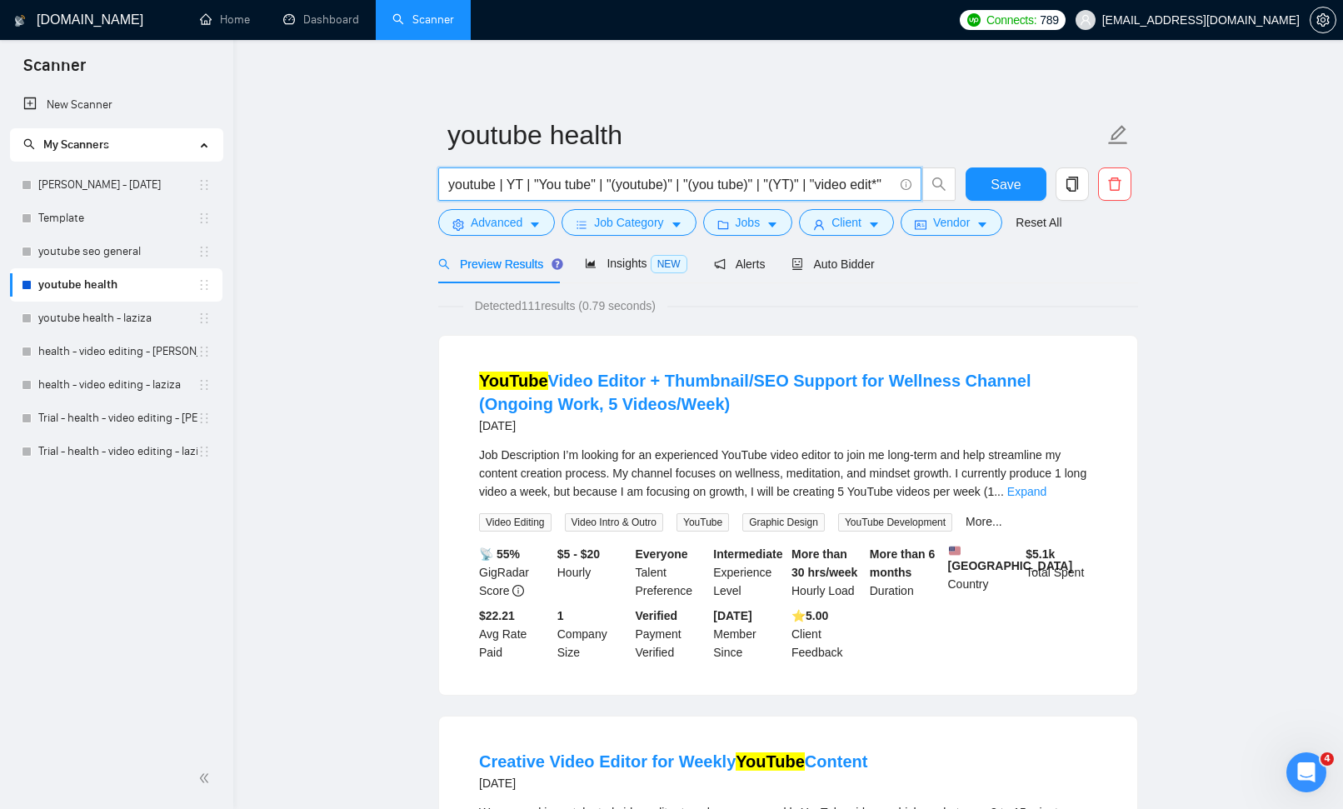
scroll to position [0, 9]
drag, startPoint x: 818, startPoint y: 185, endPoint x: 986, endPoint y: 217, distance: 170.5
click at [921, 187] on span "youtube | YT | "You tube" | "(youtube)" | "(you tube)" | "(YT)" | "video edit*"" at bounding box center [679, 183] width 483 height 33
click at [621, 267] on span "Insights NEW" at bounding box center [636, 263] width 102 height 13
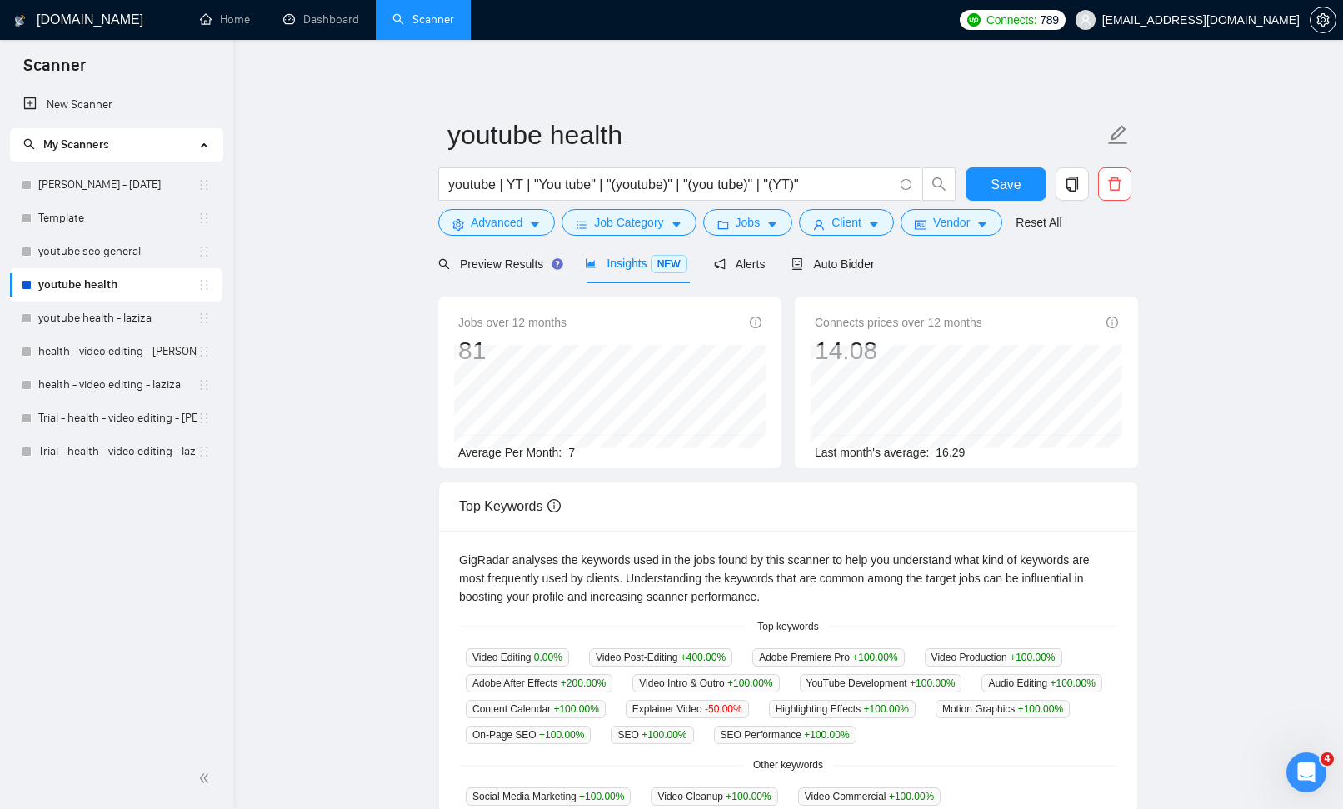
click at [277, 395] on main "youtube health youtube | YT | "You tube" | "(youtube)" | "(you tube)" | "(YT)" …" at bounding box center [788, 635] width 1057 height 1136
click at [306, 338] on main "youtube health youtube | YT | "You tube" | "(youtube)" | "(you tube)" | "(YT)" …" at bounding box center [788, 635] width 1057 height 1136
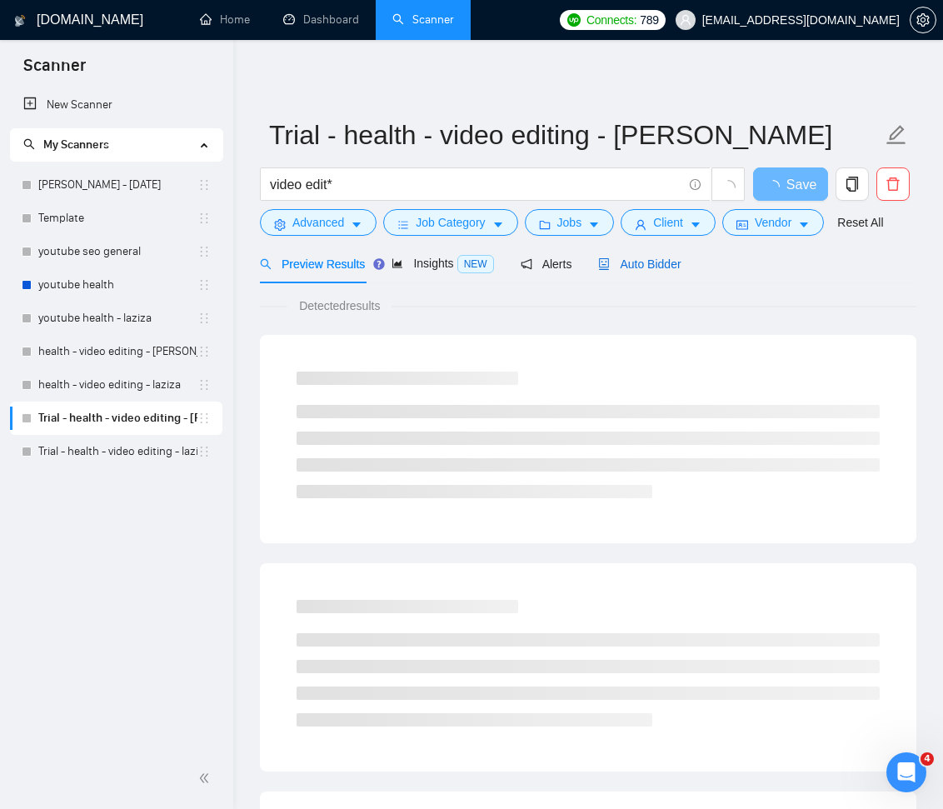
click at [662, 267] on span "Auto Bidder" at bounding box center [639, 263] width 82 height 13
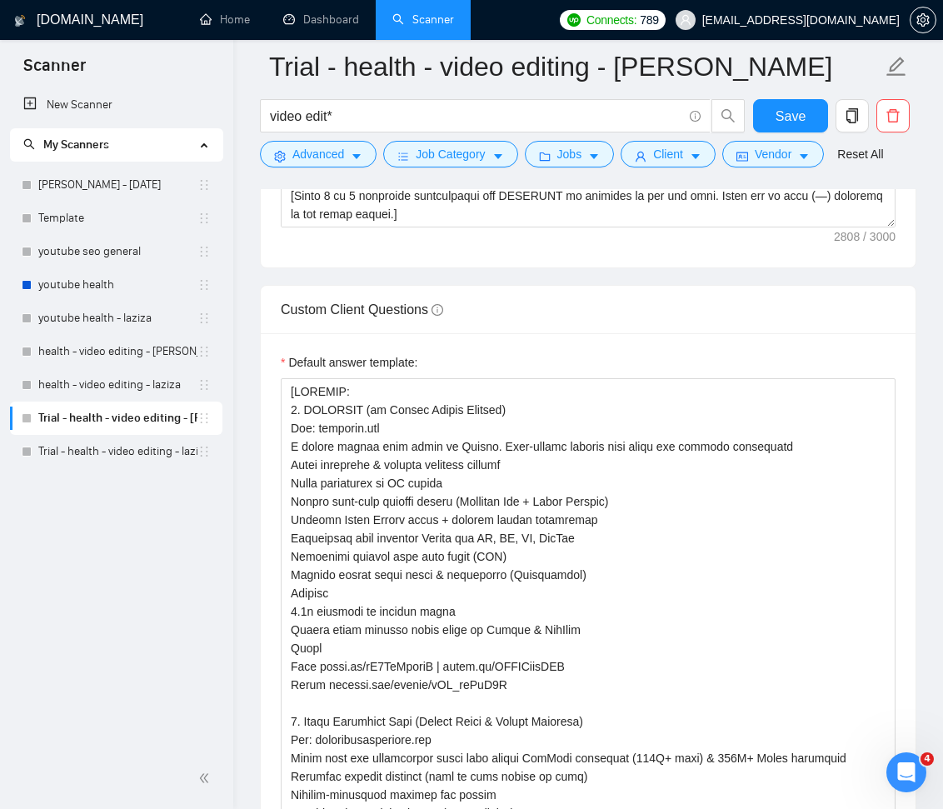
scroll to position [2400, 0]
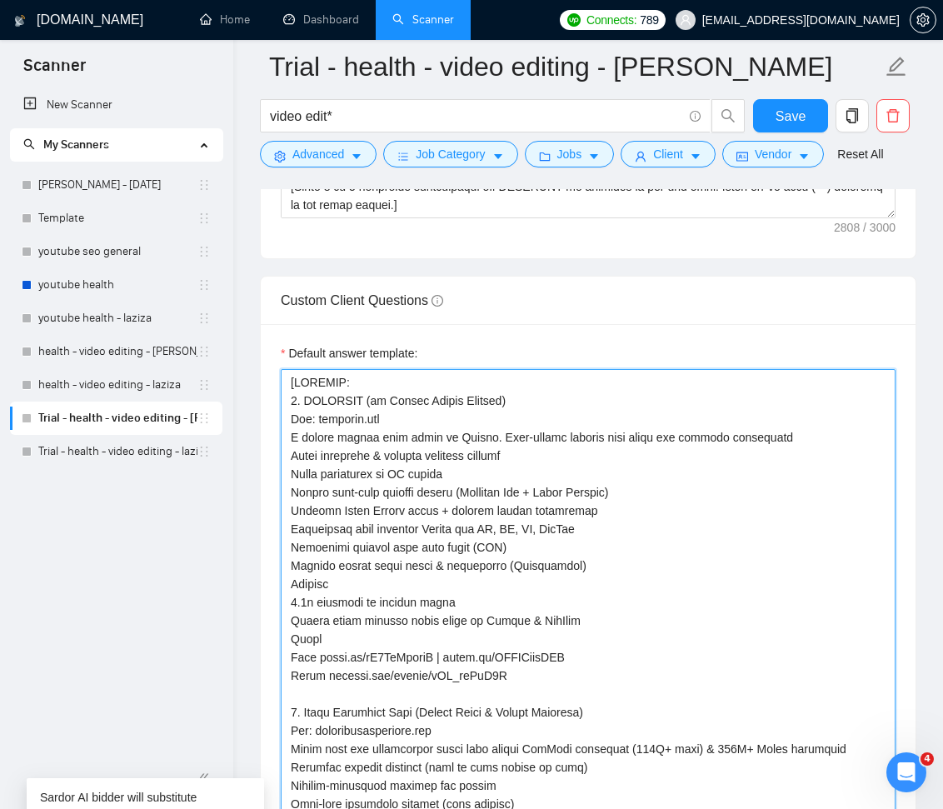
drag, startPoint x: 287, startPoint y: 378, endPoint x: 581, endPoint y: 547, distance: 338.9
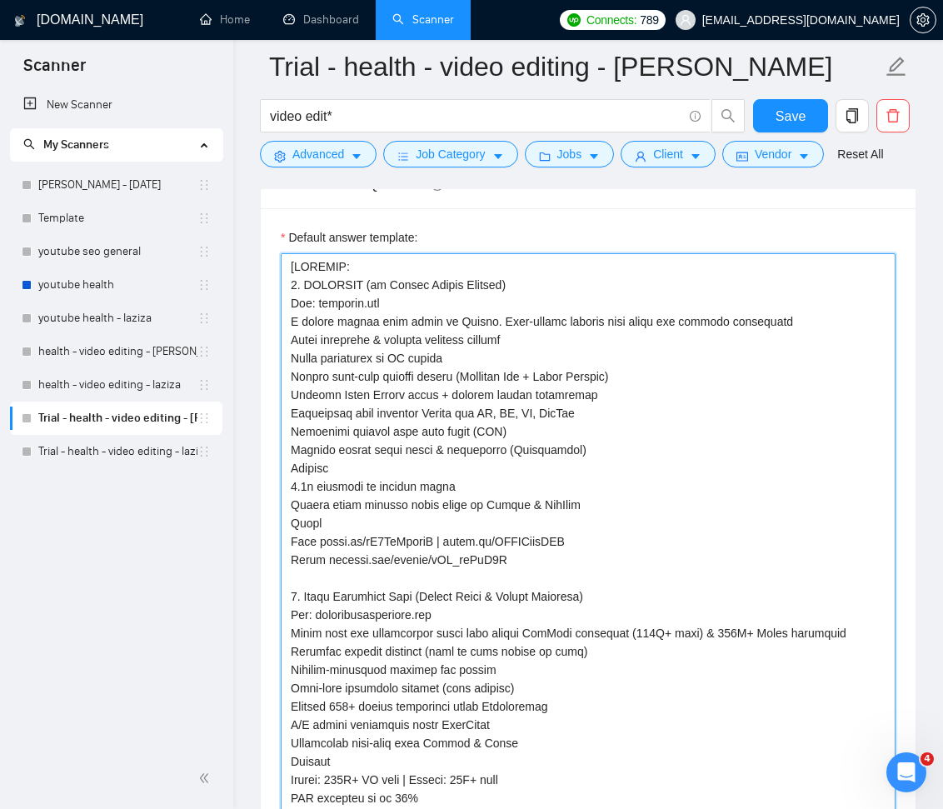
scroll to position [2516, 0]
drag, startPoint x: 290, startPoint y: 467, endPoint x: 316, endPoint y: 487, distance: 33.2
click at [316, 487] on textarea "Default answer template:" at bounding box center [588, 723] width 615 height 943
click at [531, 557] on textarea "Default answer template:" at bounding box center [588, 723] width 615 height 943
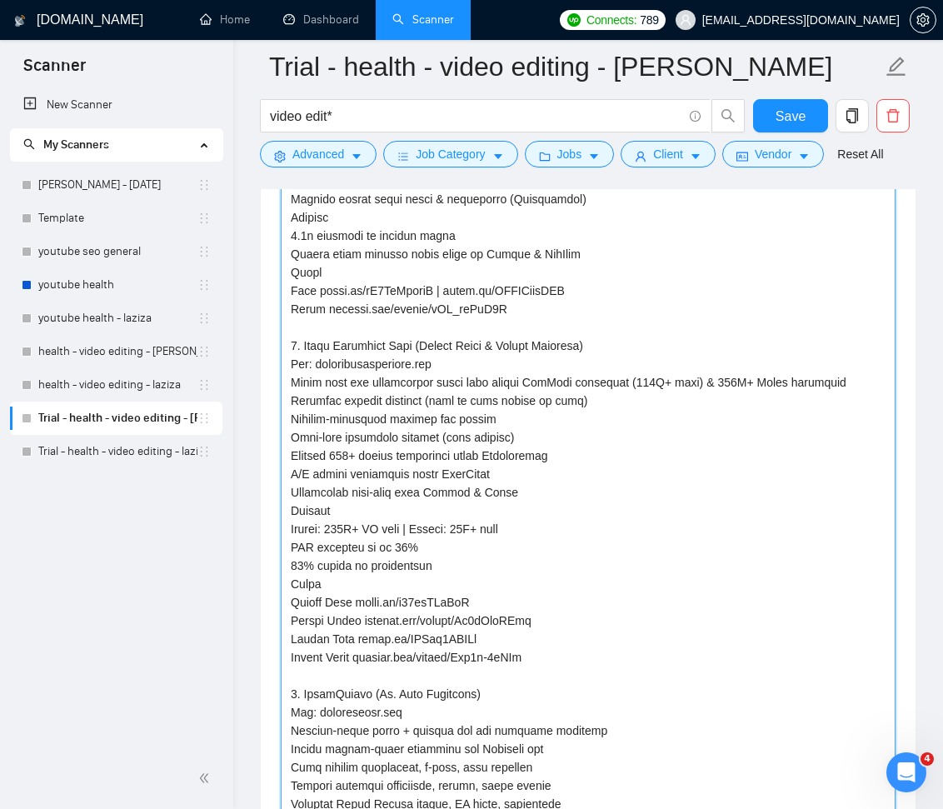
scroll to position [2781, 0]
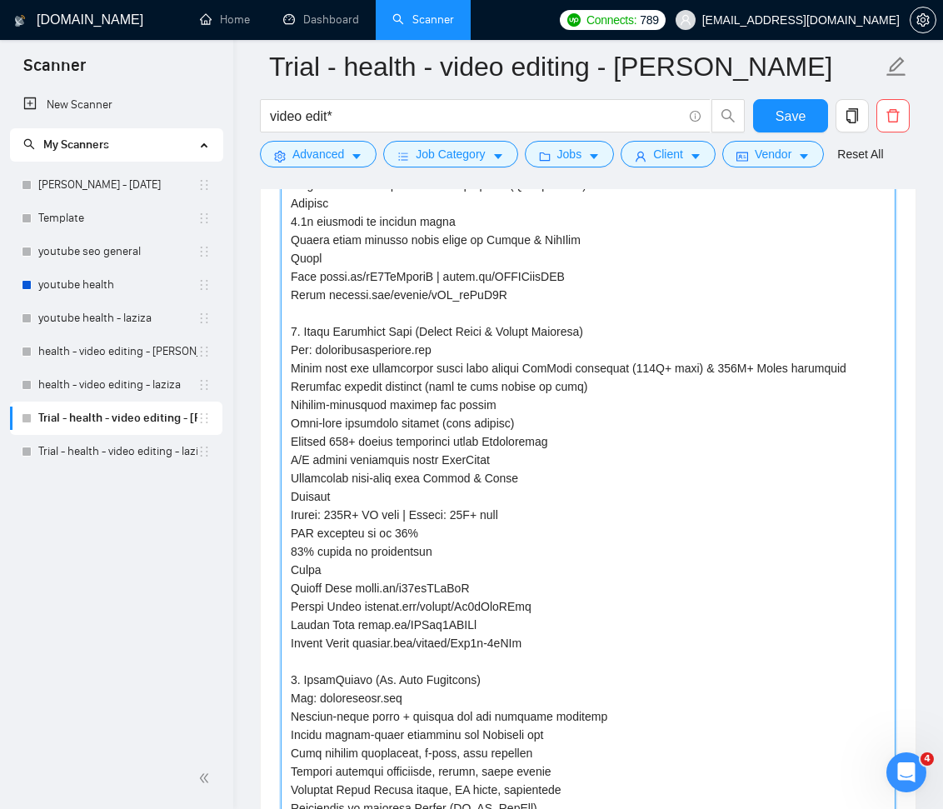
drag, startPoint x: 291, startPoint y: 330, endPoint x: 312, endPoint y: 359, distance: 36.3
click at [311, 357] on textarea "Default answer template:" at bounding box center [588, 459] width 615 height 943
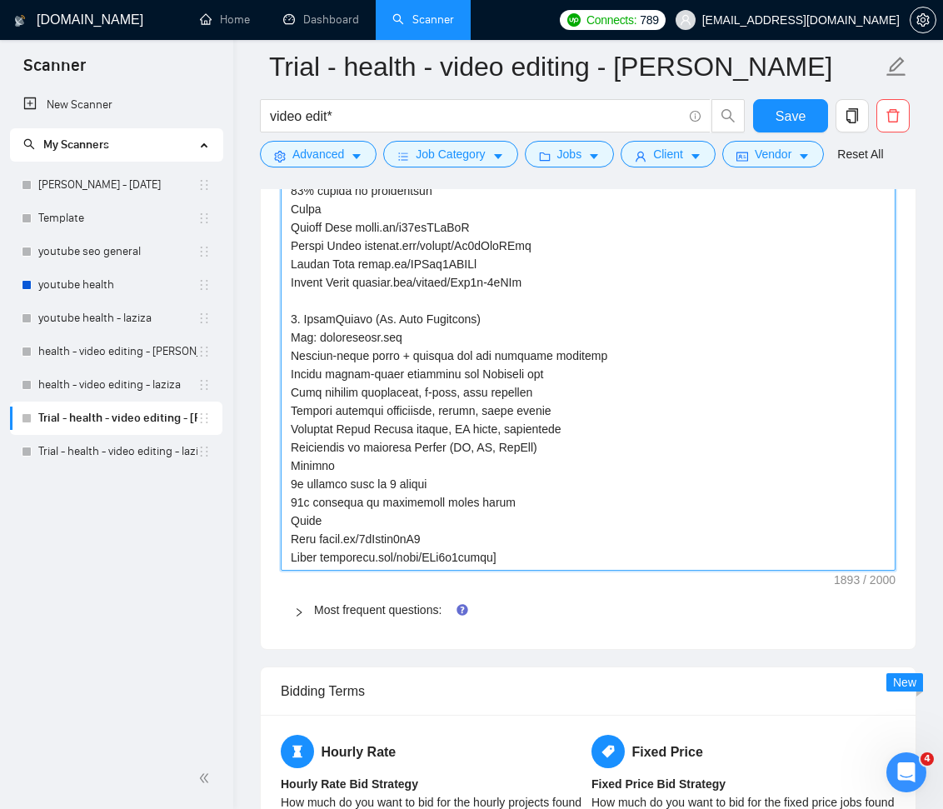
scroll to position [3148, 0]
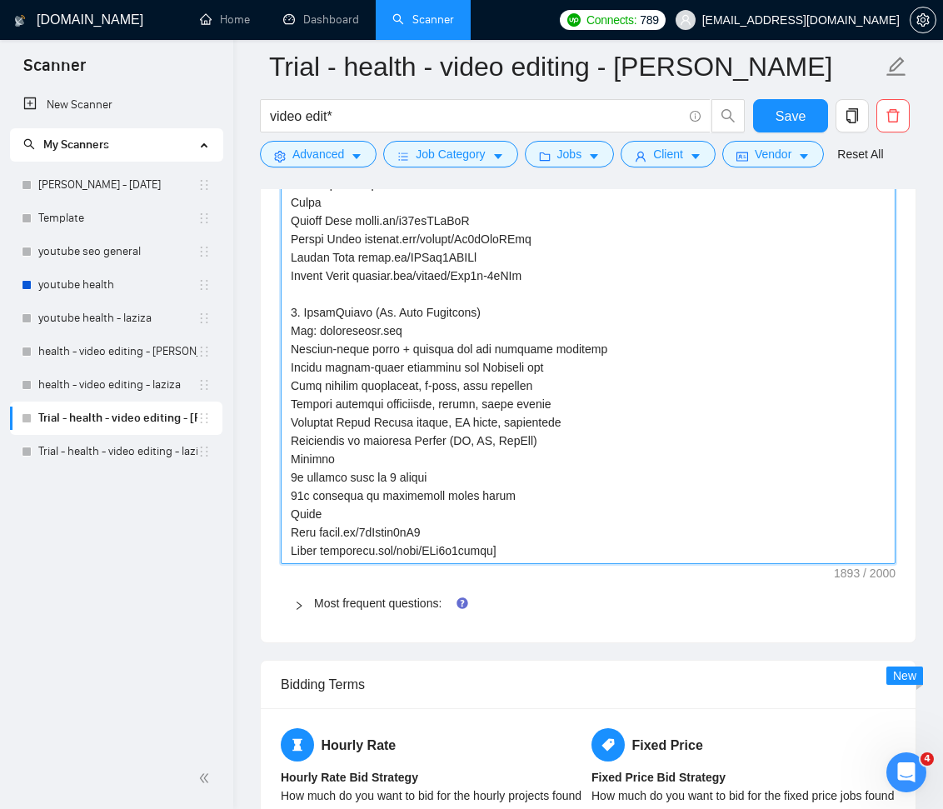
click at [512, 549] on textarea "Default answer template:" at bounding box center [588, 92] width 615 height 943
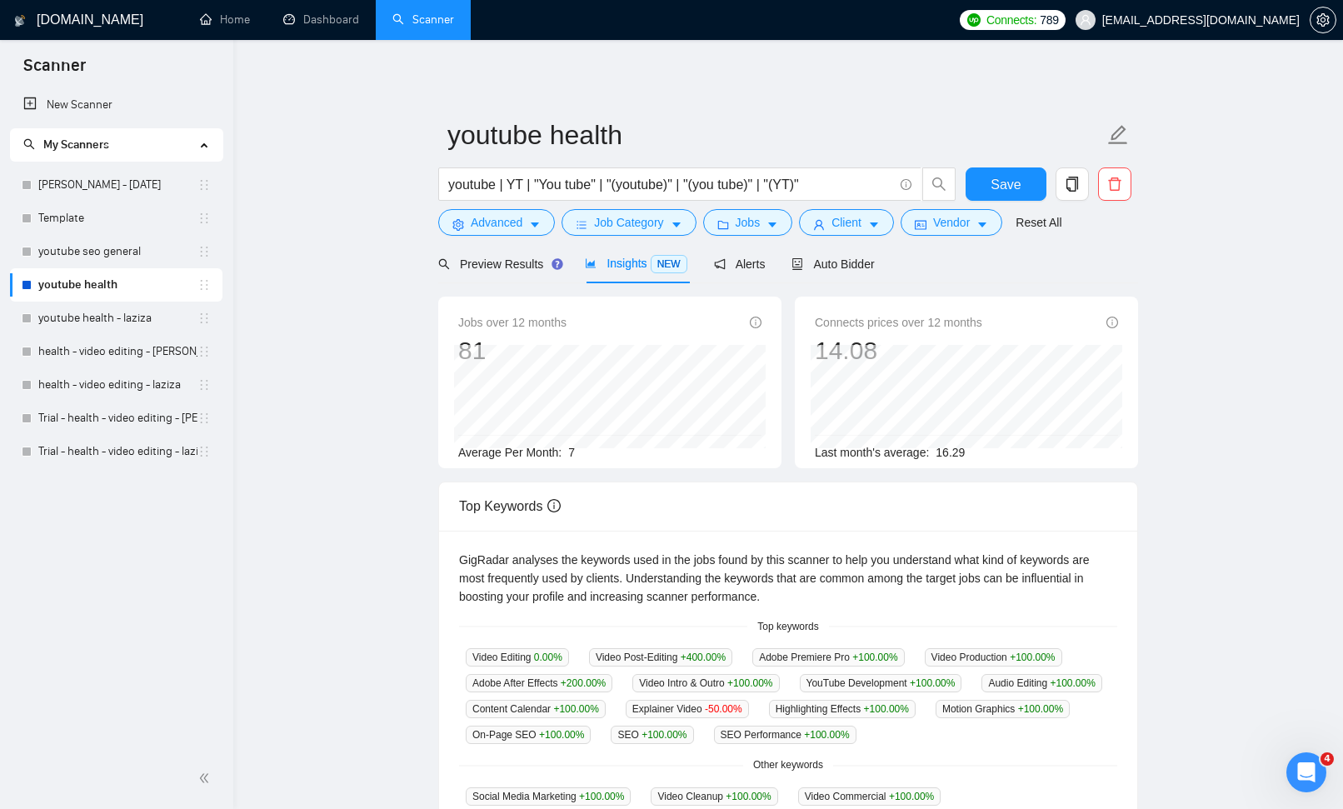
click at [211, 142] on div "My Scanners" at bounding box center [116, 144] width 213 height 33
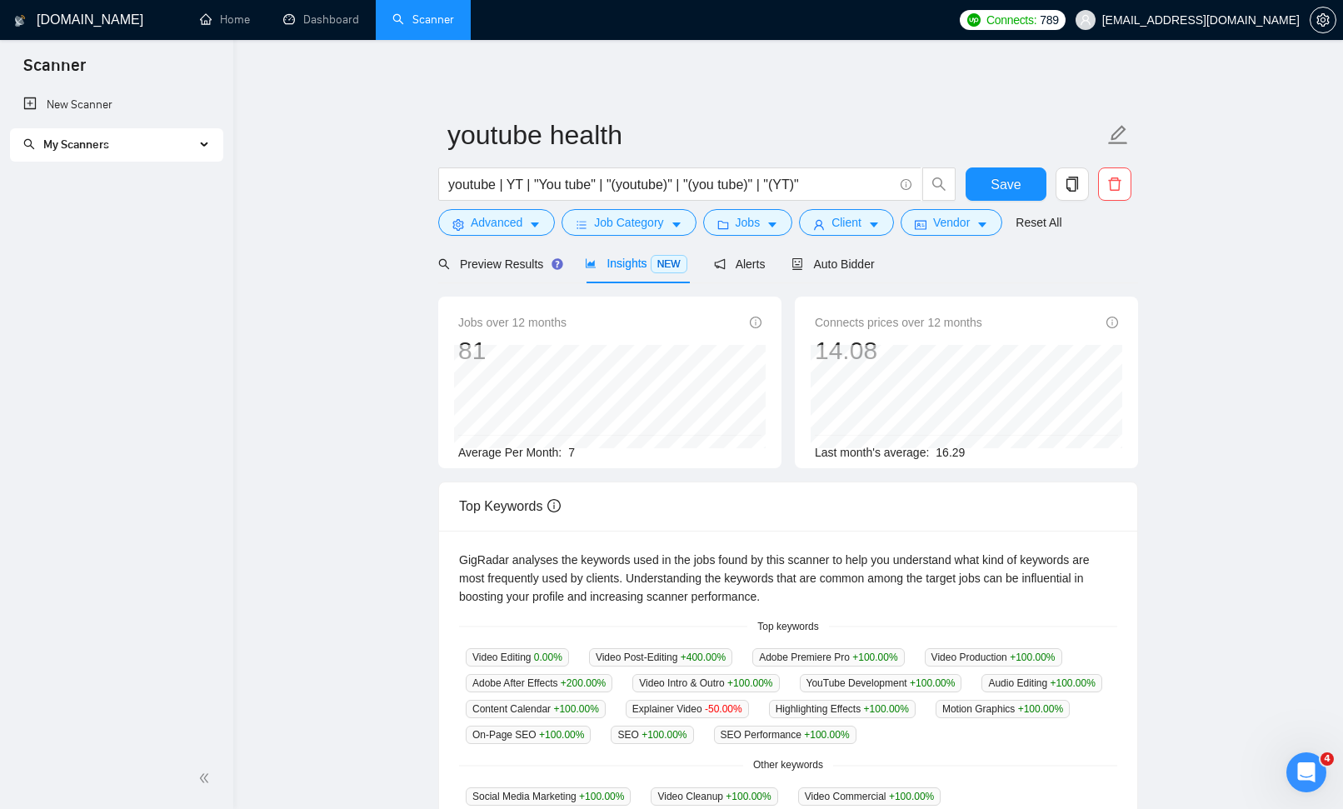
click at [141, 147] on span "My Scanners" at bounding box center [109, 144] width 172 height 33
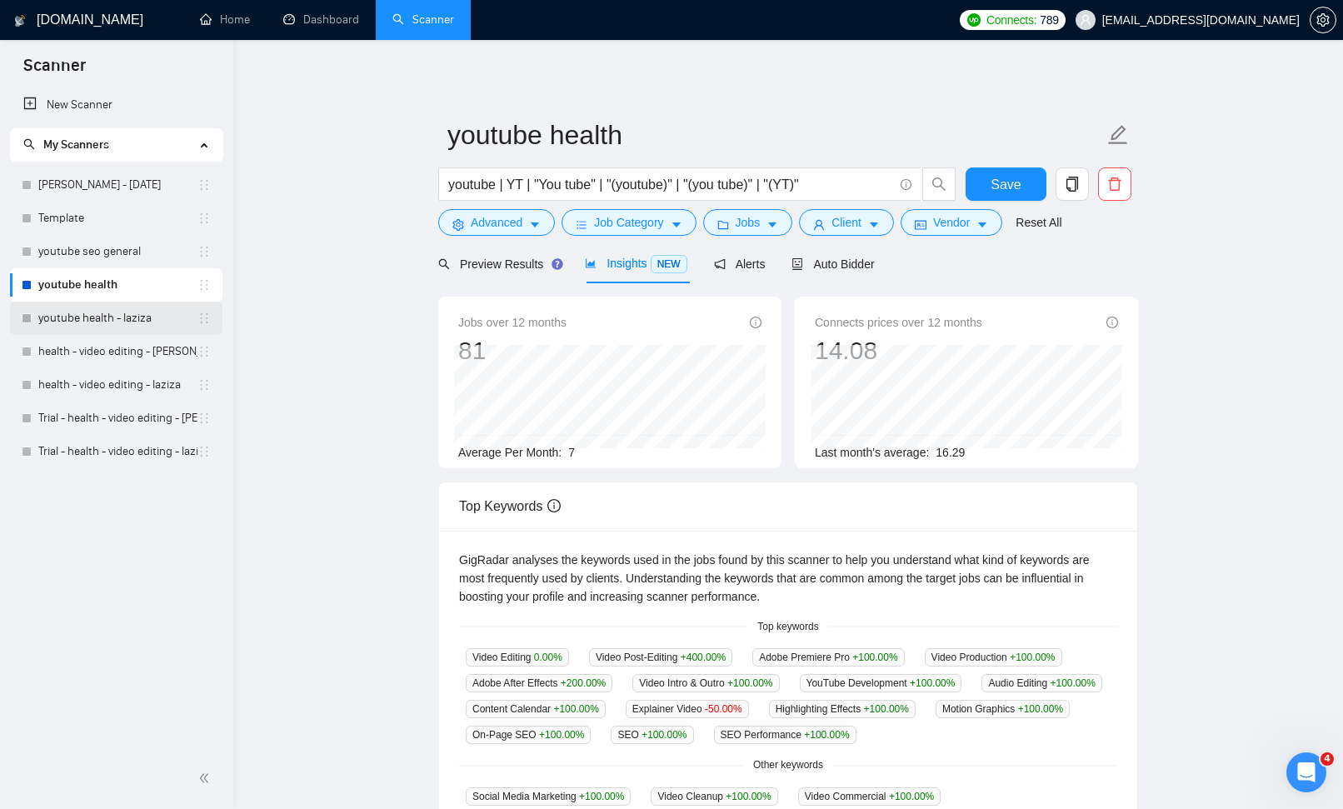
click at [132, 322] on link "youtube health - laziza" at bounding box center [117, 318] width 159 height 33
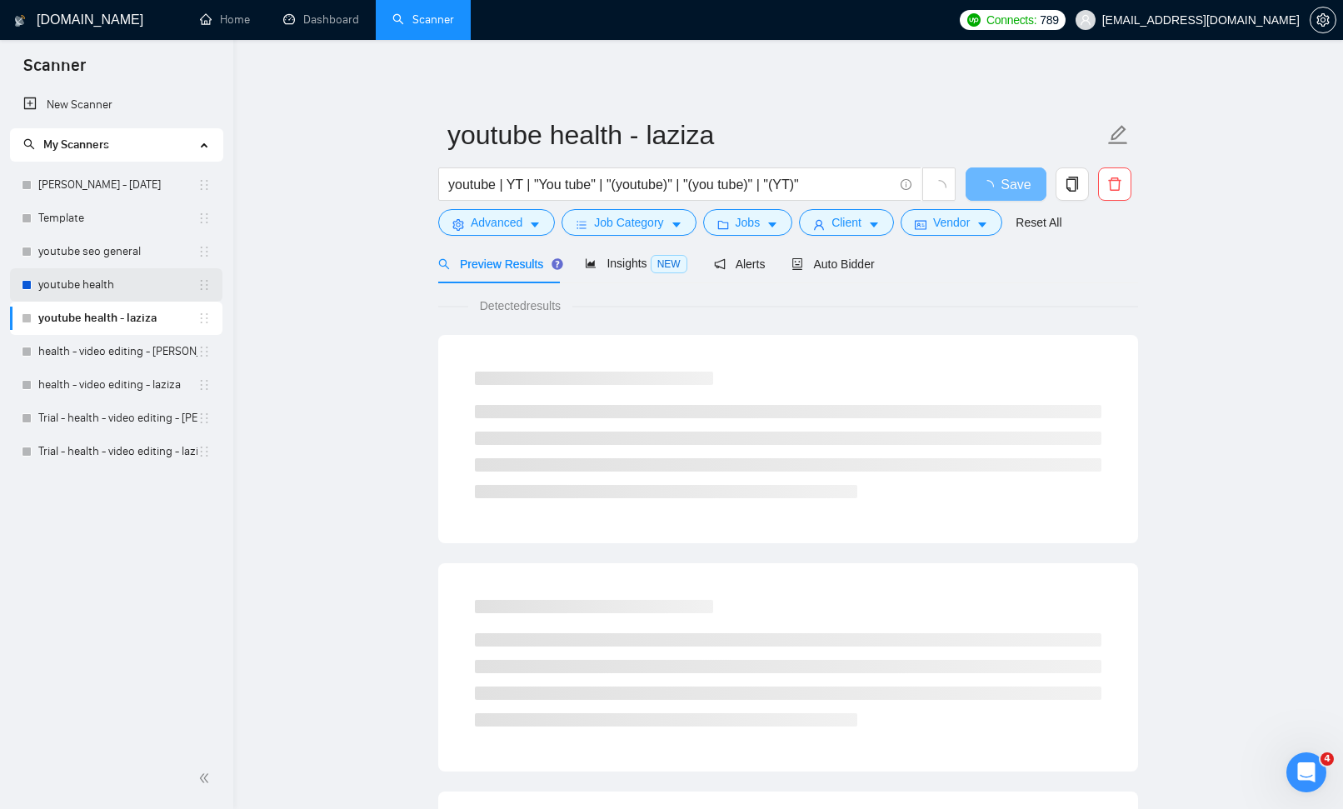
click at [83, 290] on link "youtube health" at bounding box center [117, 284] width 159 height 33
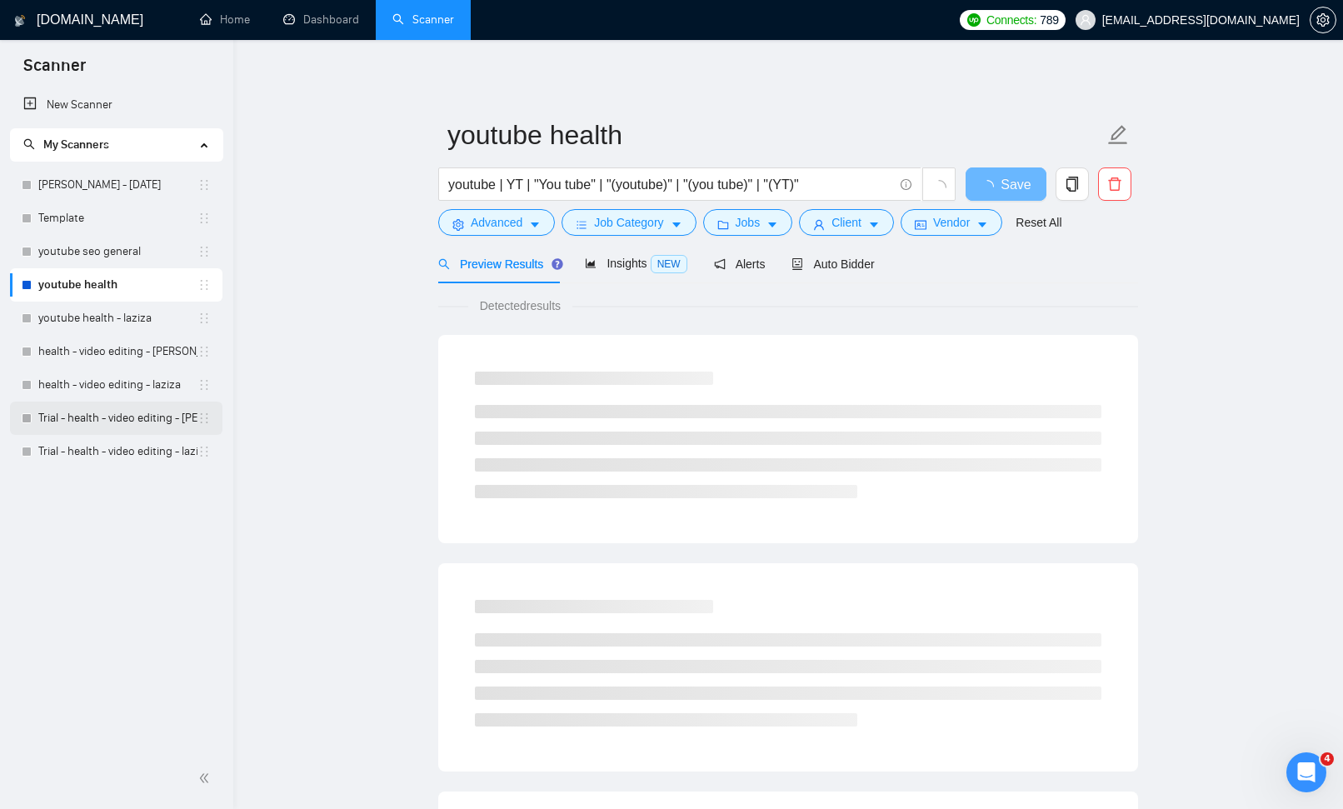
click at [109, 419] on link "Trial - health - video editing - [PERSON_NAME]" at bounding box center [117, 418] width 159 height 33
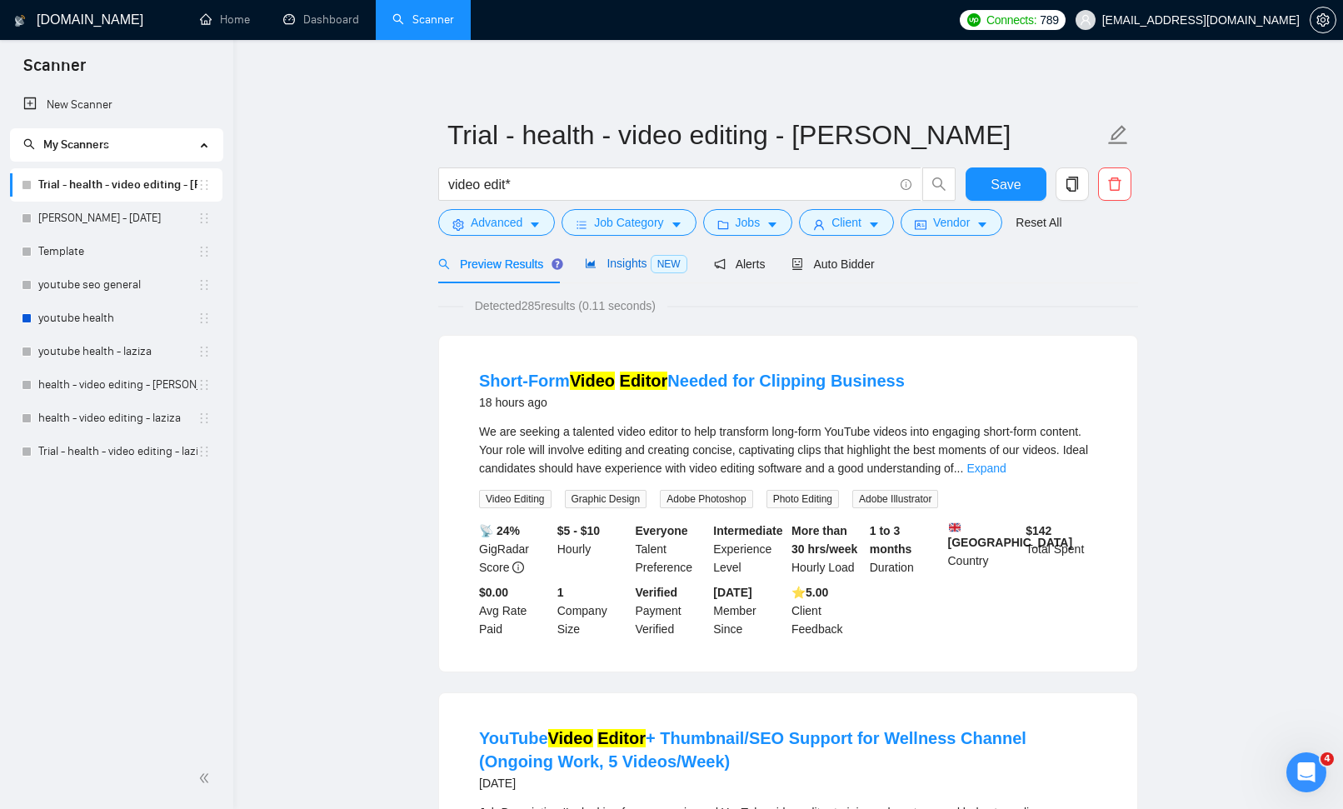
click at [652, 266] on span "Insights NEW" at bounding box center [636, 263] width 102 height 13
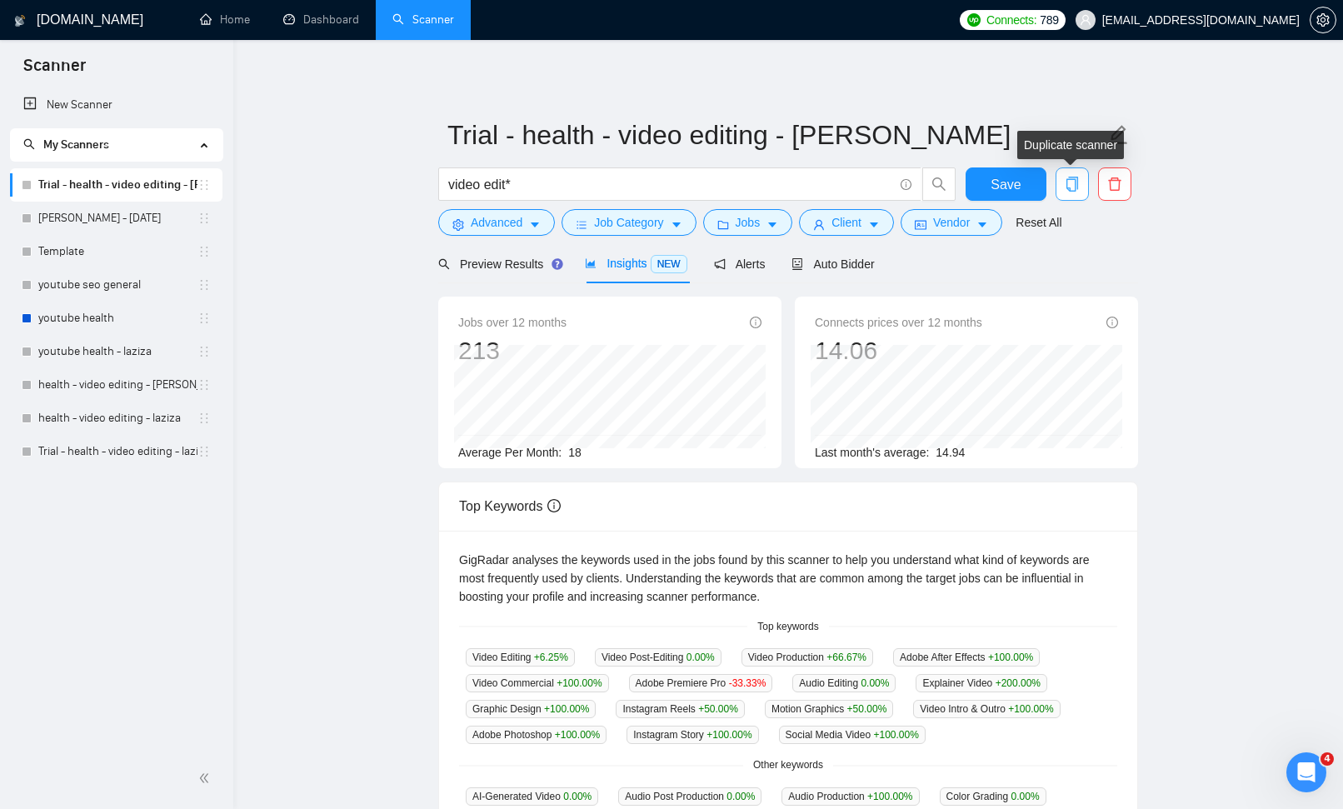
click at [1072, 188] on icon "copy" at bounding box center [1072, 184] width 15 height 15
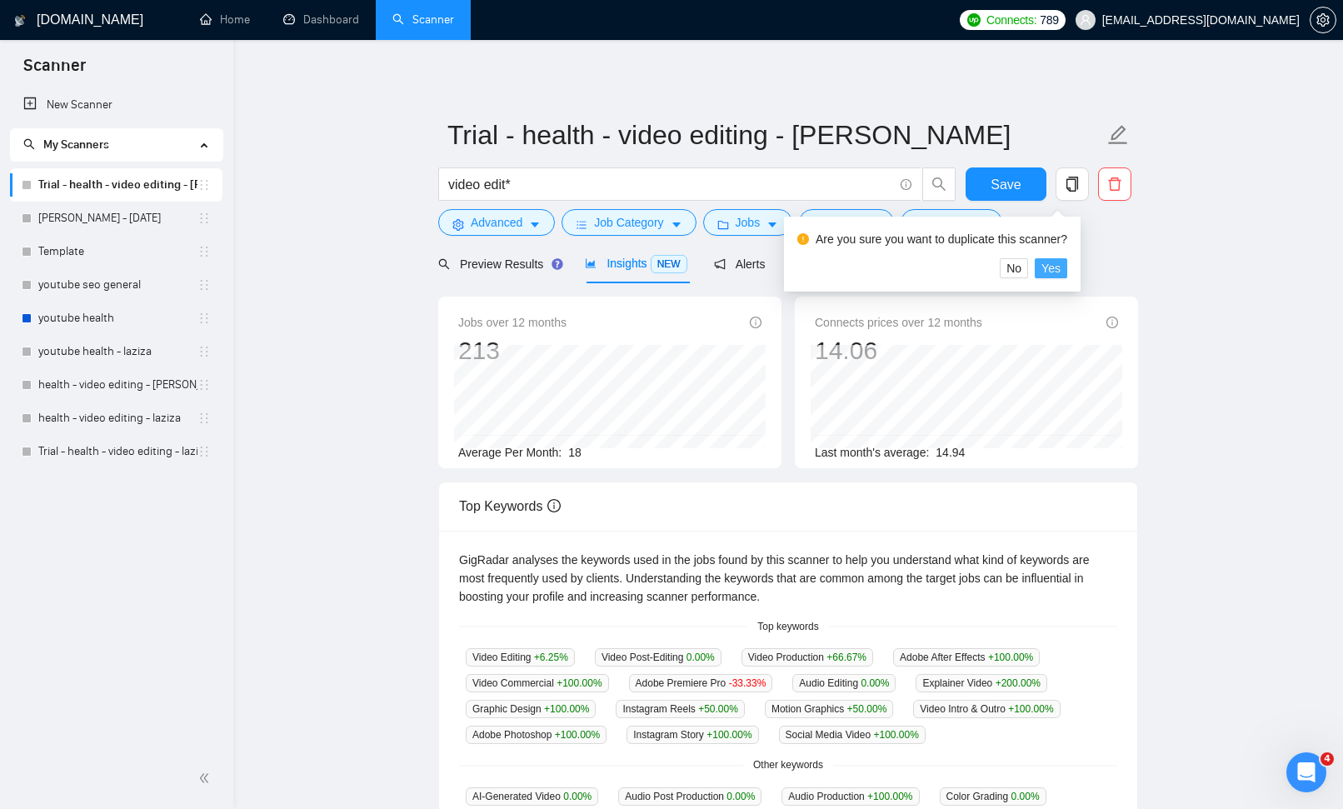
click at [1061, 272] on span "Yes" at bounding box center [1051, 268] width 19 height 18
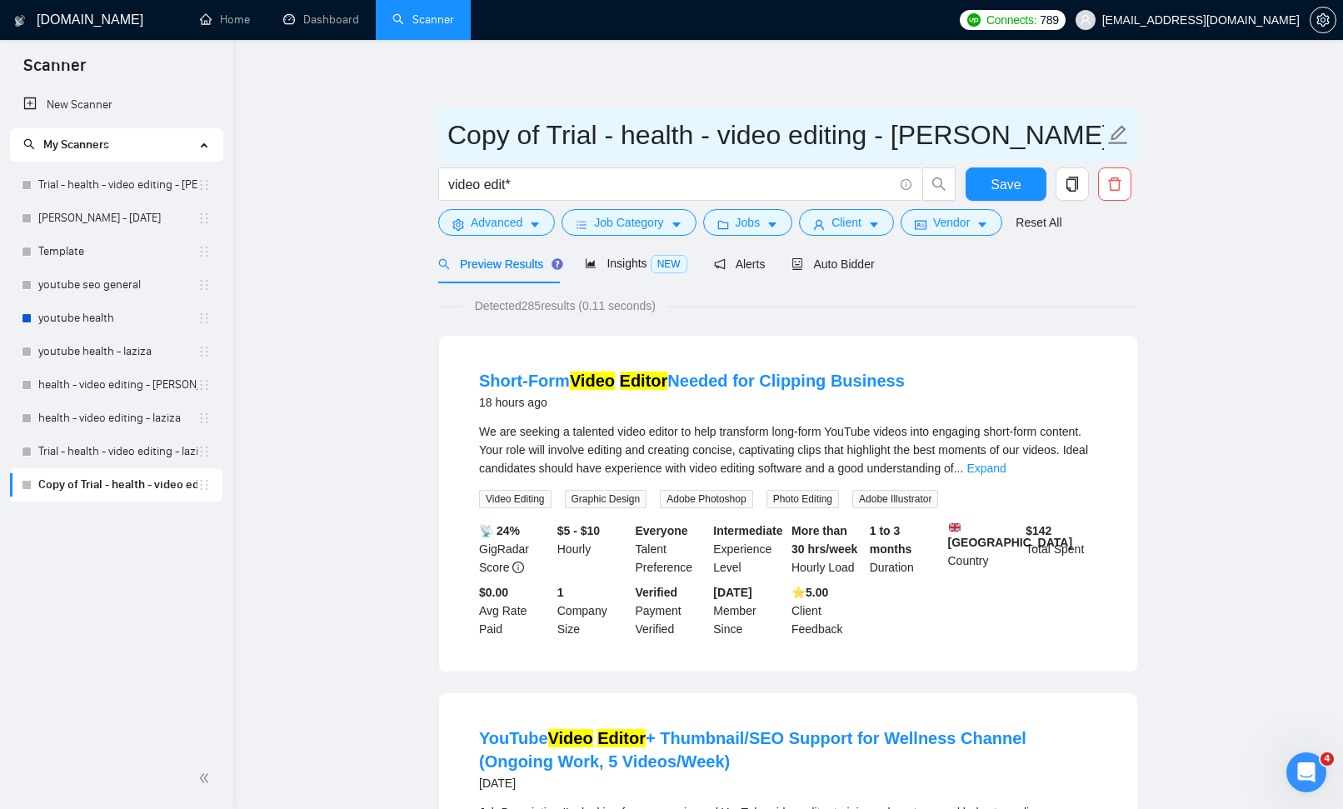
click at [1111, 136] on icon "edit" at bounding box center [1118, 135] width 22 height 22
drag, startPoint x: 548, startPoint y: 134, endPoint x: 442, endPoint y: 139, distance: 105.9
click at [443, 139] on span "Copy of Trial - health - video editing - [PERSON_NAME]" at bounding box center [788, 134] width 700 height 52
drag, startPoint x: 617, startPoint y: 136, endPoint x: 762, endPoint y: 136, distance: 144.2
click at [762, 136] on input "Trial - health - video editing - [PERSON_NAME]" at bounding box center [775, 135] width 657 height 42
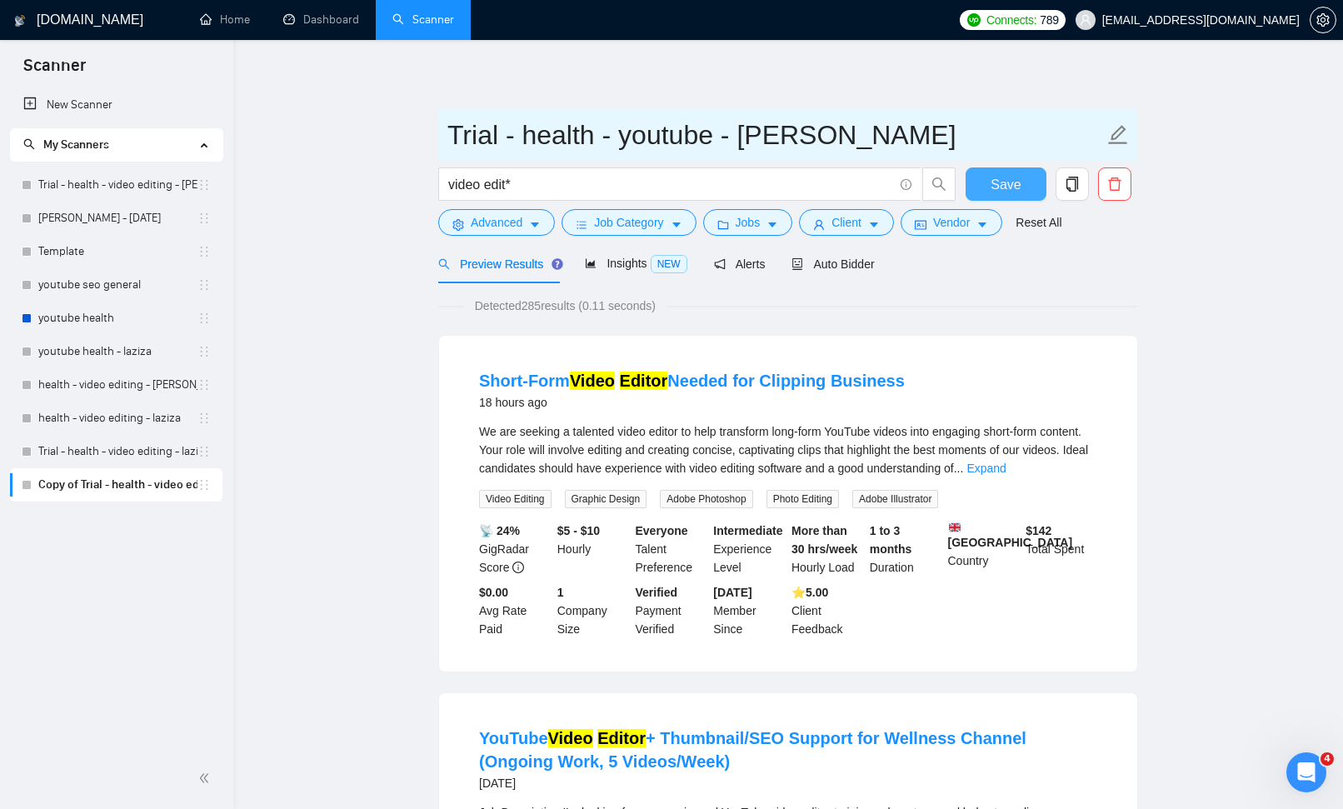
type input "Trial - health - youtube - [PERSON_NAME]"
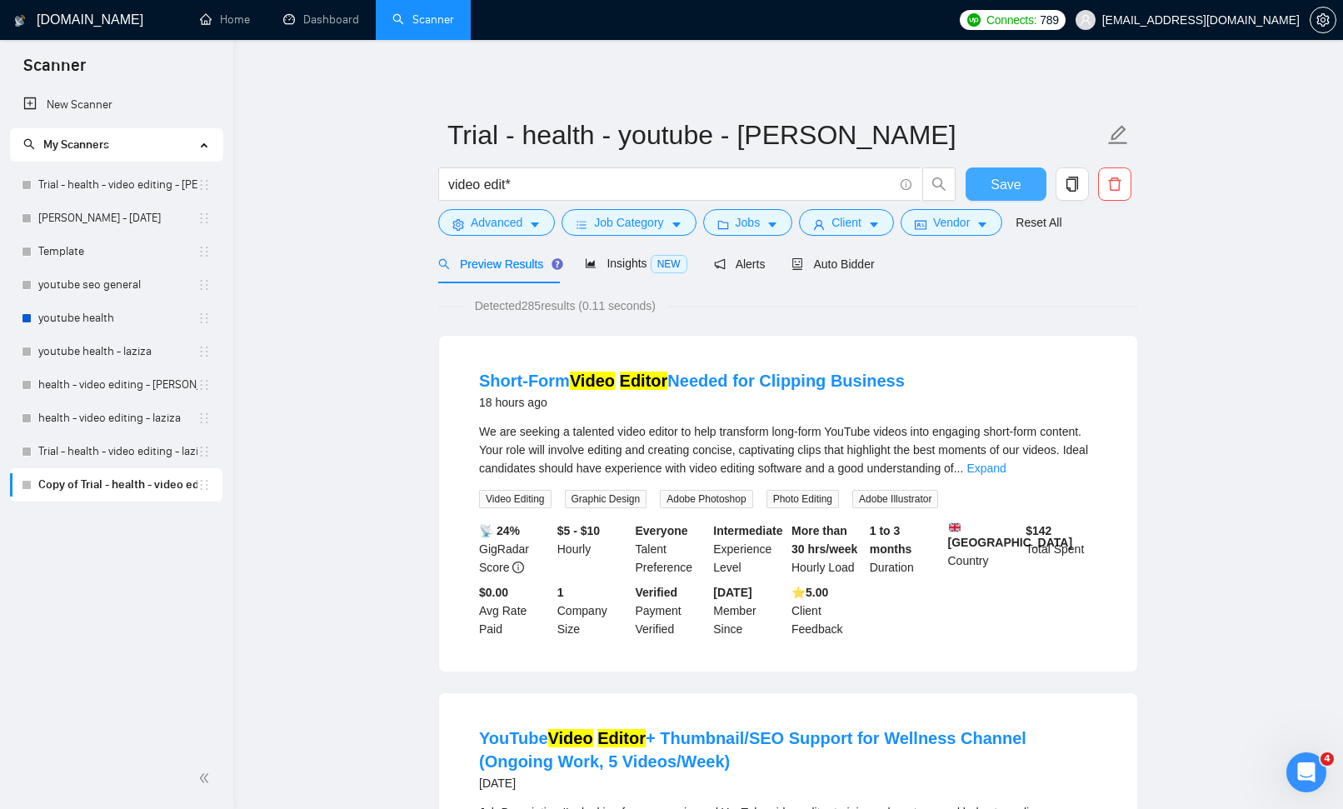
click at [1007, 182] on span "Save" at bounding box center [1006, 184] width 30 height 21
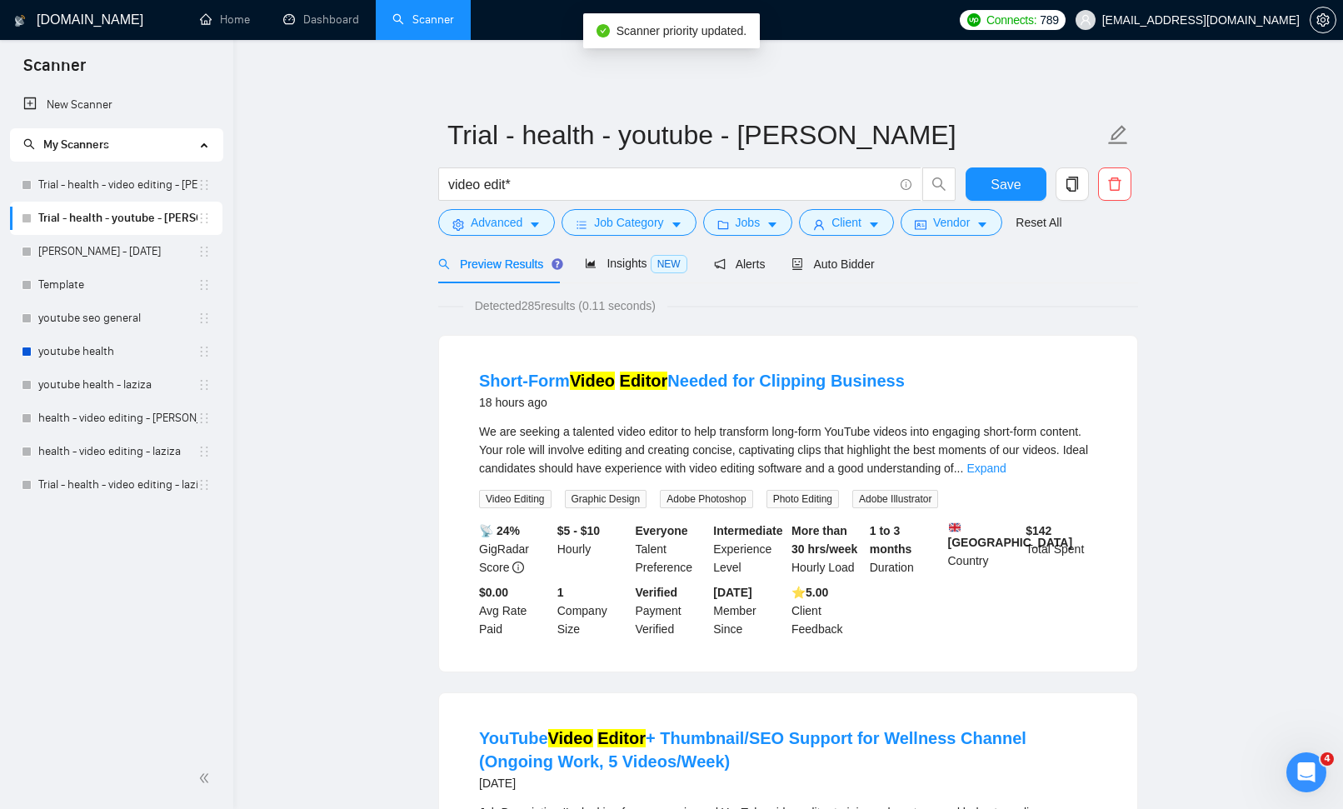
click at [112, 206] on link "Trial - health - youtube - [PERSON_NAME]" at bounding box center [117, 218] width 159 height 33
click at [100, 259] on link "[PERSON_NAME] - [DATE]" at bounding box center [117, 251] width 159 height 33
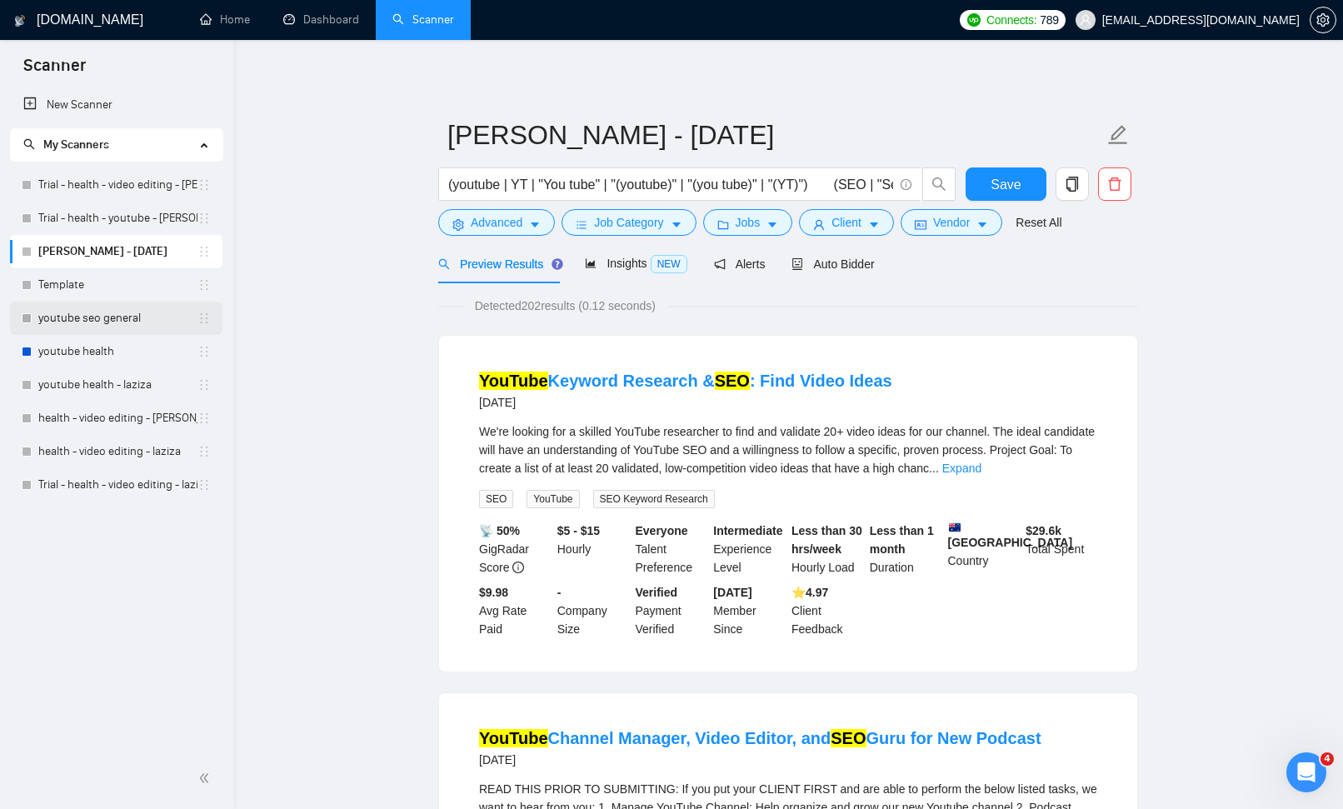
click at [99, 315] on link "youtube seo general" at bounding box center [117, 318] width 159 height 33
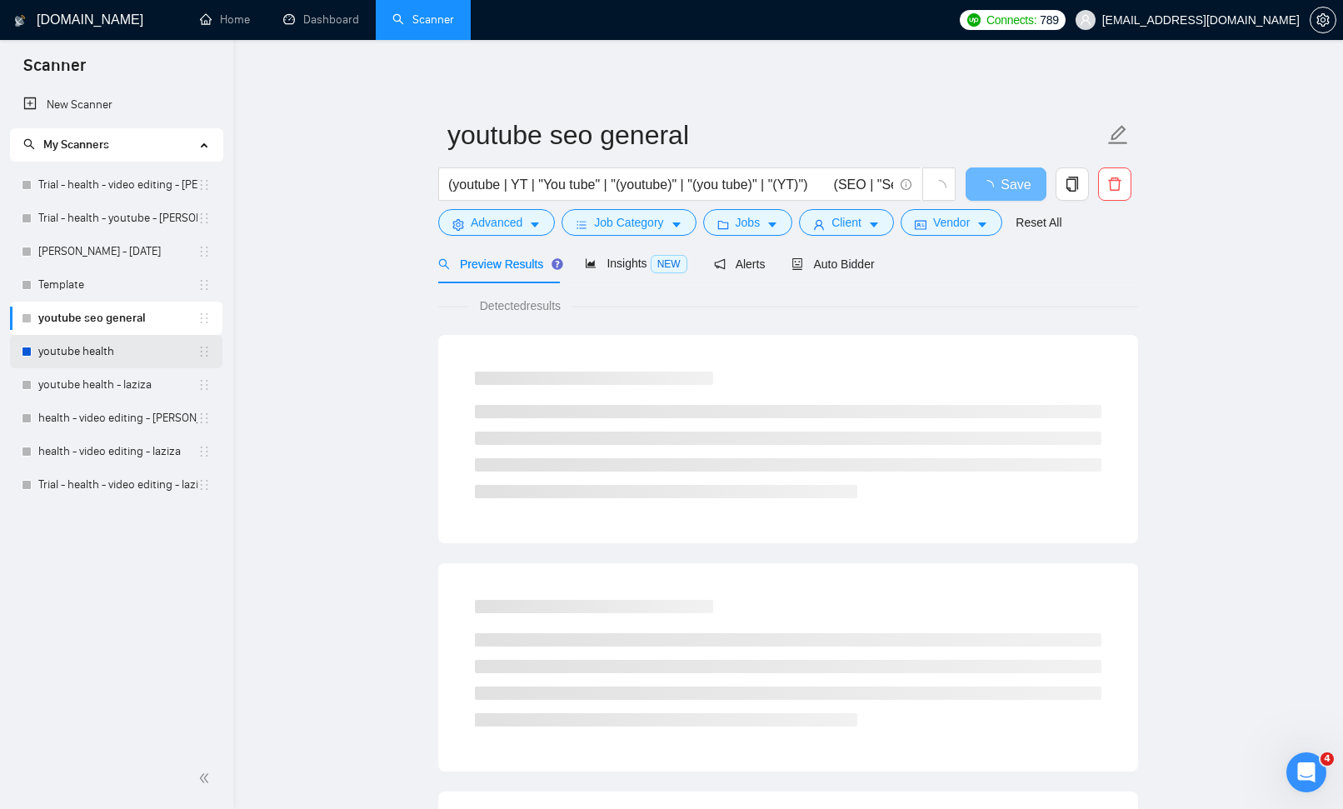
click at [107, 357] on link "youtube health" at bounding box center [117, 351] width 159 height 33
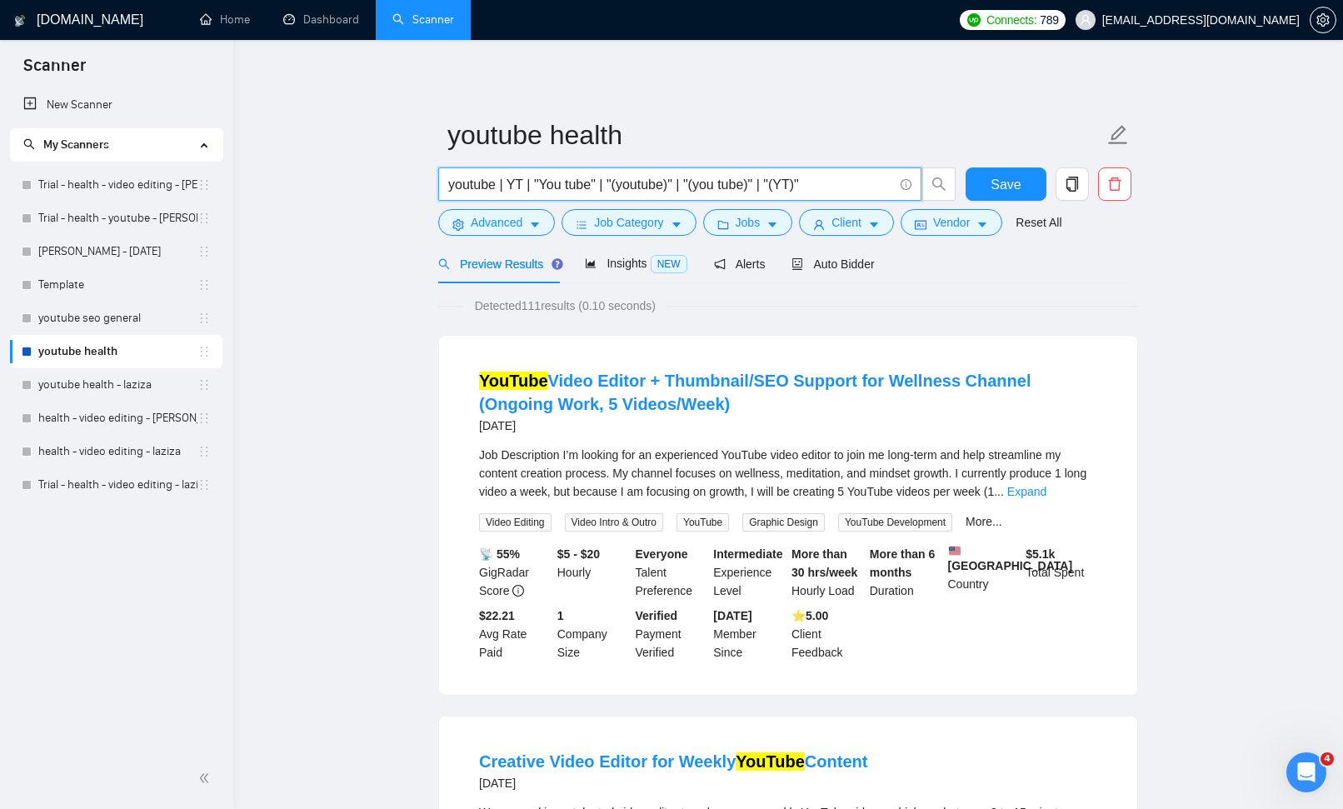
drag, startPoint x: 825, startPoint y: 182, endPoint x: 432, endPoint y: 188, distance: 393.4
click at [134, 217] on link "Trial - health - youtube - [PERSON_NAME]" at bounding box center [117, 218] width 159 height 33
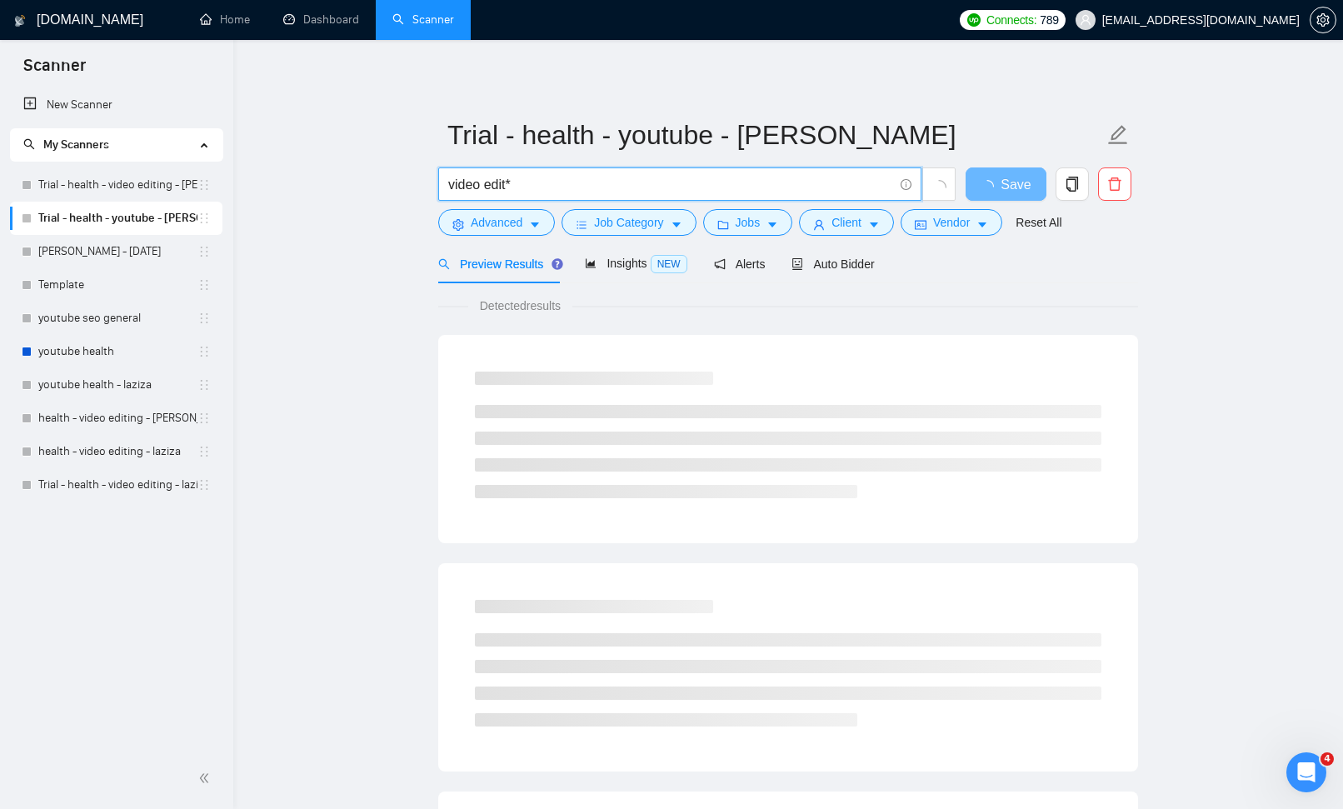
drag, startPoint x: 522, startPoint y: 183, endPoint x: 438, endPoint y: 185, distance: 84.2
click at [442, 185] on span "video edit*" at bounding box center [679, 183] width 483 height 33
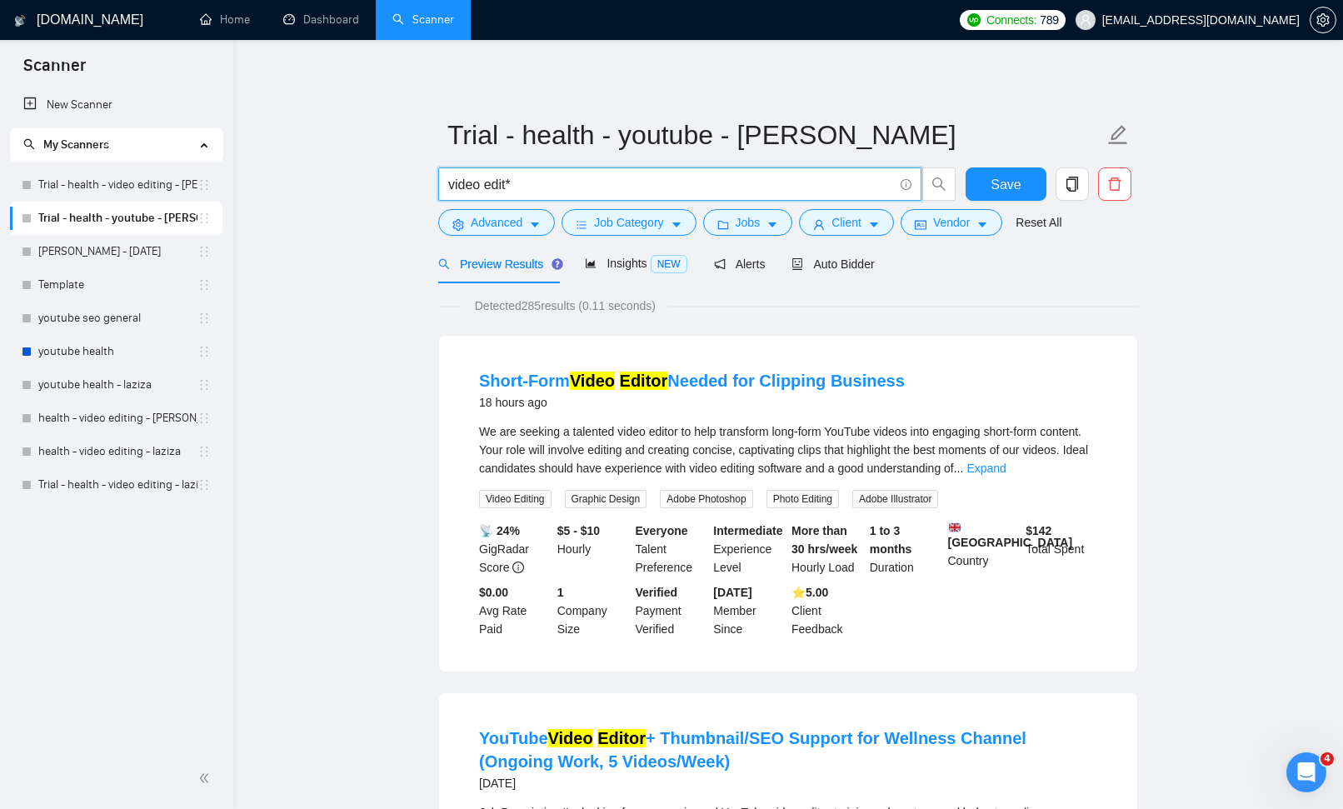
paste input "youtube | YT | "You tube" | "(youtube)" | "(you tube)" | "(YT)""
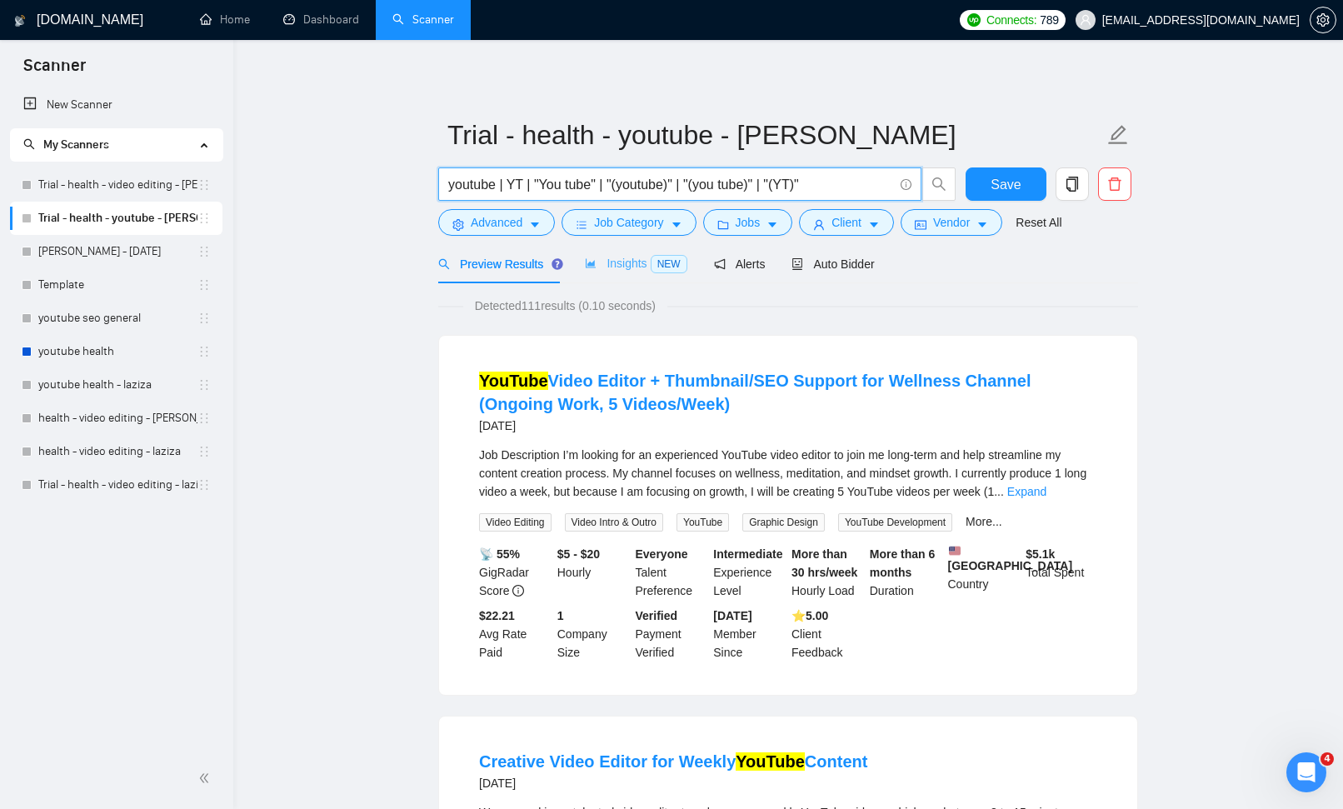
type input "youtube | YT | "You tube" | "(youtube)" | "(you tube)" | "(YT)""
click at [608, 271] on div "Insights NEW" at bounding box center [636, 263] width 102 height 19
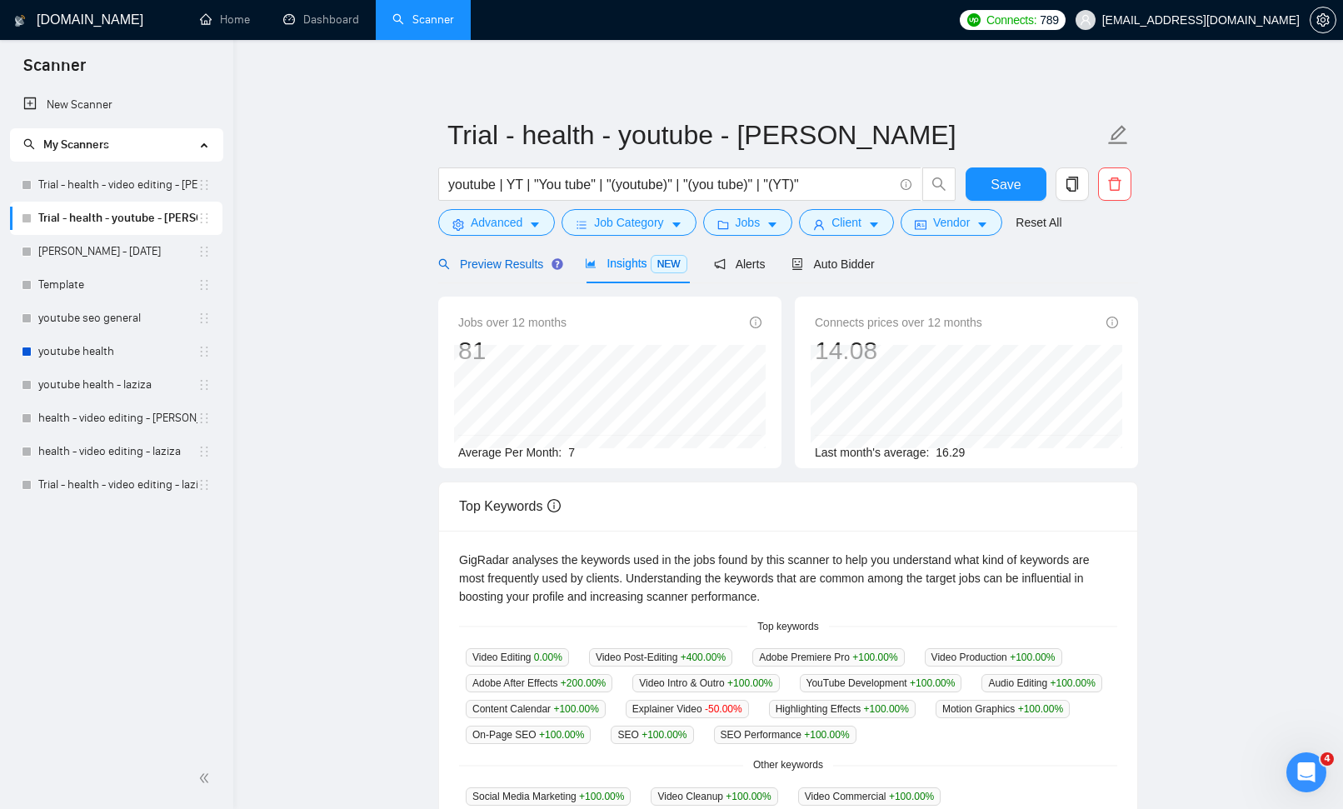
drag, startPoint x: 509, startPoint y: 267, endPoint x: 350, endPoint y: 387, distance: 199.3
click at [509, 267] on span "Preview Results" at bounding box center [498, 263] width 120 height 13
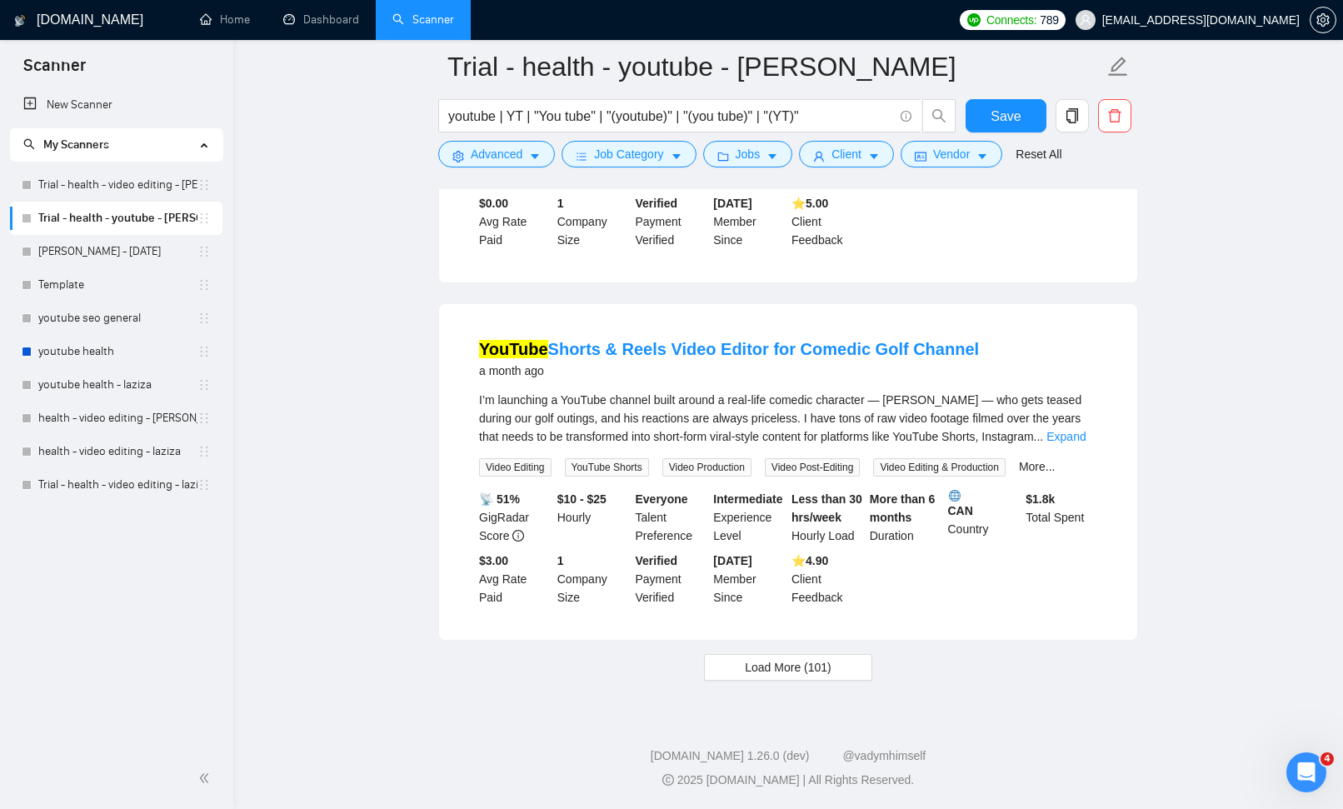
scroll to position [3370, 0]
click at [804, 668] on span "Load More (101)" at bounding box center [788, 667] width 87 height 18
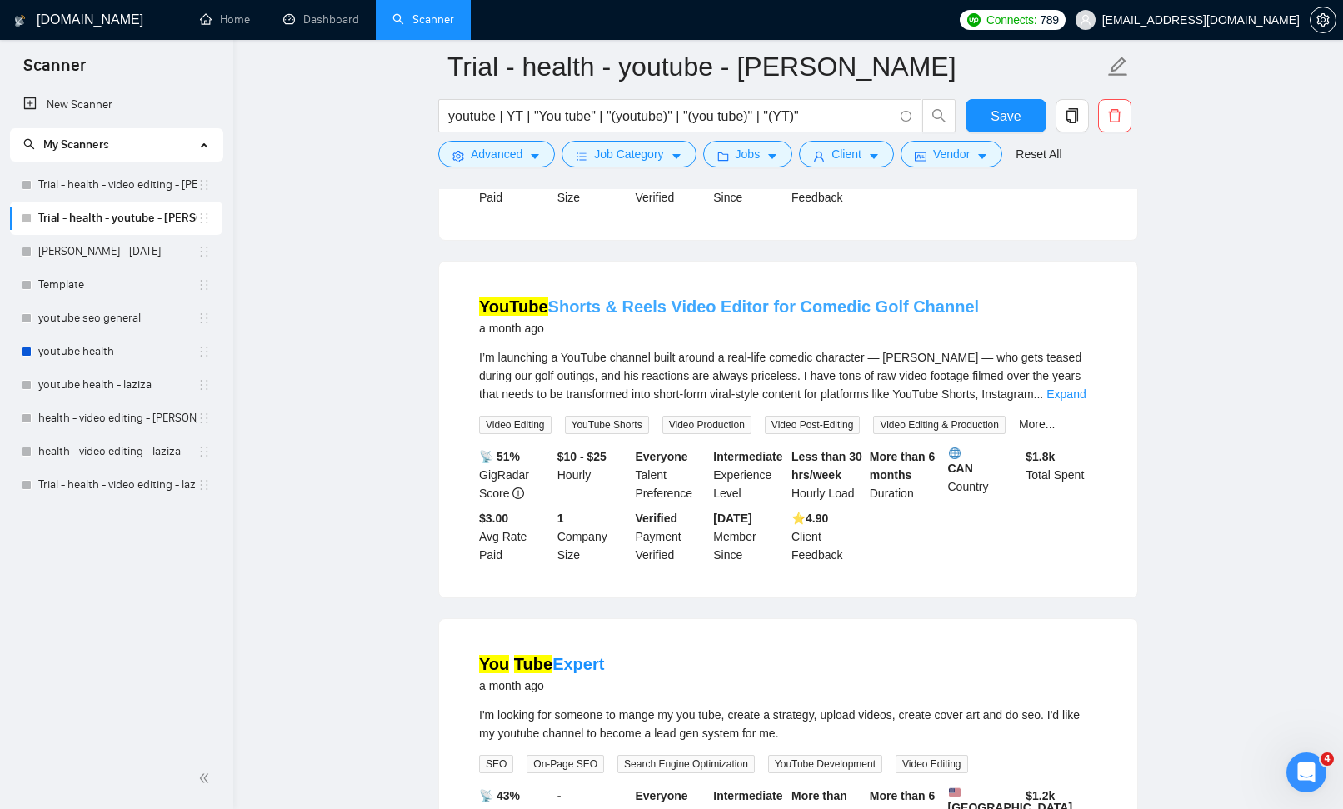
click at [746, 316] on link "YouTube Shorts & Reels Video Editor for Comedic Golf Channel" at bounding box center [729, 306] width 500 height 18
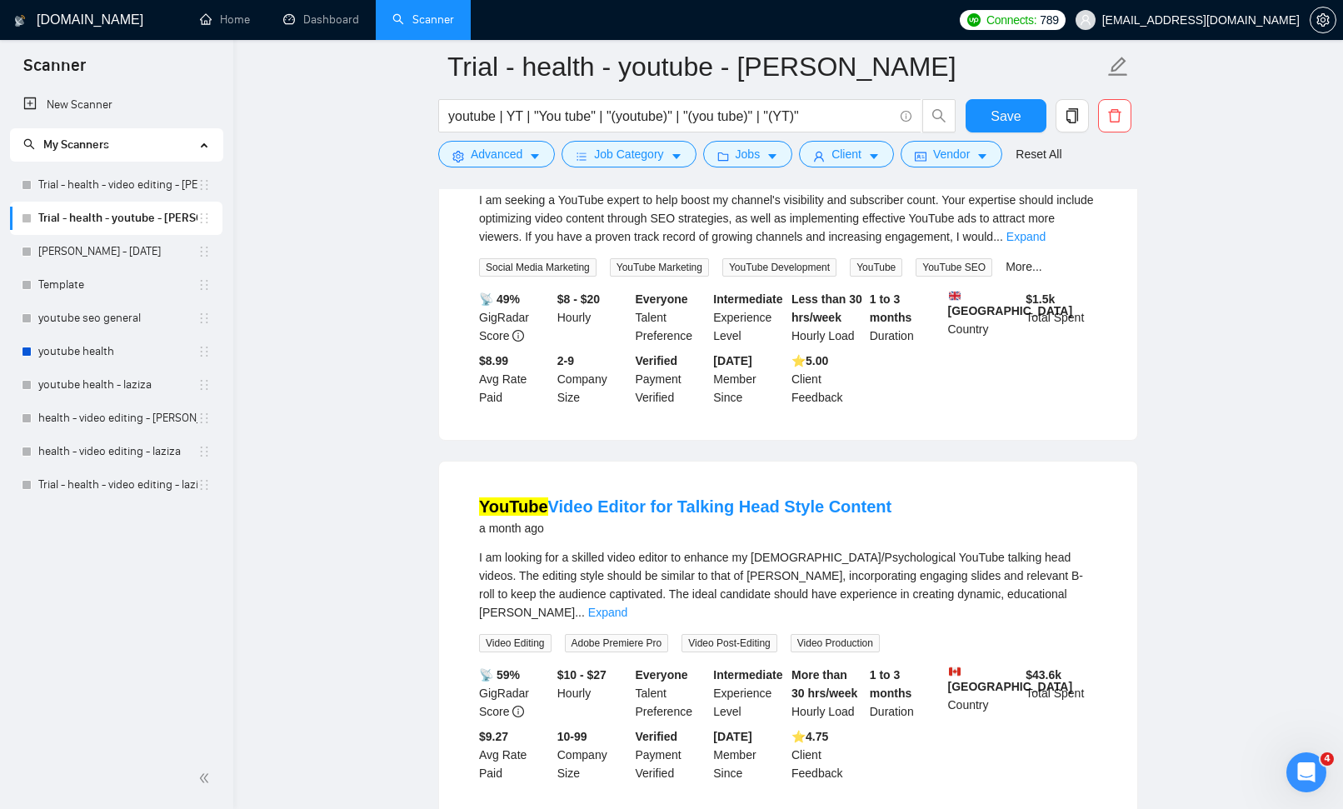
scroll to position [4653, 0]
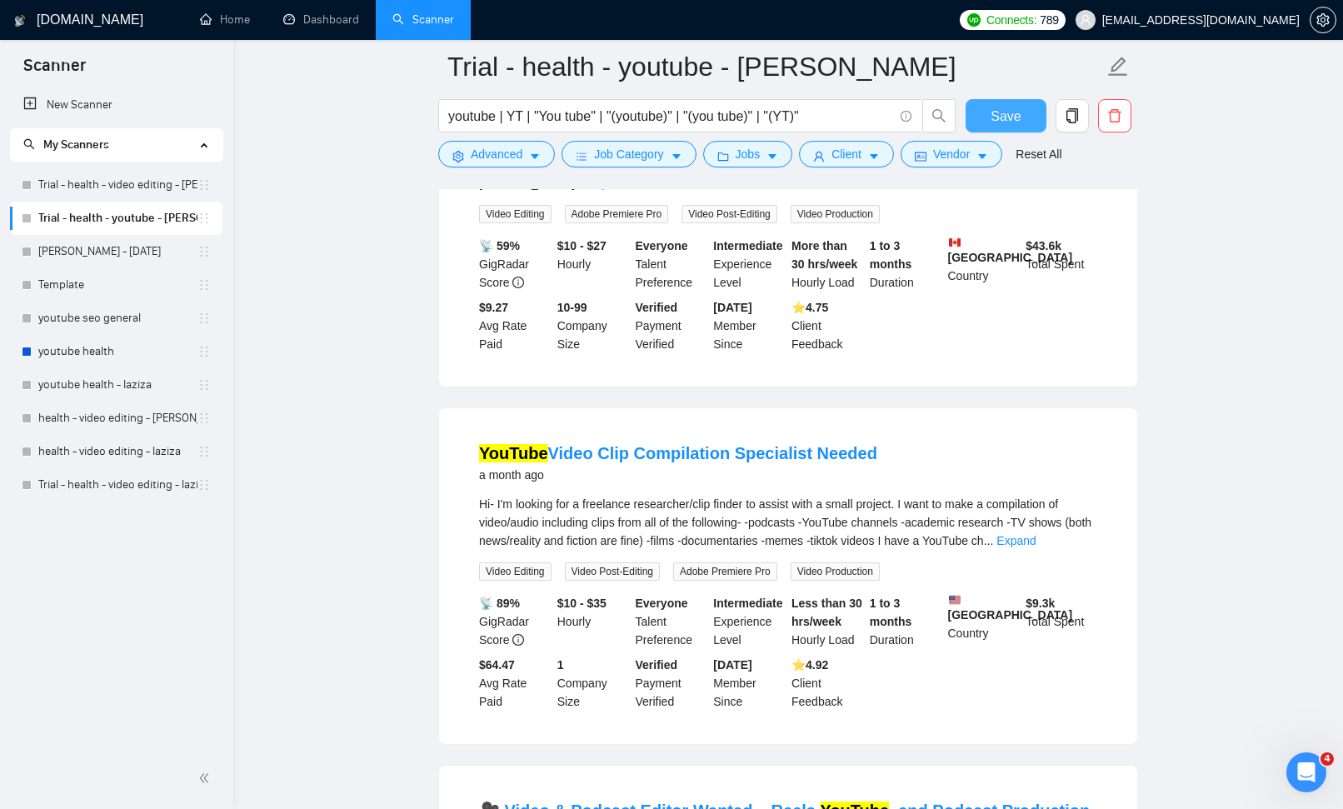
drag, startPoint x: 1015, startPoint y: 113, endPoint x: 1157, endPoint y: 178, distance: 155.9
click at [1015, 113] on span "Save" at bounding box center [1006, 116] width 30 height 21
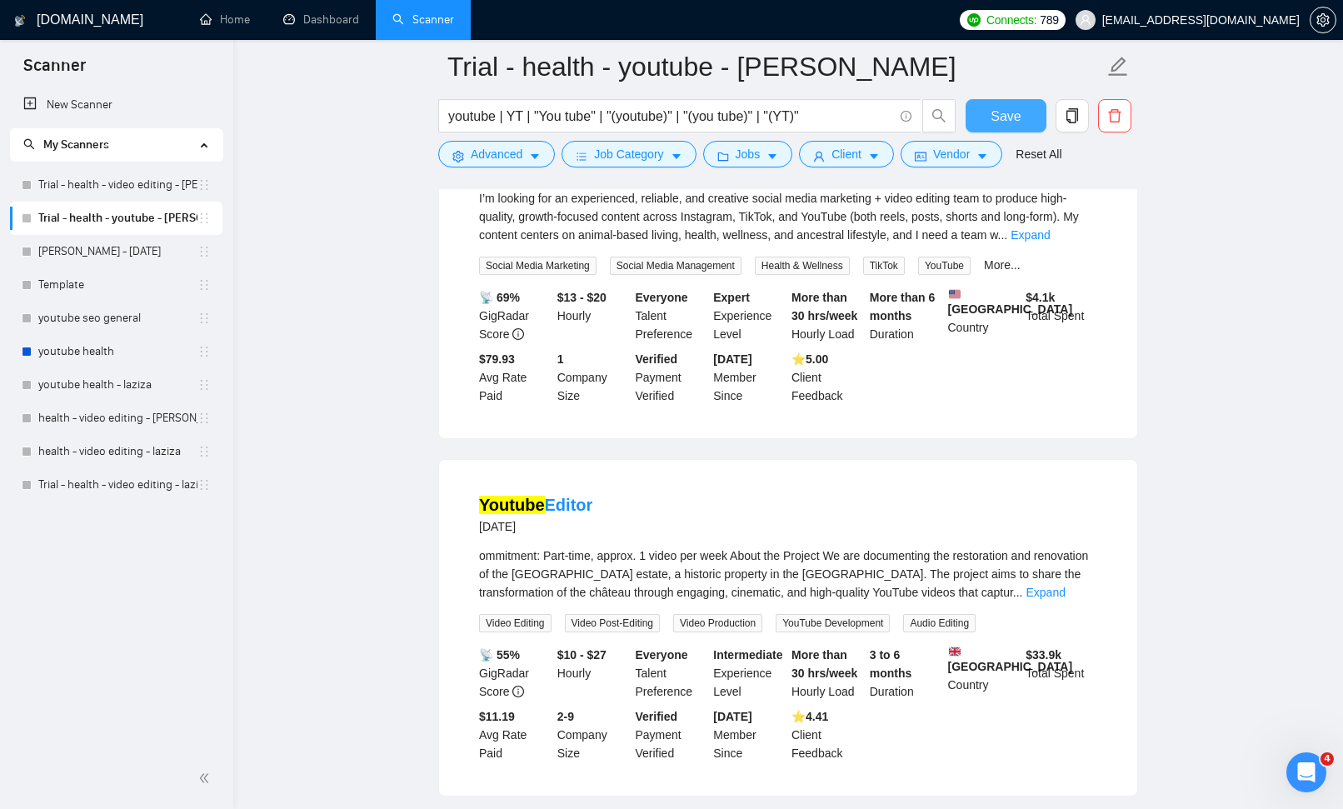
scroll to position [0, 0]
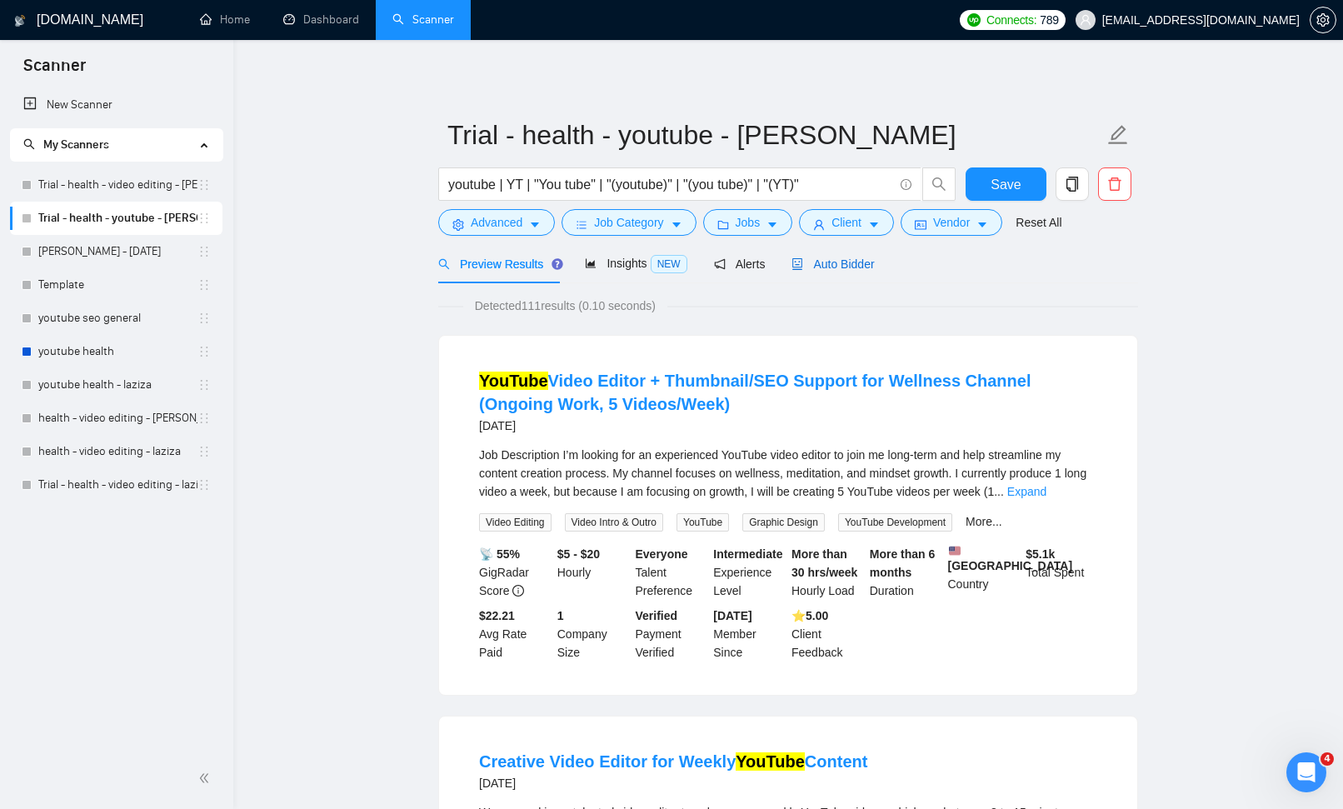
drag, startPoint x: 827, startPoint y: 260, endPoint x: 999, endPoint y: 283, distance: 173.2
click at [828, 260] on span "Auto Bidder" at bounding box center [833, 263] width 82 height 13
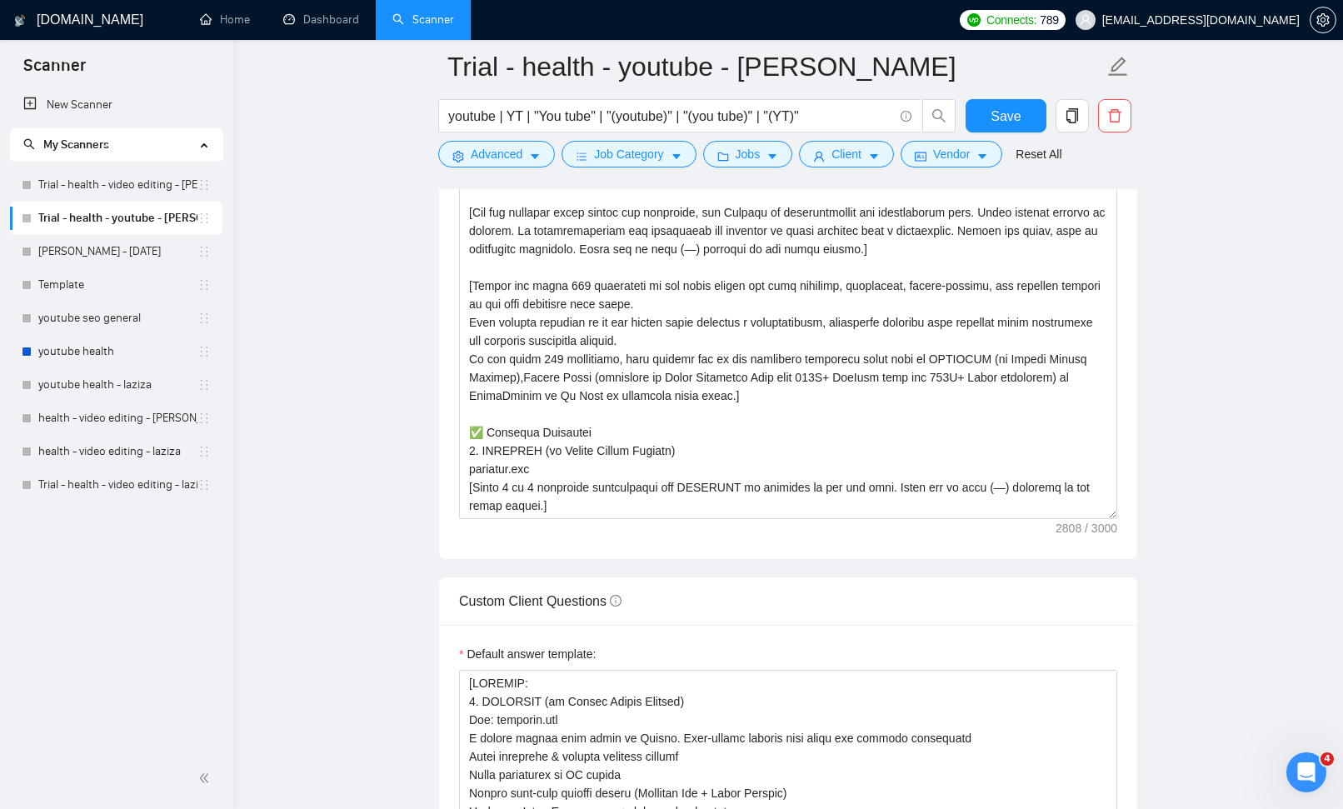
scroll to position [1801, 0]
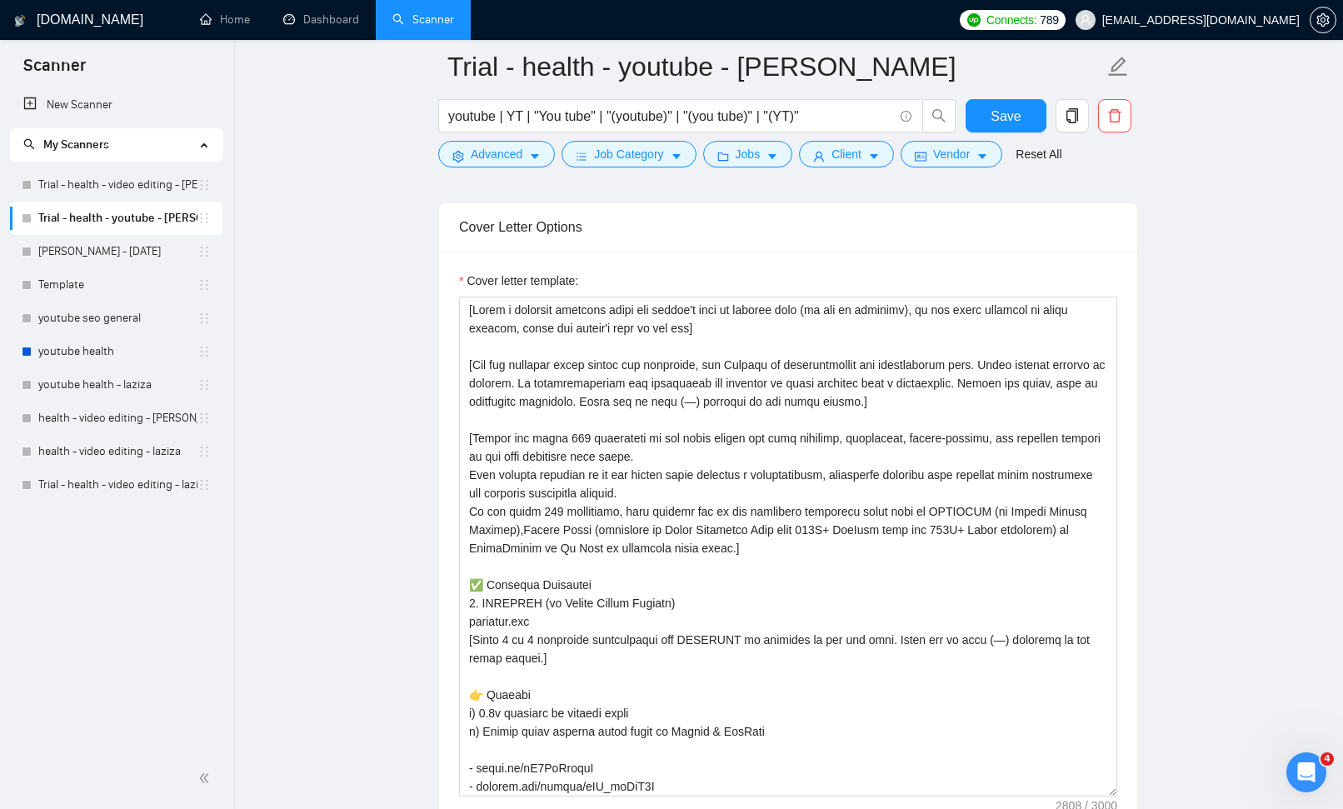
drag, startPoint x: 1108, startPoint y: 666, endPoint x: 1138, endPoint y: 693, distance: 40.7
click at [1106, 792] on textarea "Cover letter template:" at bounding box center [788, 547] width 658 height 500
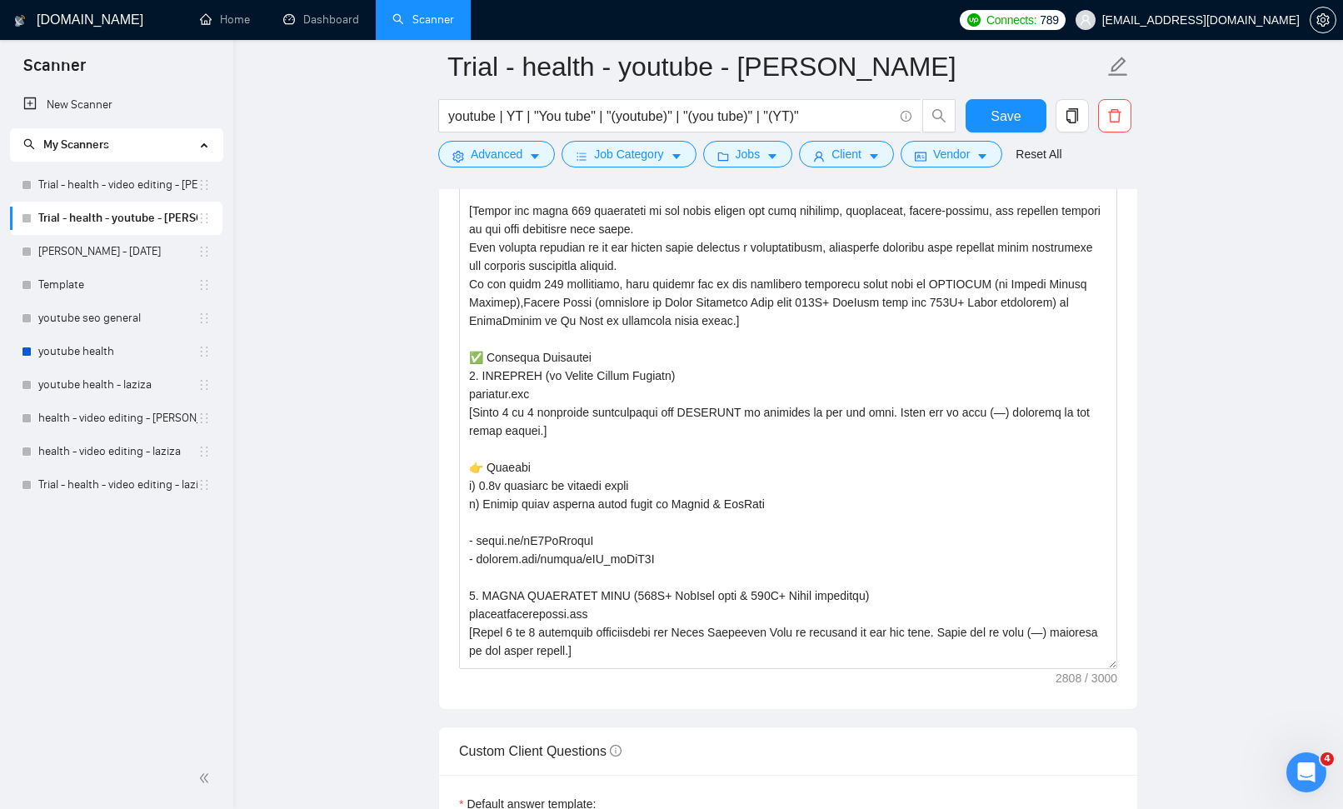
drag, startPoint x: 1109, startPoint y: 562, endPoint x: 1117, endPoint y: 644, distance: 82.9
click at [1115, 663] on textarea "Cover letter template:" at bounding box center [788, 369] width 658 height 600
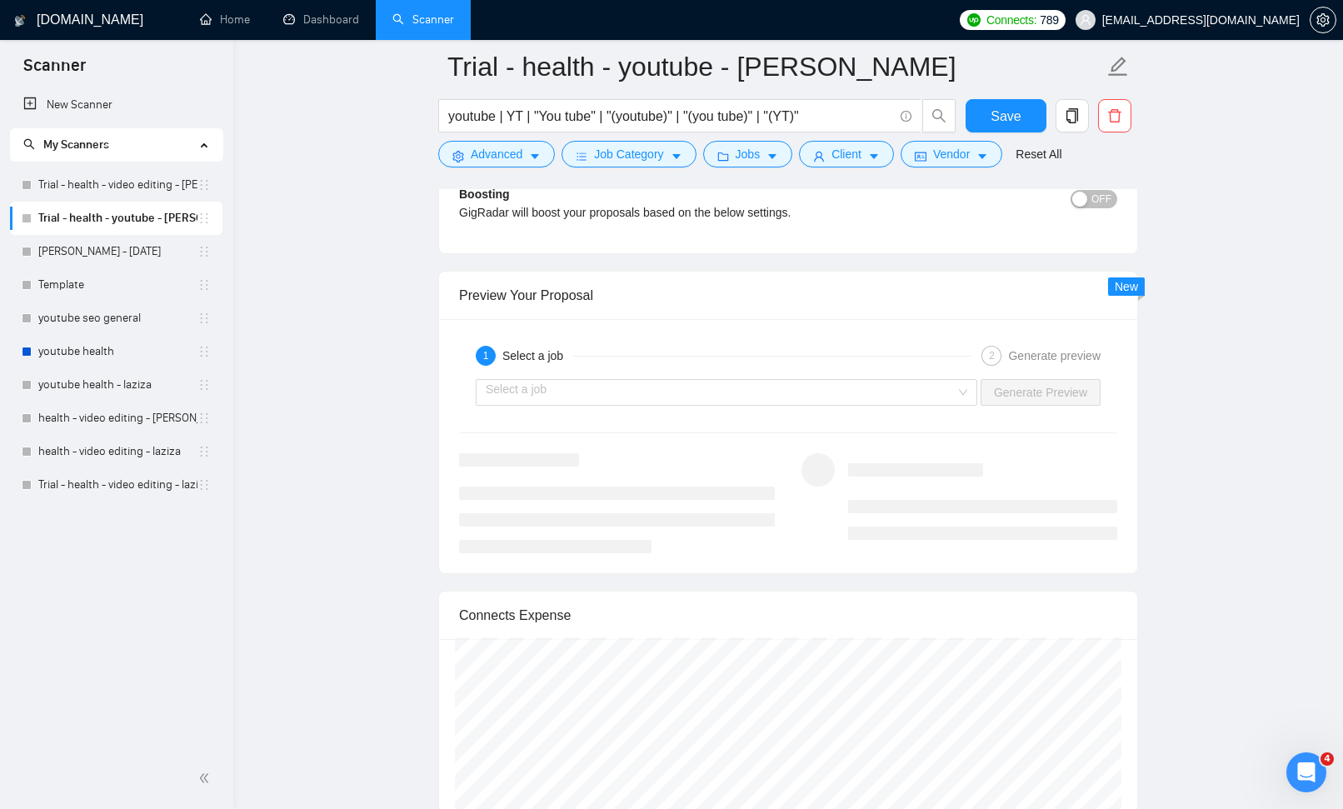
scroll to position [4213, 0]
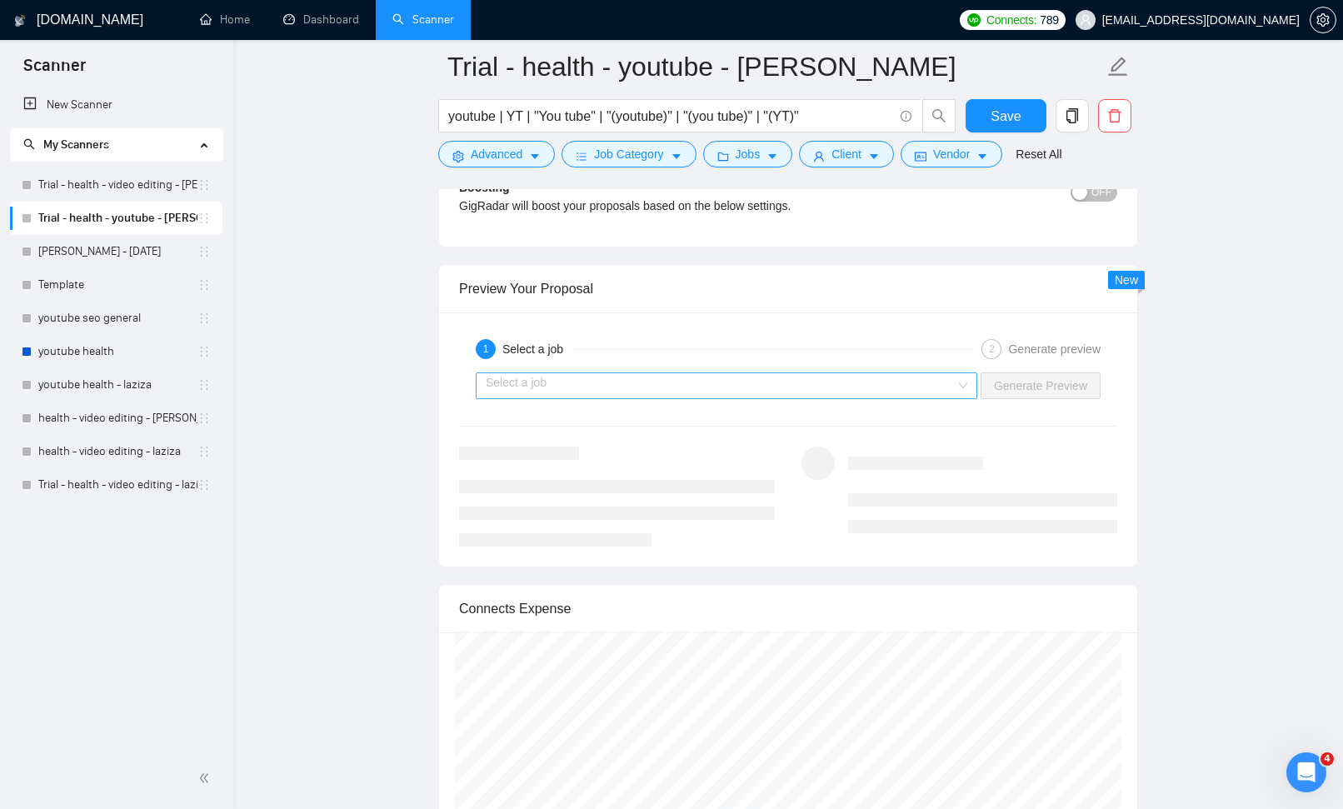
click at [876, 379] on input "search" at bounding box center [721, 385] width 470 height 25
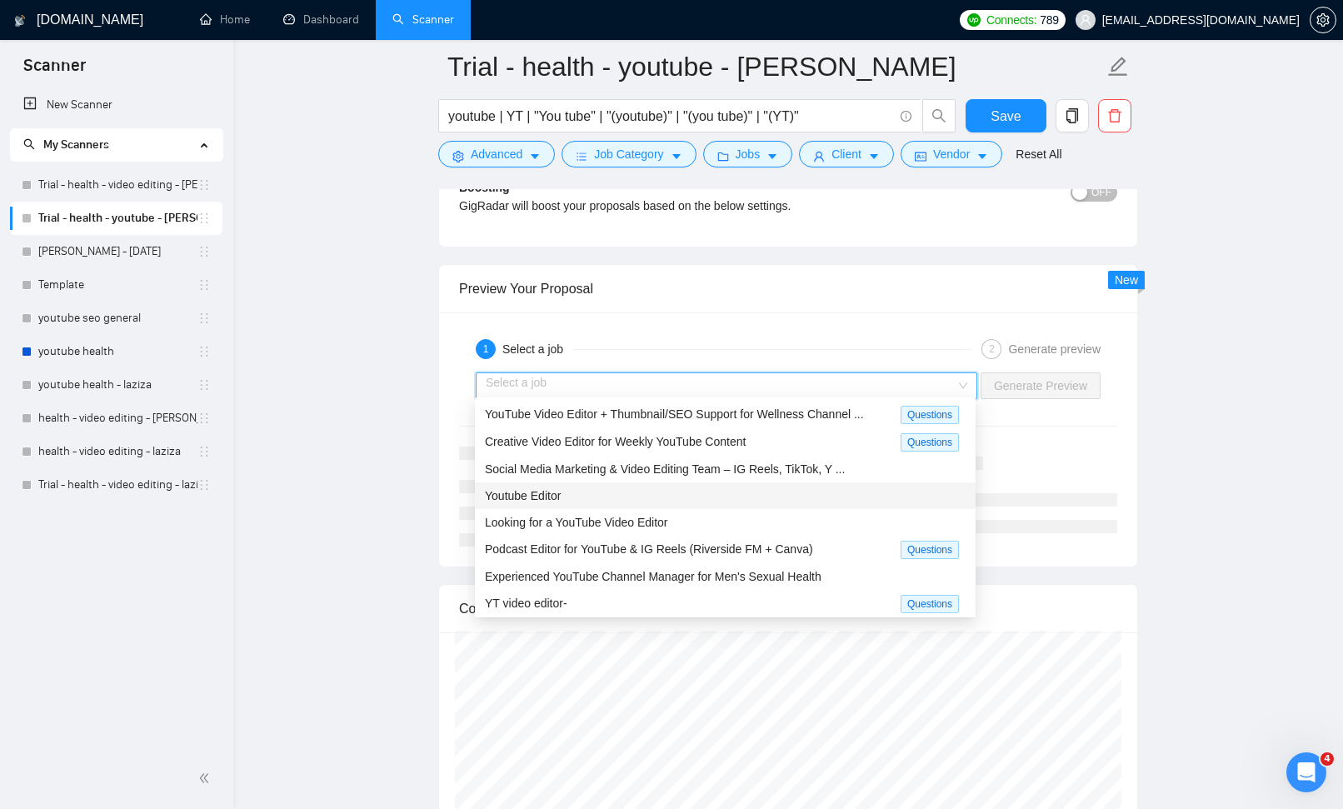
click at [779, 487] on div "Youtube Editor" at bounding box center [725, 496] width 481 height 18
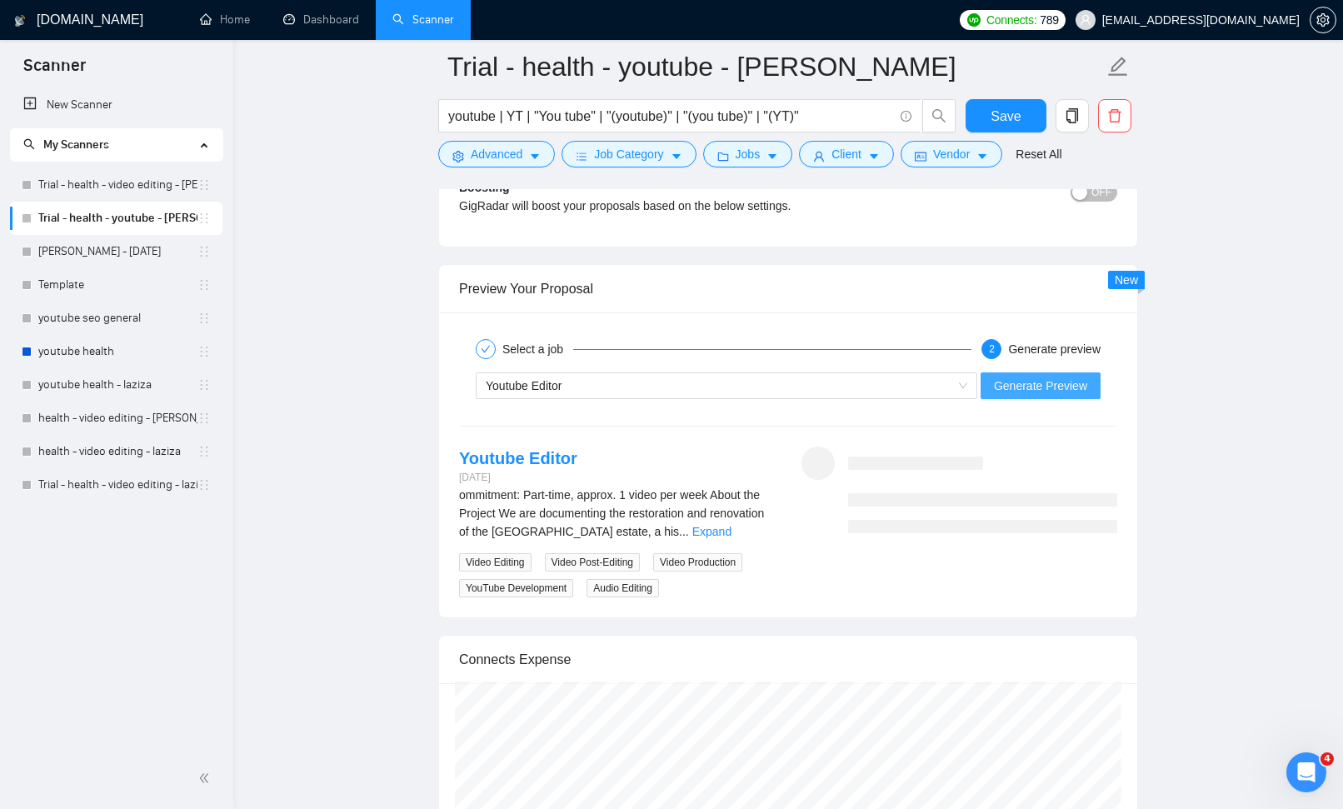
click at [1042, 385] on span "Generate Preview" at bounding box center [1040, 386] width 93 height 18
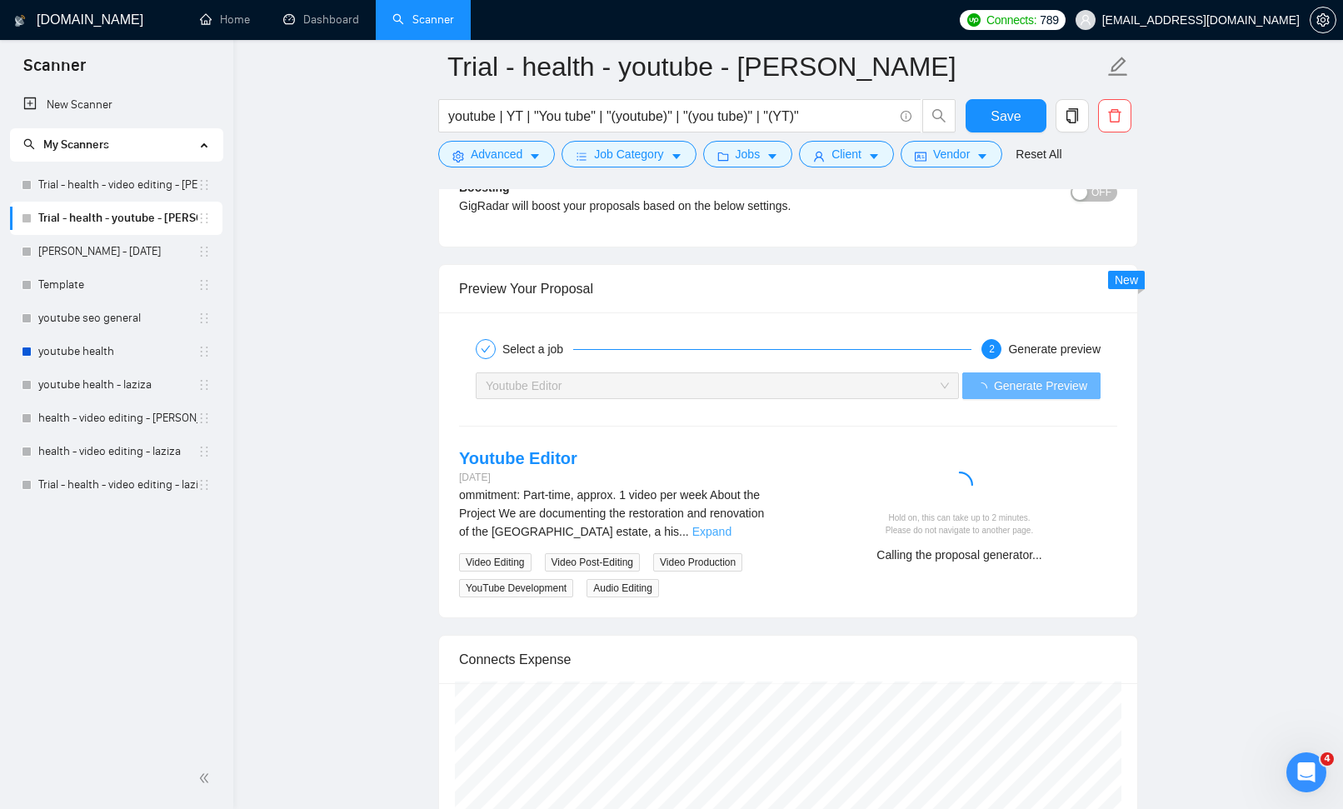
click at [732, 532] on link "Expand" at bounding box center [711, 531] width 39 height 13
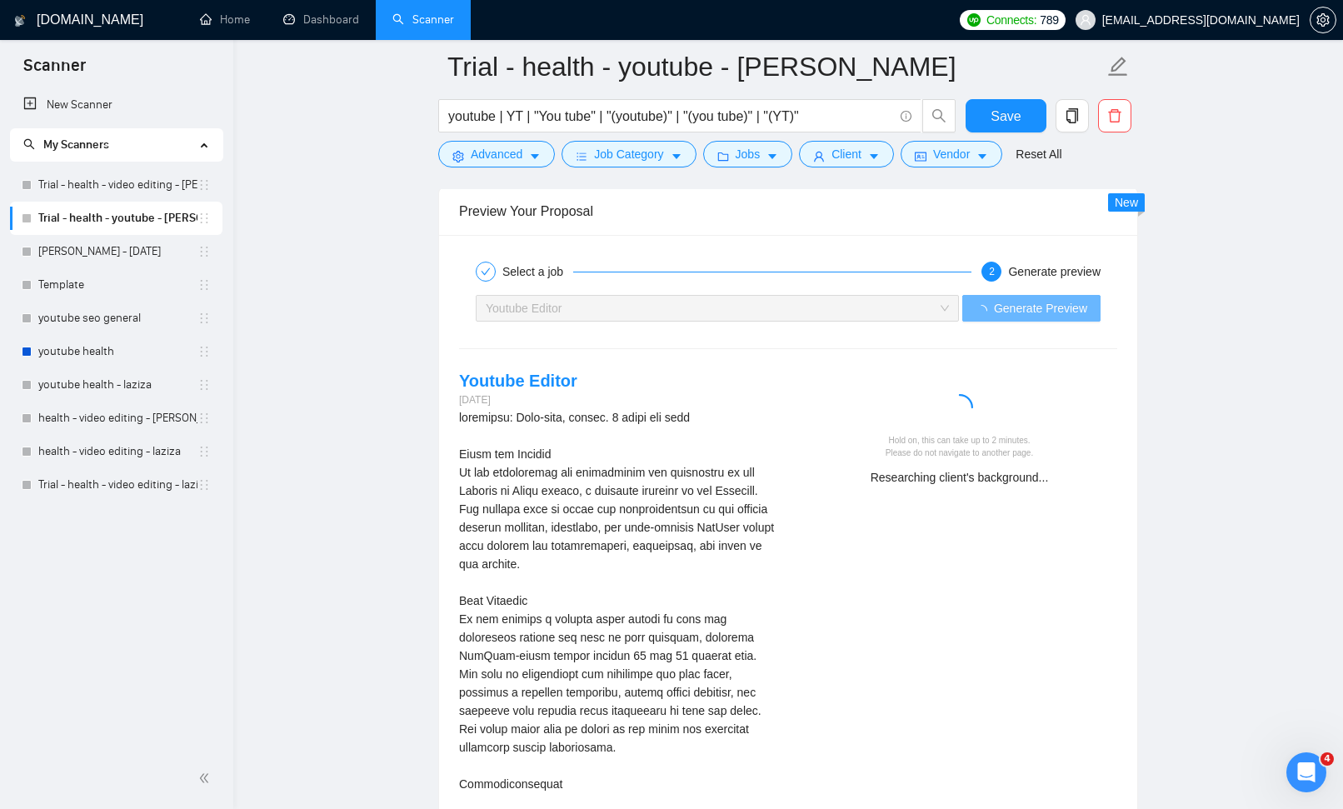
scroll to position [4293, 0]
click at [521, 372] on link "Youtube Editor" at bounding box center [518, 378] width 118 height 18
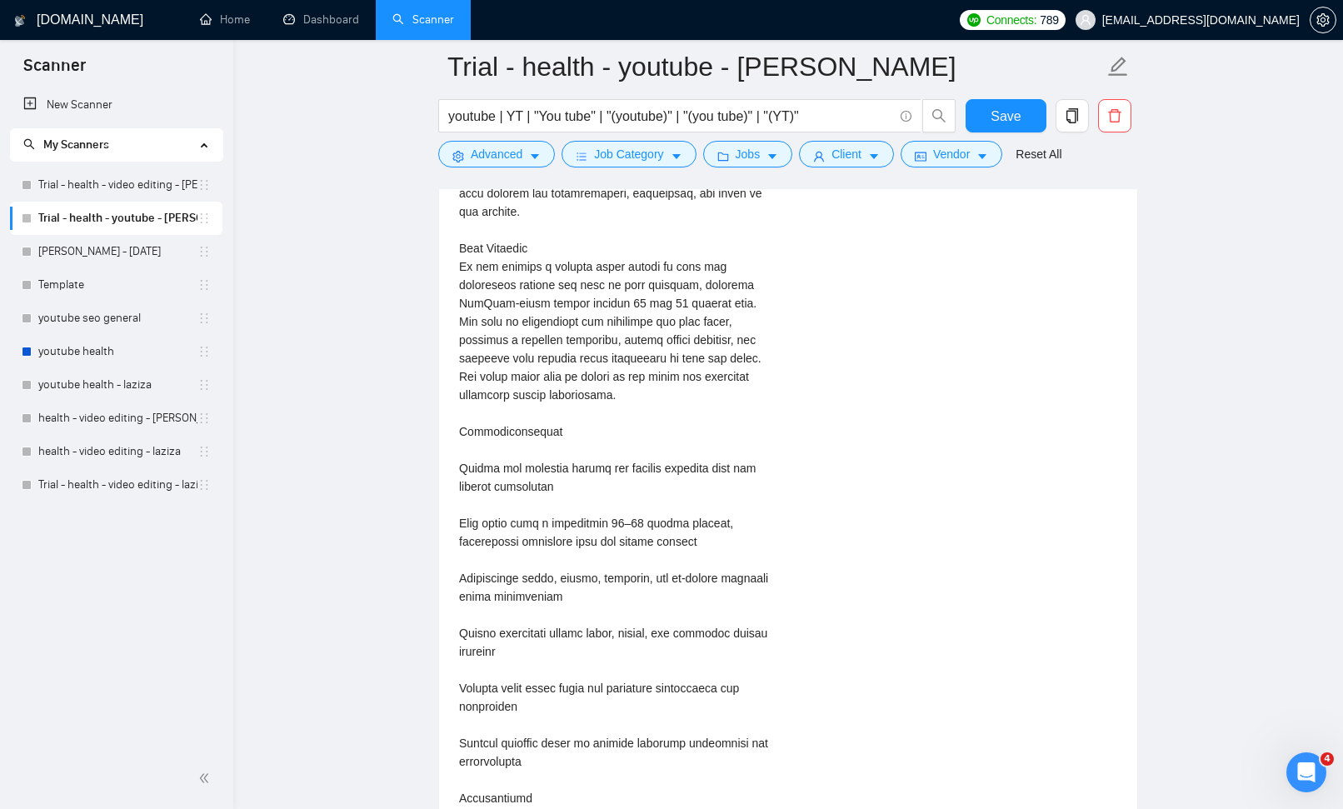
scroll to position [4145, 0]
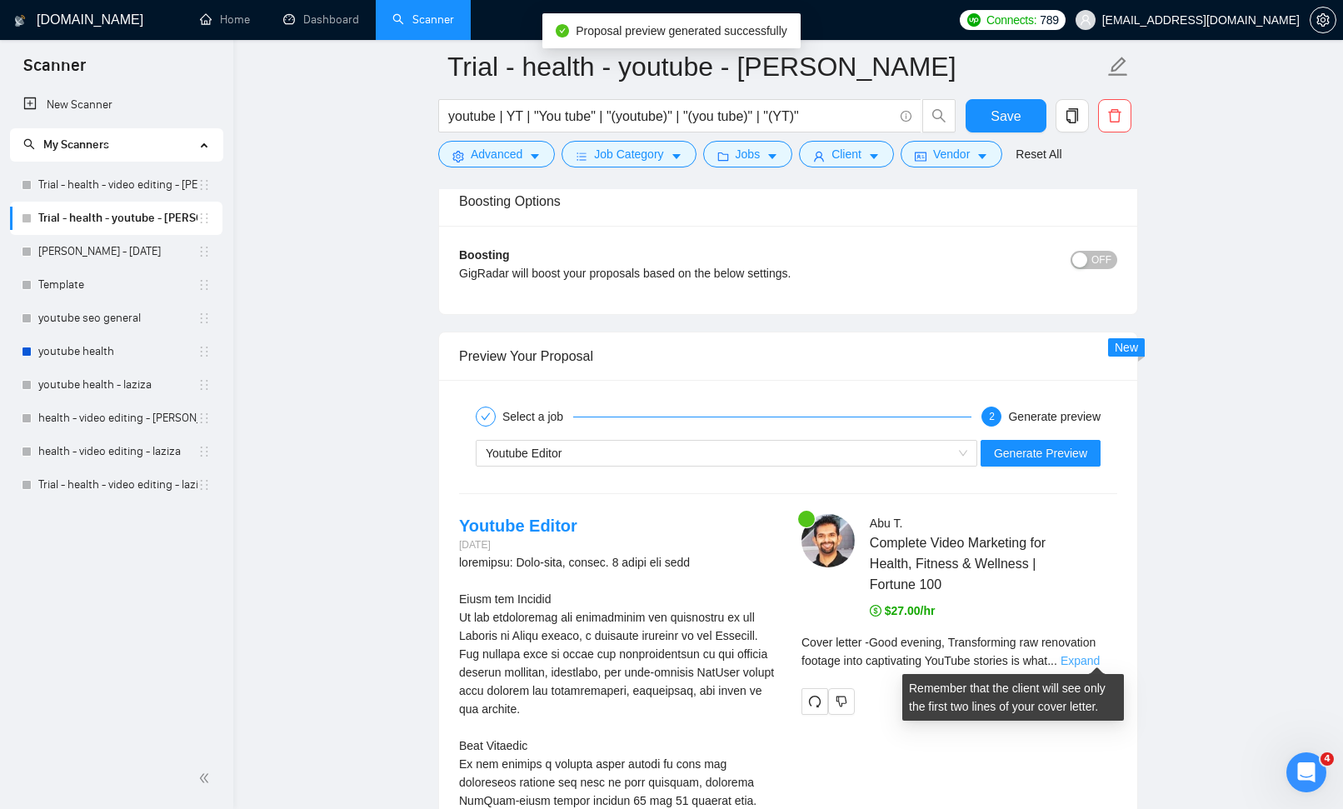
click at [1096, 658] on link "Expand" at bounding box center [1080, 660] width 39 height 13
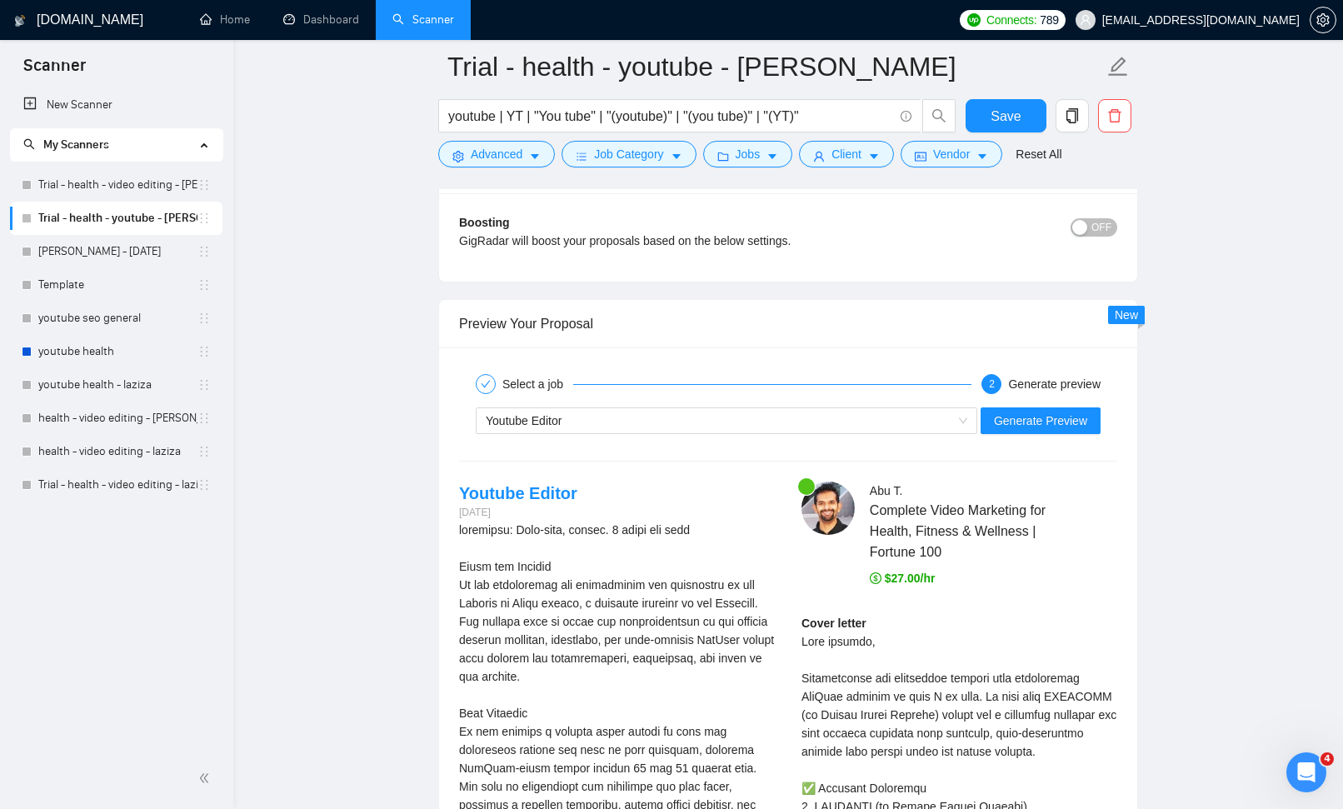
scroll to position [4281, 0]
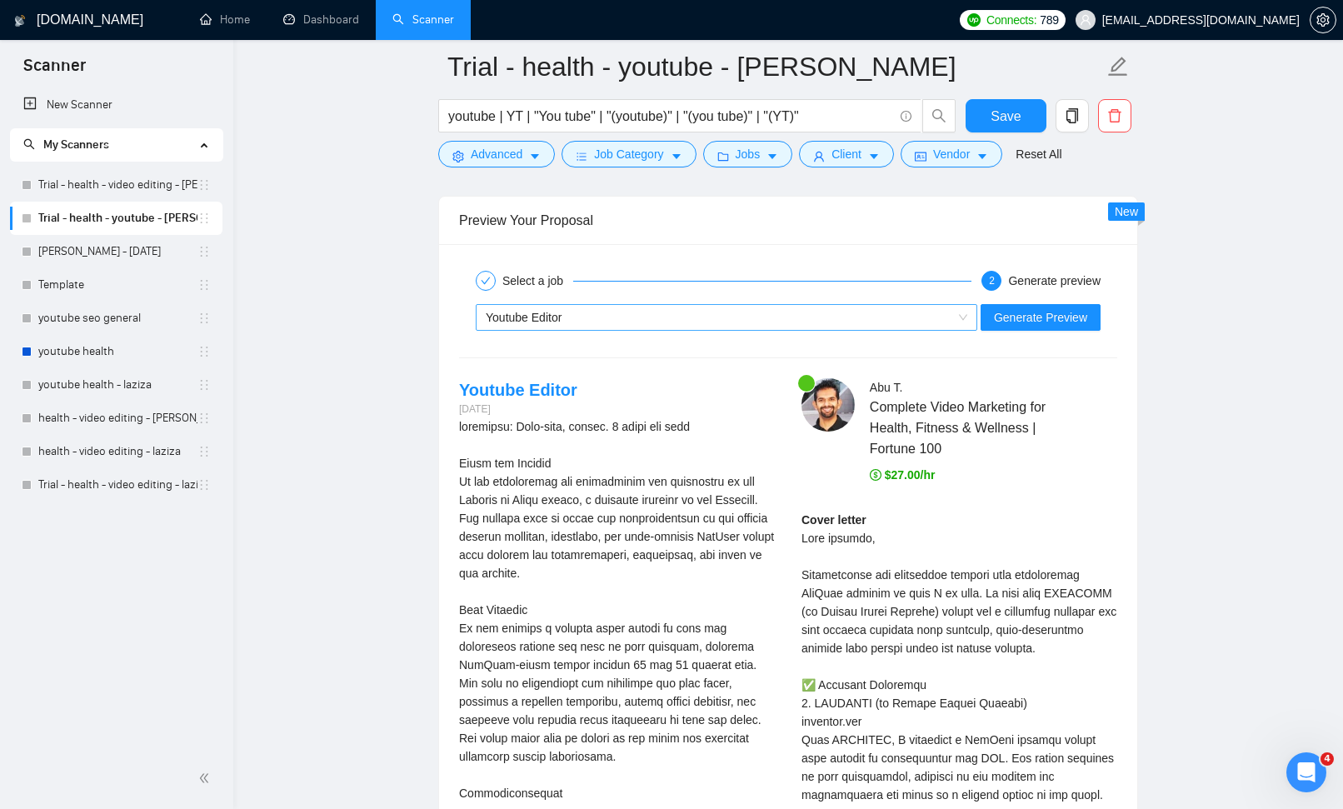
click at [887, 305] on div "Youtube Editor" at bounding box center [719, 317] width 467 height 25
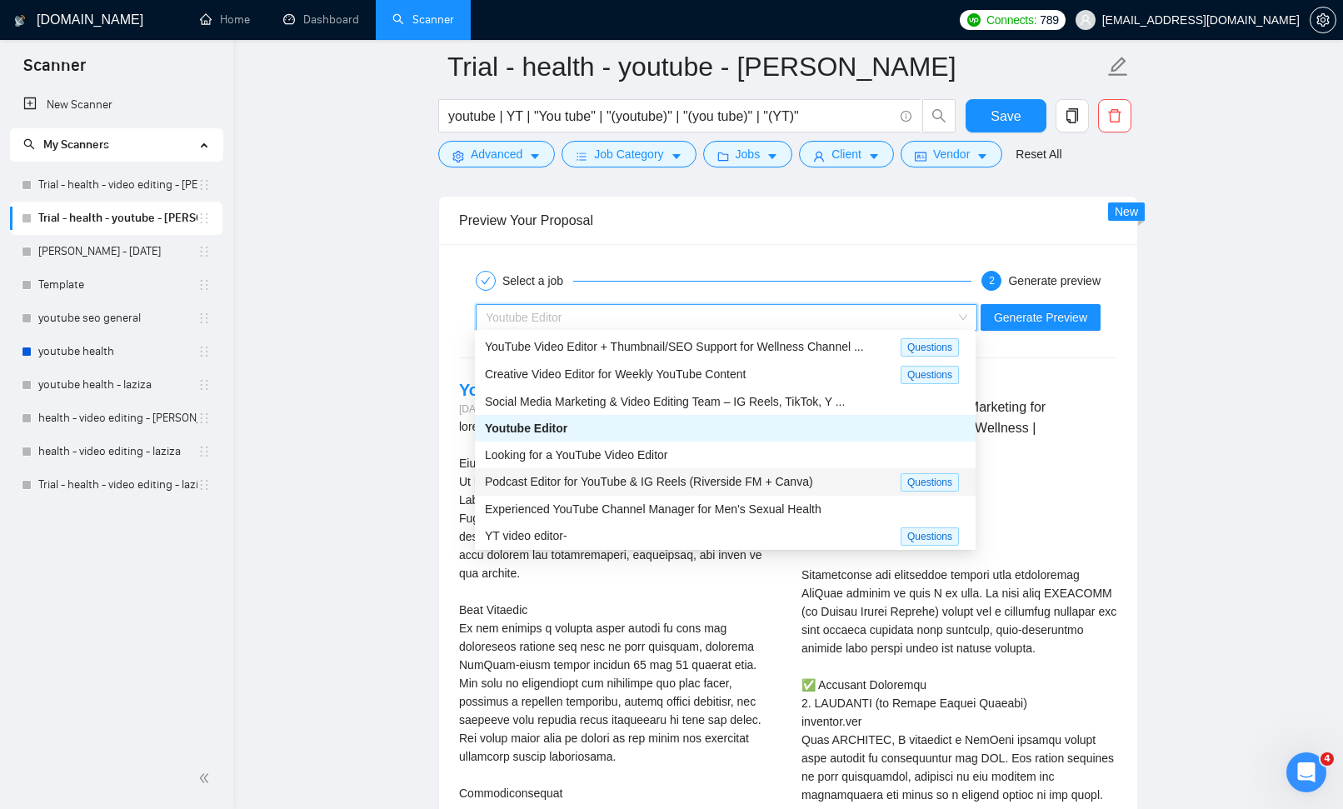
click at [843, 472] on div "Podcast Editor for YouTube & IG Reels (Riverside FM + Canva)" at bounding box center [693, 481] width 416 height 19
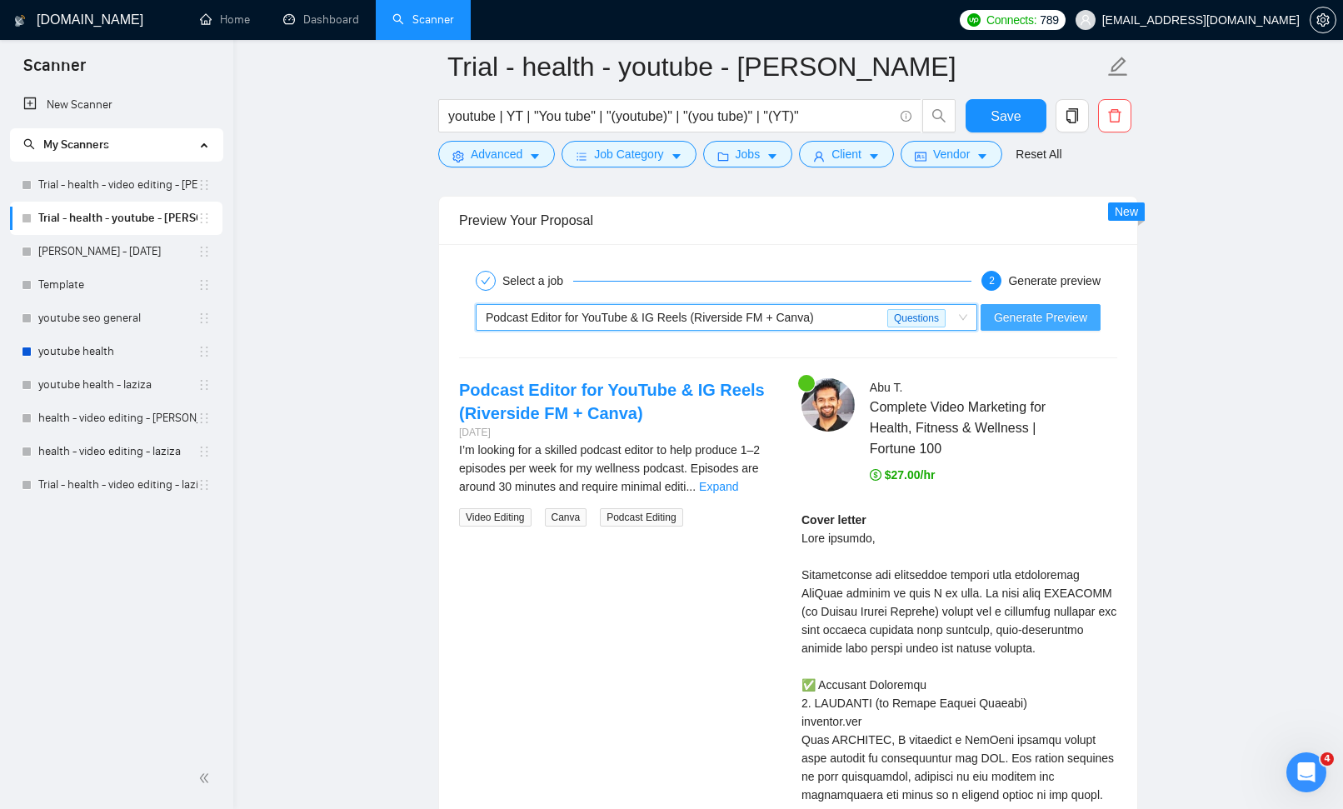
click at [1022, 319] on span "Generate Preview" at bounding box center [1040, 317] width 93 height 18
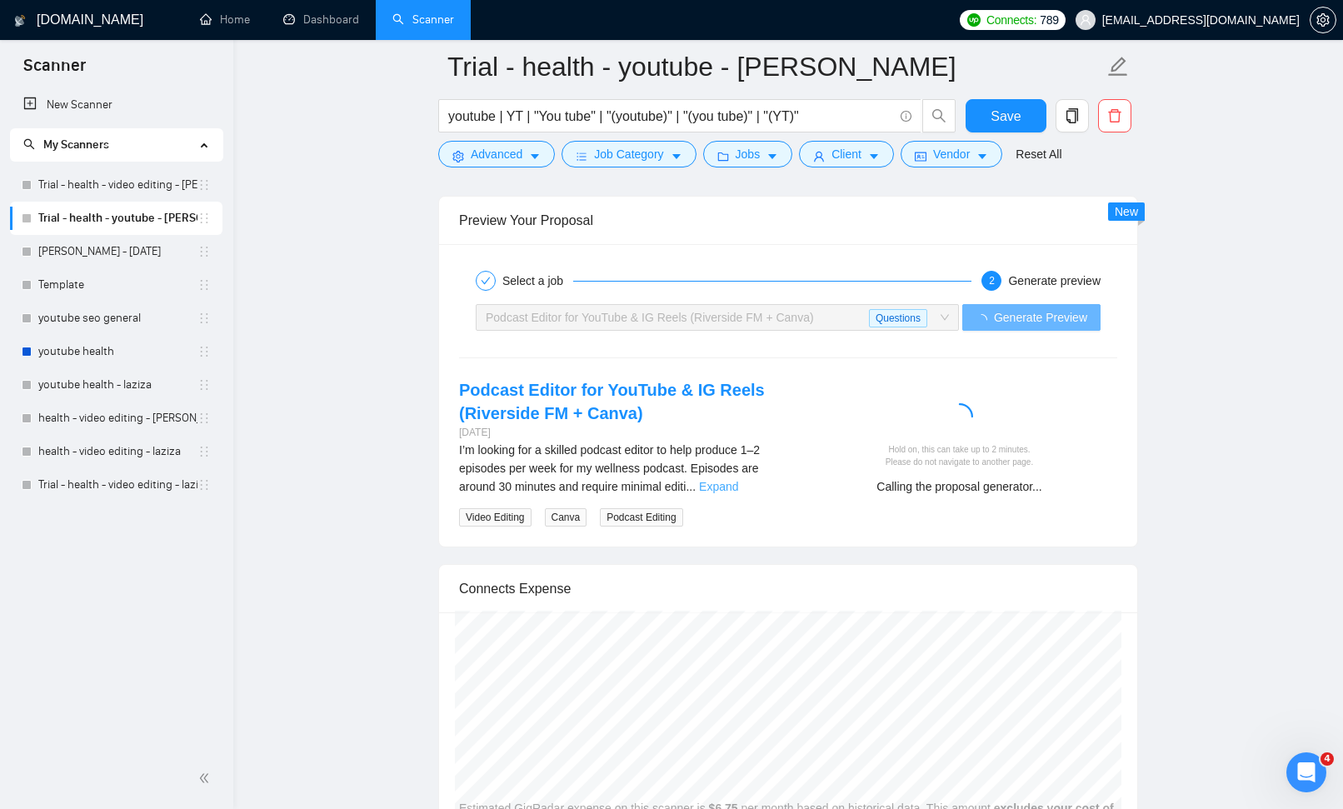
click at [737, 483] on link "Expand" at bounding box center [718, 486] width 39 height 13
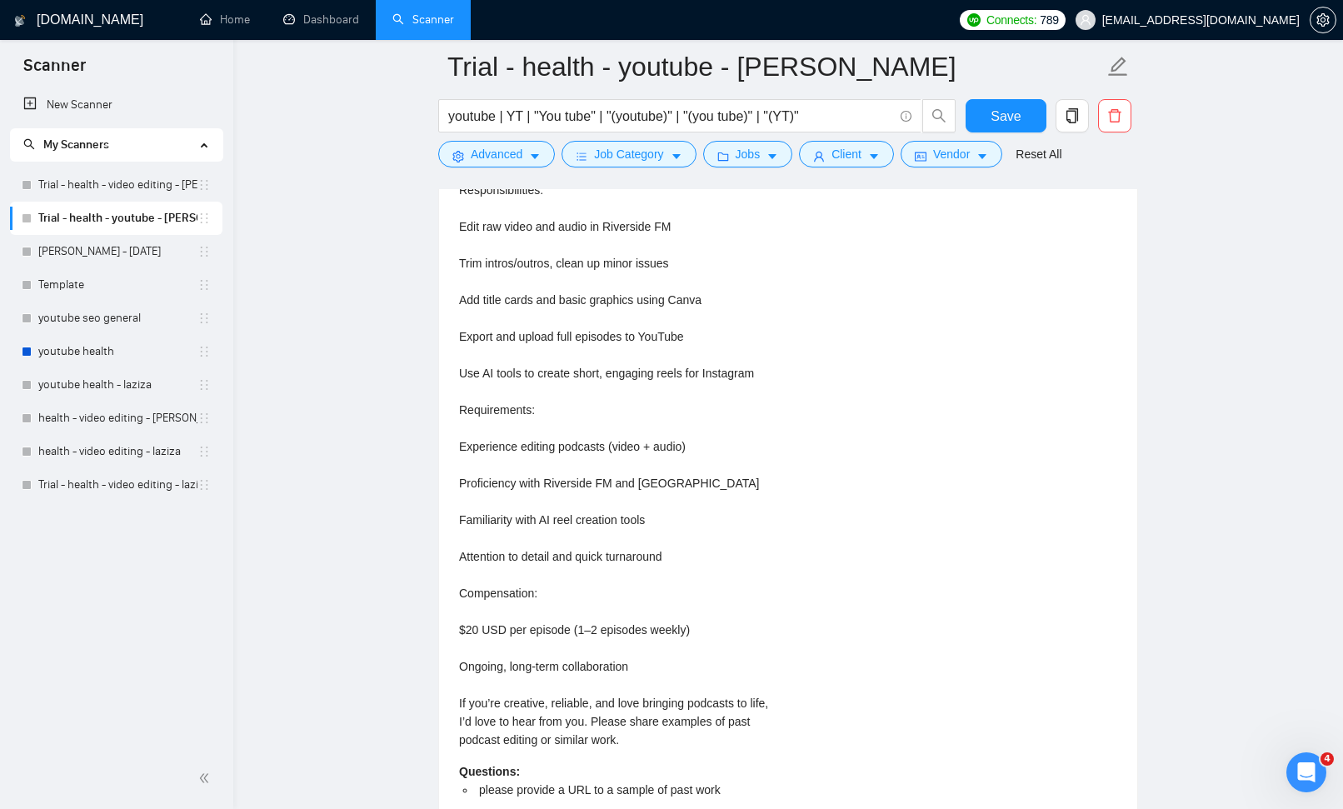
scroll to position [4447, 0]
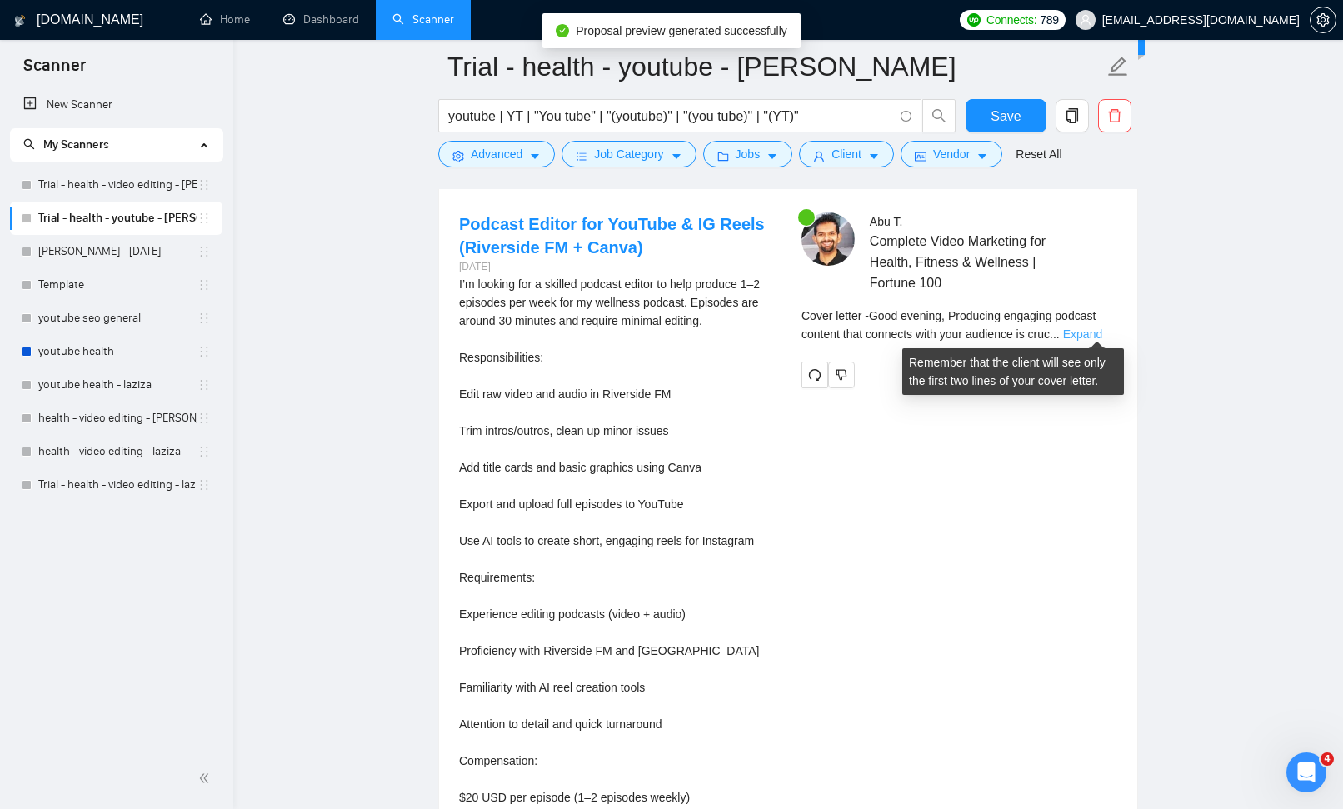
click at [1077, 334] on link "Expand" at bounding box center [1082, 333] width 39 height 13
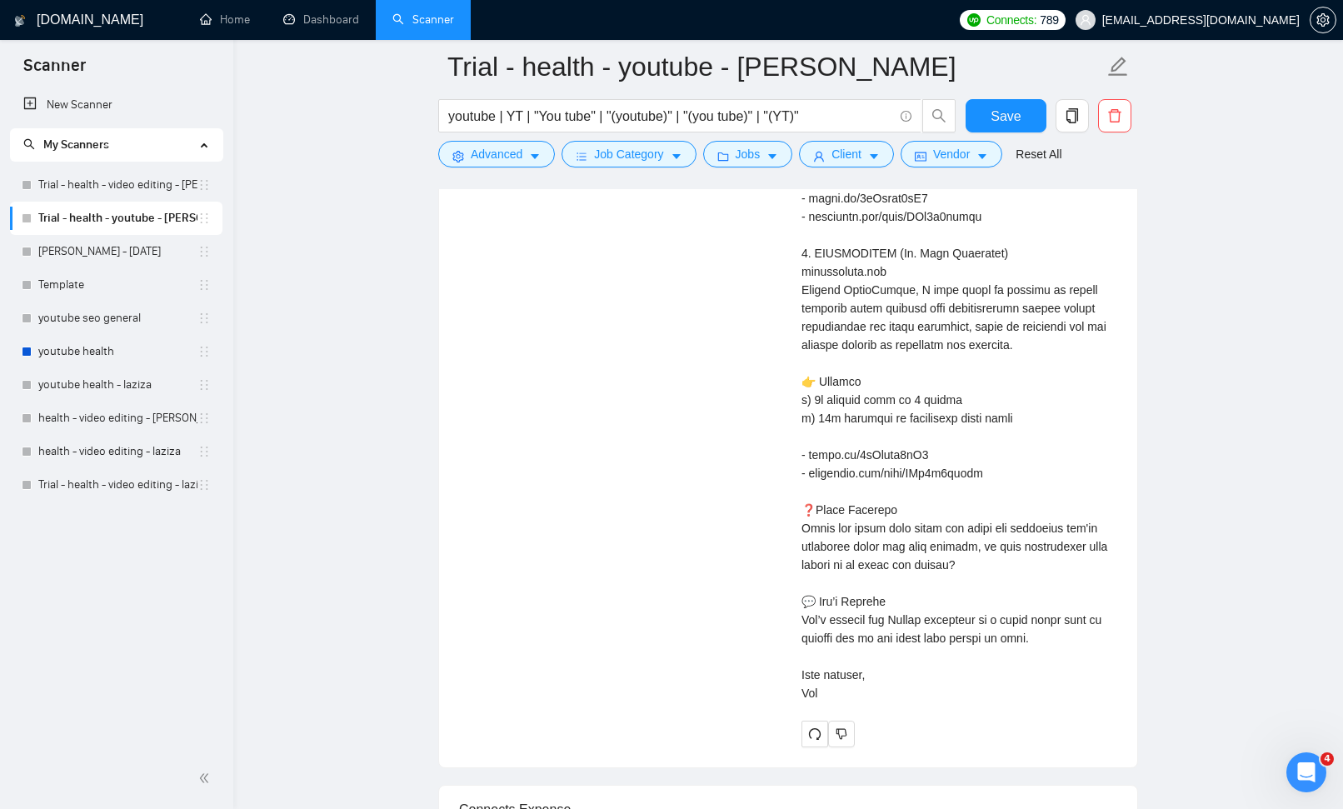
scroll to position [6619, 0]
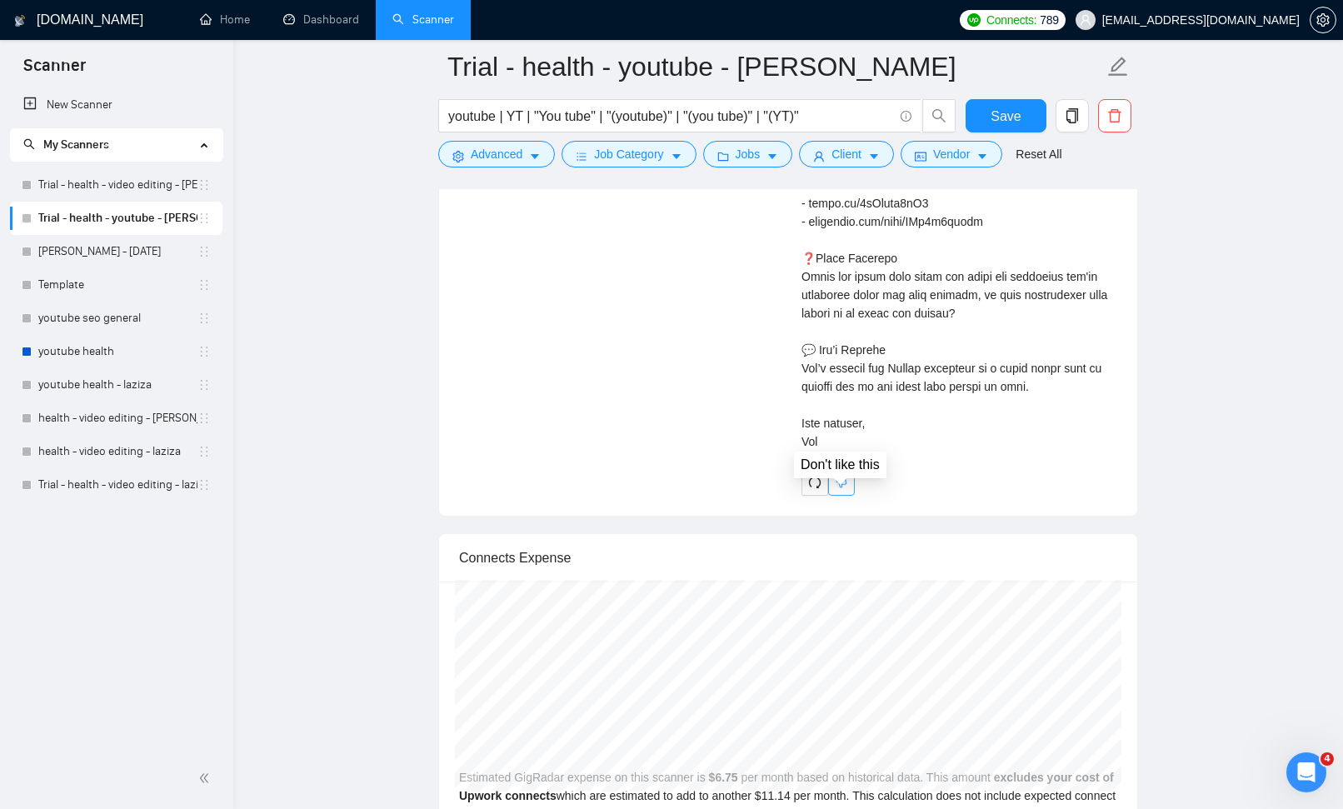
click at [846, 488] on icon "dislike" at bounding box center [842, 482] width 11 height 11
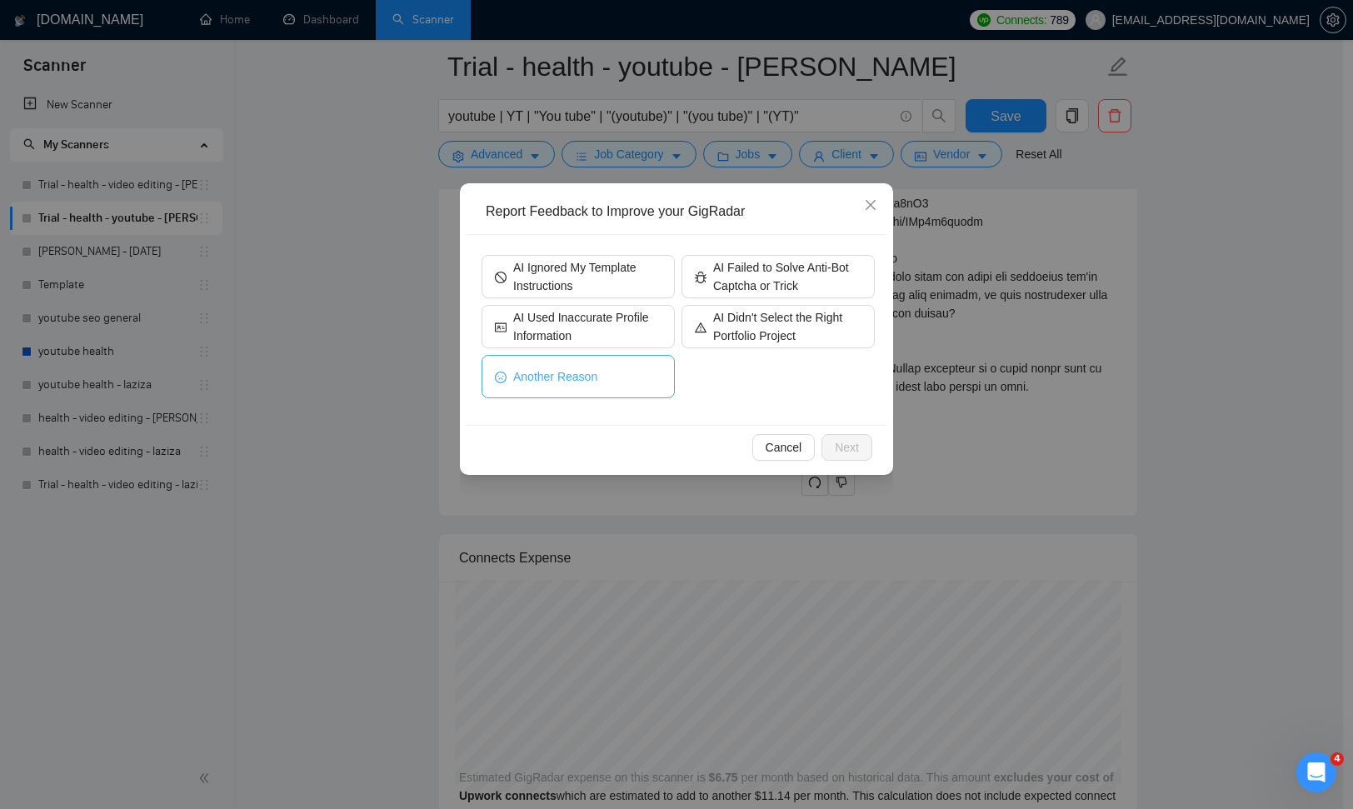
click at [581, 384] on span "Another Reason" at bounding box center [555, 376] width 84 height 18
click at [841, 439] on span "Next" at bounding box center [847, 447] width 24 height 18
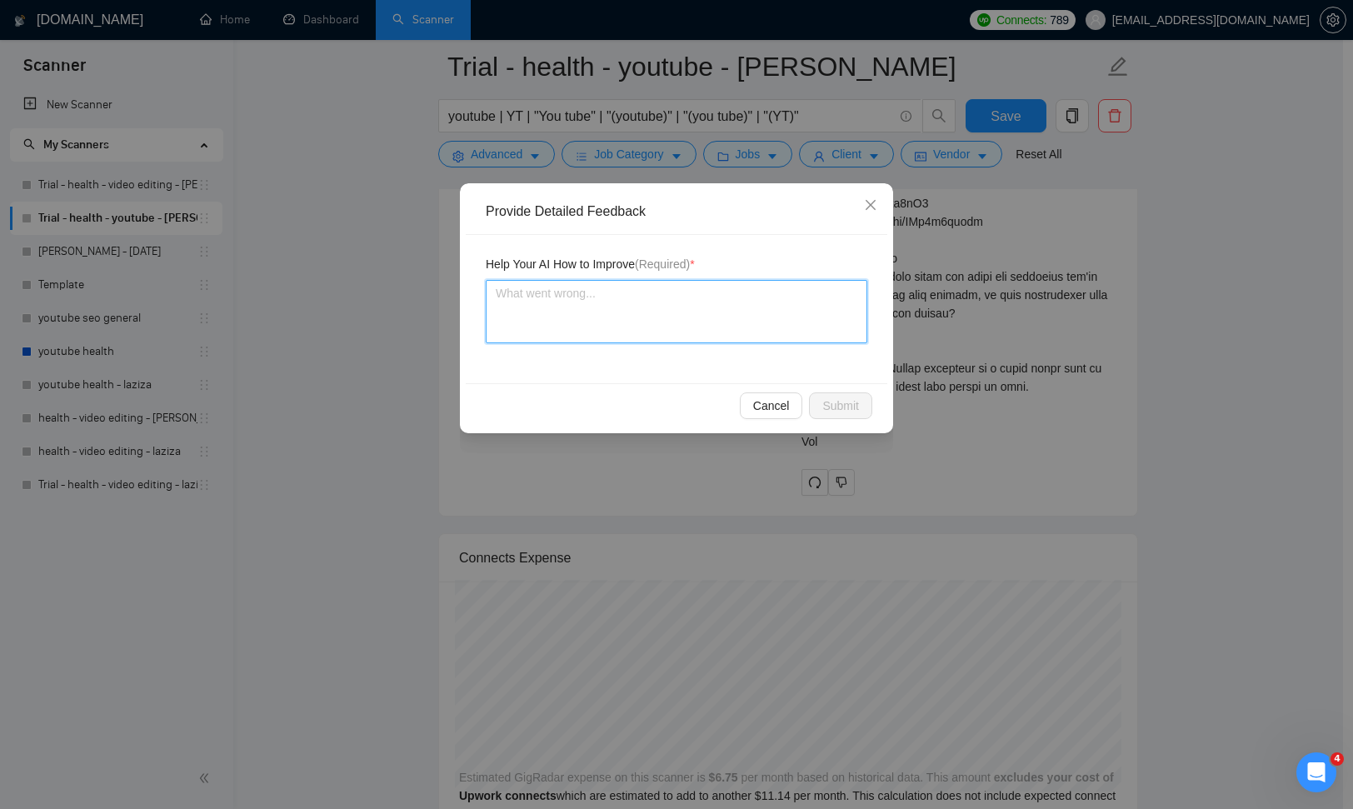
click at [743, 317] on textarea at bounding box center [677, 311] width 382 height 63
type textarea "c"
type textarea "co"
type textarea "cop"
type textarea "copi"
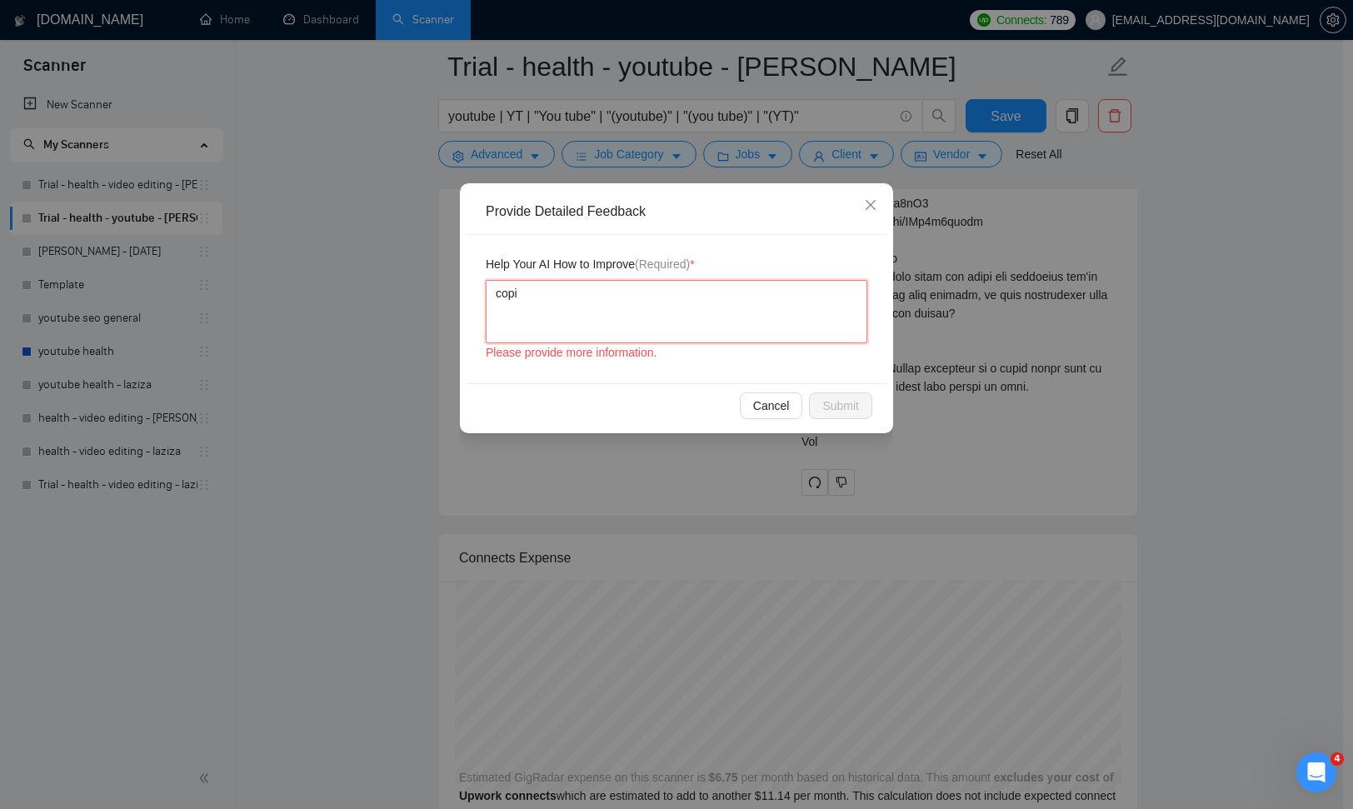
type textarea "copie"
type textarea "copied"
type textarea "copied t"
type textarea "copied th"
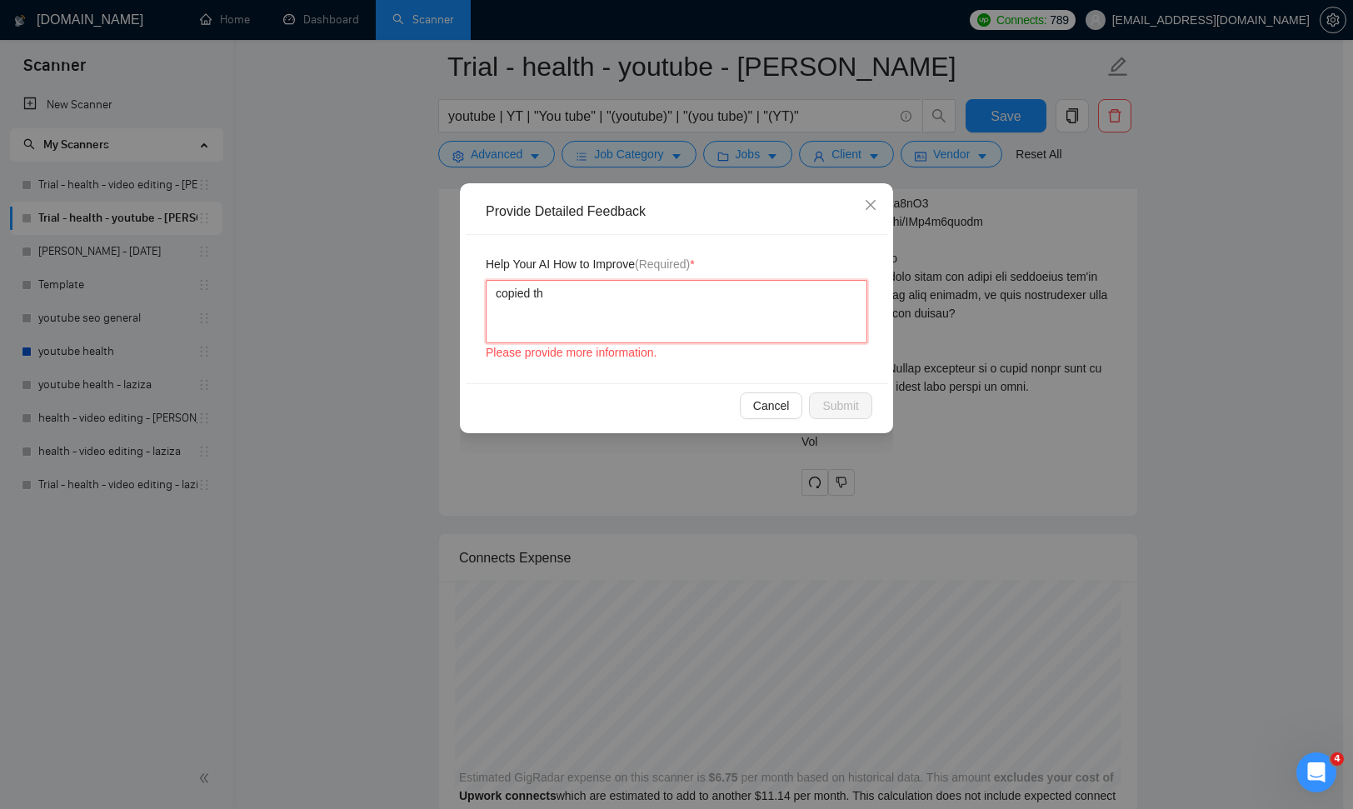
type textarea "copied the"
type textarea "copied the p"
type textarea "copied the pr"
type textarea "copied the pro"
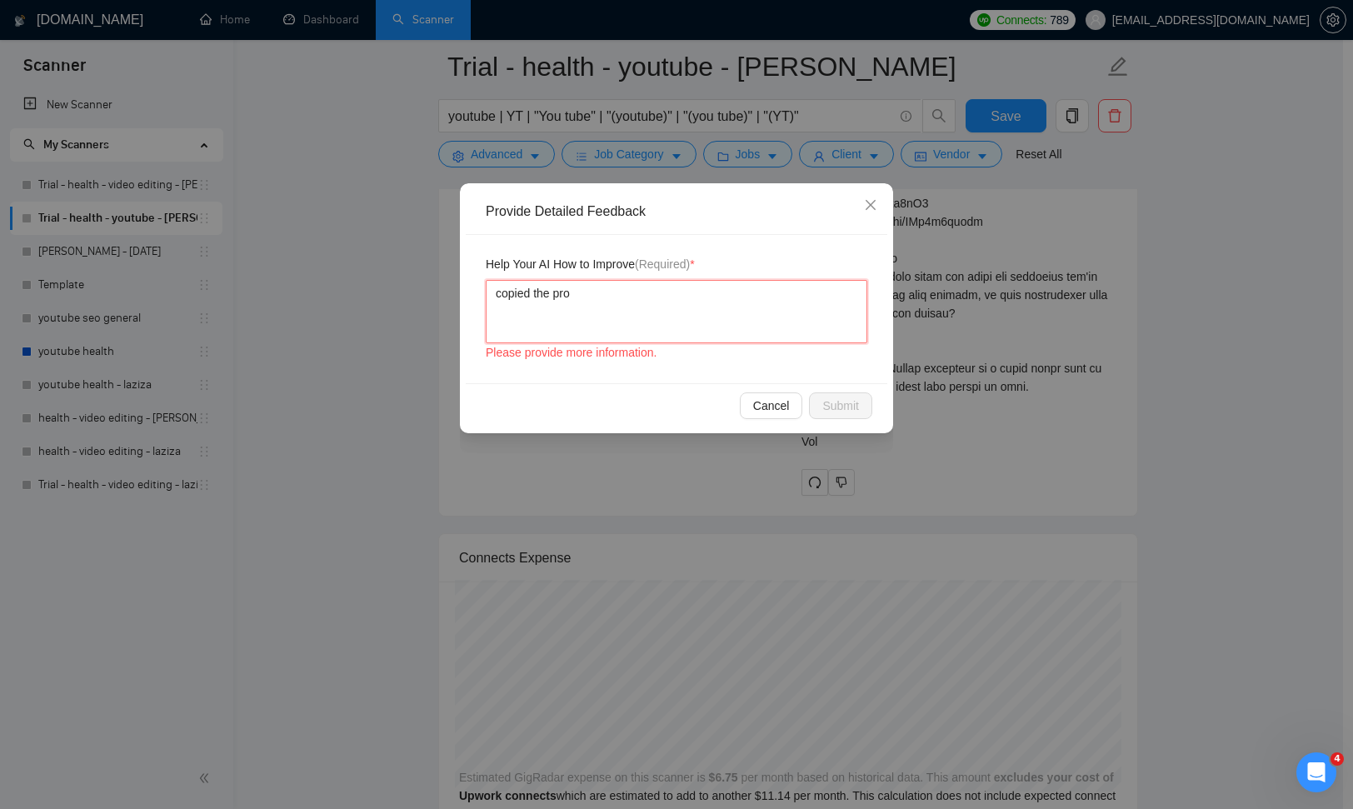
type textarea "copied the prom"
type textarea "copied the promp"
type textarea "copied the prompt"
type textarea "copied the prompt d"
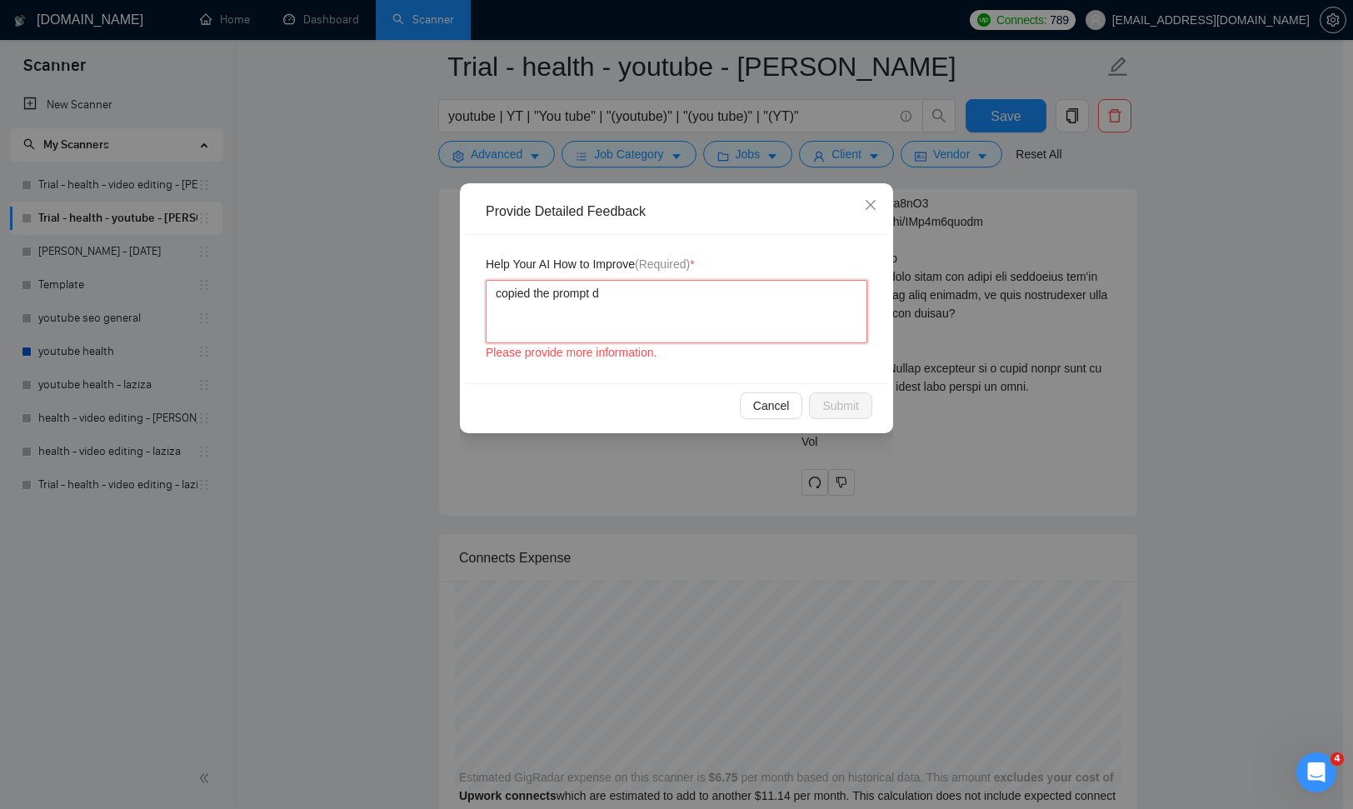
type textarea "copied the prompt dy"
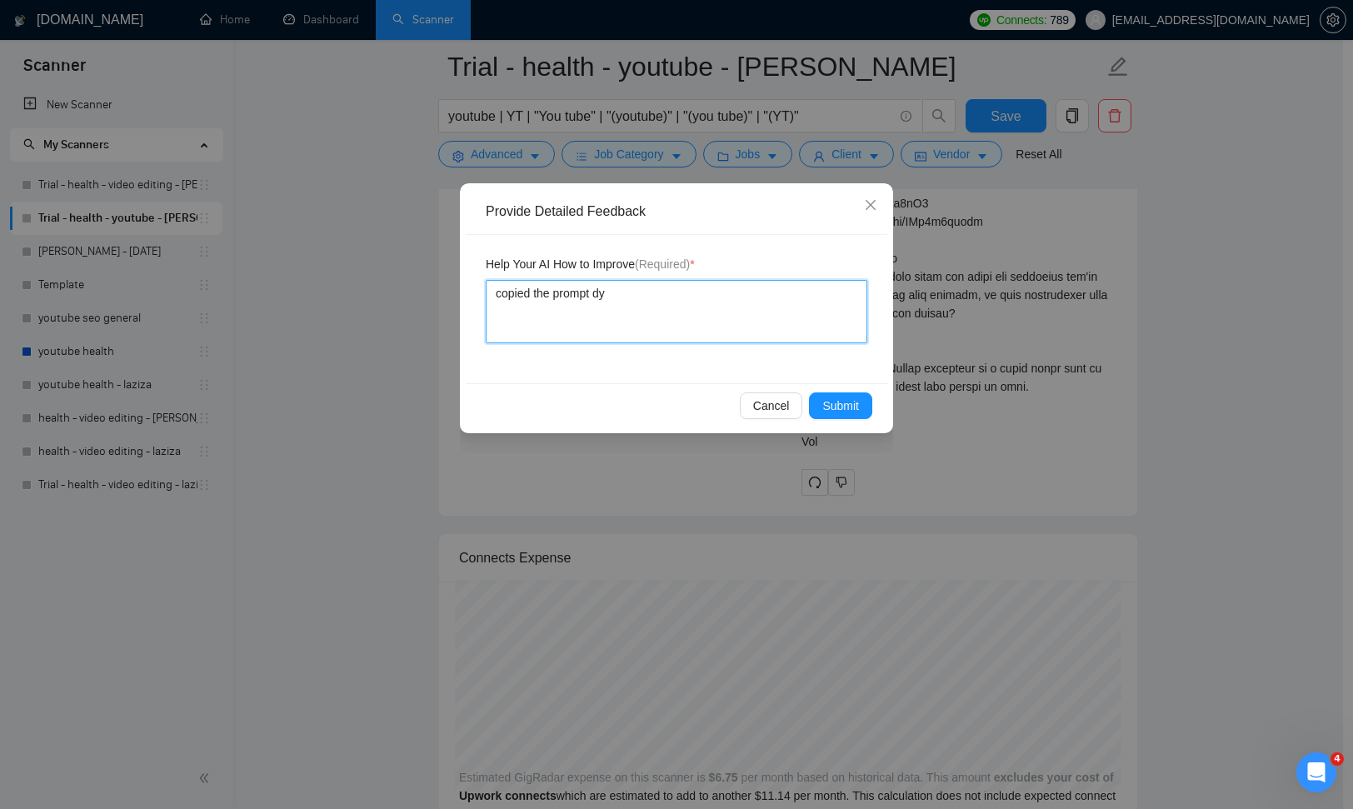
type textarea "copied the prompt dyn"
type textarea "copied the prompt dyna"
type textarea "copied the prompt dynam"
type textarea "copied the prompt dynami"
type textarea "copied the prompt dynamic"
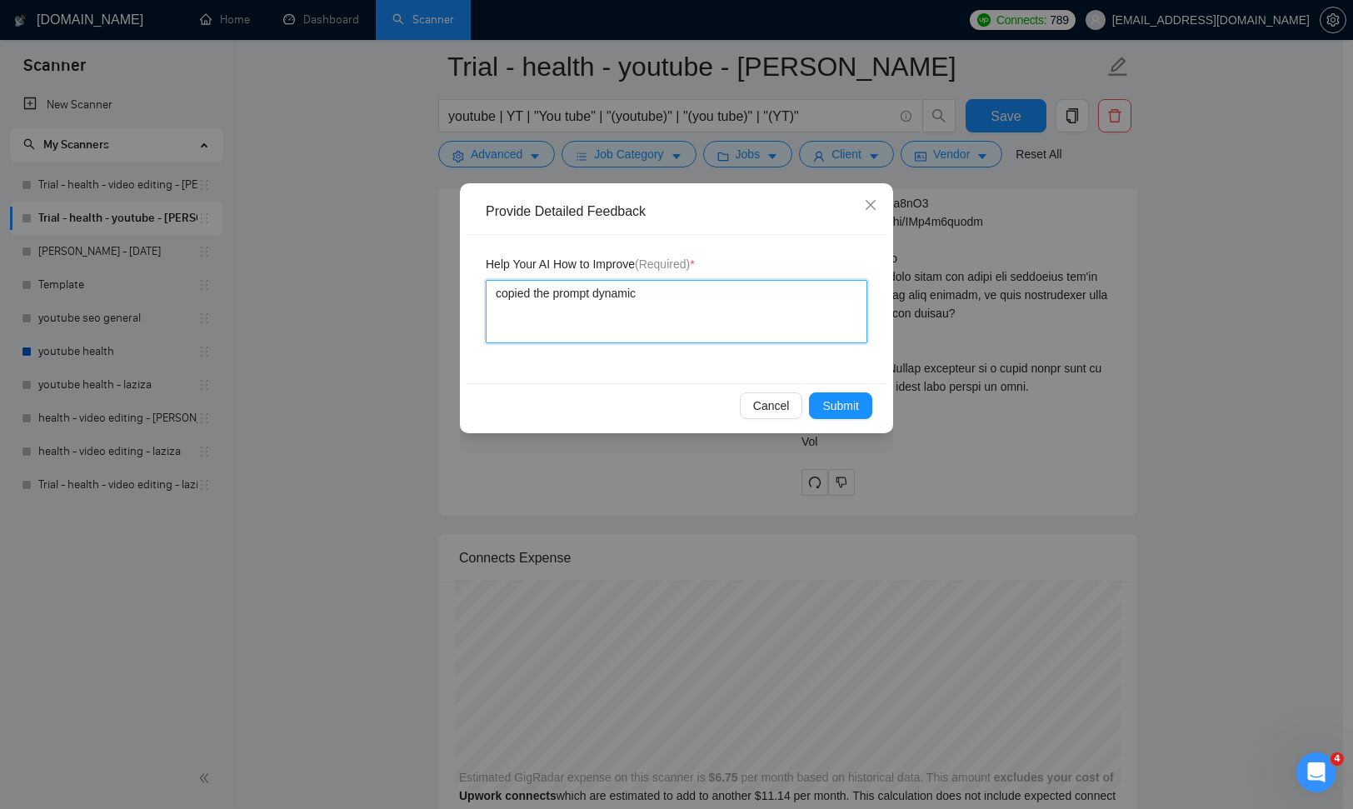
type textarea "copied the prompt dynamic"
type textarea "copied the prompt dynamic t"
type textarea "copied the prompt dynamic te"
type textarea "copied the prompt dynamic tex"
type textarea "copied the prompt dynamic text"
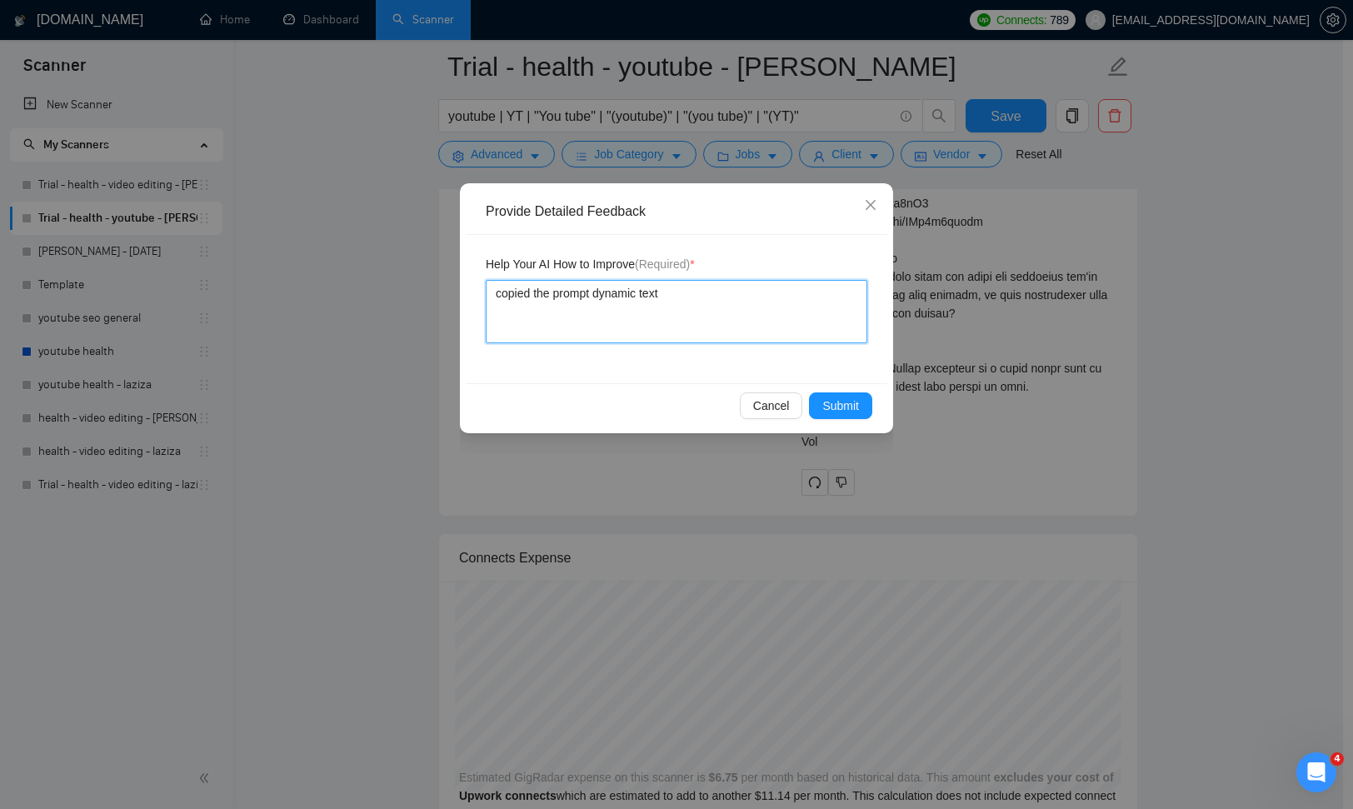
type textarea "copied the prompt dynamic text"
type textarea "copied the prompt dynamic text i"
type textarea "copied the prompt dynamic text in"
type textarea "copied the prompt dynamic text in d"
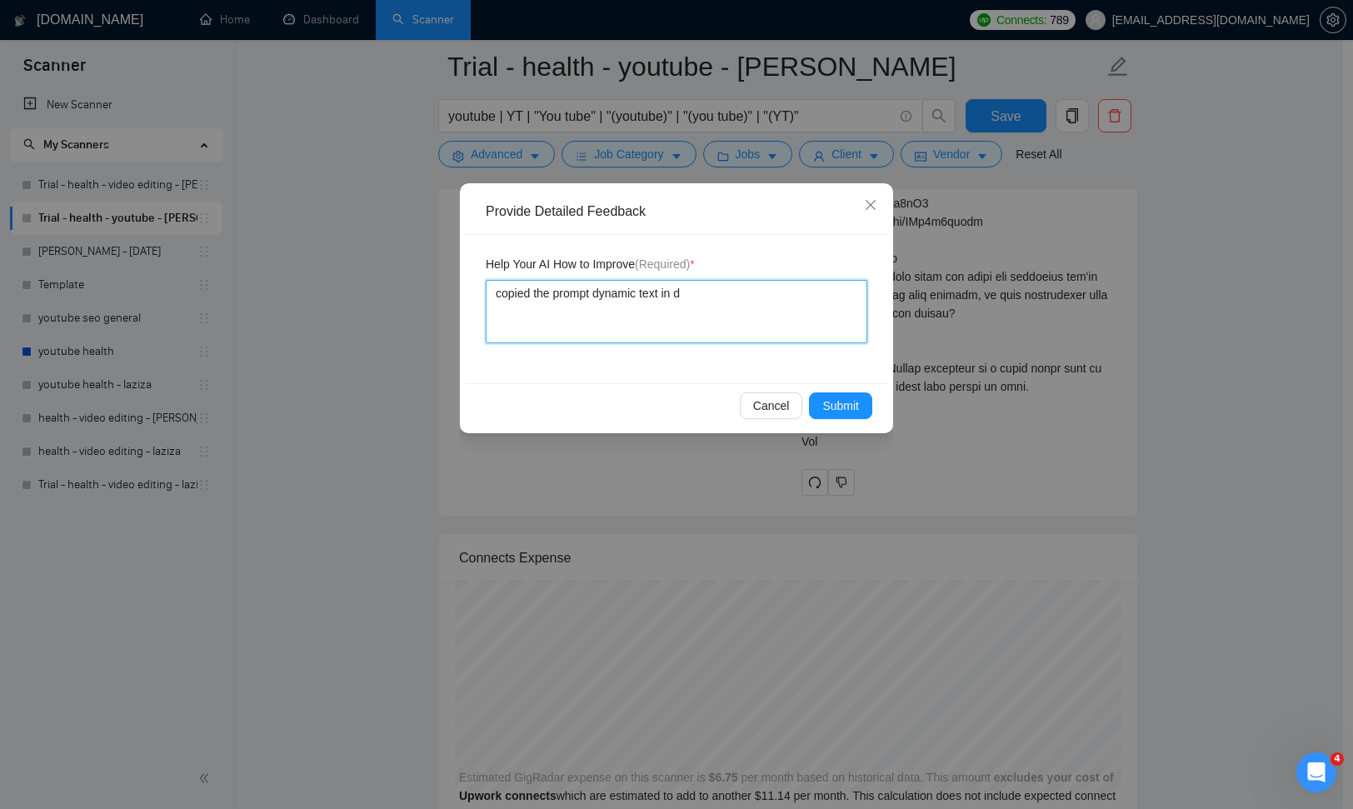
type textarea "copied the prompt dynamic text in de"
type textarea "copied the prompt dynamic text in defa"
type textarea "copied the prompt dynamic text in defau"
type textarea "copied the prompt dynamic text in defaul"
type textarea "copied the prompt dynamic text in default"
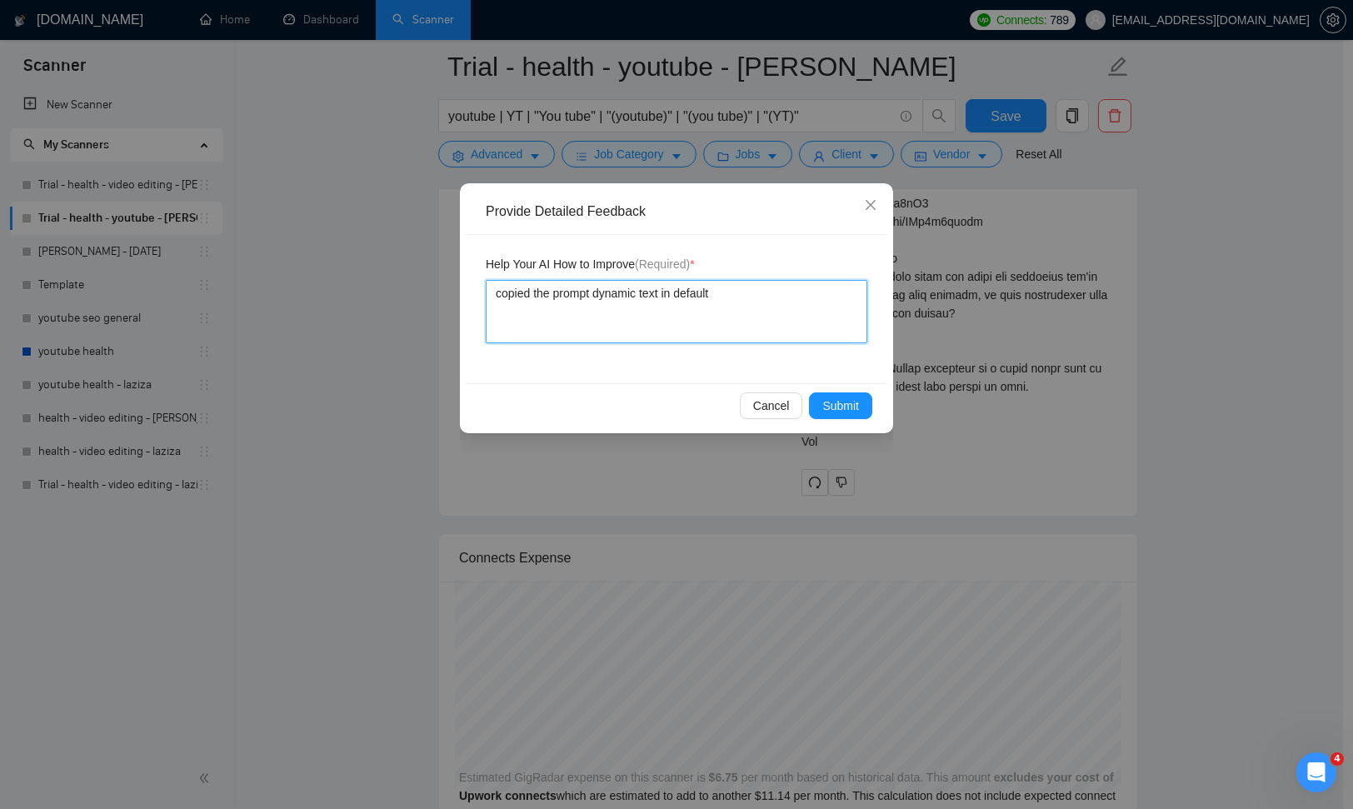
type textarea "copied the prompt dynamic text in default"
type textarea "copied the prompt dynamic text in default q"
type textarea "copied the prompt dynamic text in default qu"
type textarea "copied the prompt dynamic text in default que"
type textarea "copied the prompt dynamic text in default ques"
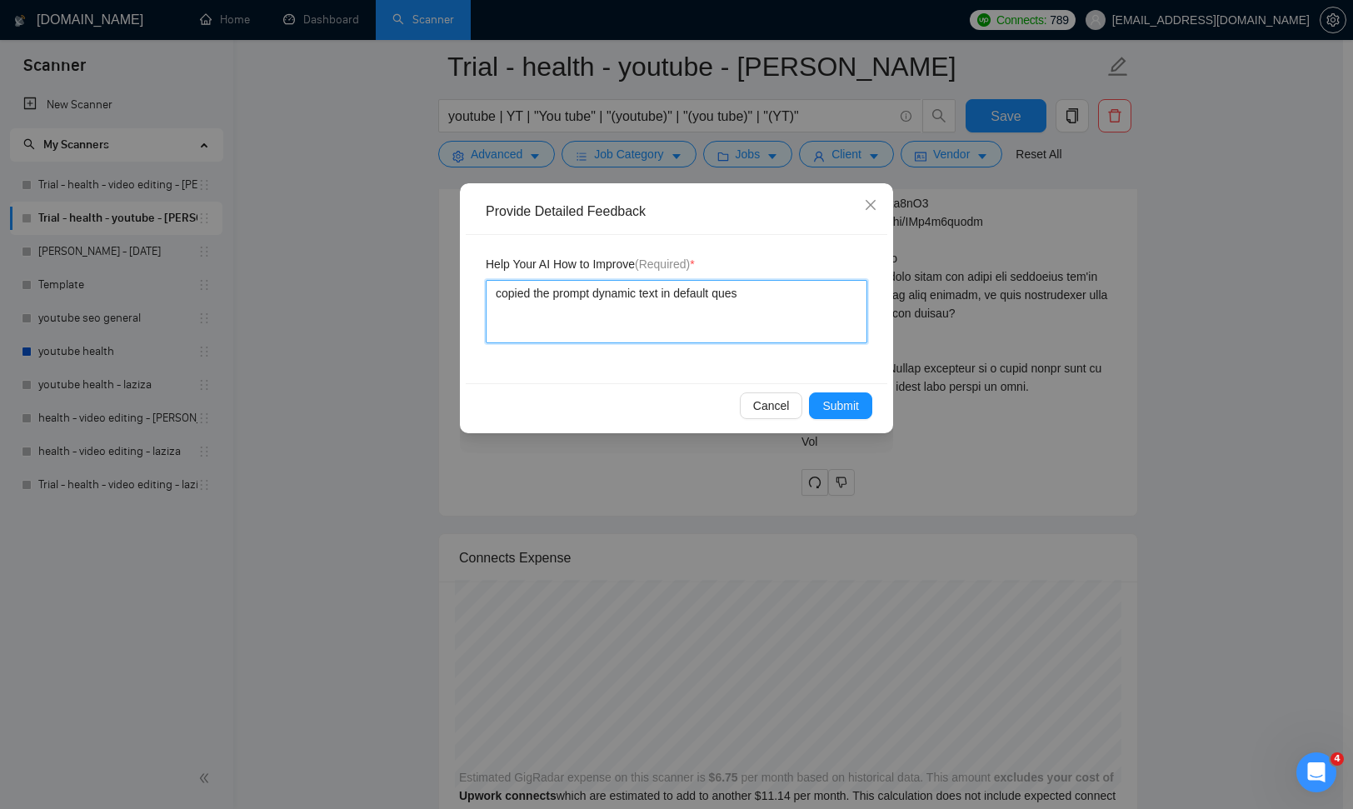
type textarea "copied the prompt dynamic text in default quest"
type textarea "copied the prompt dynamic text in default questi"
type textarea "copied the prompt dynamic text in default questio"
type textarea "copied the prompt dynamic text in default question"
type textarea "copied the prompt dynamic text in default question."
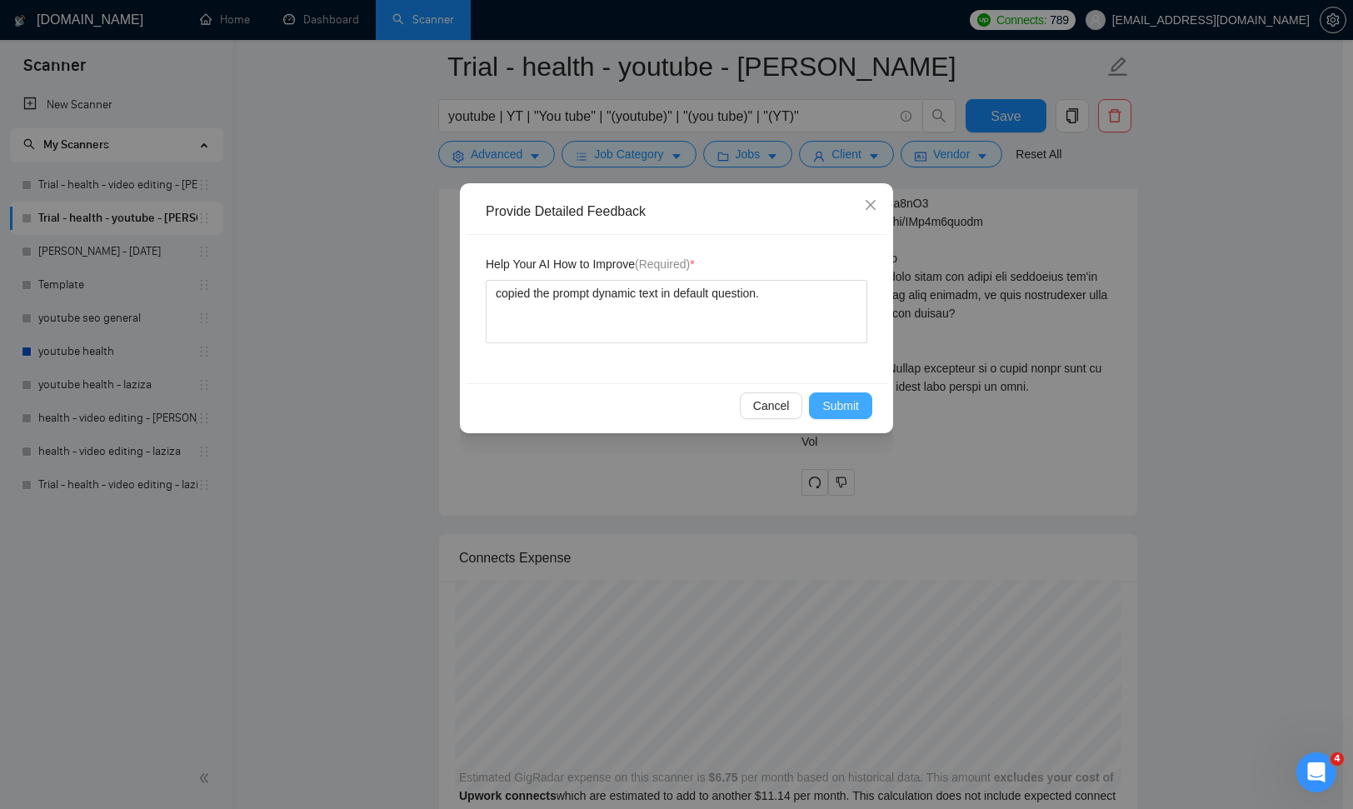
click at [844, 411] on span "Submit" at bounding box center [840, 406] width 37 height 18
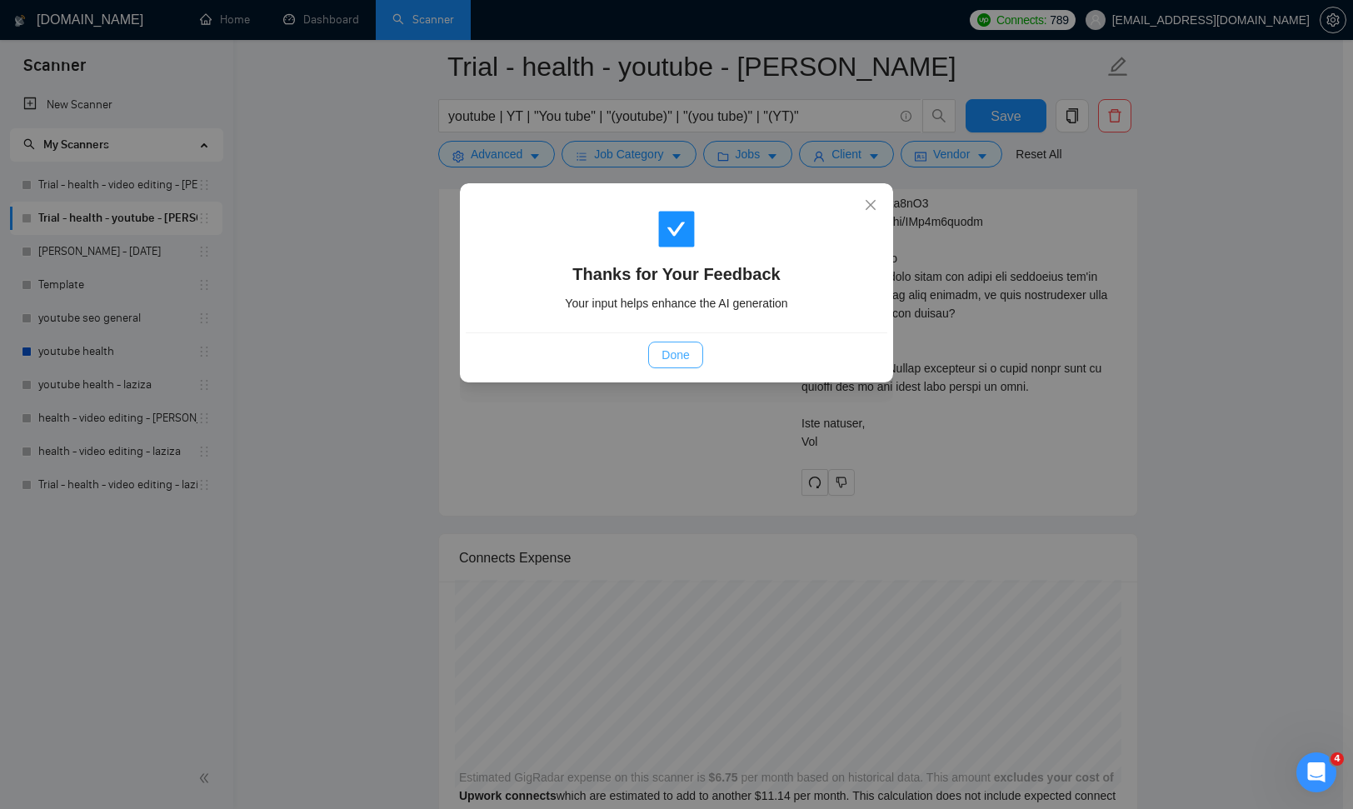
drag, startPoint x: 684, startPoint y: 355, endPoint x: 863, endPoint y: 442, distance: 199.4
click at [687, 357] on span "Done" at bounding box center [675, 355] width 27 height 18
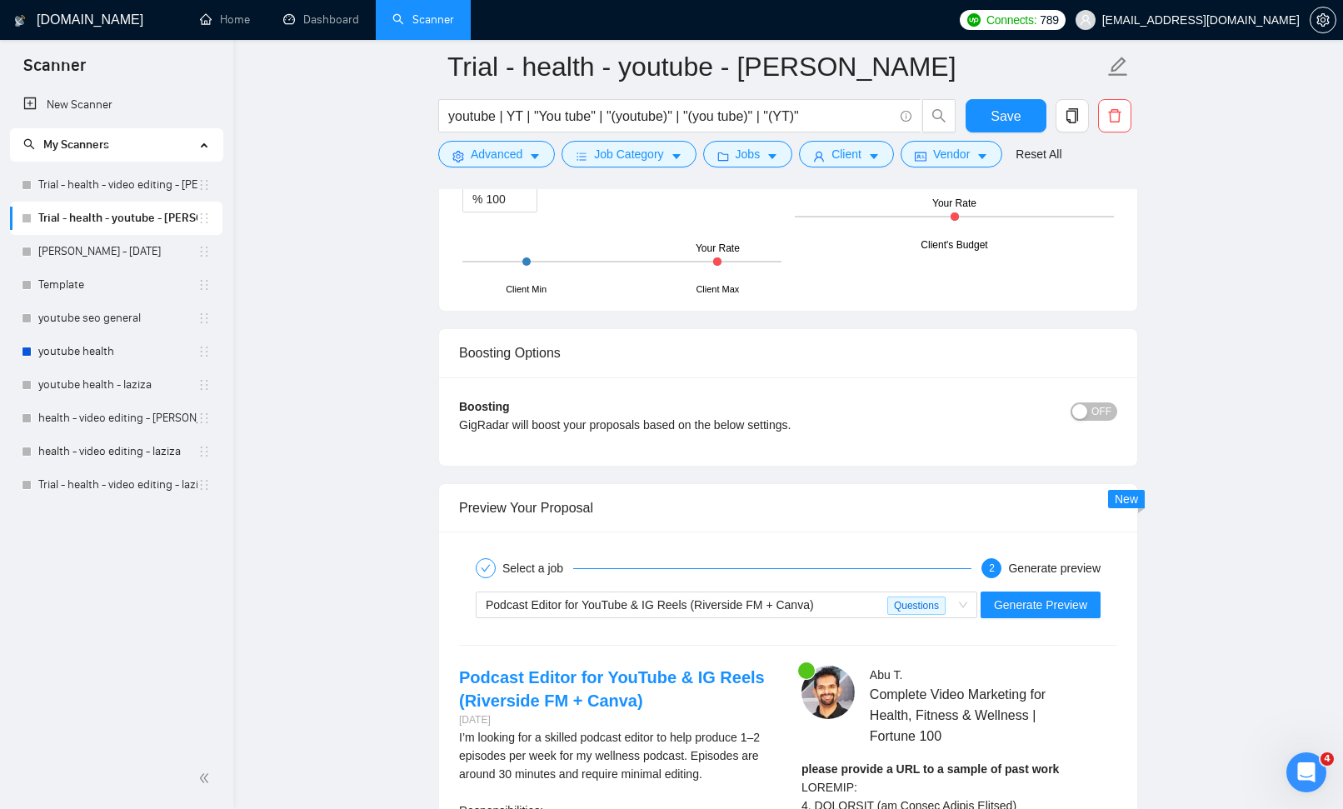
scroll to position [4300, 0]
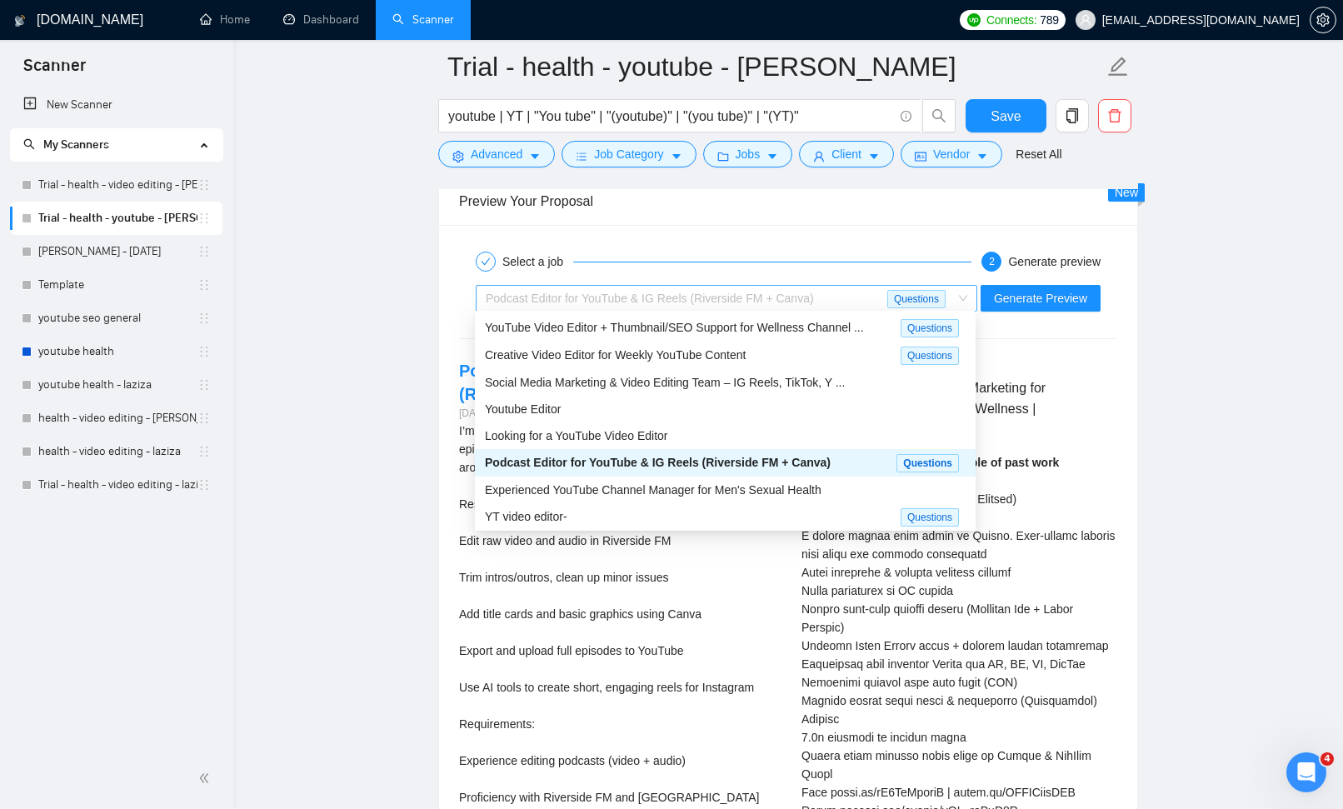
click at [854, 286] on div "Podcast Editor for YouTube & IG Reels (Riverside FM + Canva)" at bounding box center [687, 298] width 402 height 25
click at [787, 490] on span "Experienced YouTube Channel Manager for Men's Sexual Health" at bounding box center [653, 489] width 337 height 13
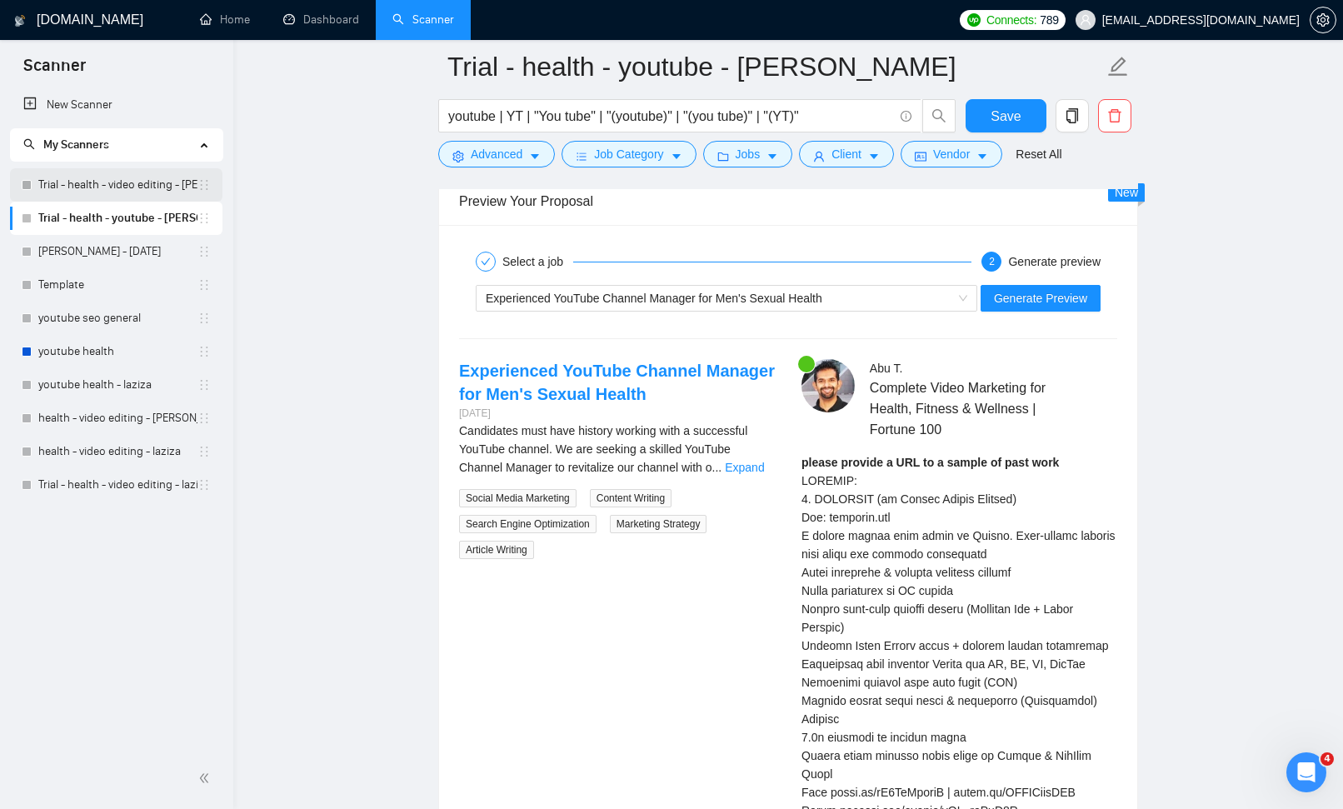
click at [138, 177] on link "Trial - health - video editing - [PERSON_NAME]" at bounding box center [117, 184] width 159 height 33
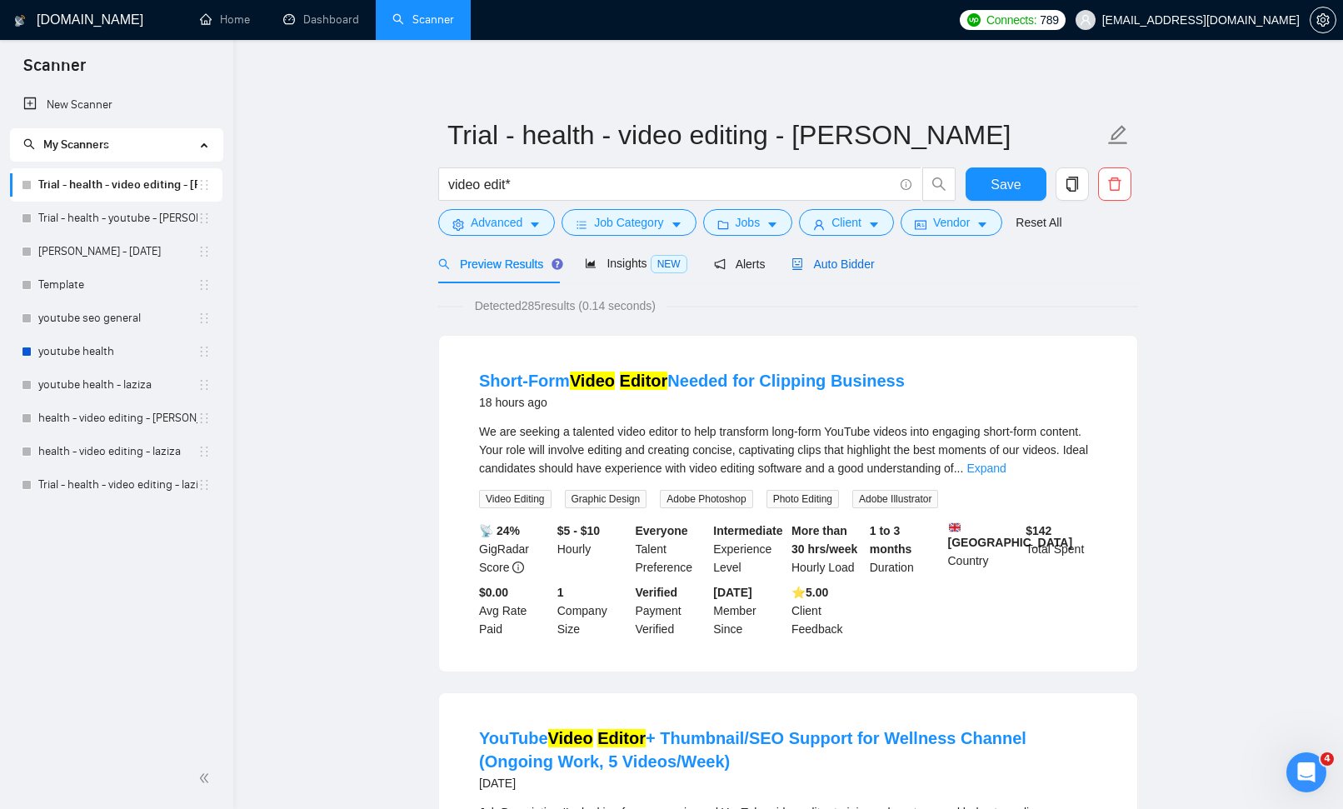
click at [832, 261] on span "Auto Bidder" at bounding box center [833, 263] width 82 height 13
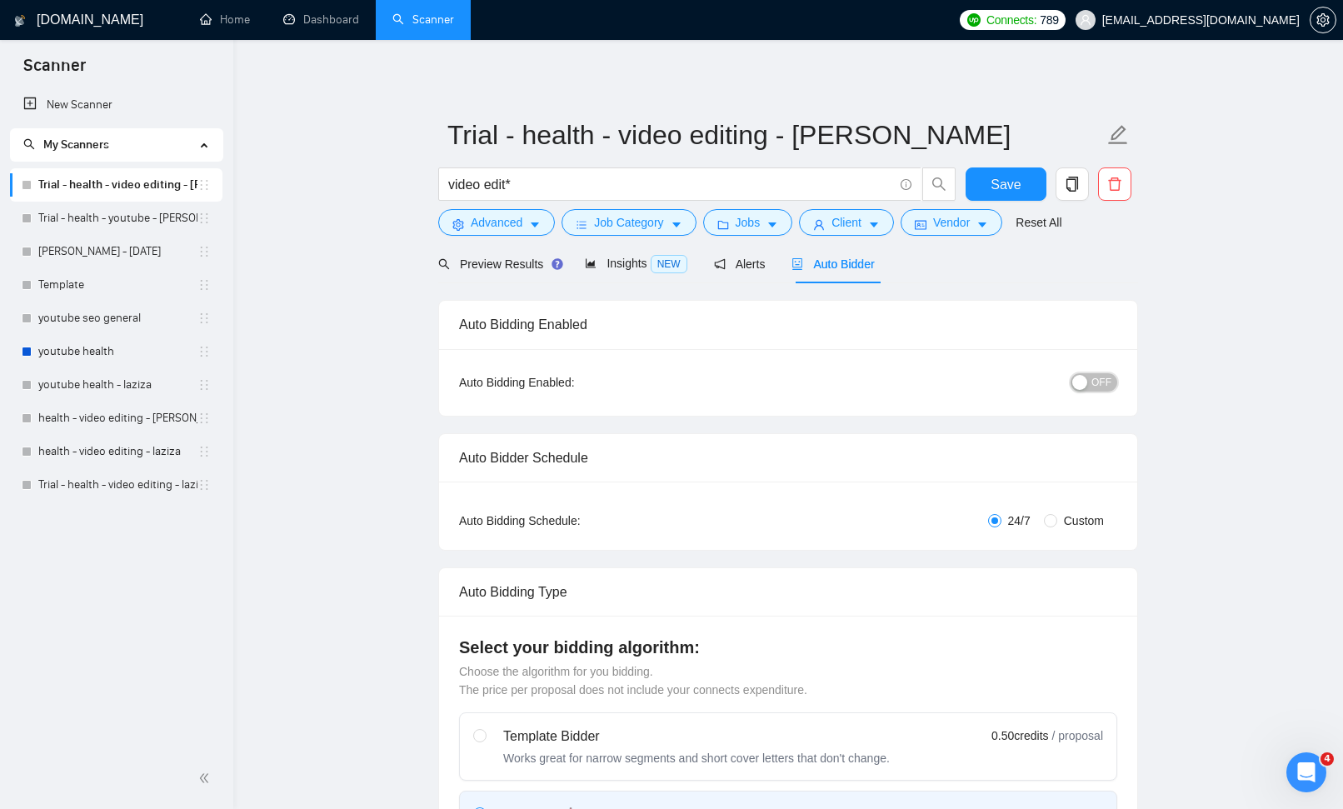
drag, startPoint x: 1110, startPoint y: 379, endPoint x: 1121, endPoint y: 384, distance: 11.9
click at [1110, 379] on span "OFF" at bounding box center [1102, 382] width 20 height 18
click at [725, 258] on icon "notification" at bounding box center [719, 263] width 11 height 11
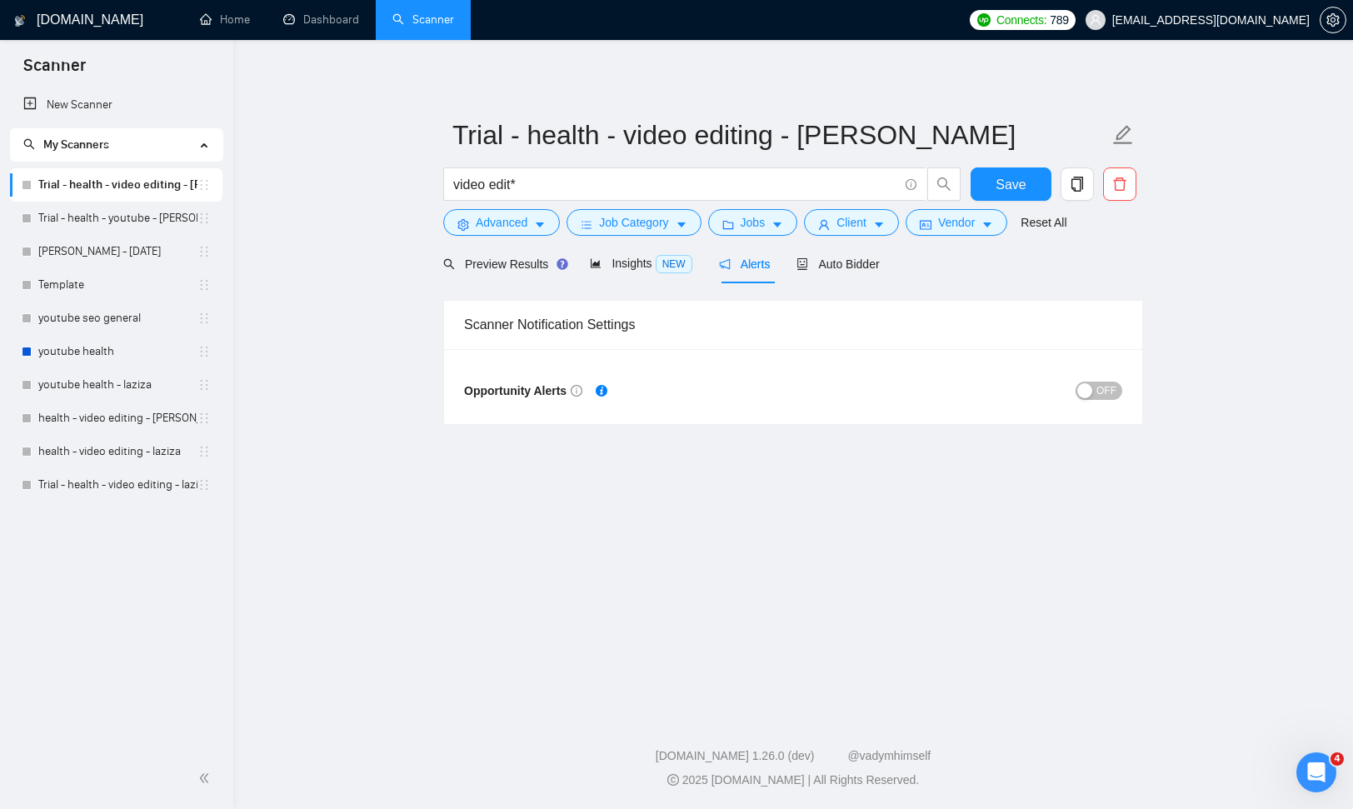
click at [1112, 390] on span "OFF" at bounding box center [1107, 391] width 20 height 18
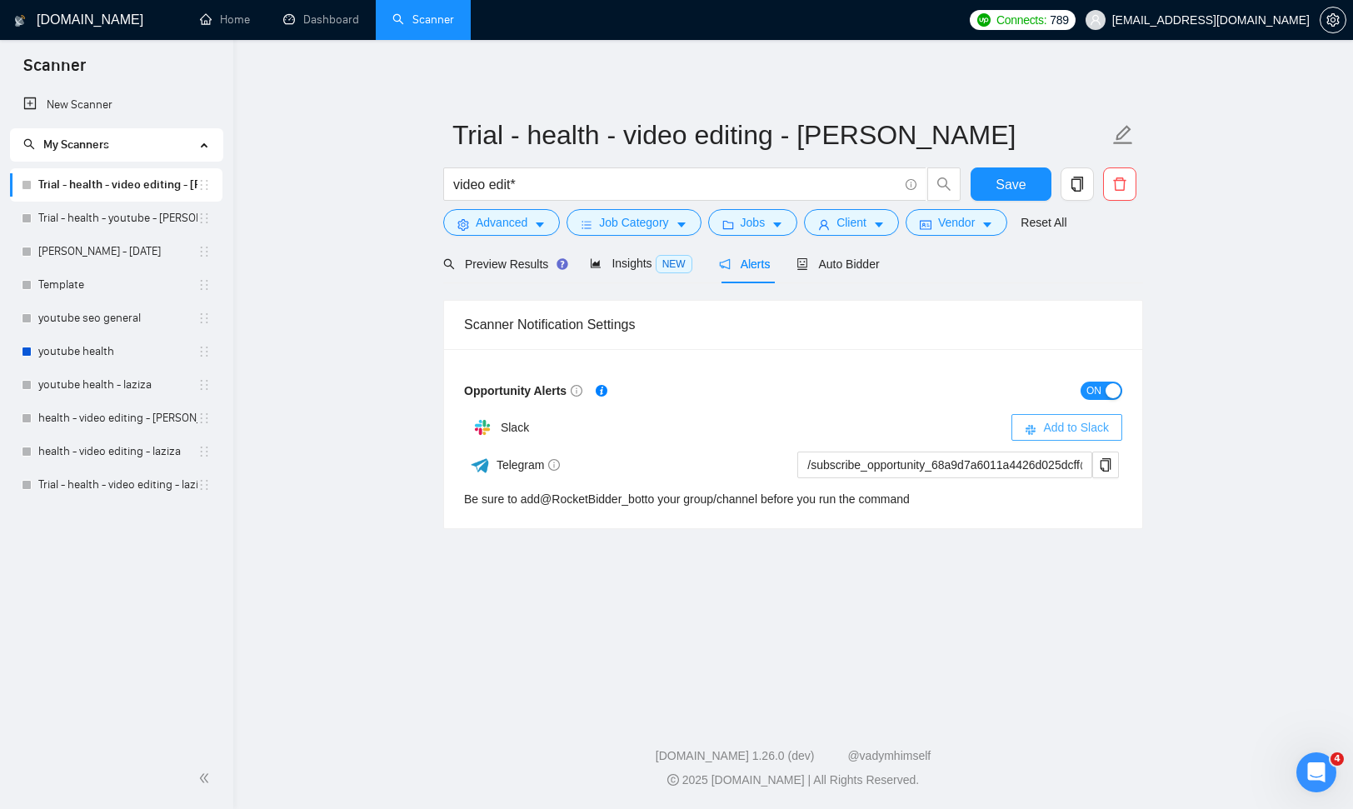
click at [1047, 432] on span "Add to Slack" at bounding box center [1076, 427] width 66 height 18
click at [100, 356] on link "youtube health" at bounding box center [117, 351] width 159 height 33
click at [1009, 175] on span "Save" at bounding box center [1011, 184] width 30 height 21
click at [847, 262] on span "Auto Bidder" at bounding box center [838, 263] width 82 height 13
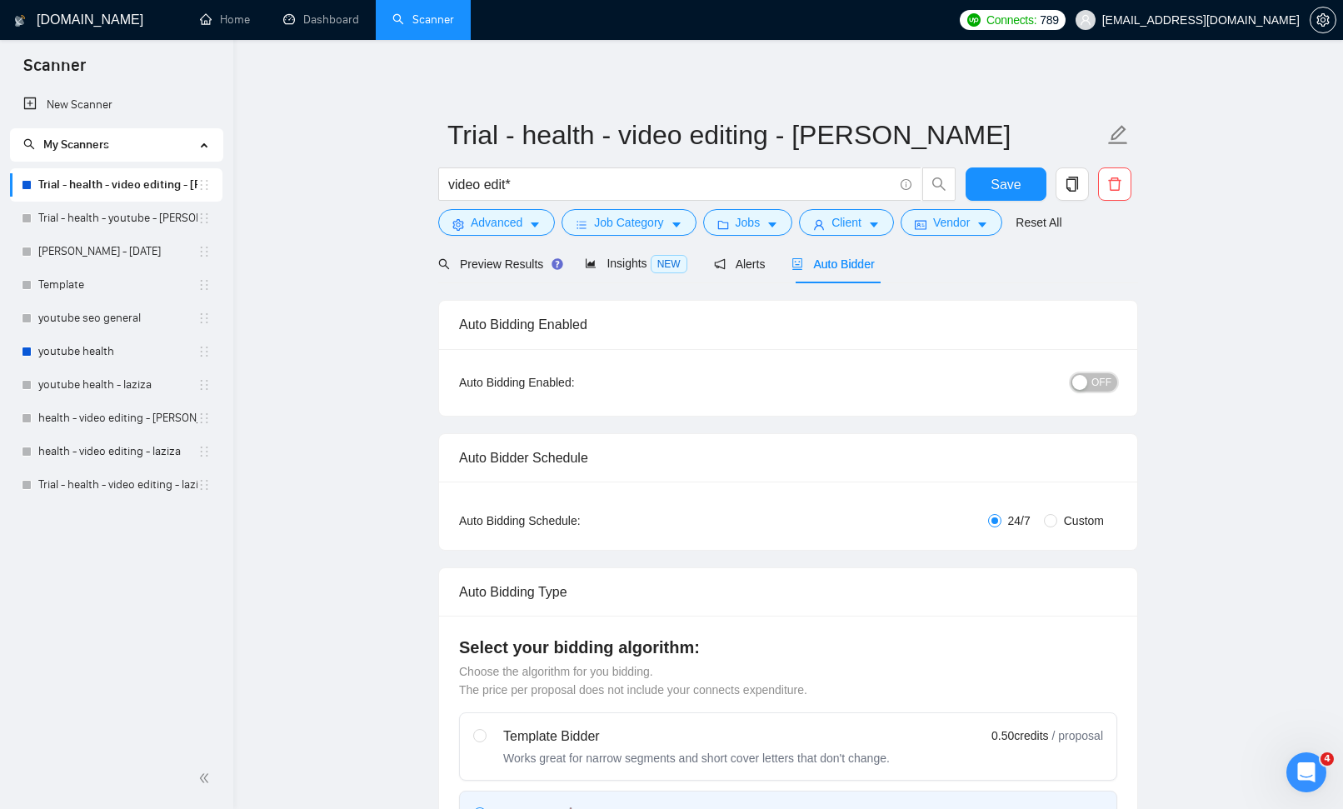
drag, startPoint x: 1111, startPoint y: 374, endPoint x: 1172, endPoint y: 393, distance: 63.8
click at [1112, 375] on button "OFF" at bounding box center [1094, 382] width 47 height 18
click at [992, 189] on span "Save" at bounding box center [1006, 184] width 30 height 21
click at [748, 257] on span "Alerts" at bounding box center [740, 263] width 52 height 13
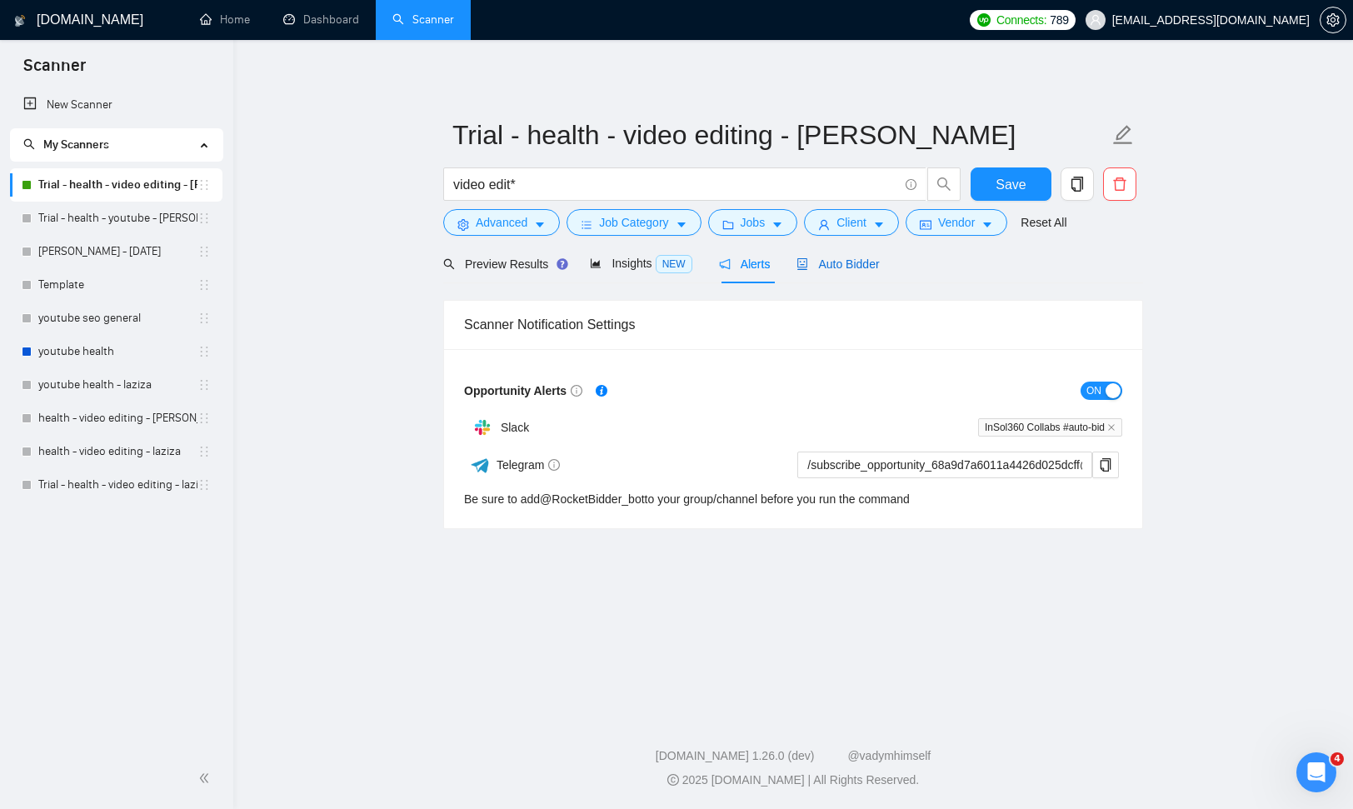
click at [871, 267] on span "Auto Bidder" at bounding box center [838, 263] width 82 height 13
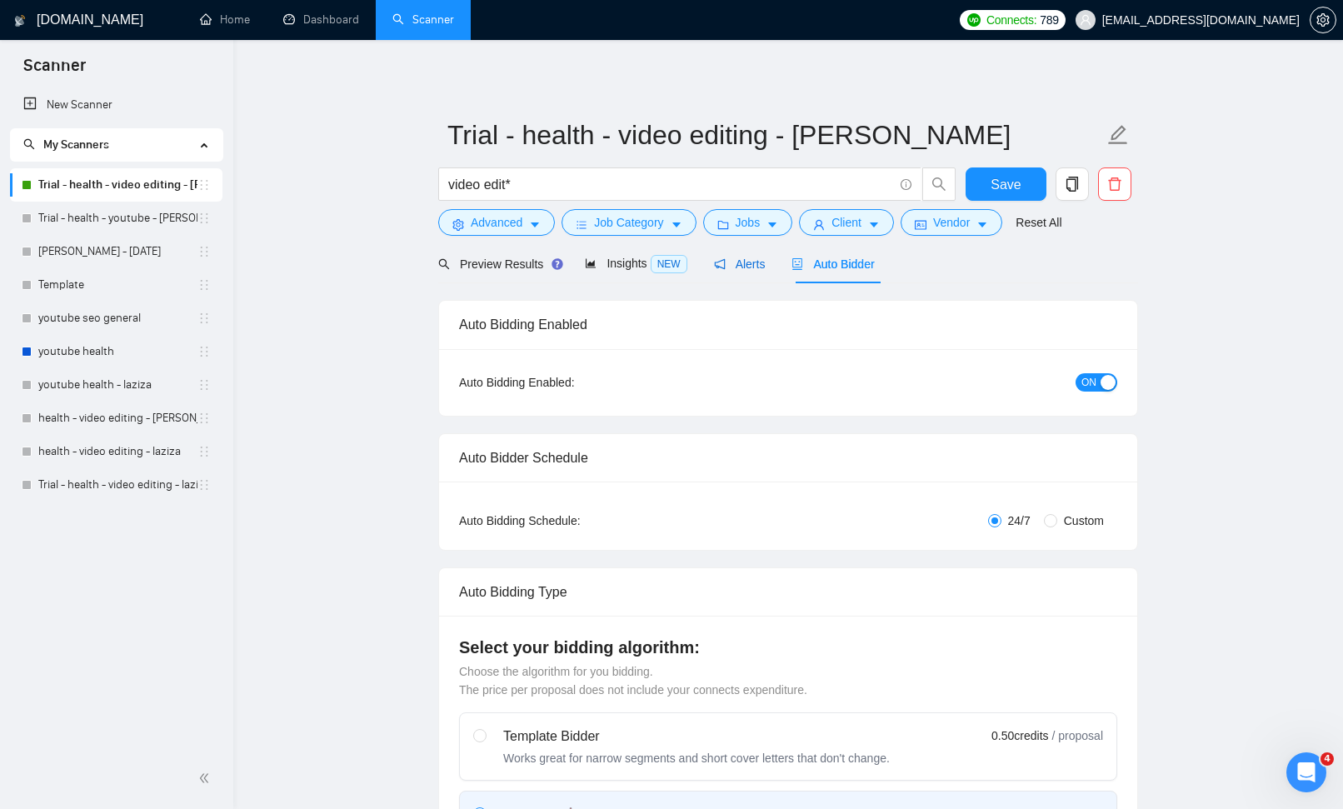
click at [737, 267] on span "Alerts" at bounding box center [740, 263] width 52 height 13
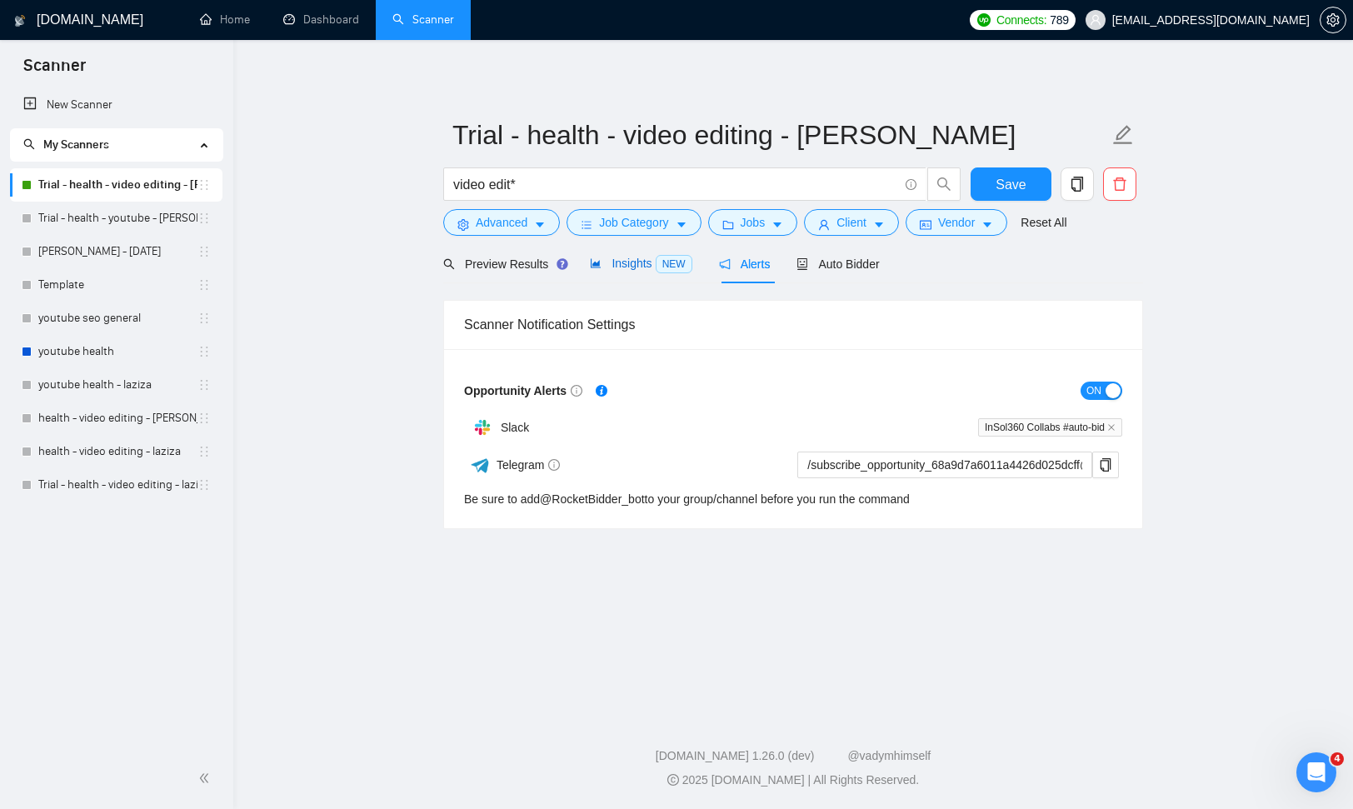
click at [632, 260] on span "Insights NEW" at bounding box center [641, 263] width 102 height 13
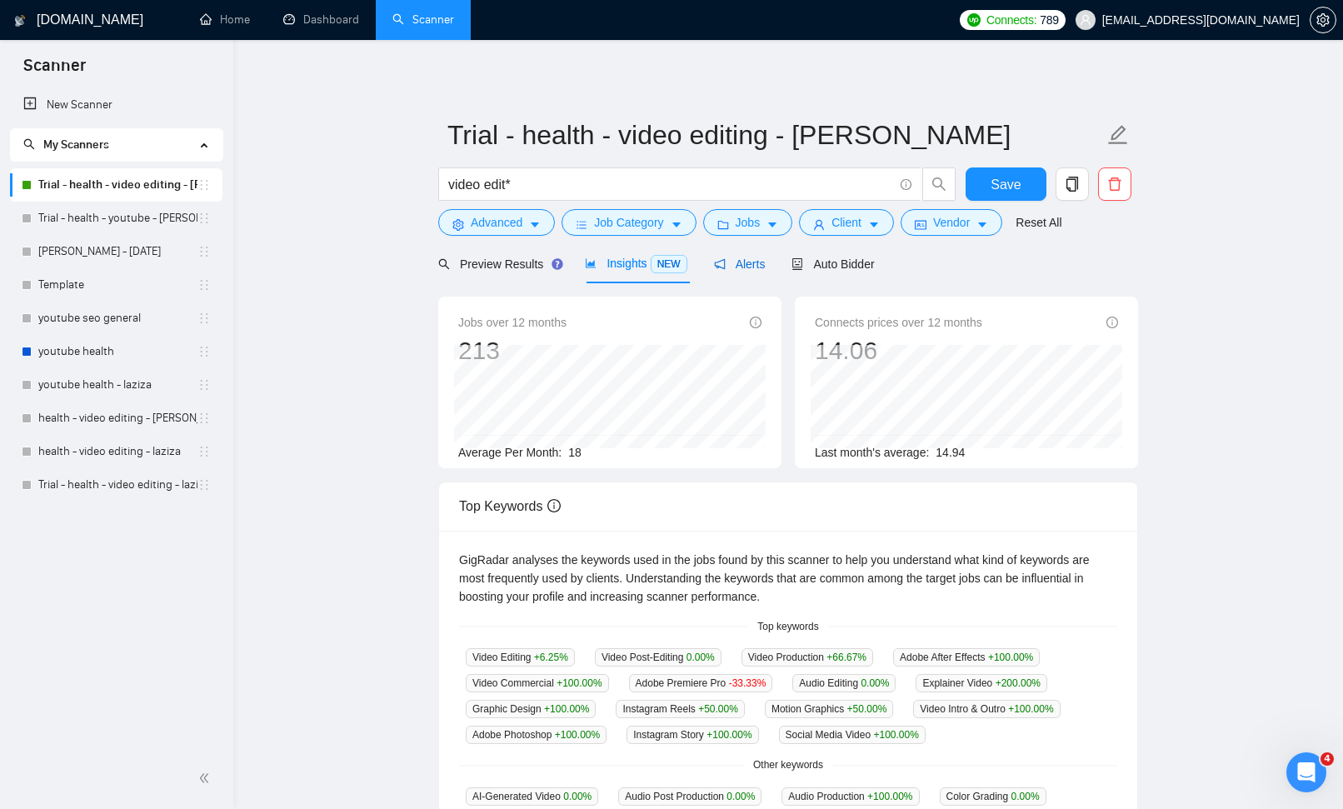
click at [722, 266] on icon "notification" at bounding box center [719, 263] width 11 height 11
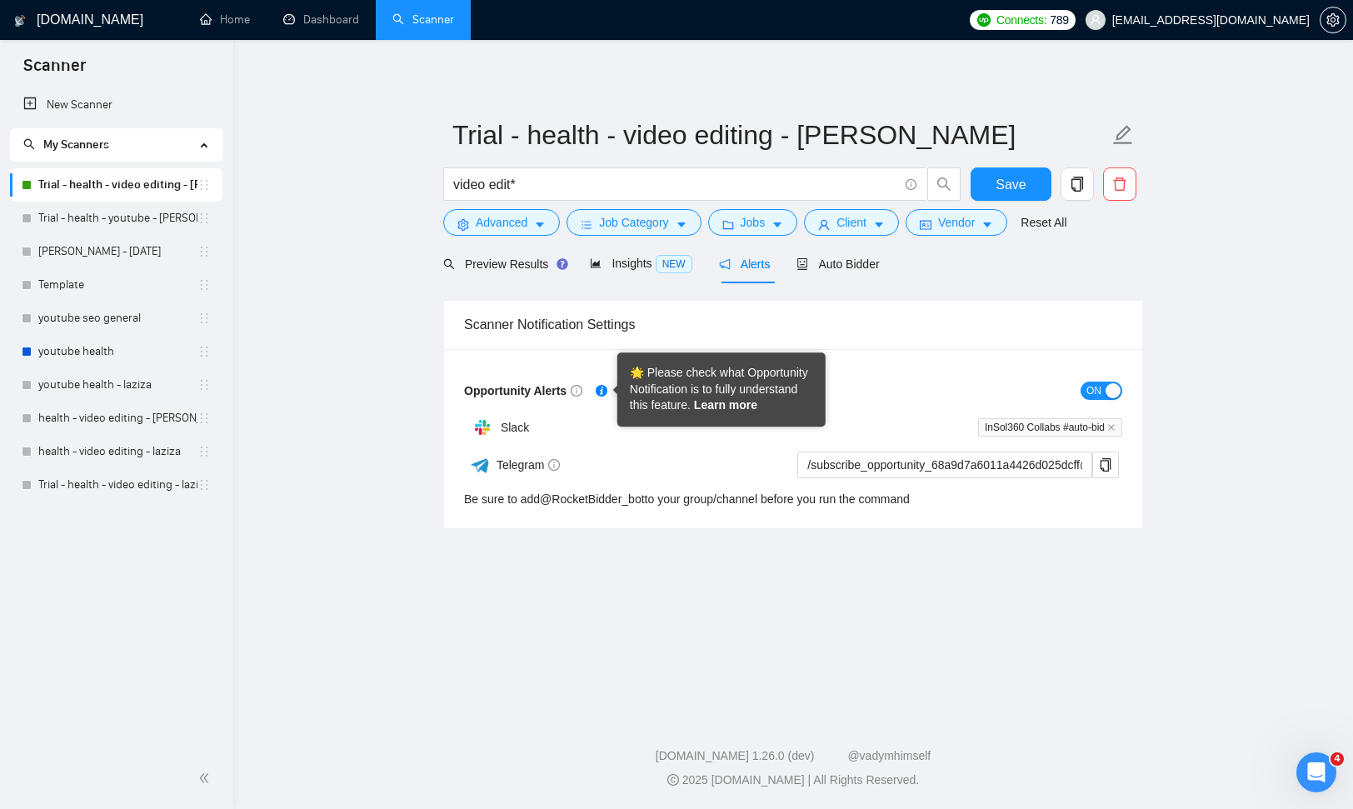
click at [717, 405] on link "Learn more" at bounding box center [725, 404] width 63 height 13
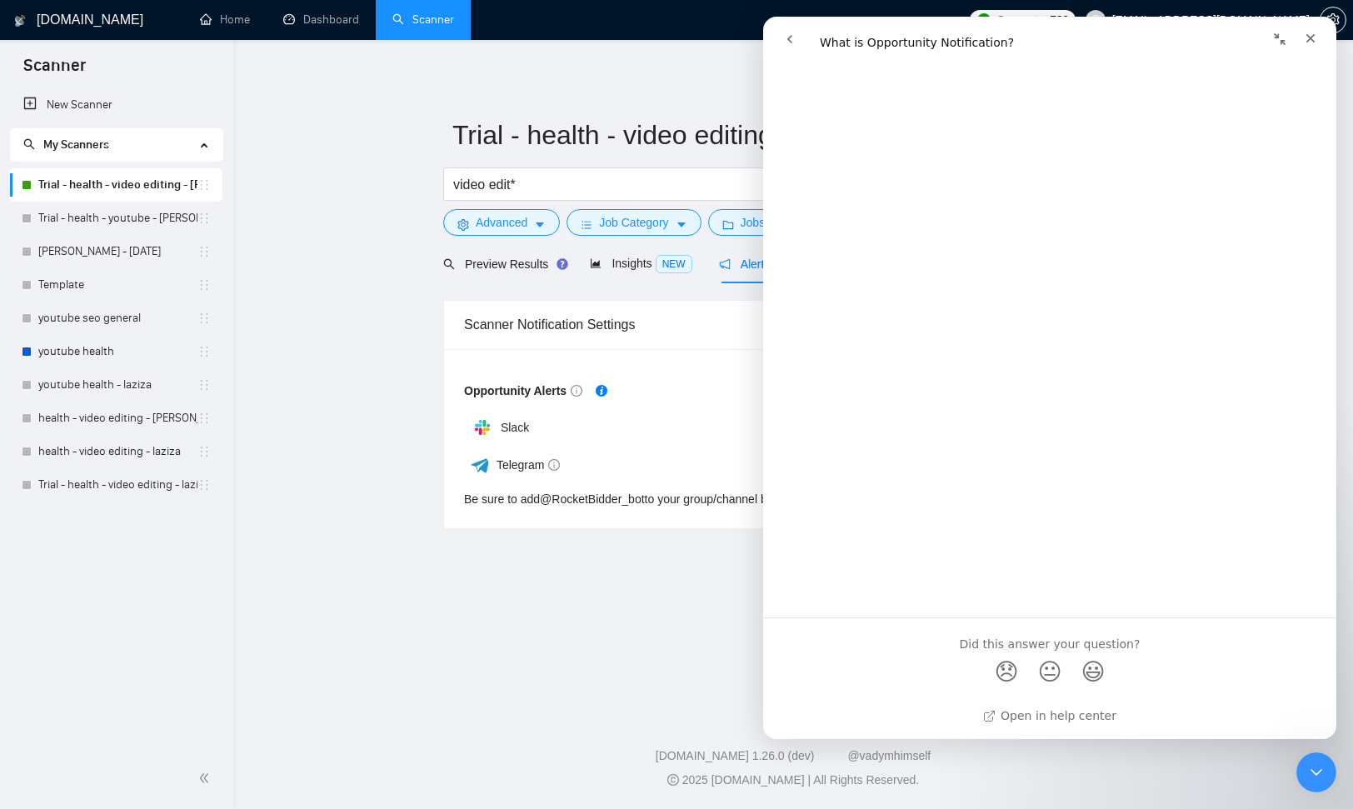
scroll to position [2426, 0]
click at [1316, 37] on icon "Close" at bounding box center [1310, 38] width 13 height 13
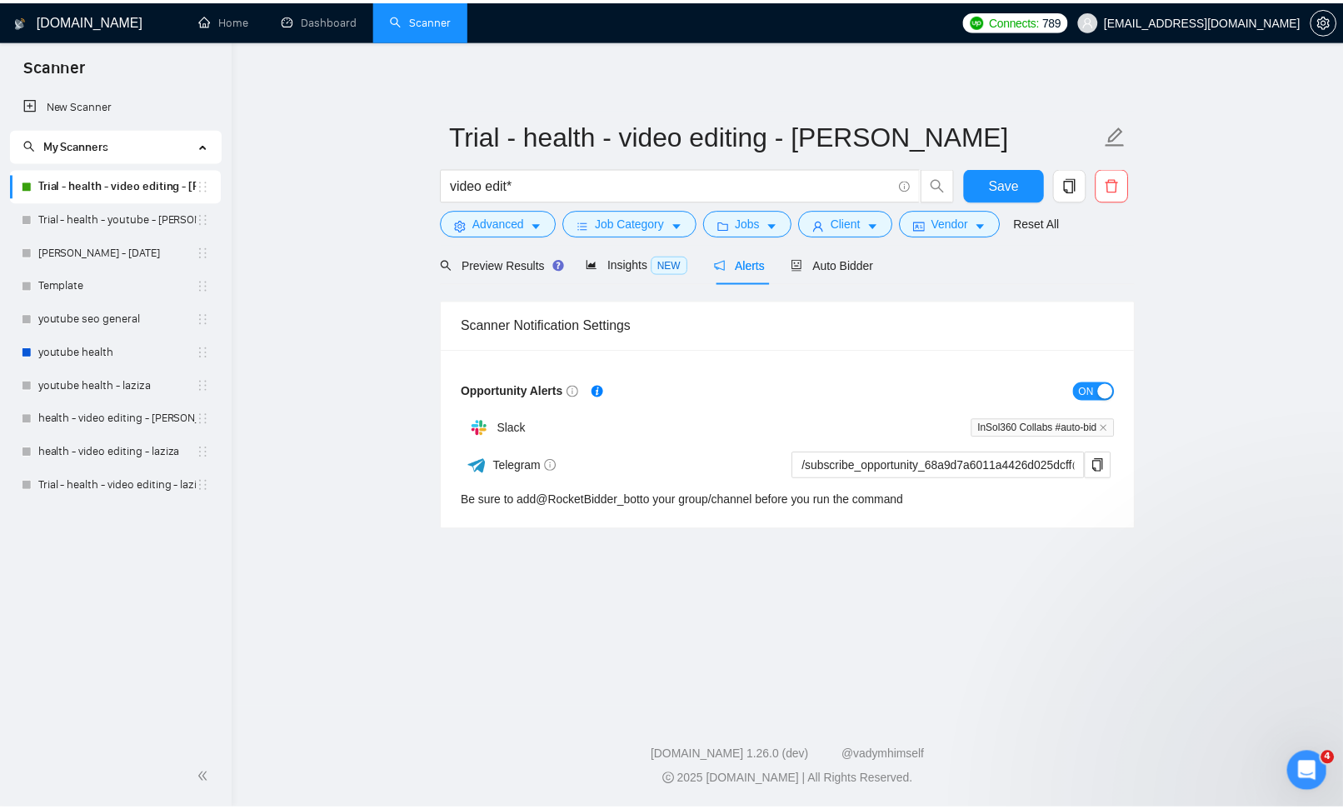
scroll to position [0, 0]
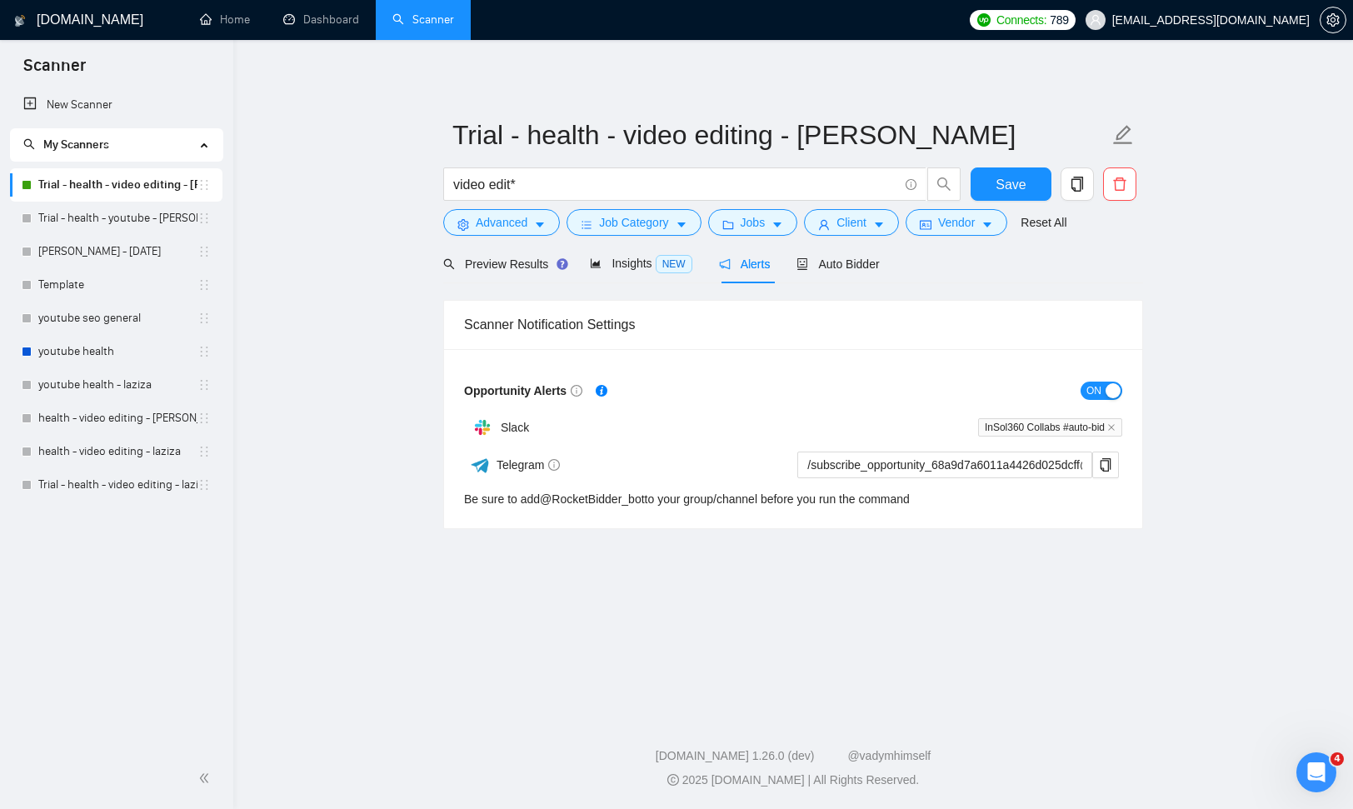
click at [150, 183] on link "Trial - health - video editing - [PERSON_NAME]" at bounding box center [117, 184] width 159 height 33
drag, startPoint x: 836, startPoint y: 265, endPoint x: 1109, endPoint y: 273, distance: 273.4
click at [837, 264] on span "Auto Bidder" at bounding box center [838, 263] width 82 height 13
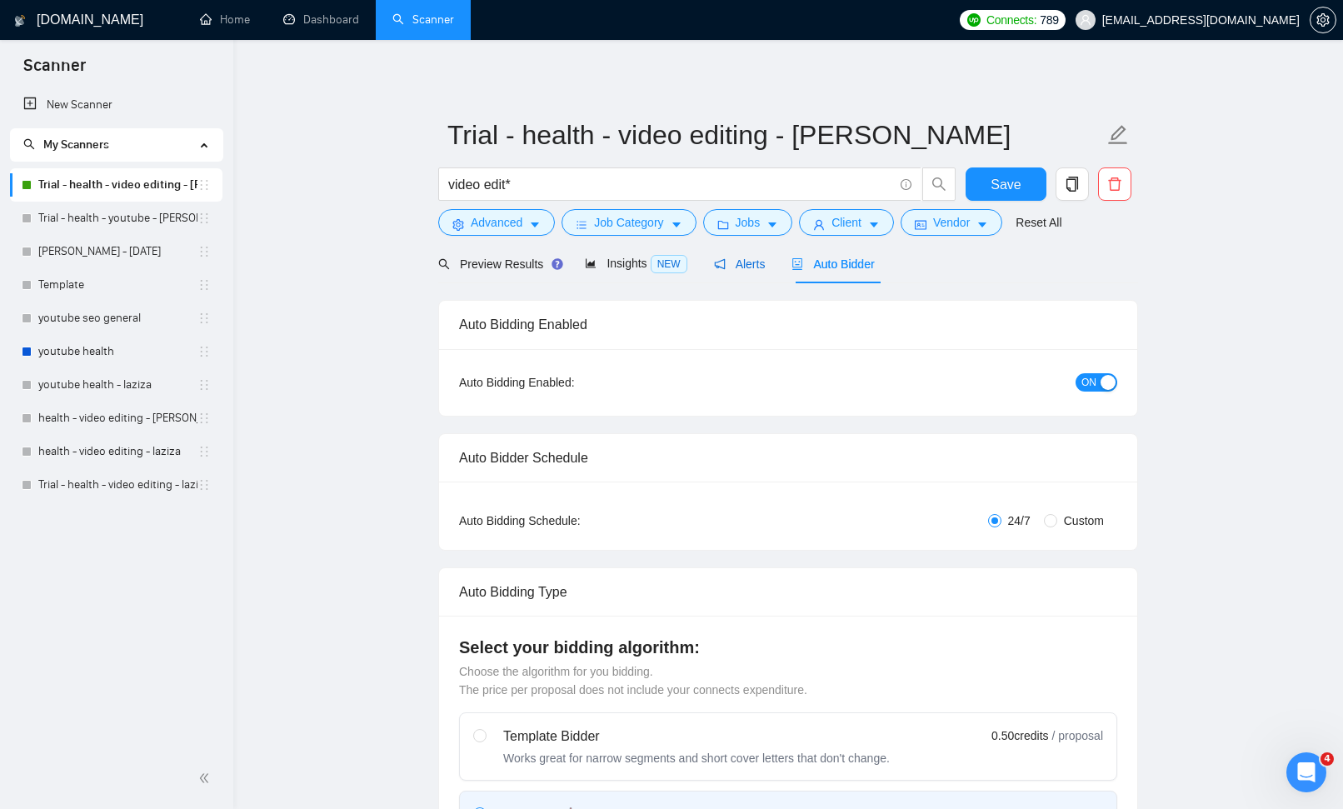
click at [742, 263] on span "Alerts" at bounding box center [740, 263] width 52 height 13
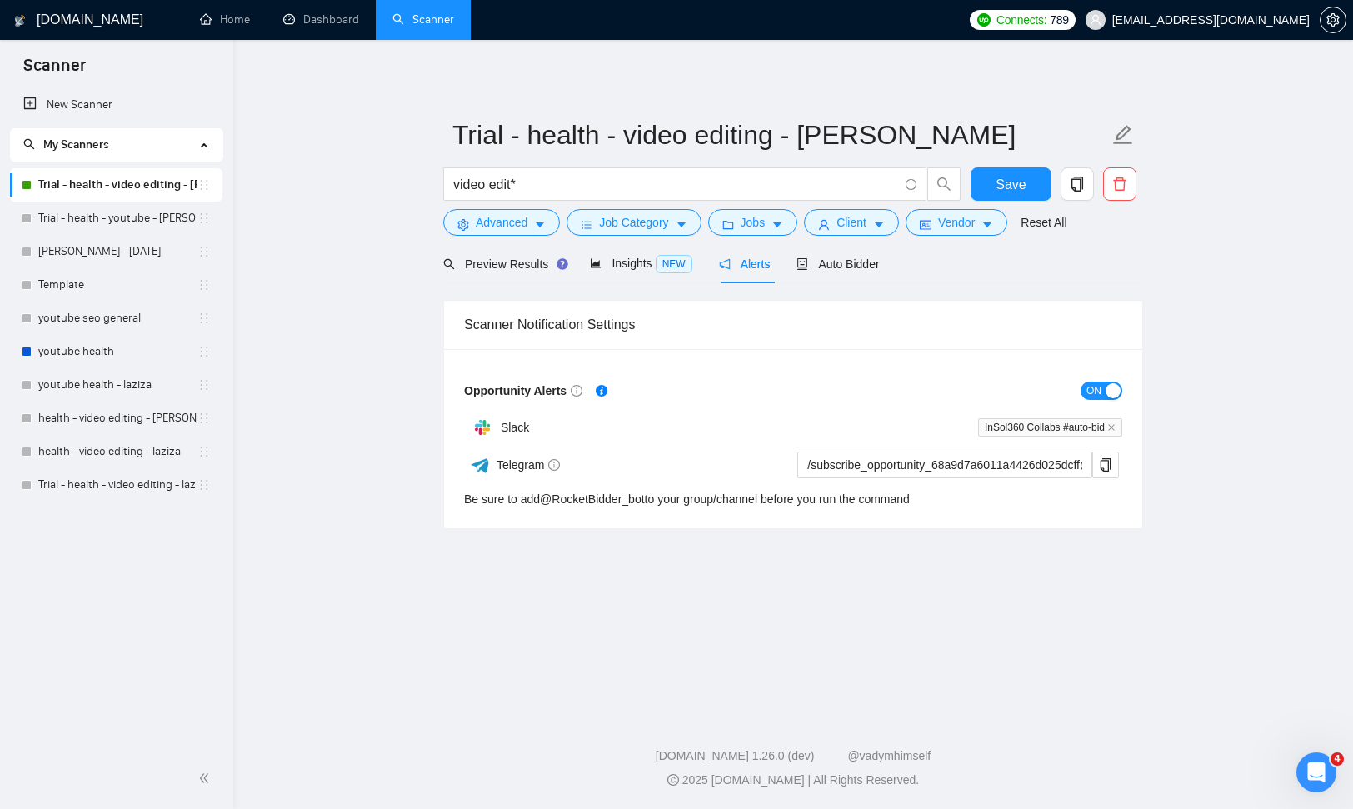
drag, startPoint x: 1095, startPoint y: 391, endPoint x: 1107, endPoint y: 395, distance: 12.4
click at [1096, 391] on span "ON" at bounding box center [1094, 391] width 15 height 18
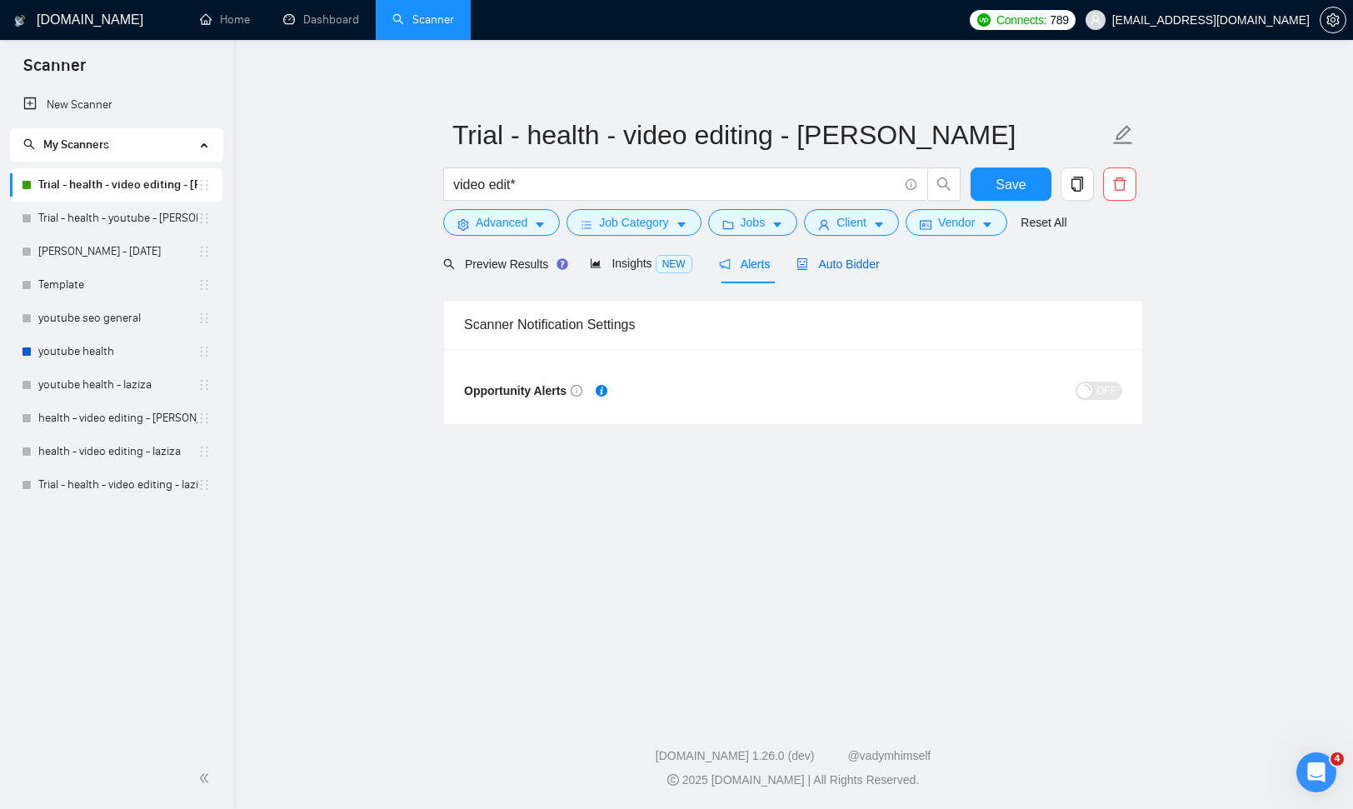
drag, startPoint x: 837, startPoint y: 266, endPoint x: 876, endPoint y: 278, distance: 40.3
click at [837, 266] on span "Auto Bidder" at bounding box center [838, 263] width 82 height 13
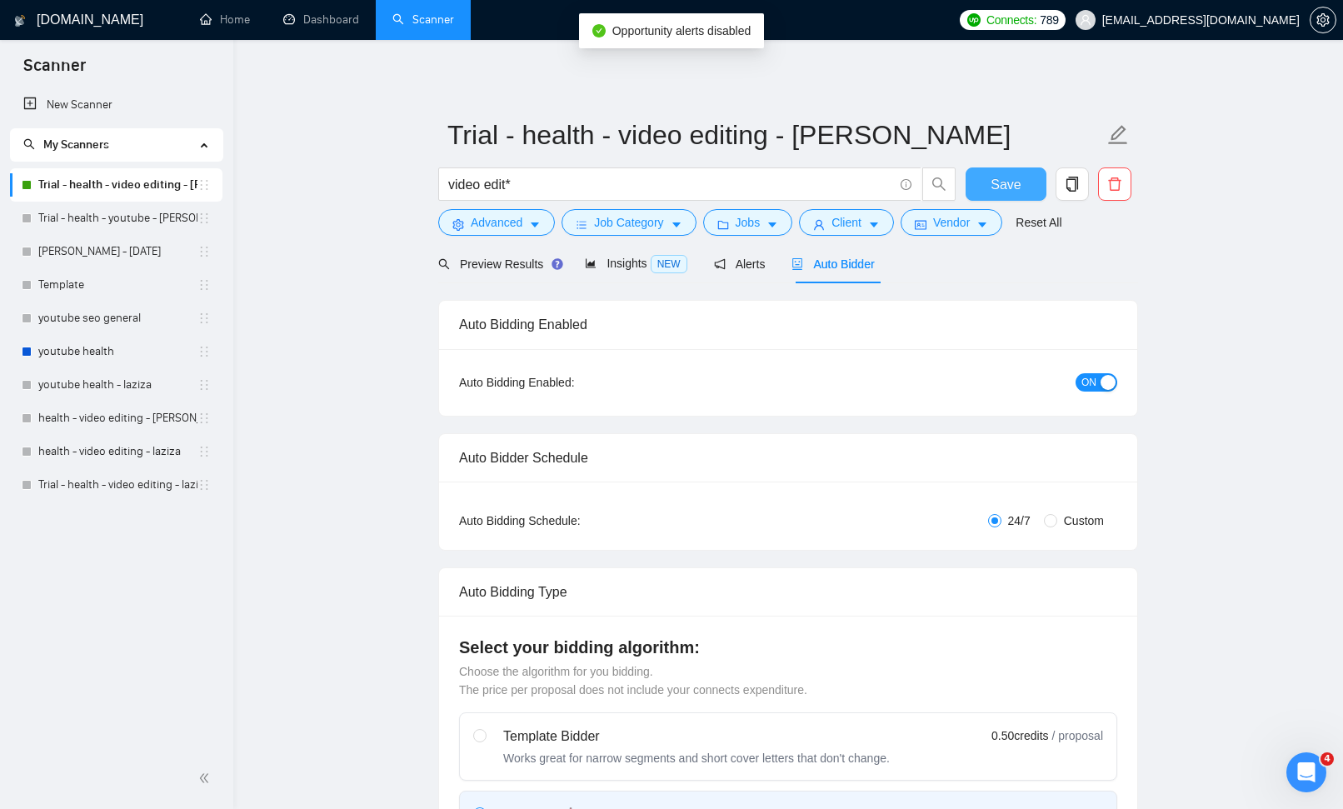
click at [1024, 182] on button "Save" at bounding box center [1006, 183] width 81 height 33
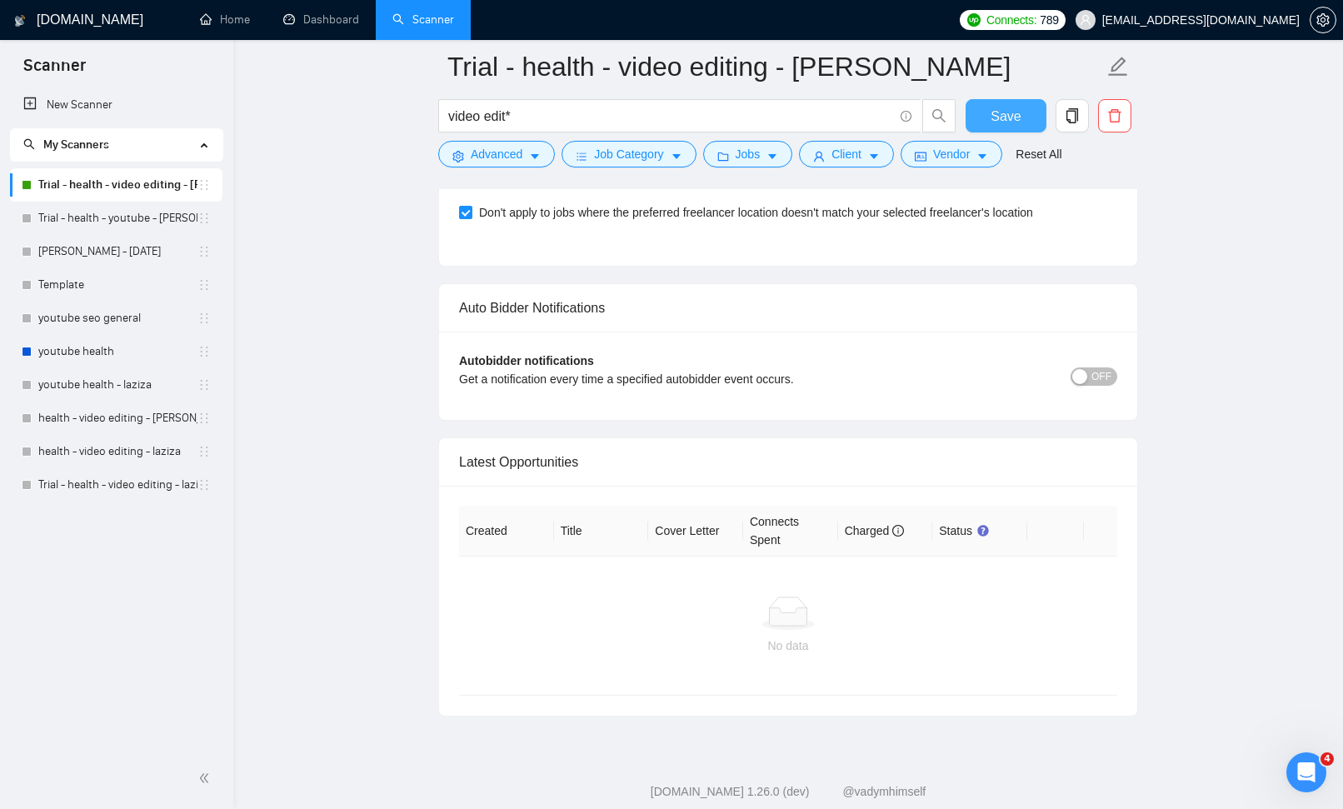
scroll to position [4796, 0]
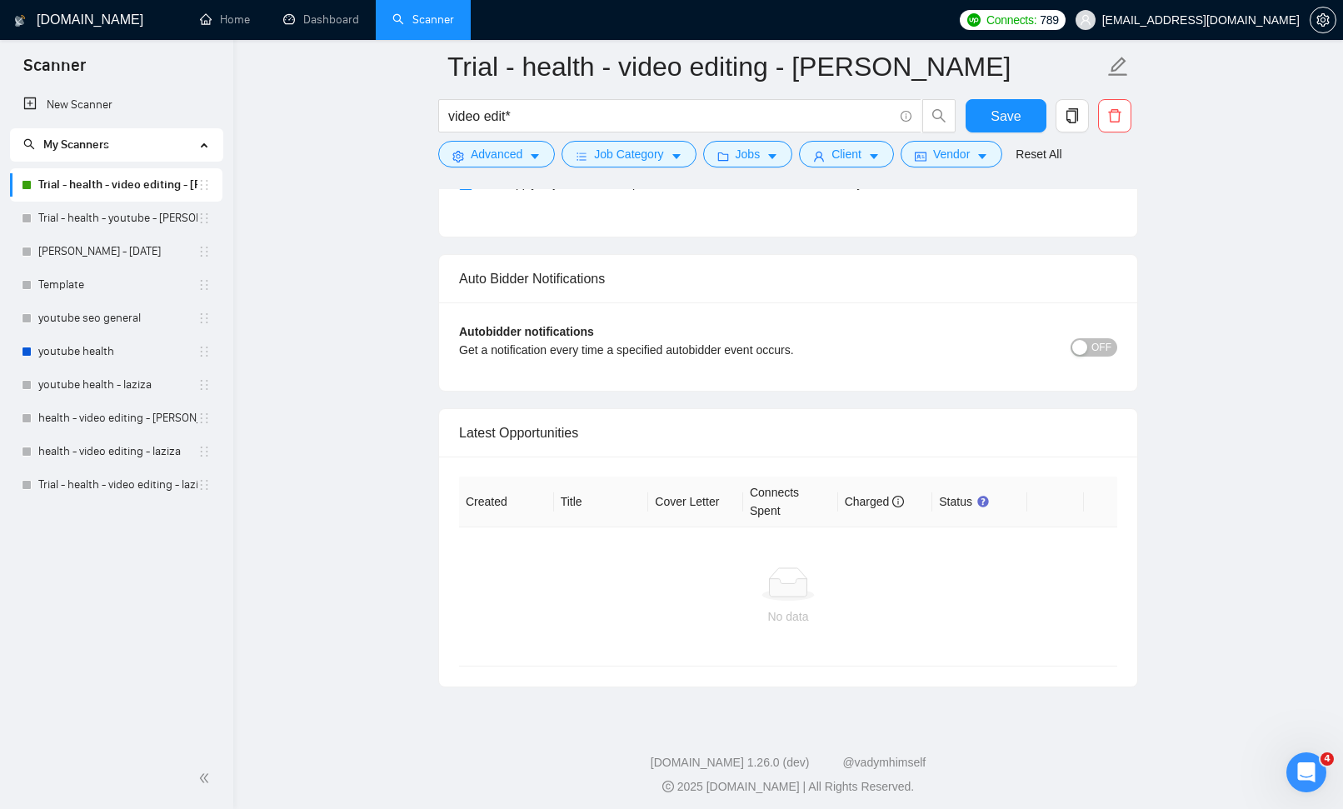
click at [1104, 347] on span "OFF" at bounding box center [1102, 347] width 20 height 18
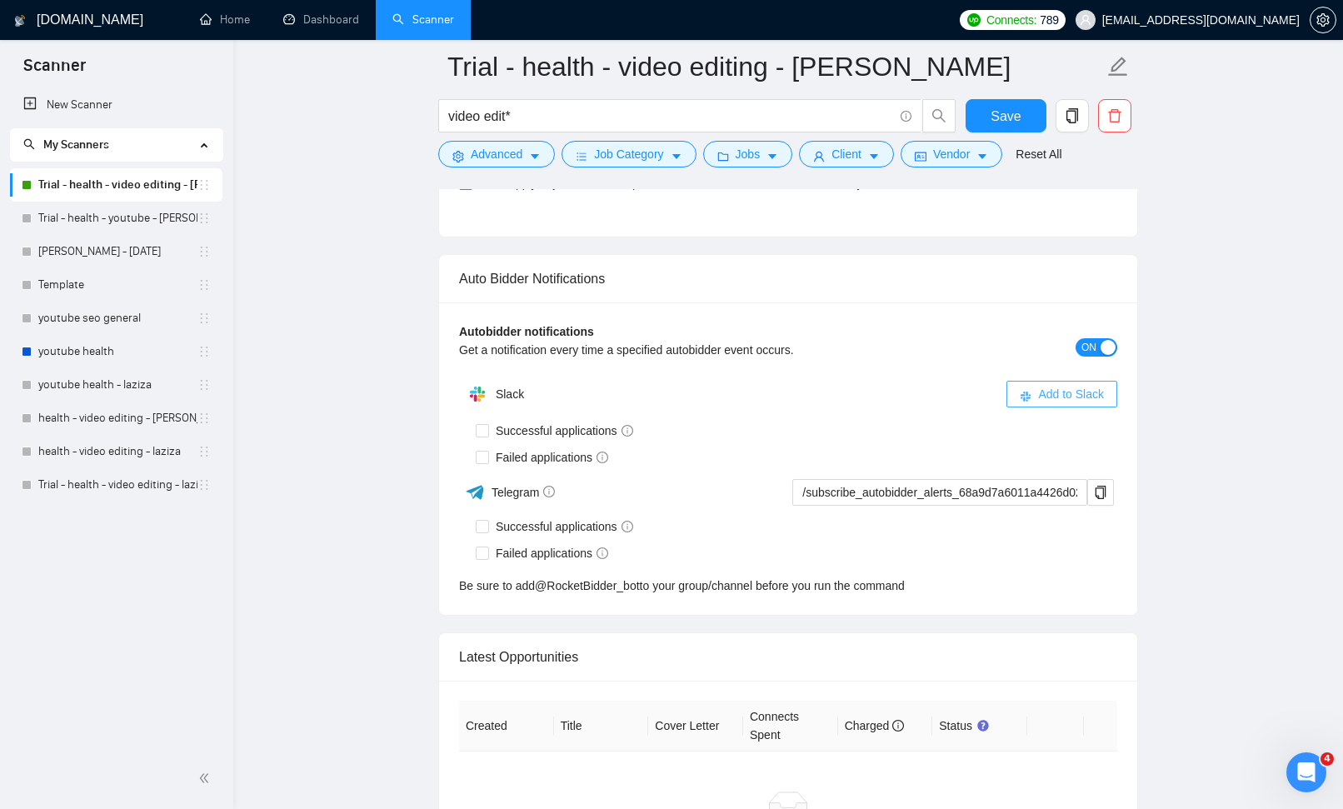
click at [1039, 388] on span "Add to Slack" at bounding box center [1071, 394] width 66 height 18
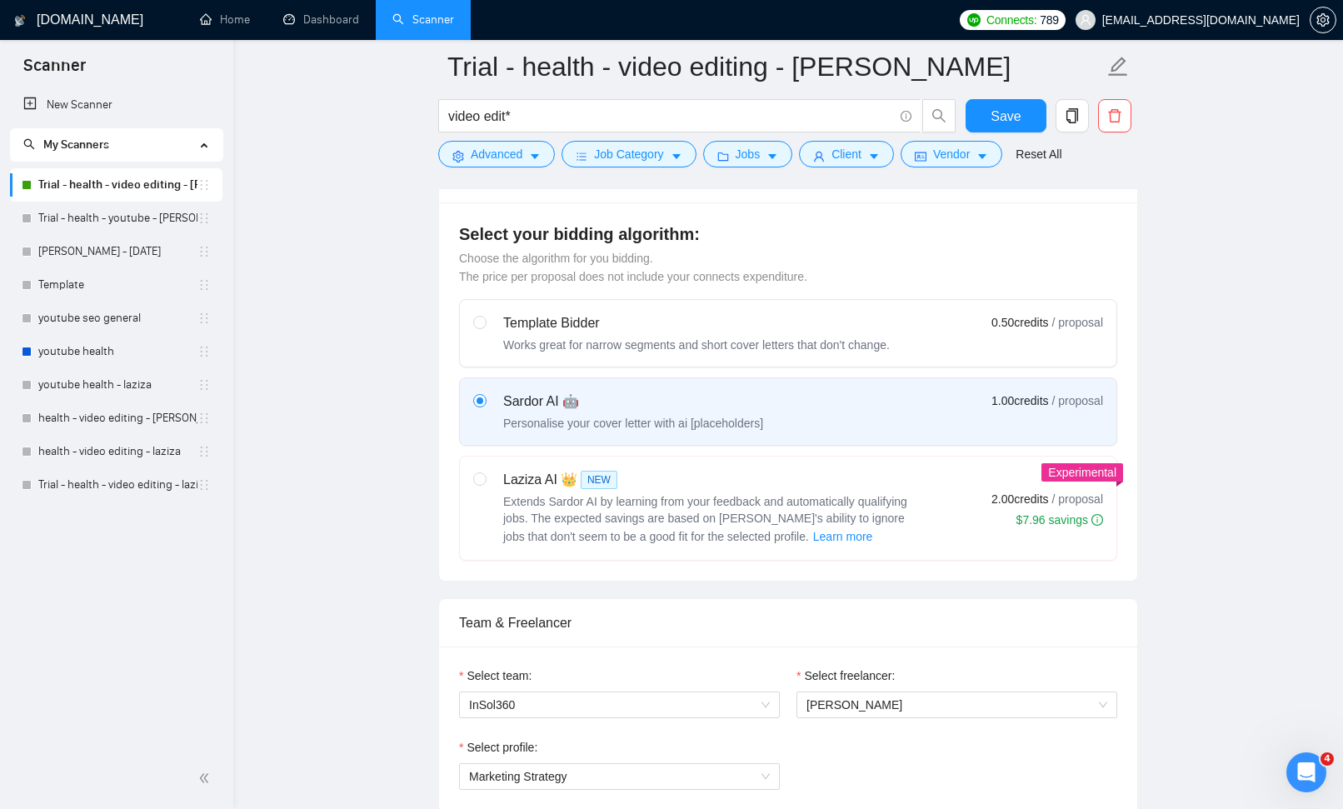
scroll to position [0, 0]
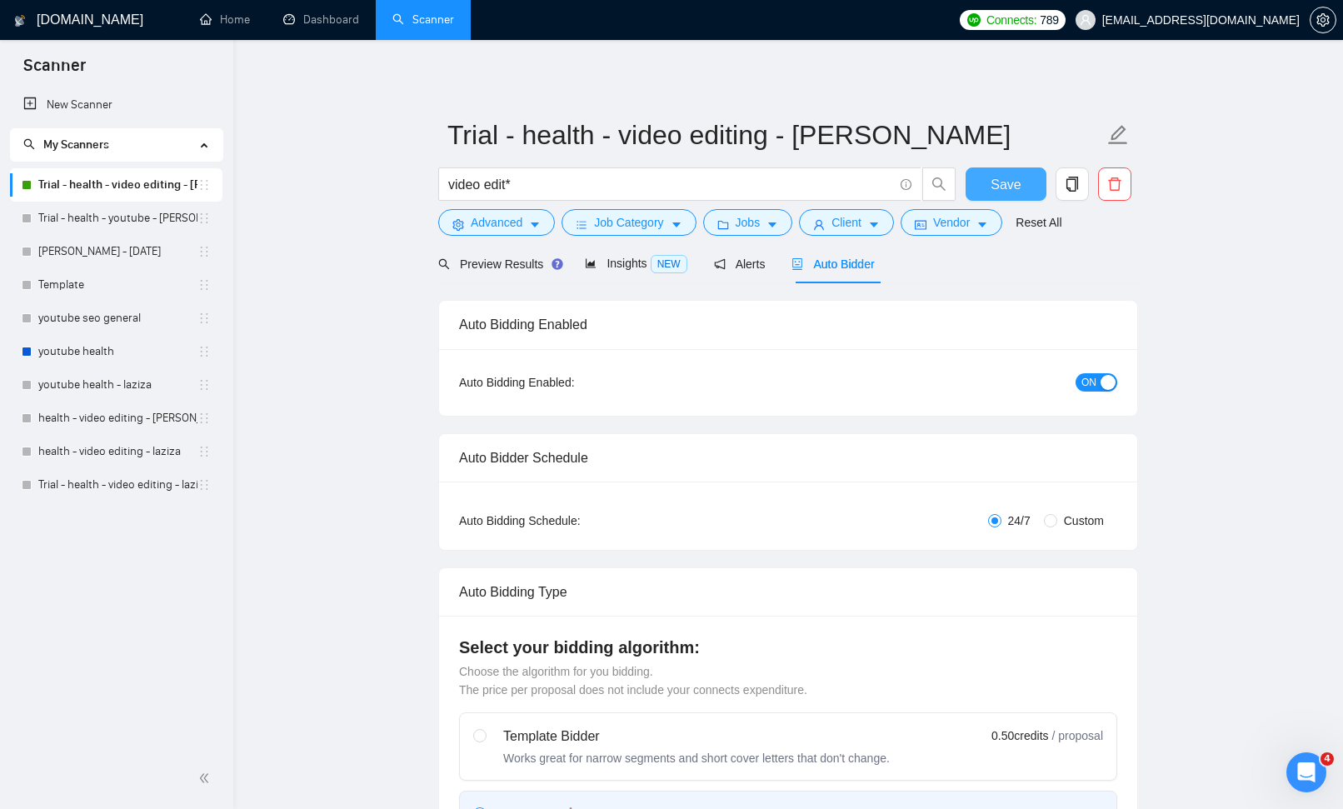
drag, startPoint x: 1004, startPoint y: 179, endPoint x: 1127, endPoint y: 249, distance: 141.1
click at [1004, 180] on span "Save" at bounding box center [1006, 184] width 30 height 21
click at [1072, 188] on icon "copy" at bounding box center [1072, 184] width 15 height 15
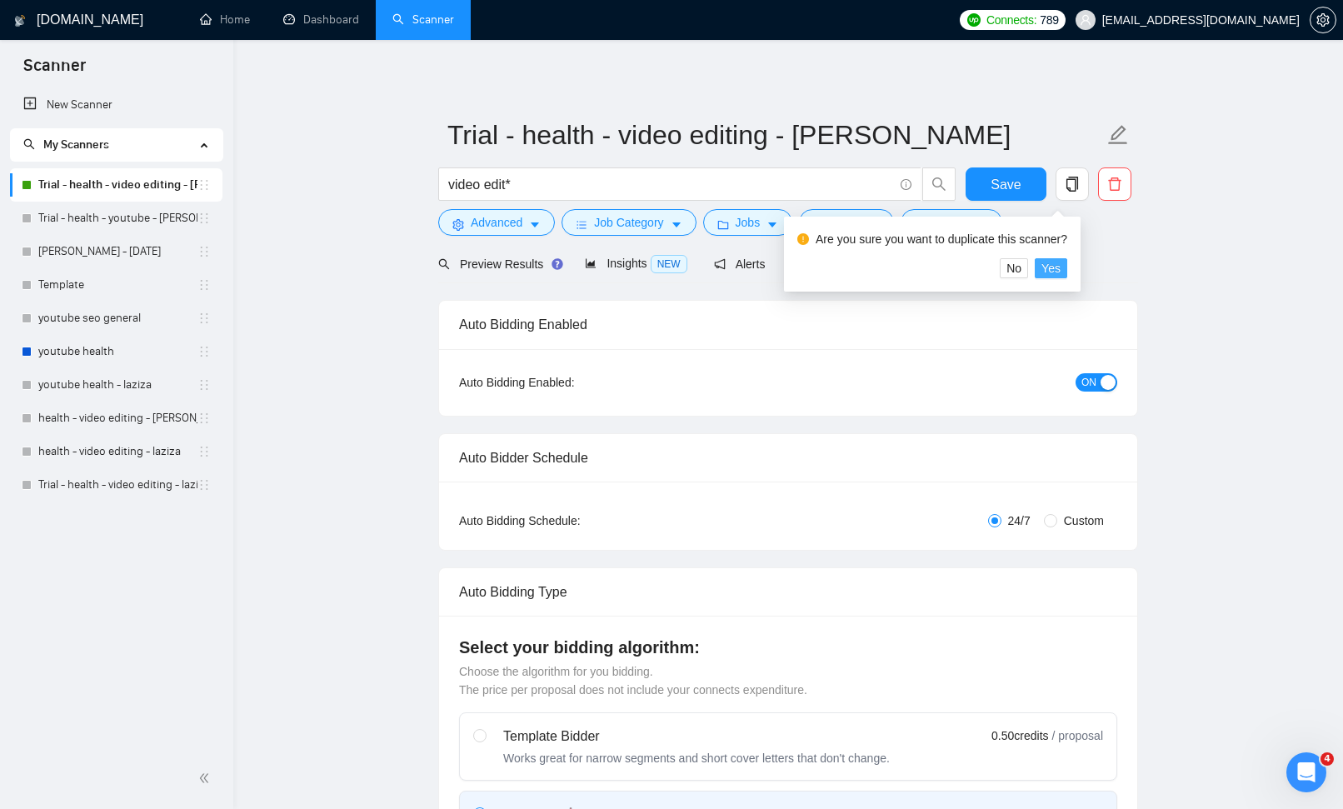
click at [1061, 266] on span "Yes" at bounding box center [1051, 268] width 19 height 18
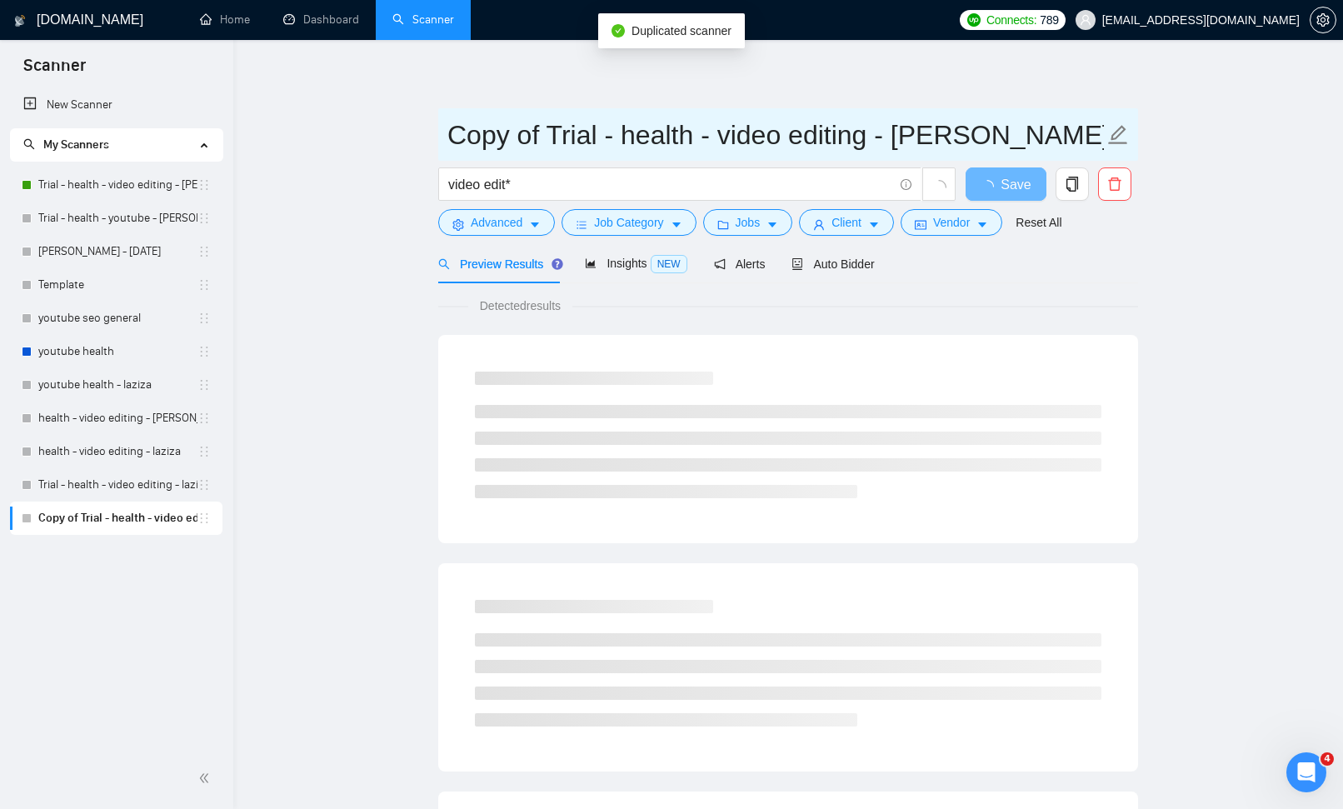
click at [1122, 137] on icon "edit" at bounding box center [1118, 135] width 22 height 22
drag, startPoint x: 550, startPoint y: 136, endPoint x: 419, endPoint y: 132, distance: 130.9
click at [419, 132] on main "Copy of Trial - health - video editing - sardor video edit* Save Advanced Job C…" at bounding box center [788, 762] width 1057 height 1390
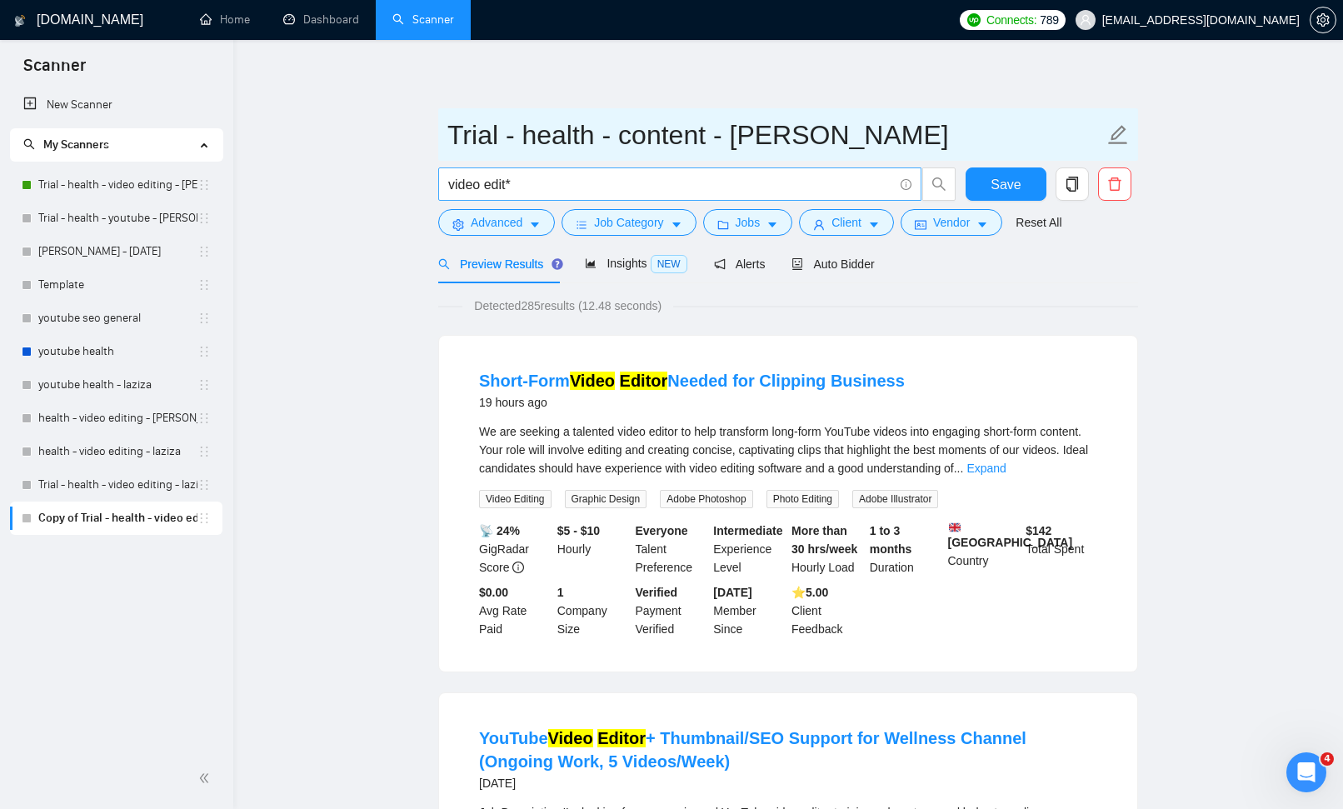
type input "Trial - health - content - [PERSON_NAME]"
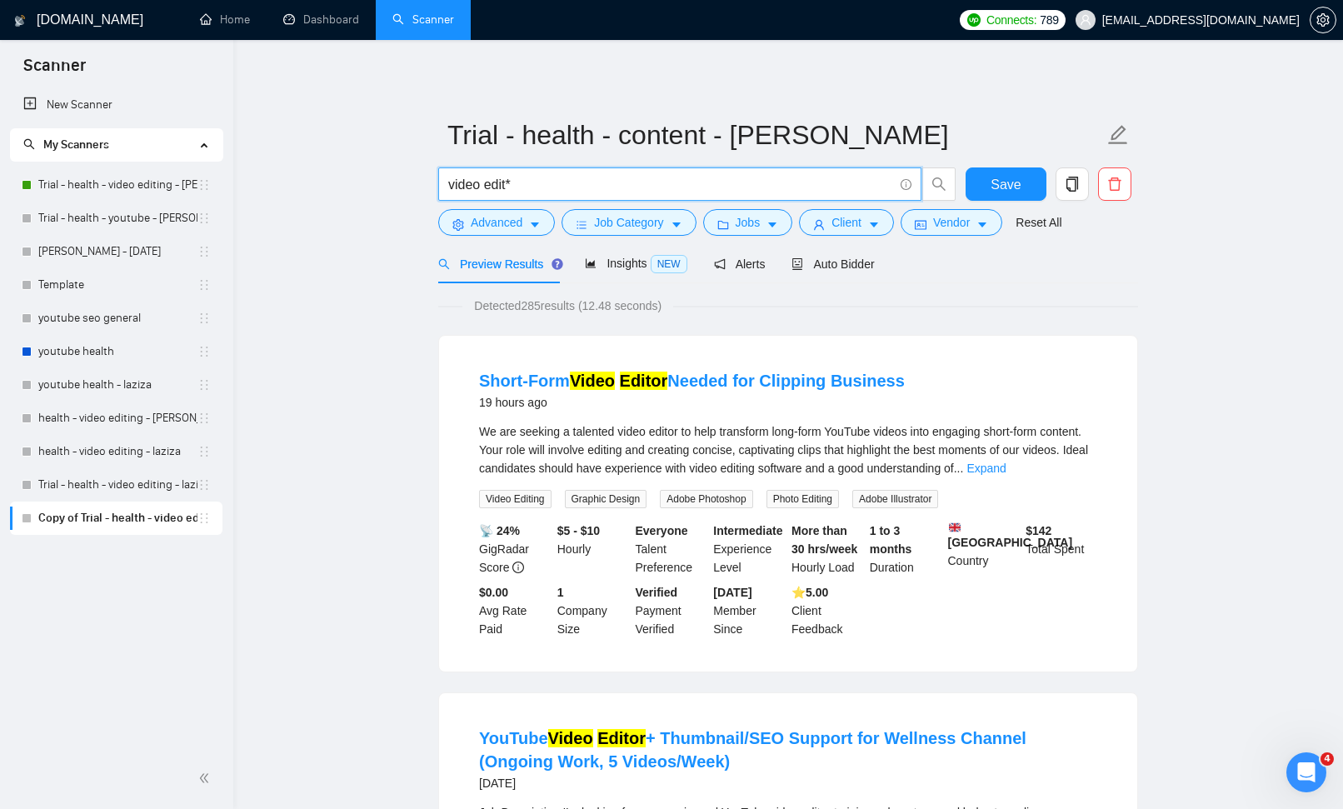
drag, startPoint x: 530, startPoint y: 181, endPoint x: 380, endPoint y: 192, distance: 150.4
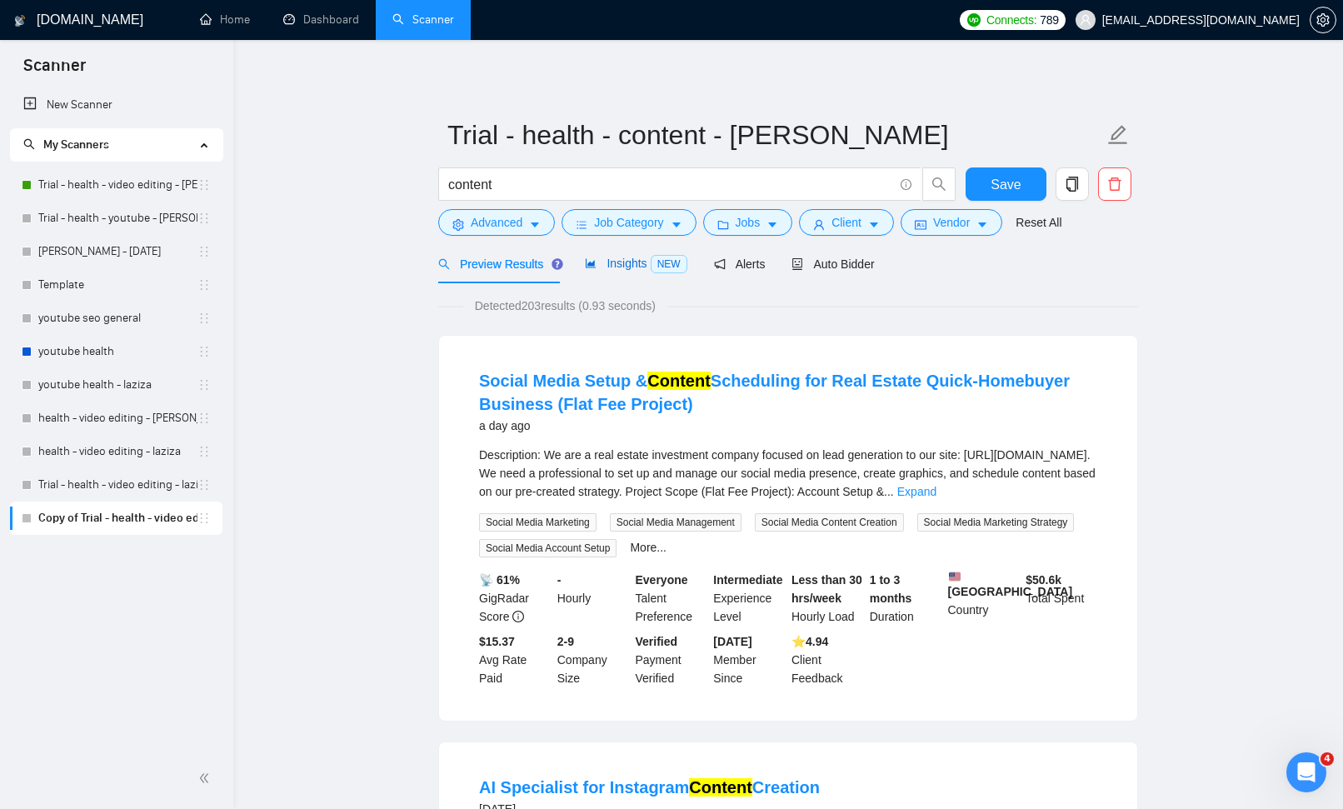
click at [642, 260] on span "Insights NEW" at bounding box center [636, 263] width 102 height 13
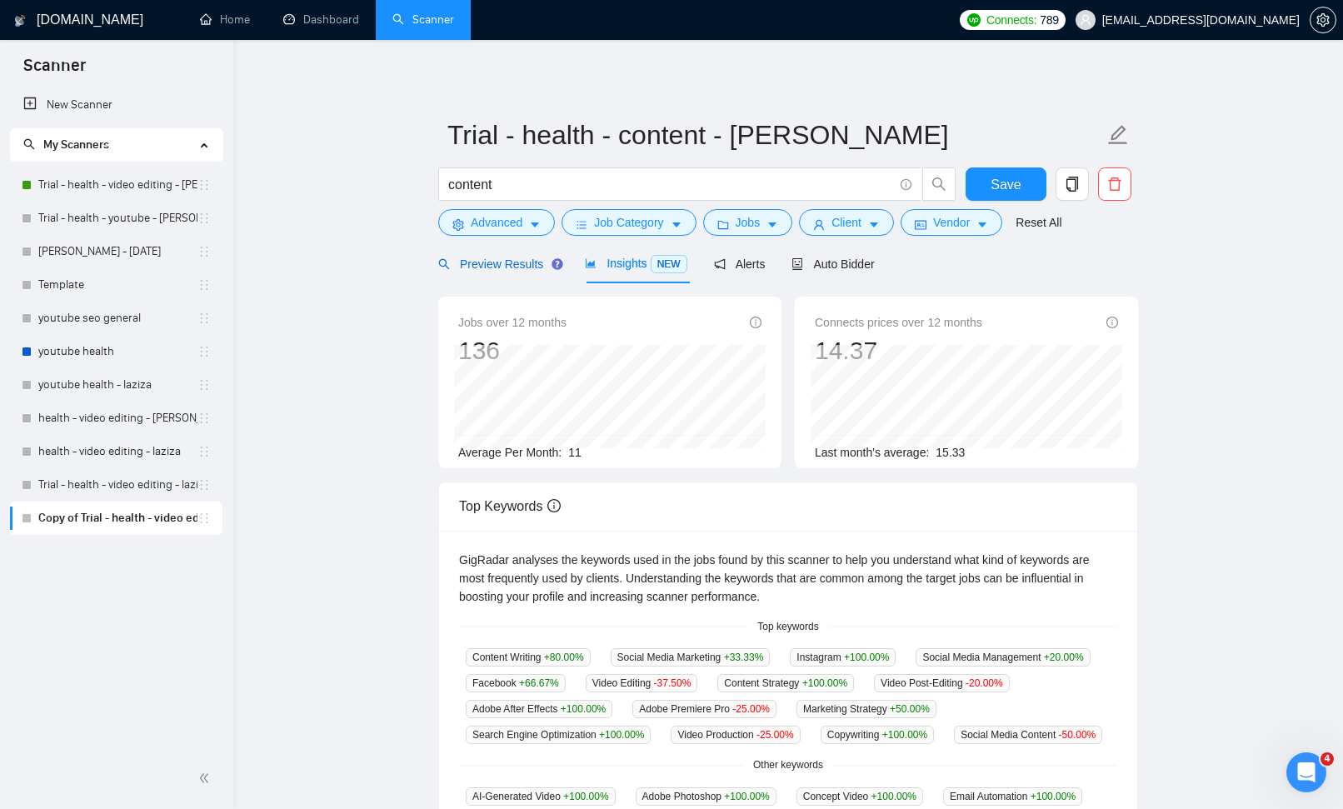
click at [493, 265] on span "Preview Results" at bounding box center [498, 263] width 120 height 13
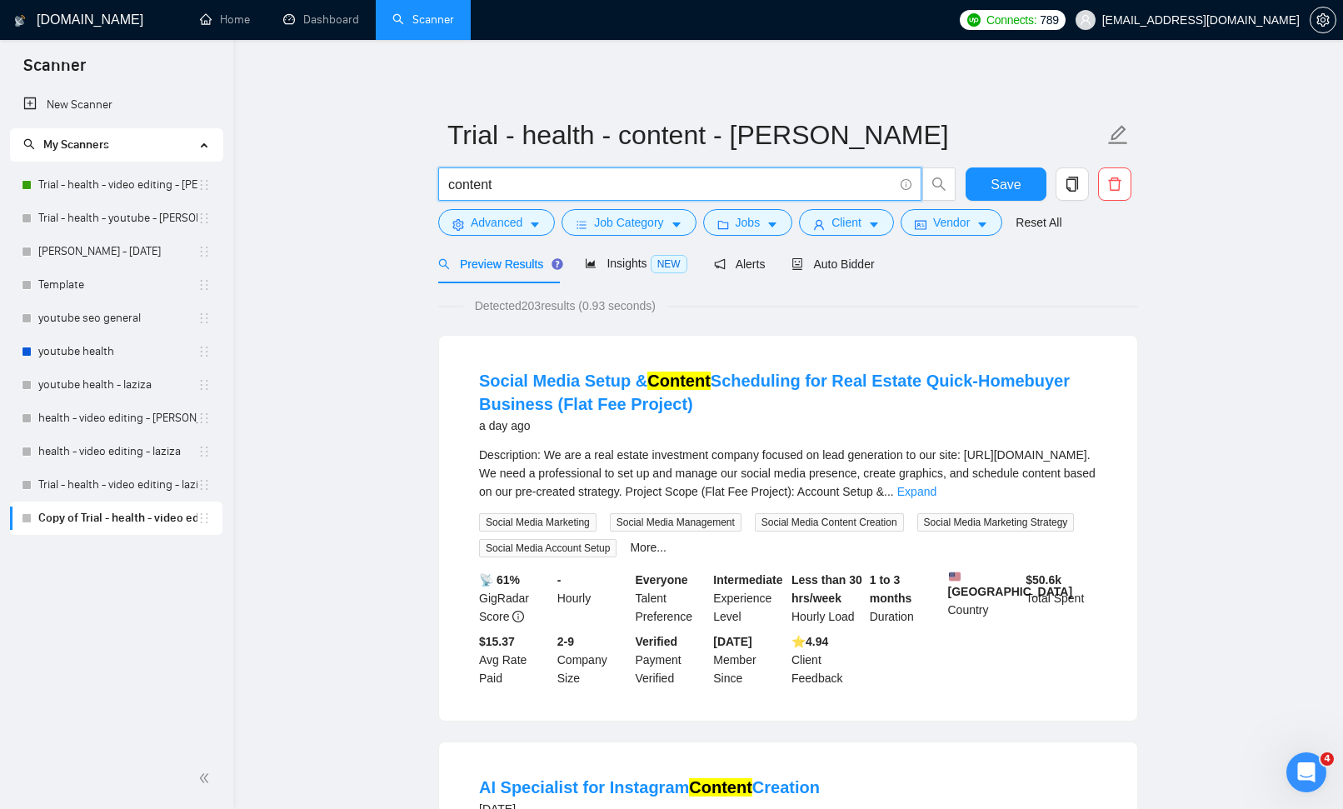
click at [522, 184] on input "content" at bounding box center [670, 184] width 445 height 21
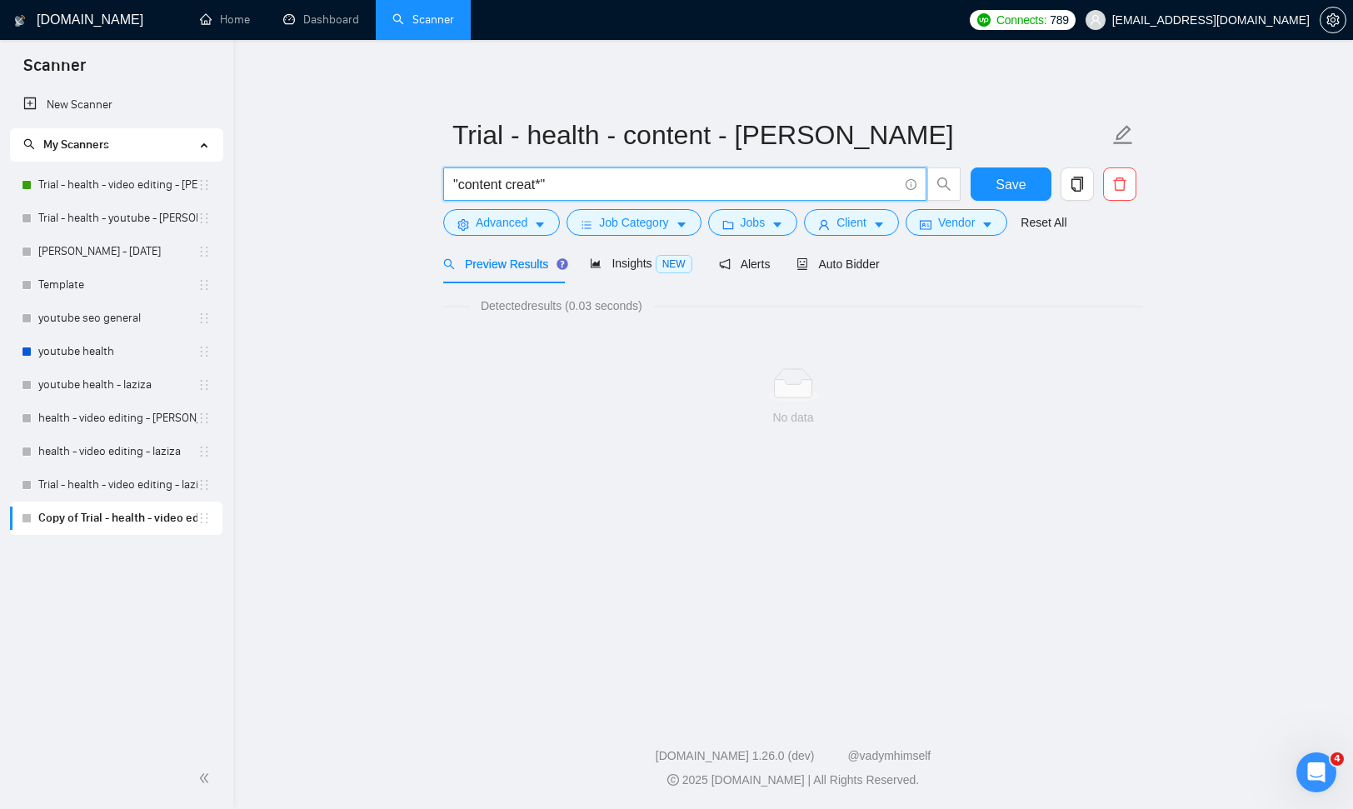
click at [558, 182] on input ""content creat*"" at bounding box center [675, 184] width 445 height 21
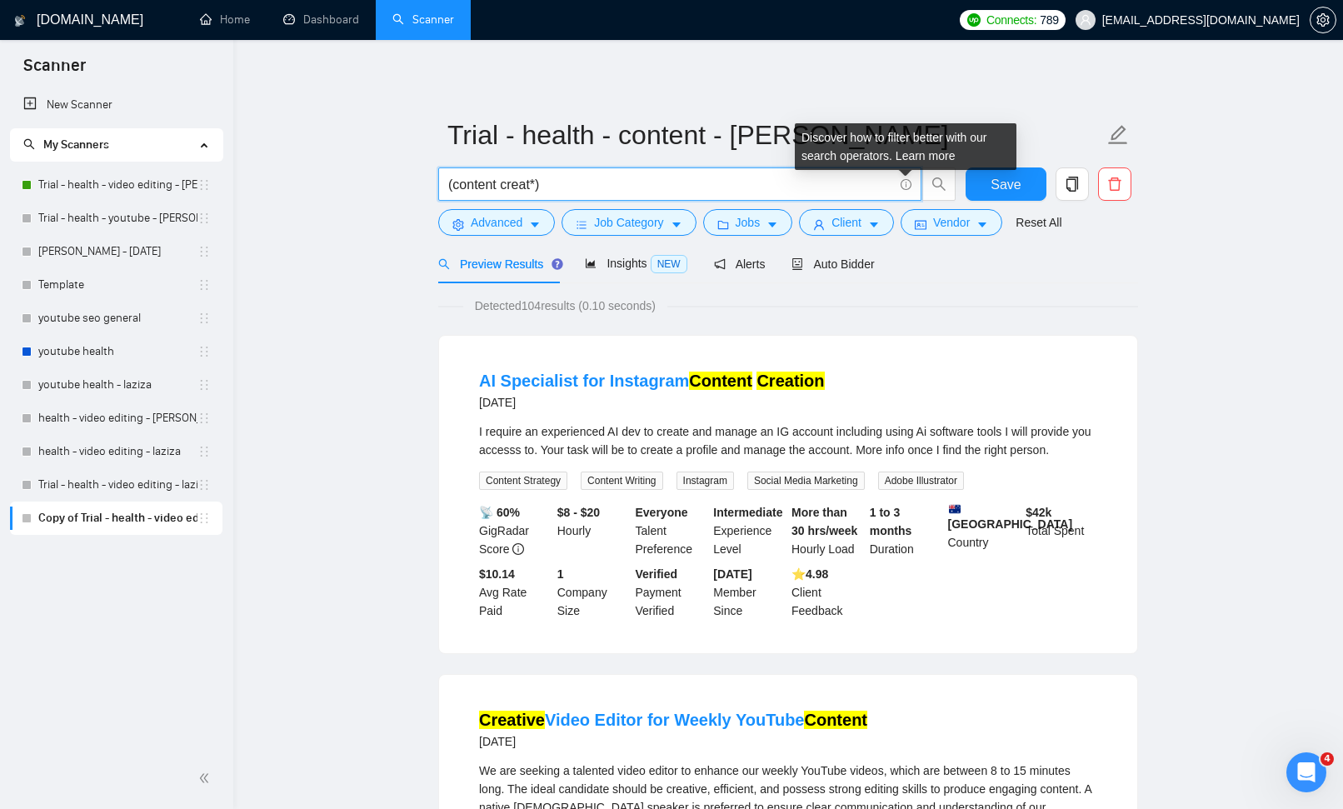
click at [907, 182] on icon "info-circle" at bounding box center [906, 184] width 11 height 11
click at [919, 156] on link "Learn more" at bounding box center [926, 155] width 60 height 13
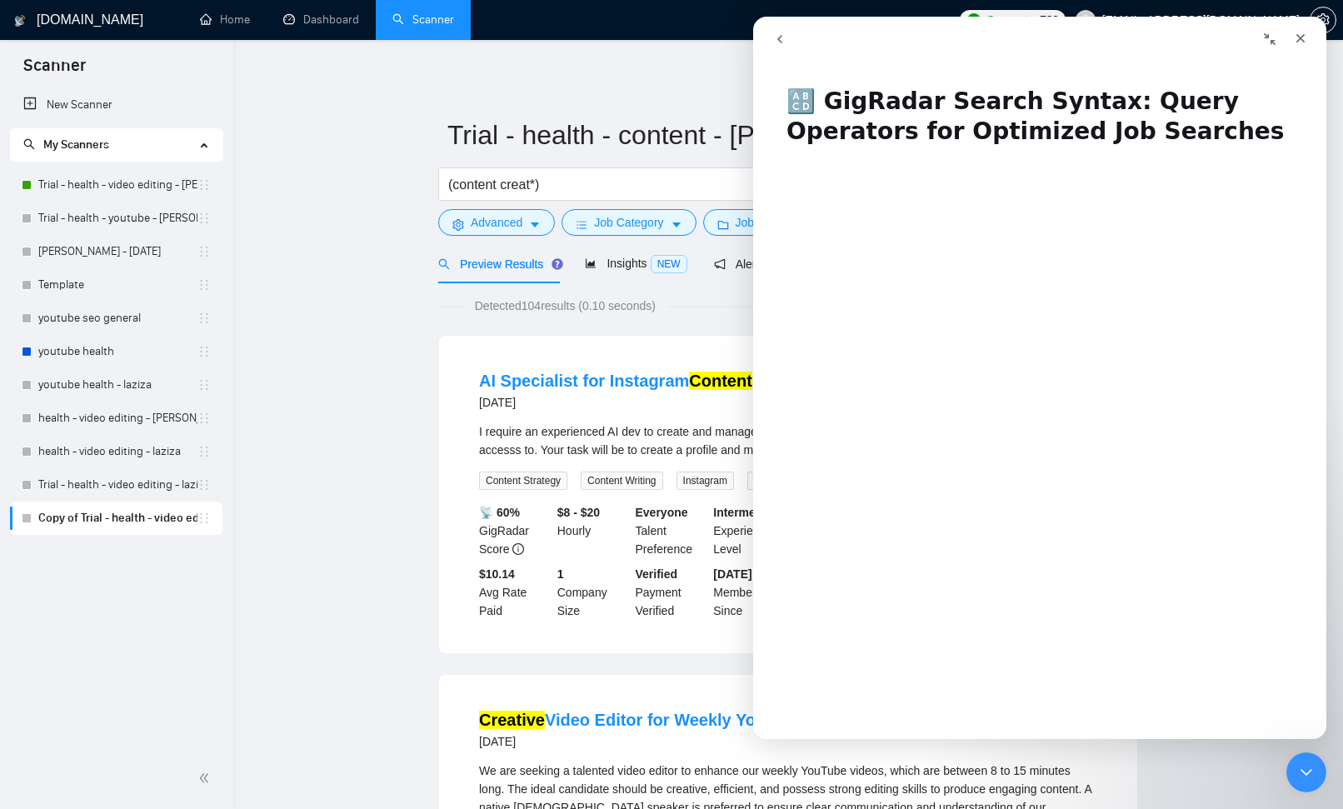
click at [1269, 37] on icon "Collapse window" at bounding box center [1269, 38] width 13 height 13
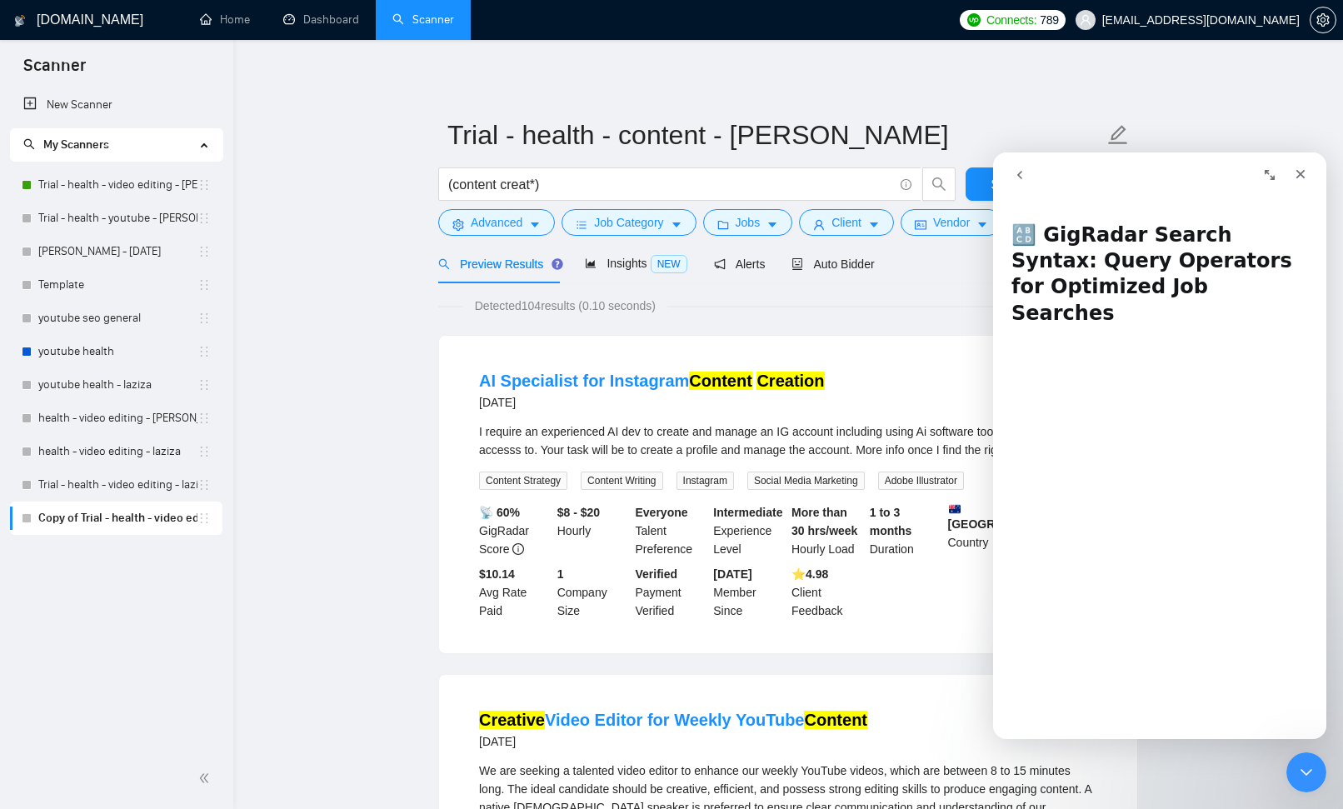
click at [1266, 171] on icon "Expand window" at bounding box center [1270, 175] width 10 height 10
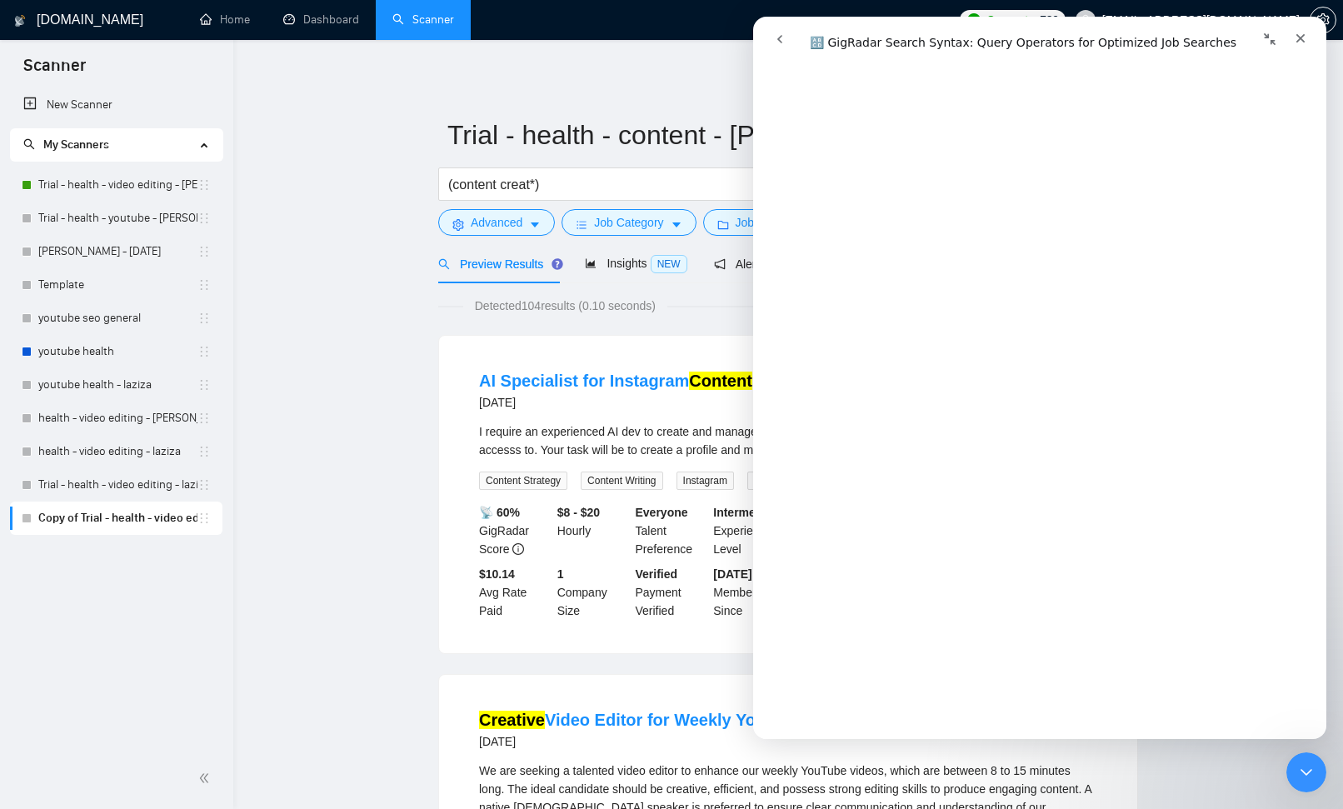
scroll to position [2285, 0]
click at [483, 184] on input "(content creat*)" at bounding box center [670, 184] width 445 height 21
click at [452, 185] on input "(content creat*)" at bounding box center [670, 184] width 445 height 21
click at [1303, 30] on div "Close" at bounding box center [1301, 38] width 30 height 30
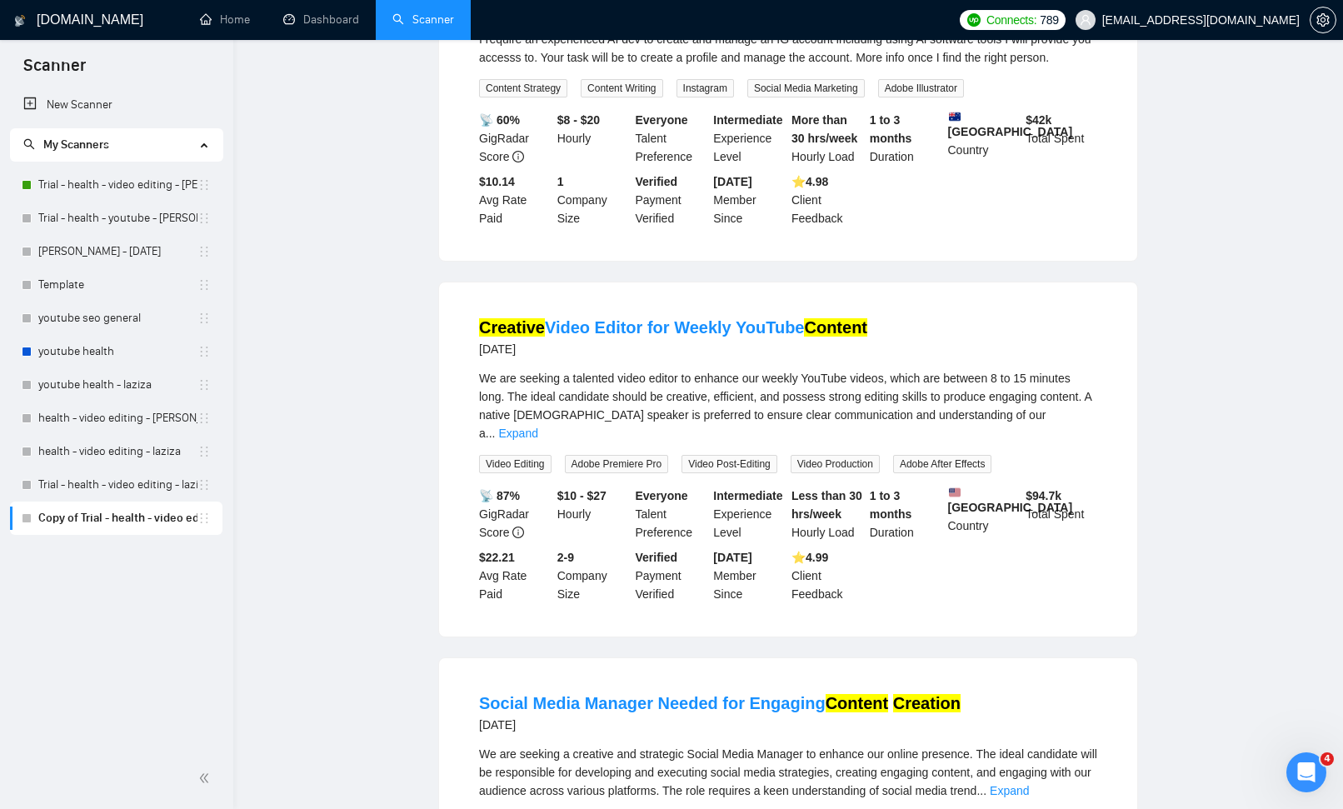
scroll to position [0, 0]
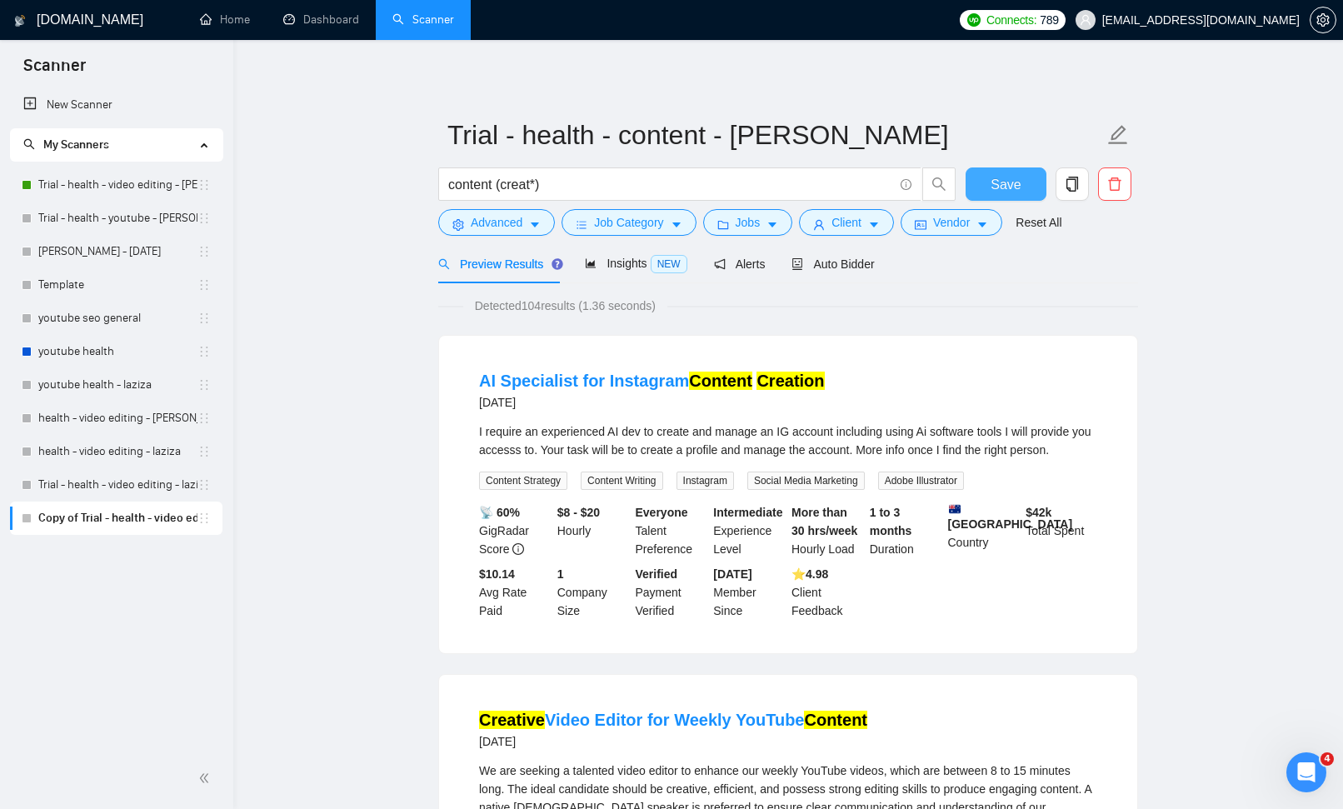
click at [1002, 174] on span "Save" at bounding box center [1006, 184] width 30 height 21
click at [912, 182] on span "content (creat*)" at bounding box center [679, 183] width 483 height 33
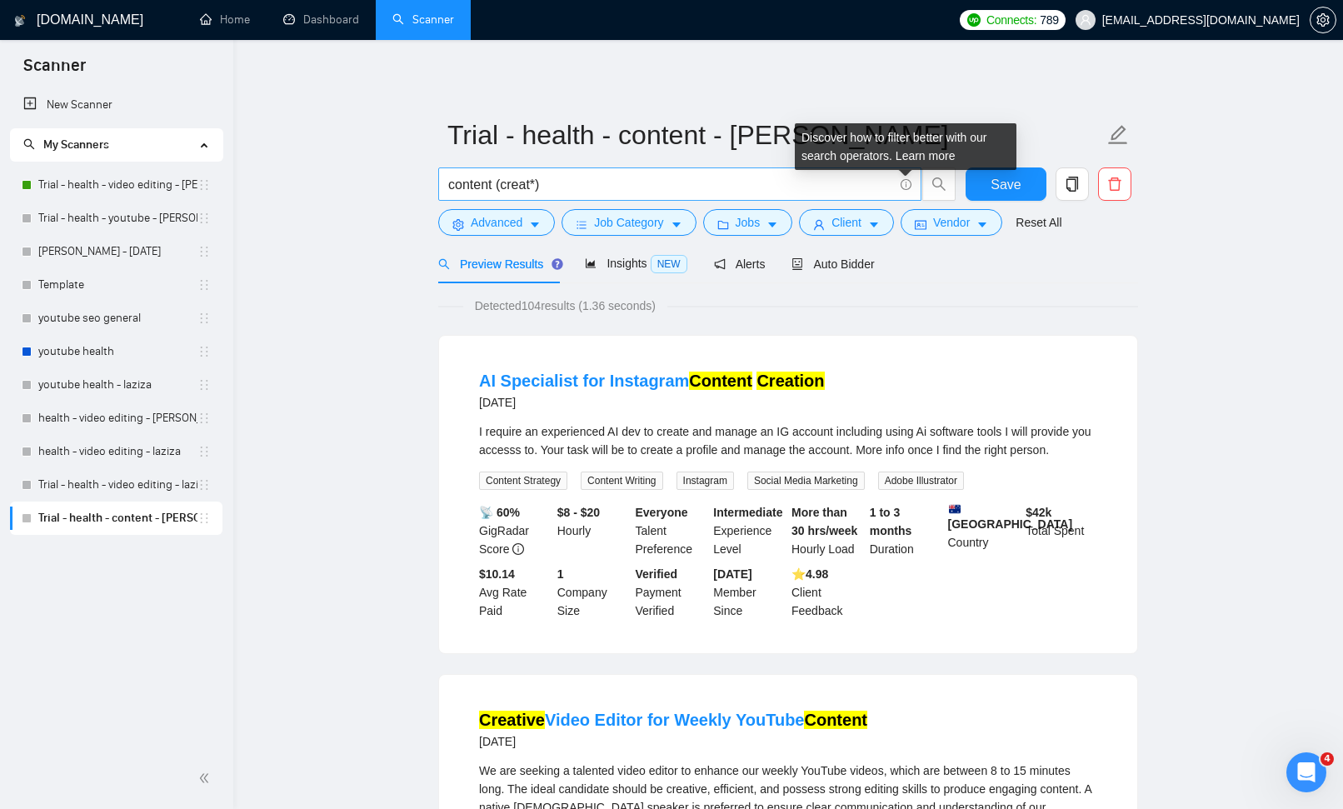
click at [907, 182] on icon "info-circle" at bounding box center [906, 184] width 11 height 11
click at [913, 154] on link "Learn more" at bounding box center [926, 155] width 60 height 13
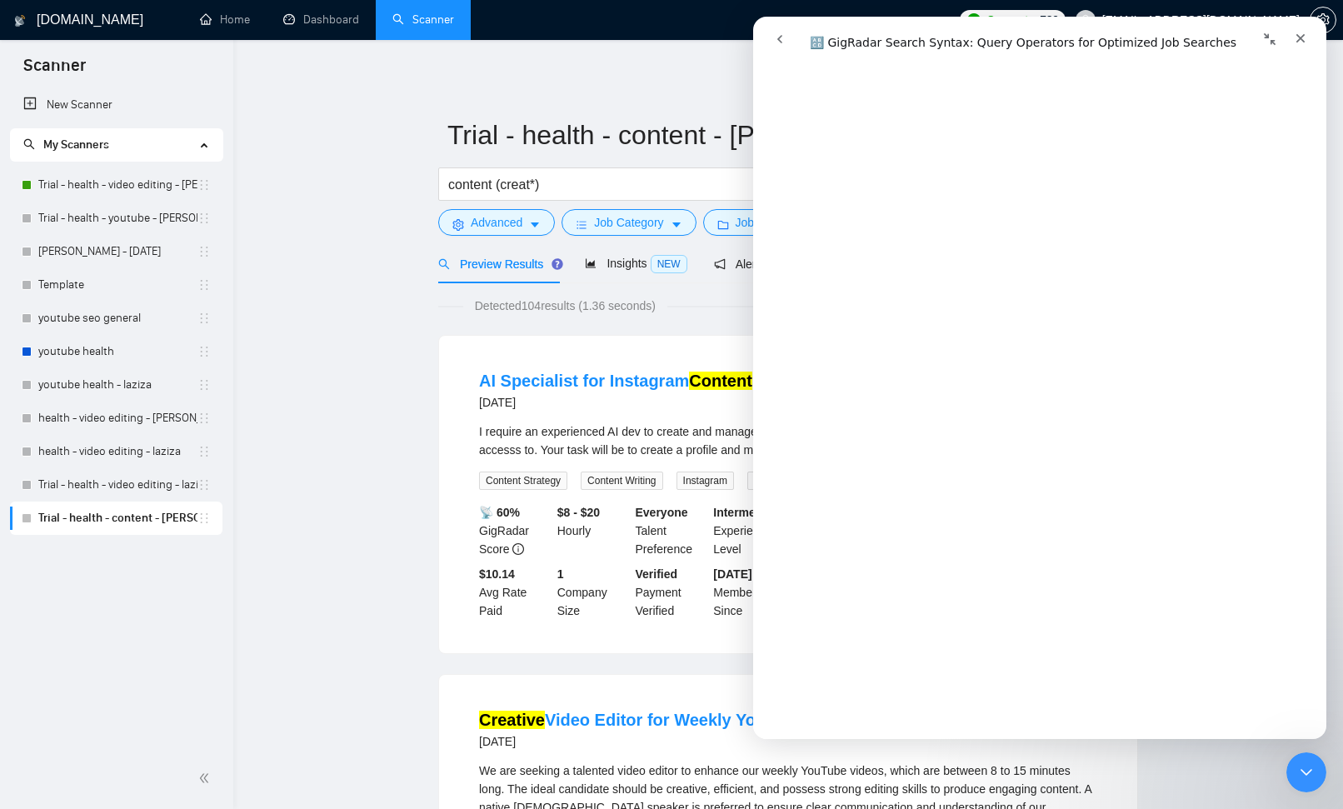
scroll to position [3411, 0]
click at [610, 183] on input "content (creat*)" at bounding box center [670, 184] width 445 height 21
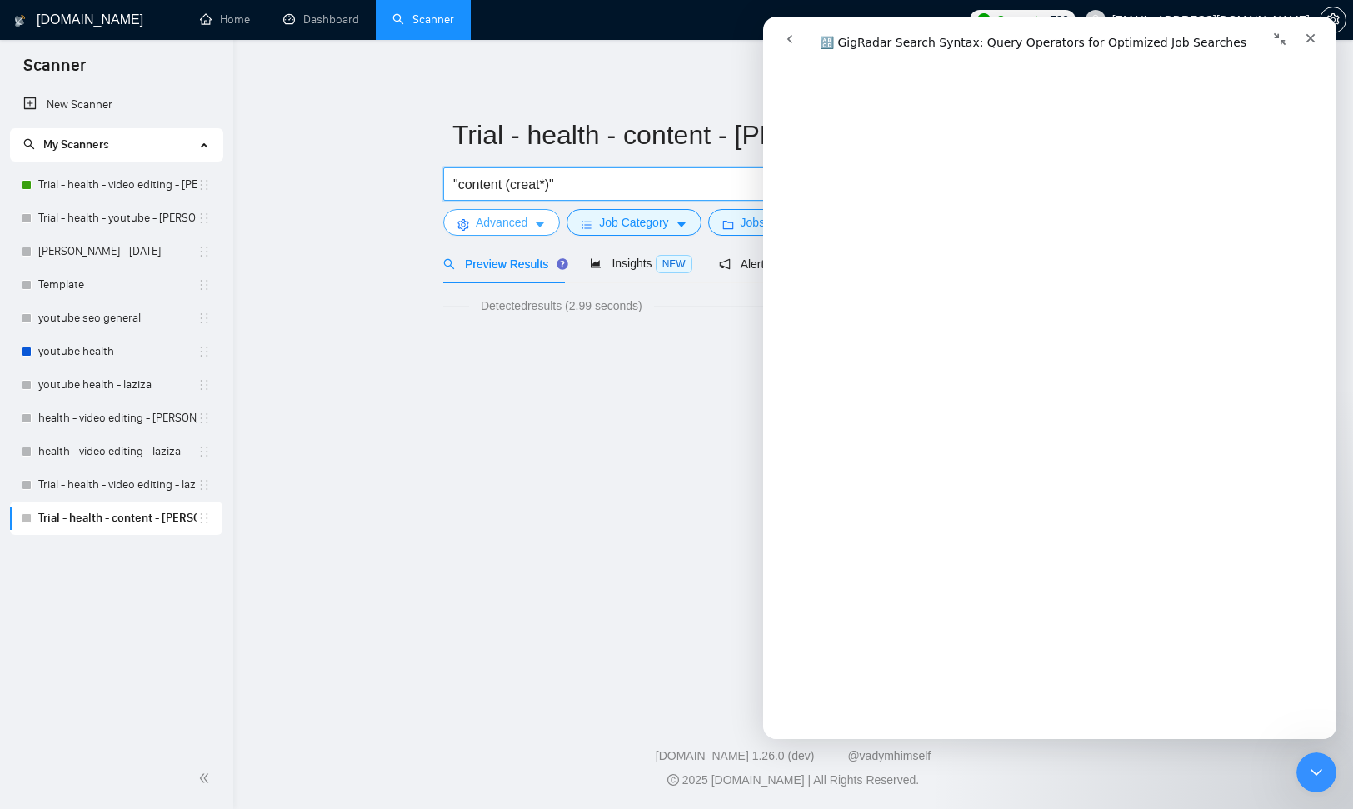
drag, startPoint x: 514, startPoint y: 184, endPoint x: 539, endPoint y: 226, distance: 48.6
click at [514, 185] on input ""content (creat*)"" at bounding box center [675, 184] width 445 height 21
click at [550, 182] on input ""content creat*)"" at bounding box center [675, 184] width 445 height 21
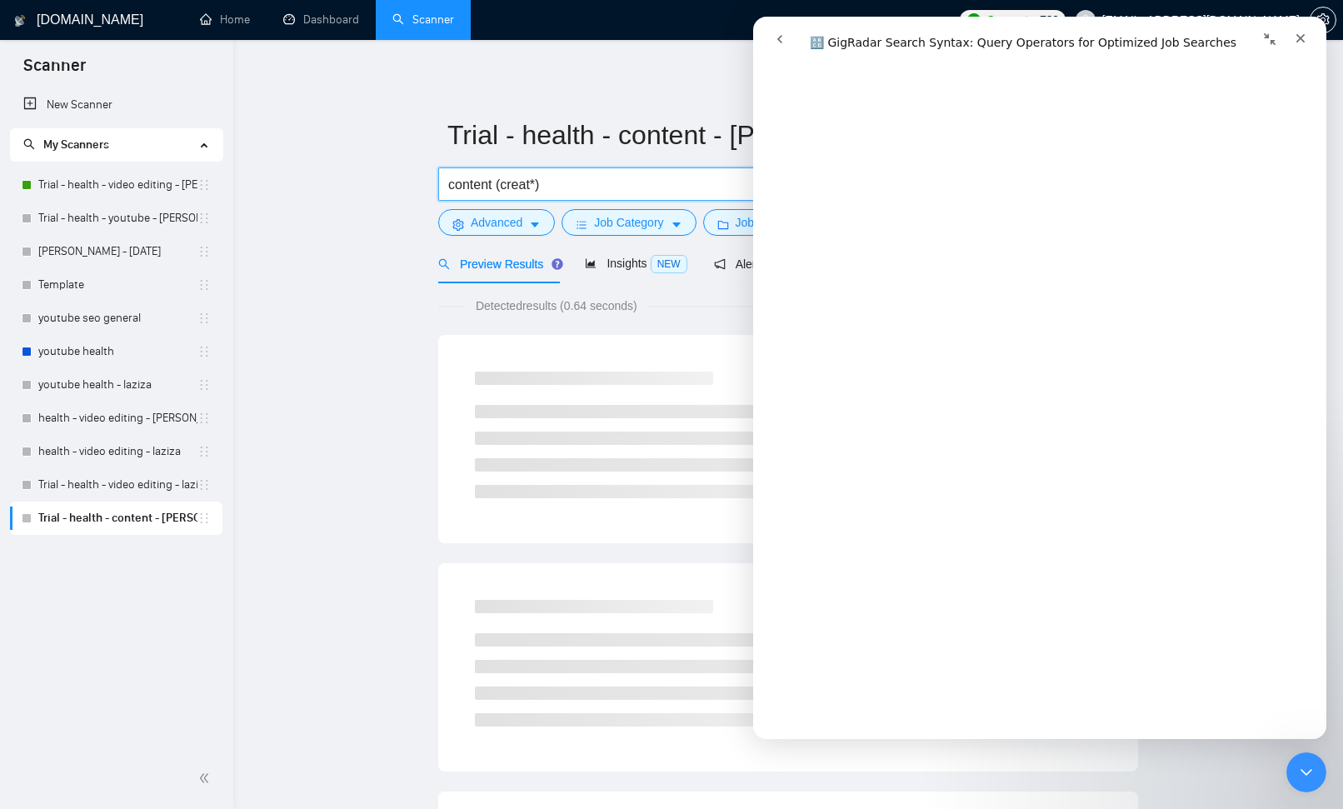
type input "content (creat*)"
click at [327, 392] on main "Trial - health - content - sardor content (creat*) Save Advanced Job Category J…" at bounding box center [788, 762] width 1057 height 1390
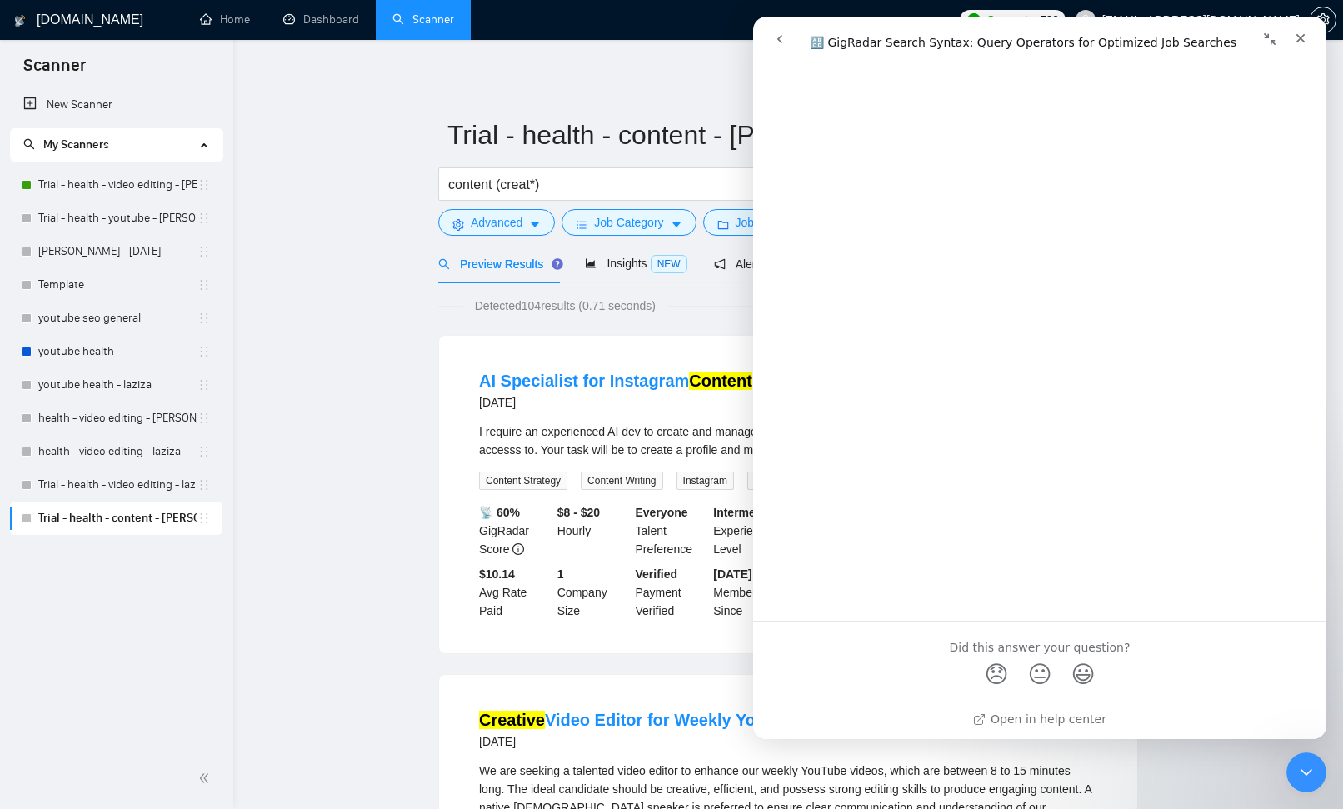
scroll to position [5896, 0]
click at [1300, 37] on icon "Close" at bounding box center [1301, 38] width 9 height 9
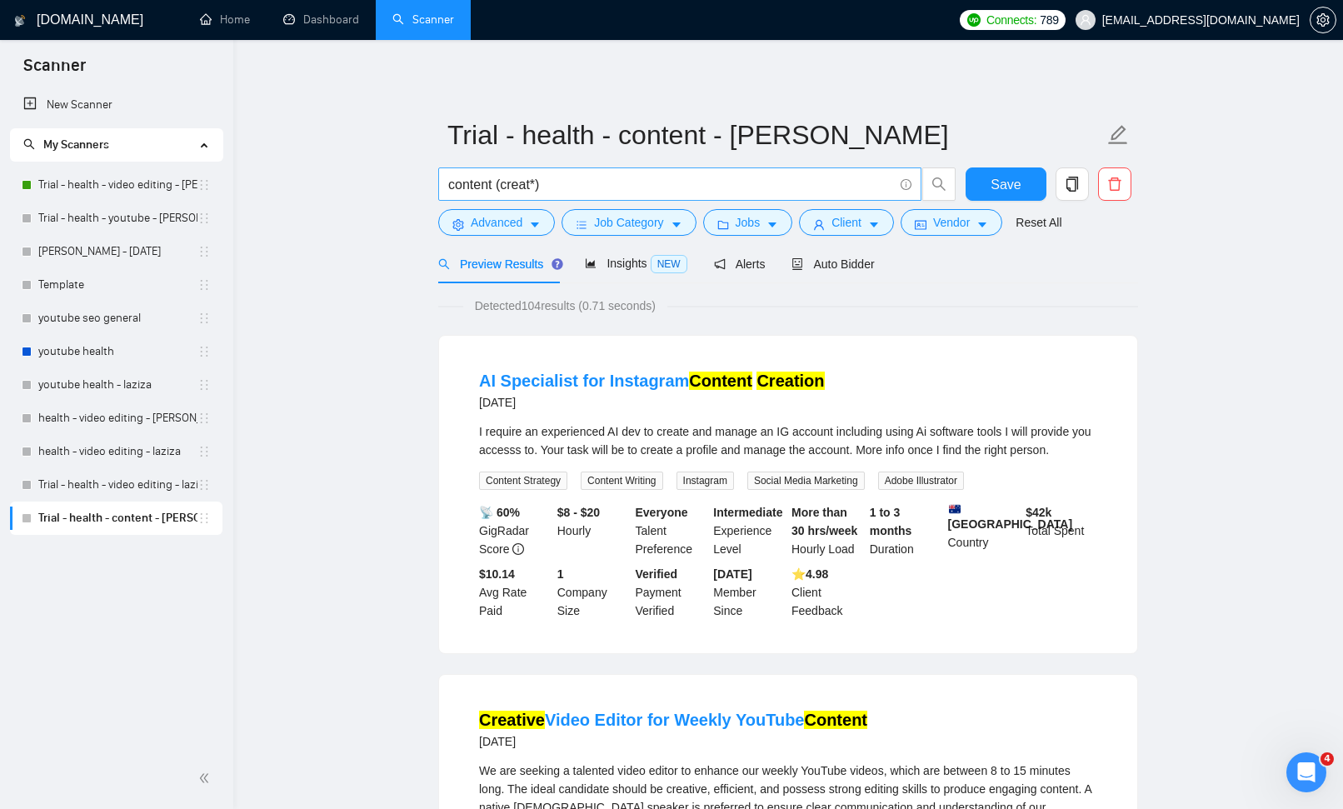
click at [592, 181] on input "content (creat*)" at bounding box center [670, 184] width 445 height 21
drag, startPoint x: 563, startPoint y: 179, endPoint x: 387, endPoint y: 180, distance: 176.7
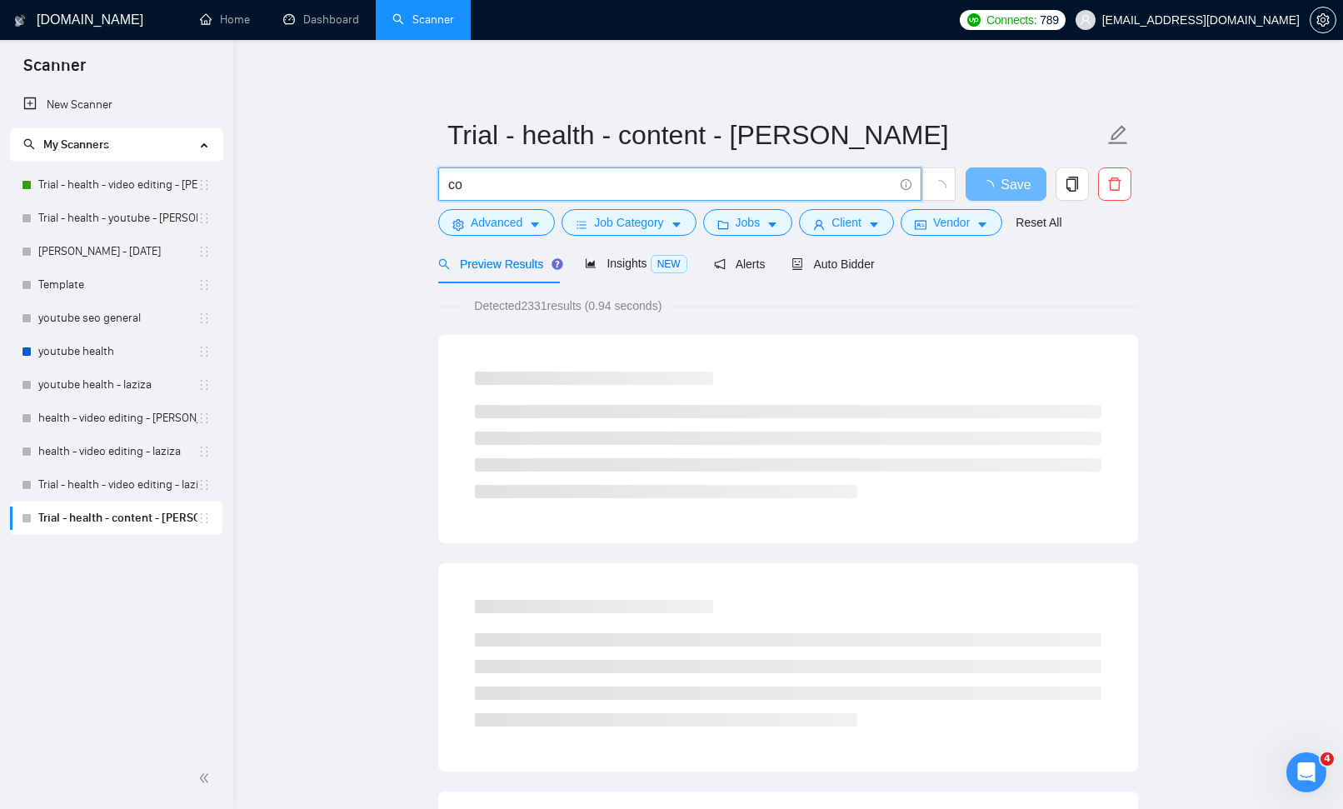
type input "c"
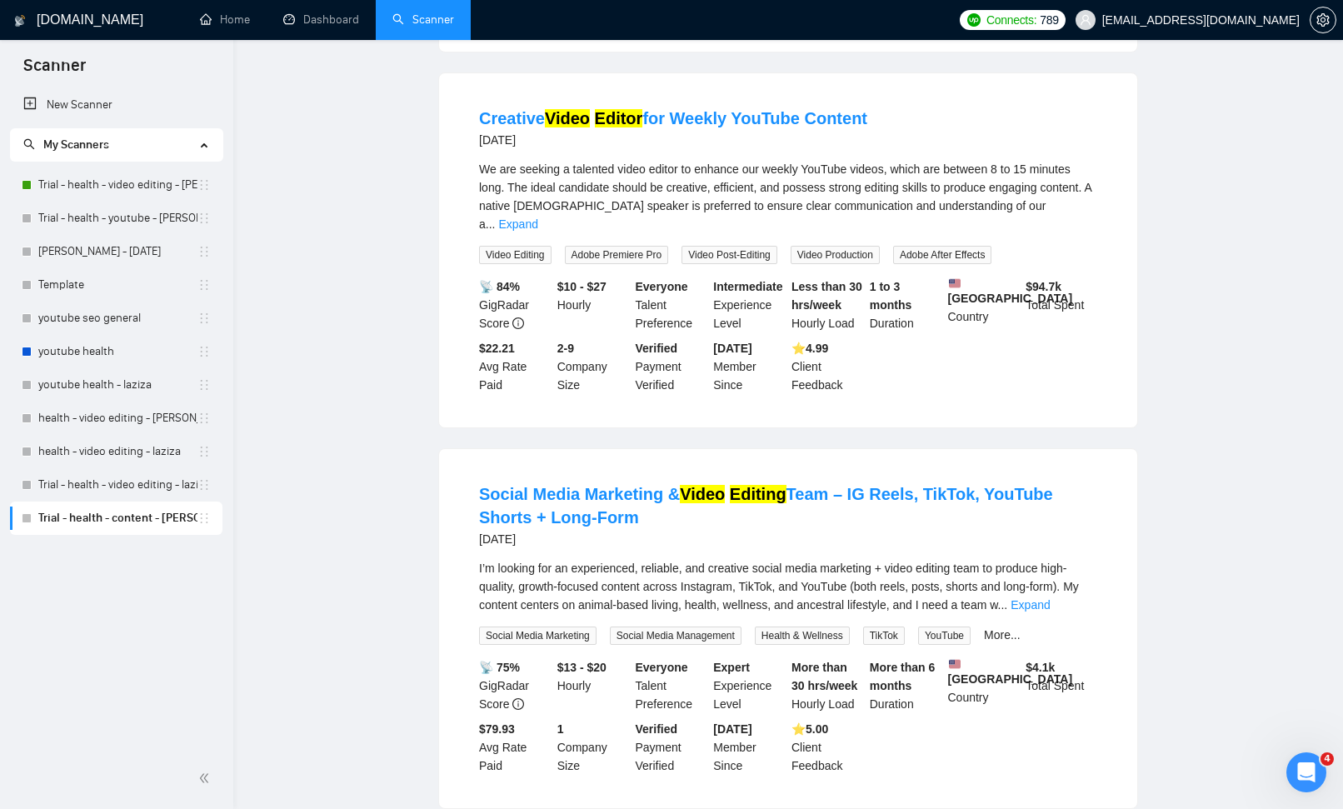
scroll to position [0, 0]
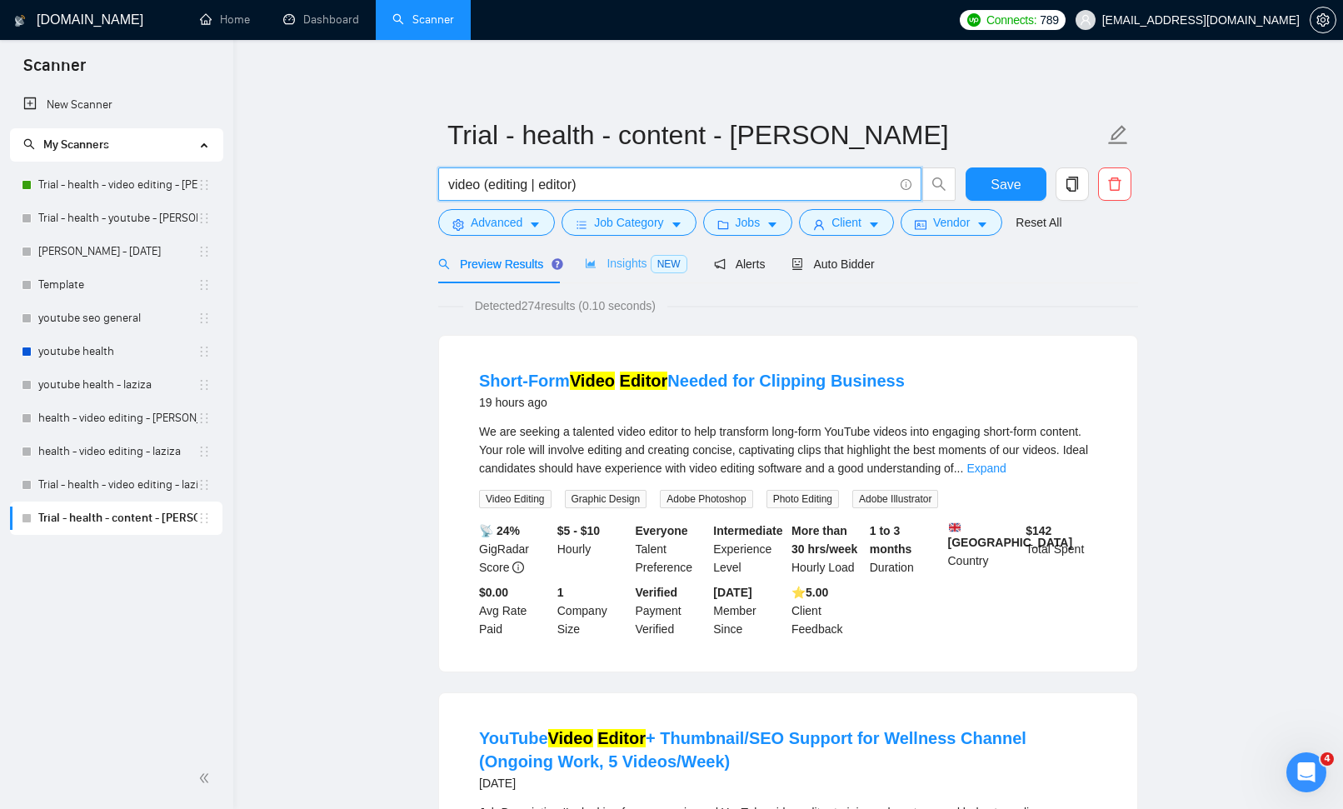
type input "video (editing | editor)"
click at [643, 262] on span "Insights NEW" at bounding box center [636, 263] width 102 height 13
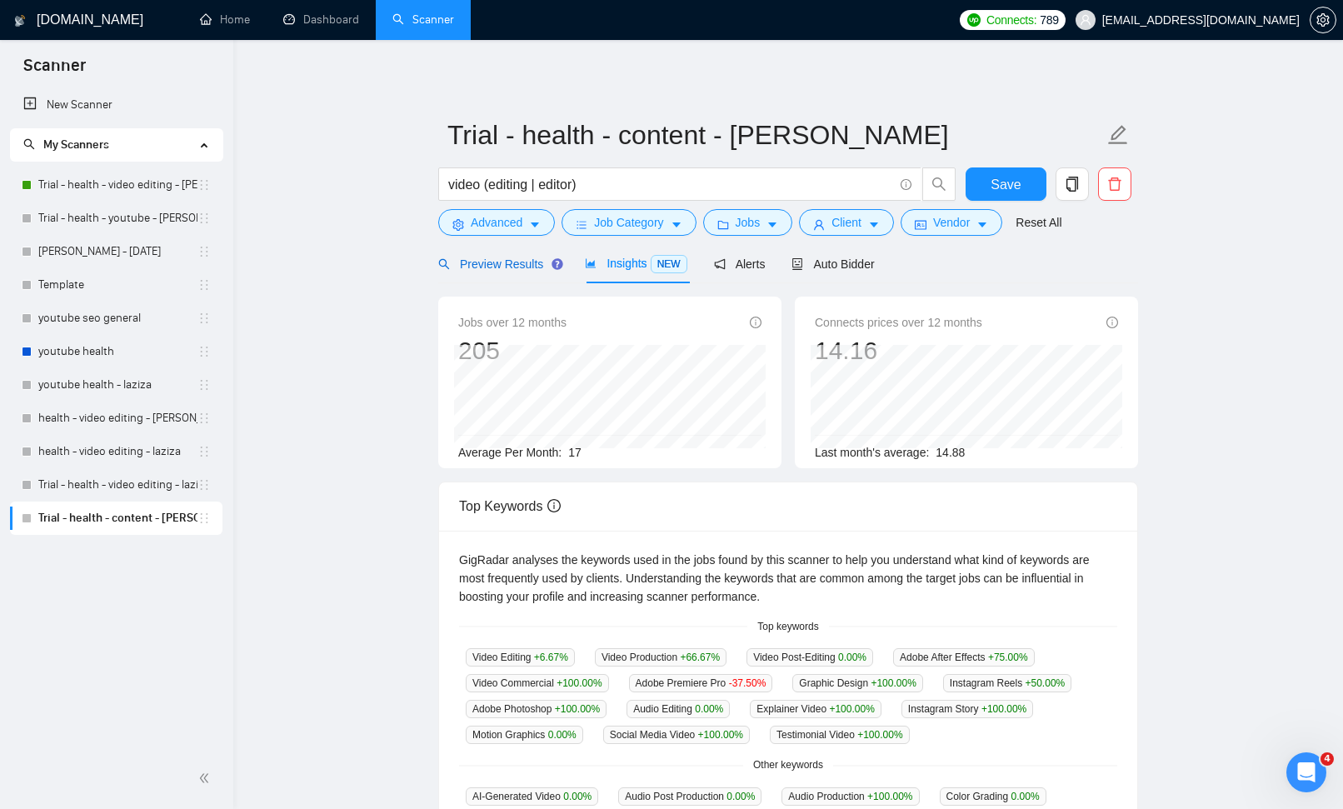
click at [524, 260] on span "Preview Results" at bounding box center [498, 263] width 120 height 13
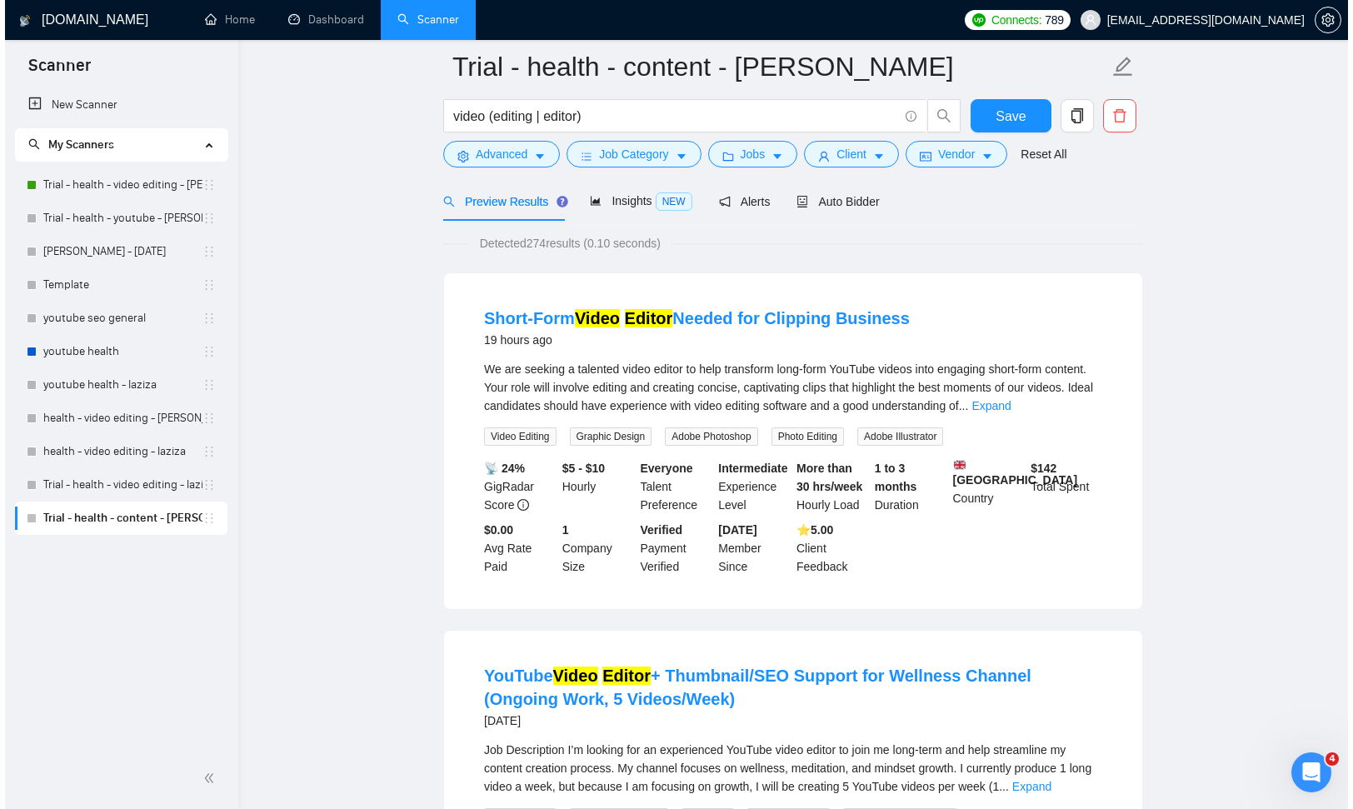
scroll to position [72, 0]
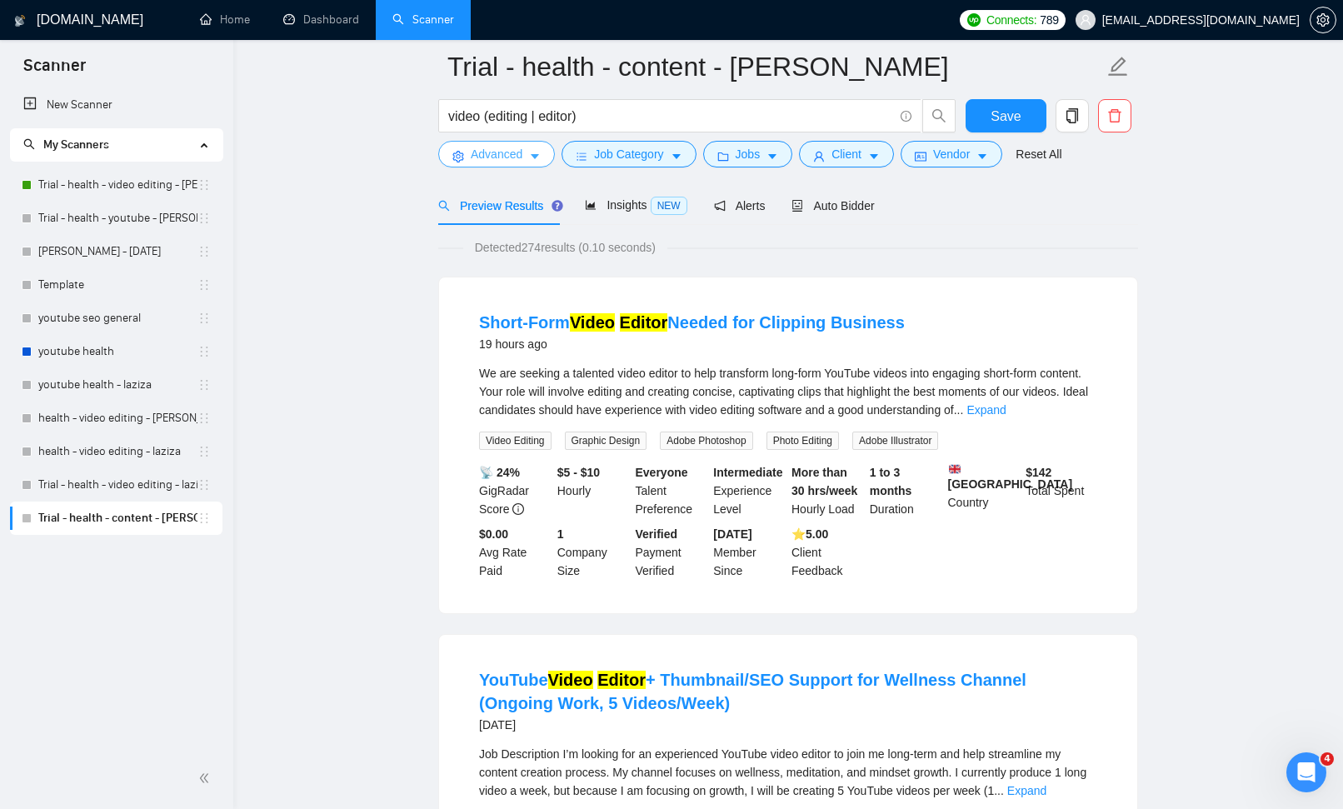
click at [532, 151] on icon "caret-down" at bounding box center [535, 157] width 12 height 12
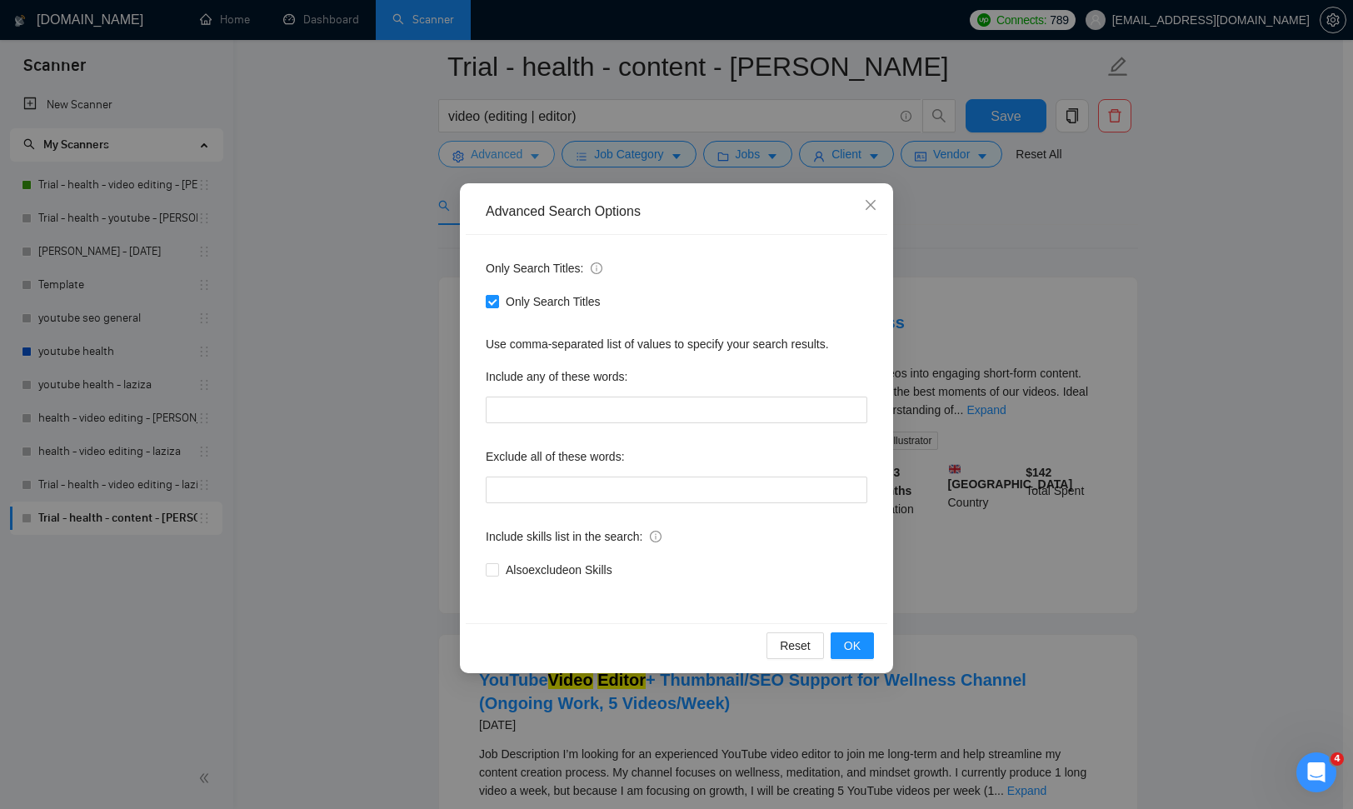
click at [532, 151] on div "Advanced Search Options Only Search Titles: Only Search Titles Use comma-separa…" at bounding box center [676, 404] width 1353 height 809
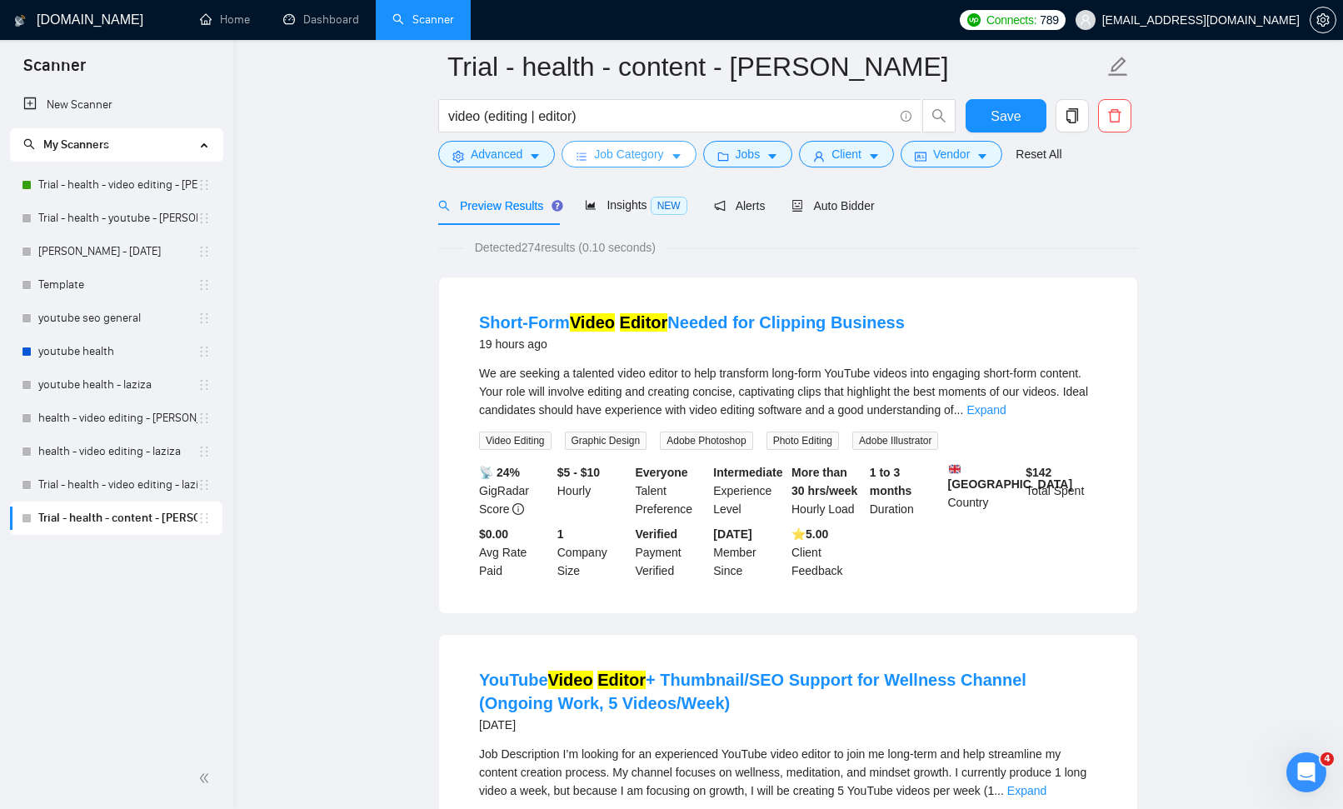
click at [598, 157] on span "Job Category" at bounding box center [628, 154] width 69 height 18
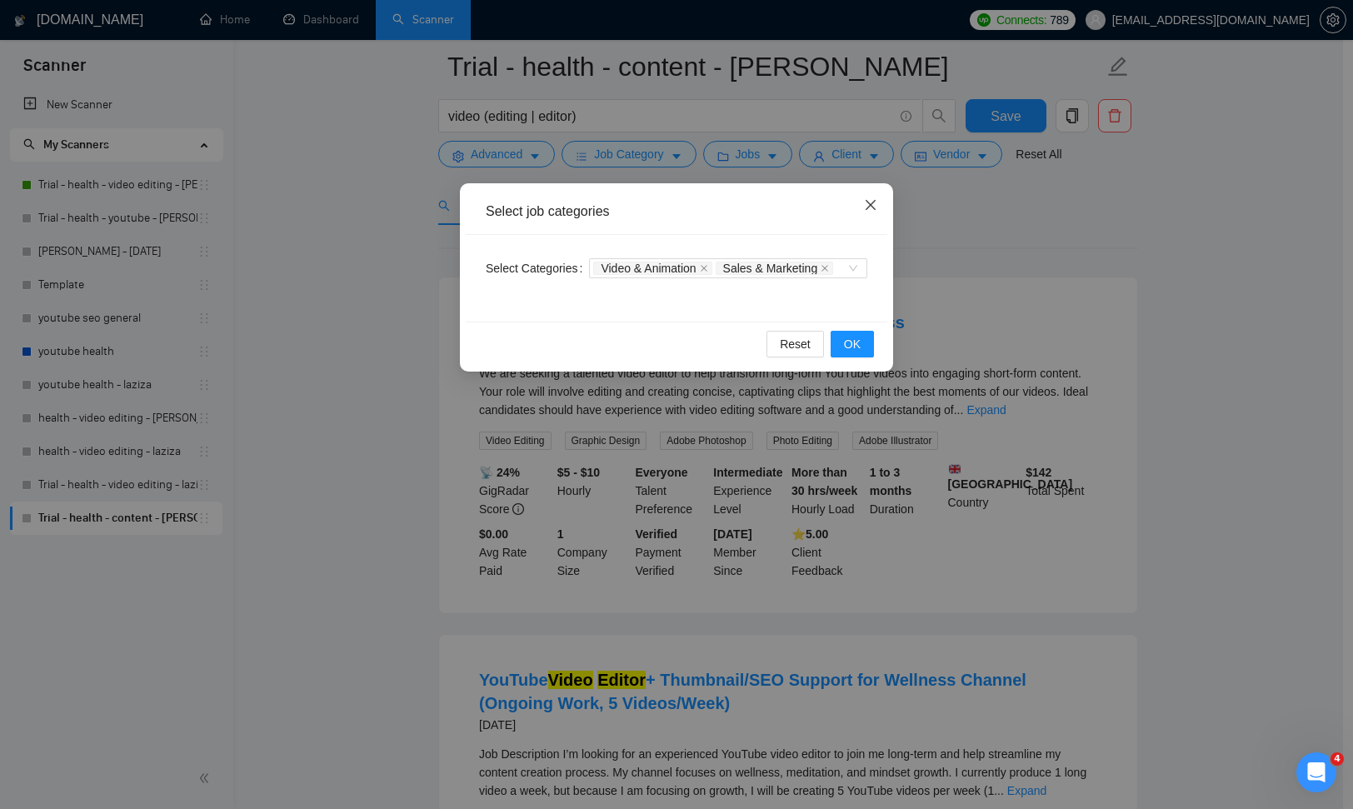
click at [872, 202] on icon "close" at bounding box center [870, 204] width 13 height 13
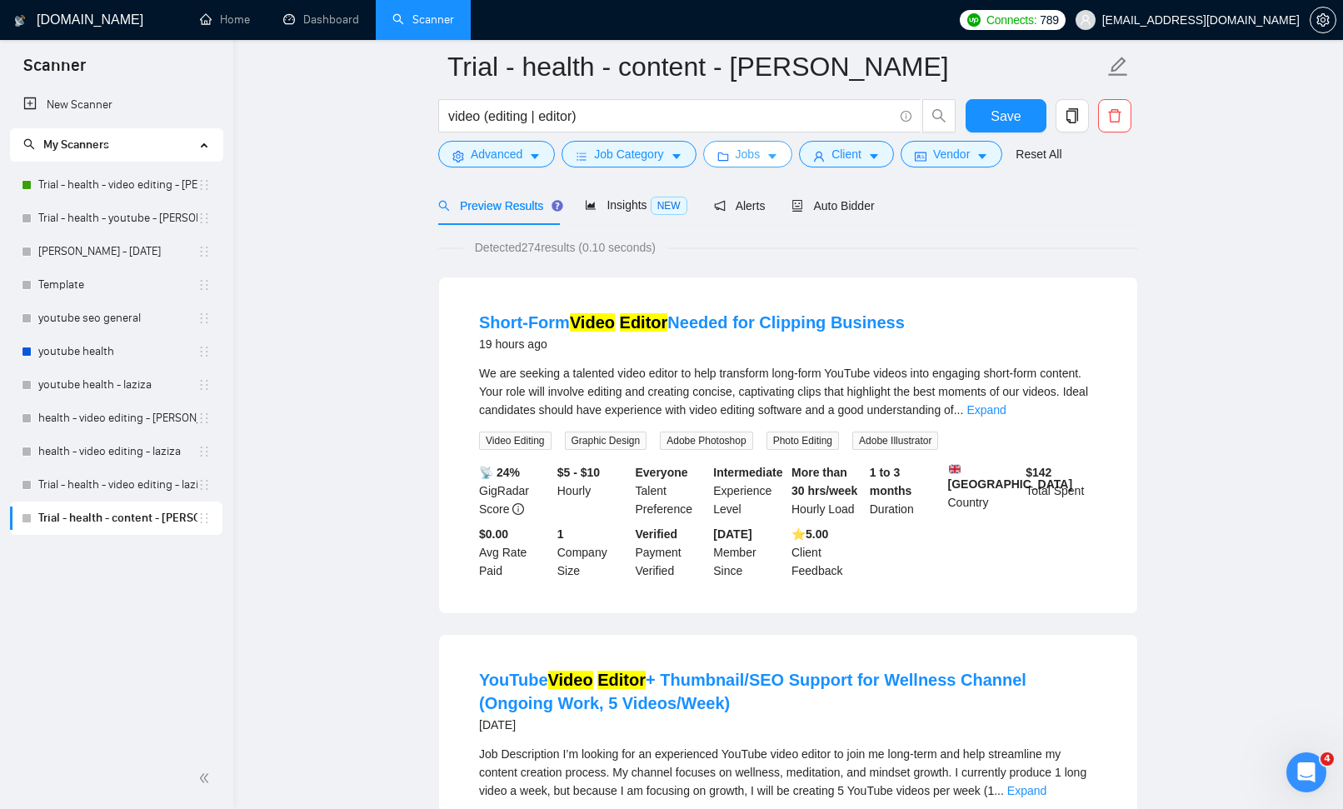
click at [782, 166] on button "Jobs" at bounding box center [748, 154] width 90 height 27
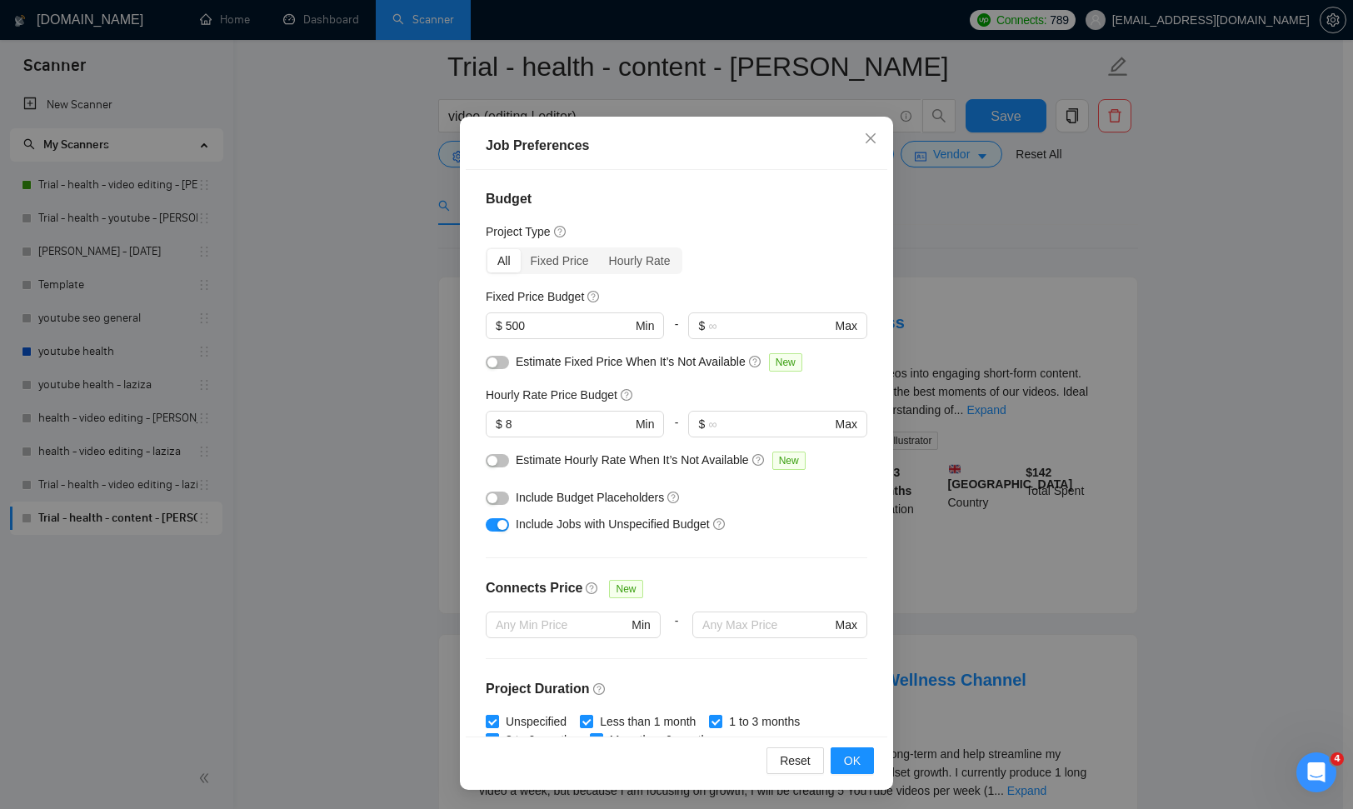
scroll to position [0, 0]
click at [852, 753] on span "OK" at bounding box center [852, 761] width 17 height 18
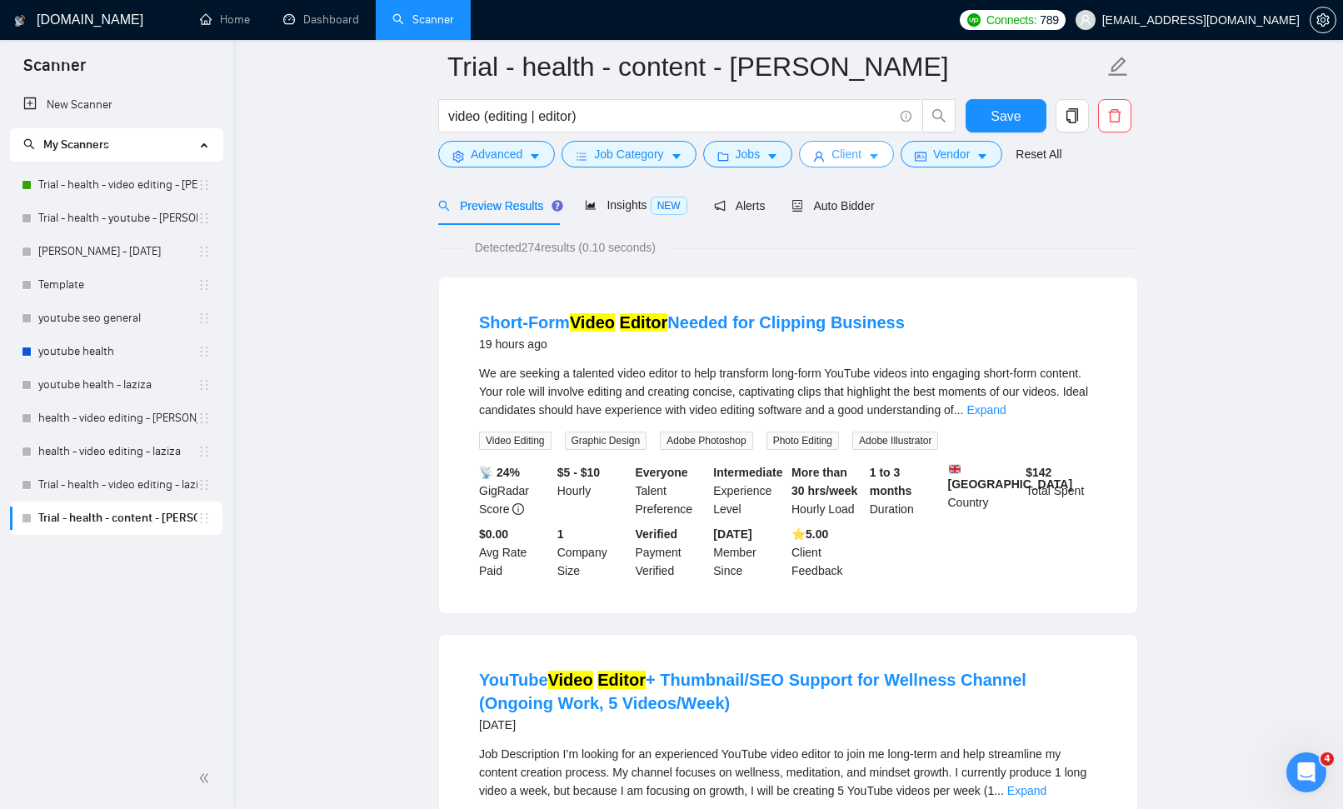
click at [862, 152] on span "Client" at bounding box center [847, 154] width 30 height 18
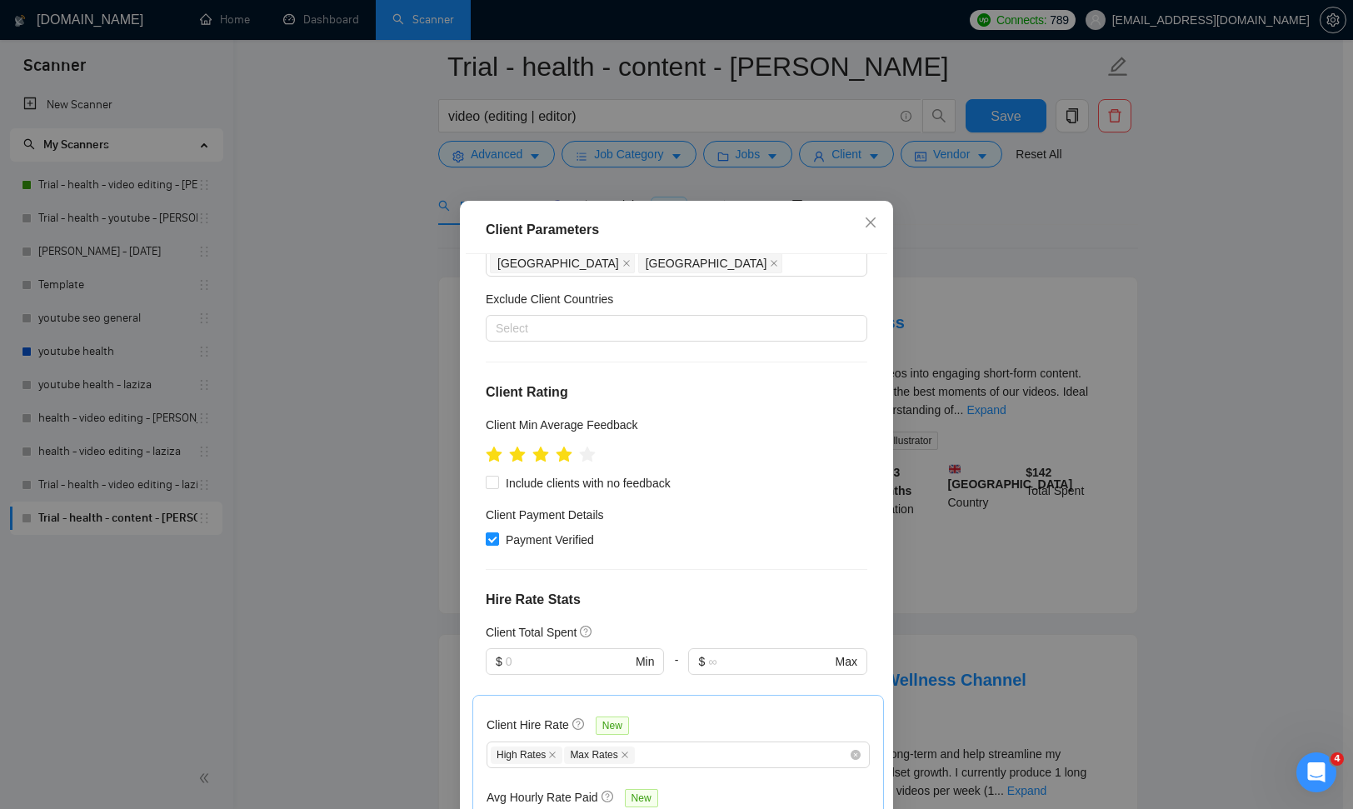
scroll to position [610, 0]
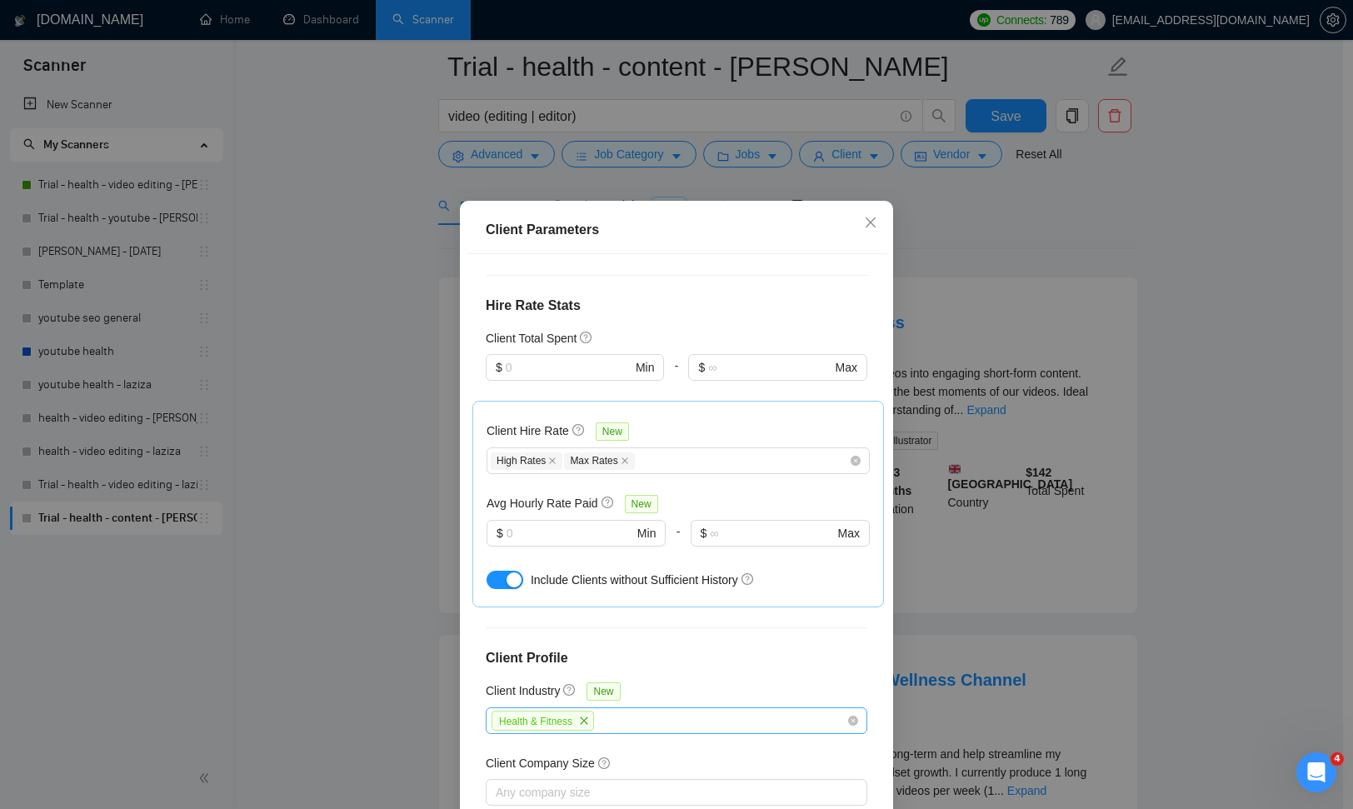
drag, startPoint x: 587, startPoint y: 622, endPoint x: 599, endPoint y: 620, distance: 12.7
click at [587, 712] on span "close" at bounding box center [584, 721] width 18 height 18
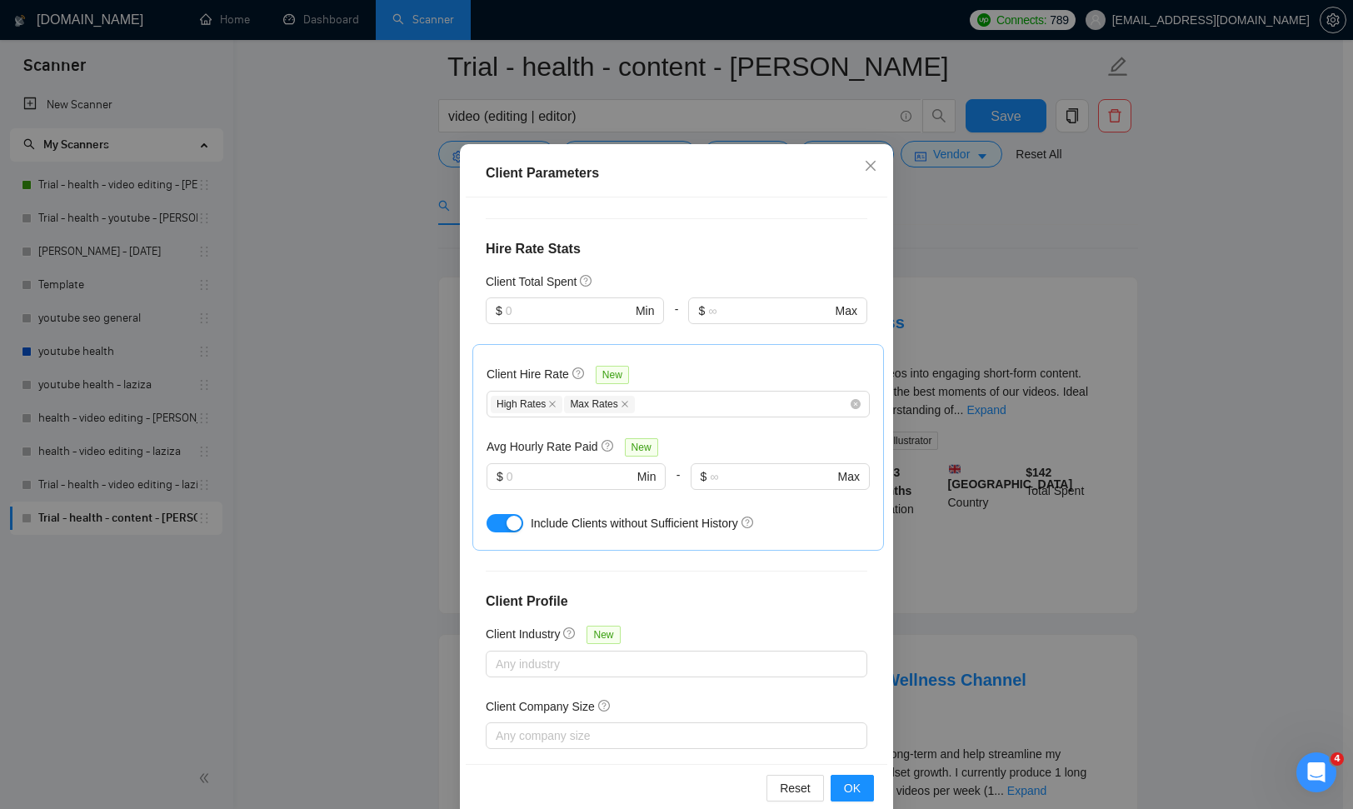
scroll to position [84, 0]
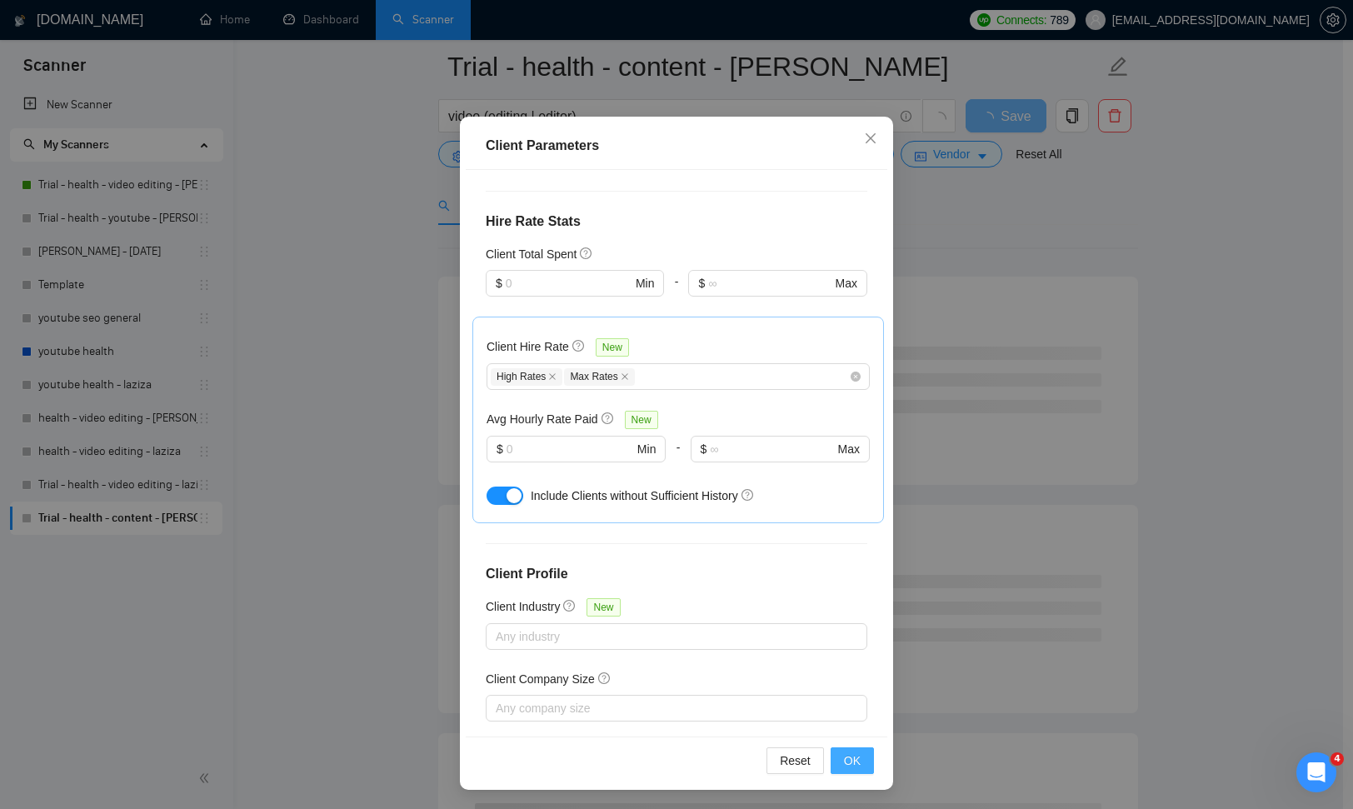
click at [852, 763] on span "OK" at bounding box center [852, 761] width 17 height 18
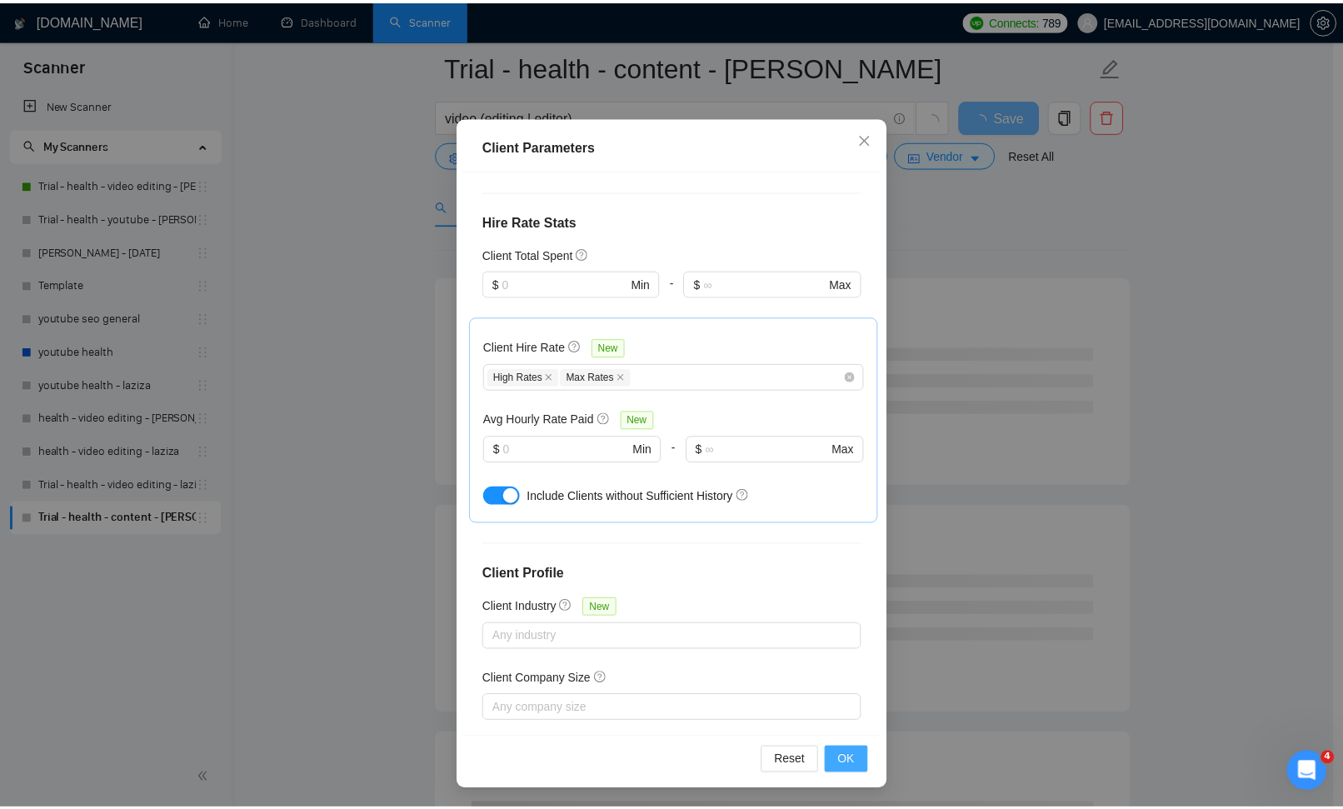
scroll to position [0, 0]
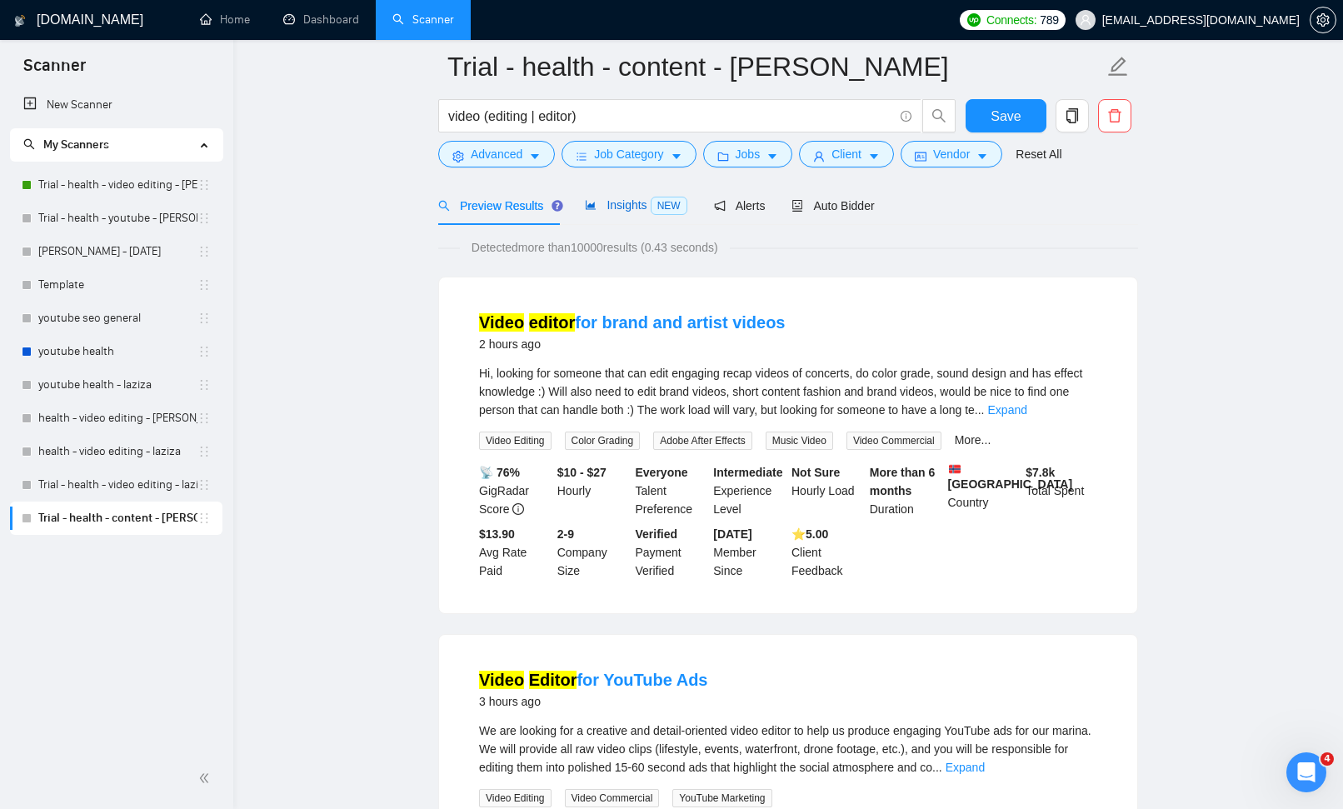
drag, startPoint x: 629, startPoint y: 199, endPoint x: 774, endPoint y: 231, distance: 148.4
click at [630, 200] on span "Insights NEW" at bounding box center [636, 204] width 102 height 13
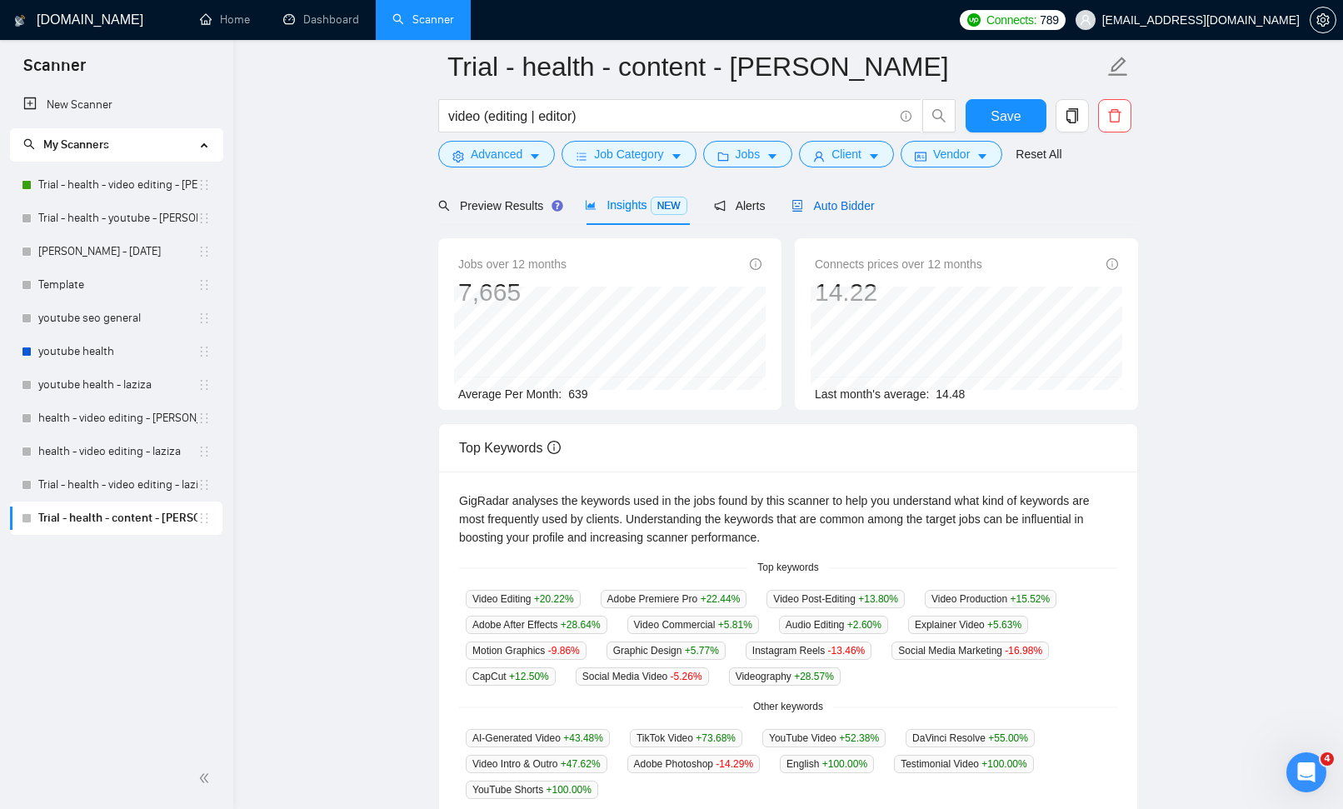
click at [827, 203] on span "Auto Bidder" at bounding box center [833, 205] width 82 height 13
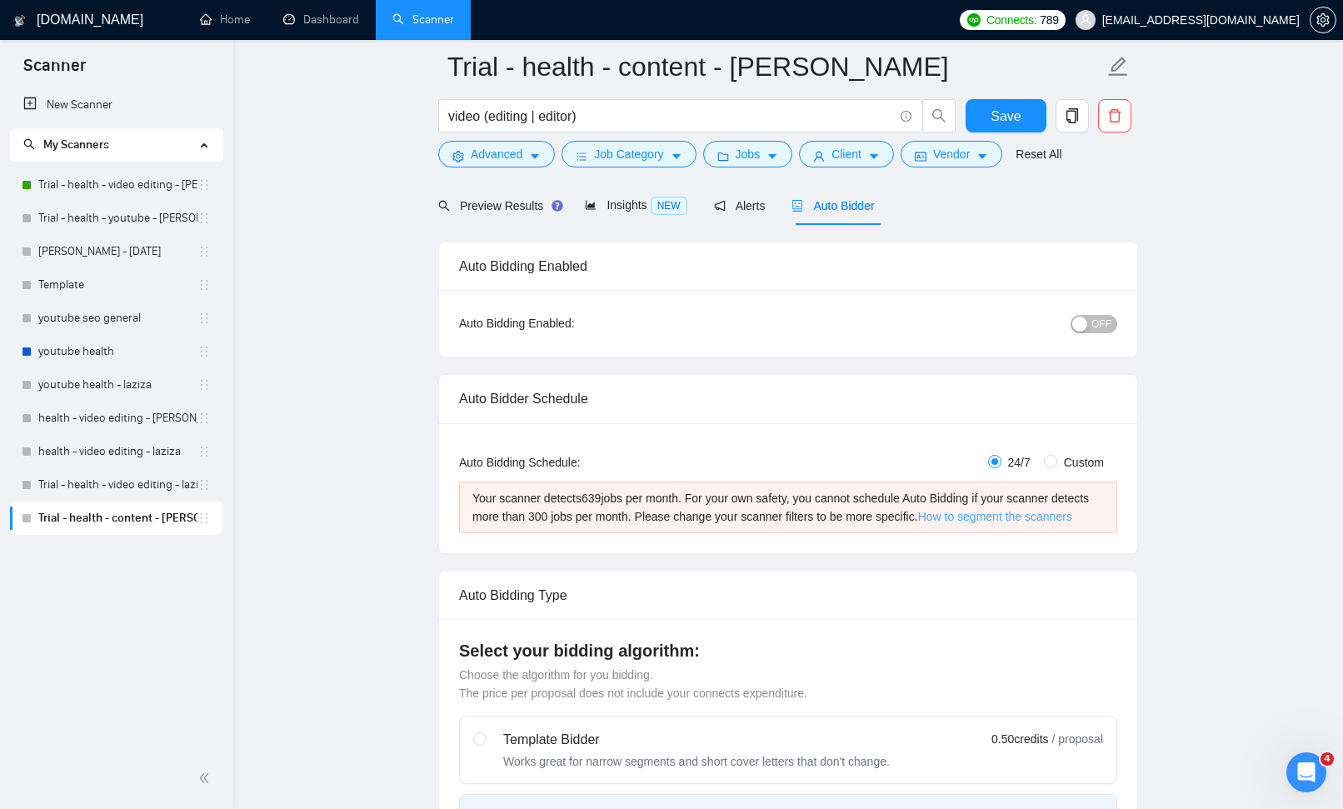
click at [1032, 511] on link "How to segment the scanners" at bounding box center [995, 516] width 154 height 13
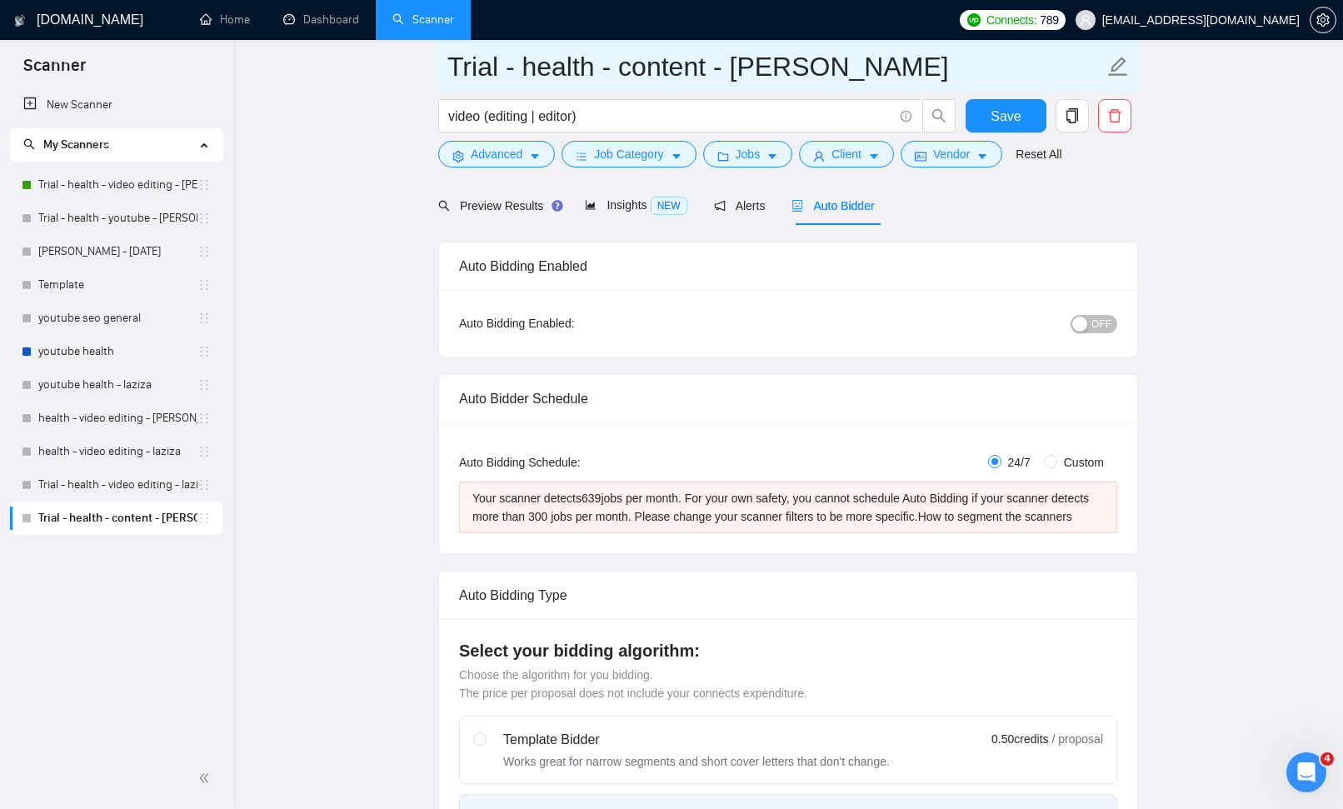
drag, startPoint x: 619, startPoint y: 69, endPoint x: 702, endPoint y: 69, distance: 83.3
click at [702, 69] on input "Trial - health - content - [PERSON_NAME]" at bounding box center [775, 67] width 657 height 42
type input "Trial - health - - sardor"
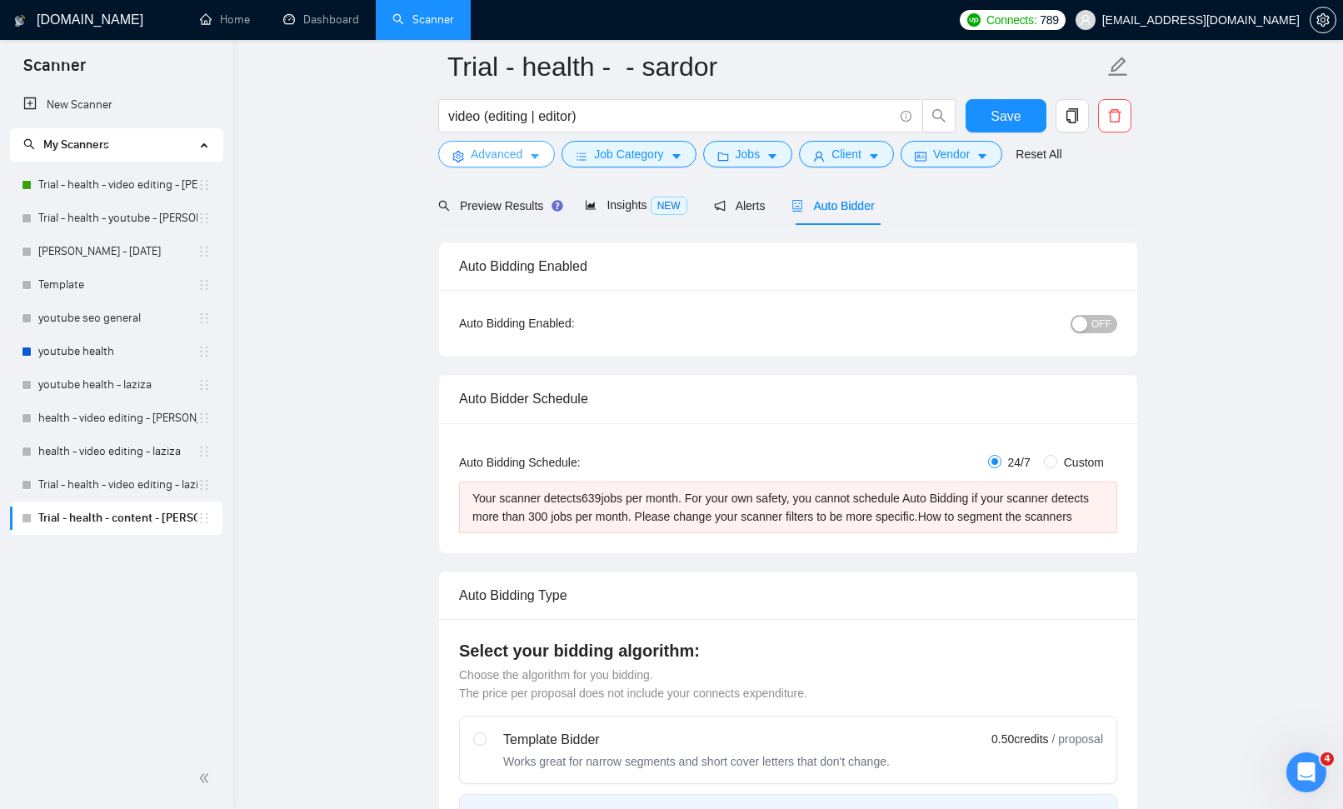
click at [522, 152] on span "Advanced" at bounding box center [497, 154] width 52 height 18
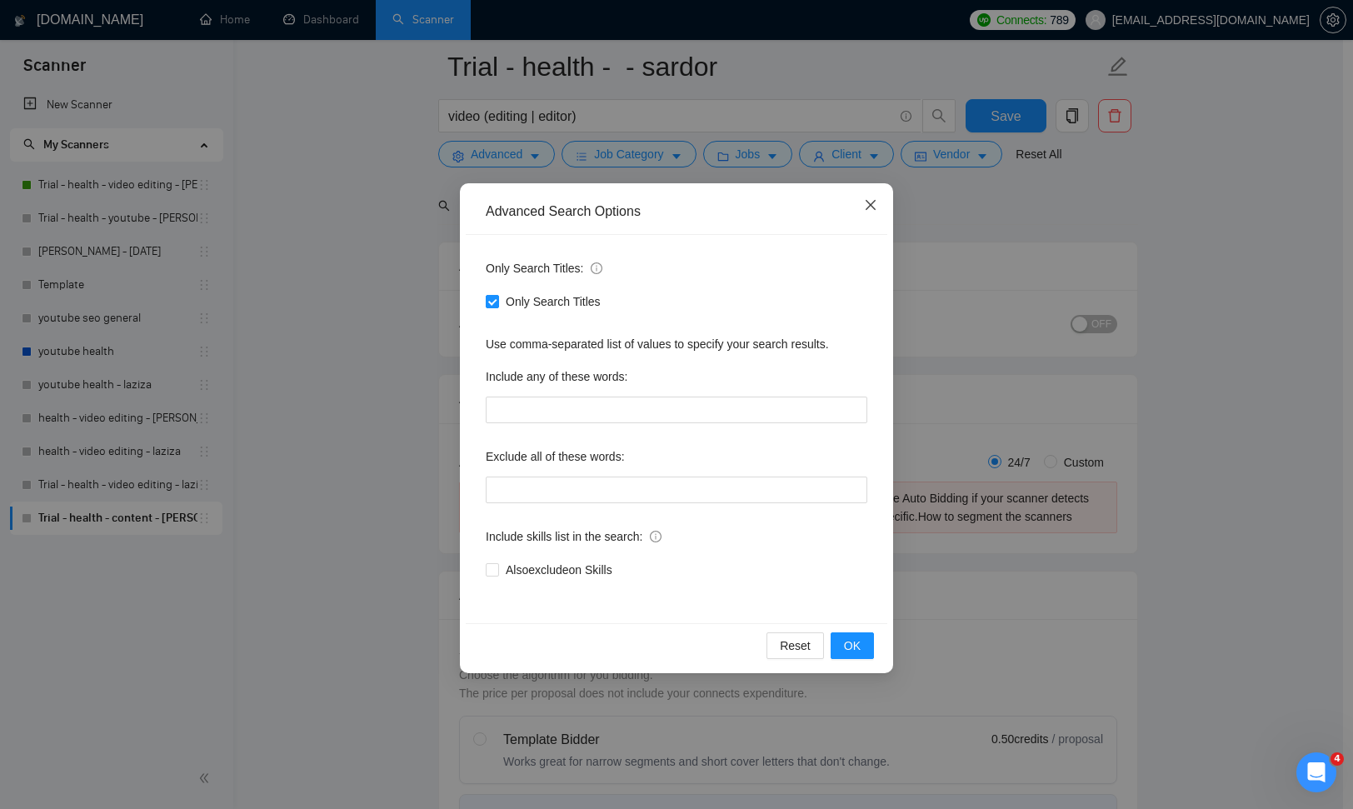
click at [866, 201] on icon "close" at bounding box center [870, 204] width 13 height 13
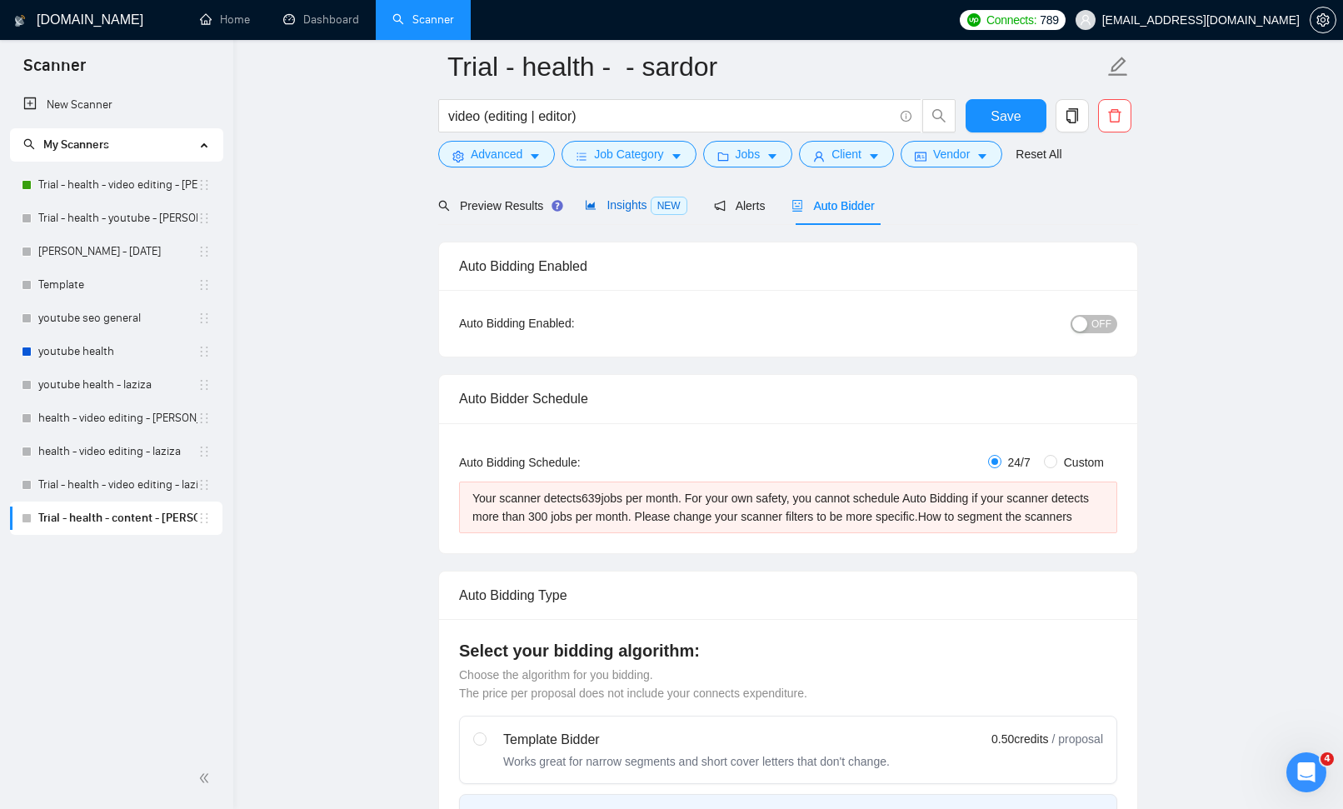
click at [650, 197] on div "Insights NEW" at bounding box center [636, 205] width 102 height 19
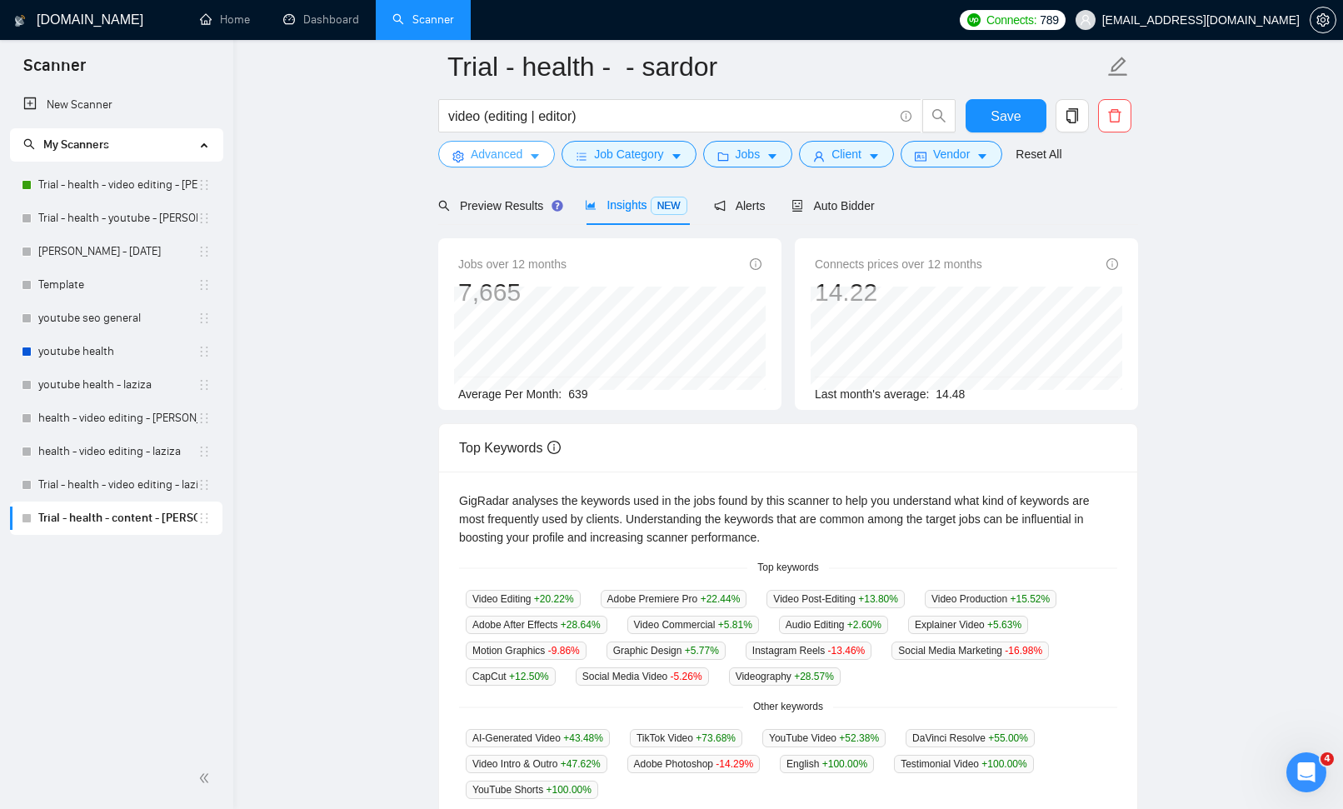
click at [522, 161] on span "Advanced" at bounding box center [497, 154] width 52 height 18
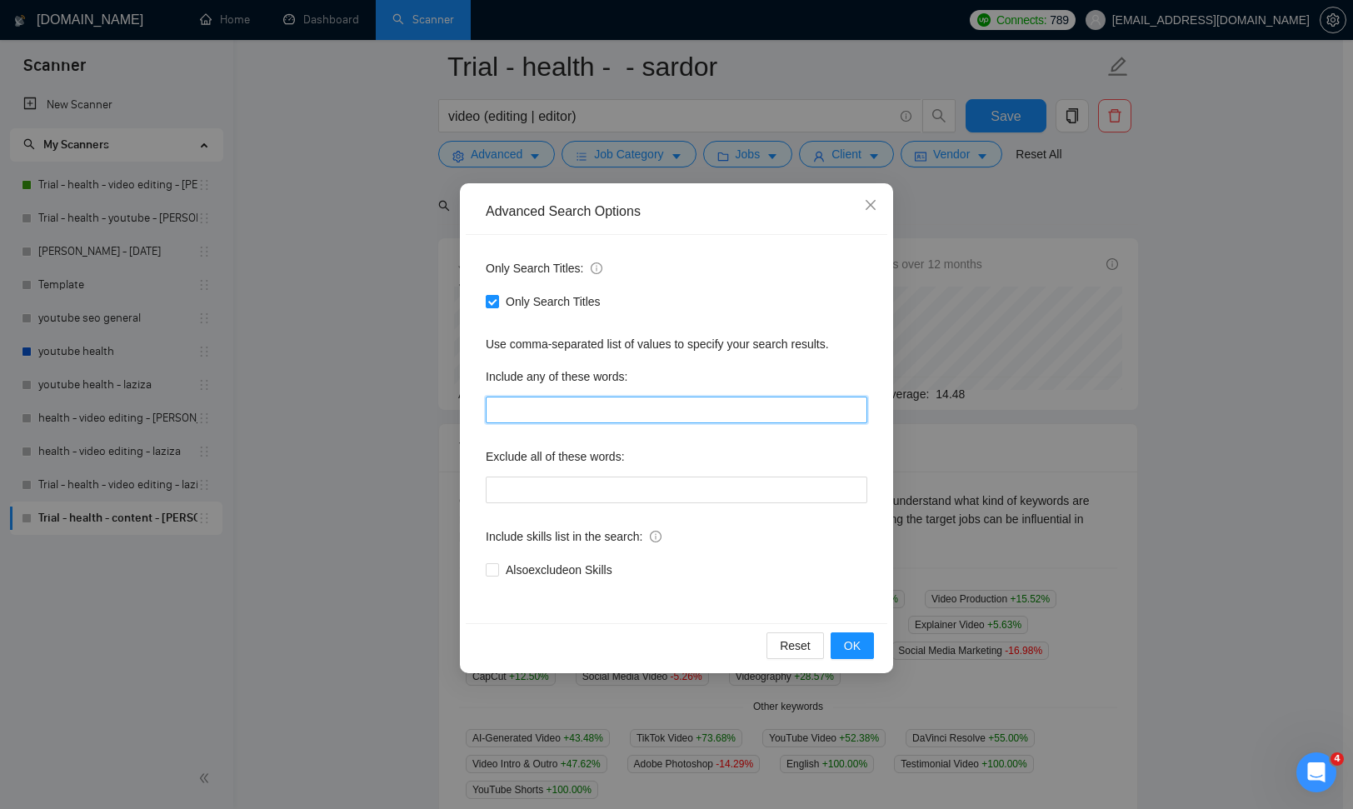
click at [605, 412] on input "text" at bounding box center [677, 410] width 382 height 27
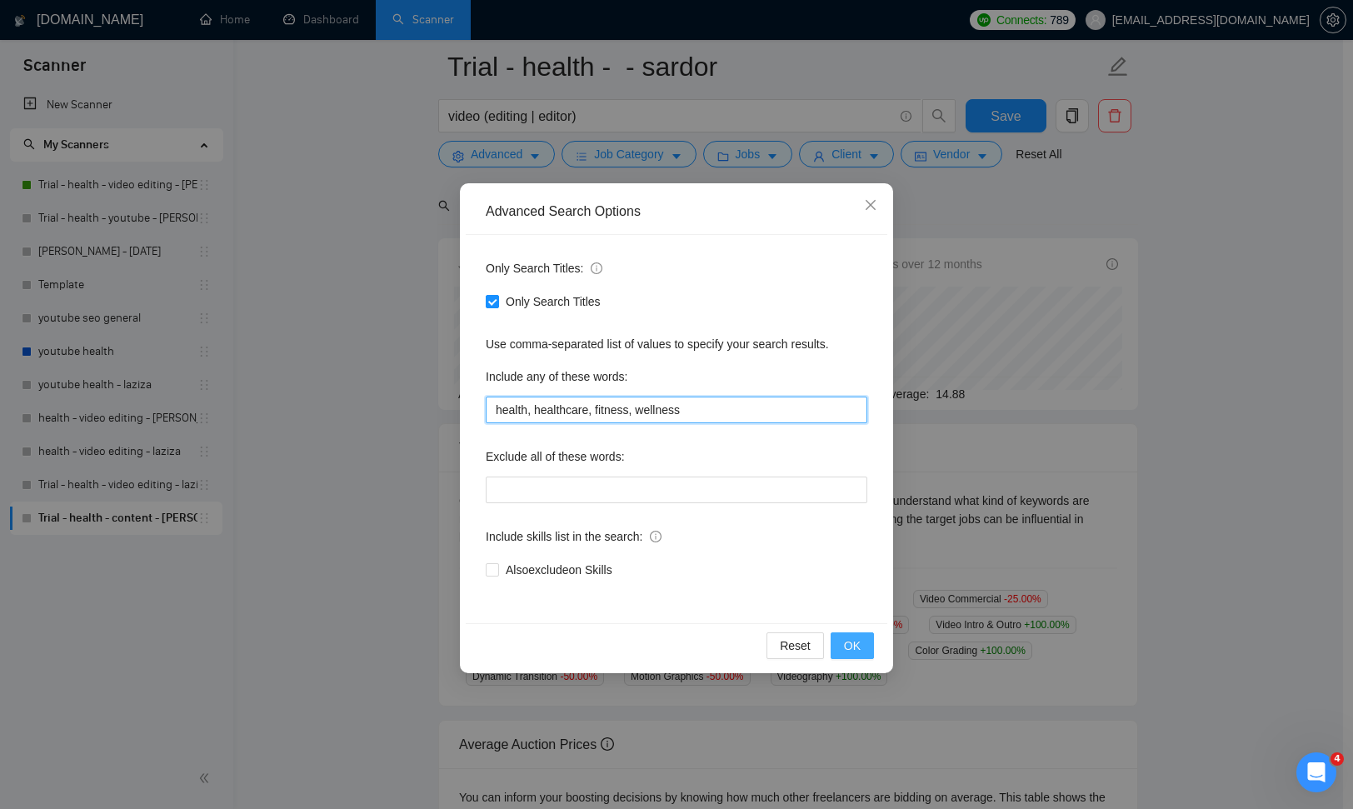
type input "health, healthcare, fitness, wellness"
click at [857, 643] on span "OK" at bounding box center [852, 646] width 17 height 18
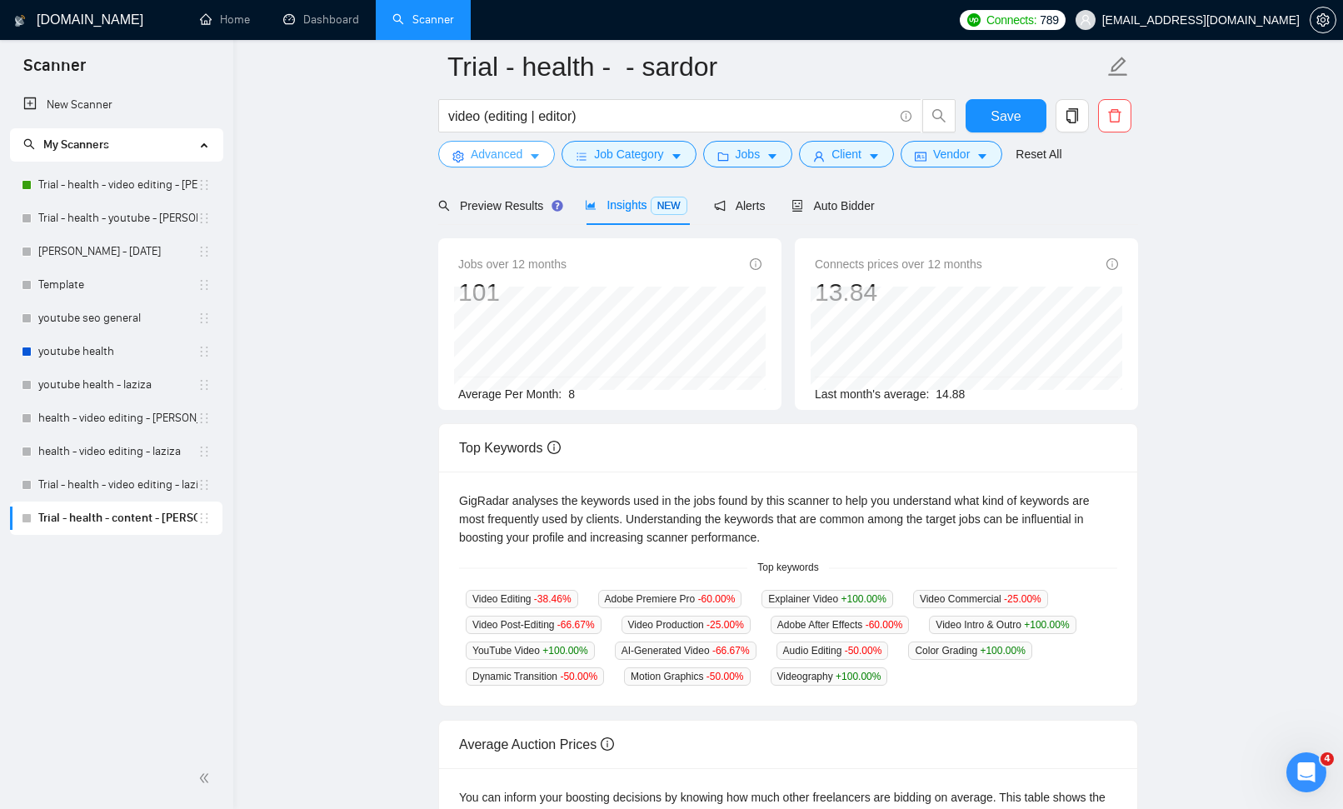
click at [527, 161] on button "Advanced" at bounding box center [496, 154] width 117 height 27
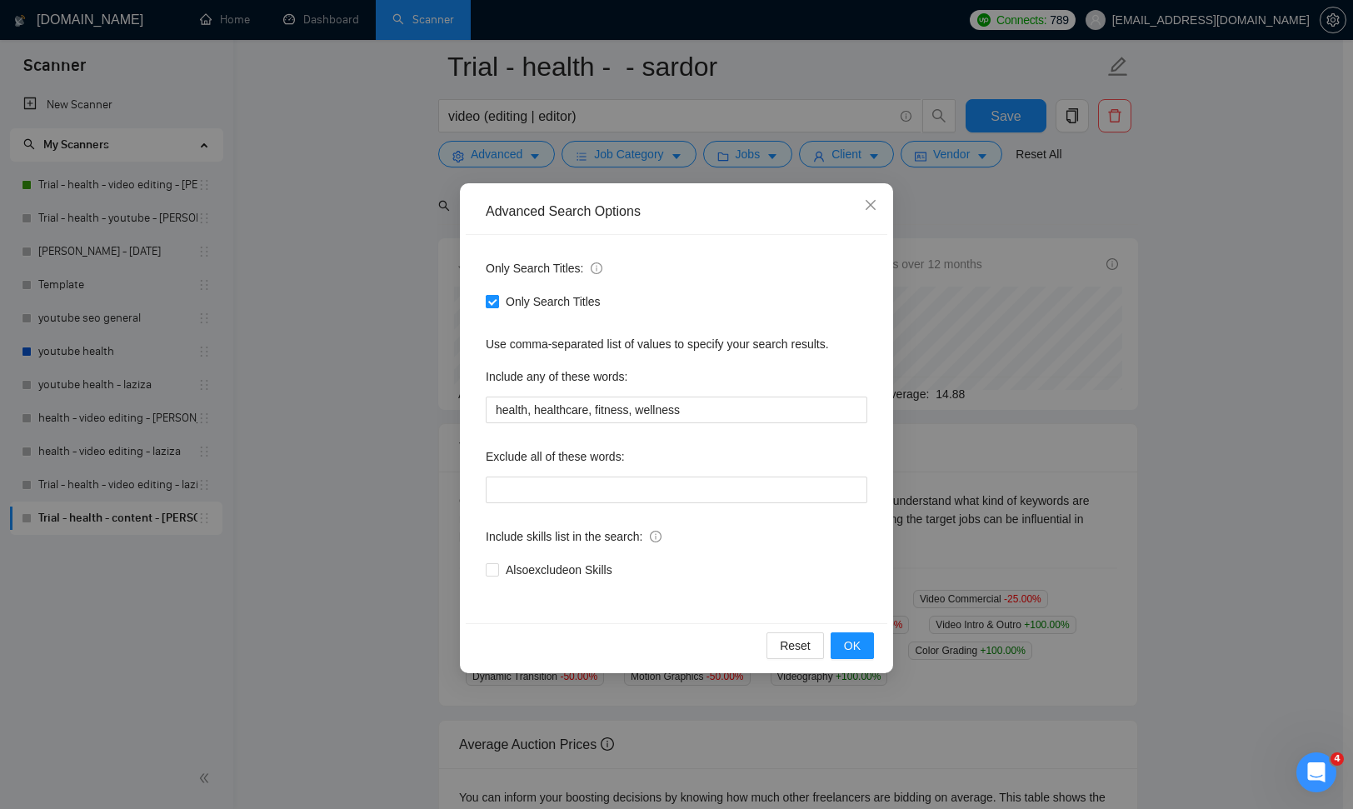
click at [499, 297] on span "Only Search Titles" at bounding box center [553, 301] width 108 height 18
click at [497, 297] on input "Only Search Titles" at bounding box center [492, 301] width 12 height 12
checkbox input "false"
drag, startPoint x: 866, startPoint y: 640, endPoint x: 947, endPoint y: 664, distance: 85.2
click at [866, 641] on button "OK" at bounding box center [852, 645] width 43 height 27
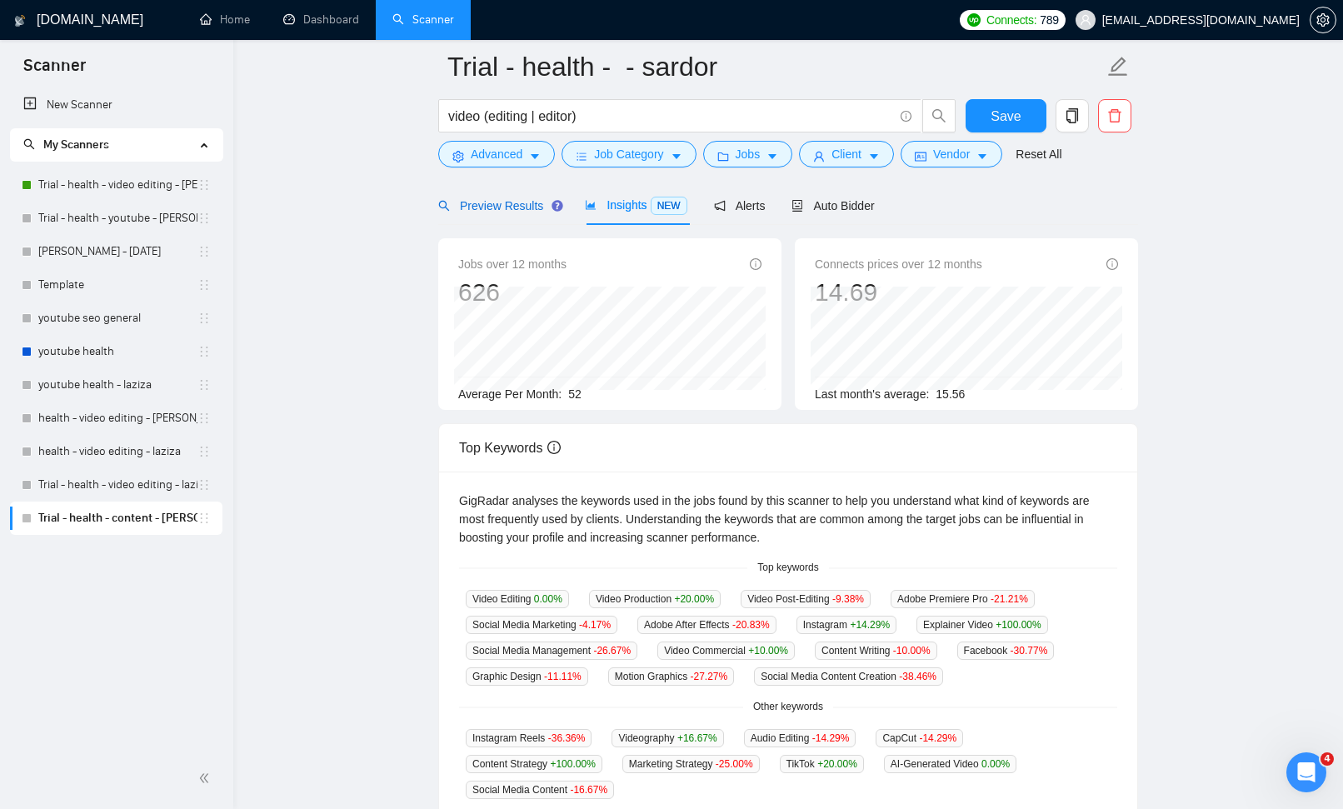
click at [505, 199] on span "Preview Results" at bounding box center [498, 205] width 120 height 13
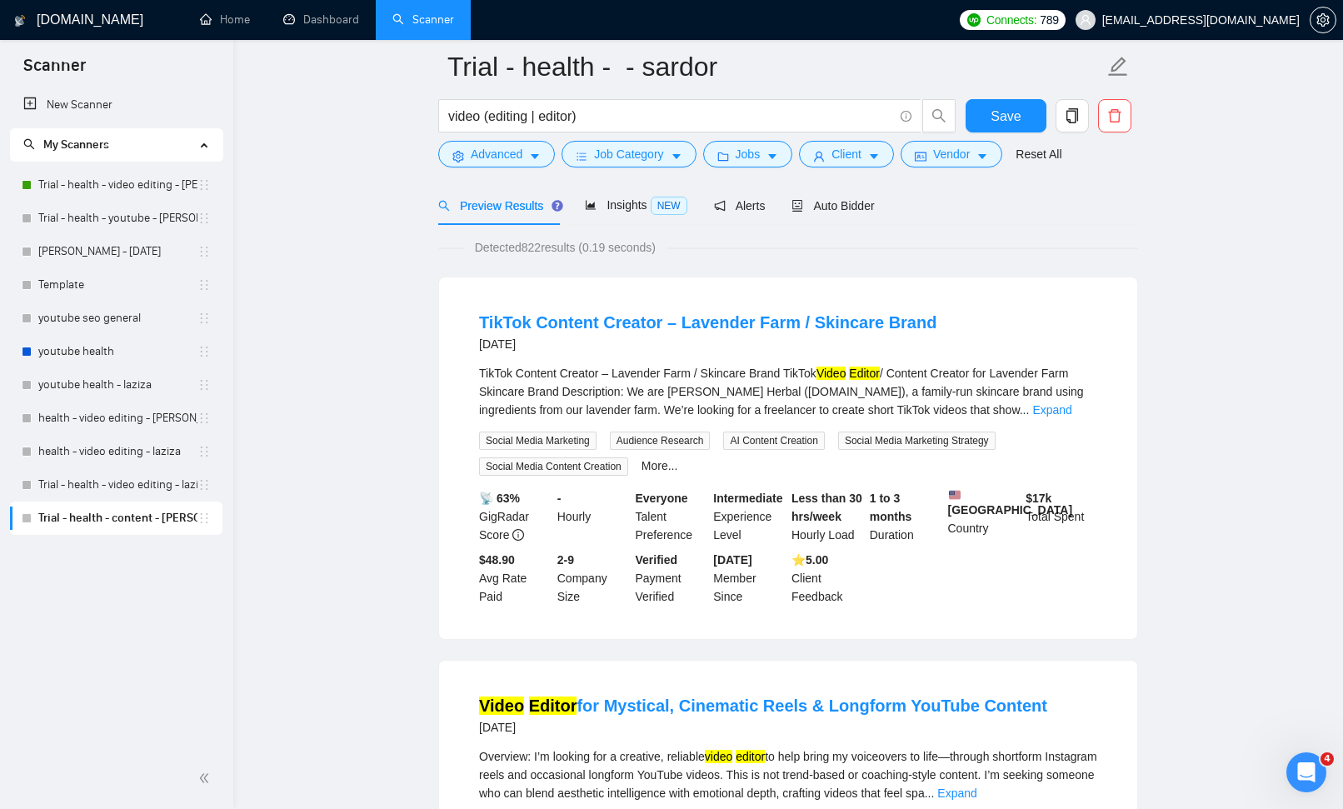
click at [1072, 412] on link "Expand" at bounding box center [1051, 409] width 39 height 13
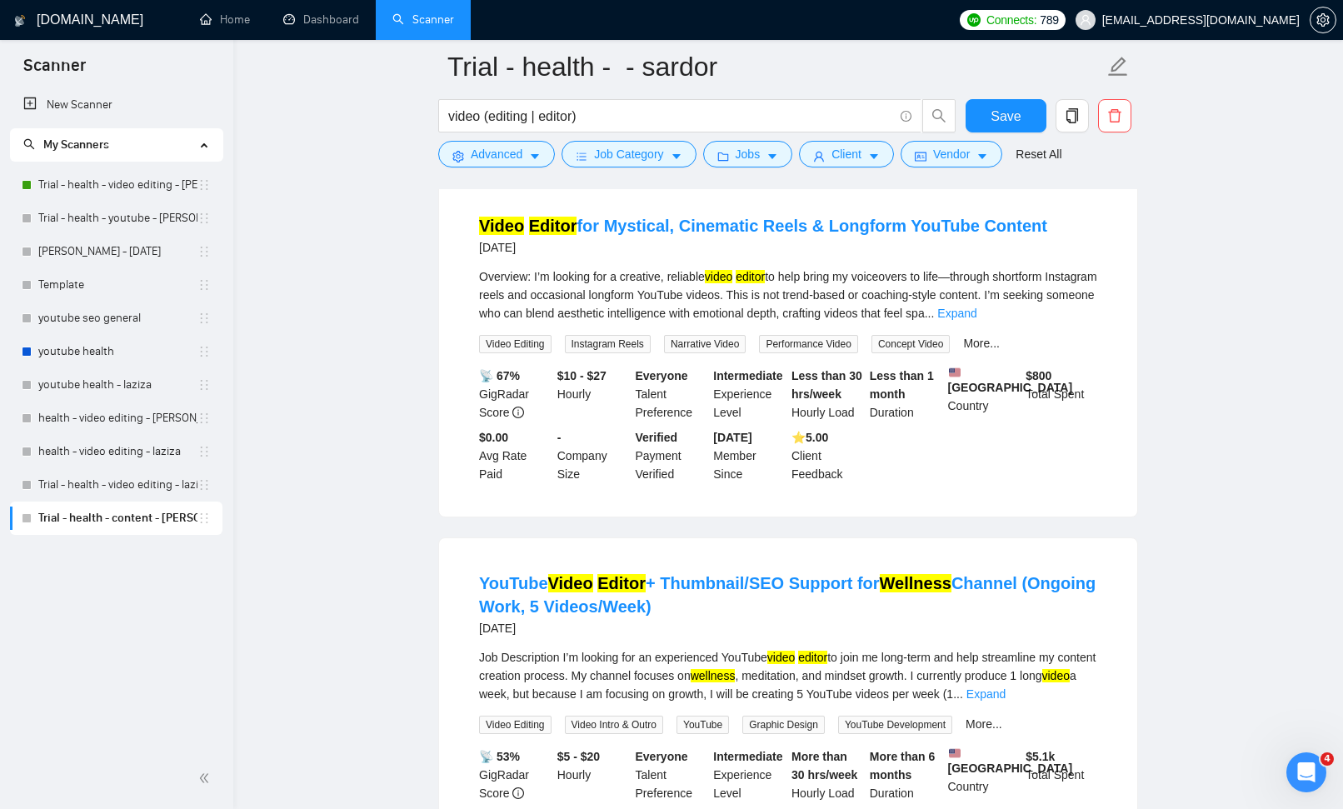
scroll to position [1137, 0]
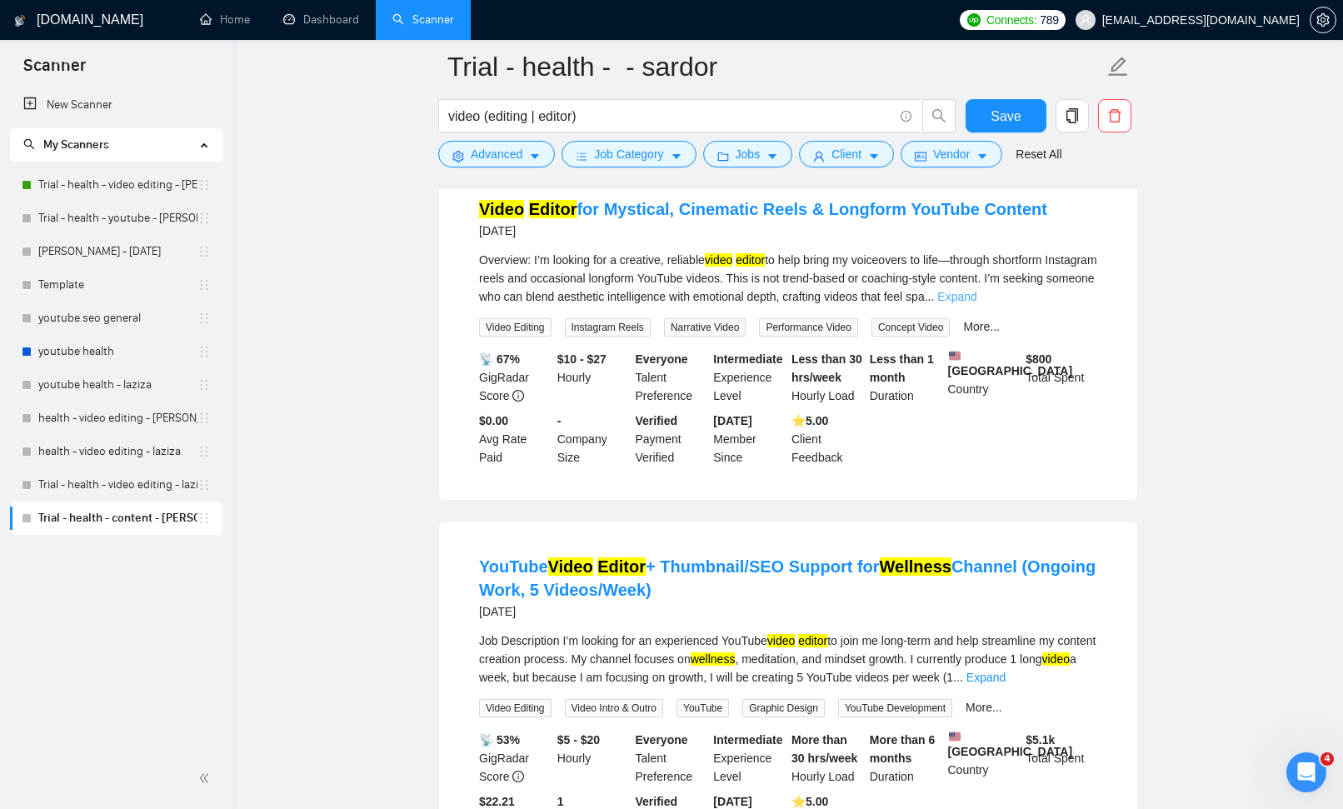
click at [977, 303] on link "Expand" at bounding box center [956, 296] width 39 height 13
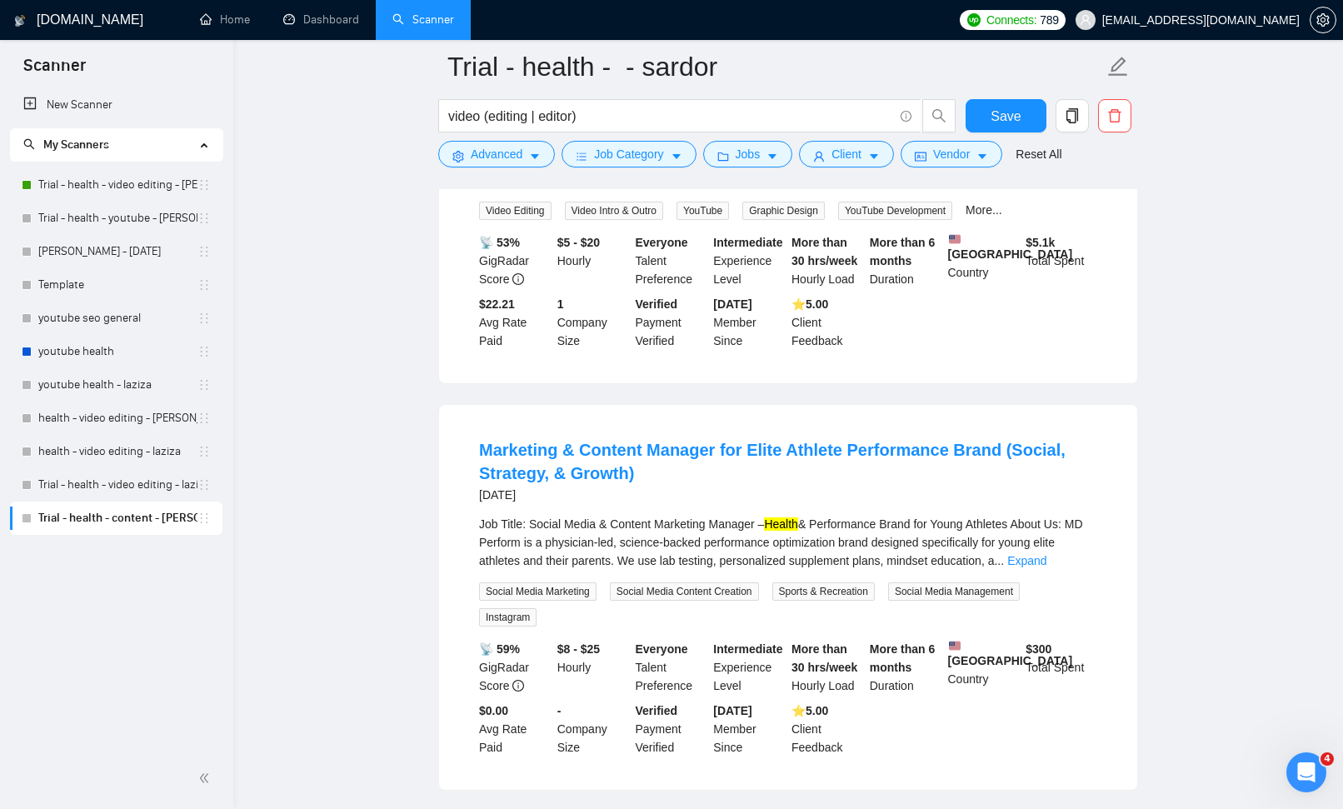
scroll to position [1971, 0]
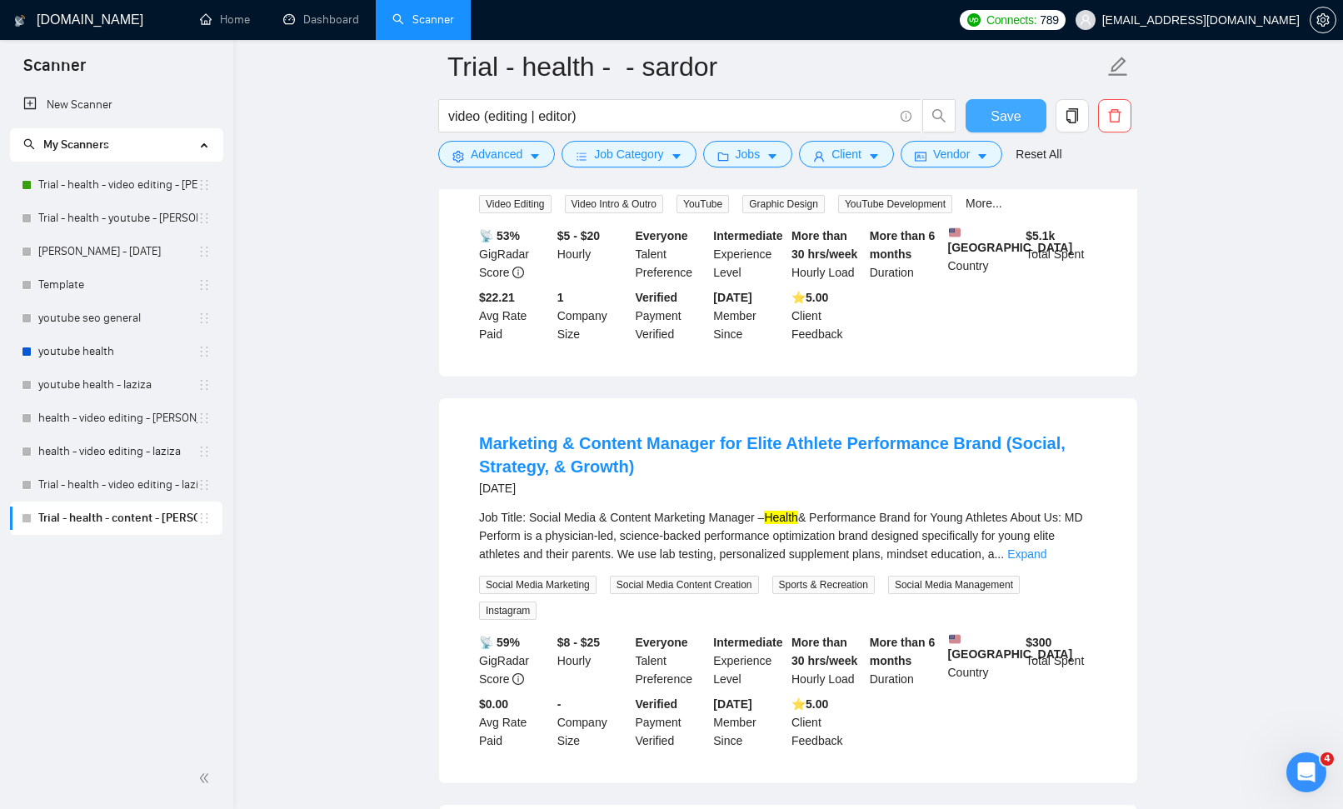
click at [996, 117] on span "Save" at bounding box center [1006, 116] width 30 height 21
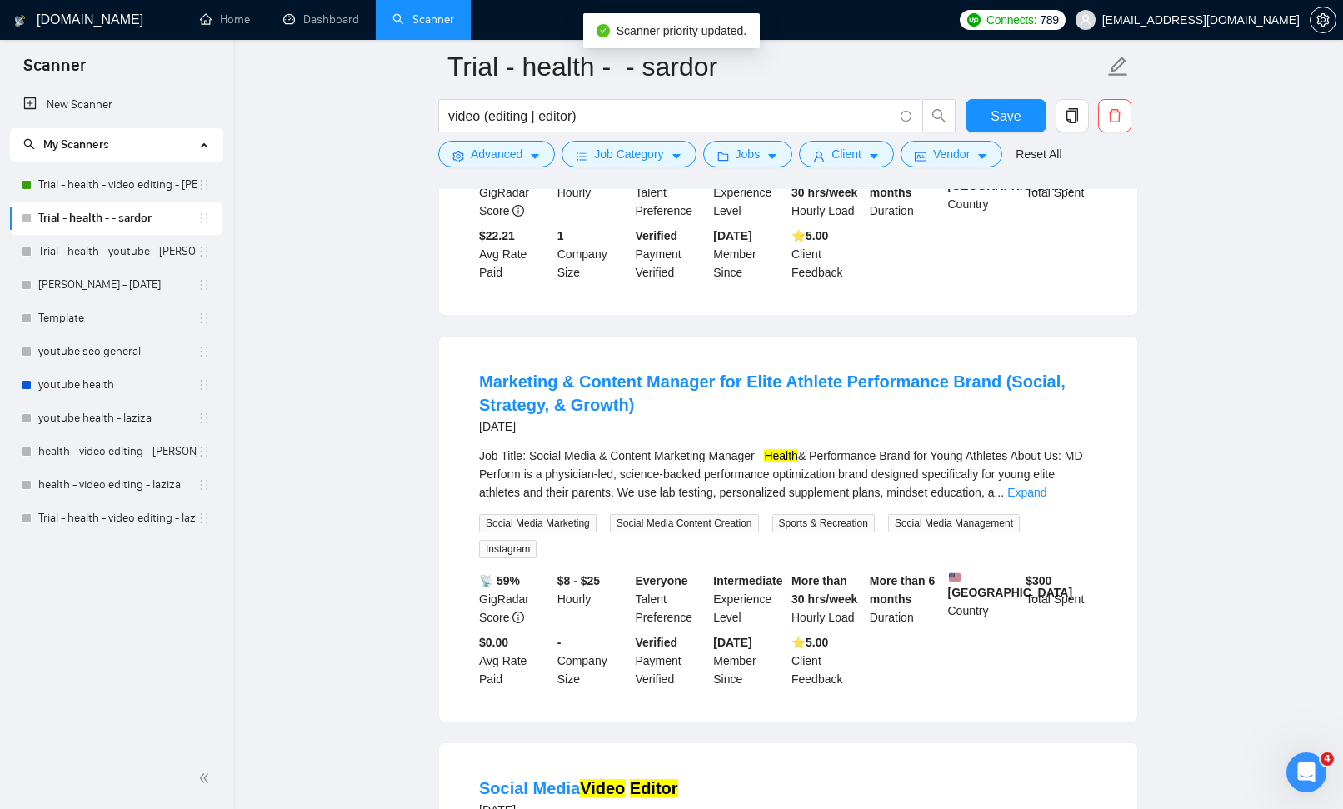
scroll to position [2169, 0]
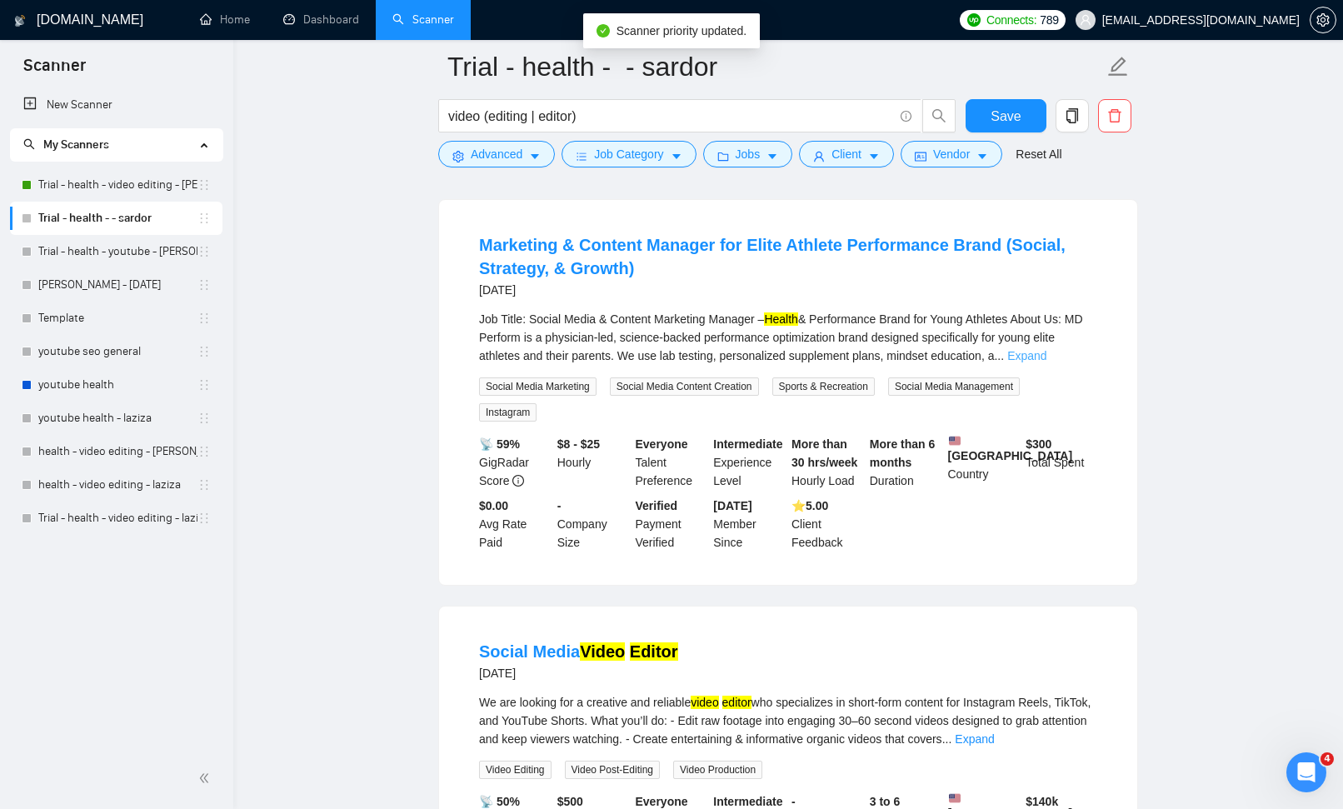
click at [1047, 362] on link "Expand" at bounding box center [1026, 355] width 39 height 13
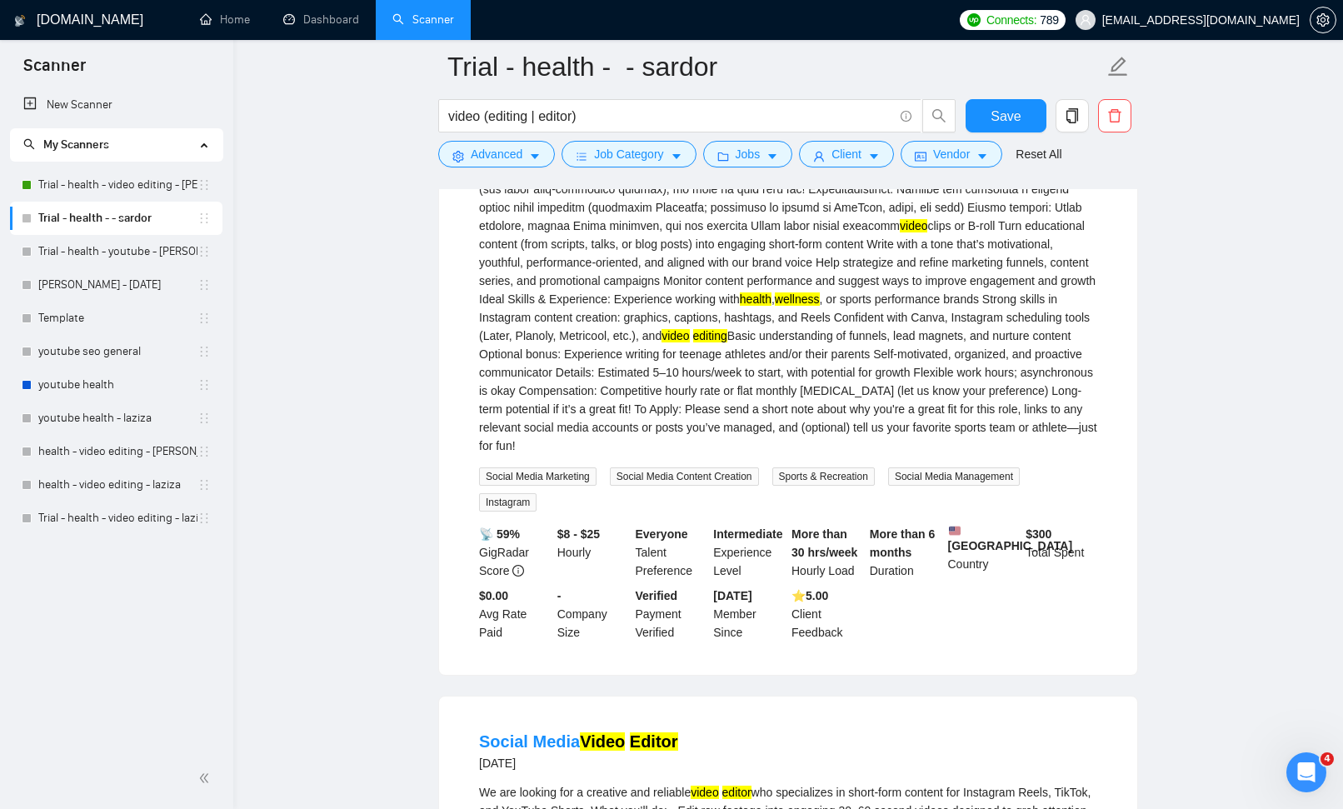
scroll to position [1357, 0]
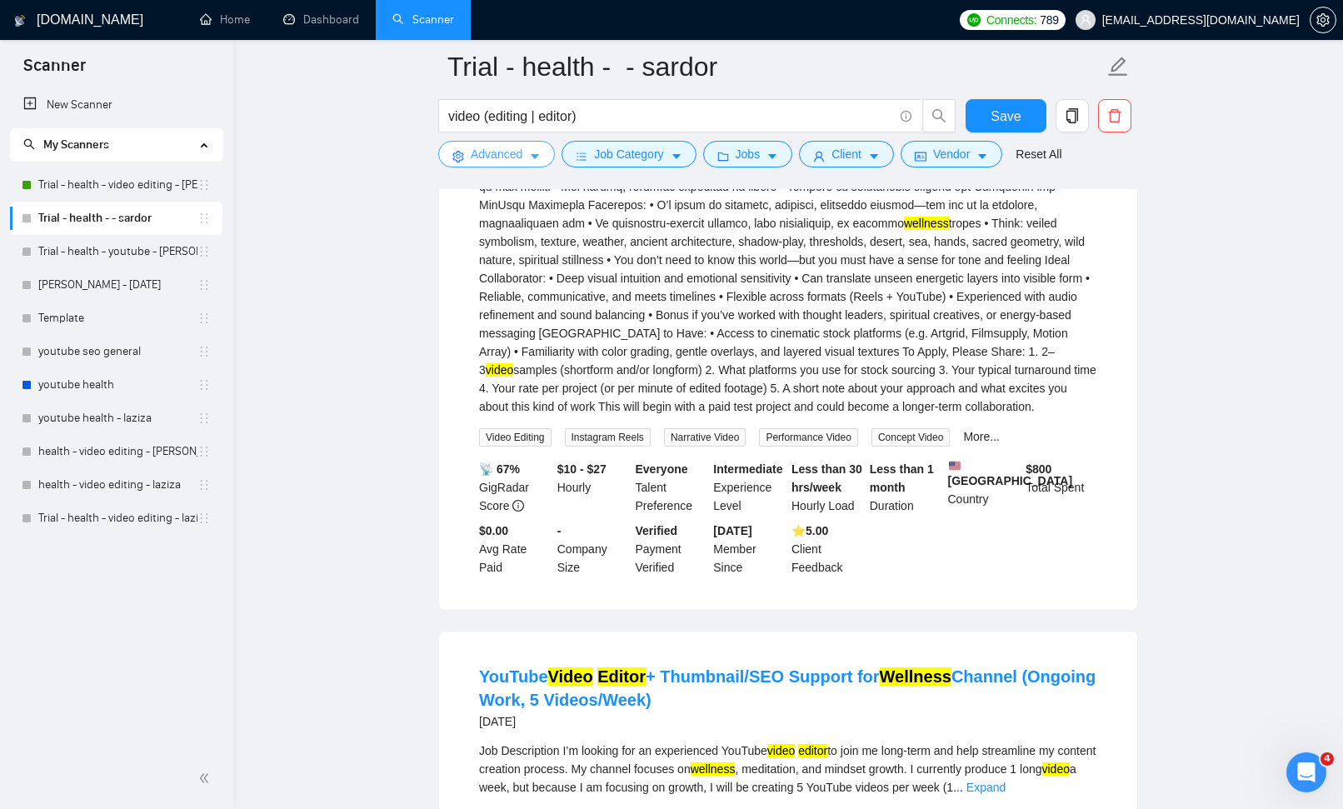
click at [539, 158] on icon "caret-down" at bounding box center [535, 157] width 12 height 12
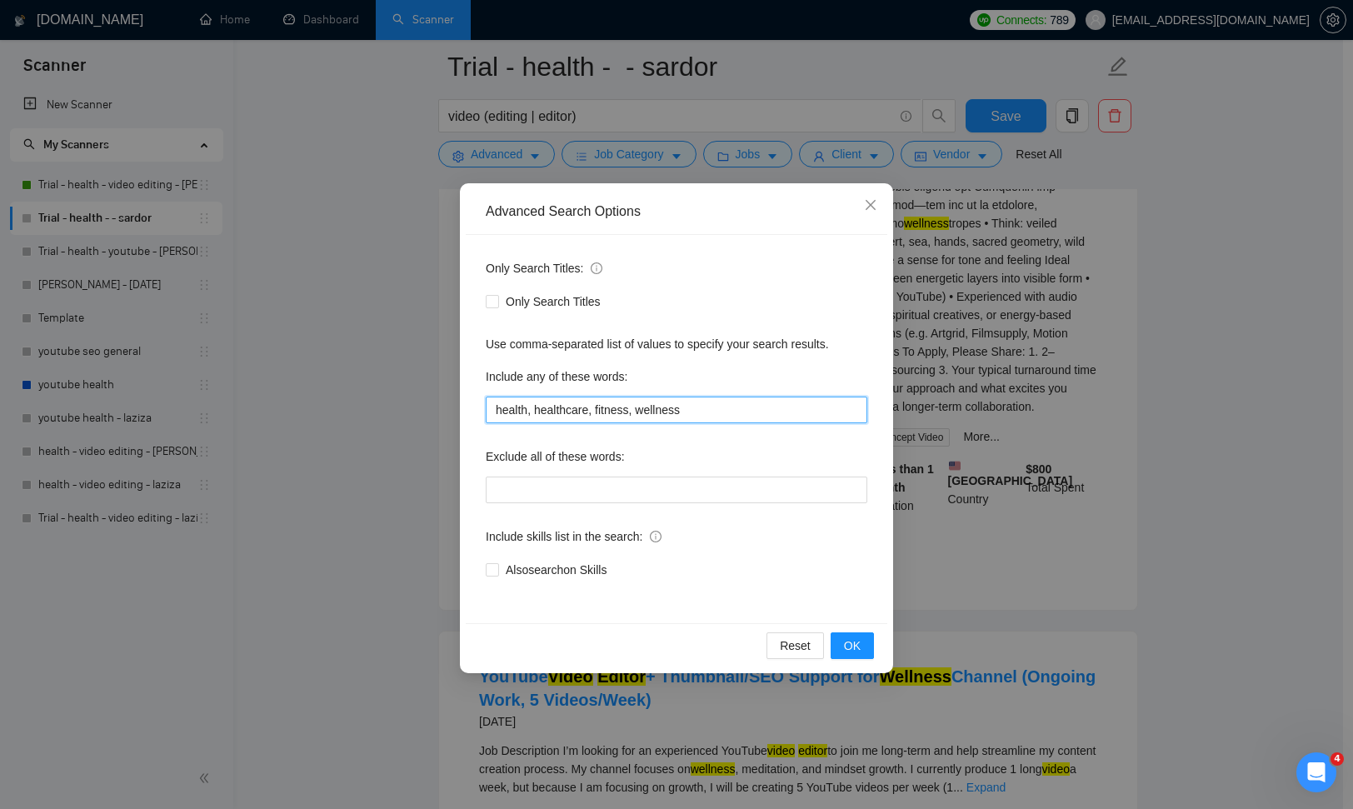
click at [735, 409] on input "health, healthcare, fitness, wellness" at bounding box center [677, 410] width 382 height 27
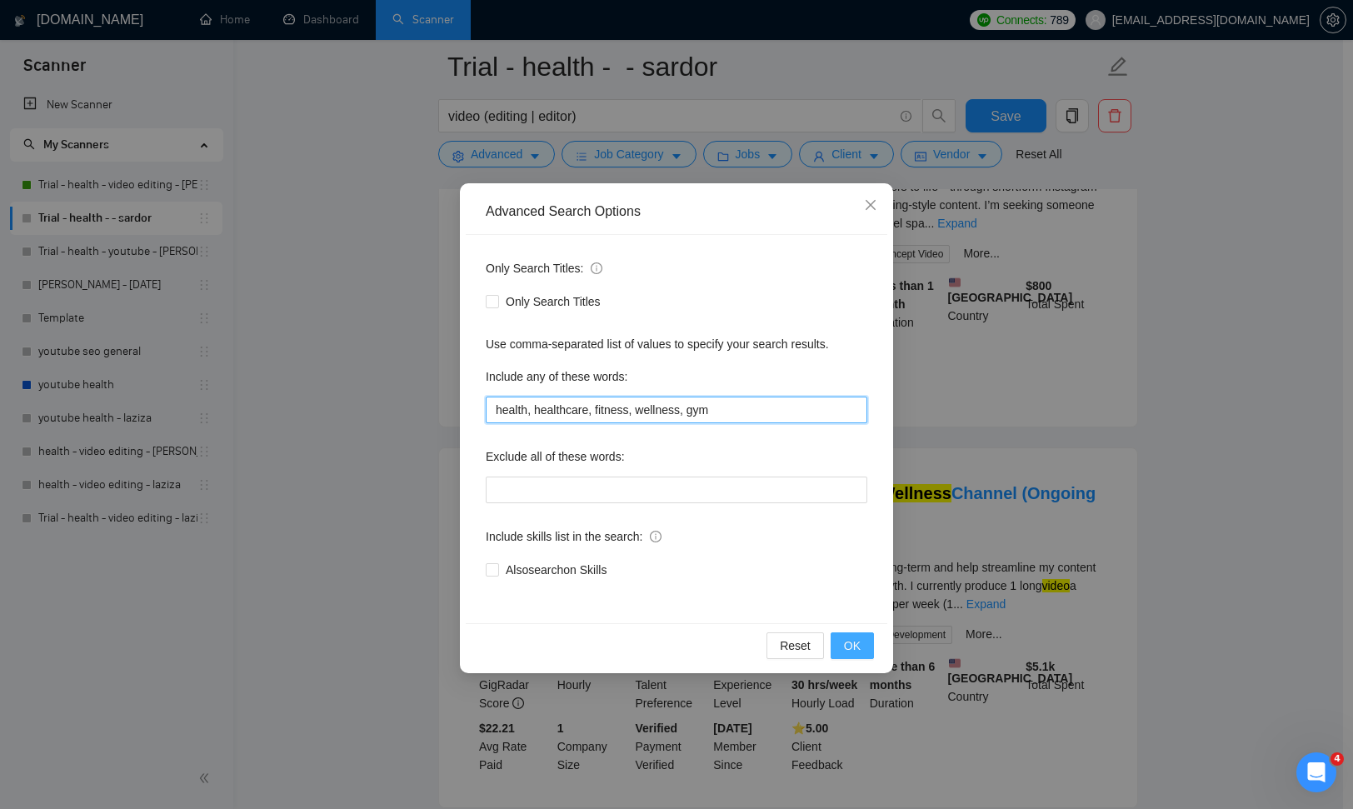
type input "health, healthcare, fitness, wellness, gym"
click at [858, 645] on span "OK" at bounding box center [852, 646] width 17 height 18
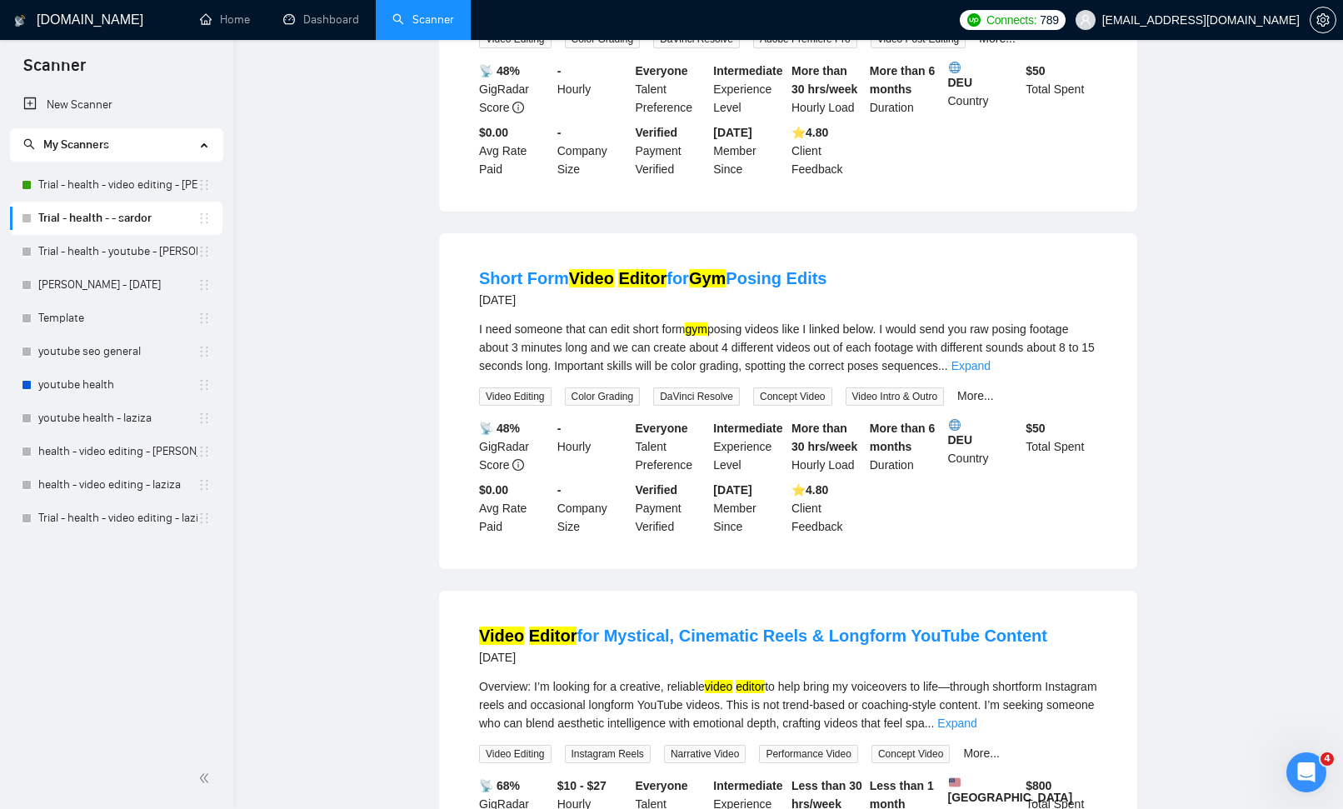
scroll to position [0, 0]
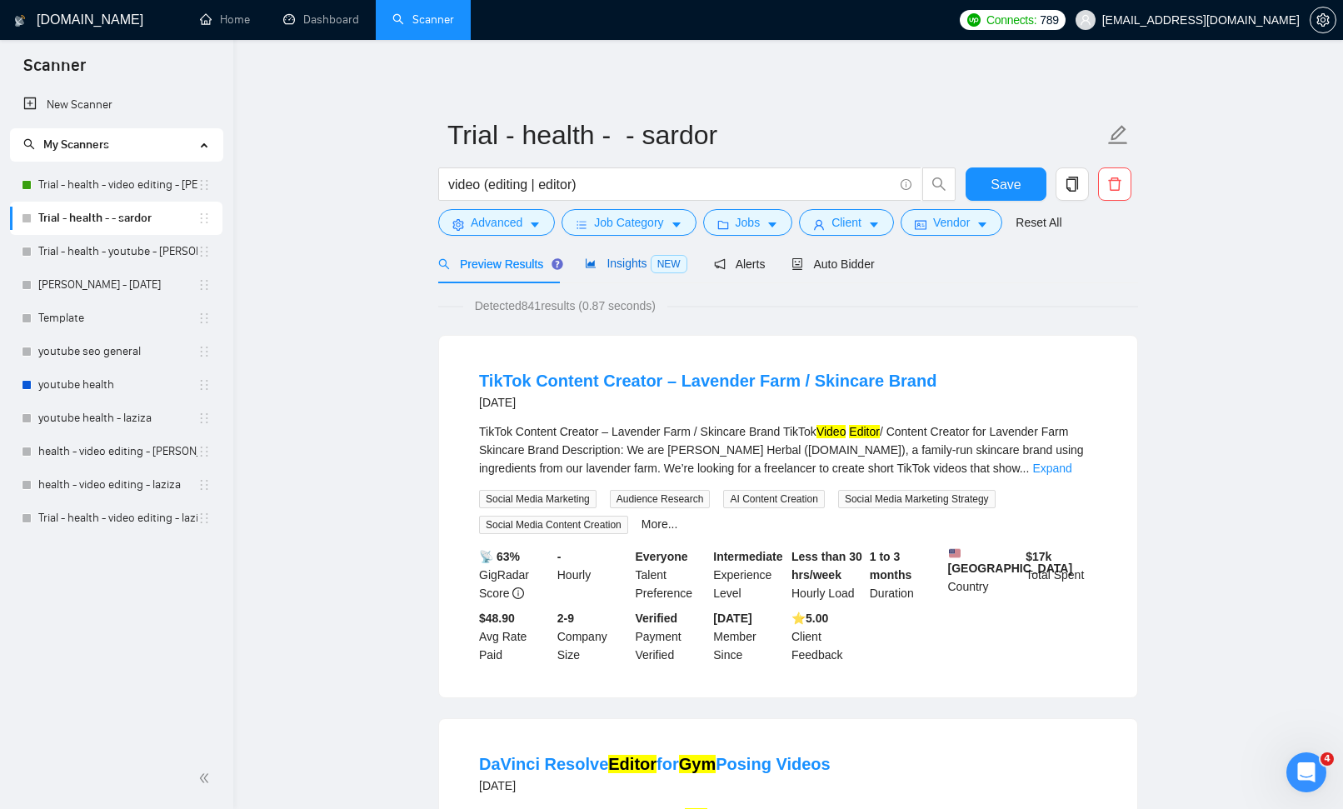
click at [657, 259] on span "NEW" at bounding box center [669, 264] width 37 height 18
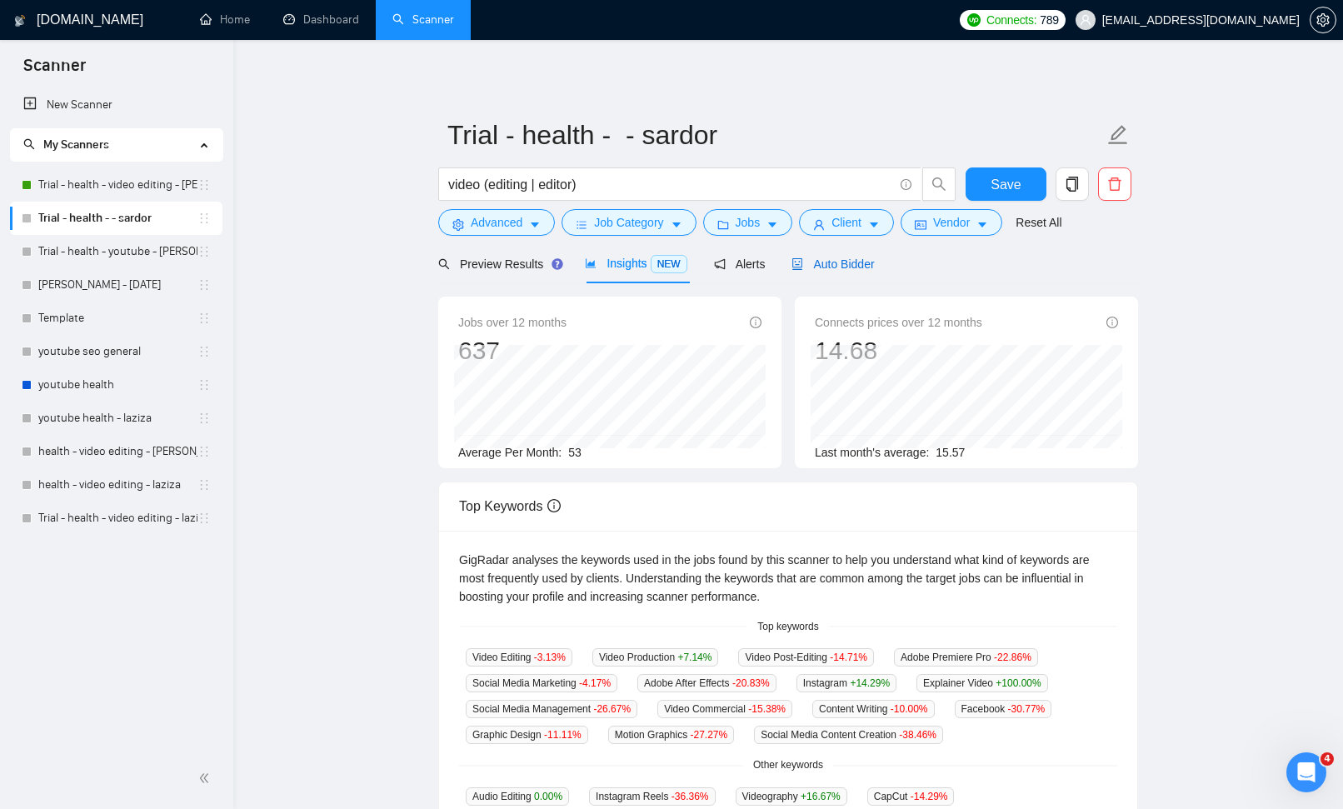
drag, startPoint x: 842, startPoint y: 263, endPoint x: 1162, endPoint y: 317, distance: 324.4
click at [842, 263] on span "Auto Bidder" at bounding box center [833, 263] width 82 height 13
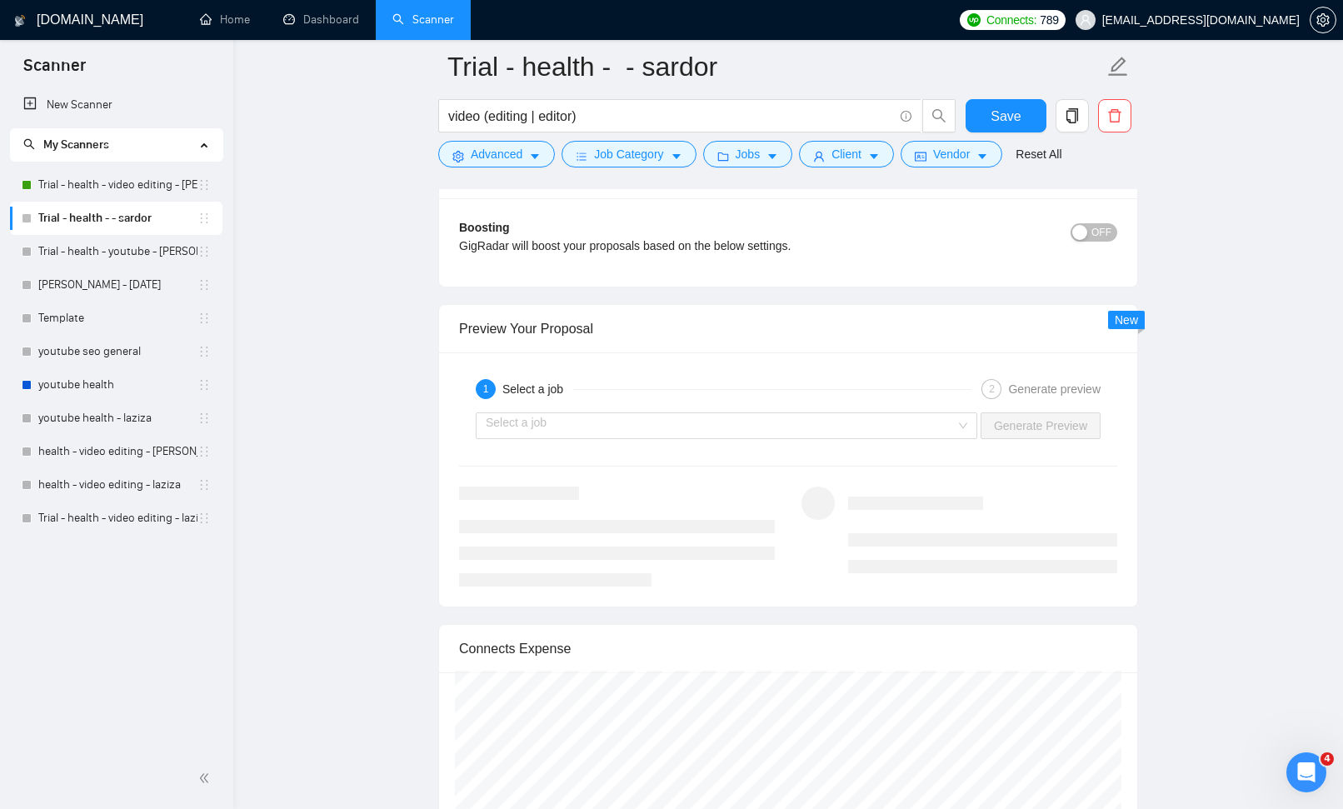
scroll to position [4093, 0]
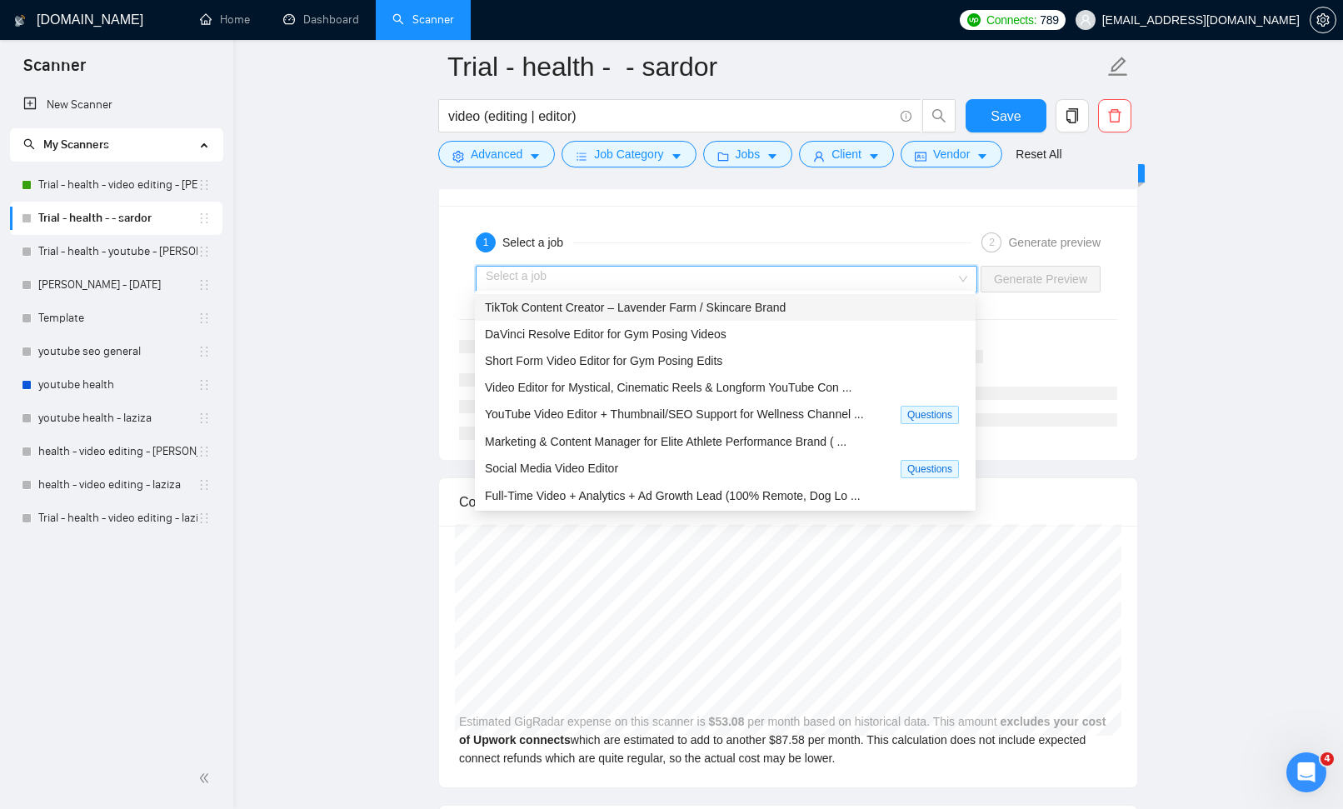
click at [954, 275] on input "search" at bounding box center [721, 279] width 470 height 25
click at [828, 312] on div "TikTok Content Creator – Lavender Farm / Skincare Brand" at bounding box center [725, 307] width 481 height 18
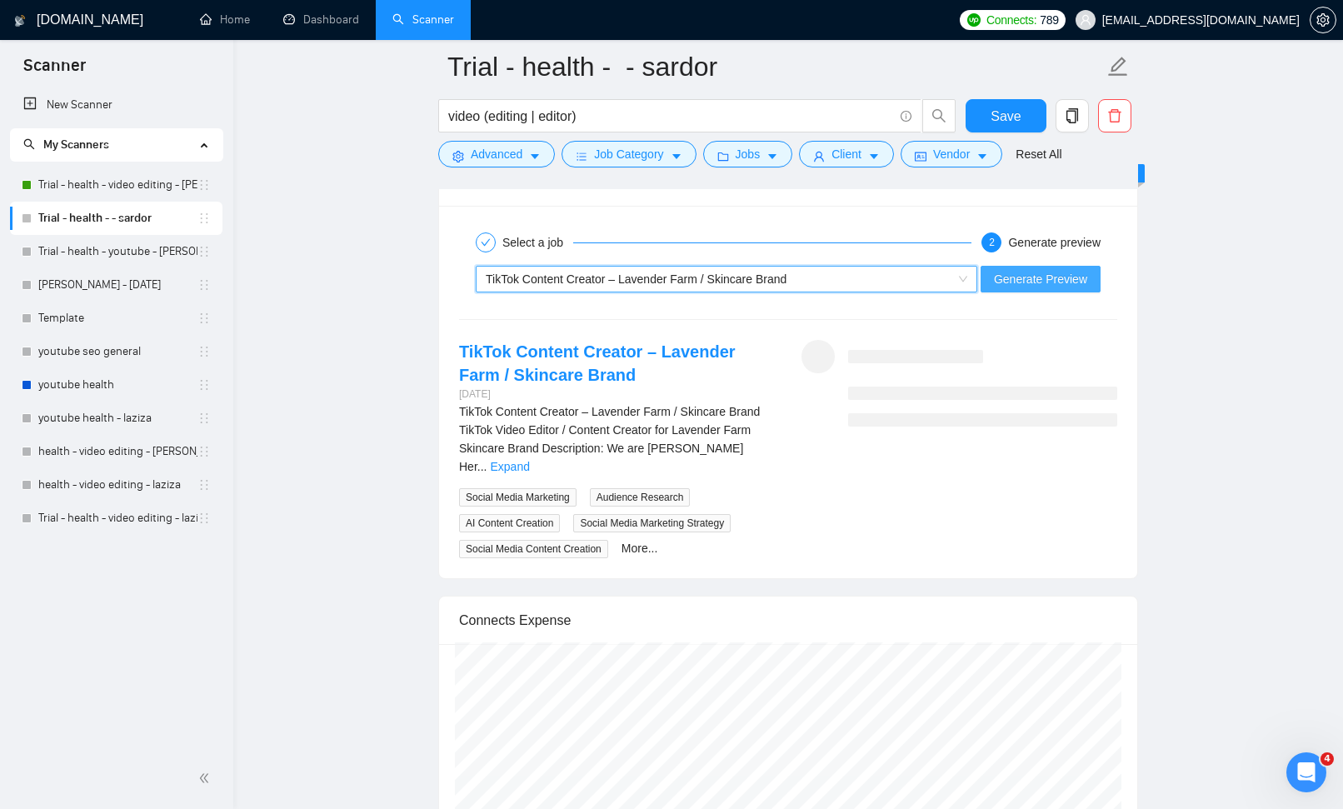
click at [1027, 273] on span "Generate Preview" at bounding box center [1040, 279] width 93 height 18
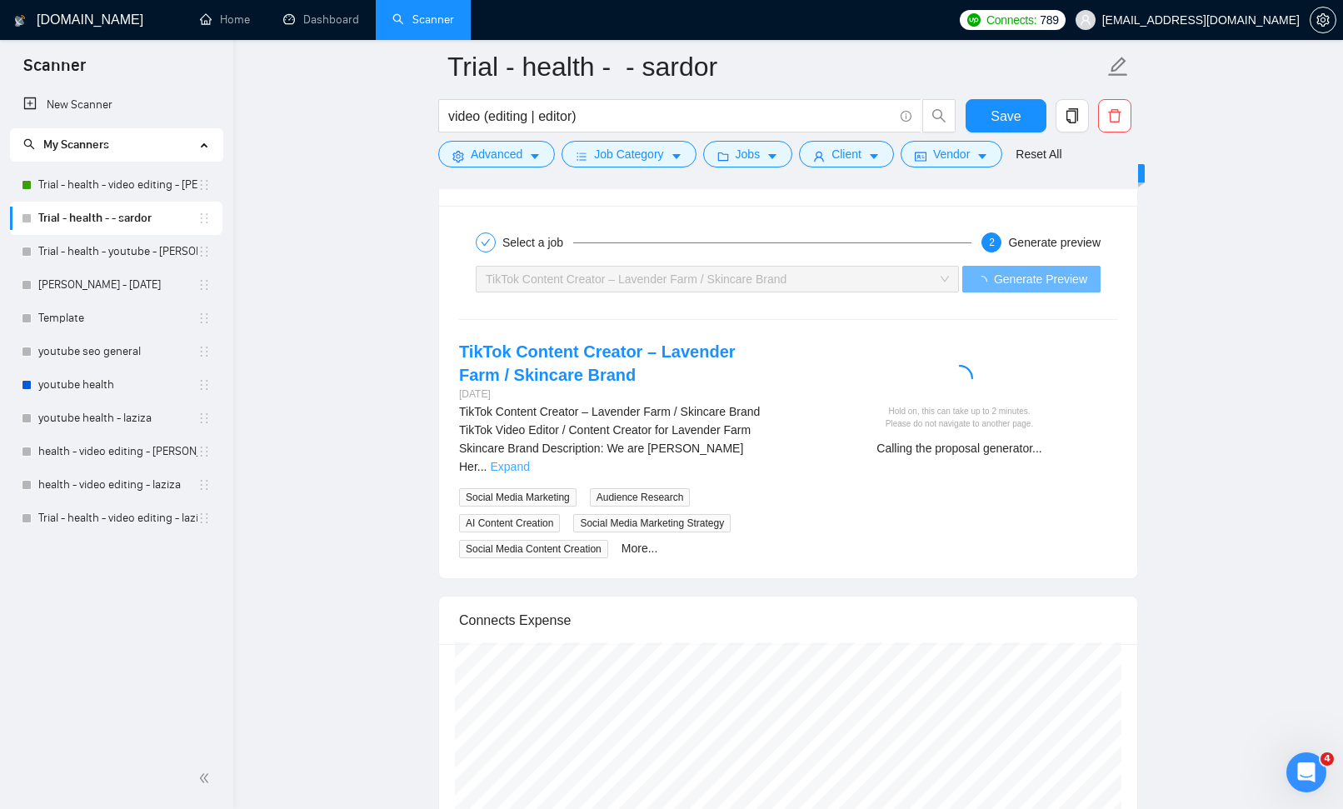
click at [529, 460] on link "Expand" at bounding box center [509, 466] width 39 height 13
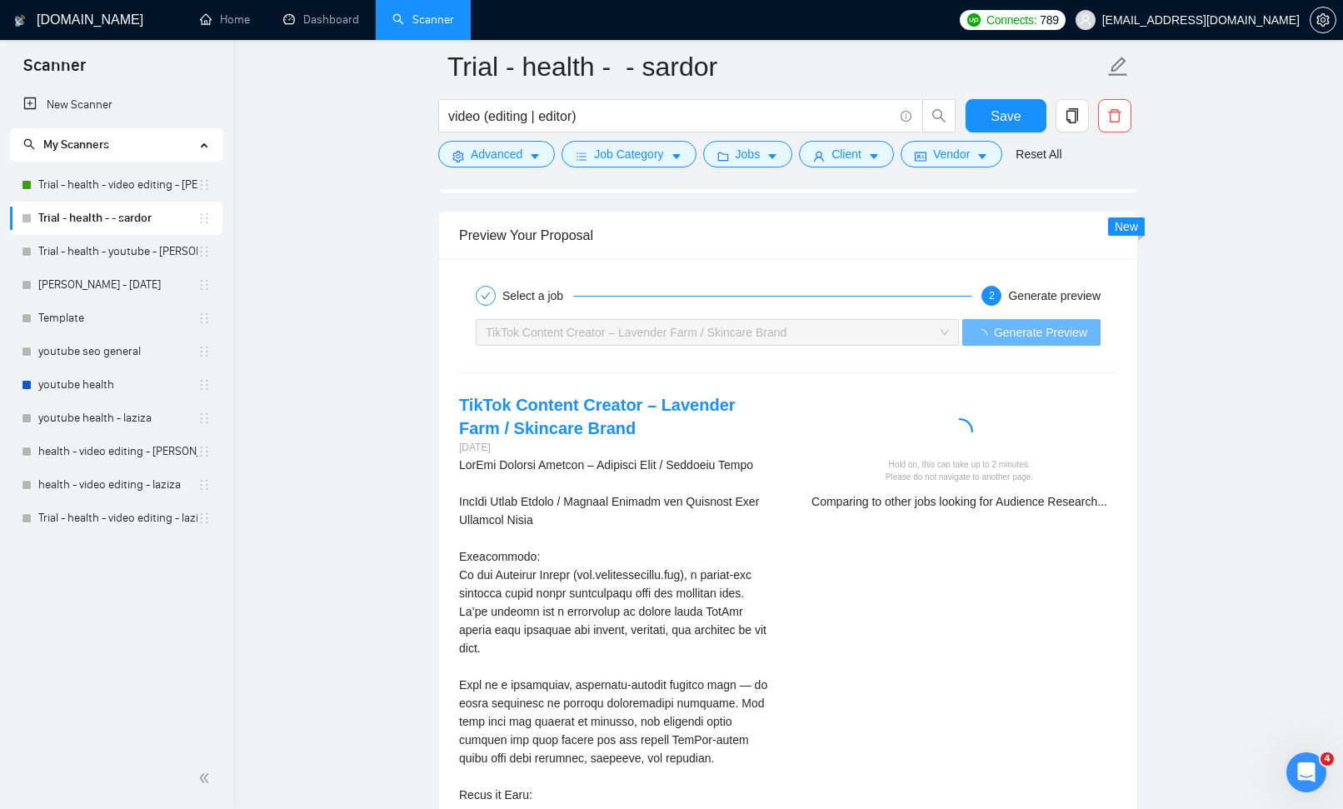
scroll to position [4090, 0]
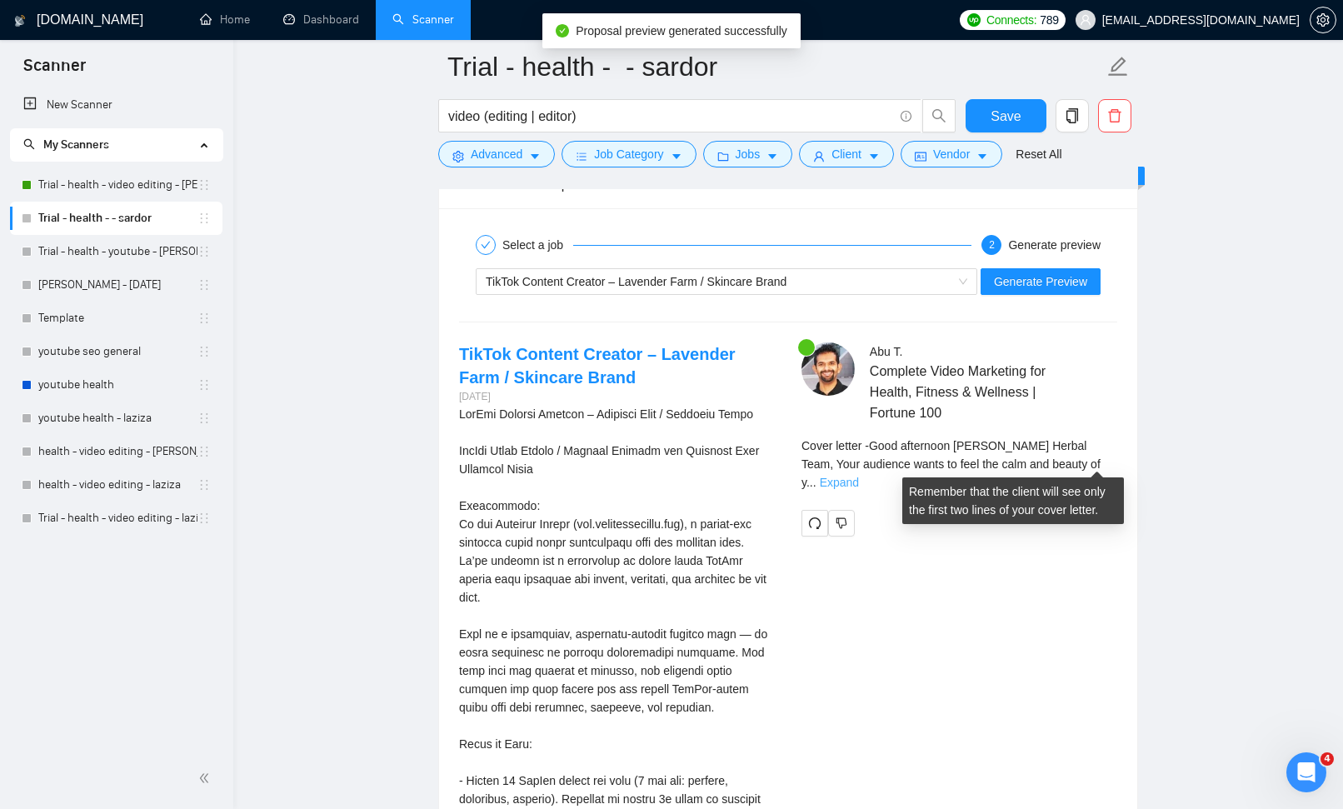
click at [859, 476] on link "Expand" at bounding box center [839, 482] width 39 height 13
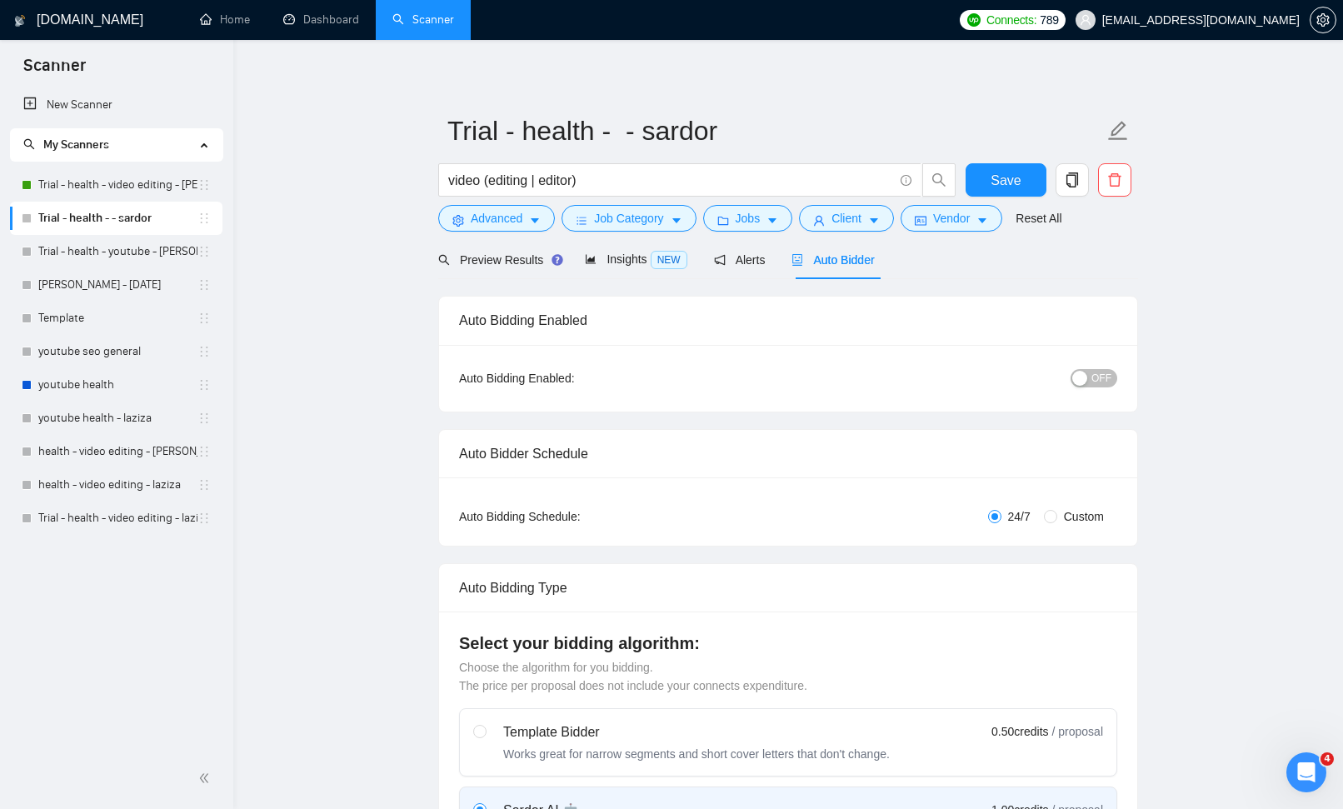
scroll to position [0, 0]
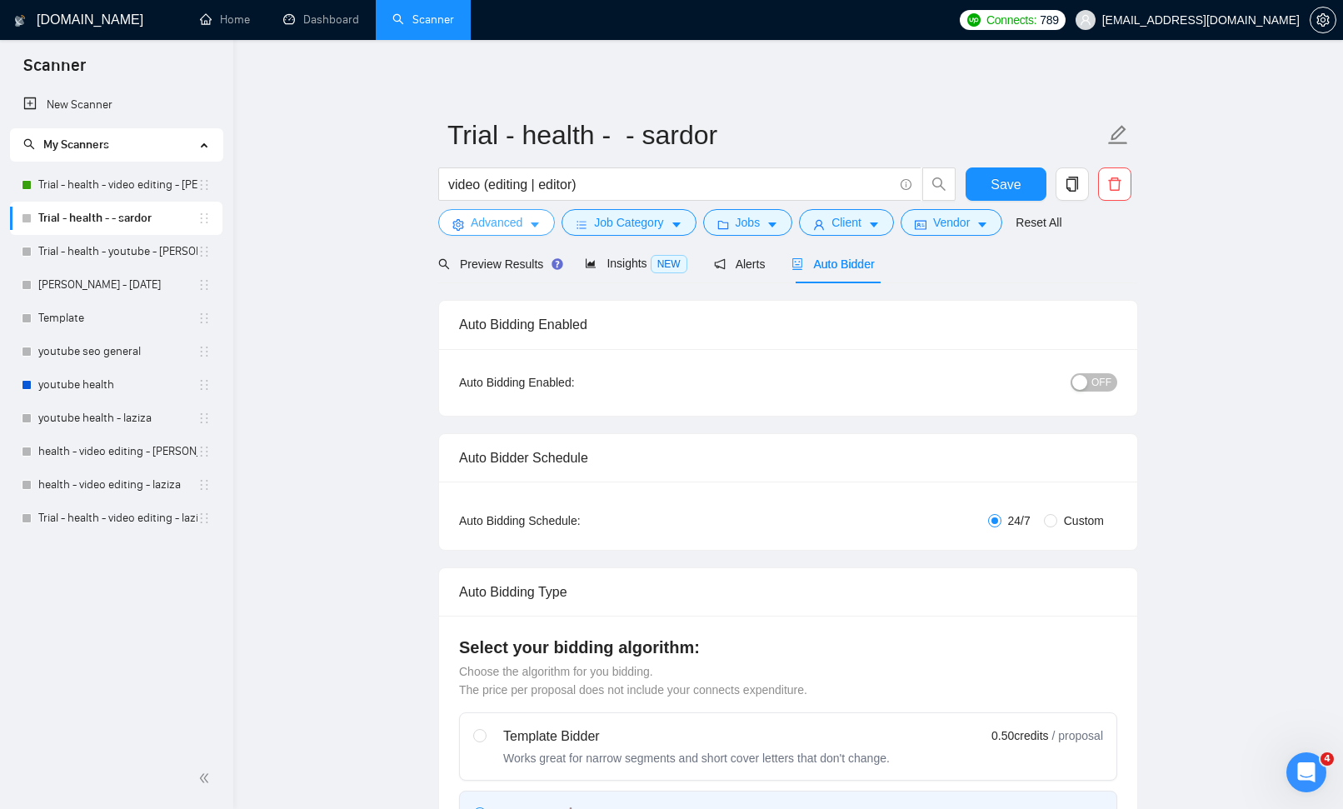
click at [537, 225] on icon "caret-down" at bounding box center [535, 225] width 8 height 5
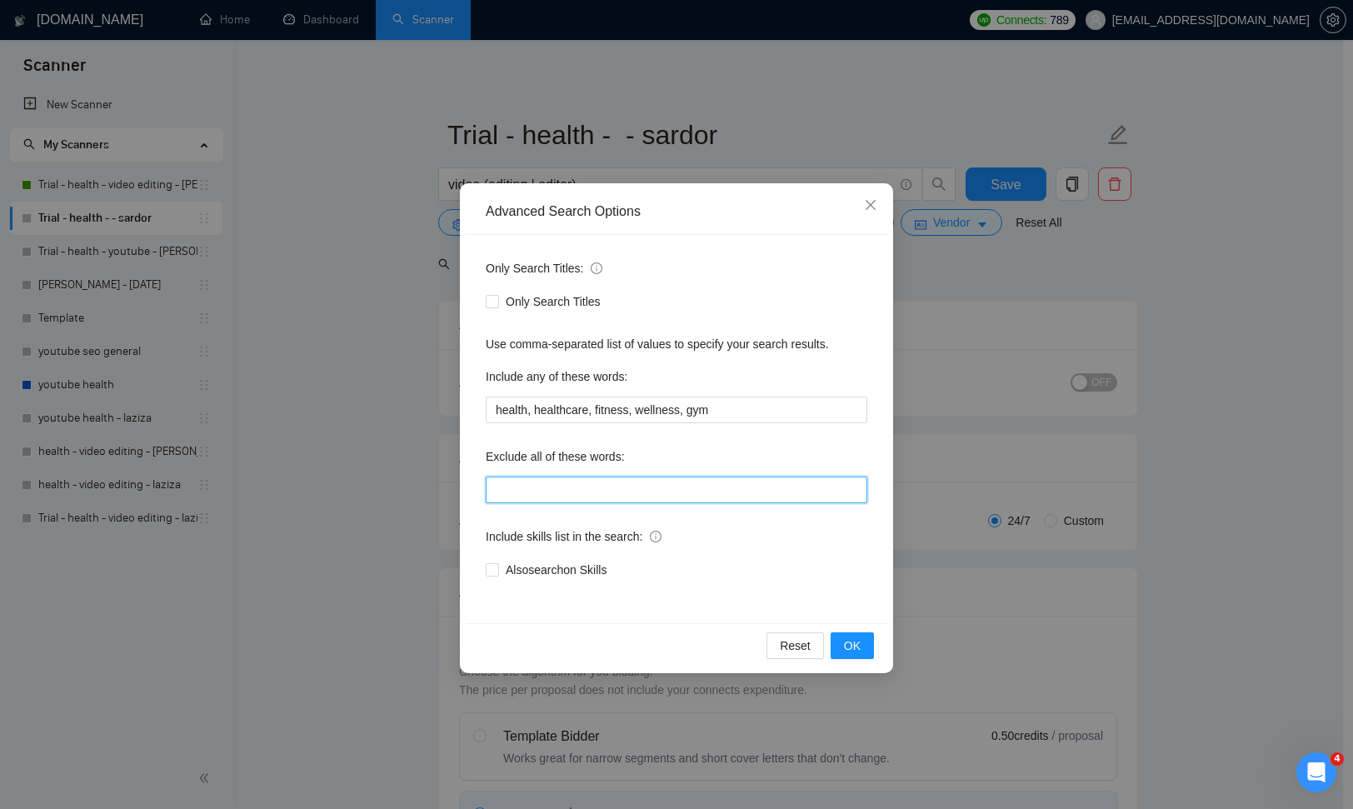
click at [602, 489] on input "text" at bounding box center [677, 490] width 382 height 27
paste input "davinci resolve"
paste input "reverside"
type input "davinci resolve, reverside"
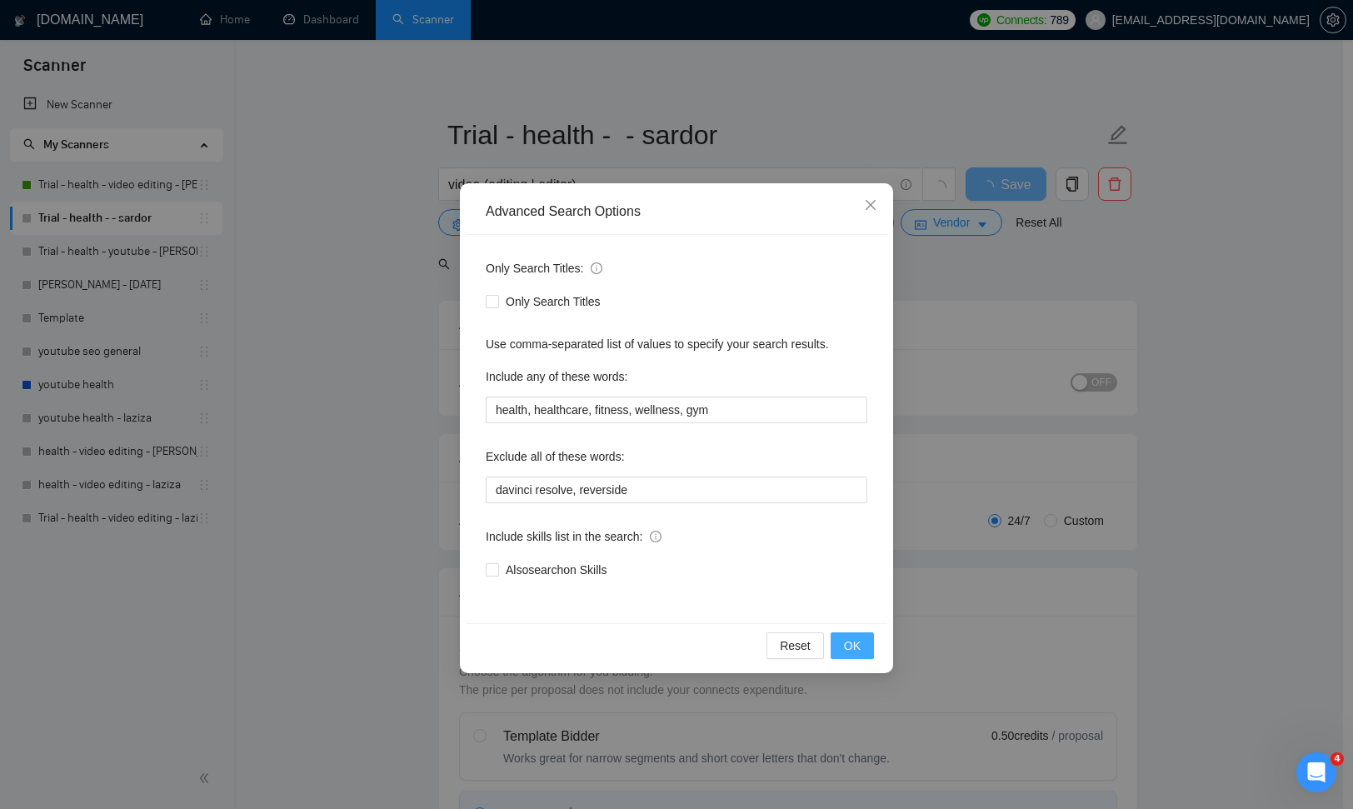
click at [848, 642] on span "OK" at bounding box center [852, 646] width 17 height 18
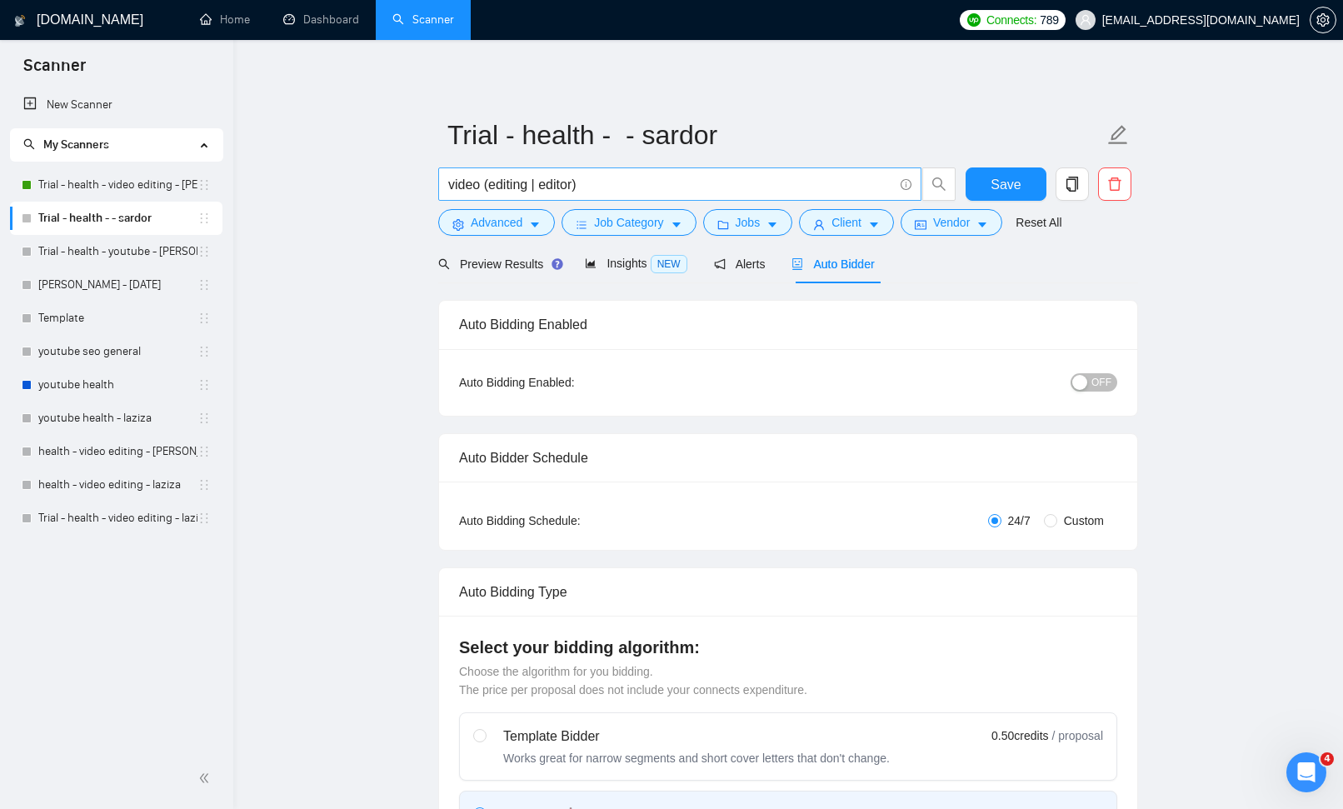
click at [613, 186] on input "video (editing | editor)" at bounding box center [670, 184] width 445 height 21
type input "video (editing | editor) | content"
click at [487, 255] on div "Preview Results" at bounding box center [498, 264] width 120 height 18
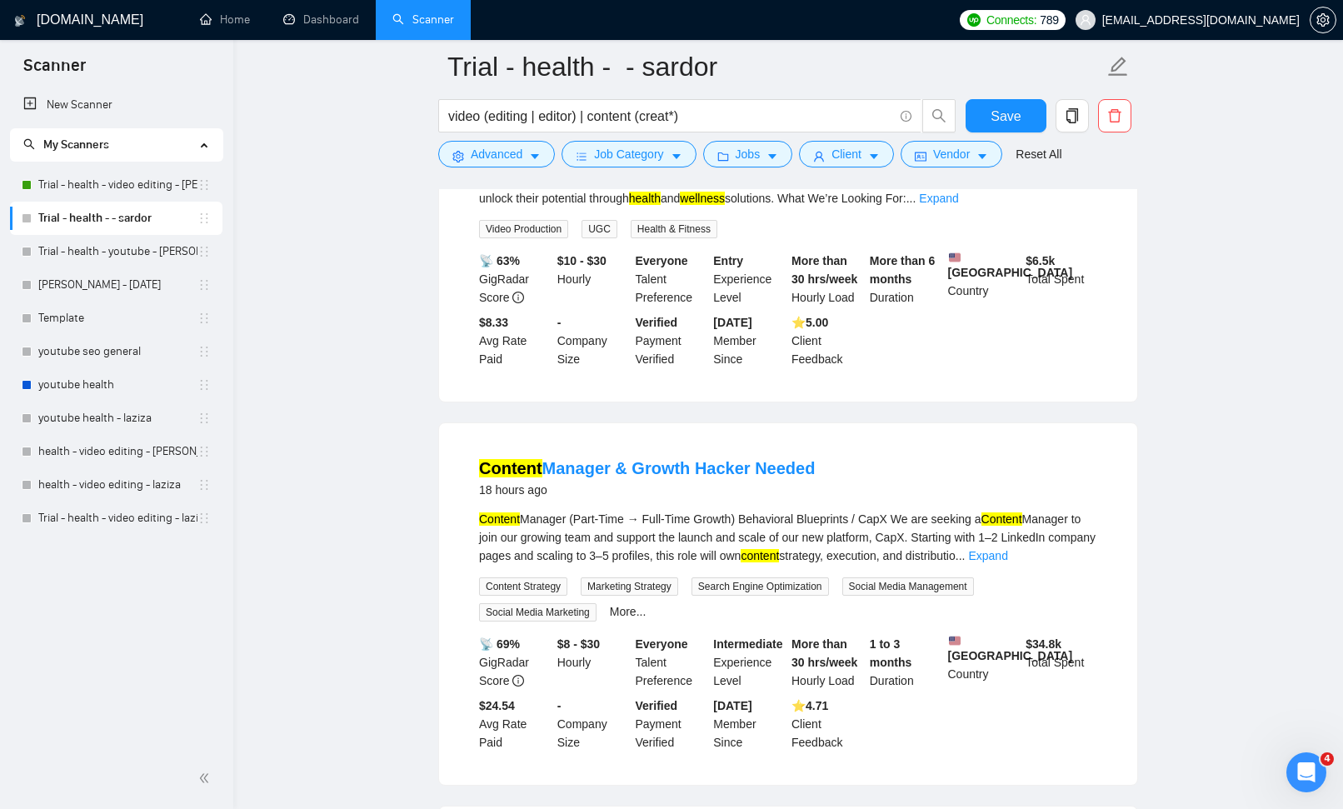
scroll to position [283, 0]
click at [1007, 562] on link "Expand" at bounding box center [987, 555] width 39 height 13
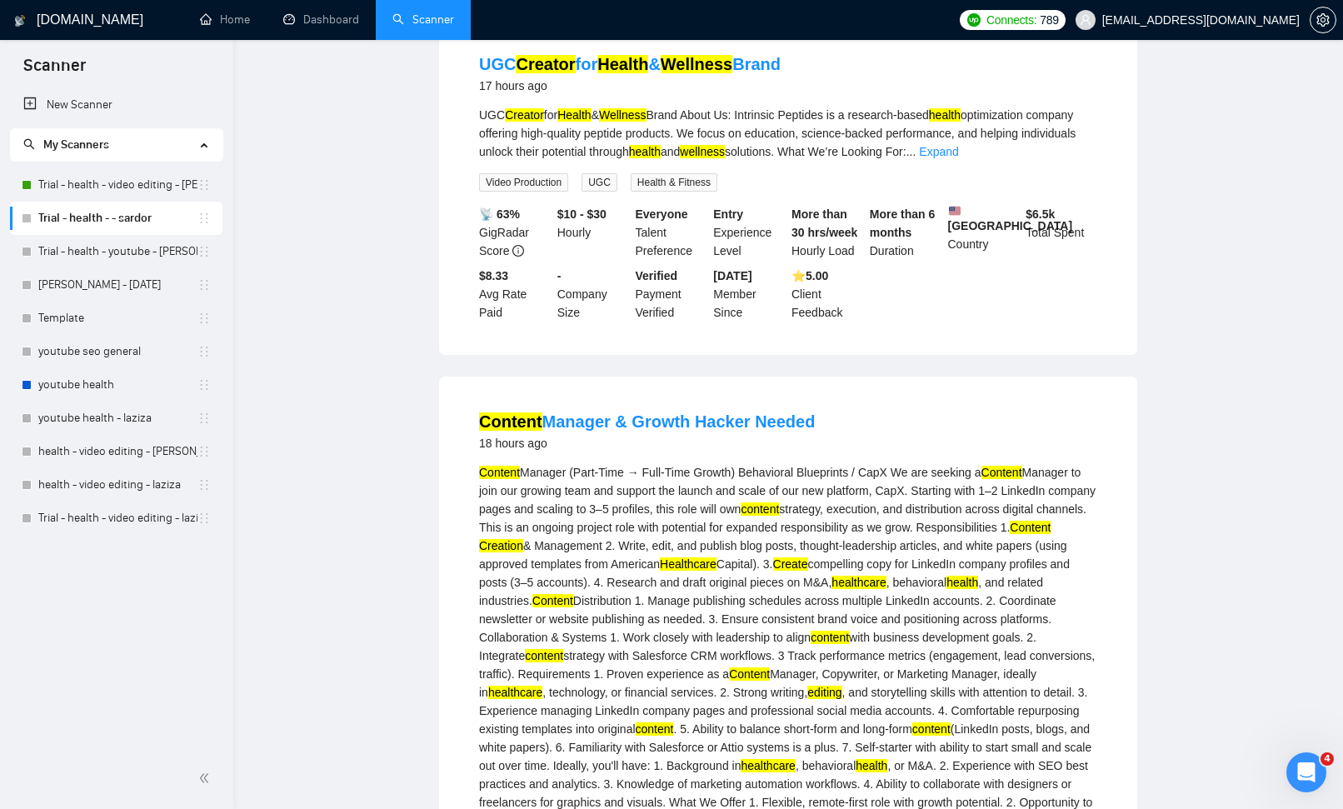
scroll to position [0, 0]
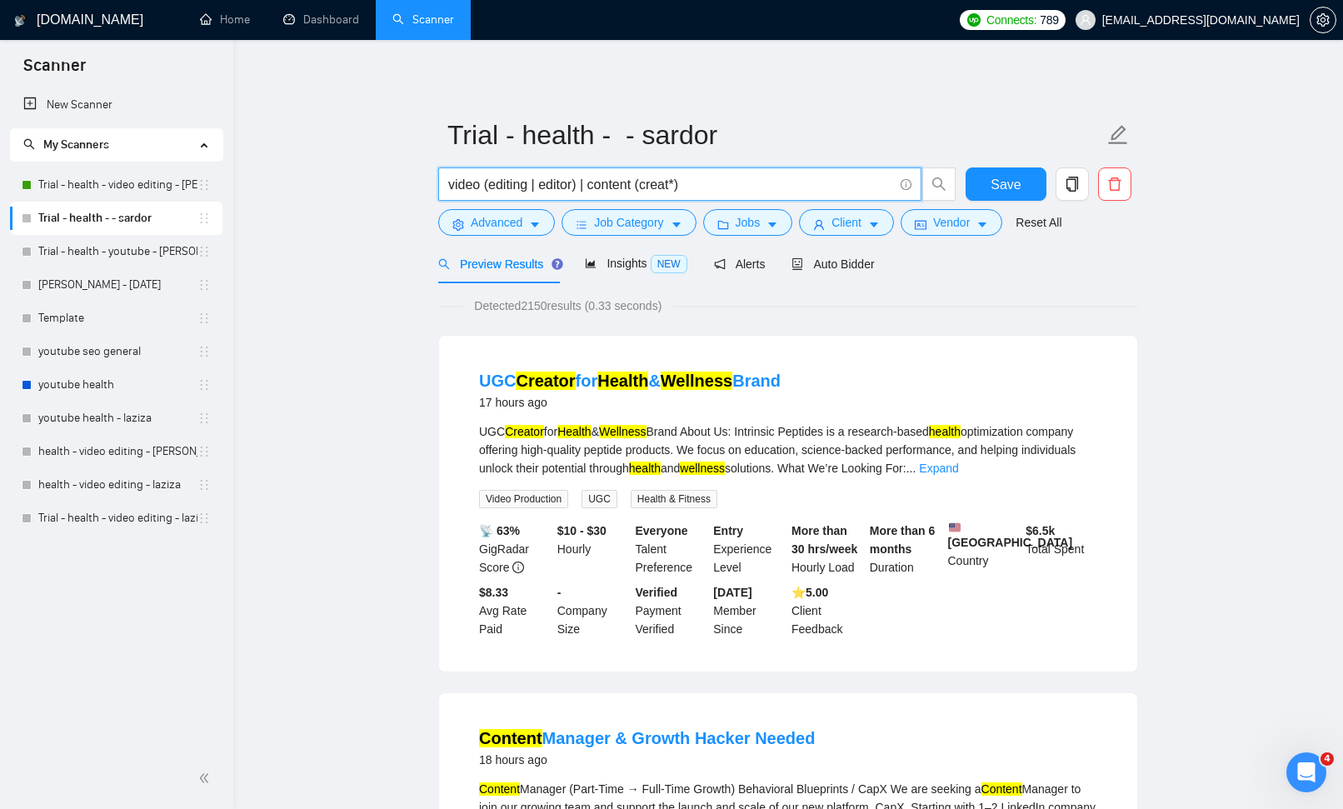
drag, startPoint x: 582, startPoint y: 184, endPoint x: 707, endPoint y: 182, distance: 125.0
click at [707, 182] on input "video (editing | editor) | content (creat*)" at bounding box center [670, 184] width 445 height 21
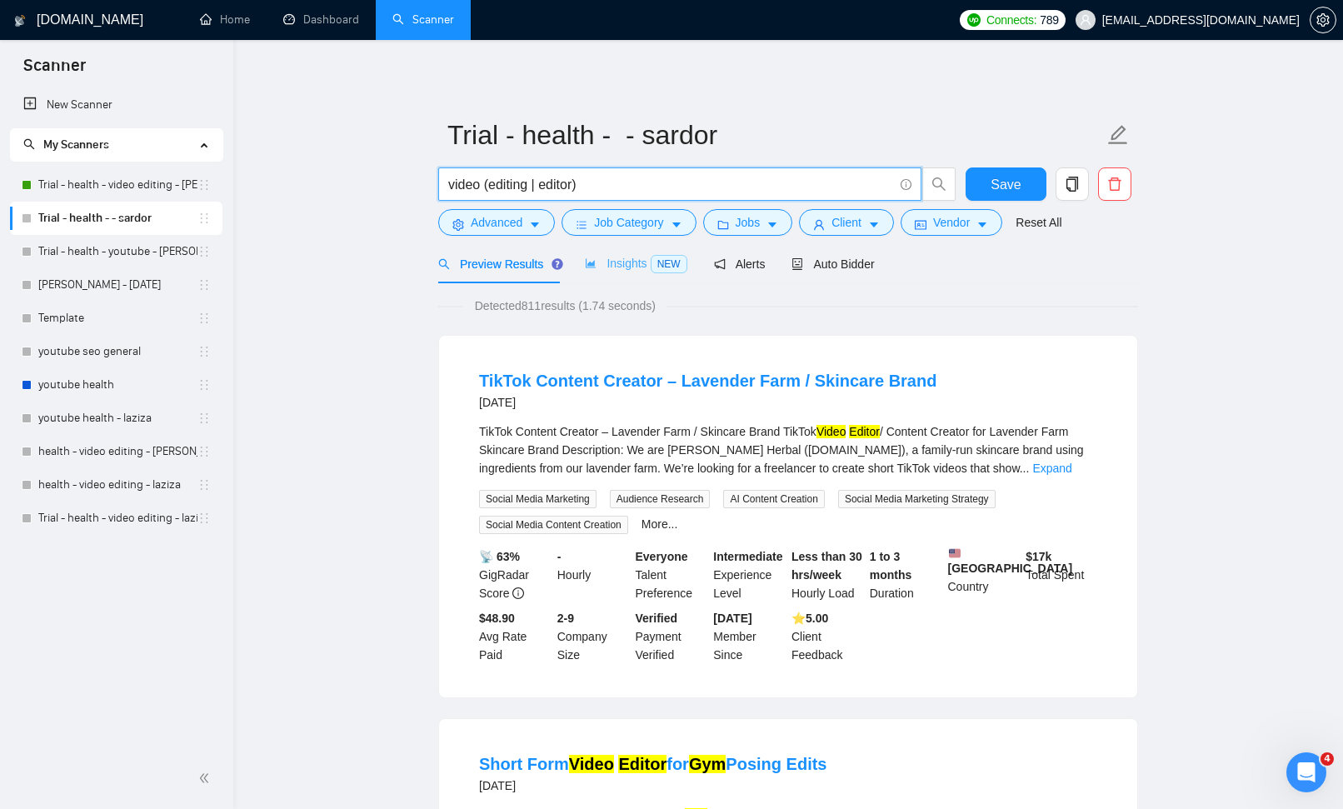
type input "video (editing | editor)"
click at [632, 264] on span "Insights NEW" at bounding box center [636, 263] width 102 height 13
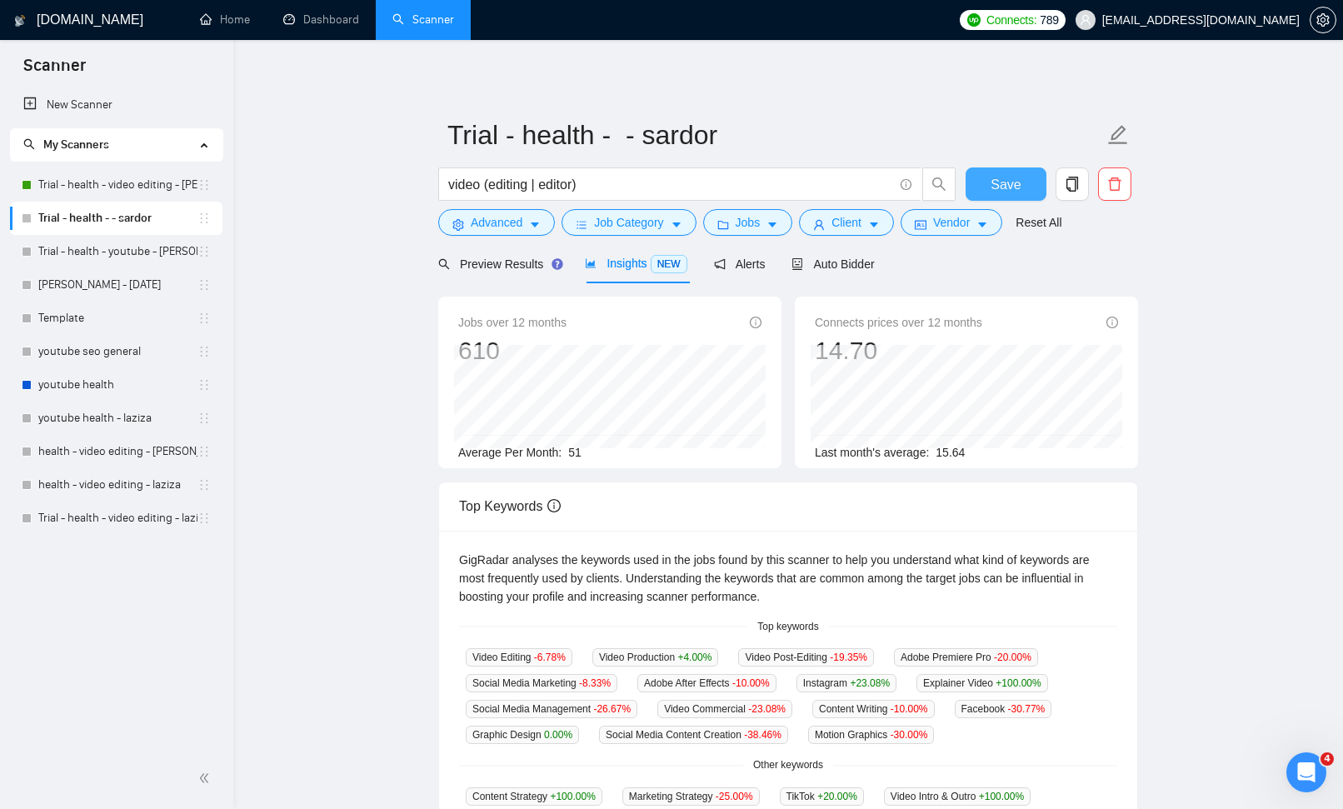
click at [986, 188] on button "Save" at bounding box center [1006, 183] width 81 height 33
click at [819, 265] on span "Auto Bidder" at bounding box center [833, 263] width 82 height 13
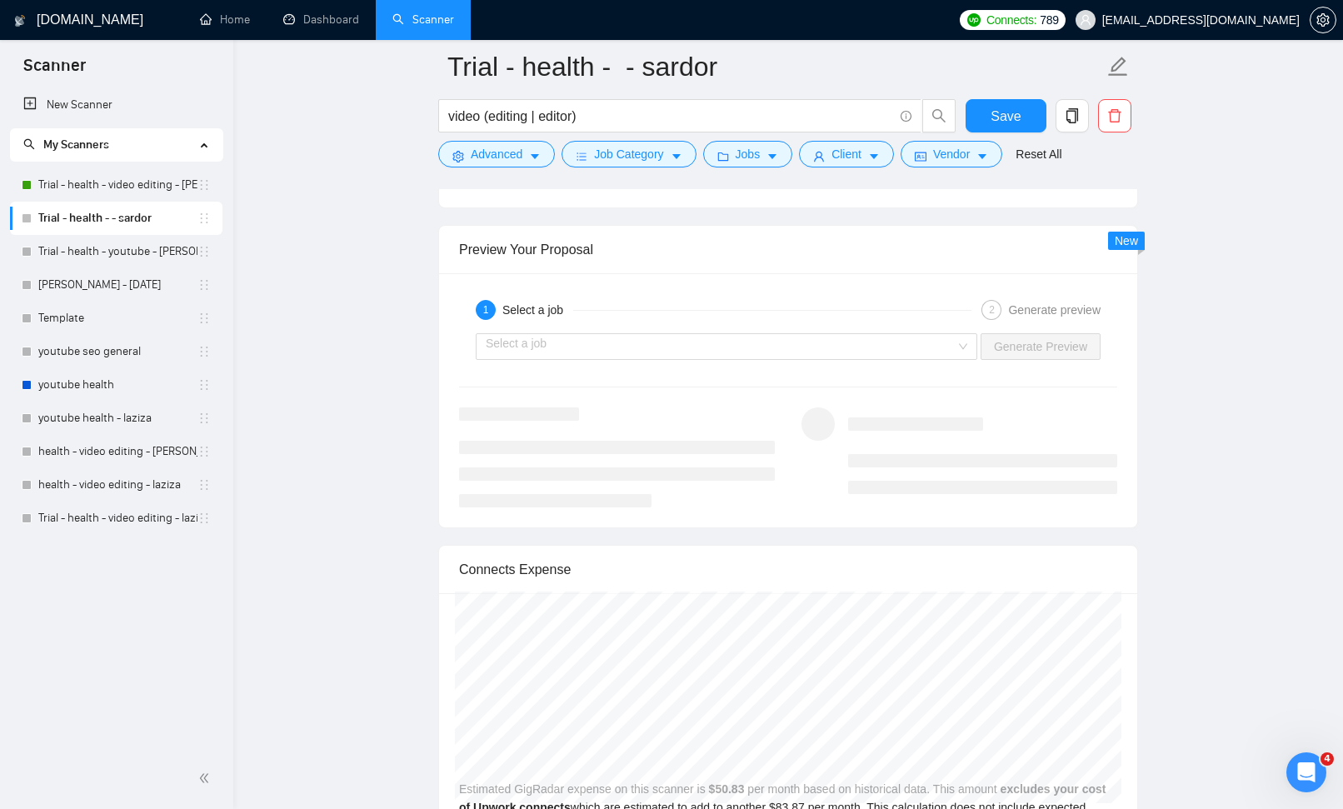
scroll to position [4030, 0]
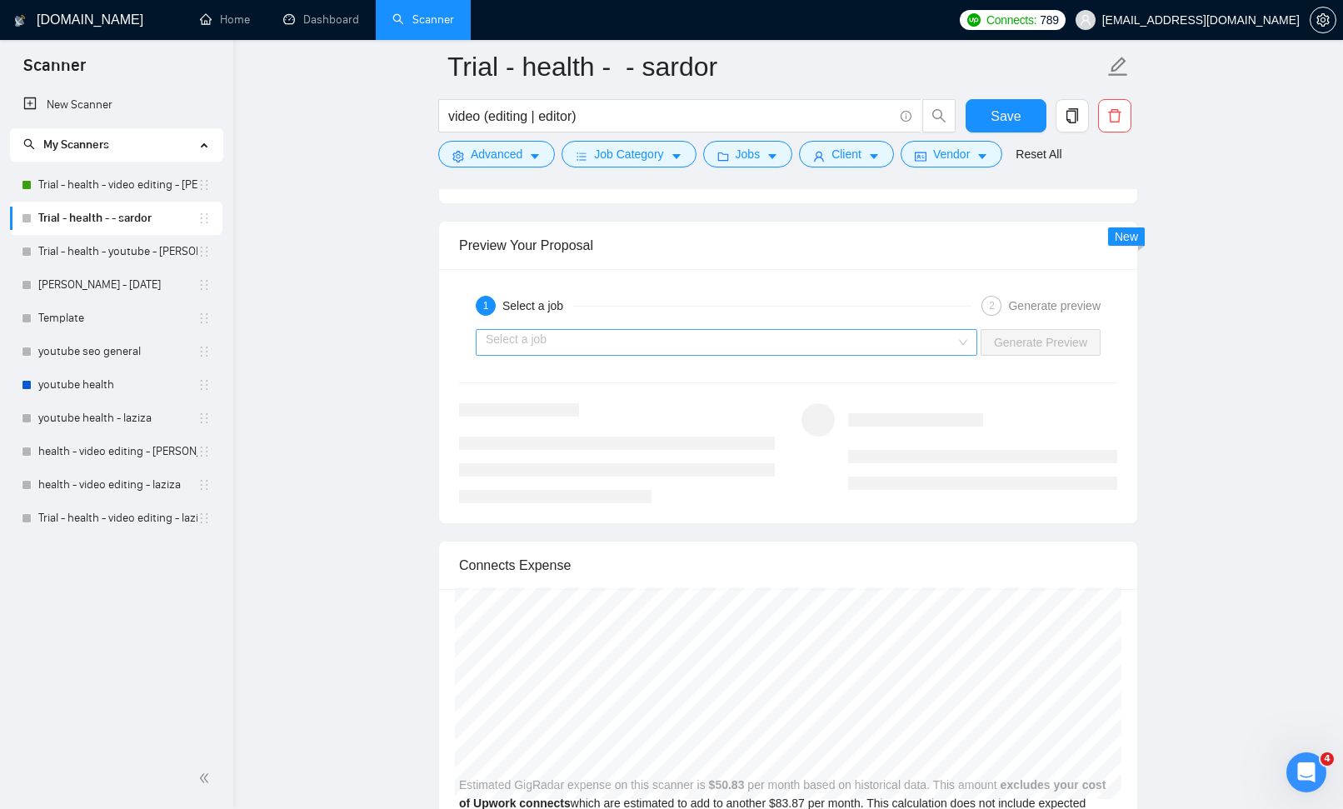
click at [627, 330] on input "search" at bounding box center [721, 342] width 470 height 25
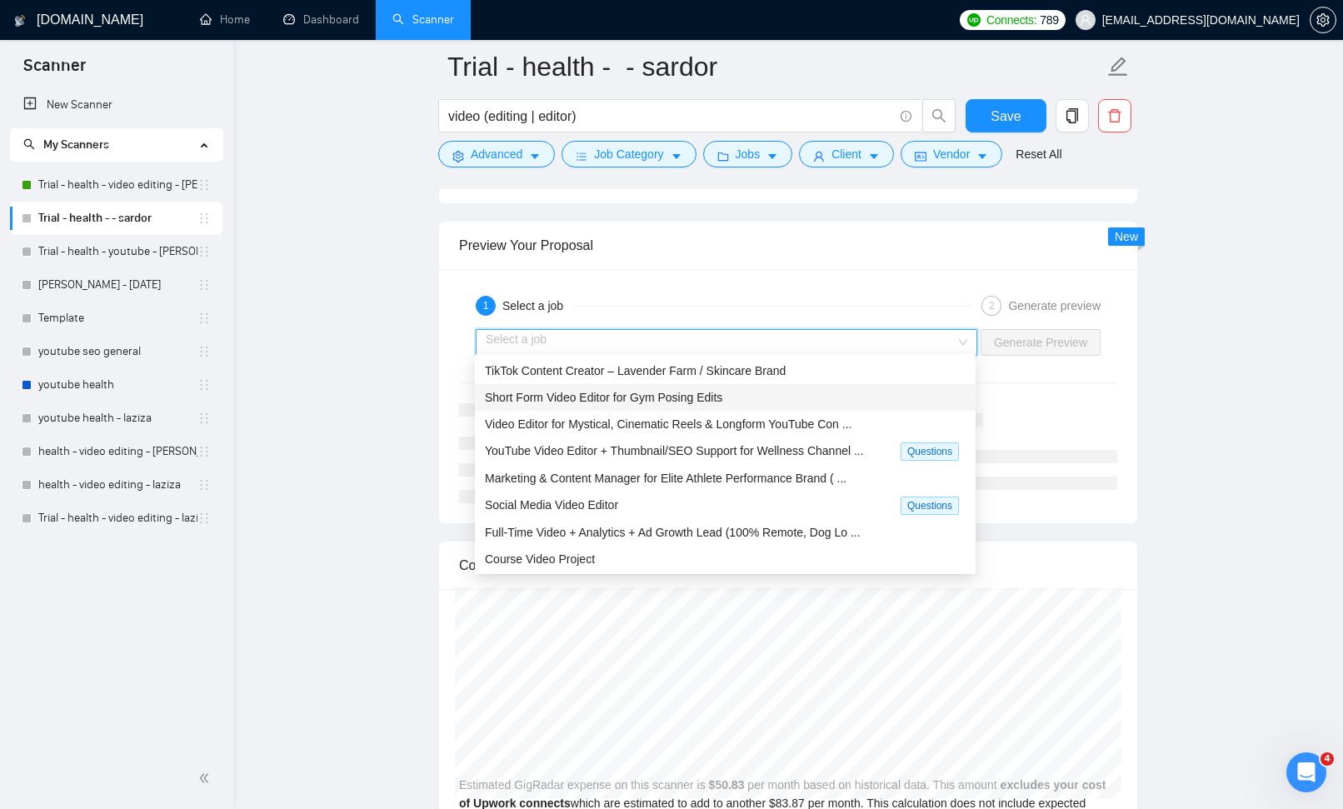
click at [750, 400] on div "Short Form Video Editor for Gym Posing Edits" at bounding box center [725, 397] width 481 height 18
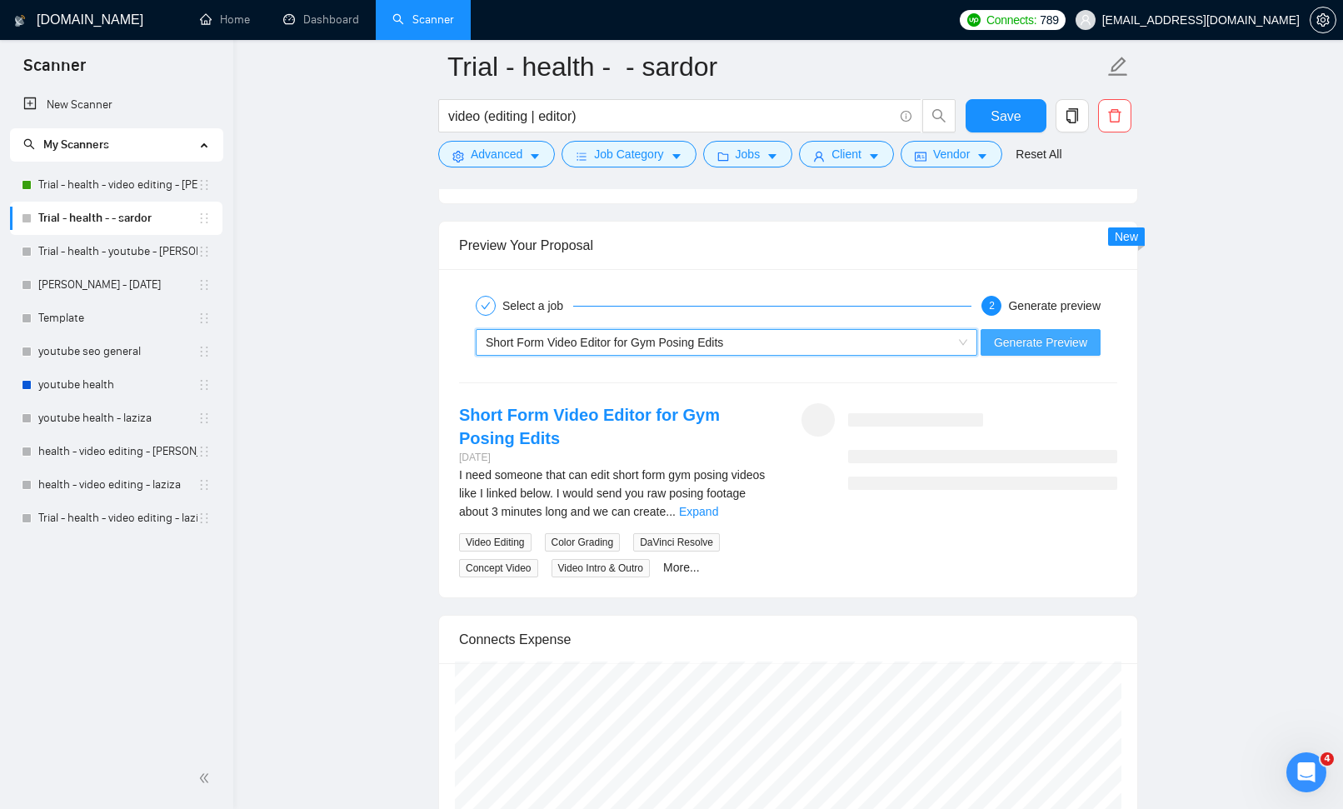
click at [1056, 343] on span "Generate Preview" at bounding box center [1040, 342] width 93 height 18
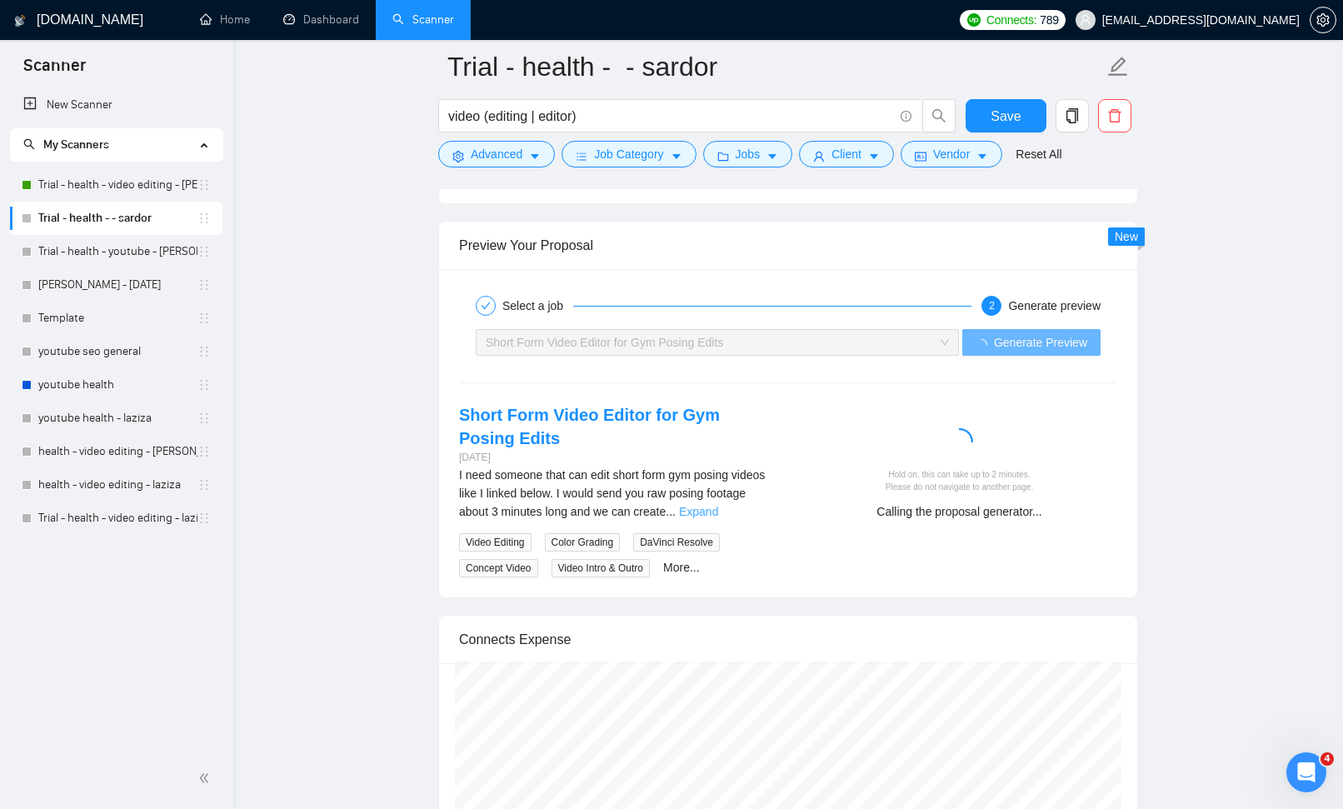
click at [718, 508] on link "Expand" at bounding box center [698, 511] width 39 height 13
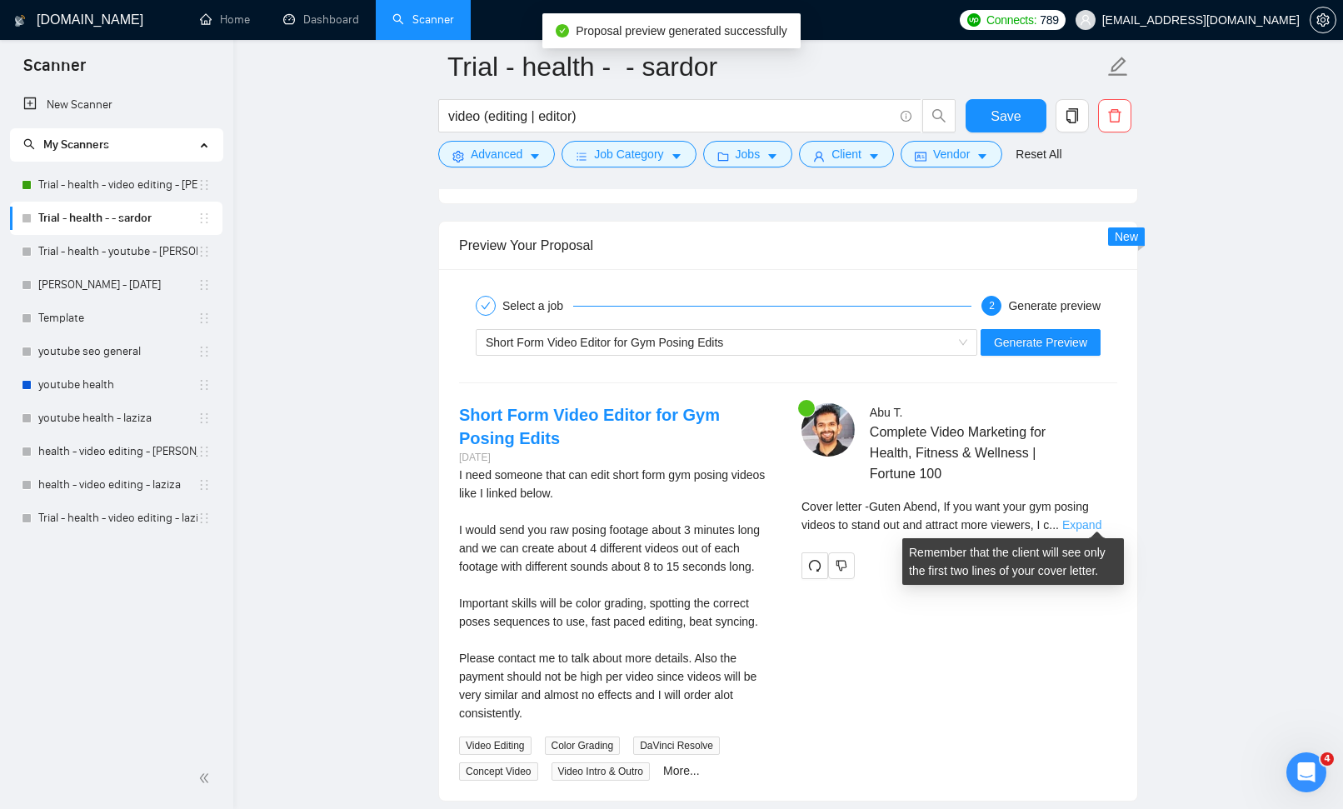
click at [1092, 522] on link "Expand" at bounding box center [1081, 524] width 39 height 13
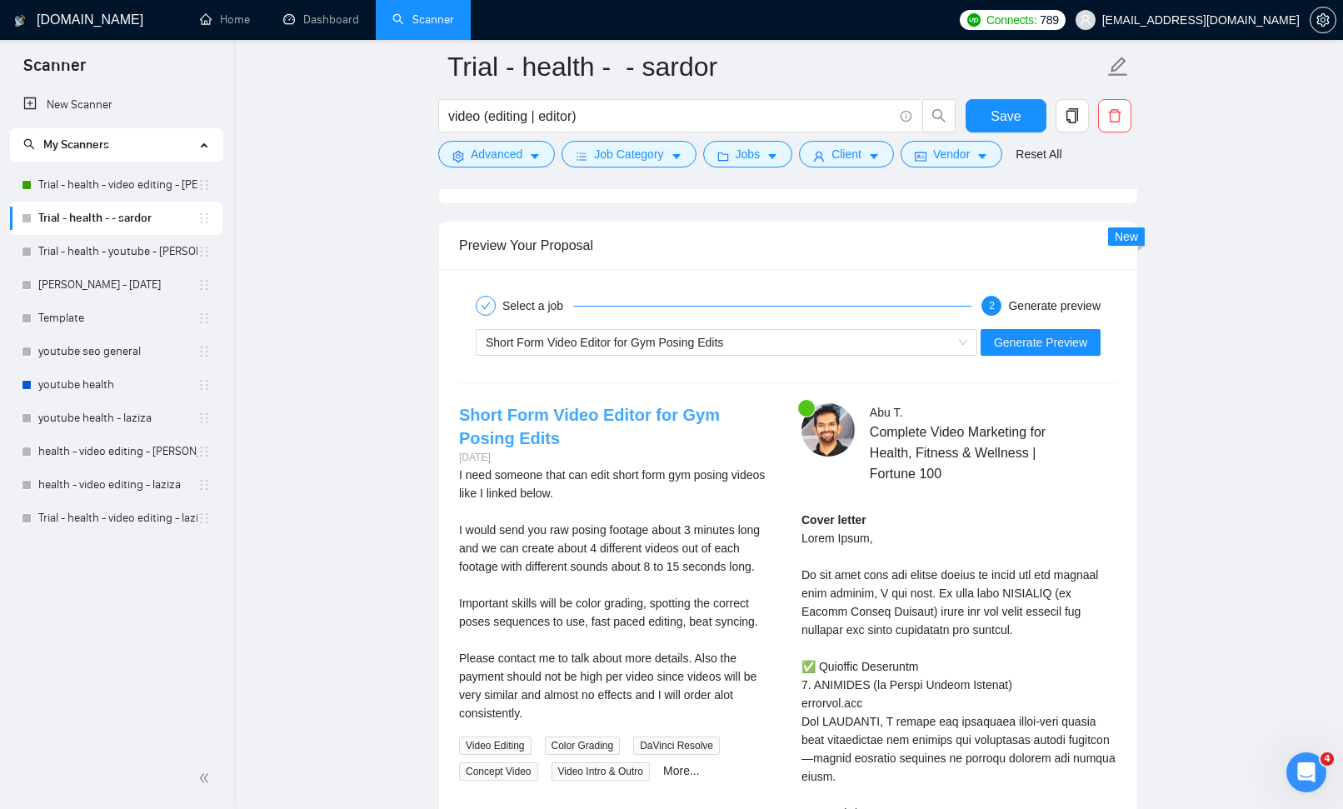
click at [693, 409] on link "Short Form Video Editor for Gym Posing Edits" at bounding box center [589, 427] width 261 height 42
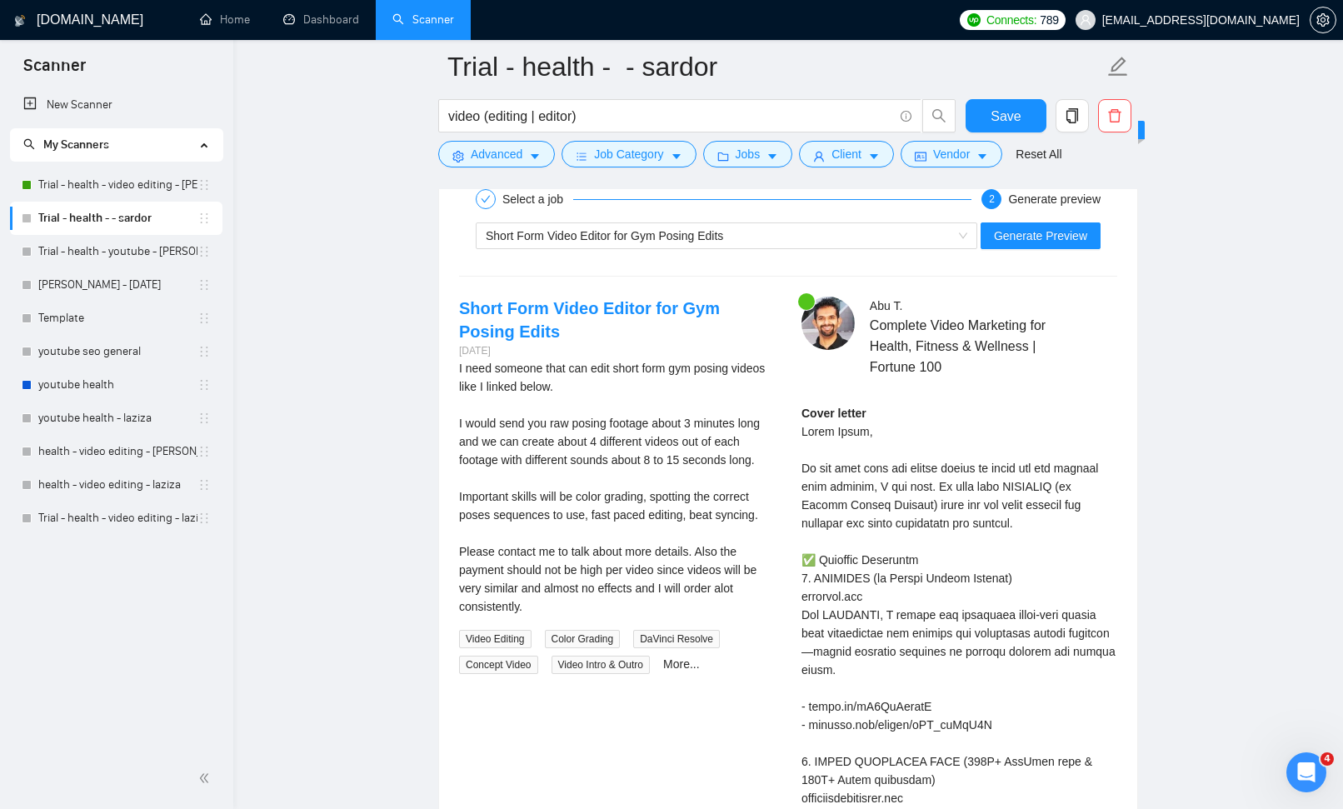
scroll to position [4195, 0]
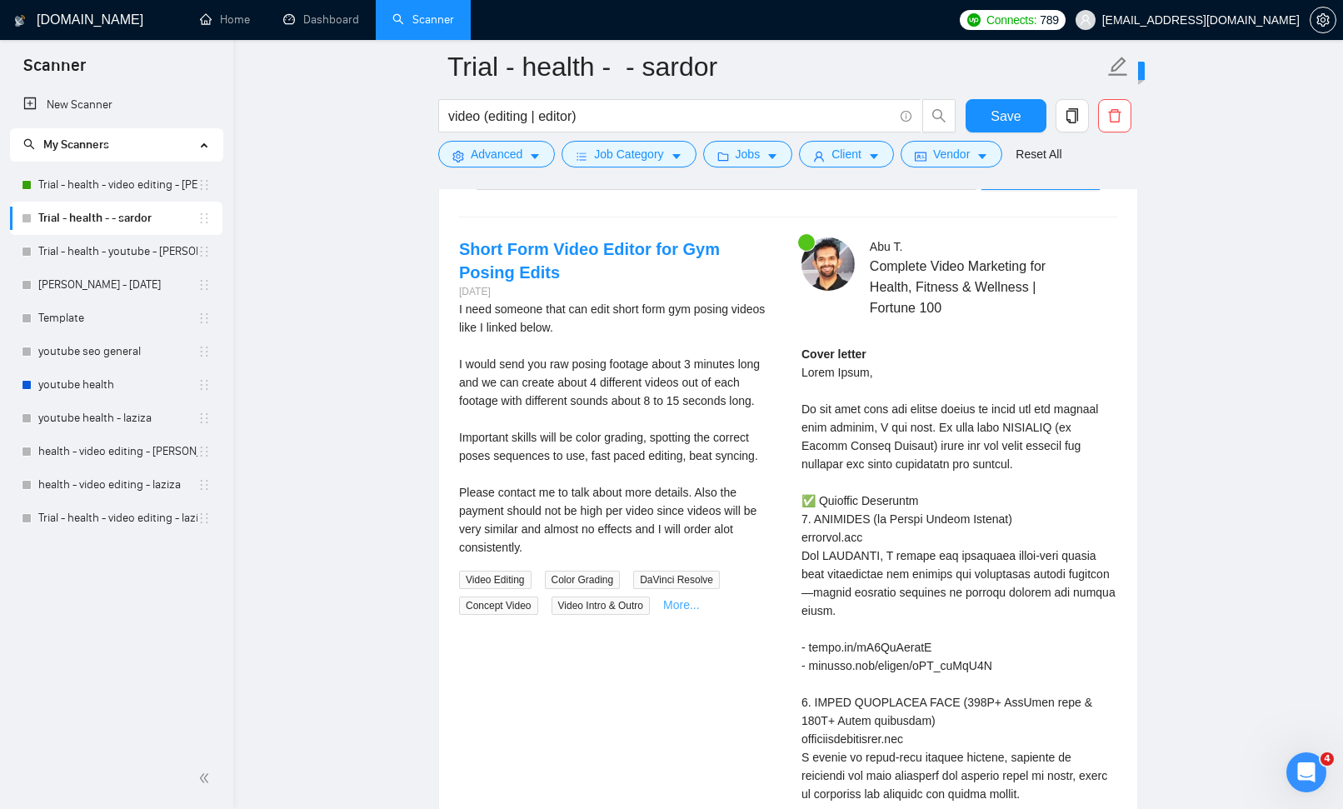
click at [695, 598] on link "More..." at bounding box center [681, 604] width 37 height 13
drag, startPoint x: 800, startPoint y: 369, endPoint x: 871, endPoint y: 366, distance: 70.9
click at [871, 366] on div "[PERSON_NAME] Complete Video Marketing for Health, Fitness & Wellness | Fortune…" at bounding box center [959, 762] width 342 height 1051
copy div "Guten Abend"
drag, startPoint x: 962, startPoint y: 379, endPoint x: 987, endPoint y: 377, distance: 25.1
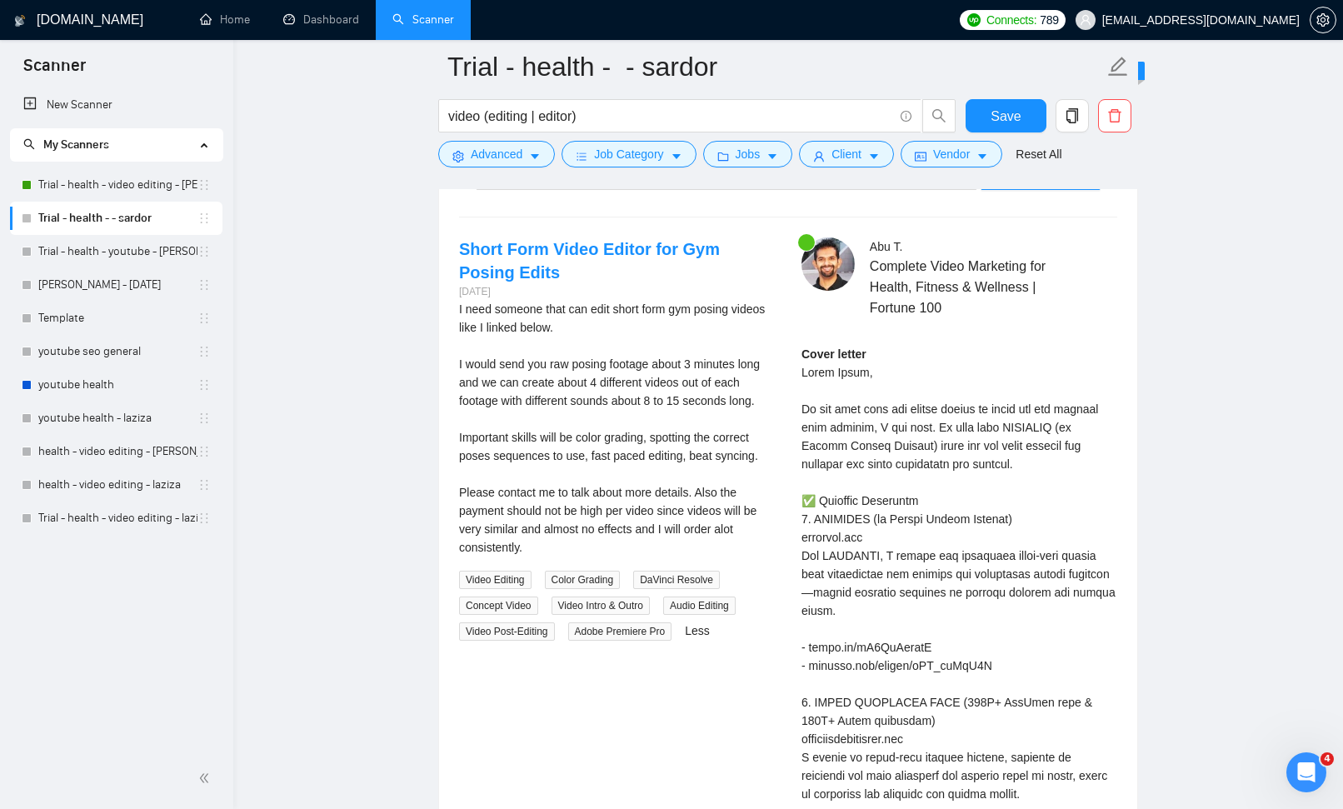
click at [964, 378] on div "Cover letter" at bounding box center [960, 794] width 316 height 898
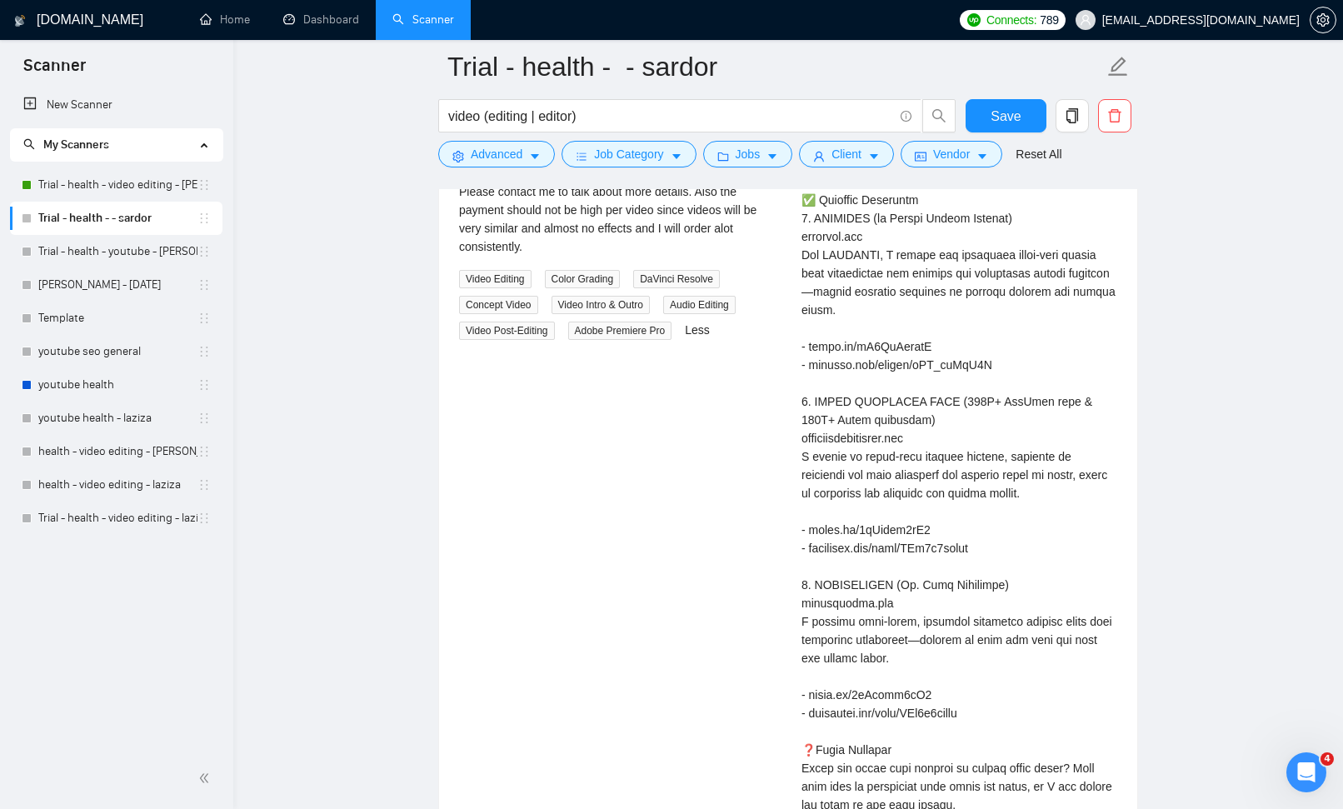
scroll to position [4510, 0]
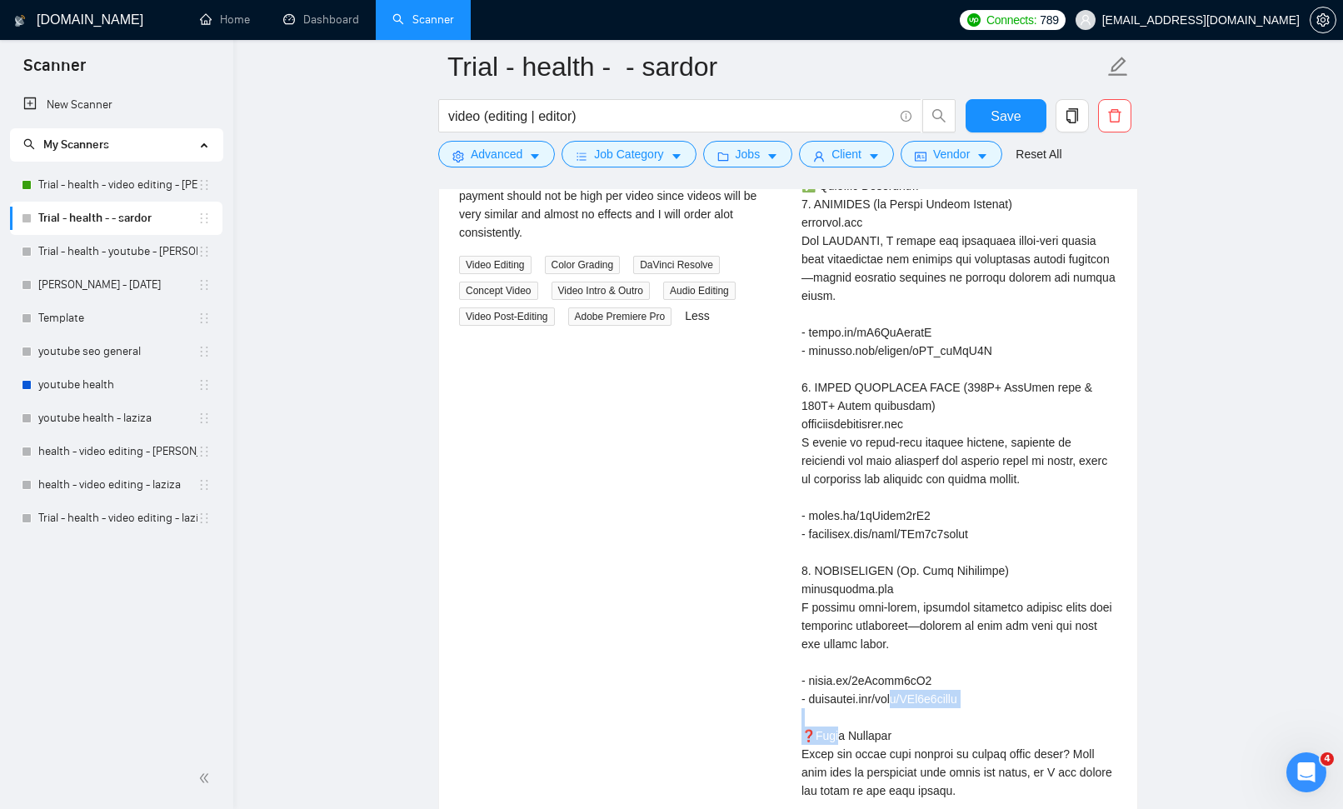
drag, startPoint x: 812, startPoint y: 677, endPoint x: 927, endPoint y: 678, distance: 115.0
click at [927, 678] on div "Cover letter" at bounding box center [960, 479] width 316 height 898
copy div "l/DEc6v3vyeqg ❓Quic"
click at [995, 469] on div "Cover letter" at bounding box center [960, 479] width 316 height 898
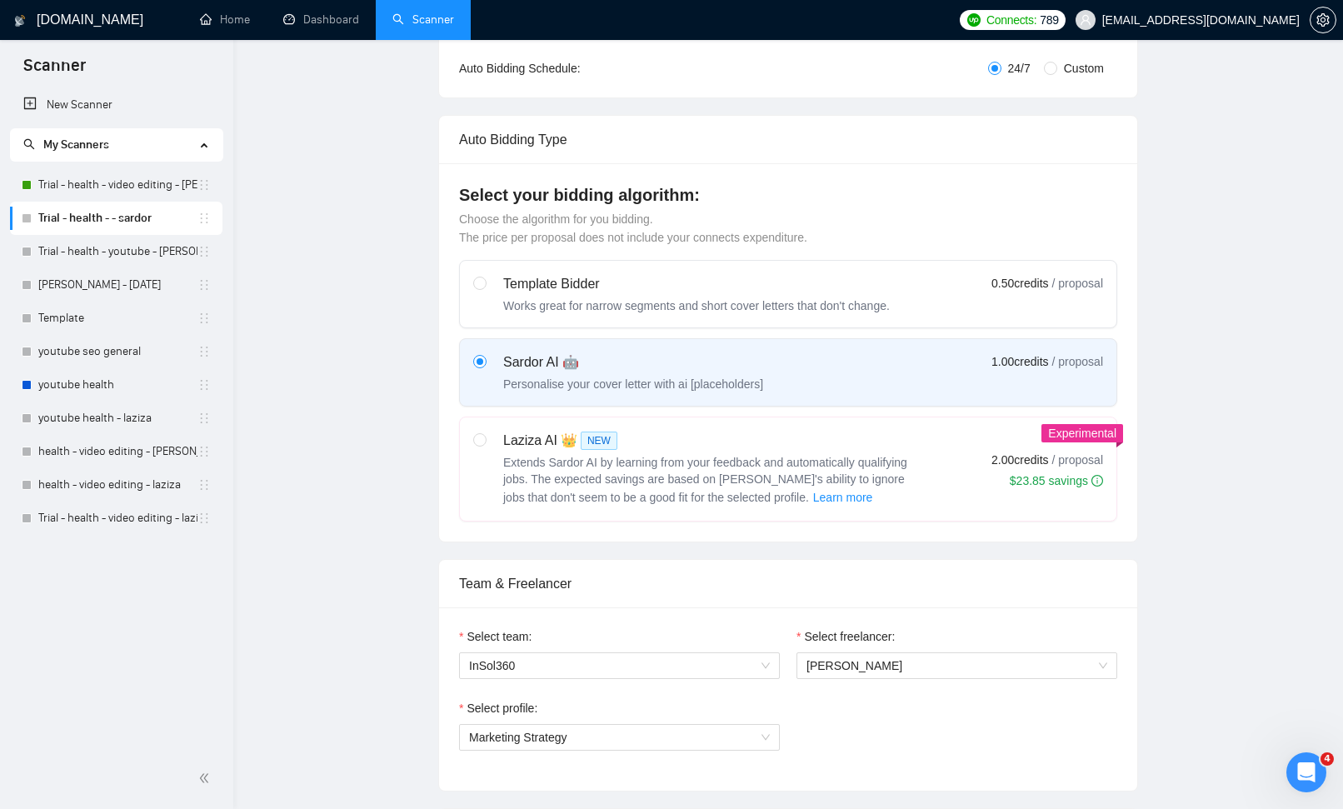
scroll to position [0, 0]
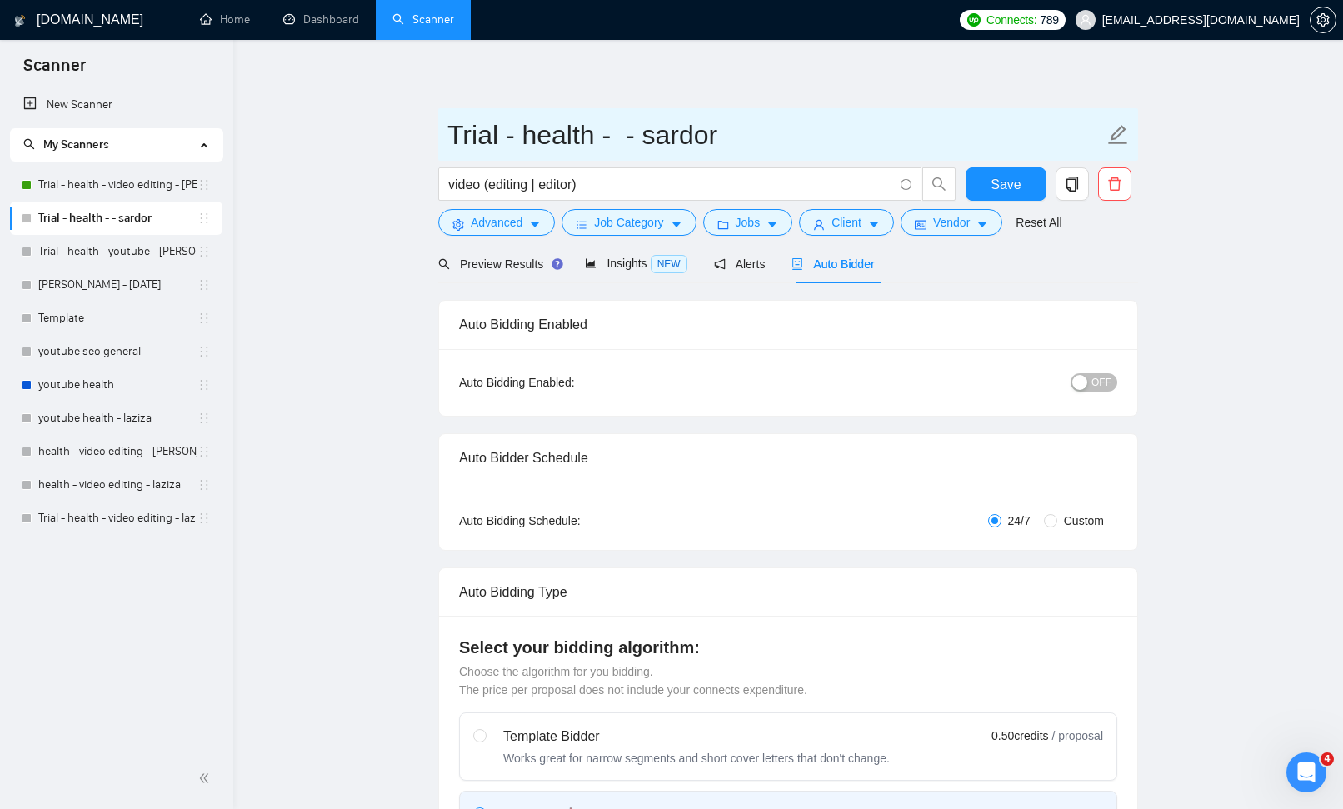
click at [614, 137] on input "Trial - health - - sardor" at bounding box center [775, 135] width 657 height 42
click at [592, 139] on input "Trial - health - - sardor" at bounding box center [775, 135] width 657 height 42
click at [610, 139] on input "inclu. health - - sardor" at bounding box center [775, 135] width 657 height 42
type input "inclu. health - video editing - sardor"
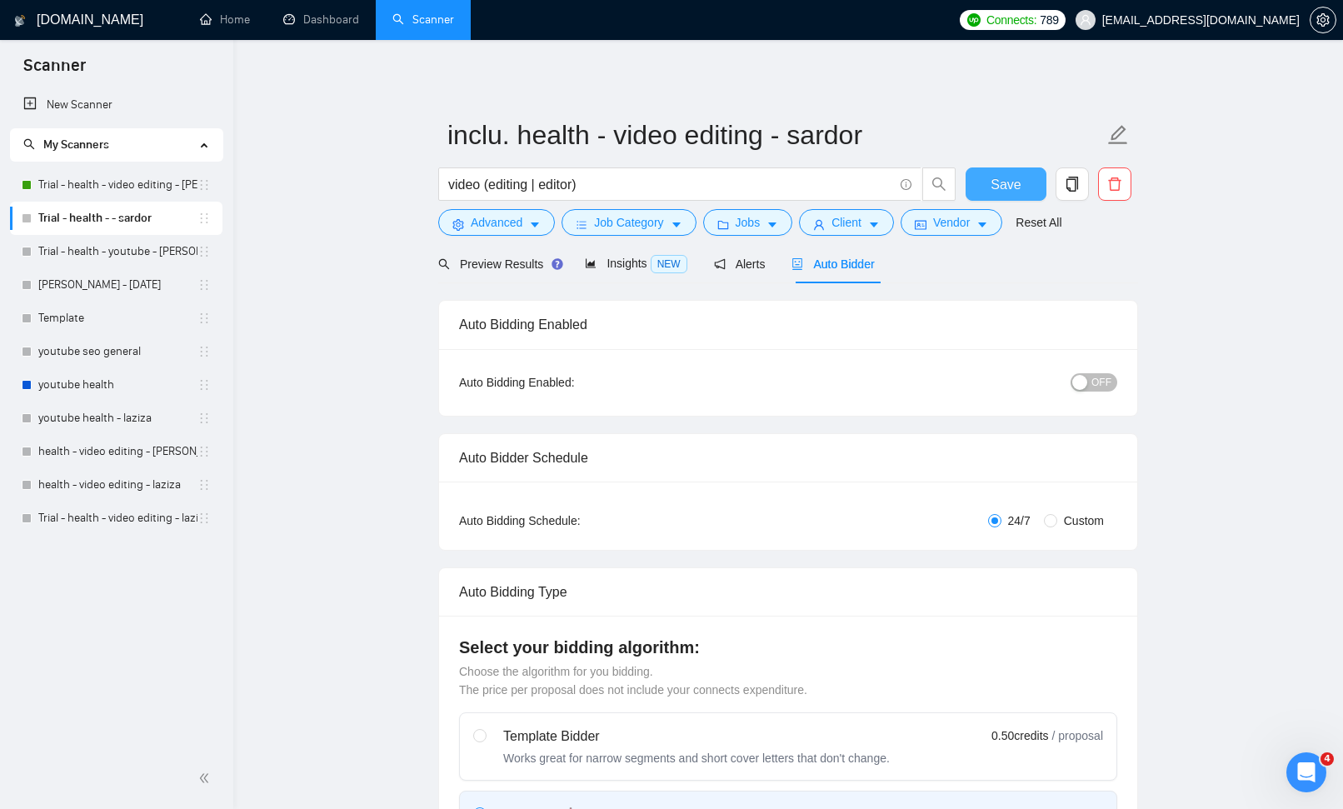
click at [972, 189] on button "Save" at bounding box center [1006, 183] width 81 height 33
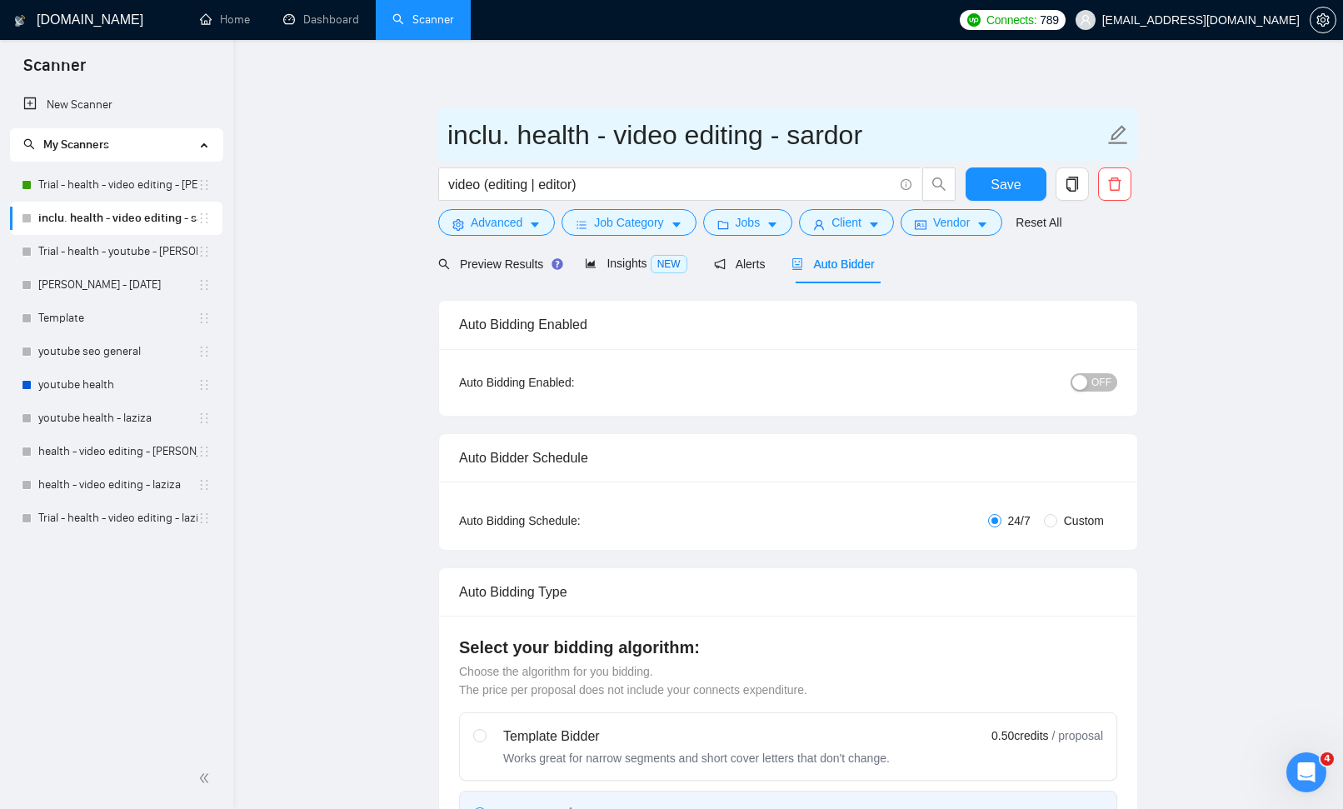
drag, startPoint x: 447, startPoint y: 136, endPoint x: 732, endPoint y: 134, distance: 285.8
click at [651, 140] on span "inclu. health - video editing - sardor" at bounding box center [788, 134] width 700 height 52
drag, startPoint x: 760, startPoint y: 138, endPoint x: 447, endPoint y: 135, distance: 312.5
click at [447, 133] on input "inclu. health - video editing - sardor" at bounding box center [775, 135] width 657 height 42
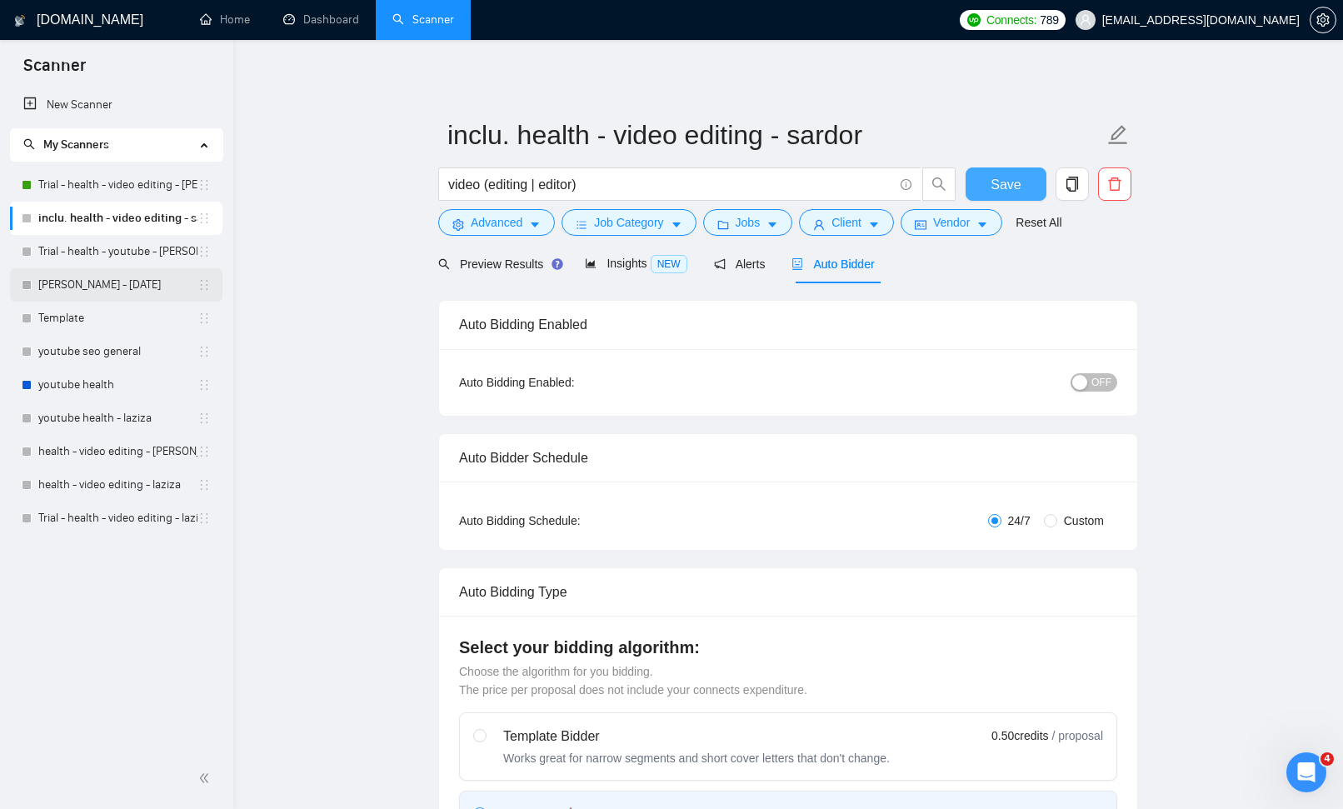
click at [992, 179] on span "Save" at bounding box center [1006, 184] width 30 height 21
click at [132, 183] on link "Trial - health - video editing - [PERSON_NAME]" at bounding box center [117, 184] width 159 height 33
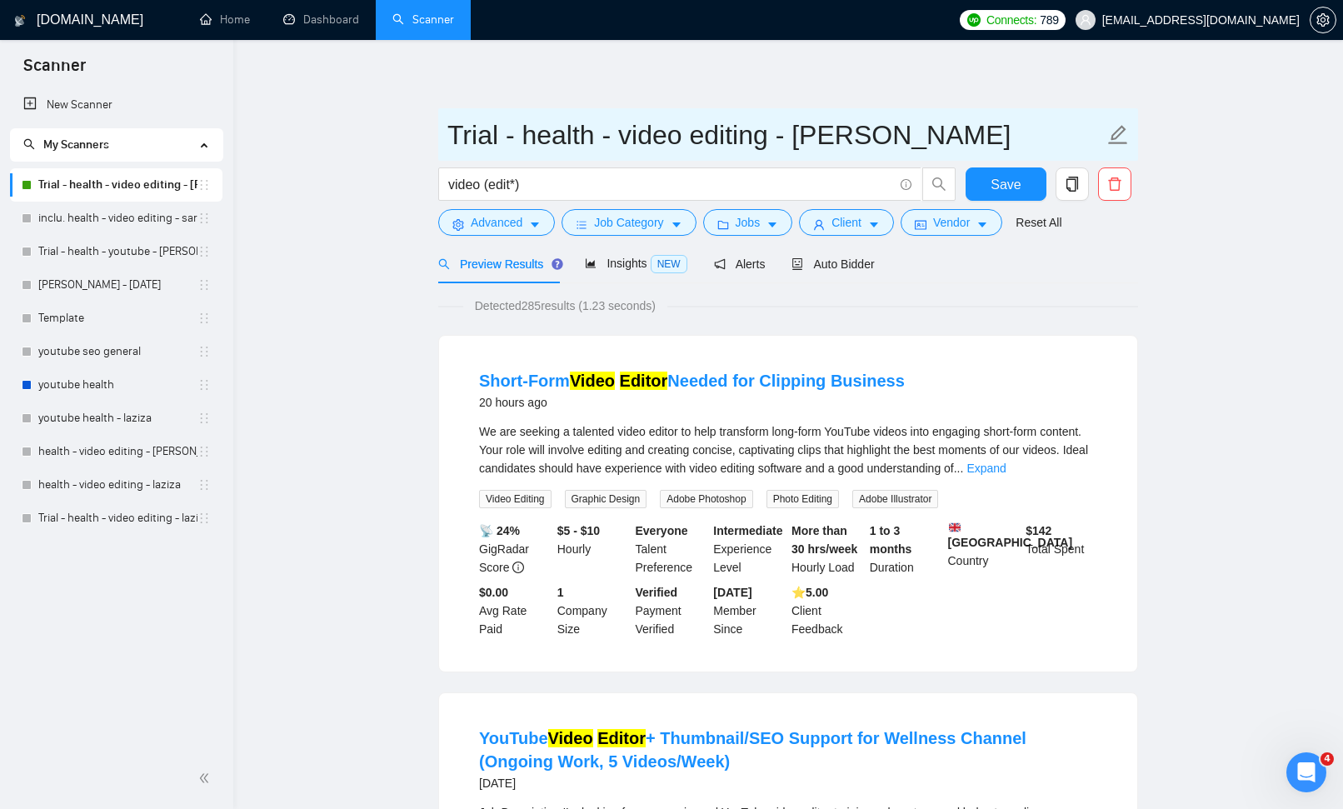
click at [1117, 136] on icon "edit" at bounding box center [1118, 134] width 19 height 19
click at [527, 137] on input "Trial - health - video editing - [PERSON_NAME]" at bounding box center [775, 135] width 657 height 42
drag, startPoint x: 513, startPoint y: 136, endPoint x: 437, endPoint y: 144, distance: 77.1
click at [438, 141] on span "Trial - health - video editing - [PERSON_NAME]" at bounding box center [788, 134] width 700 height 52
paste input "industry-health-fitness"
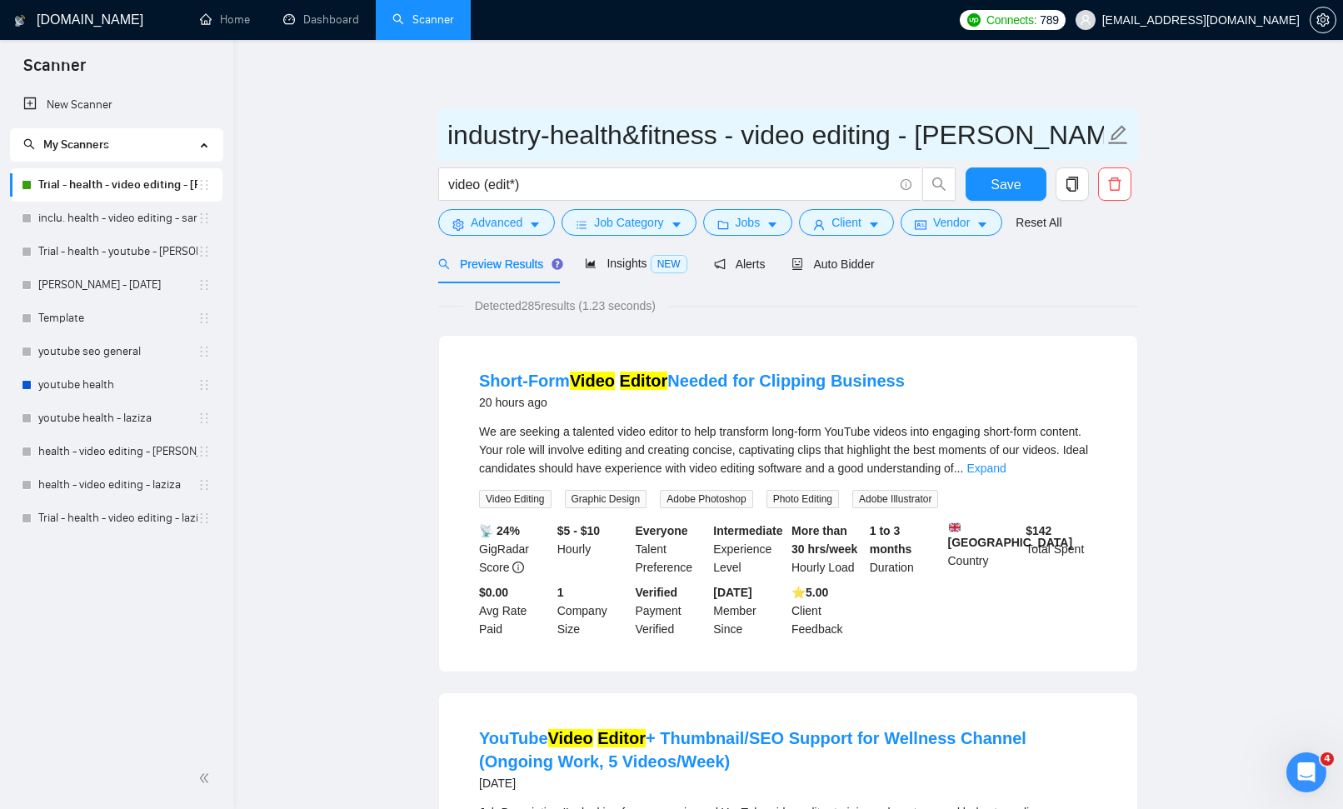
click at [545, 139] on input "industry-health&fitness - video editing - [PERSON_NAME]" at bounding box center [775, 135] width 657 height 42
click at [559, 136] on input "industry -health&fitness - video editing - [PERSON_NAME]" at bounding box center [775, 135] width 657 height 42
type input "industry health&fitness - video editing - sardor"
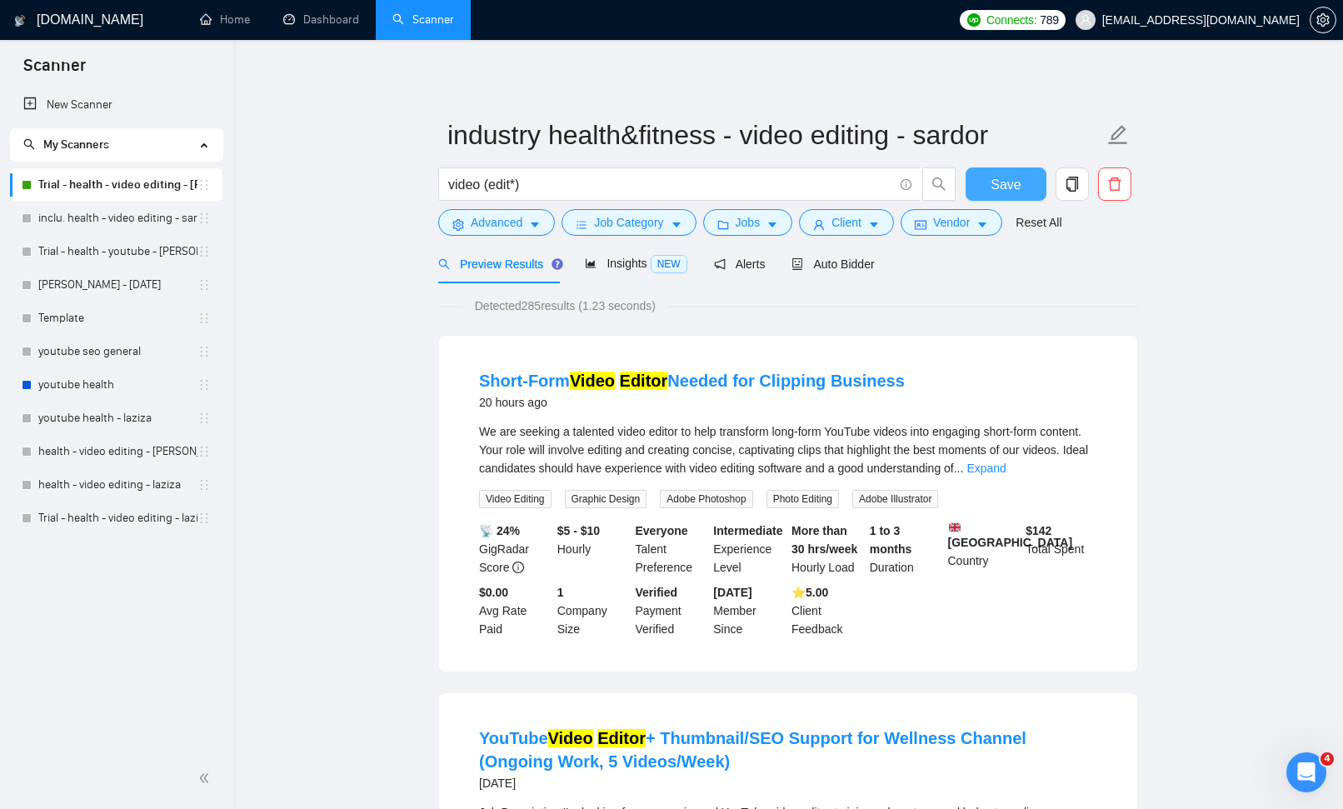
click at [1011, 189] on span "Save" at bounding box center [1006, 184] width 30 height 21
click at [857, 267] on span "Auto Bidder" at bounding box center [833, 263] width 82 height 13
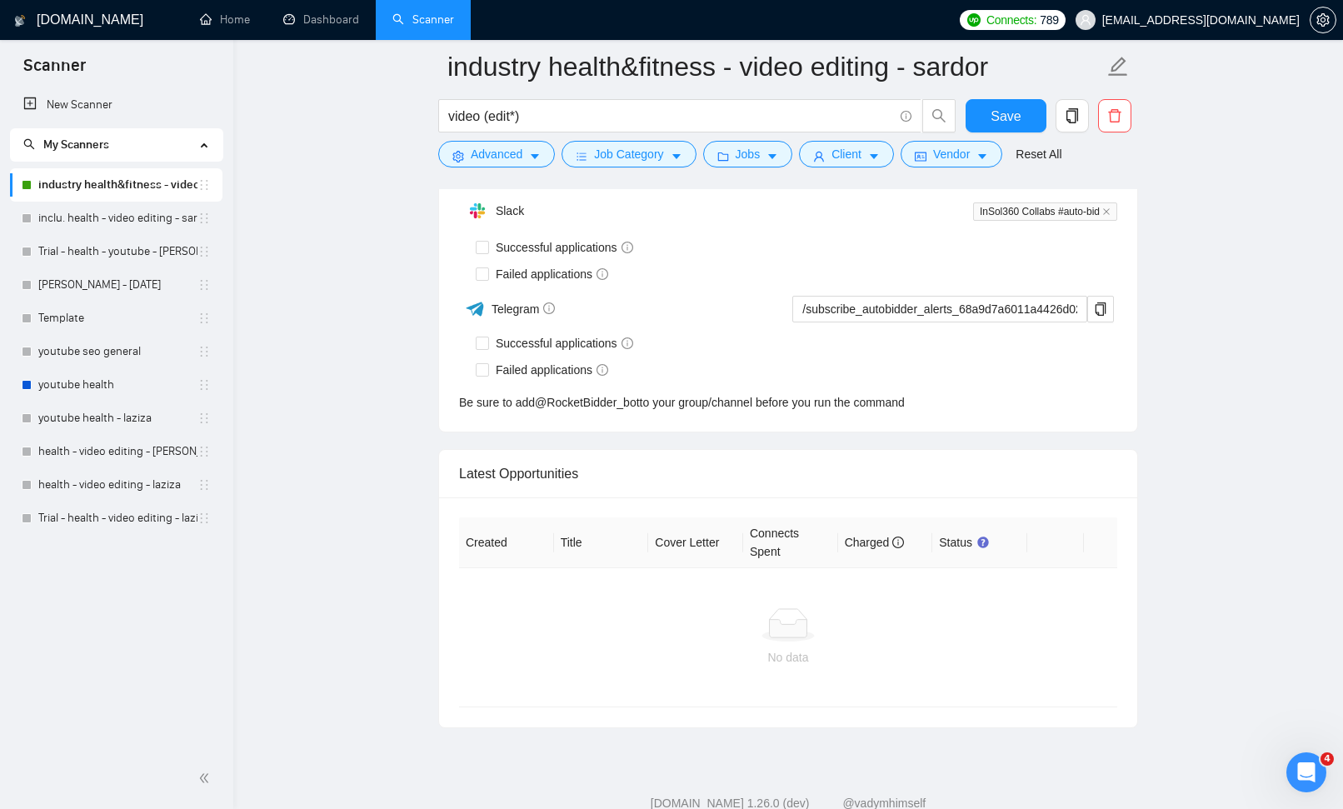
scroll to position [5020, 0]
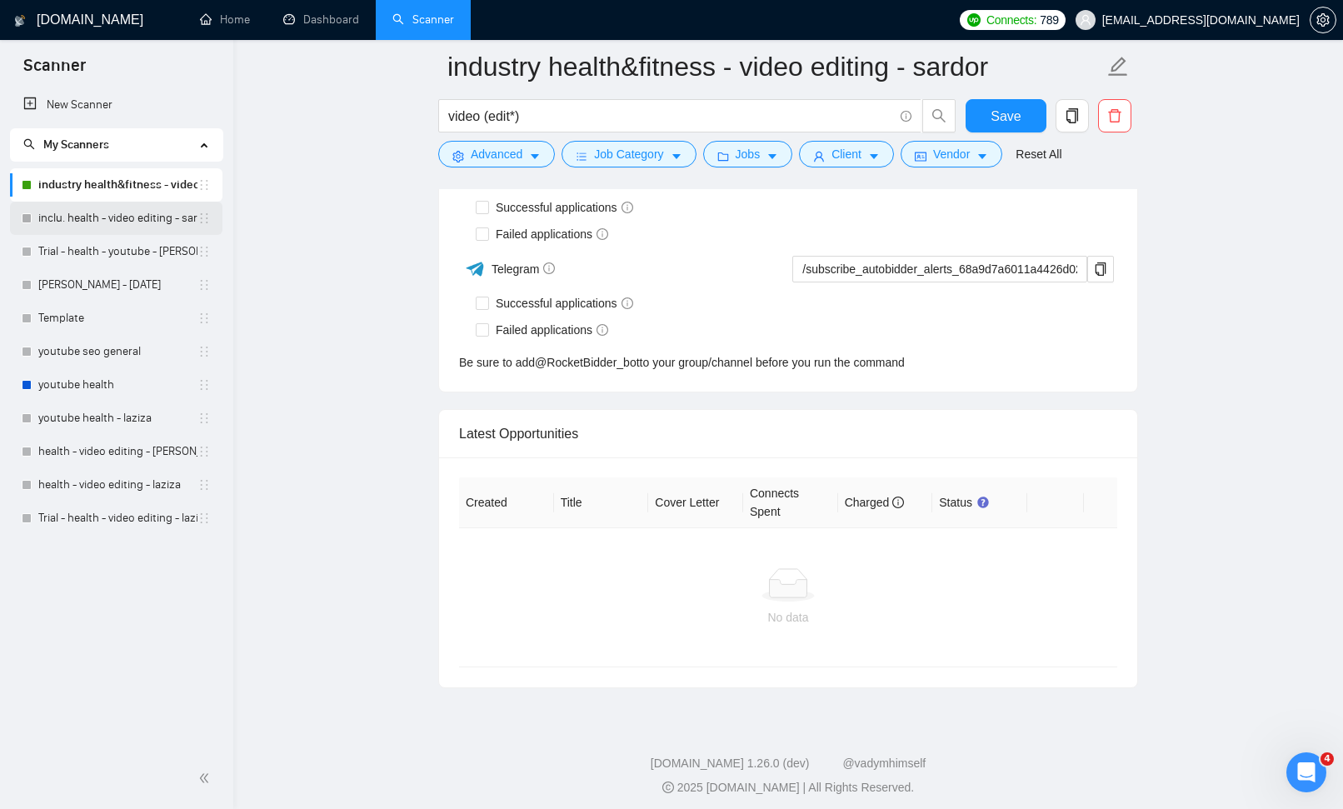
click at [73, 213] on link "inclu. health - video editing - sardor" at bounding box center [117, 218] width 159 height 33
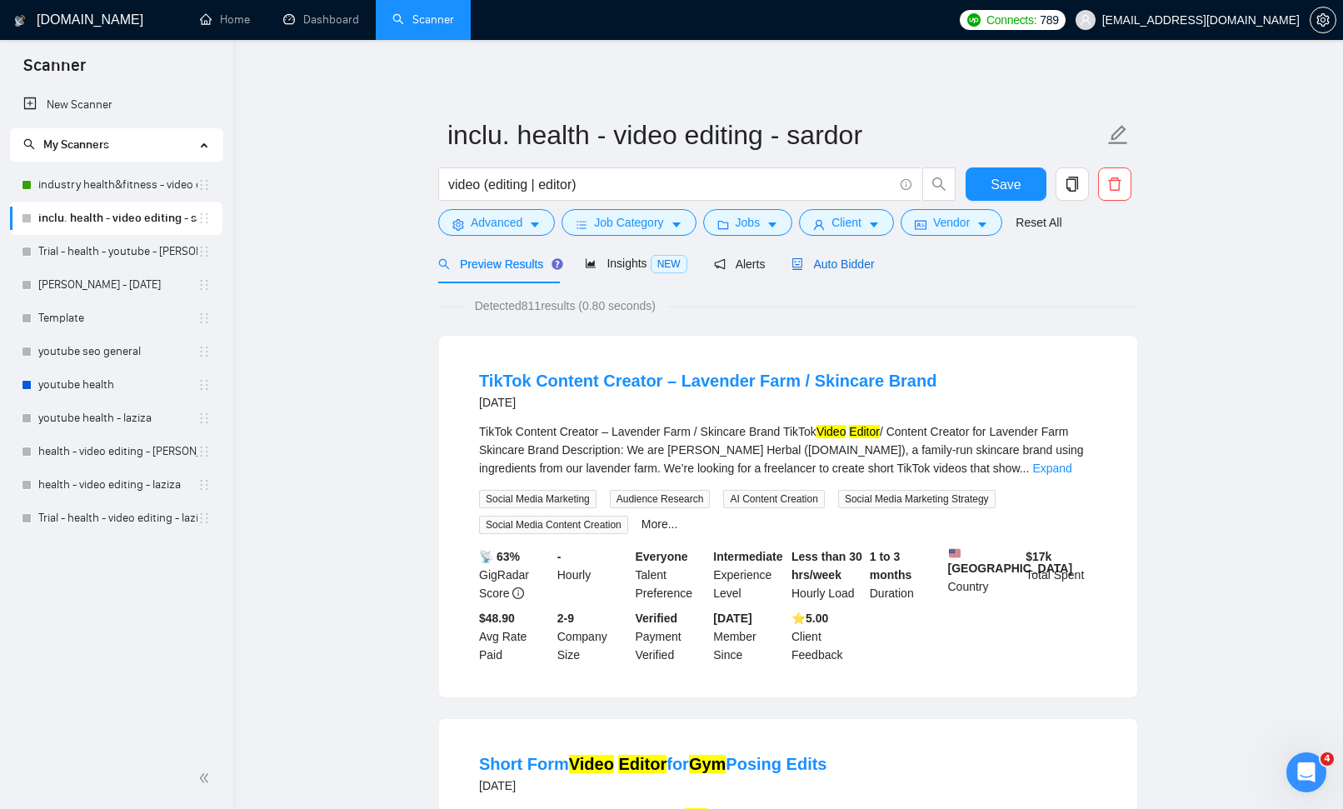
click at [835, 268] on span "Auto Bidder" at bounding box center [833, 263] width 82 height 13
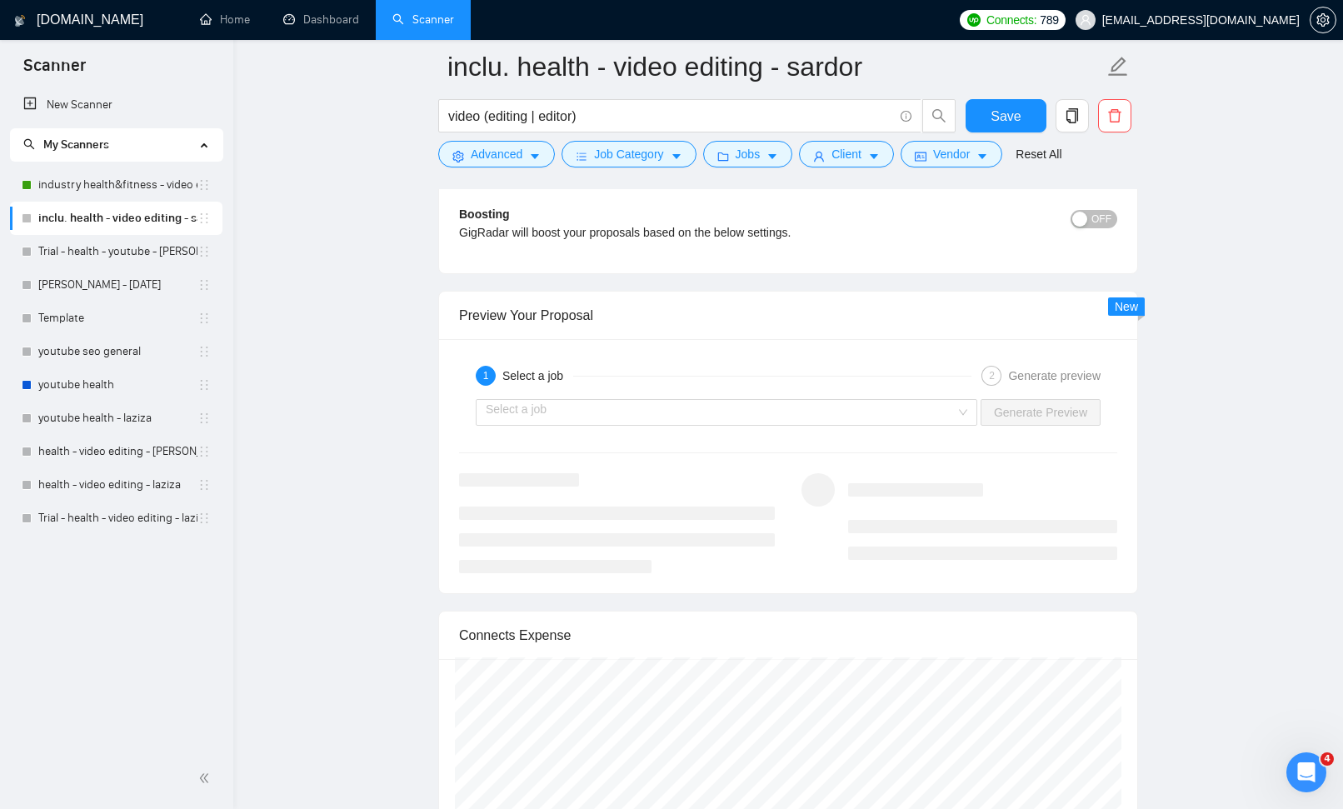
scroll to position [4556, 0]
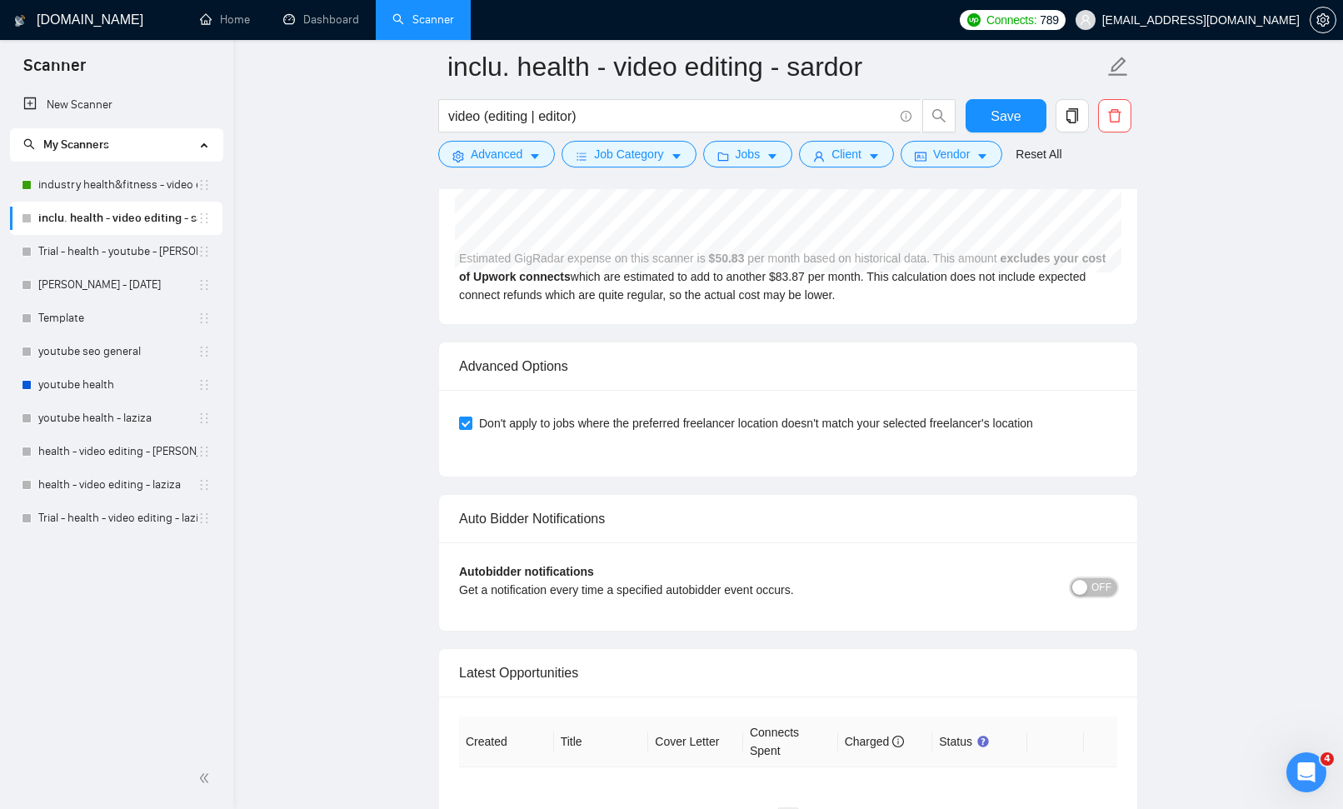
click at [1109, 581] on span "OFF" at bounding box center [1102, 587] width 20 height 18
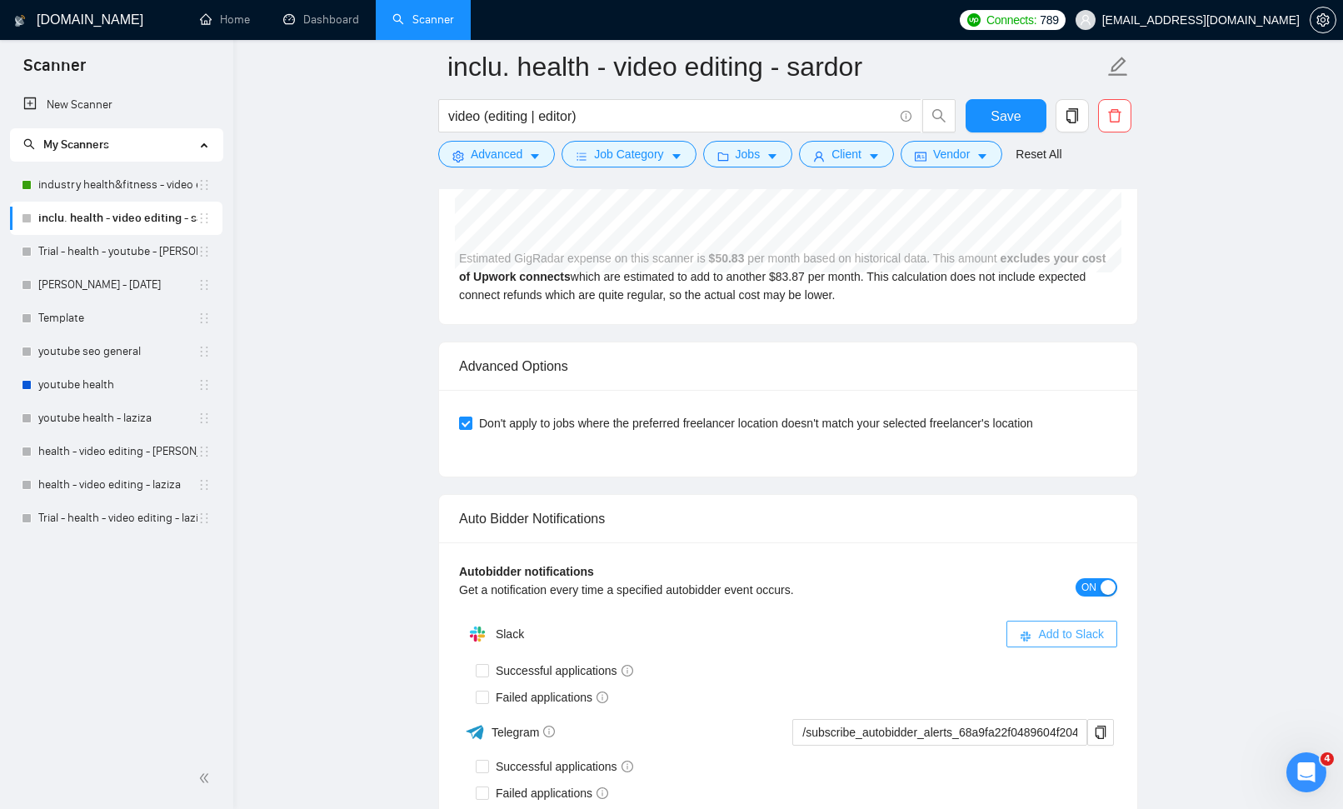
click at [1072, 625] on span "Add to Slack" at bounding box center [1071, 634] width 66 height 18
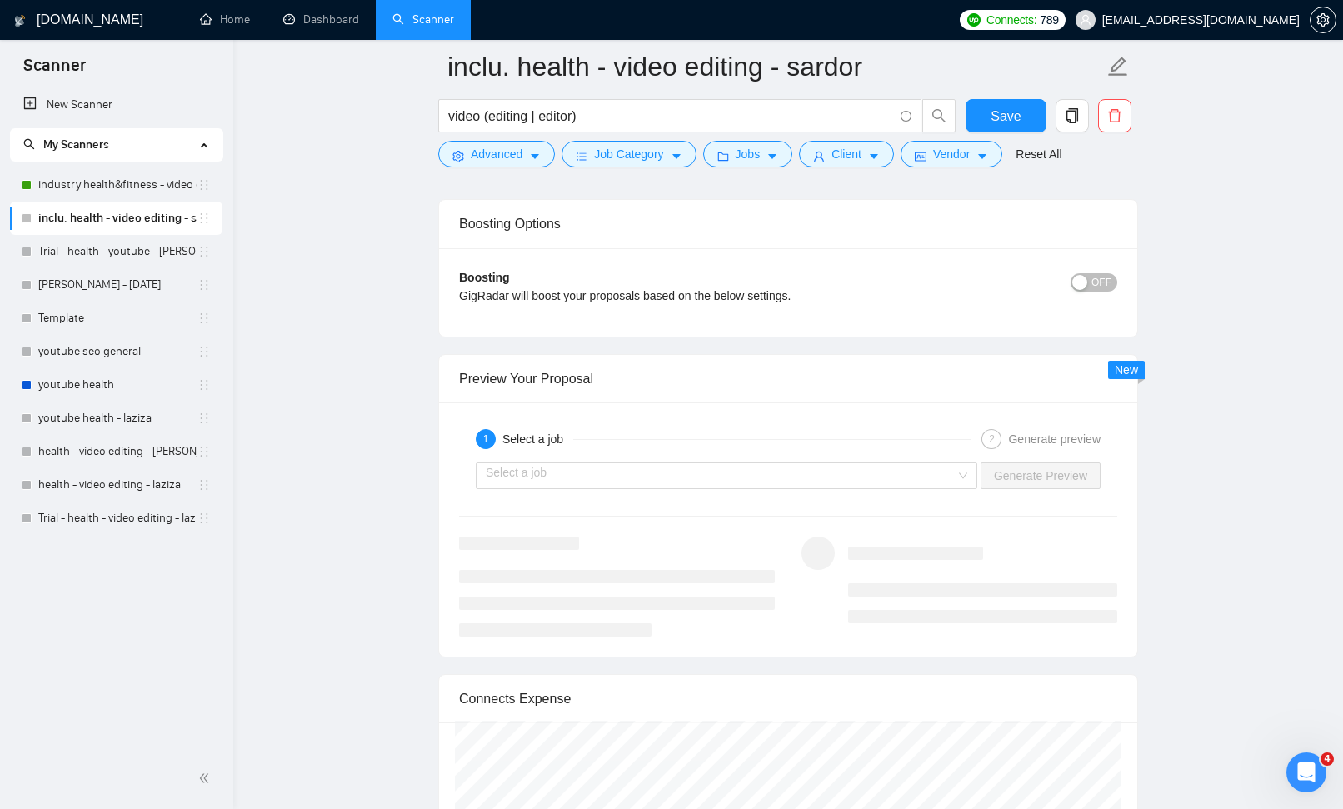
scroll to position [3925, 0]
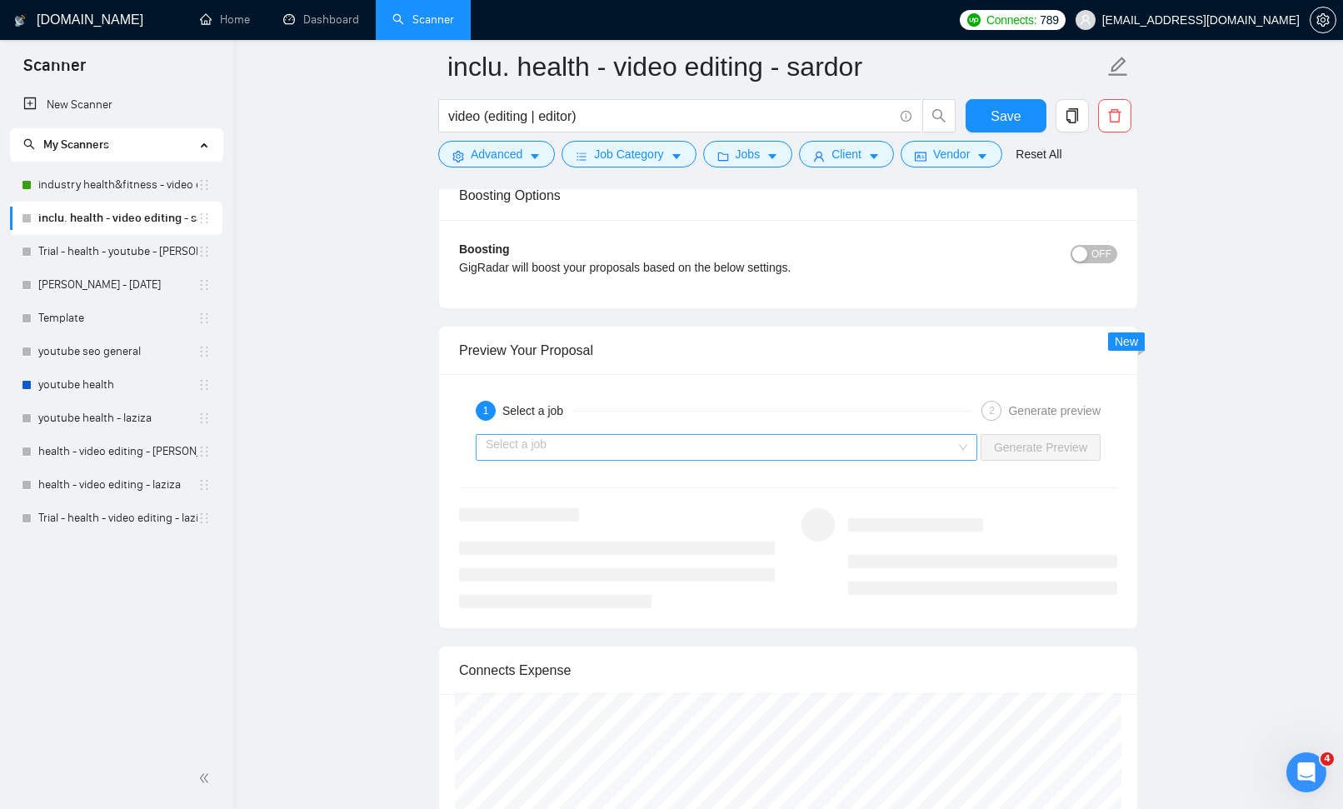
click at [962, 440] on div "Select a job" at bounding box center [727, 447] width 502 height 27
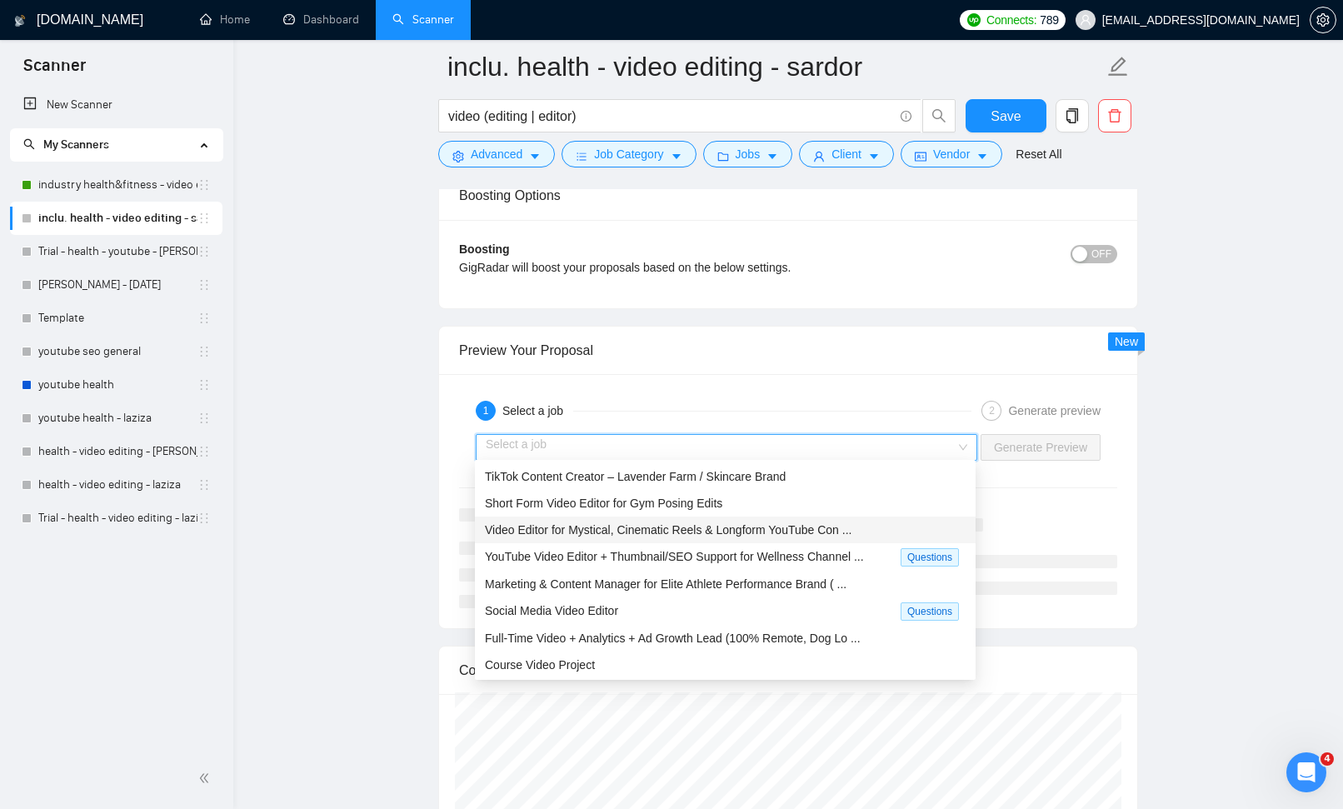
click at [862, 522] on div "Video Editor for Mystical, Cinematic Reels & Longform YouTube Con ..." at bounding box center [725, 530] width 481 height 18
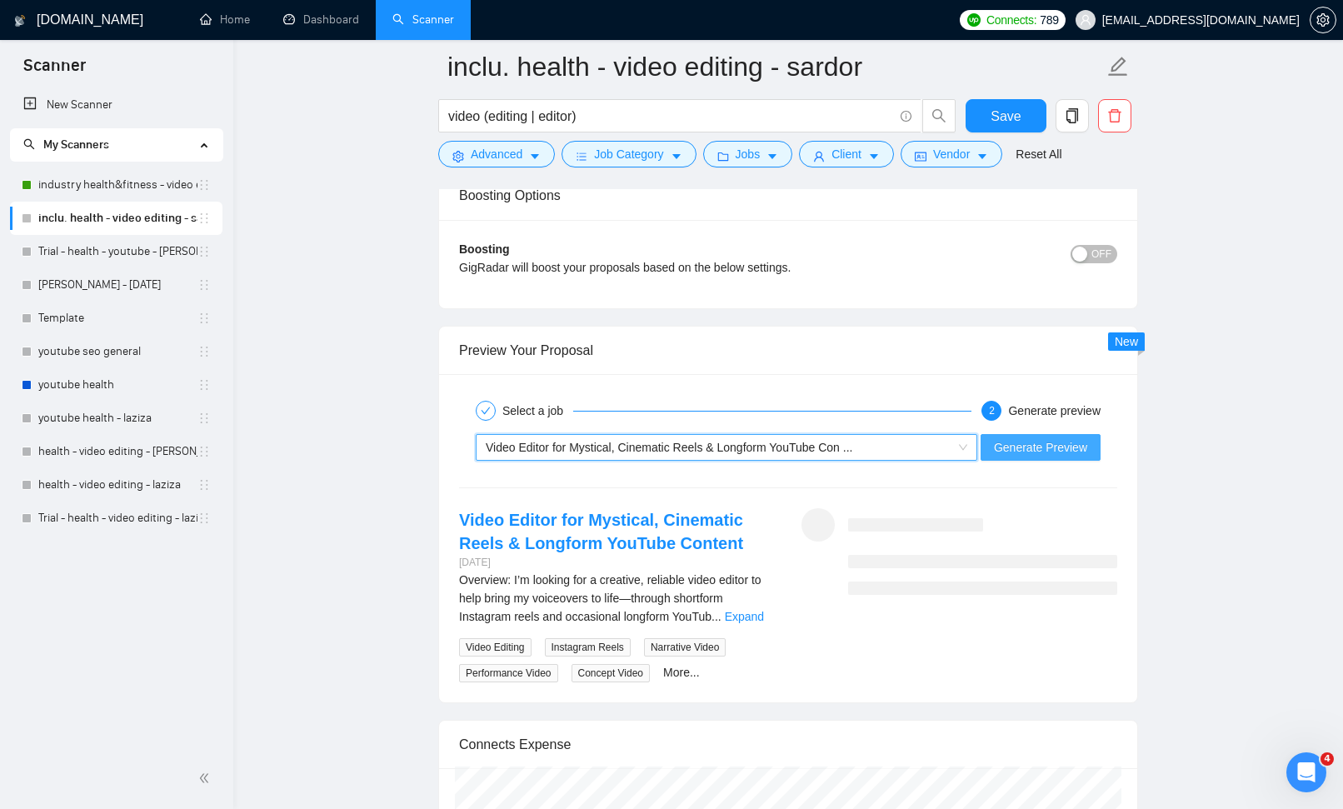
click at [1017, 449] on span "Generate Preview" at bounding box center [1040, 447] width 93 height 18
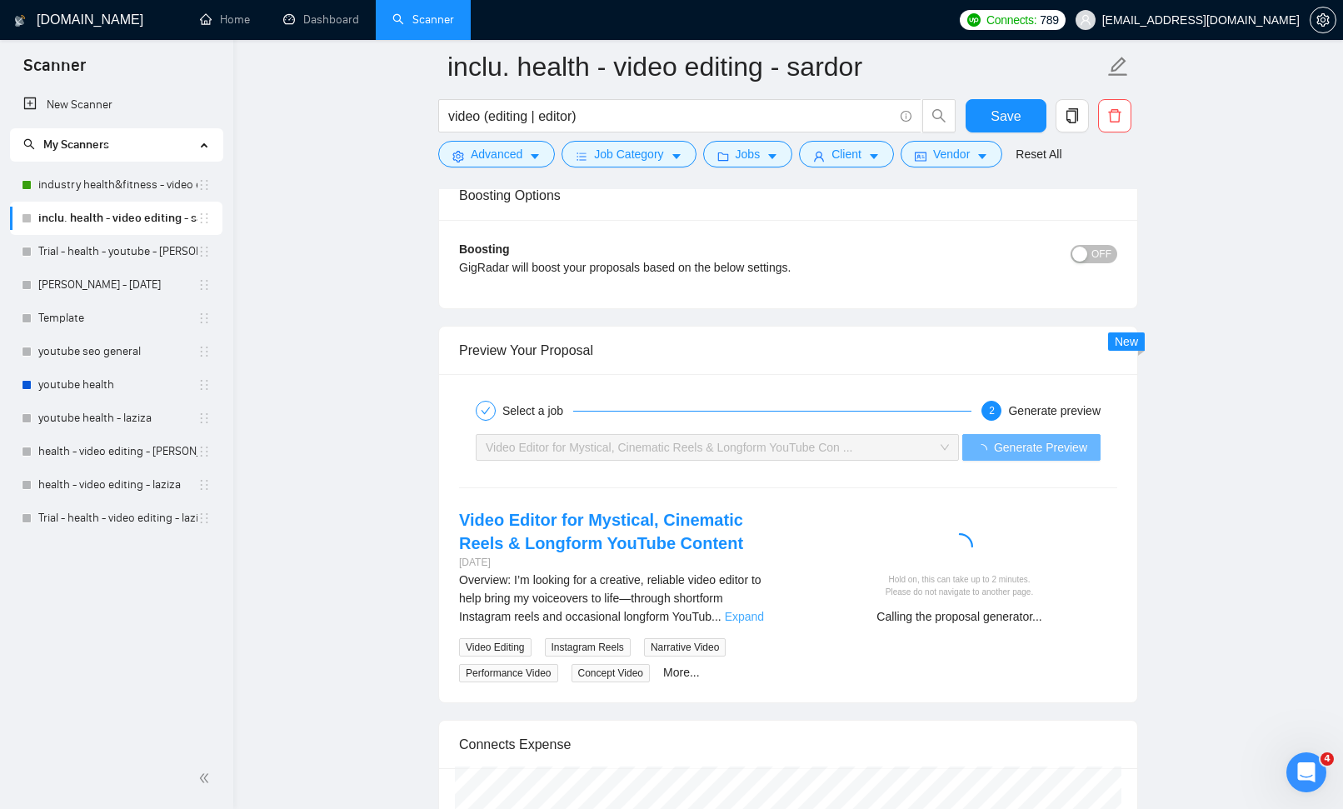
click at [754, 613] on link "Expand" at bounding box center [744, 616] width 39 height 13
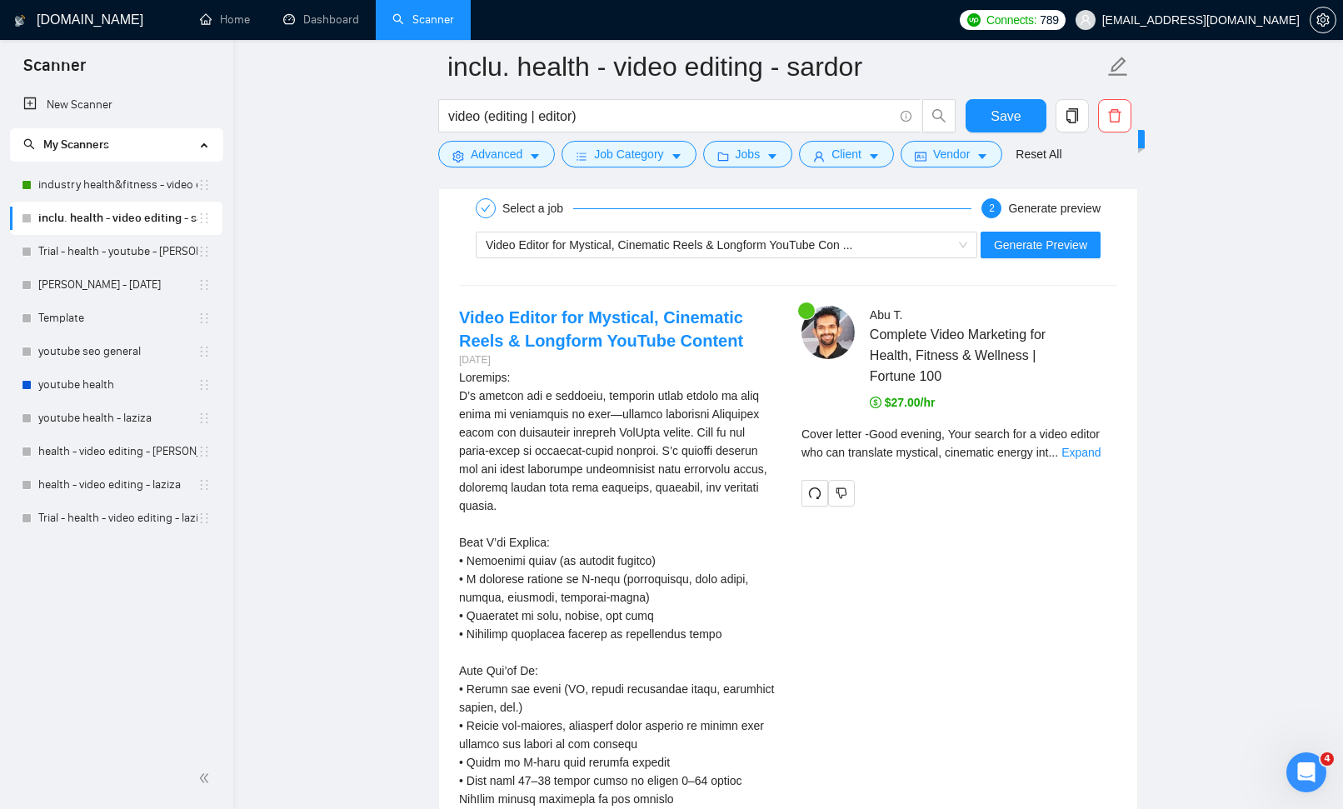
scroll to position [4140, 0]
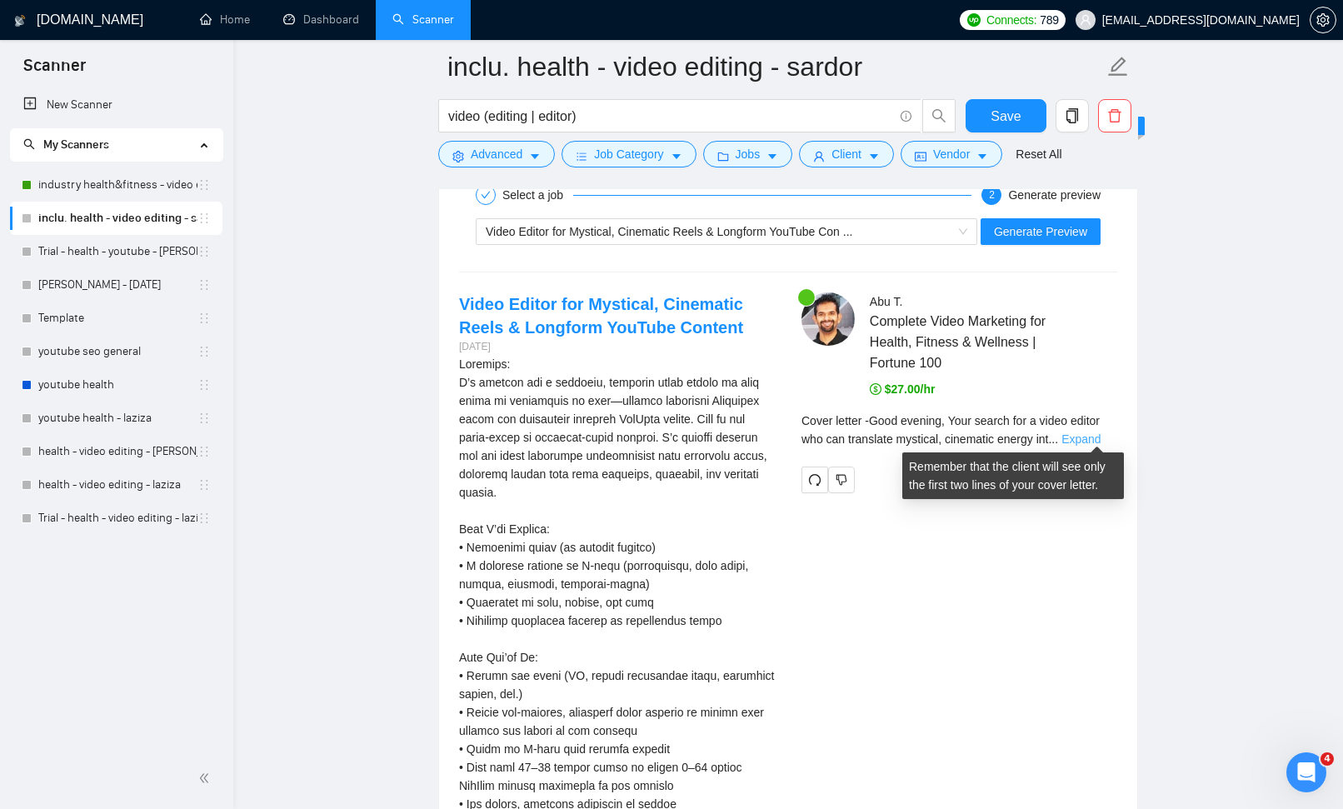
click at [1098, 432] on link "Expand" at bounding box center [1081, 438] width 39 height 13
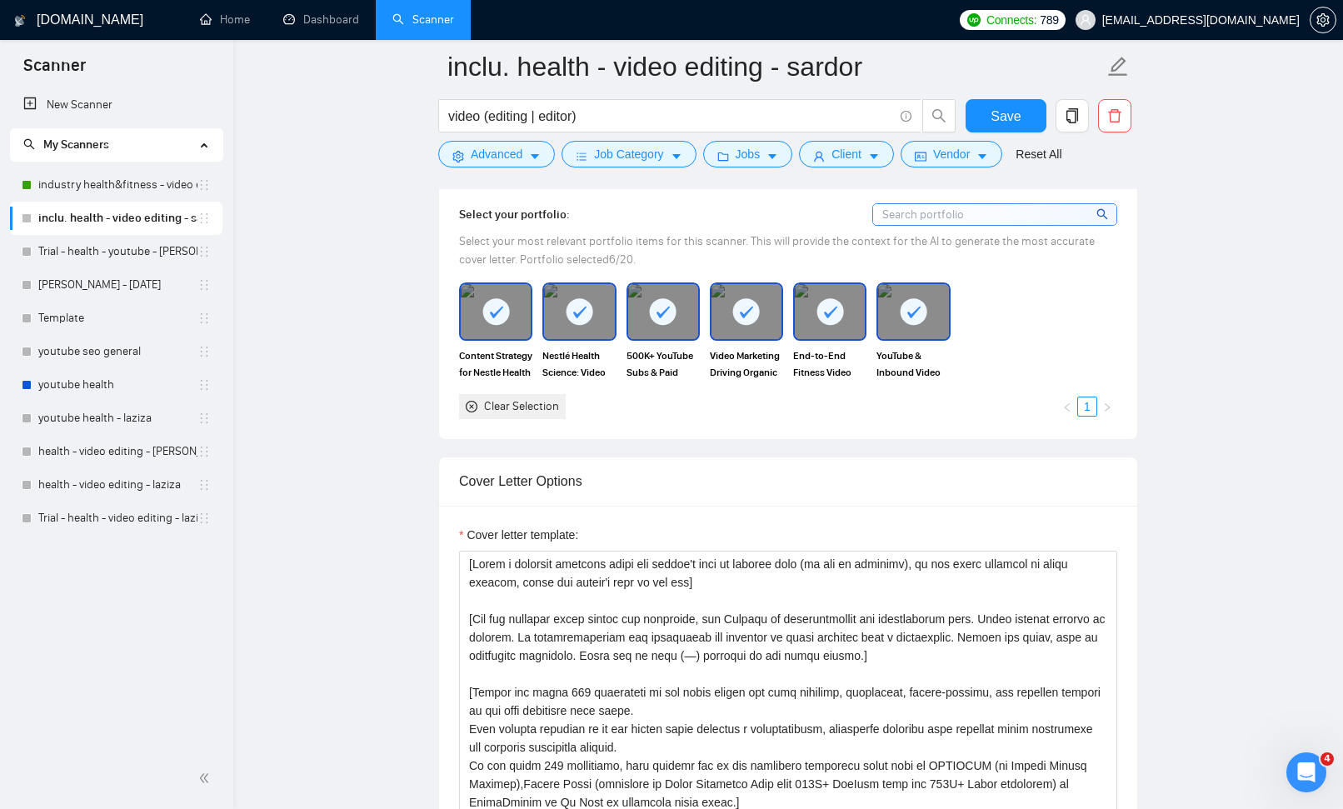
scroll to position [1280, 0]
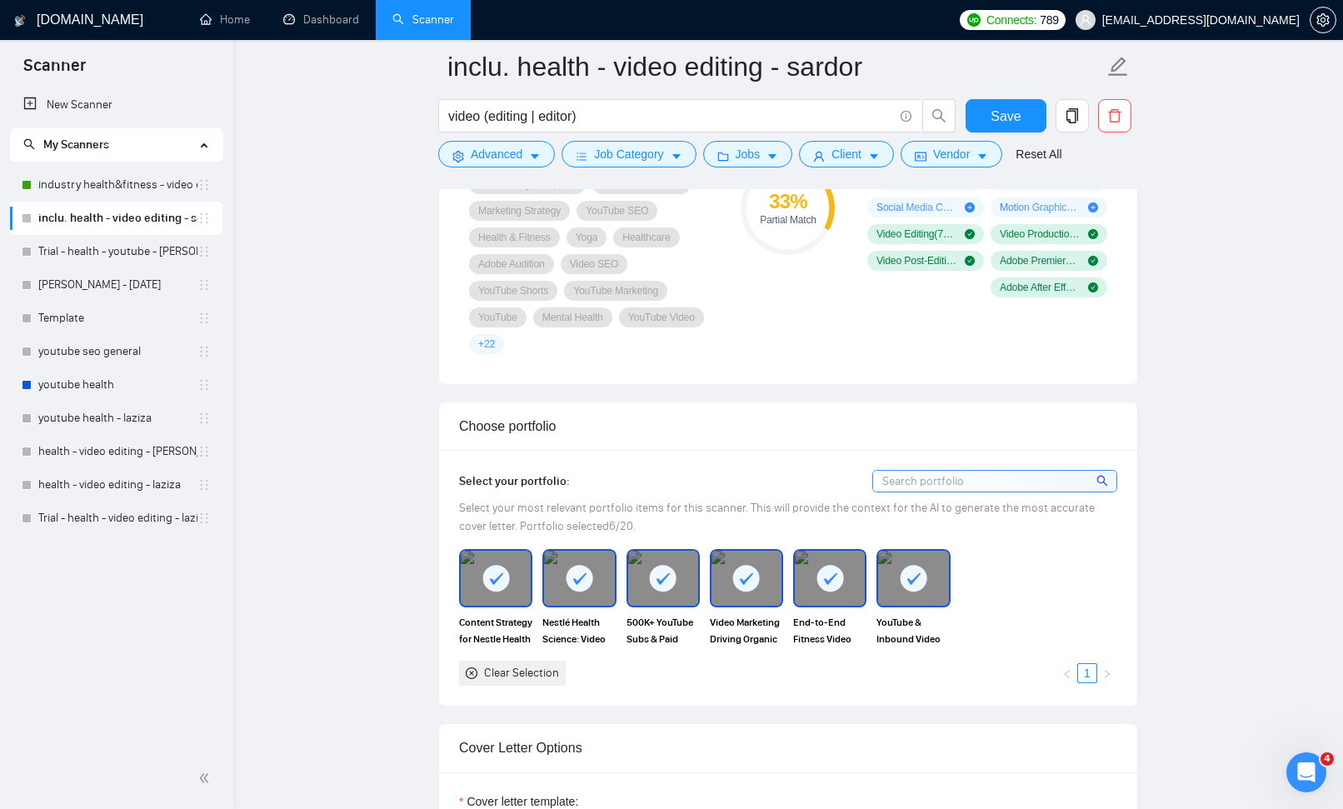
click at [471, 672] on icon "close-circle" at bounding box center [472, 673] width 12 height 12
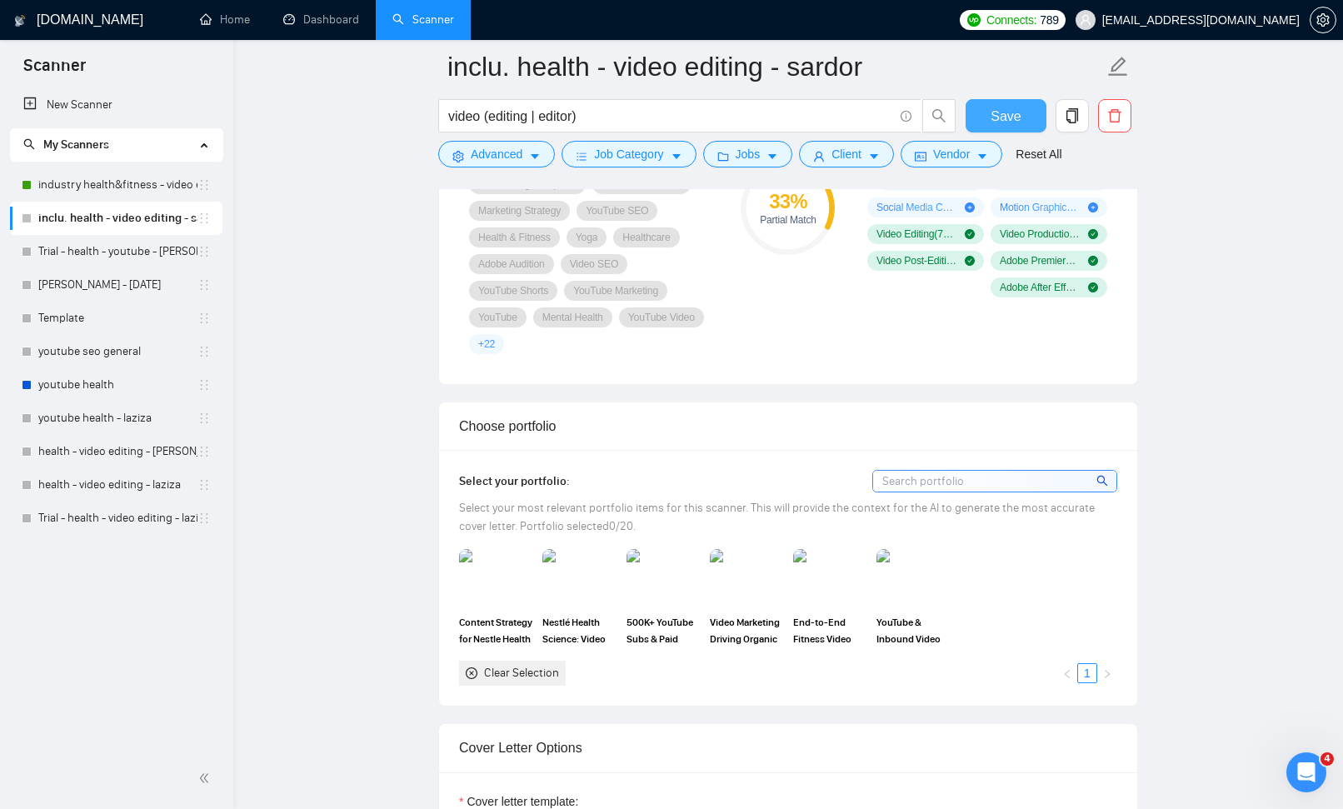
drag, startPoint x: 1002, startPoint y: 109, endPoint x: 1190, endPoint y: 305, distance: 271.1
click at [1002, 109] on span "Save" at bounding box center [1006, 116] width 30 height 21
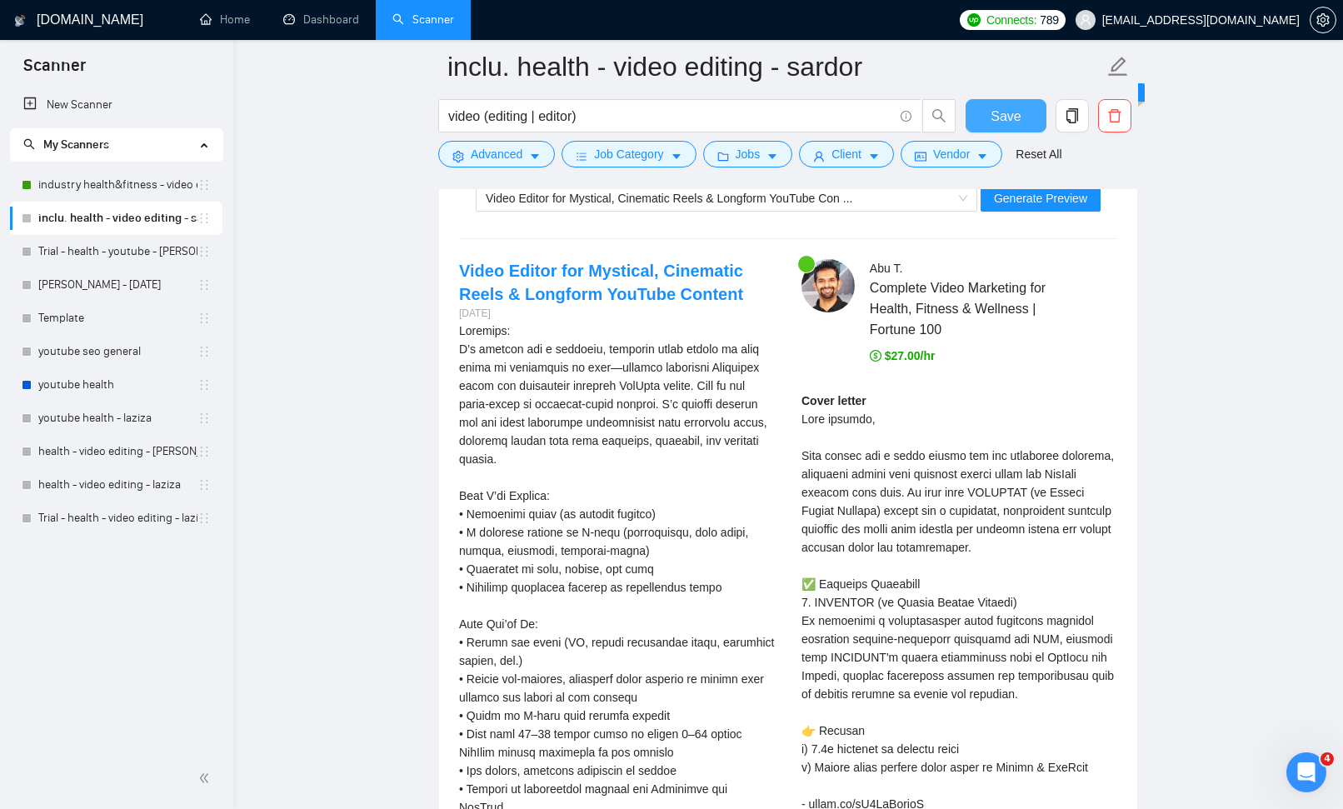
scroll to position [4173, 0]
click at [1031, 202] on span "Generate Preview" at bounding box center [1040, 199] width 93 height 18
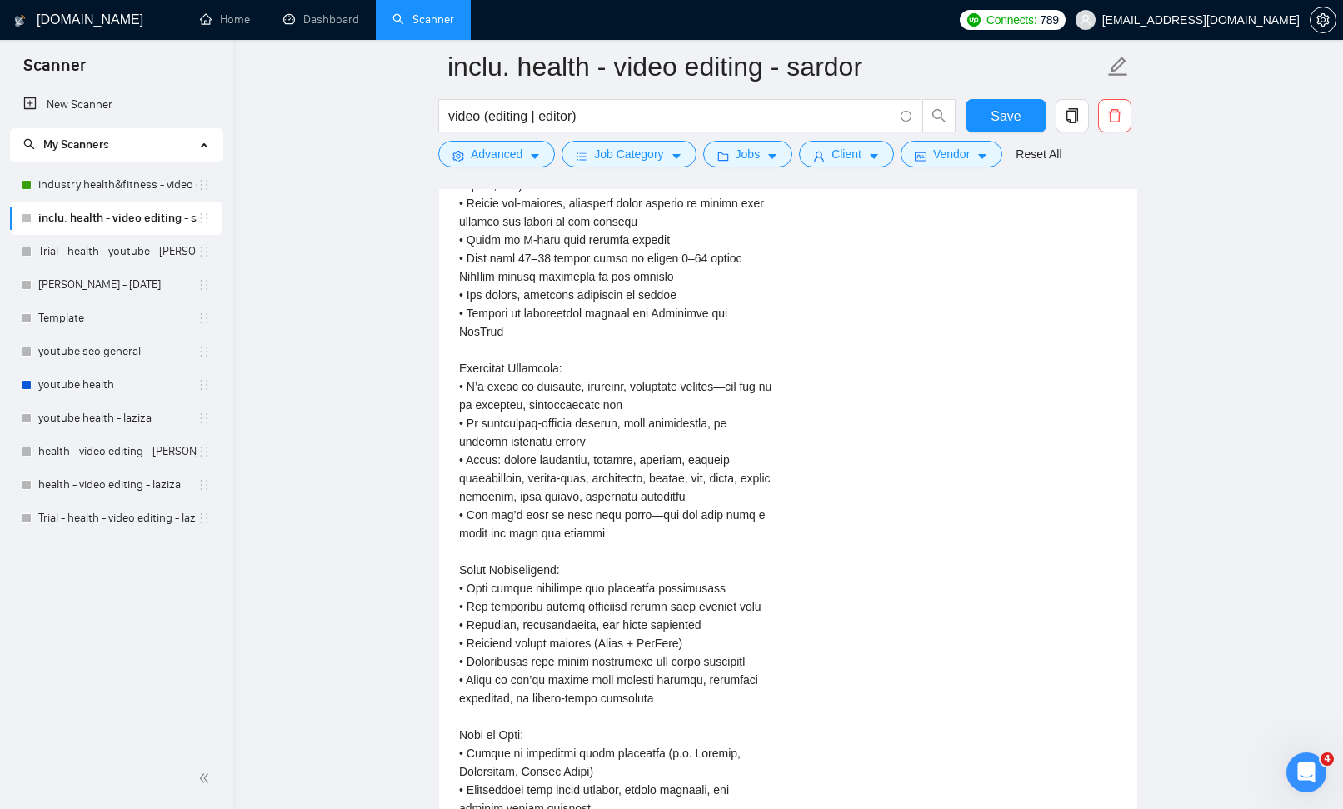
scroll to position [4130, 0]
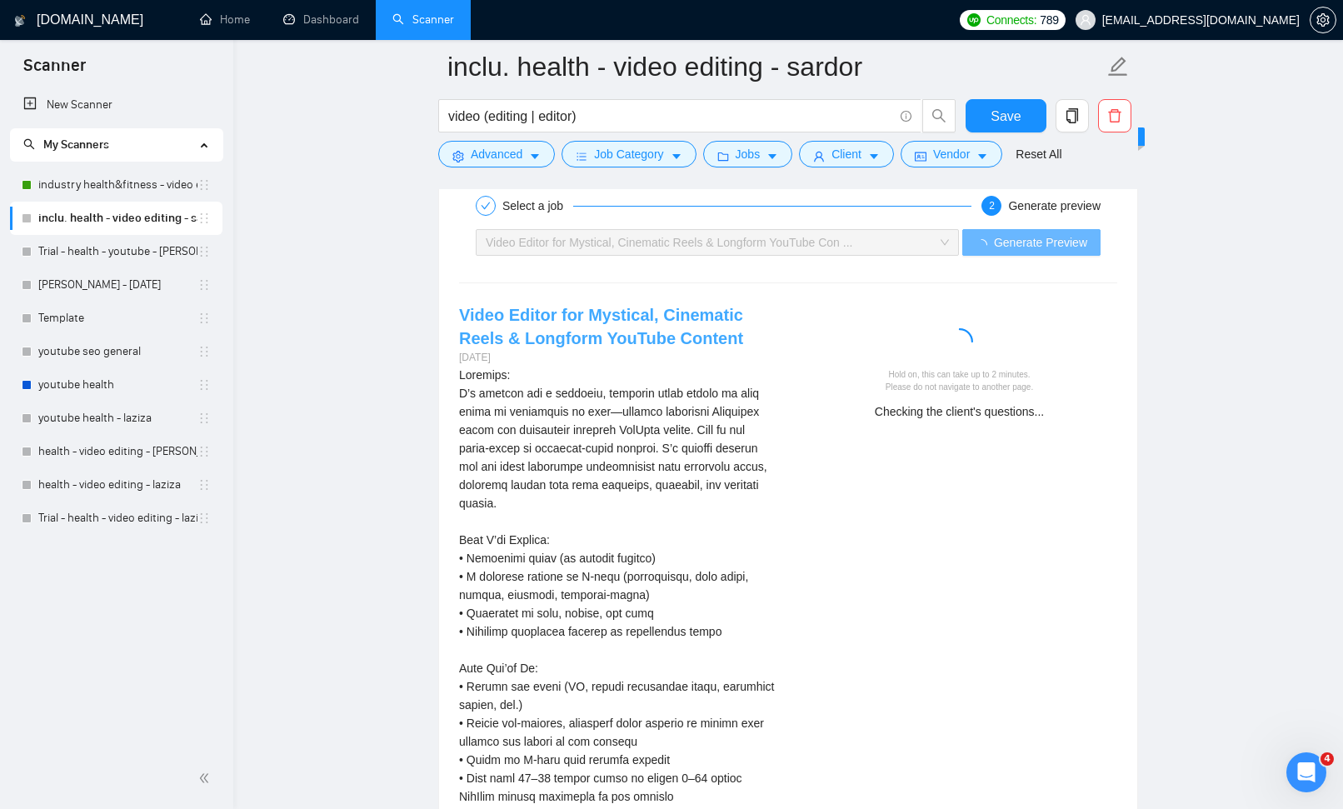
click at [574, 332] on link "Video Editor for Mystical, Cinematic Reels & Longform YouTube Content" at bounding box center [601, 327] width 284 height 42
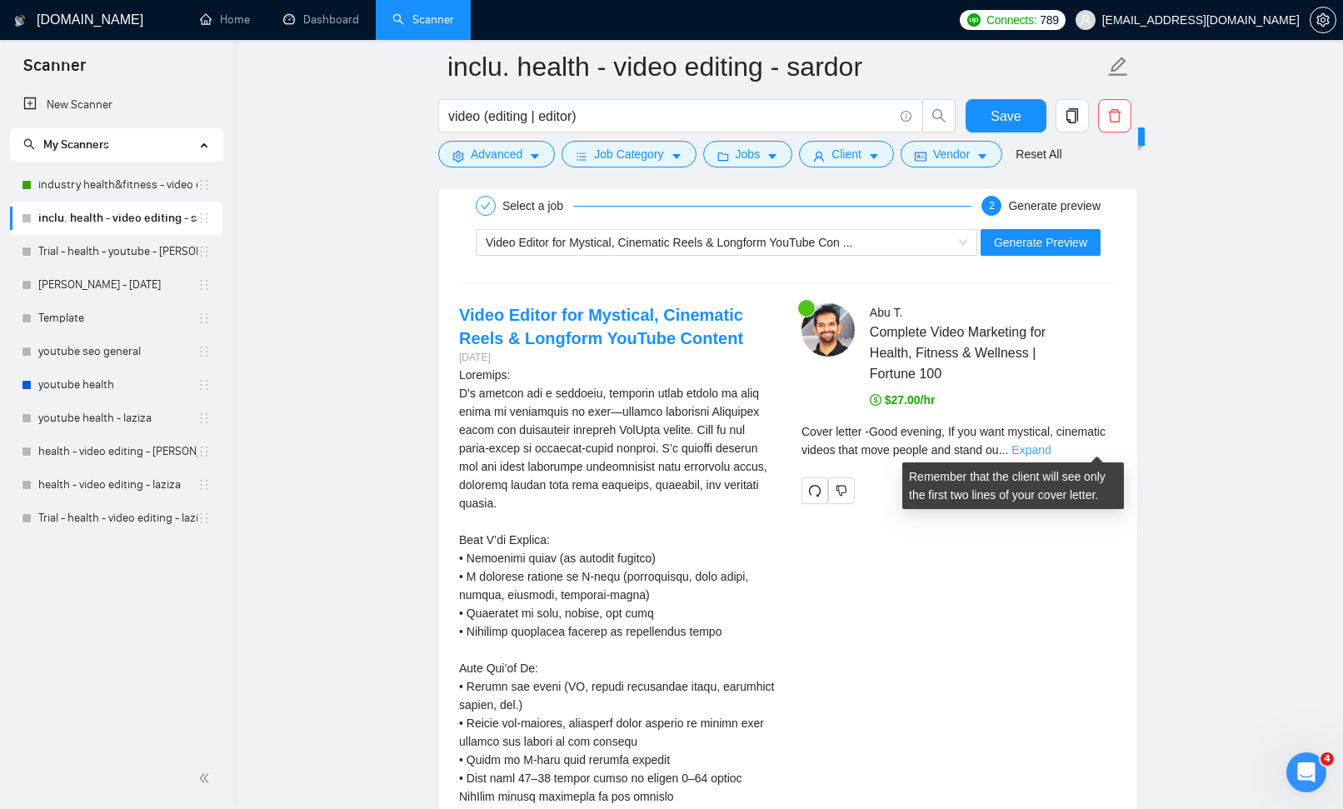
click at [1051, 449] on link "Expand" at bounding box center [1031, 449] width 39 height 13
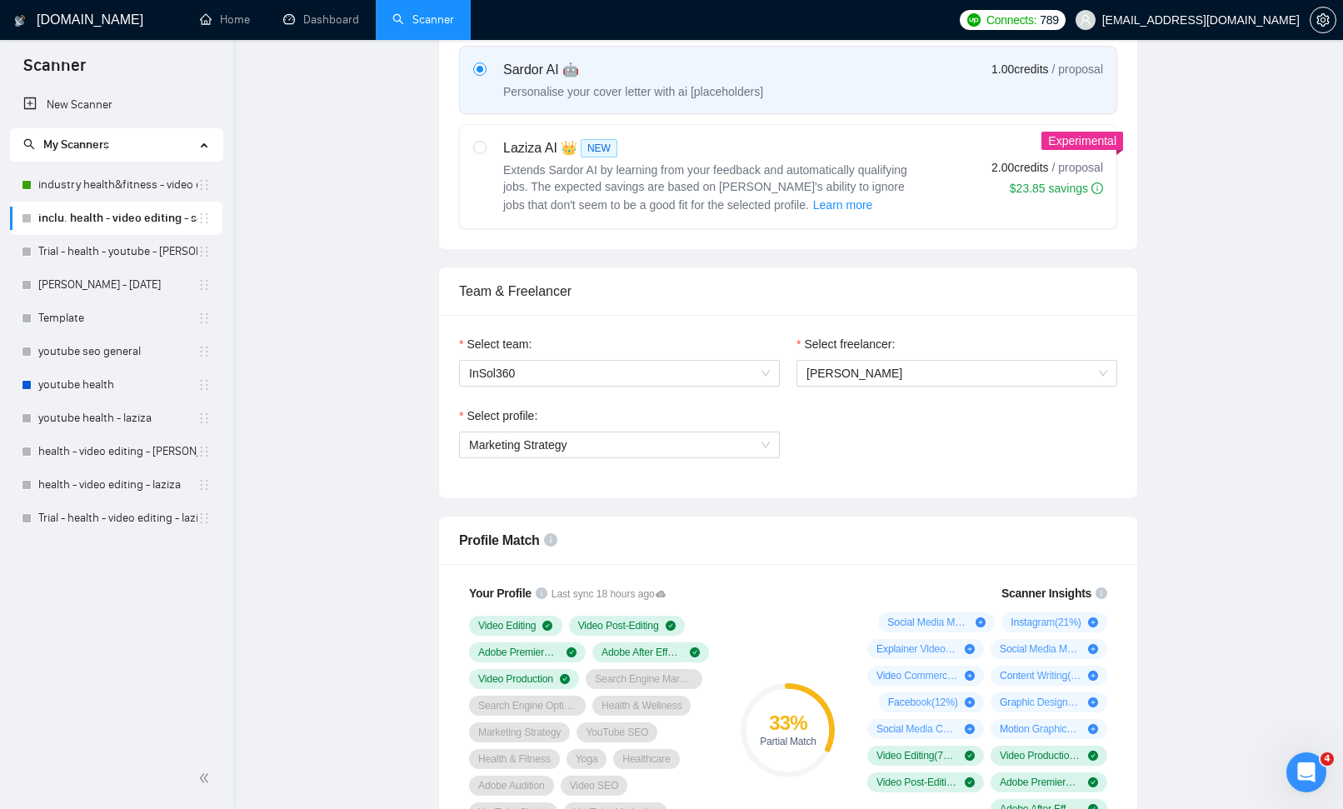
scroll to position [0, 0]
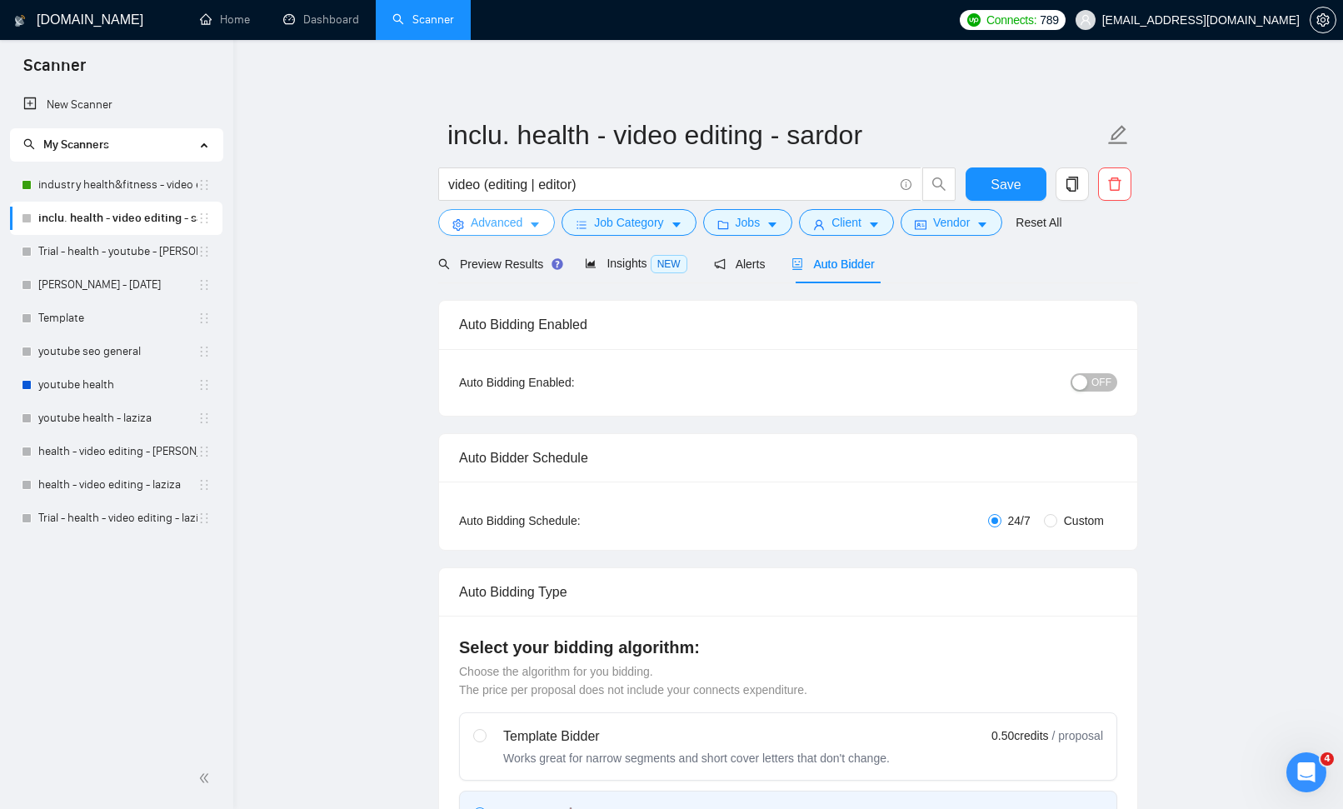
click at [532, 229] on icon "caret-down" at bounding box center [535, 225] width 12 height 12
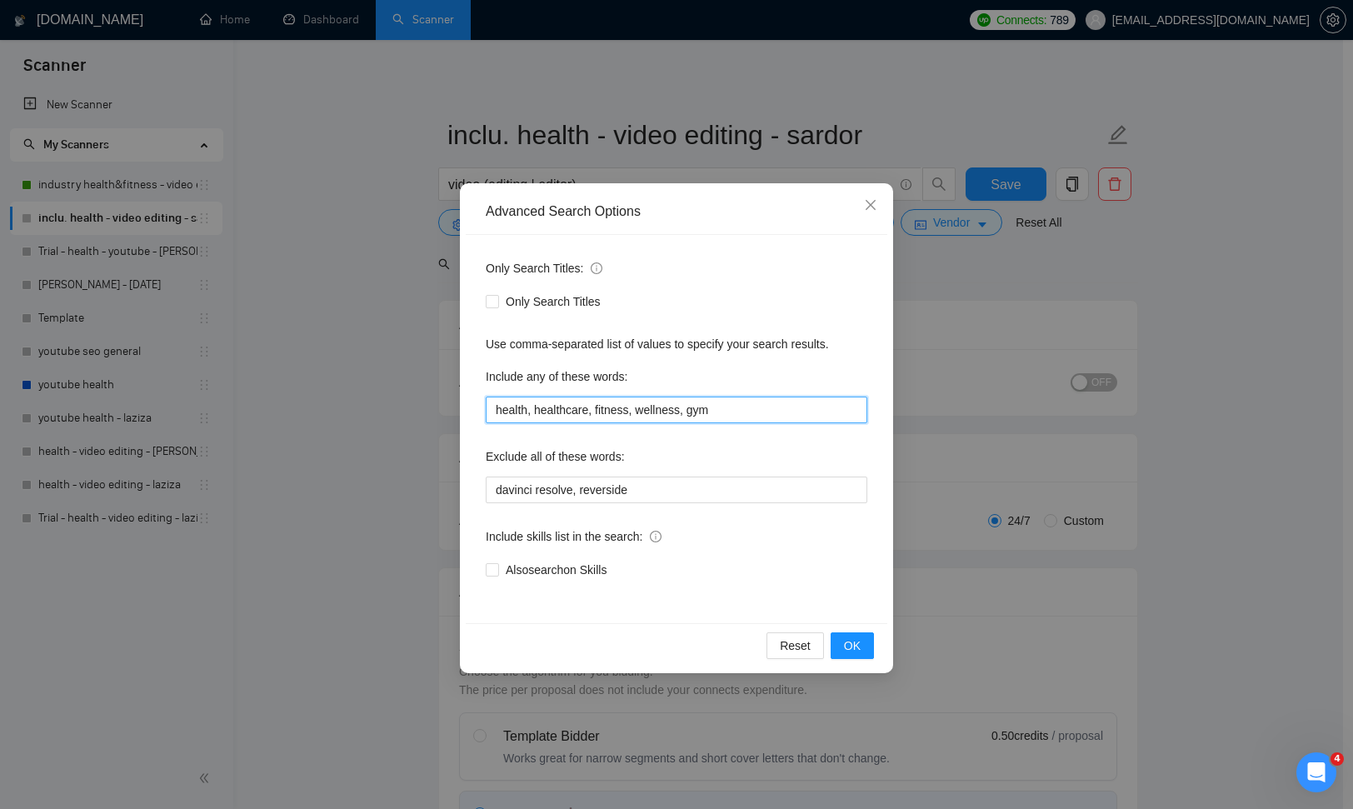
drag, startPoint x: 647, startPoint y: 409, endPoint x: 691, endPoint y: 408, distance: 44.2
click at [691, 408] on input "health, healthcare, fitness, wellness, gym" at bounding box center [677, 410] width 382 height 27
type input "health, healthcare, fitness, gym"
click at [851, 657] on button "OK" at bounding box center [852, 645] width 43 height 27
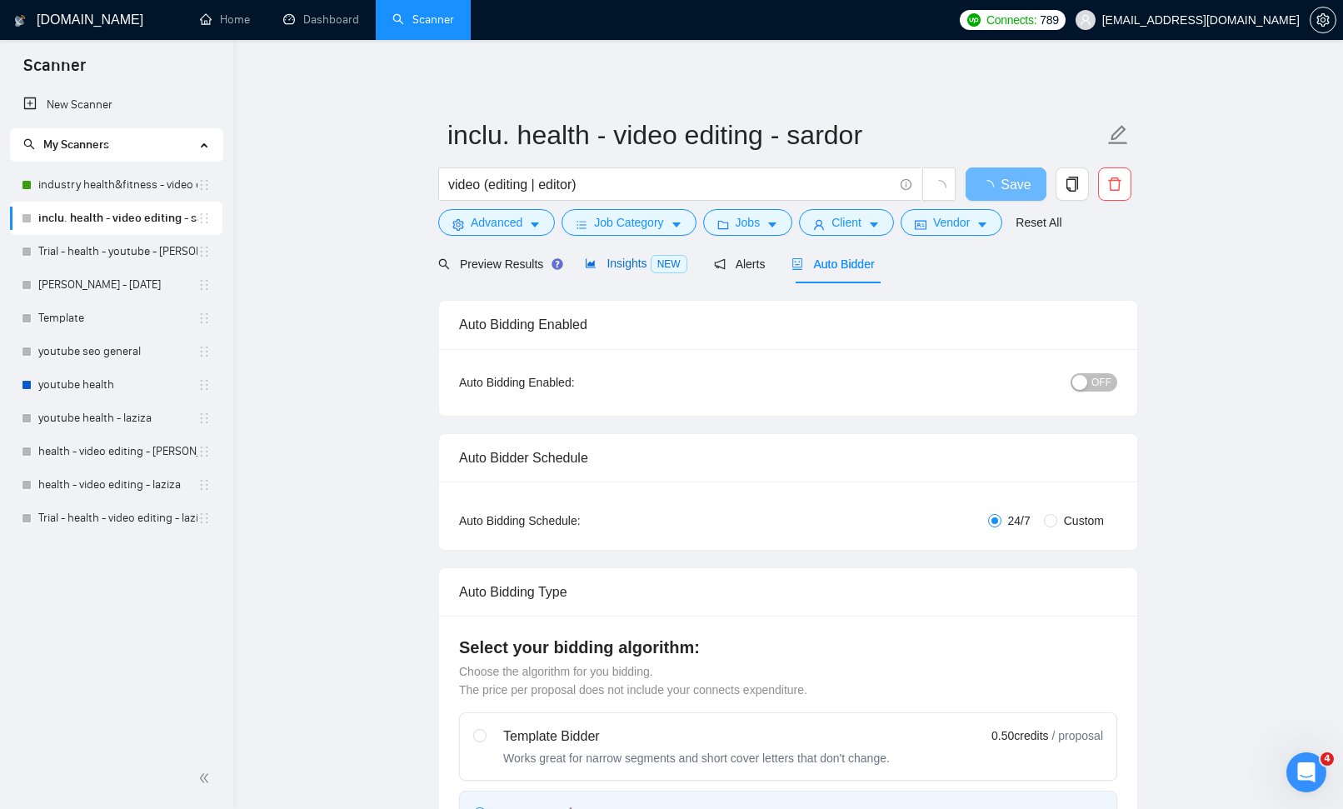
click at [625, 269] on span "Insights NEW" at bounding box center [636, 263] width 102 height 13
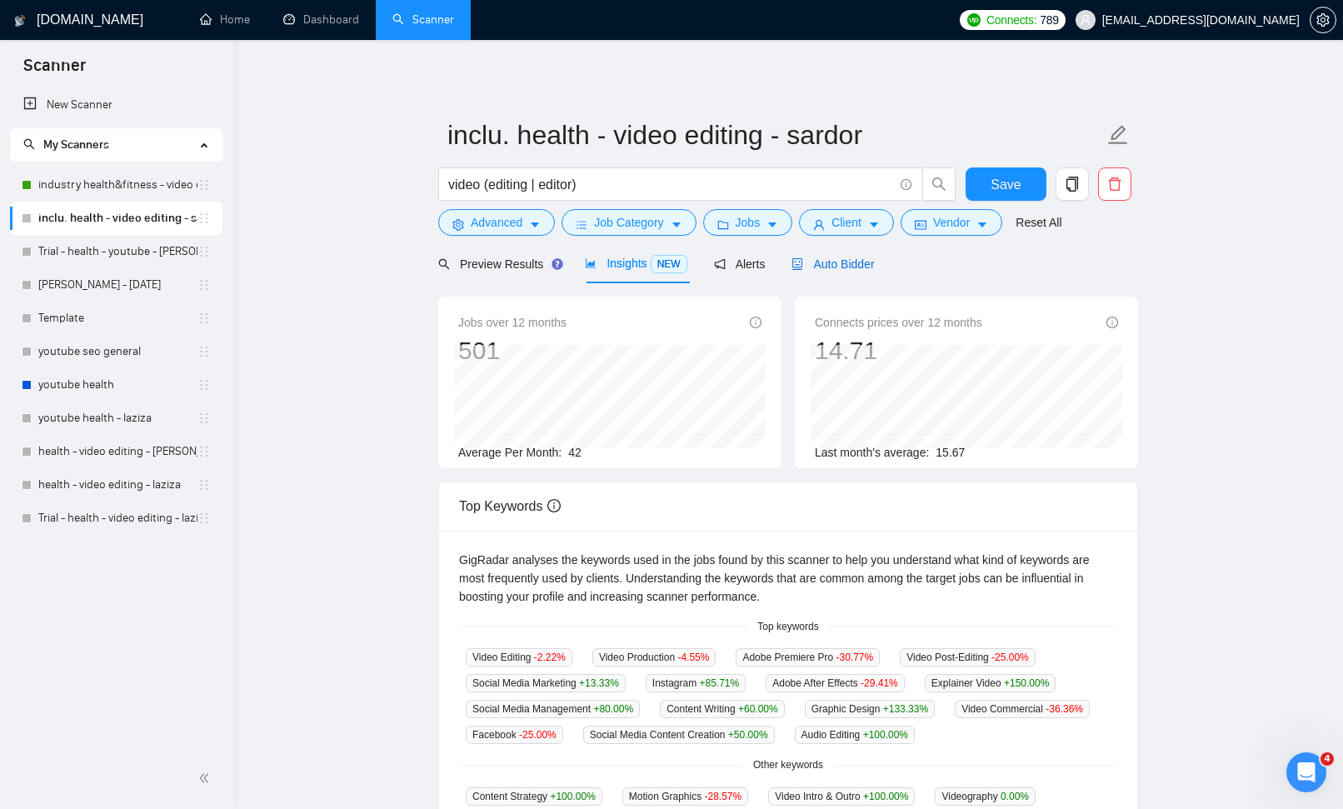
drag, startPoint x: 818, startPoint y: 264, endPoint x: 841, endPoint y: 287, distance: 32.4
click at [819, 264] on span "Auto Bidder" at bounding box center [833, 263] width 82 height 13
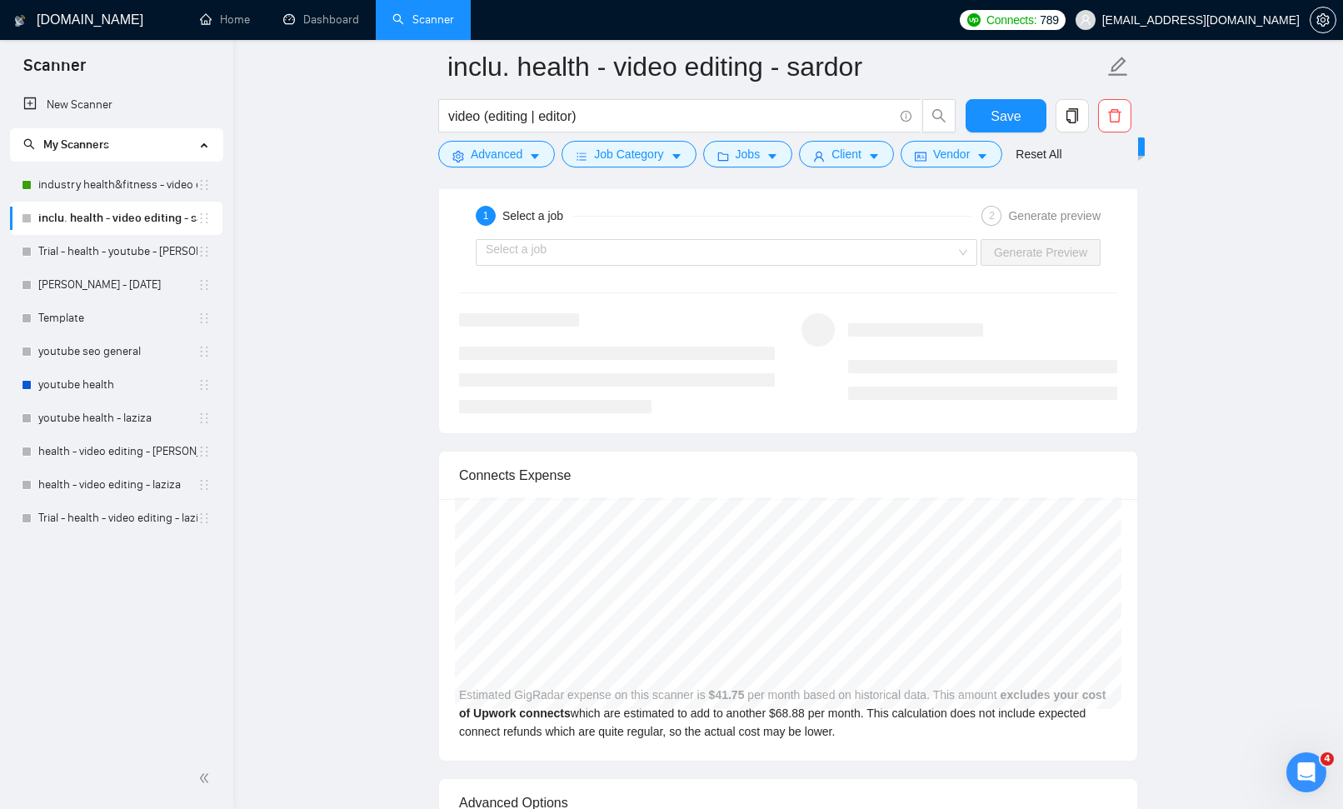
scroll to position [4123, 0]
click at [817, 242] on input "search" at bounding box center [721, 249] width 470 height 25
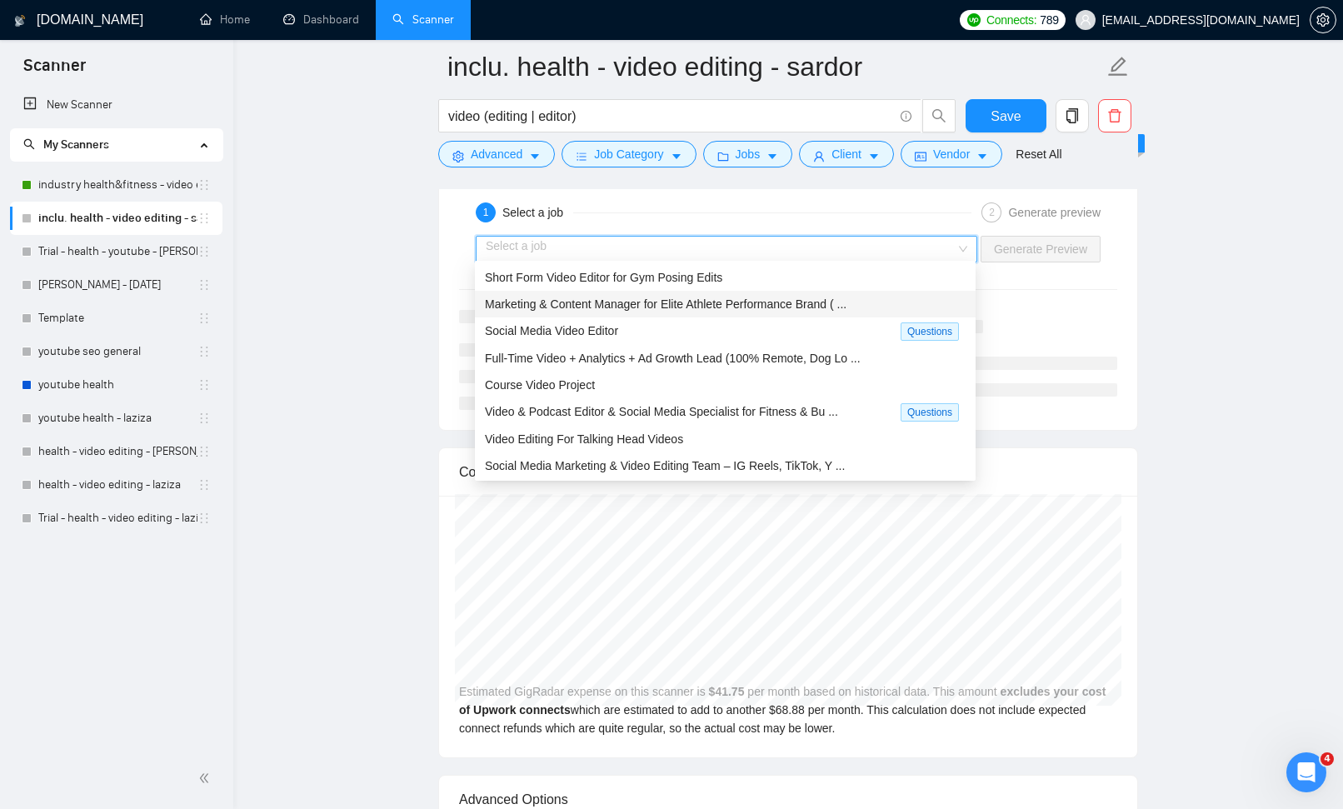
click at [819, 307] on span "Marketing & Content Manager for Elite Athlete Performance Brand ( ..." at bounding box center [666, 303] width 362 height 13
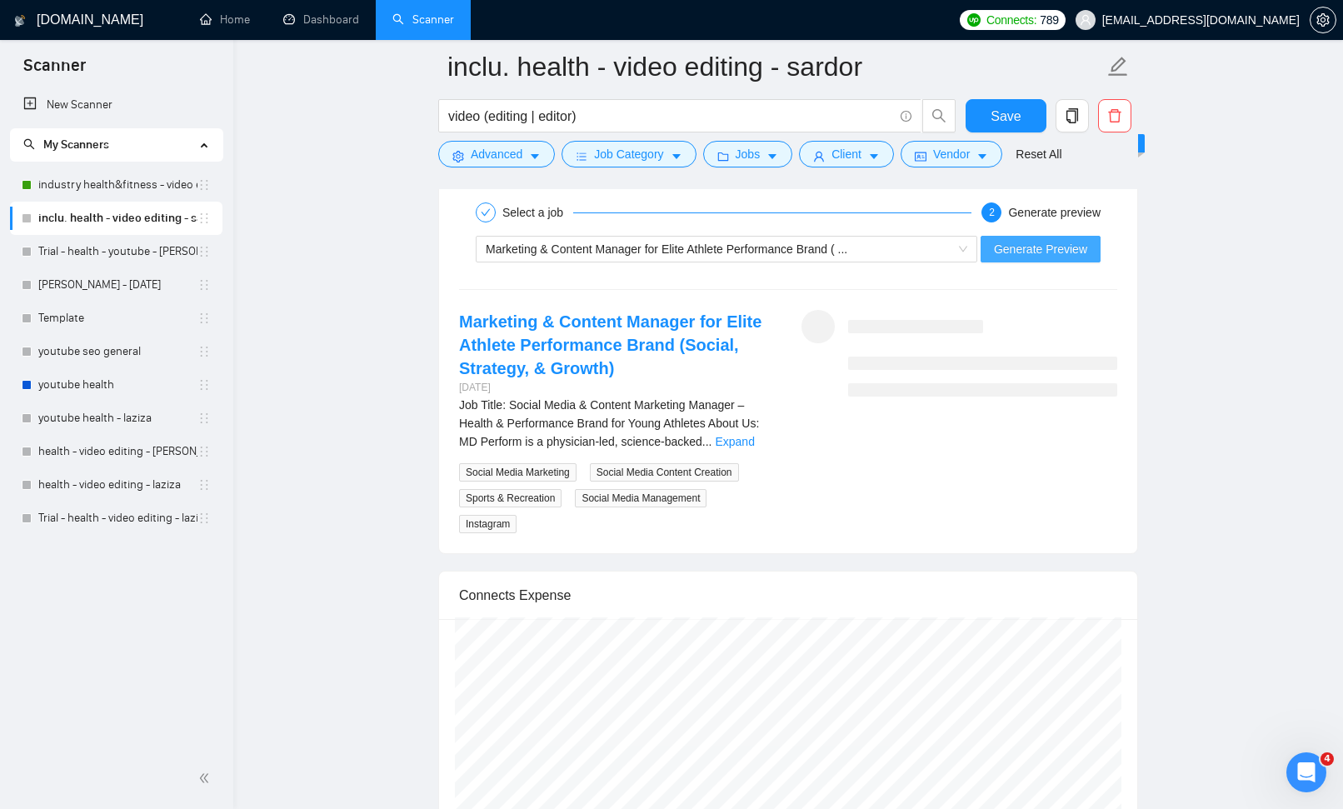
drag, startPoint x: 1023, startPoint y: 233, endPoint x: 1012, endPoint y: 246, distance: 16.5
click at [1023, 236] on button "Generate Preview" at bounding box center [1041, 249] width 120 height 27
click at [748, 442] on link "Expand" at bounding box center [734, 441] width 39 height 13
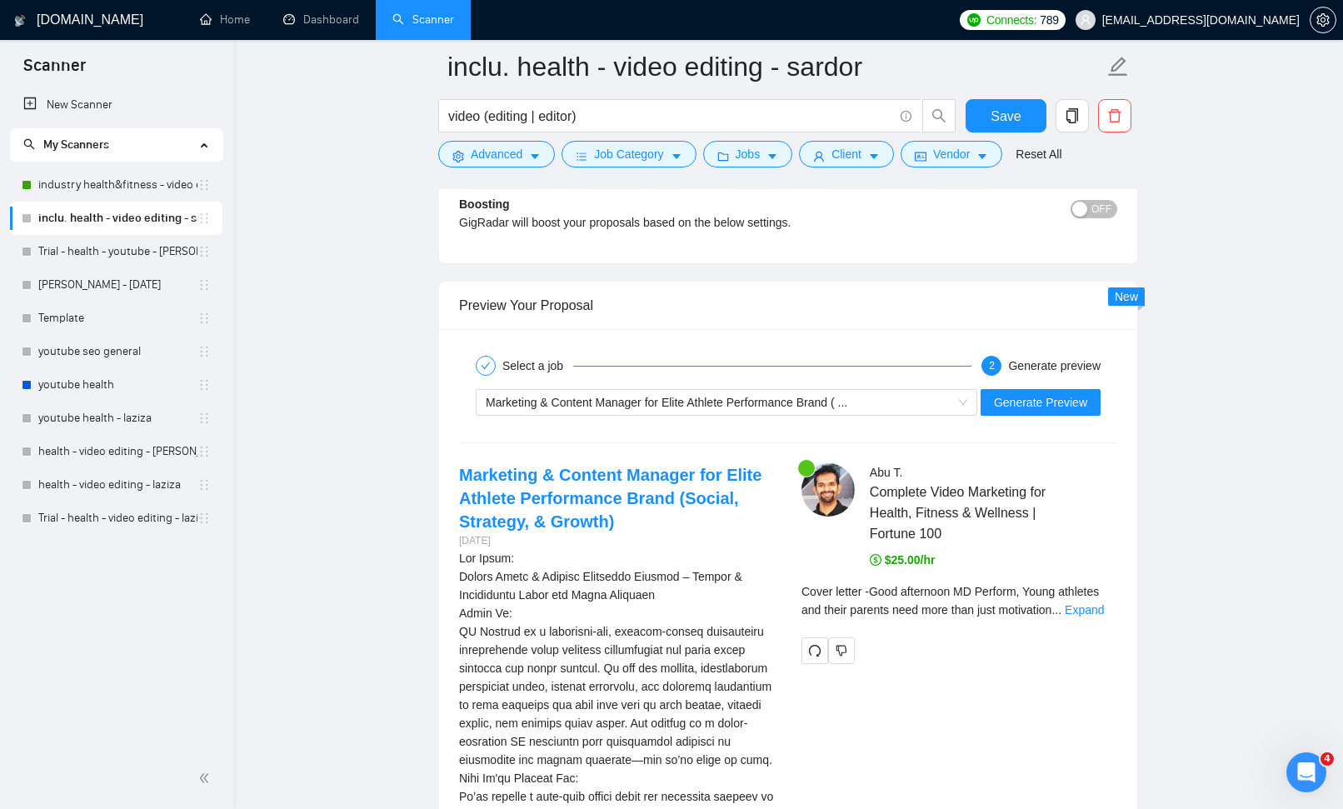
scroll to position [3970, 0]
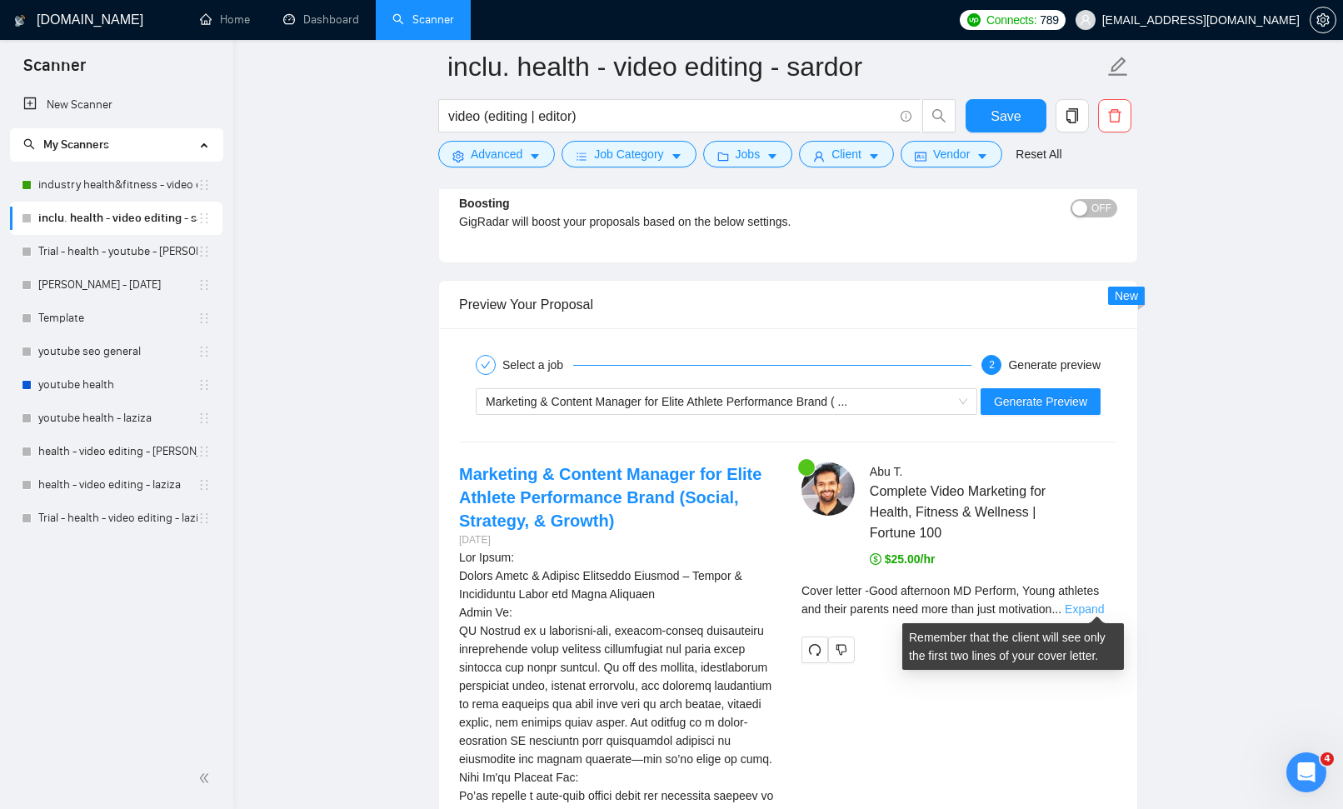
click at [1097, 604] on link "Expand" at bounding box center [1084, 608] width 39 height 13
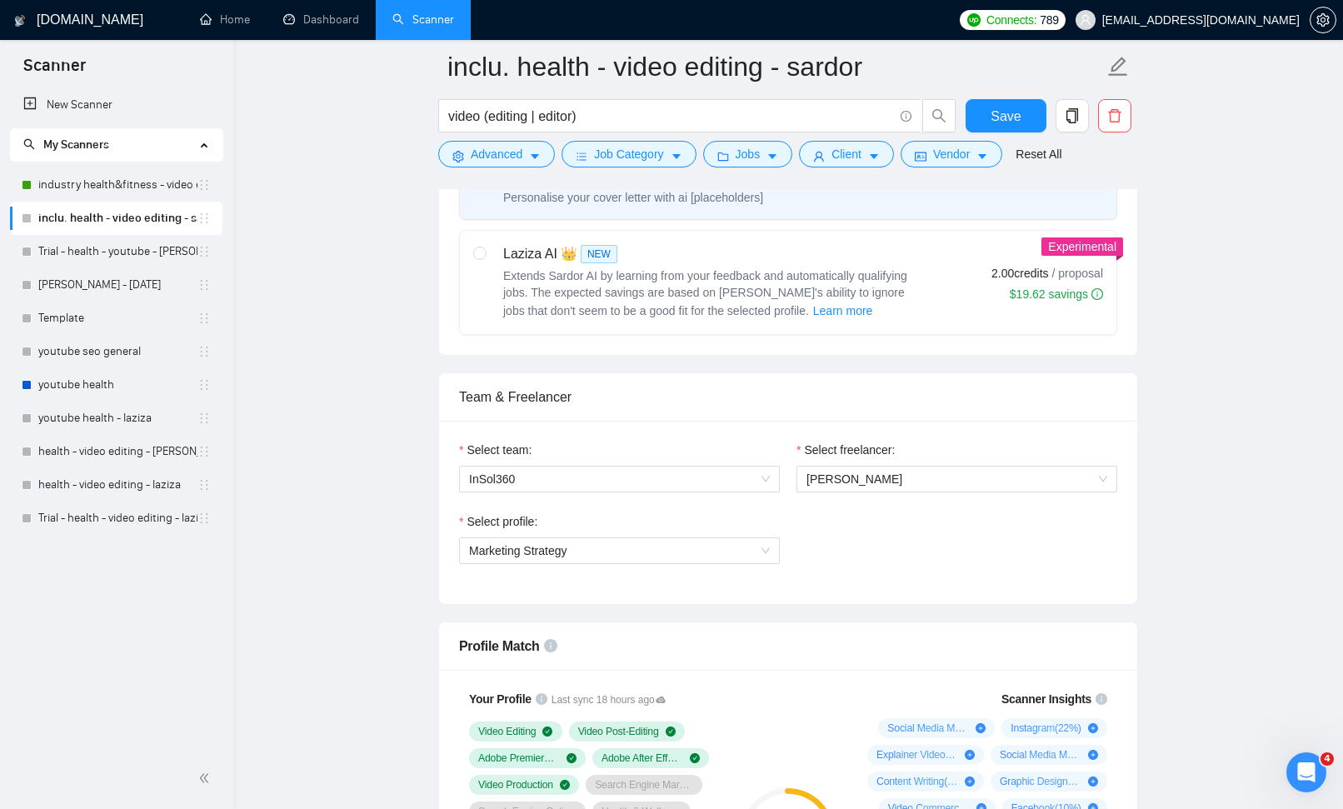
scroll to position [0, 0]
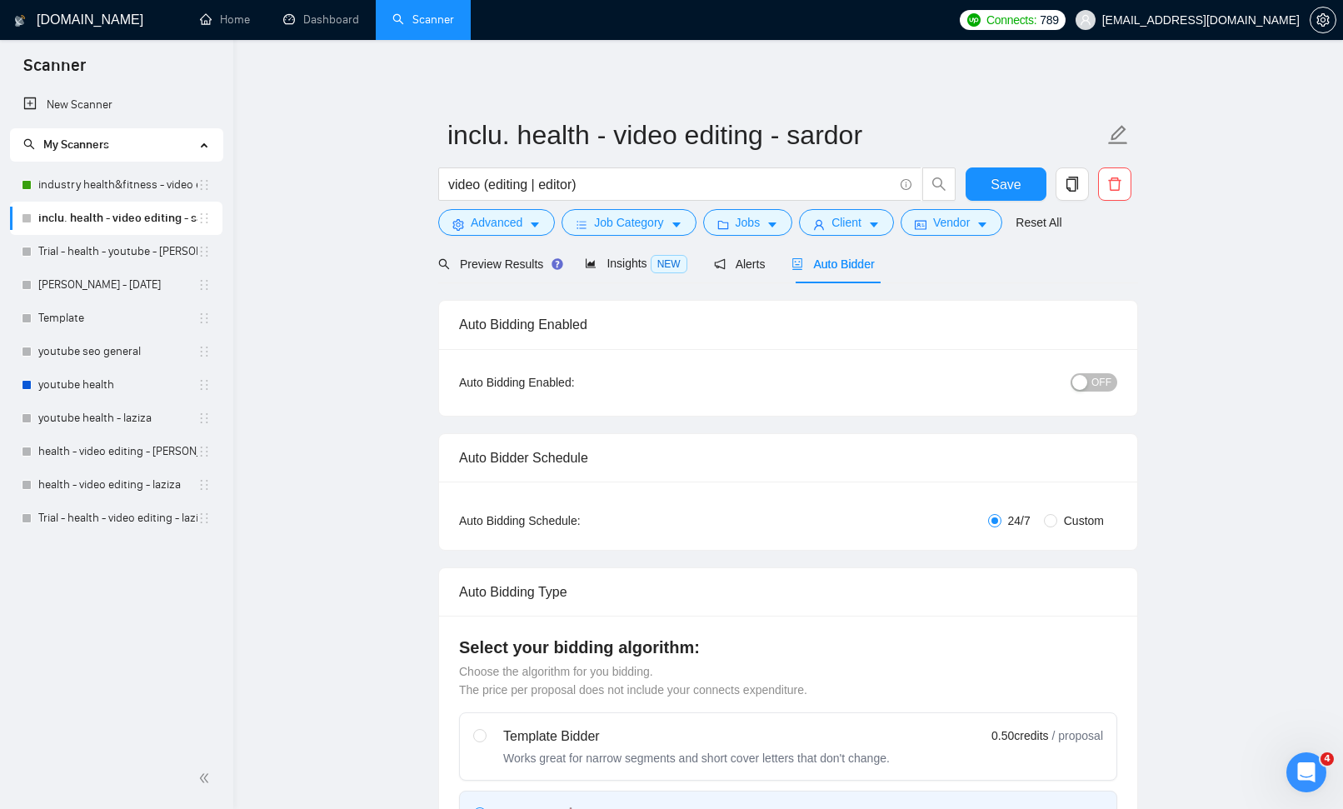
click at [1099, 381] on span "OFF" at bounding box center [1102, 382] width 20 height 18
click at [999, 181] on span "Save" at bounding box center [1006, 184] width 30 height 21
click at [495, 263] on span "Preview Results" at bounding box center [498, 263] width 120 height 13
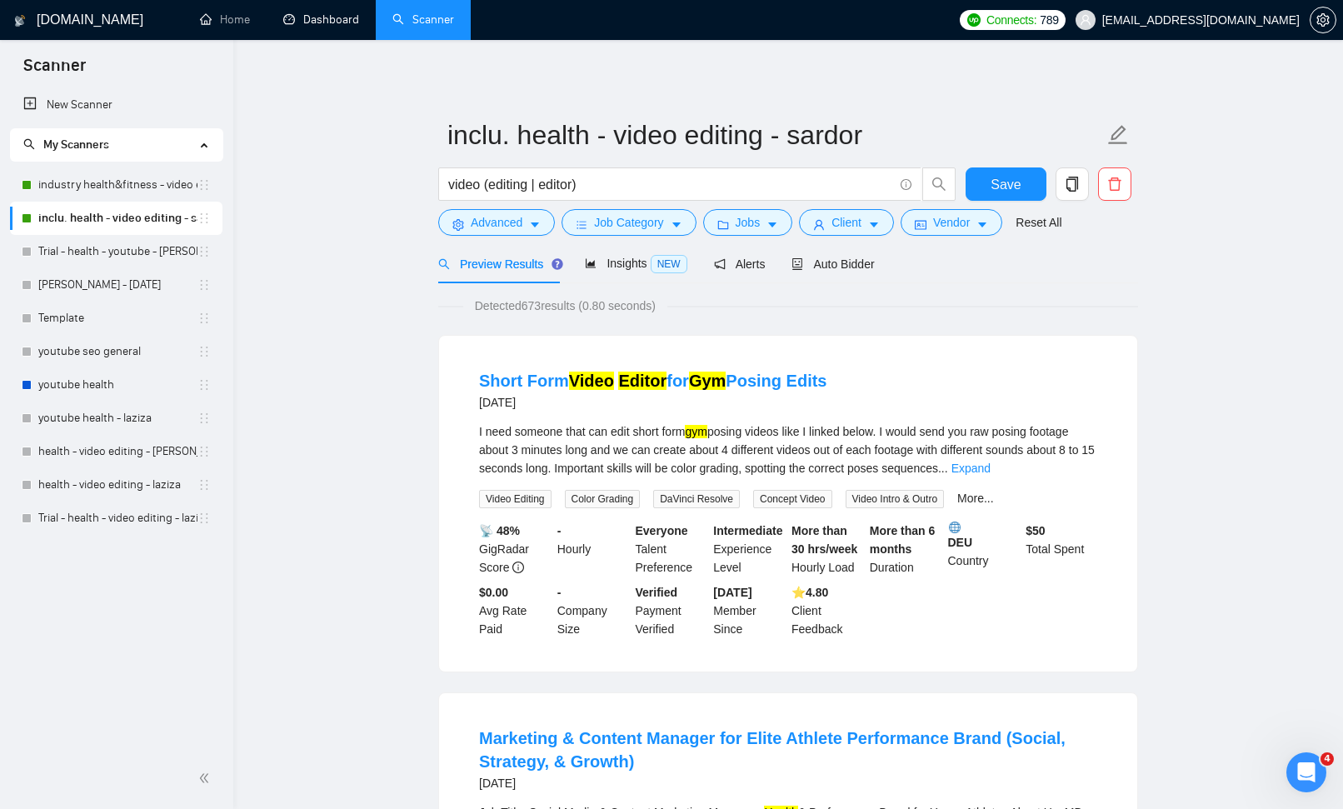
drag, startPoint x: 300, startPoint y: 22, endPoint x: 329, endPoint y: 46, distance: 37.3
click at [300, 22] on link "Dashboard" at bounding box center [321, 19] width 76 height 14
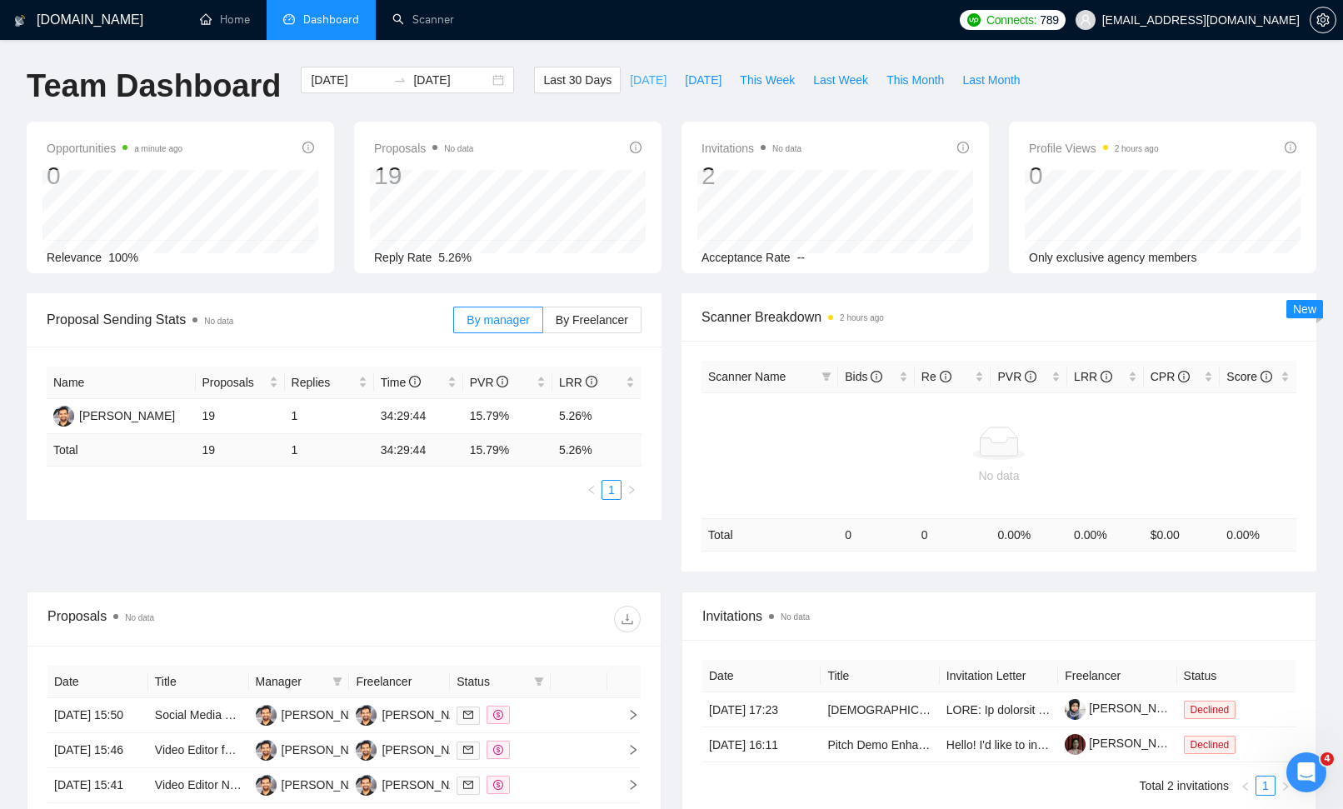
click at [630, 80] on span "[DATE]" at bounding box center [648, 80] width 37 height 18
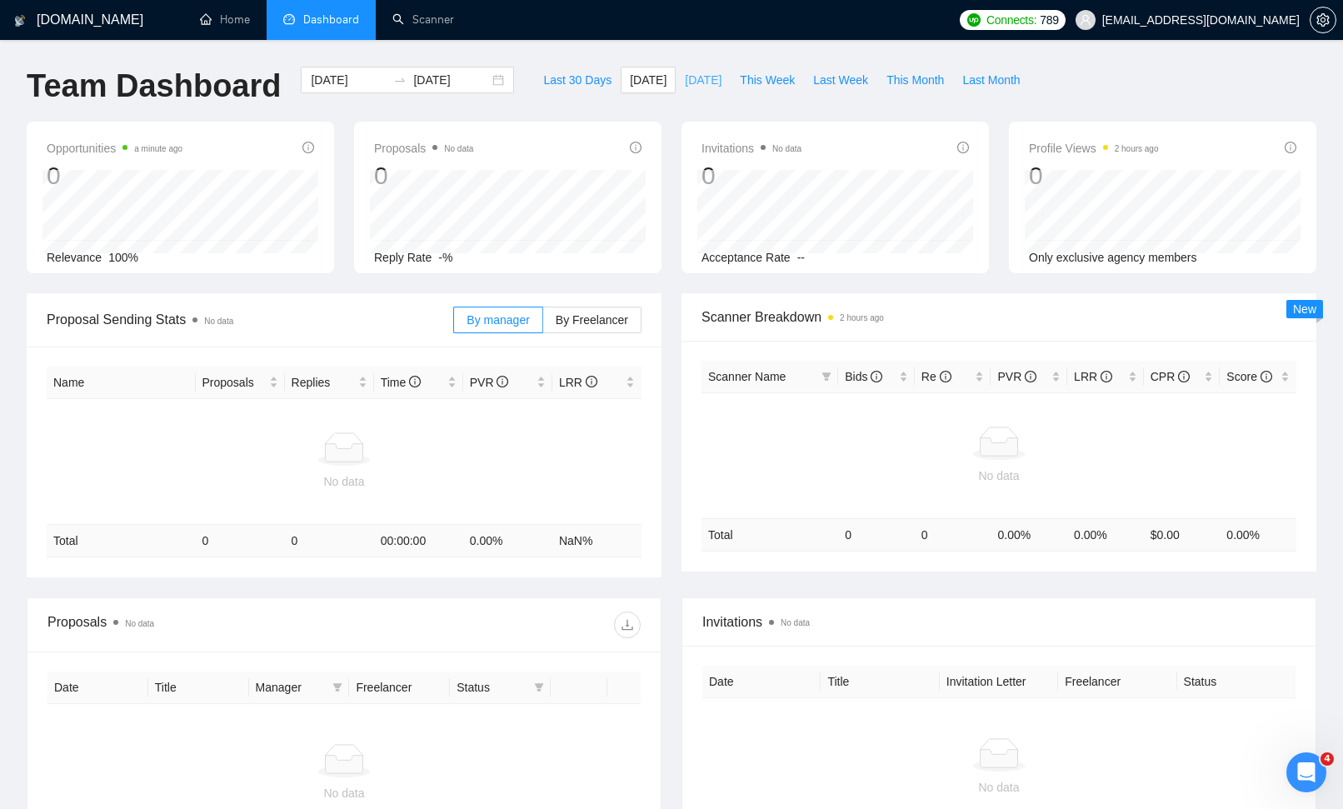
click at [685, 86] on span "[DATE]" at bounding box center [703, 80] width 37 height 18
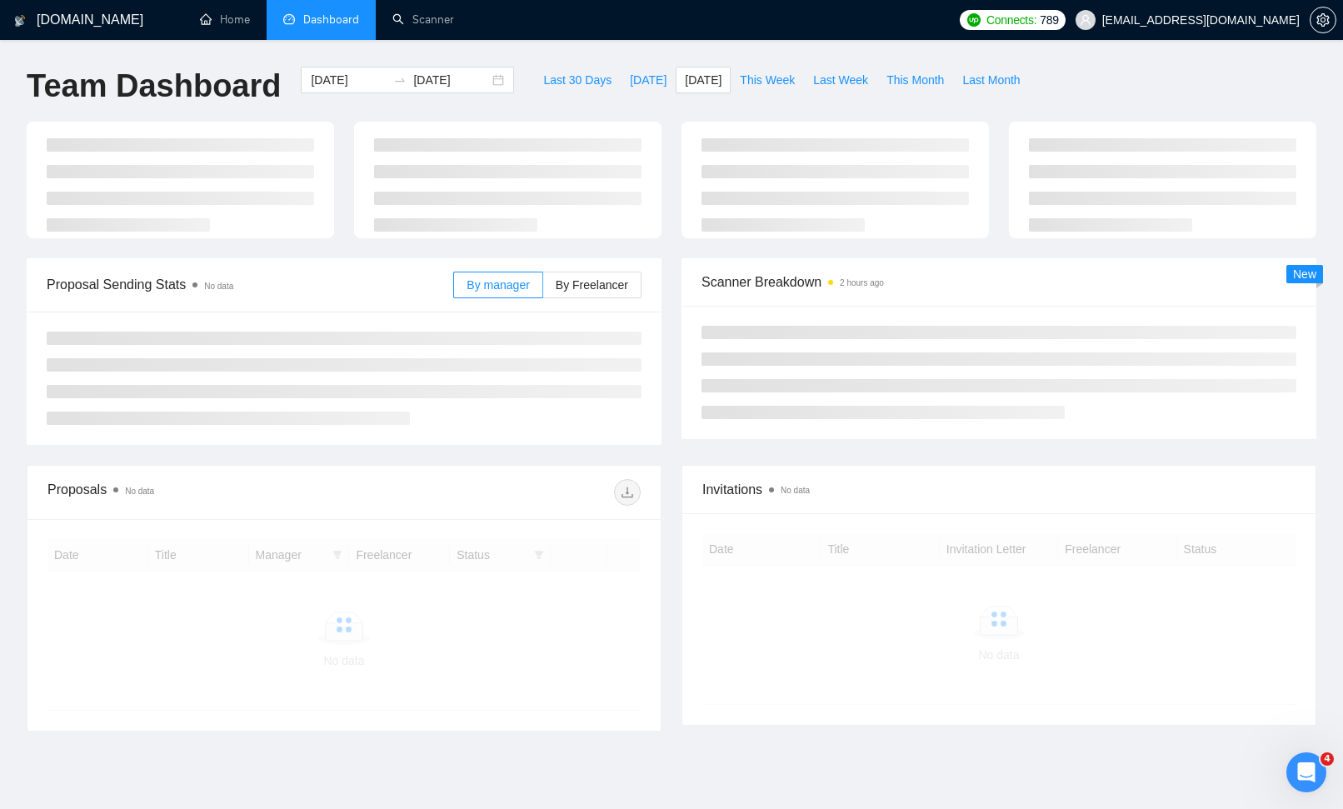
type input "[DATE]"
drag, startPoint x: 759, startPoint y: 82, endPoint x: 766, endPoint y: 108, distance: 26.7
click at [759, 83] on span "This Week" at bounding box center [767, 80] width 55 height 18
type input "[DATE]"
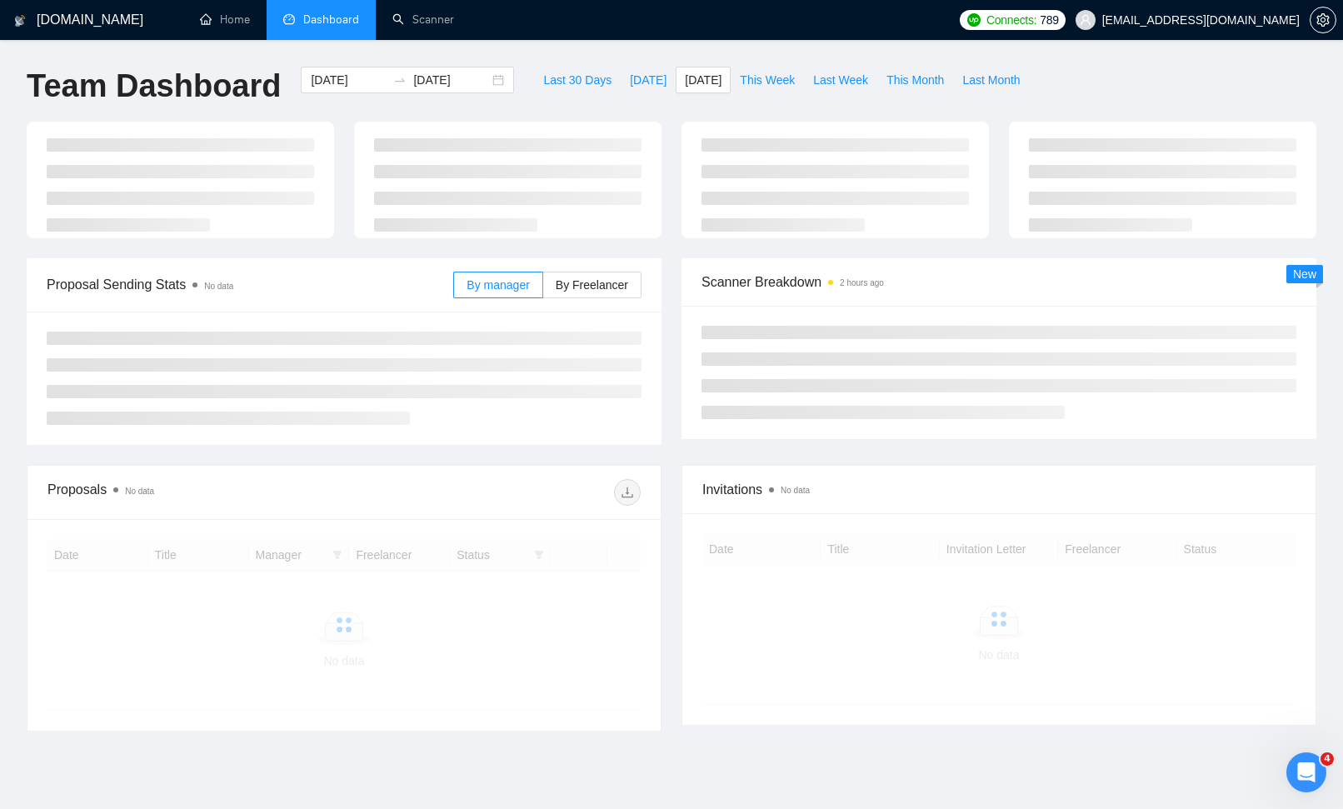
type input "[DATE]"
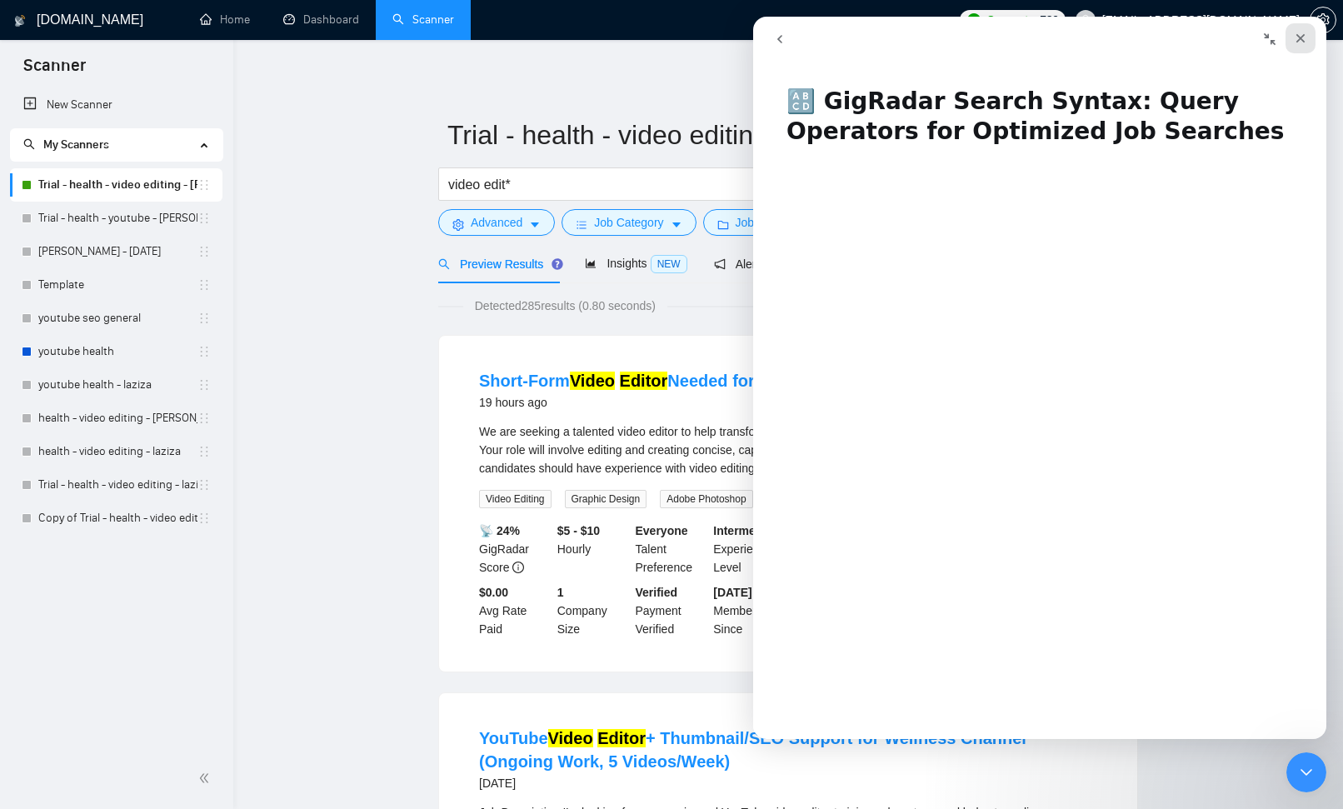
click at [1298, 38] on icon "Close" at bounding box center [1300, 38] width 13 height 13
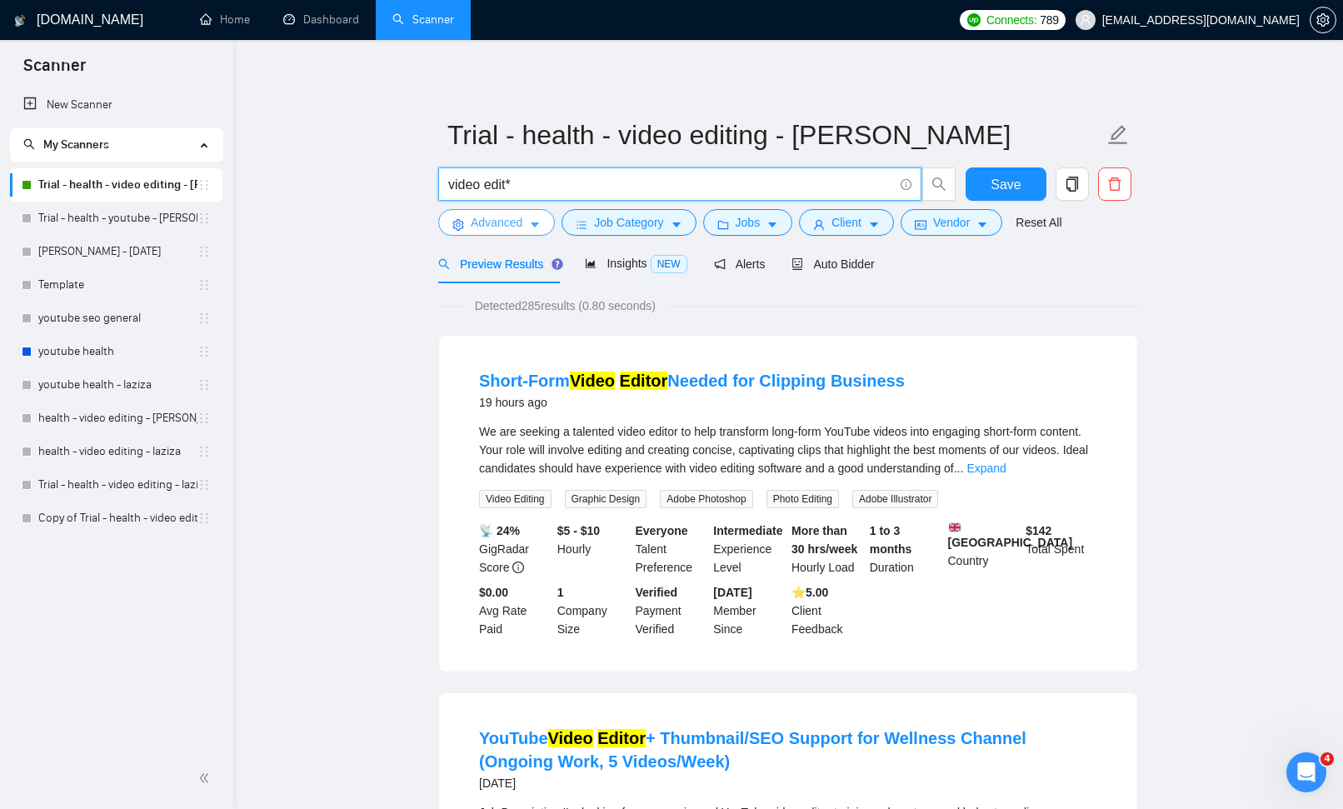
drag, startPoint x: 449, startPoint y: 183, endPoint x: 523, endPoint y: 210, distance: 78.8
click at [449, 184] on input "video edit*" at bounding box center [670, 184] width 445 height 21
drag, startPoint x: 1022, startPoint y: 187, endPoint x: 1037, endPoint y: 192, distance: 16.6
click at [1022, 186] on button "Save" at bounding box center [1006, 183] width 81 height 33
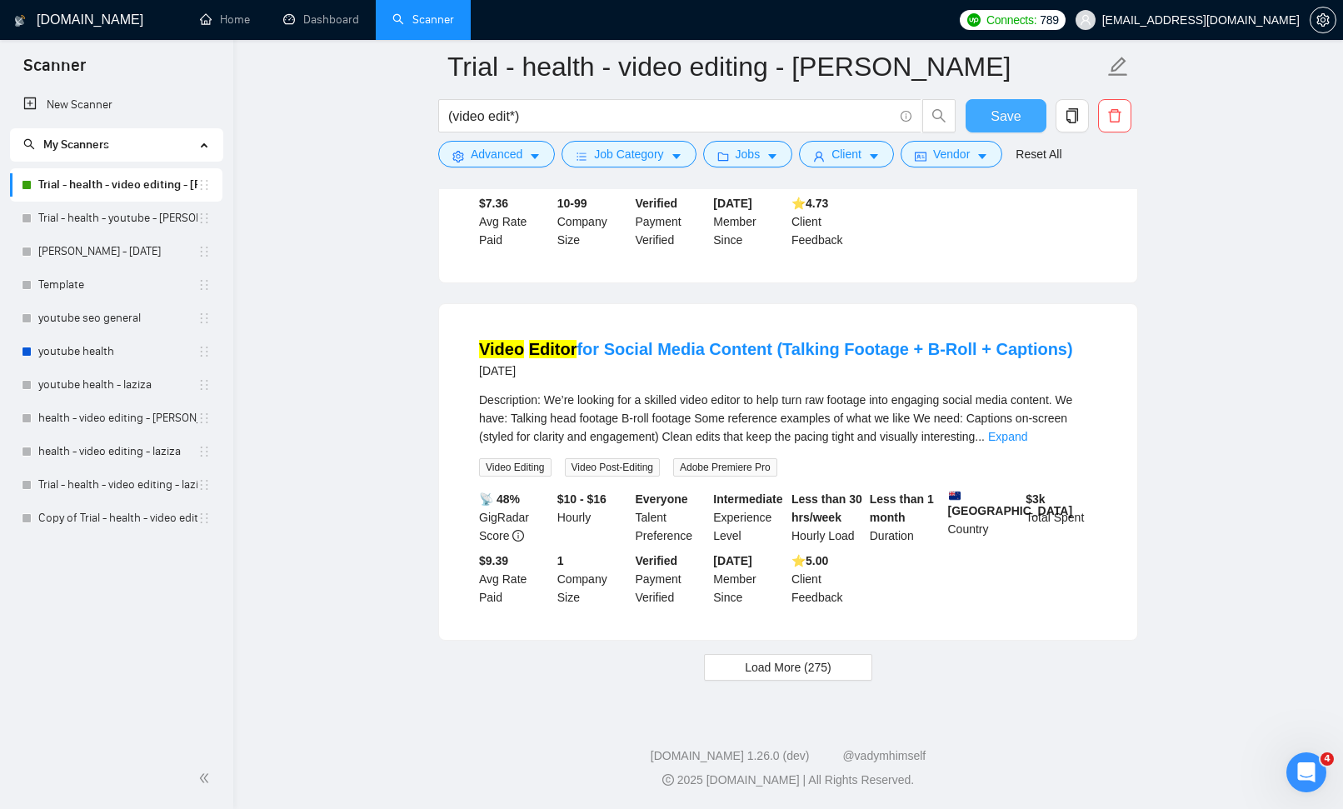
scroll to position [3396, 0]
drag, startPoint x: 728, startPoint y: 665, endPoint x: 716, endPoint y: 662, distance: 12.9
click at [727, 665] on button "Load More (275)" at bounding box center [788, 667] width 168 height 27
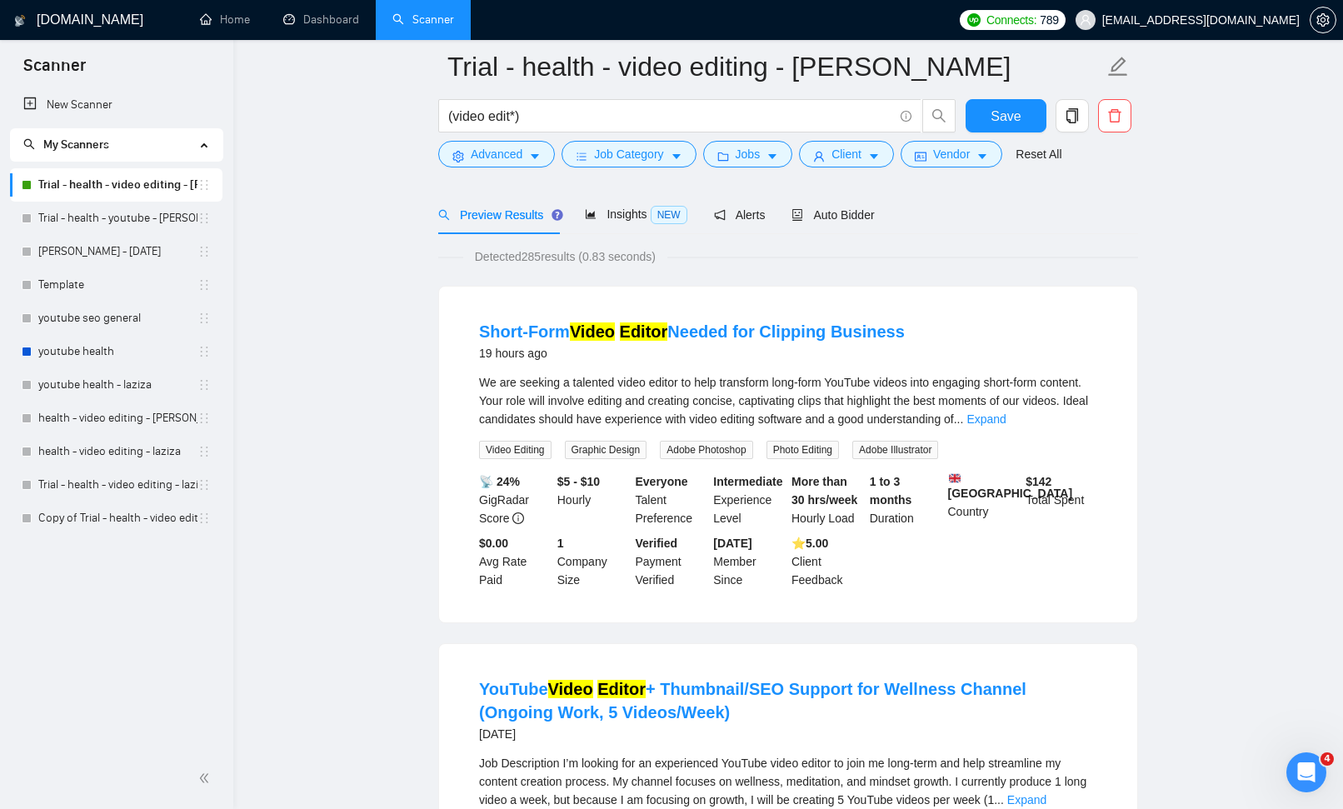
scroll to position [0, 0]
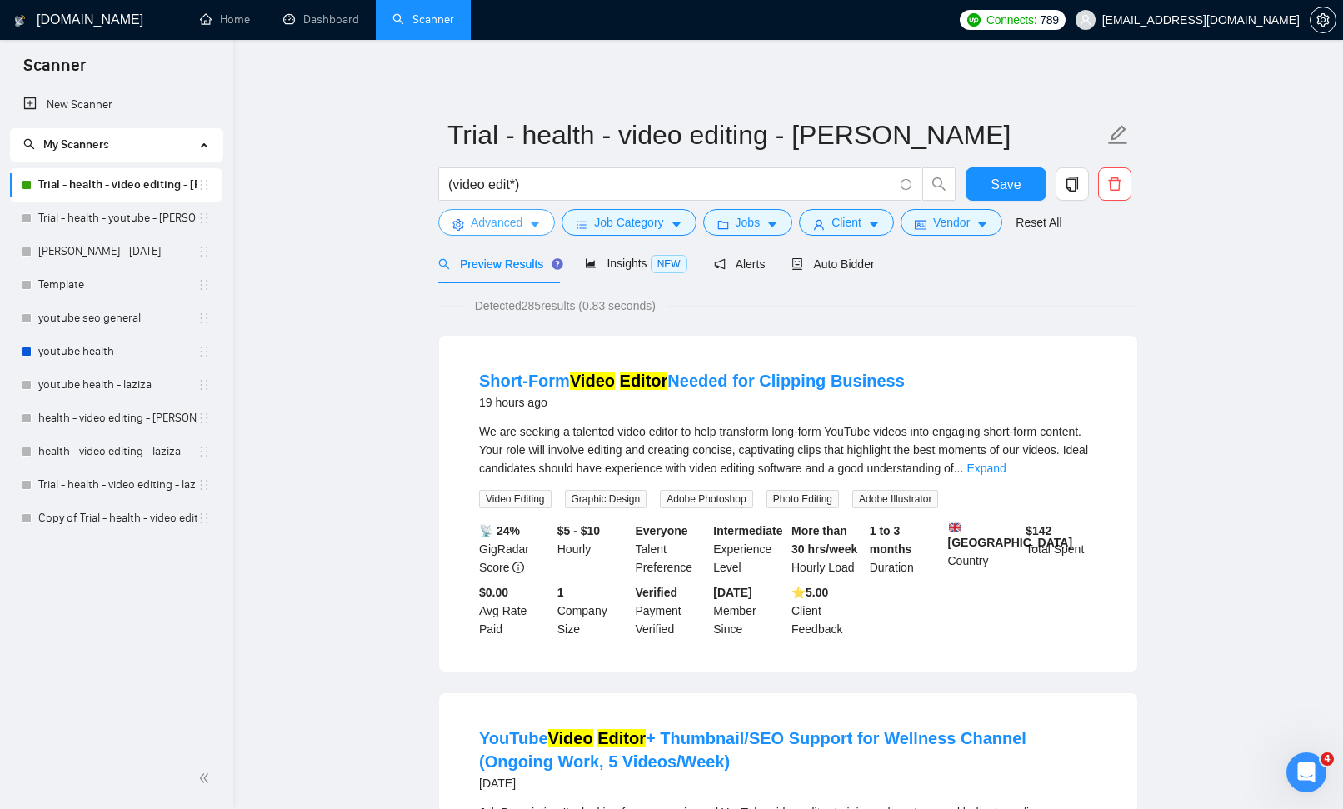
drag, startPoint x: 452, startPoint y: 181, endPoint x: 486, endPoint y: 208, distance: 43.2
click at [453, 182] on input "(video edit*)" at bounding box center [670, 184] width 445 height 21
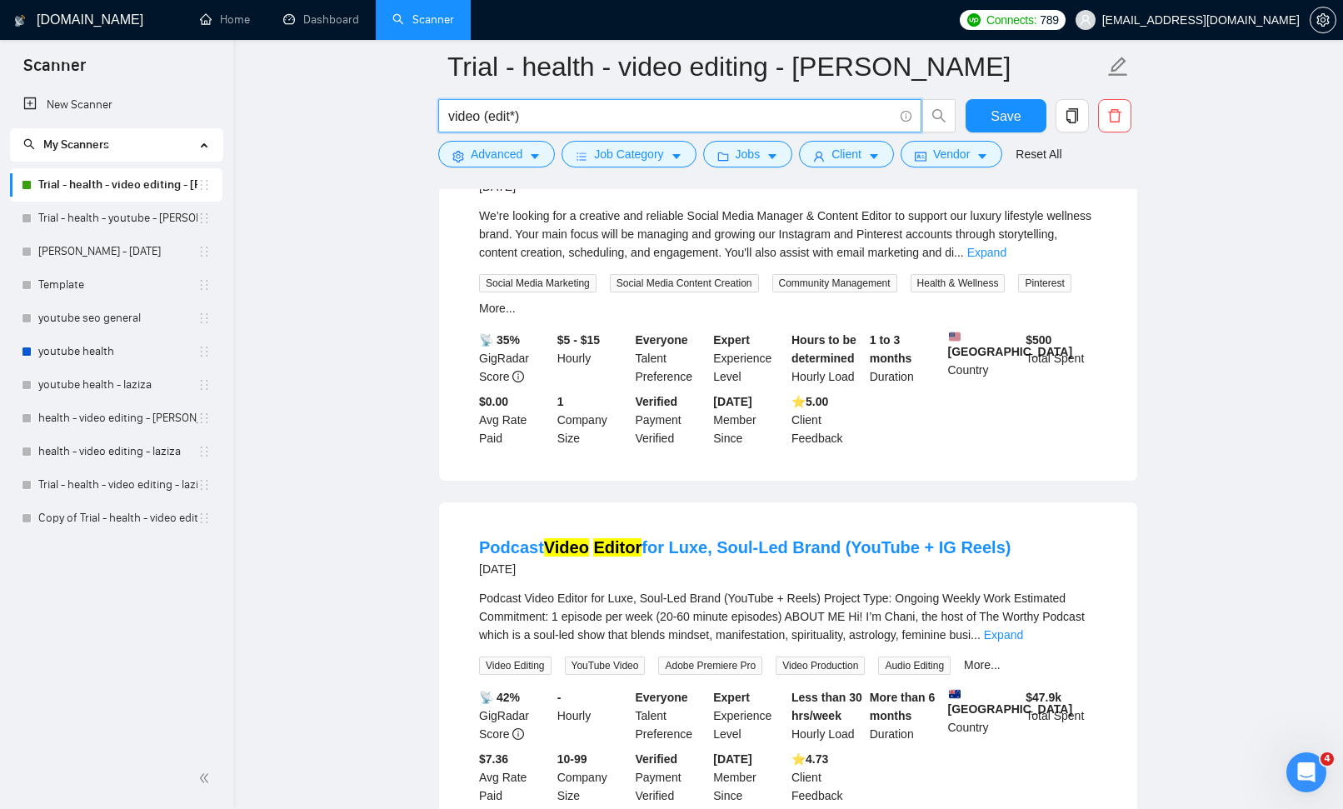
scroll to position [3396, 0]
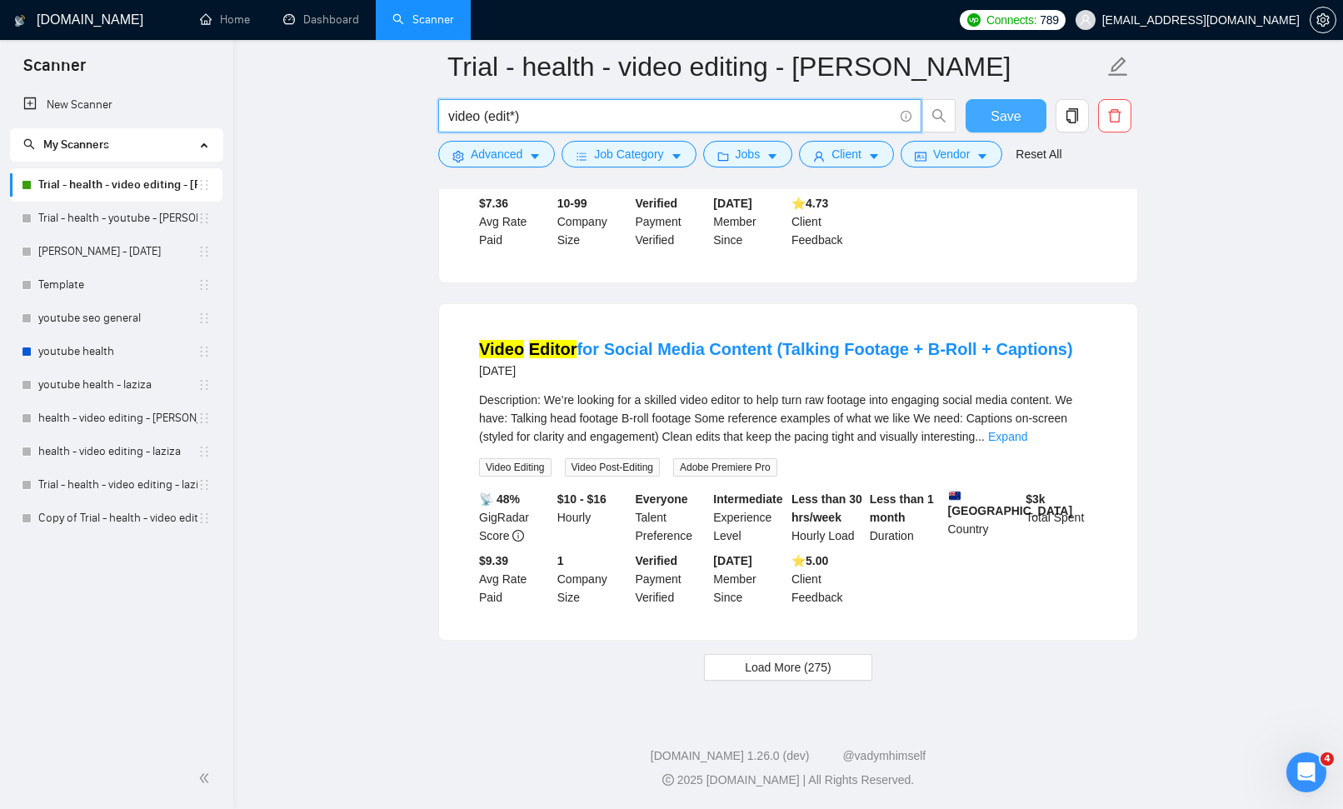
type input "video (edit*)"
drag, startPoint x: 1001, startPoint y: 117, endPoint x: 1034, endPoint y: 134, distance: 37.3
click at [1002, 118] on span "Save" at bounding box center [1006, 116] width 30 height 21
